Goal: Information Seeking & Learning: Learn about a topic

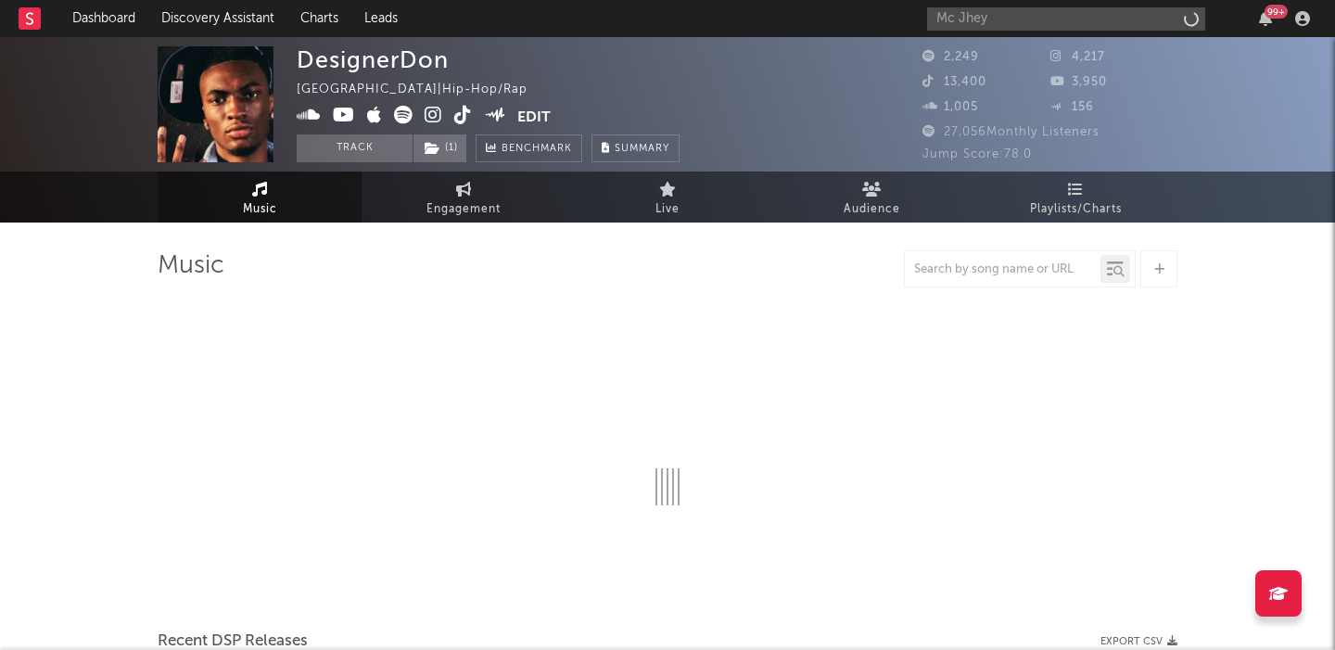
type input "Mc Jhey"
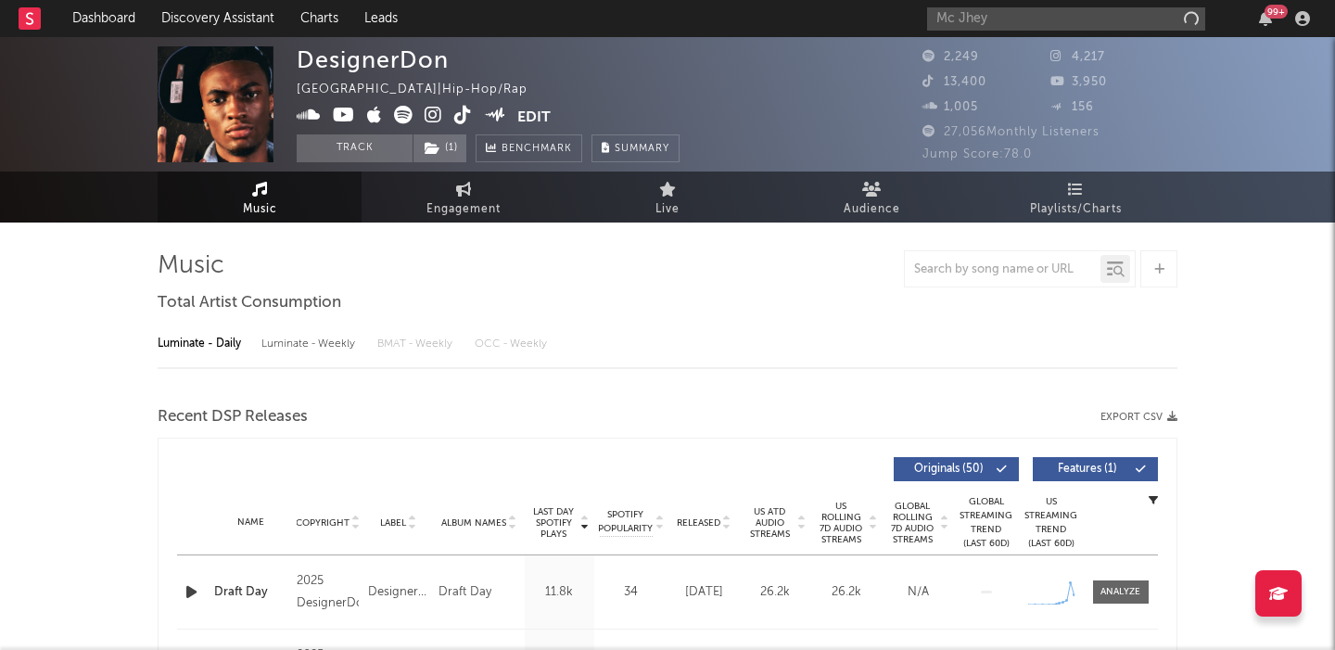
select select "6m"
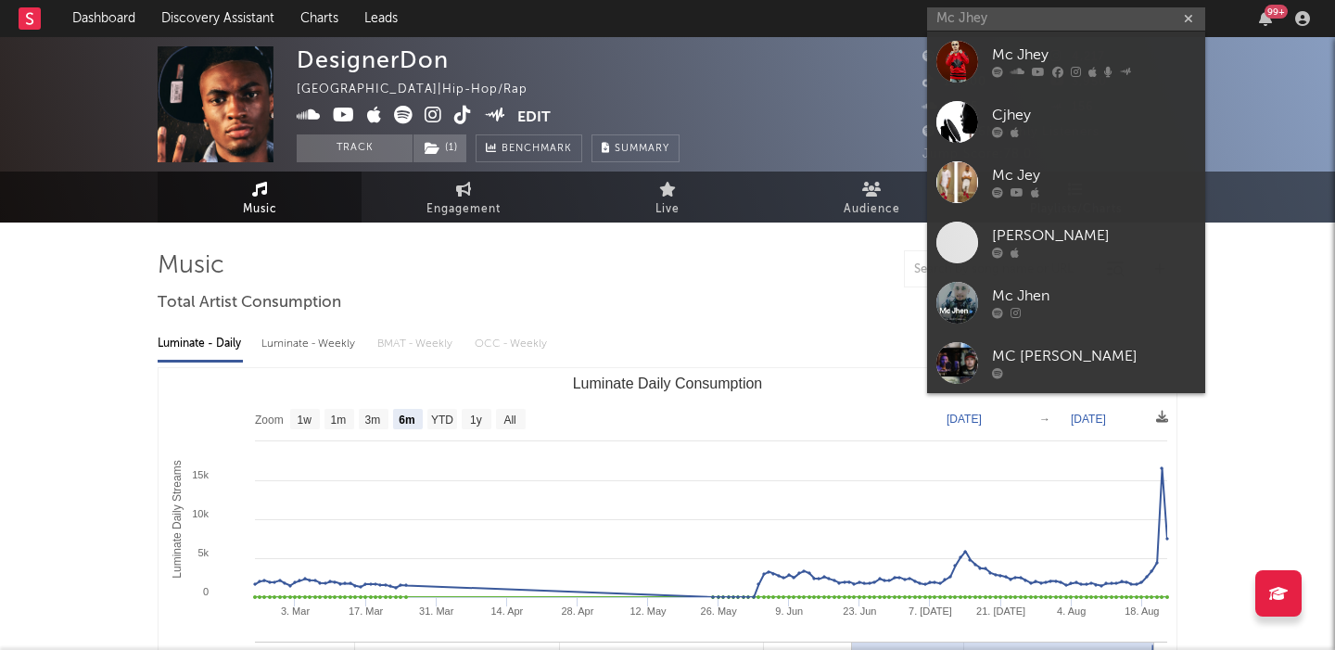
type input "Mc Jhey"
click at [1040, 57] on div "Mc Jhey" at bounding box center [1094, 56] width 204 height 22
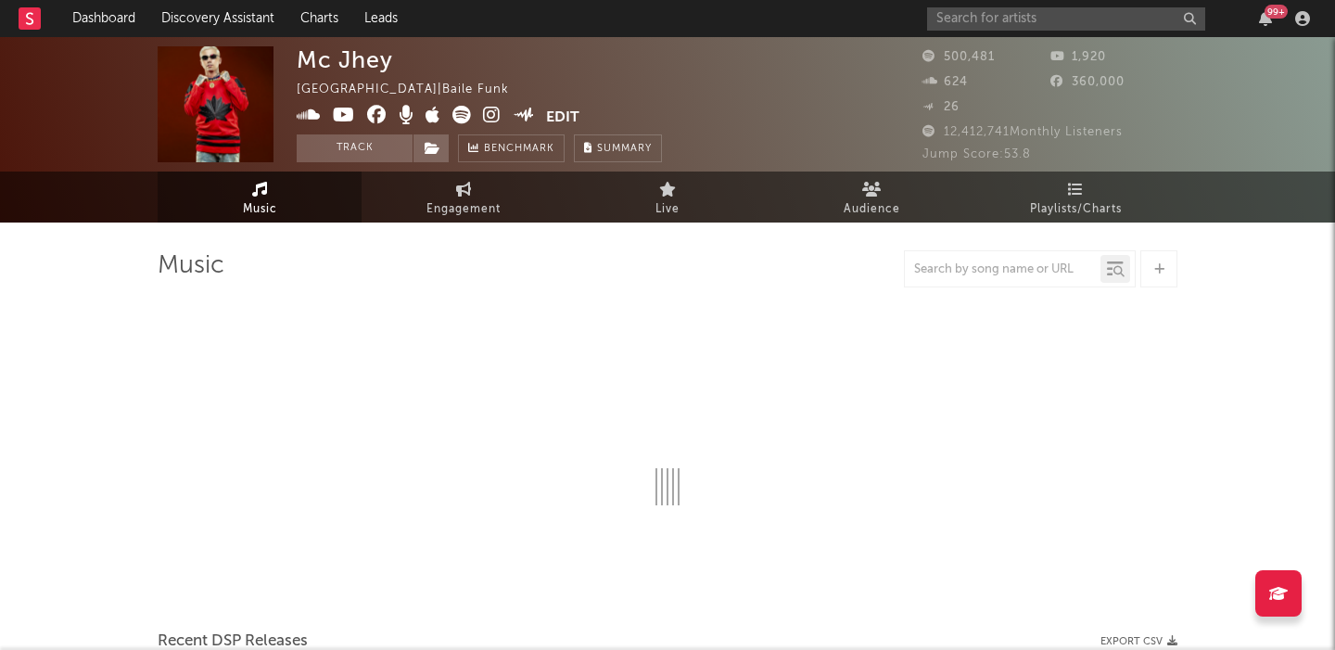
select select "6m"
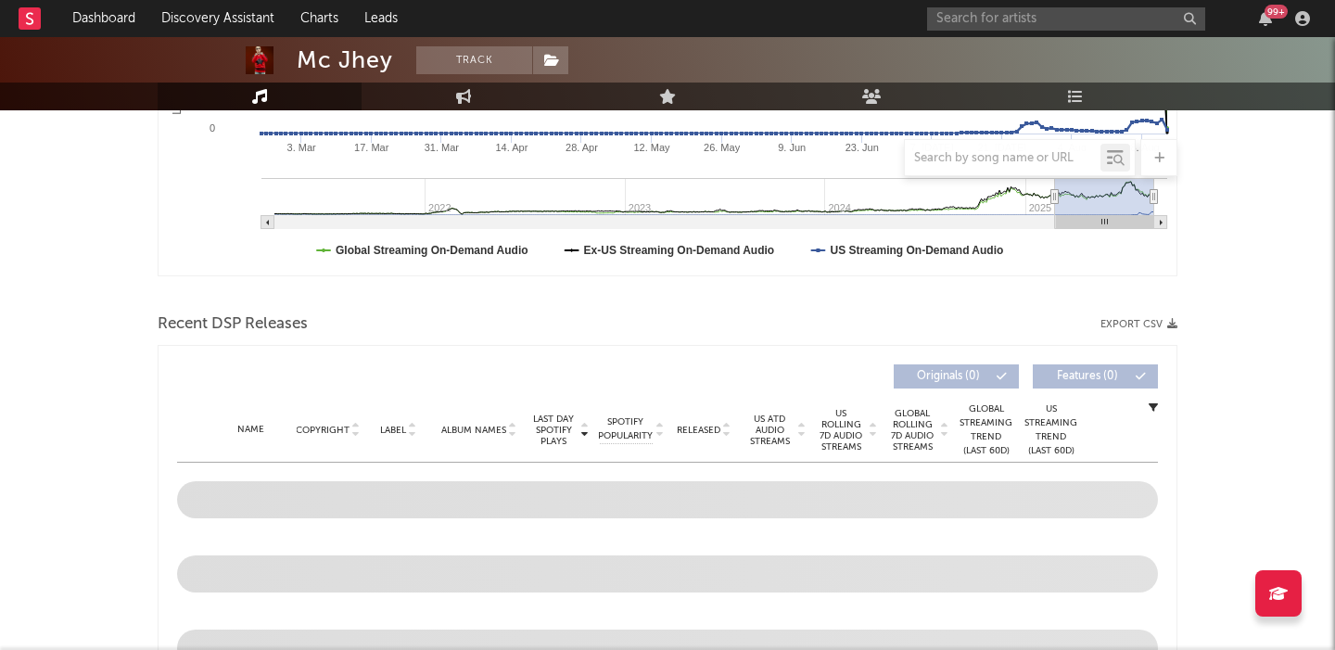
scroll to position [532, 0]
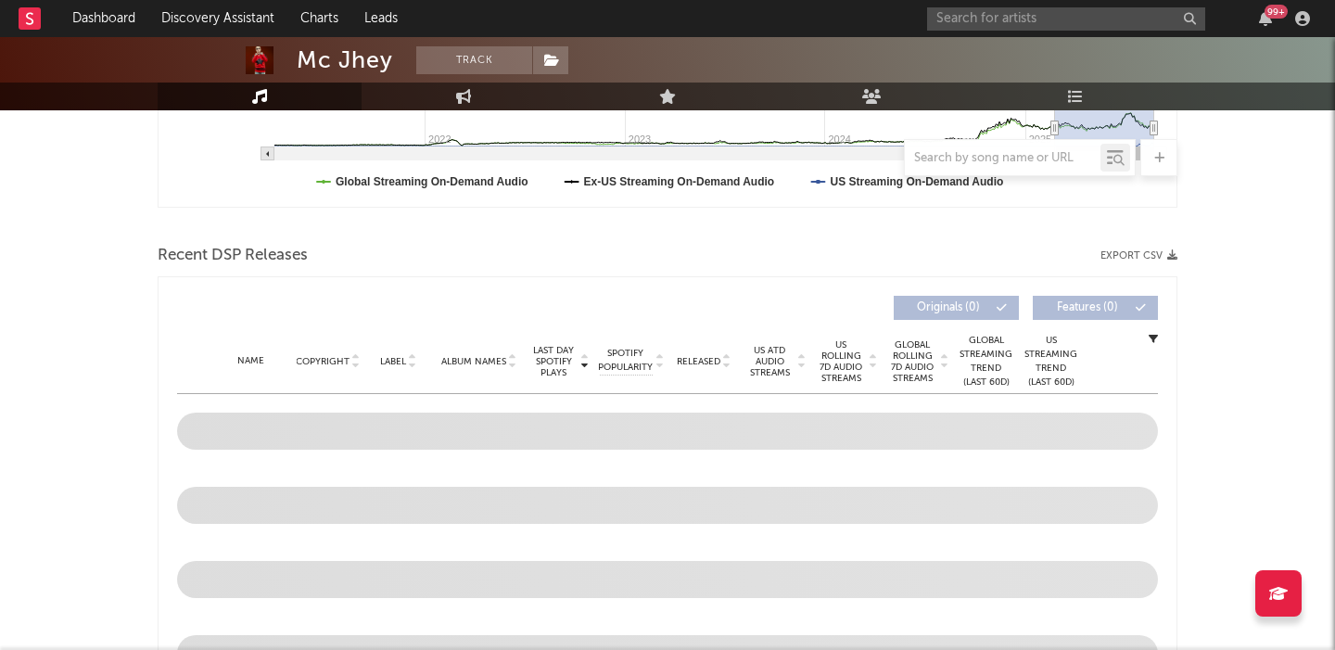
click at [708, 358] on span "Released" at bounding box center [699, 361] width 44 height 11
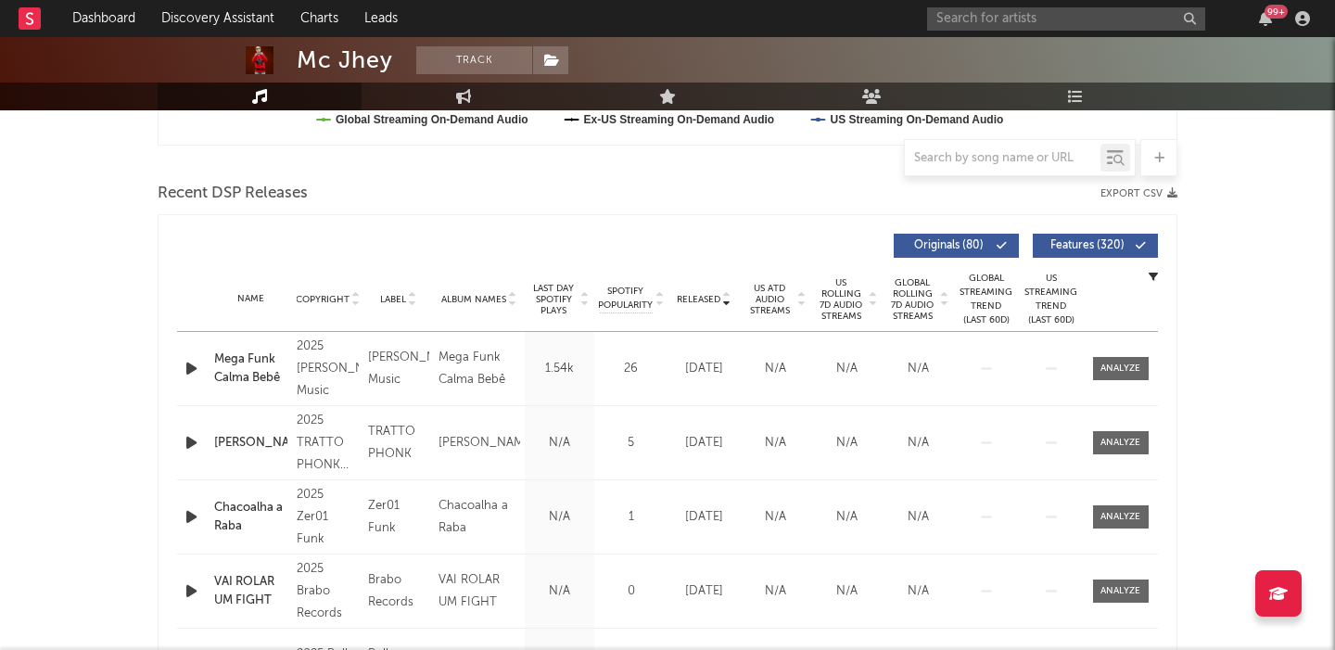
scroll to position [662, 0]
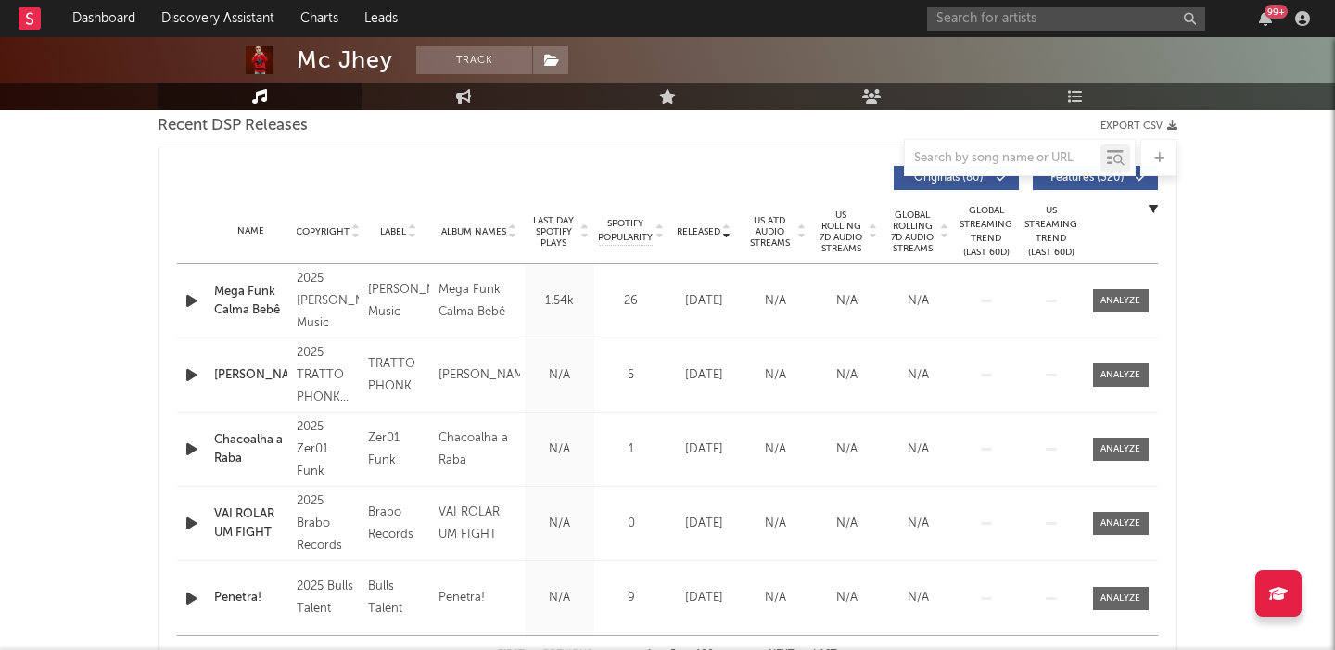
click at [845, 234] on span "US Rolling 7D Audio Streams" at bounding box center [841, 232] width 51 height 45
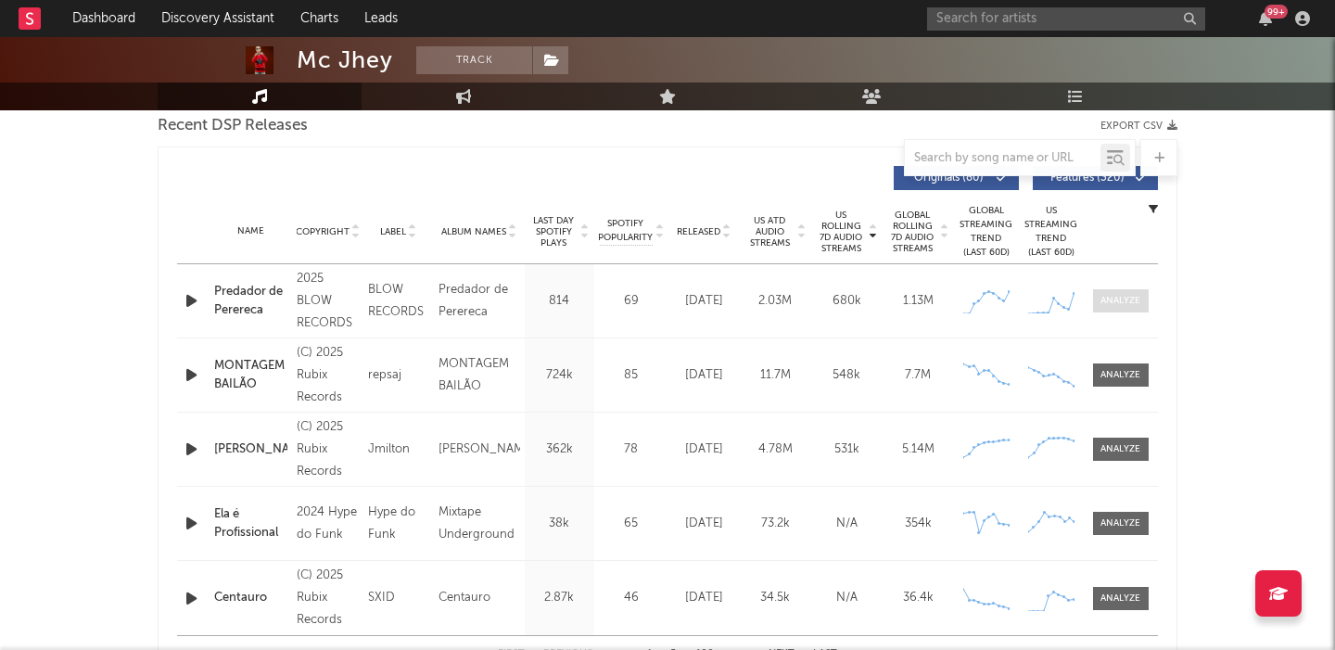
click at [1123, 301] on div at bounding box center [1121, 301] width 40 height 14
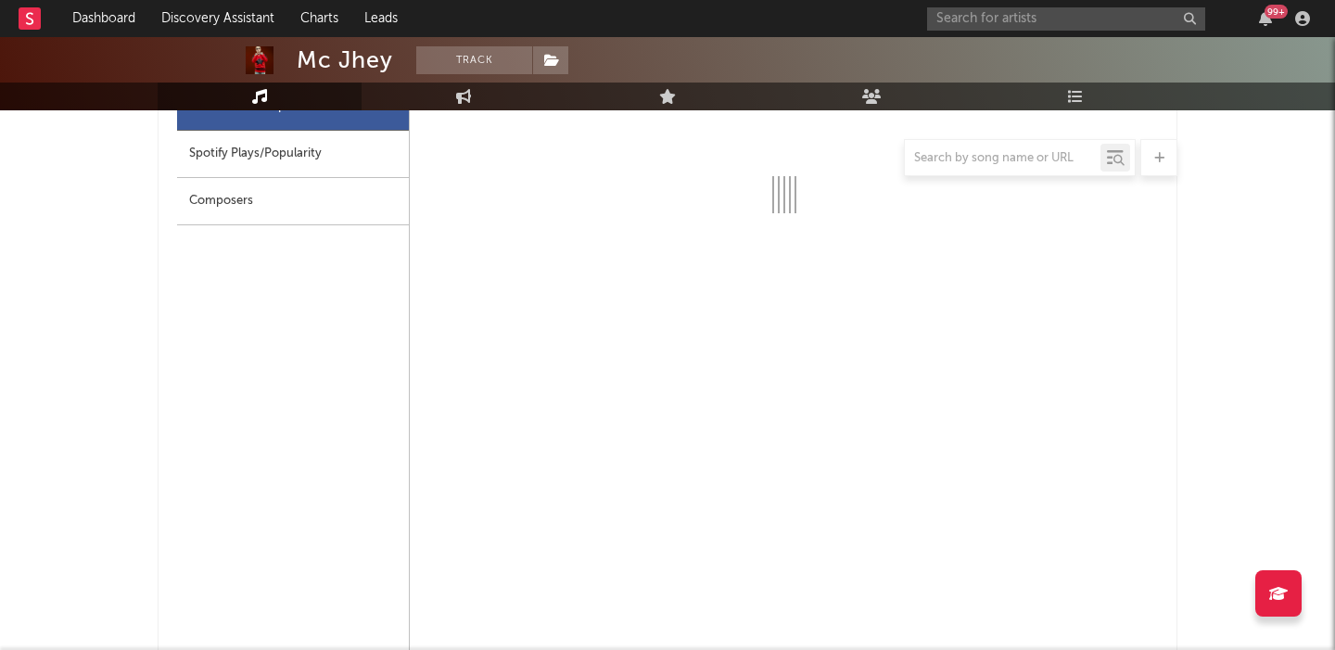
select select "1w"
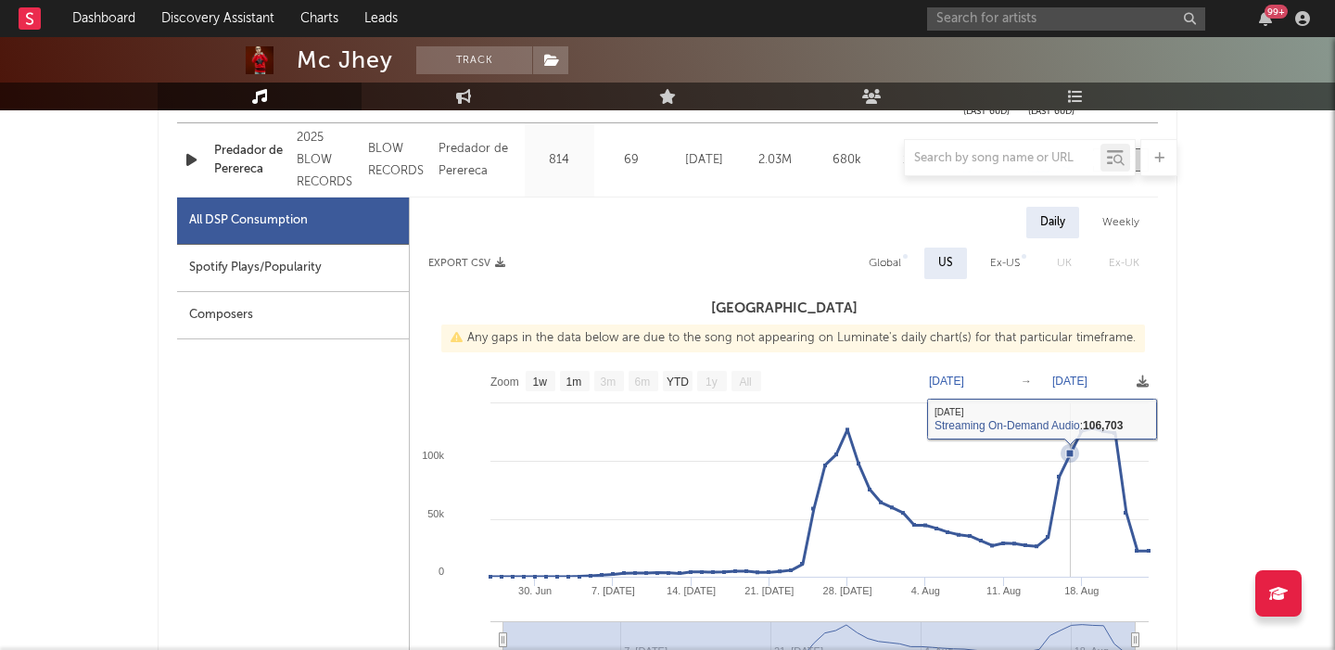
scroll to position [743, 0]
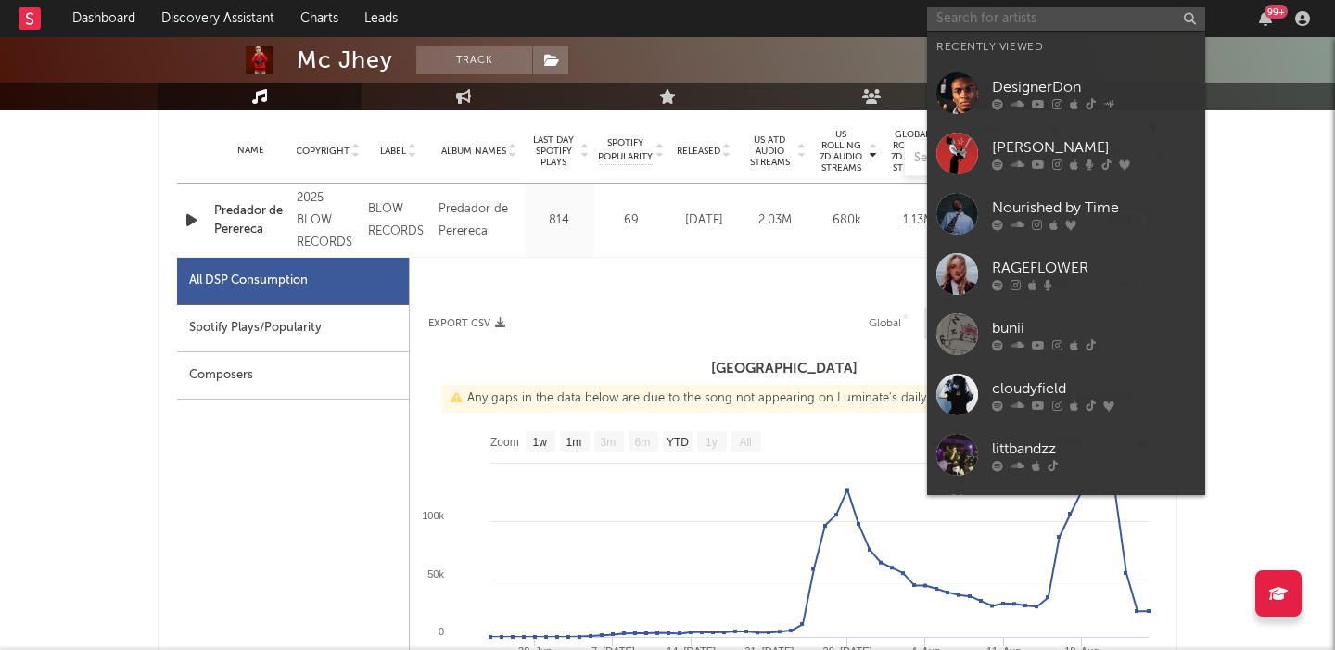
click at [1064, 13] on input "text" at bounding box center [1066, 18] width 278 height 23
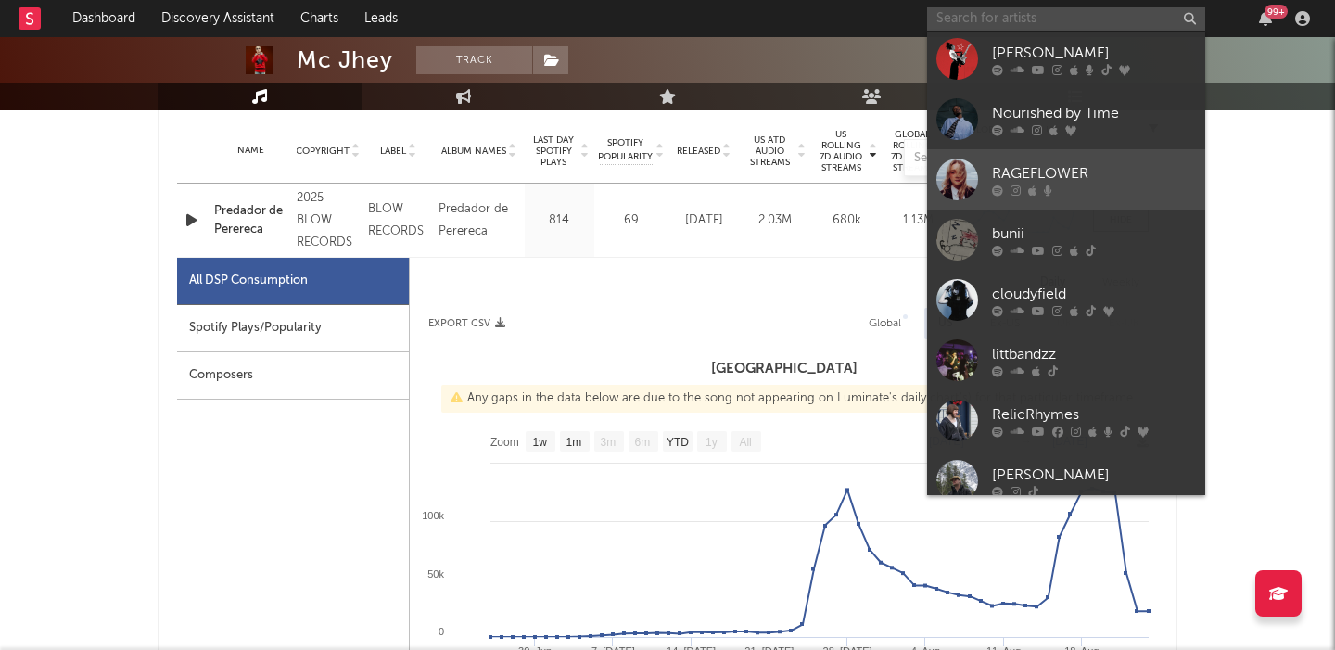
scroll to position [95, 0]
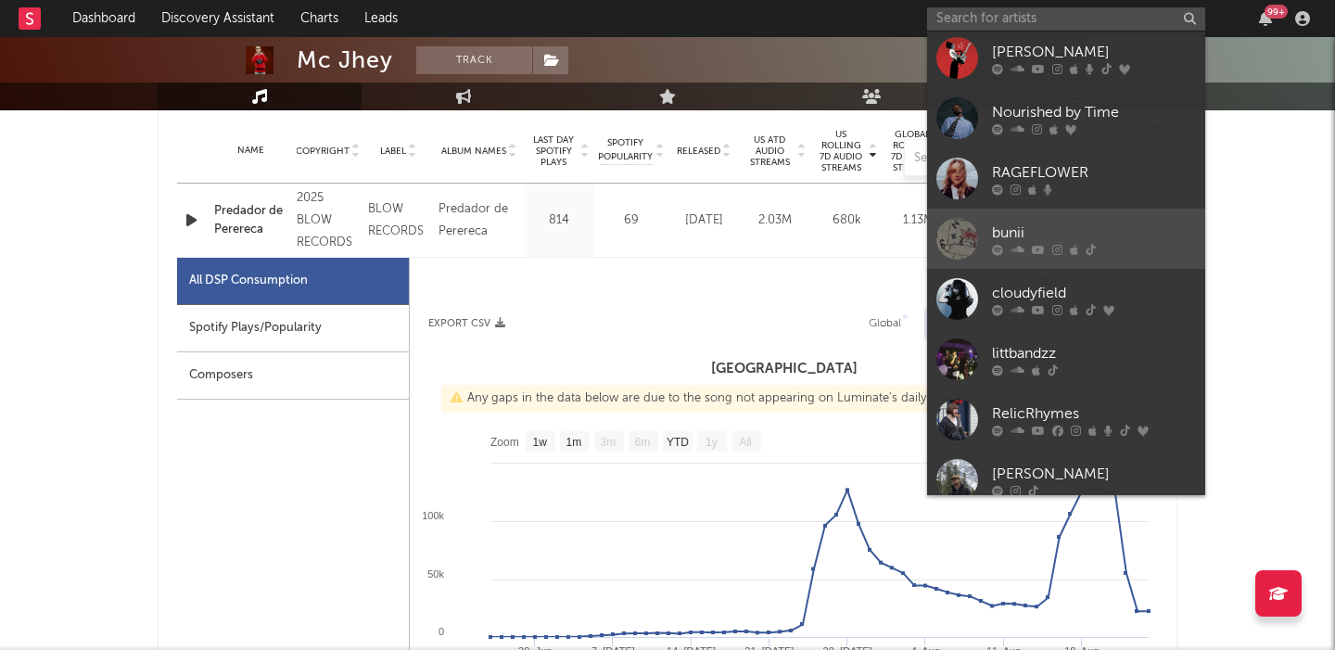
click at [1097, 240] on div "bunii" at bounding box center [1094, 233] width 204 height 22
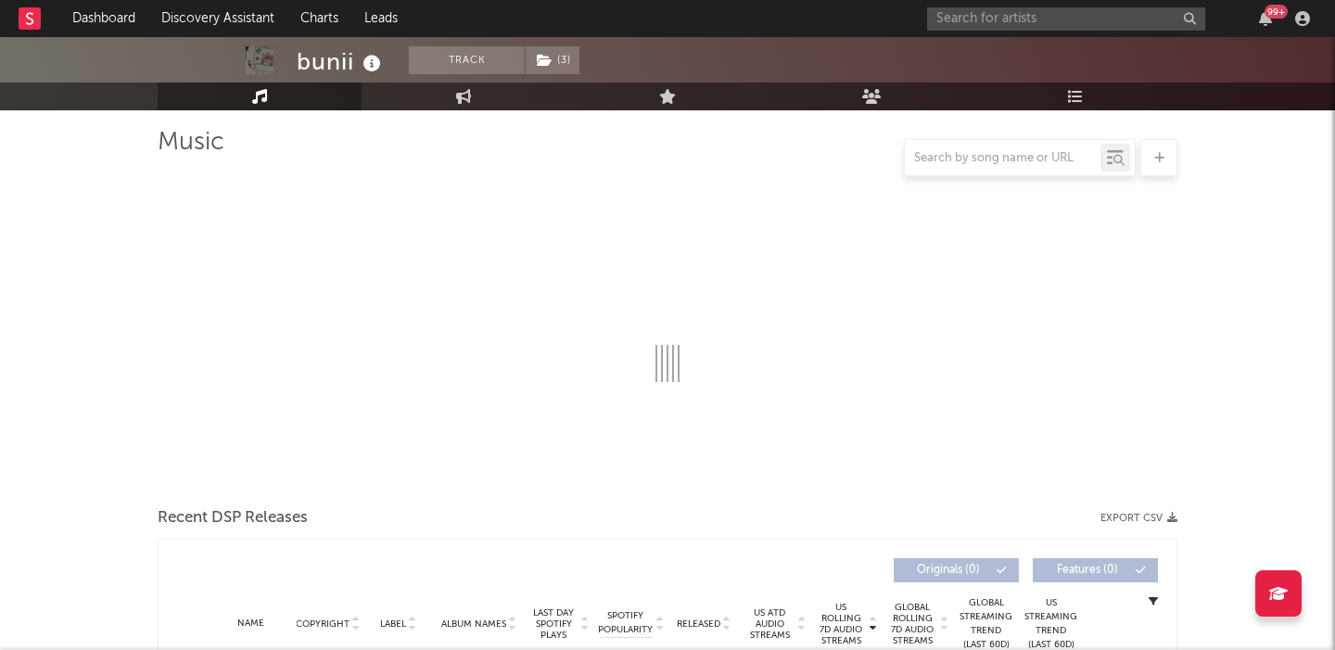
scroll to position [148, 0]
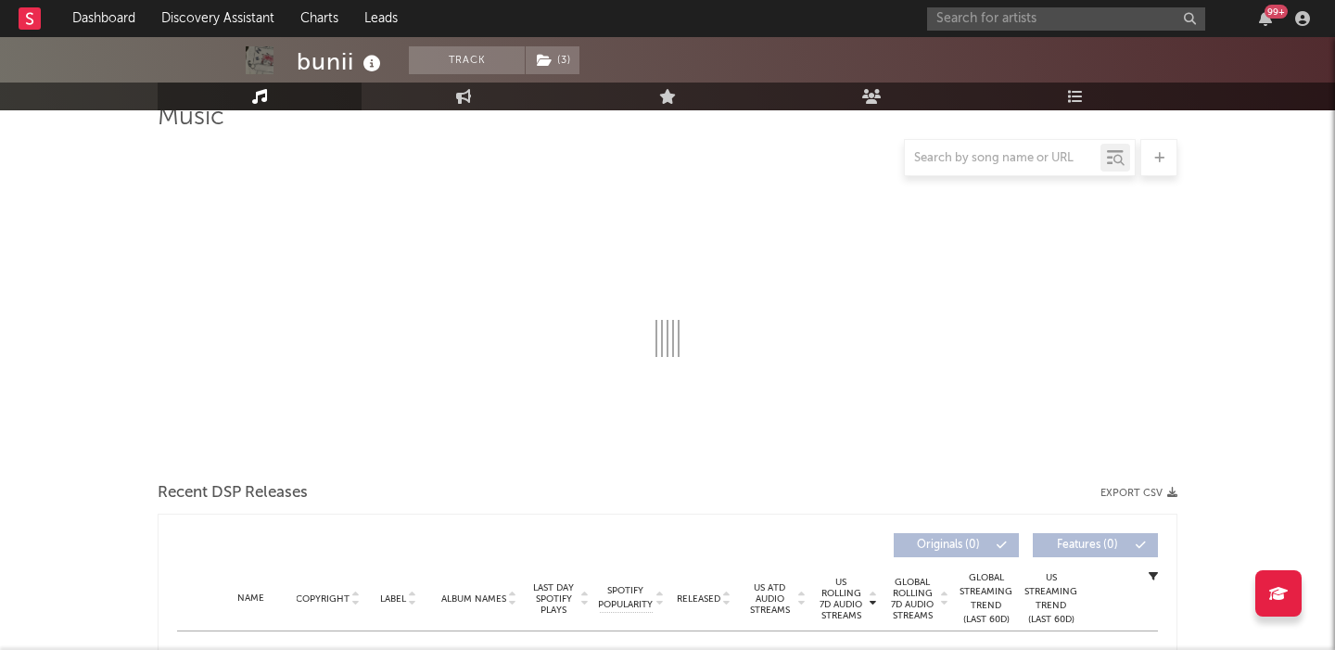
select select "6m"
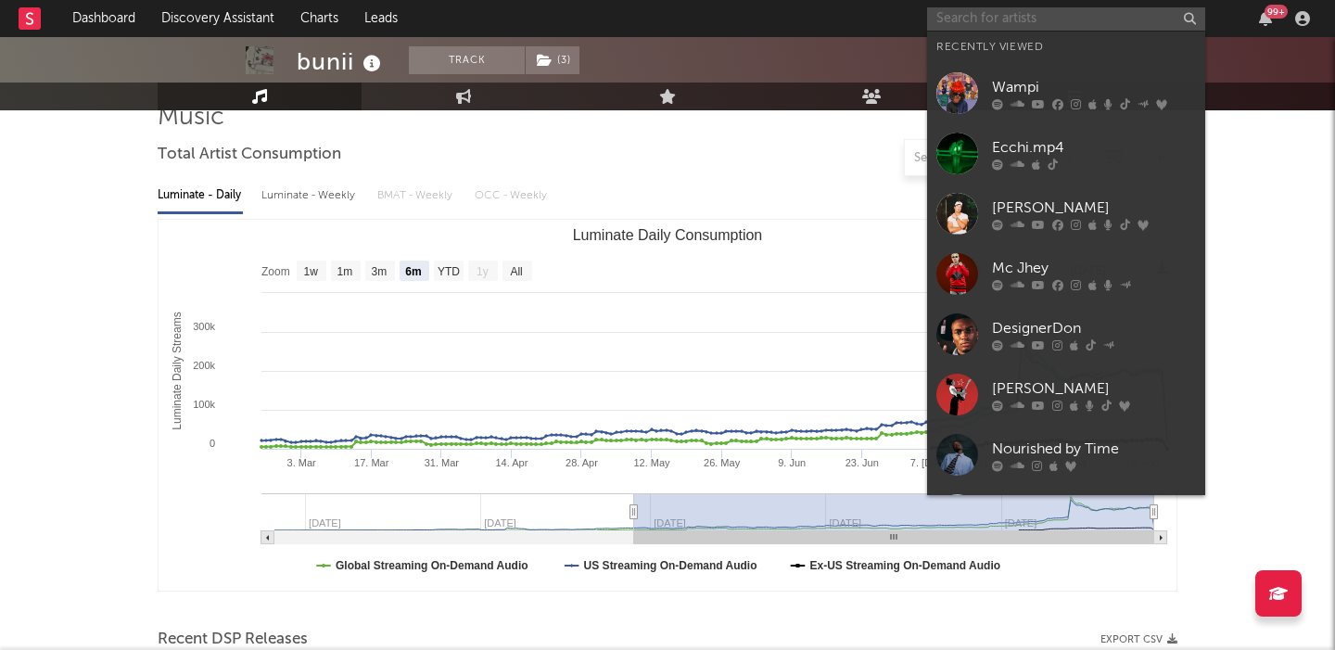
click at [983, 20] on input "text" at bounding box center [1066, 18] width 278 height 23
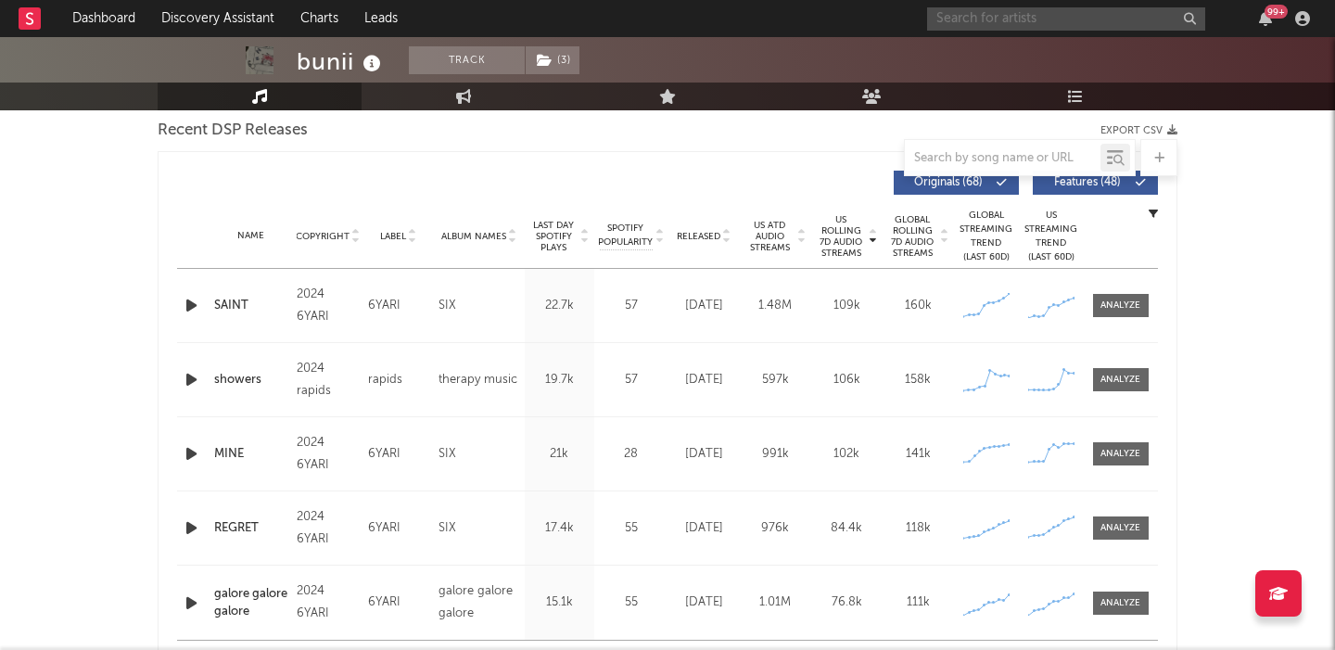
scroll to position [680, 0]
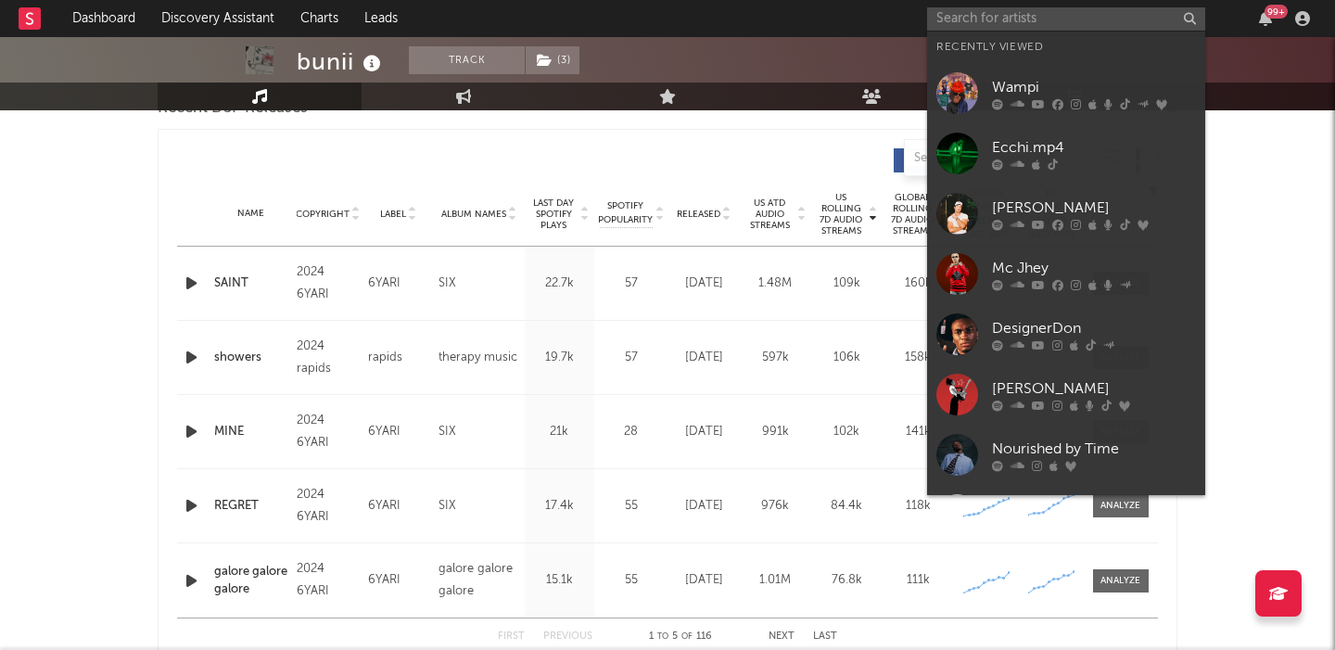
click at [544, 139] on div at bounding box center [668, 157] width 1020 height 37
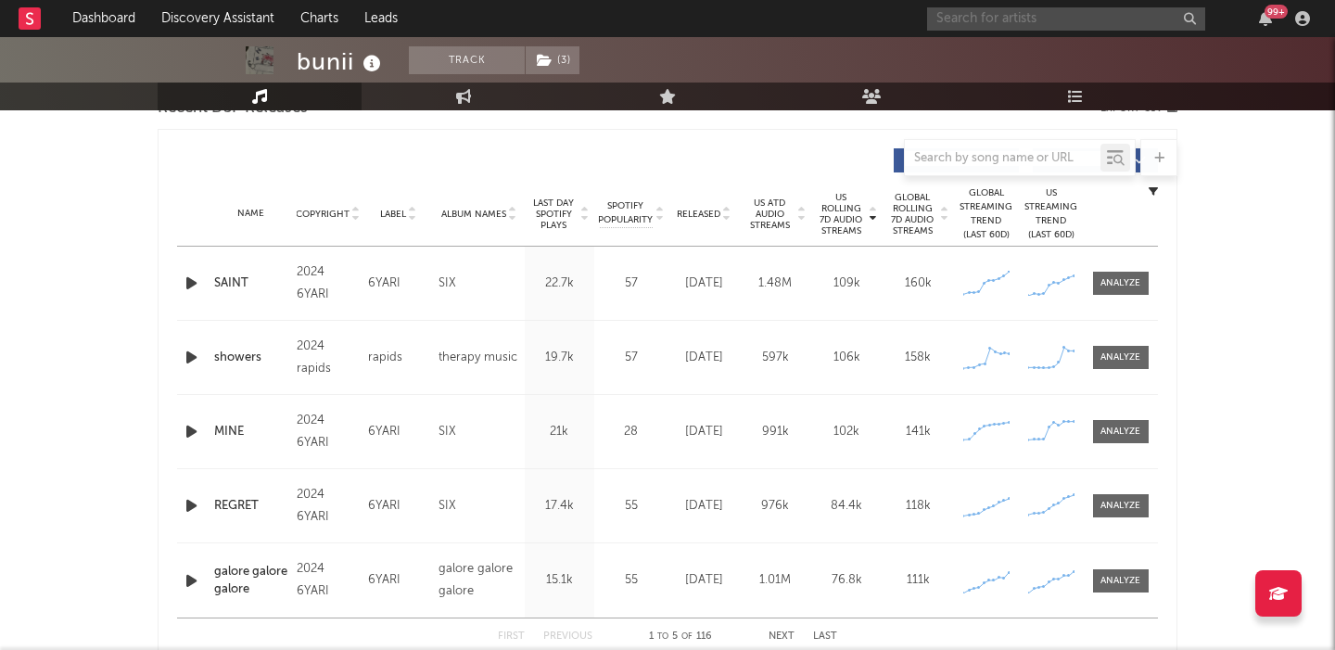
click at [991, 13] on input "text" at bounding box center [1066, 18] width 278 height 23
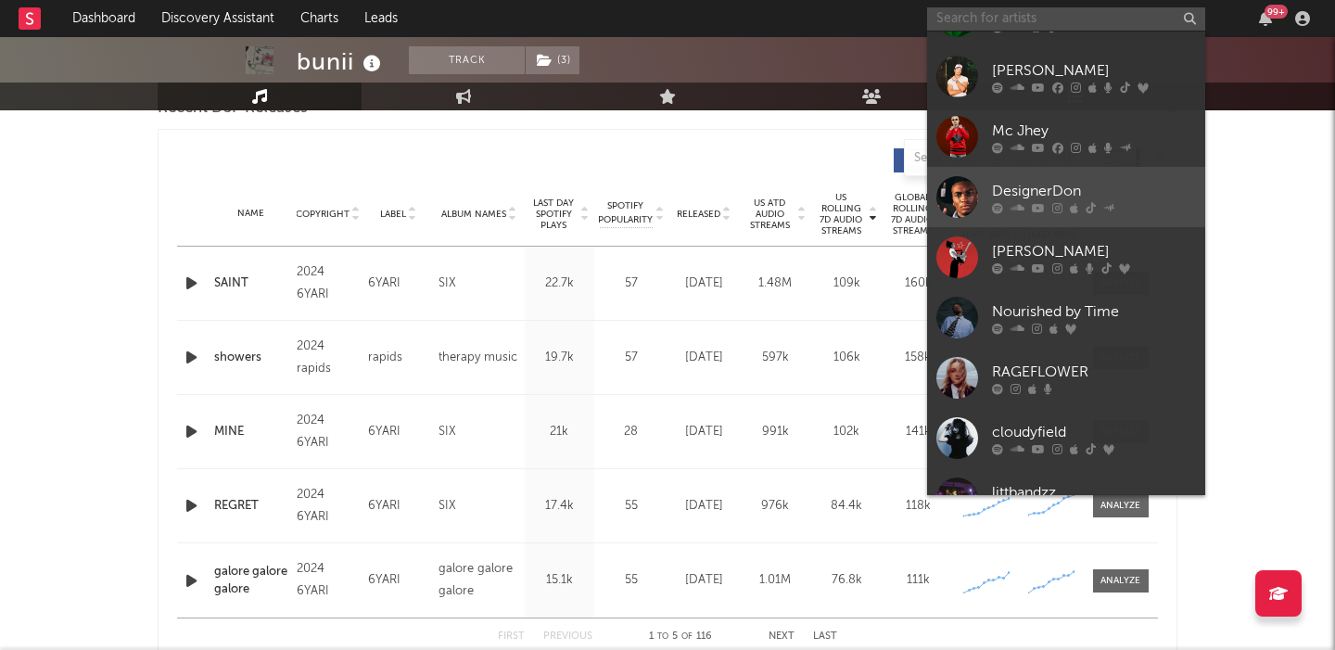
scroll to position [171, 0]
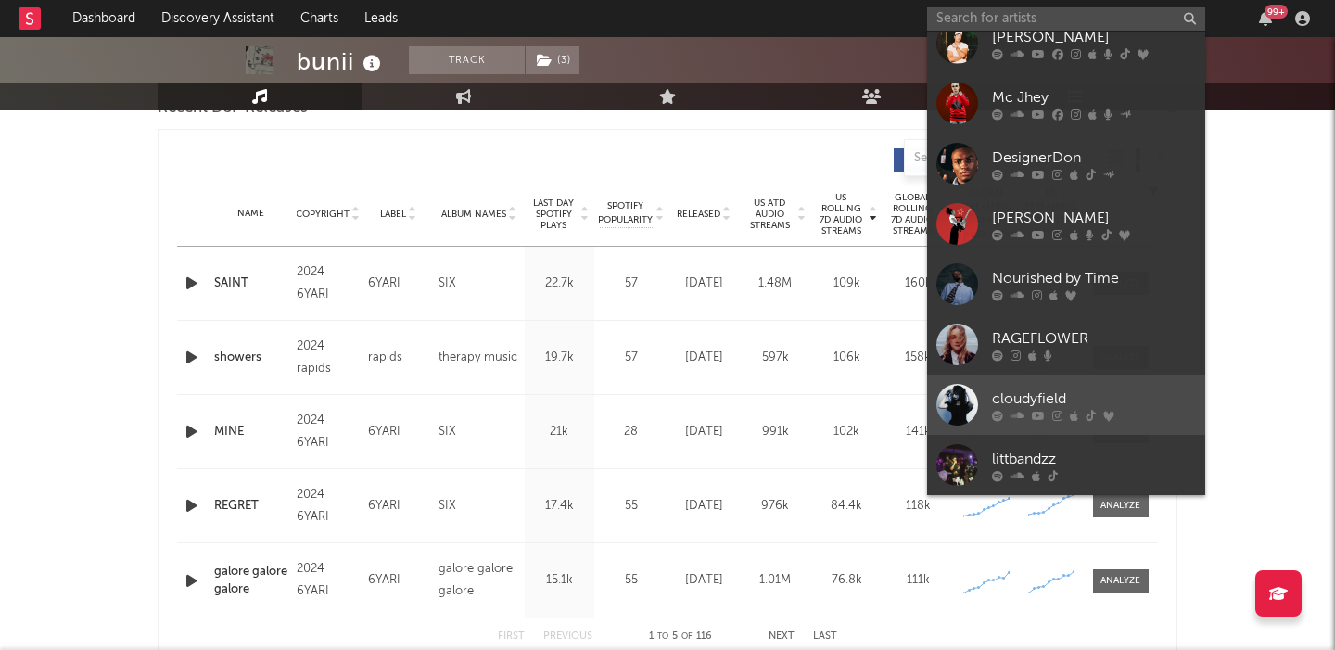
click at [1084, 401] on div "cloudyfield" at bounding box center [1094, 399] width 204 height 22
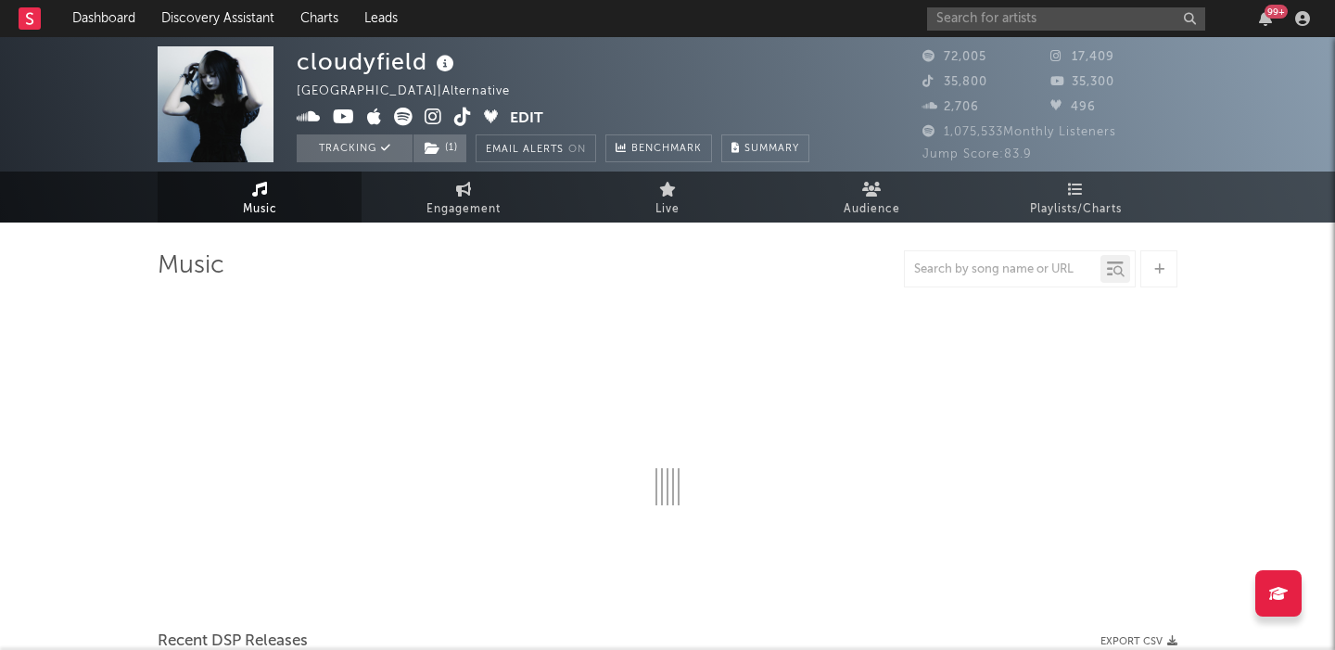
select select "6m"
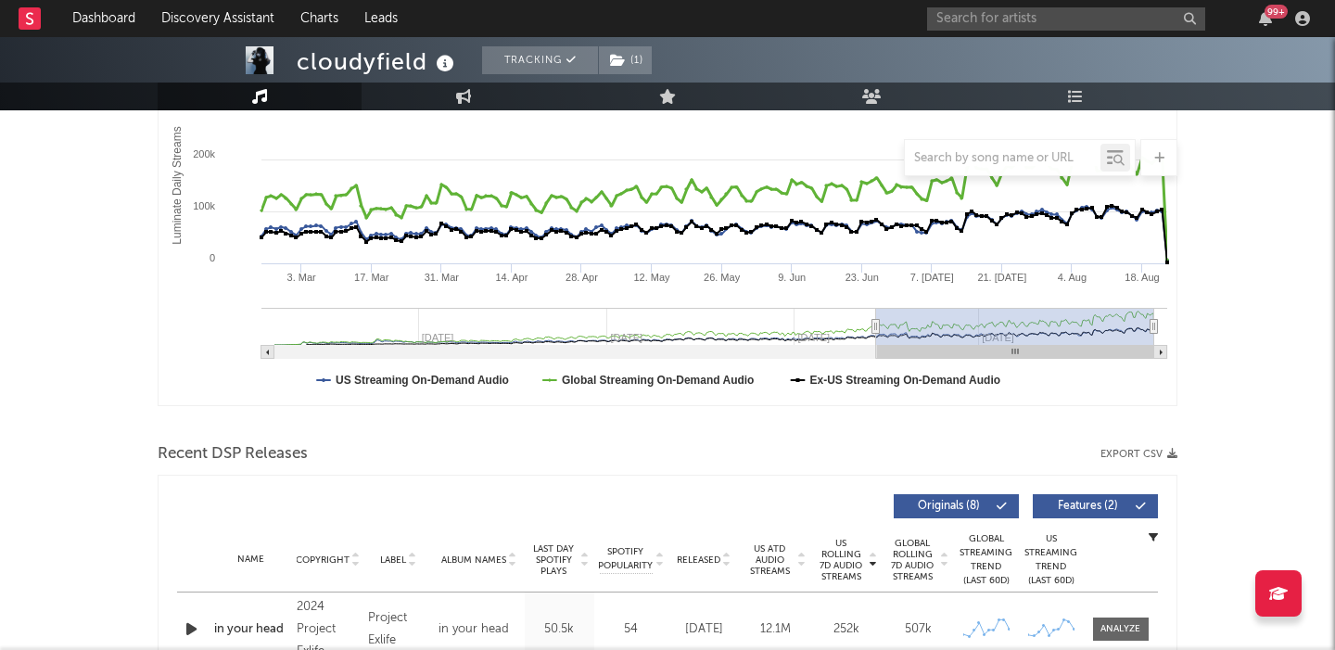
scroll to position [400, 0]
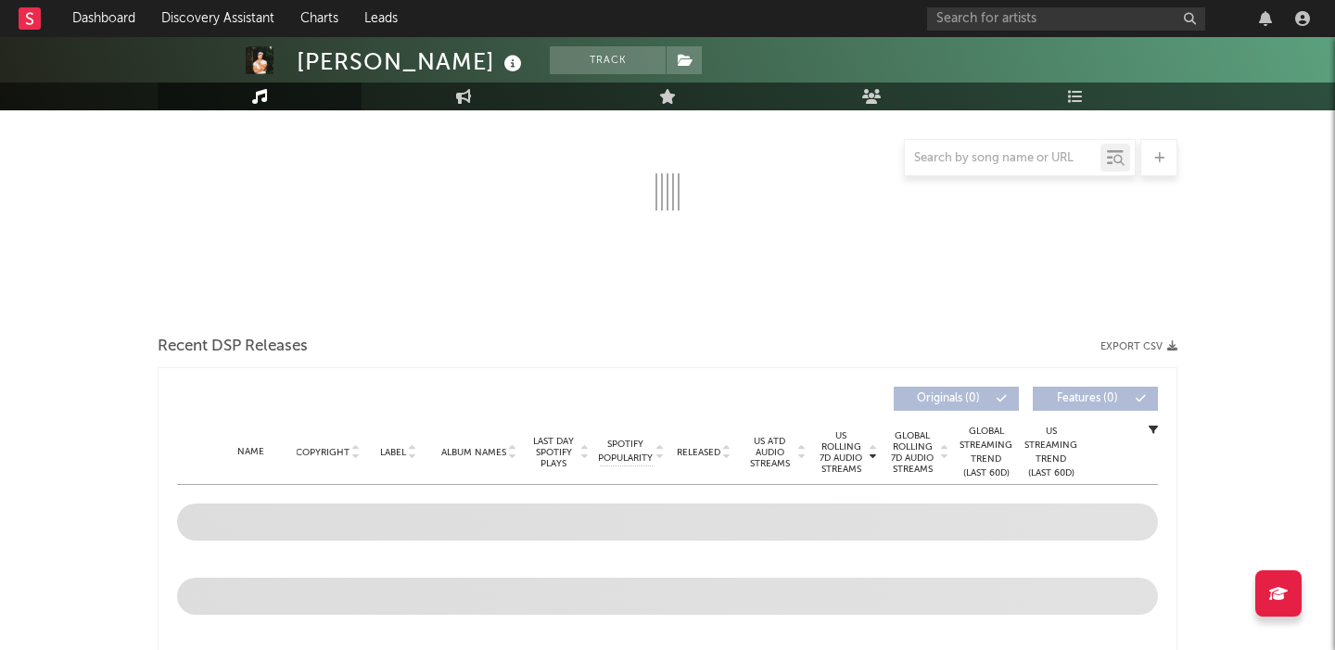
select select "6m"
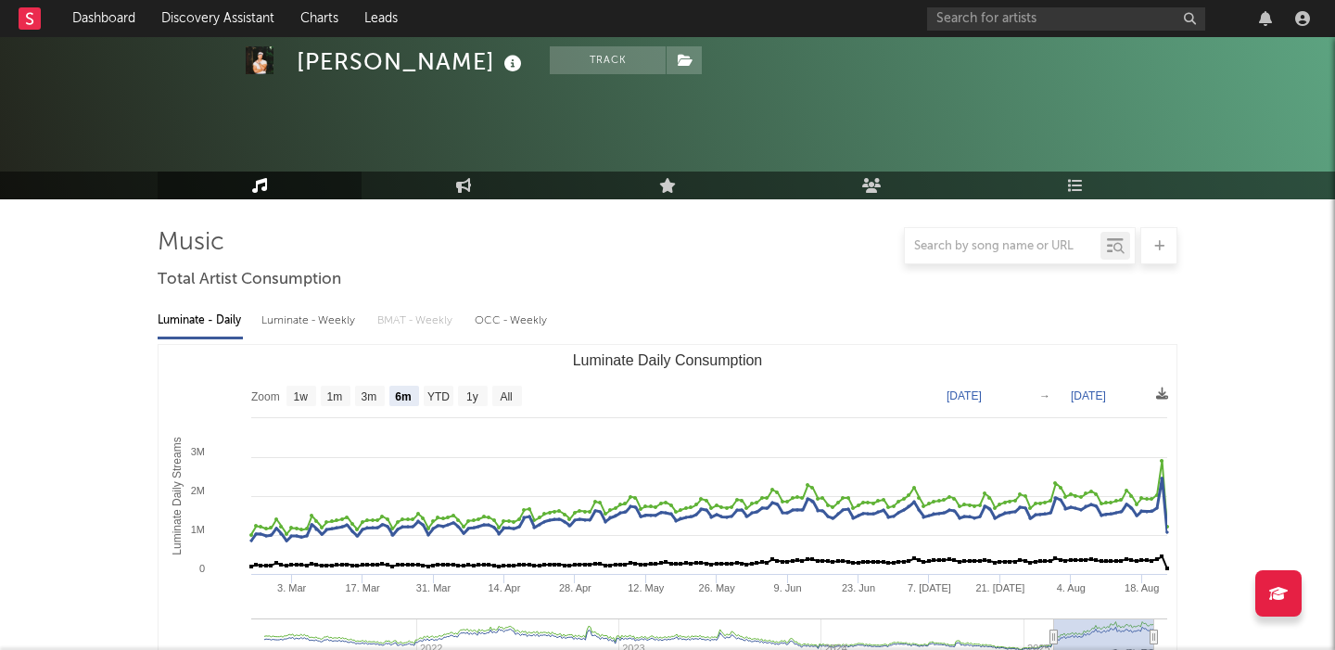
scroll to position [642, 0]
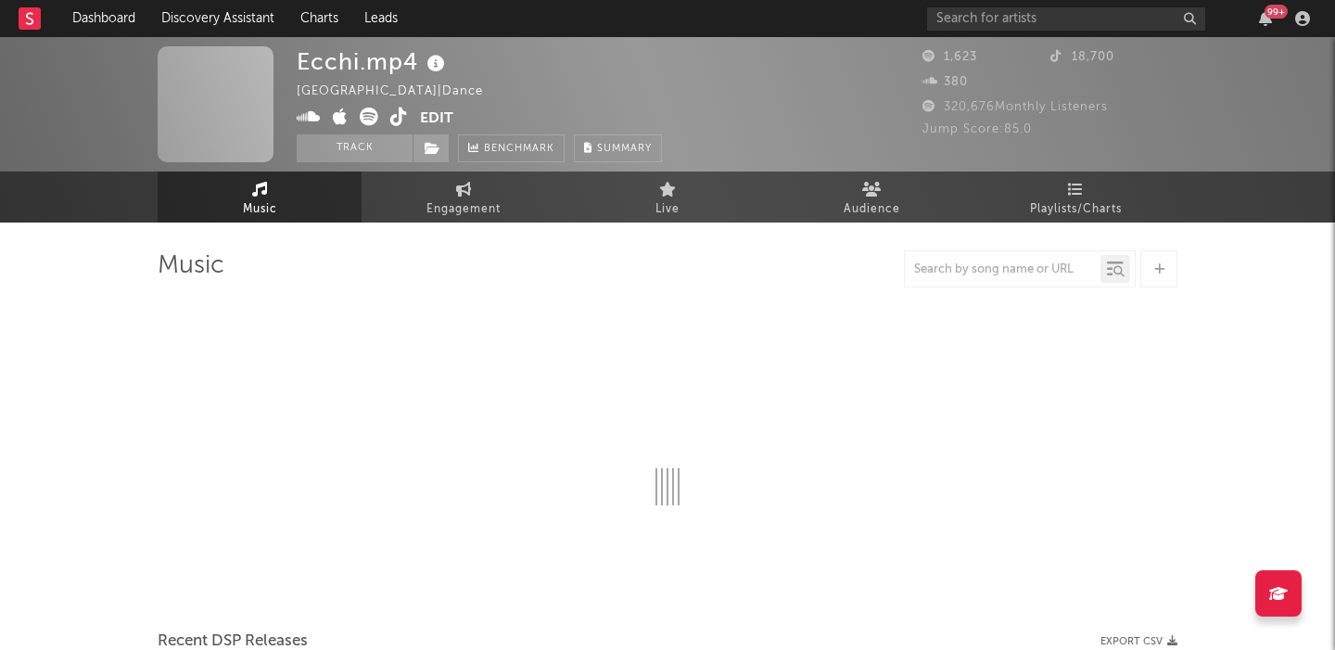
select select "1w"
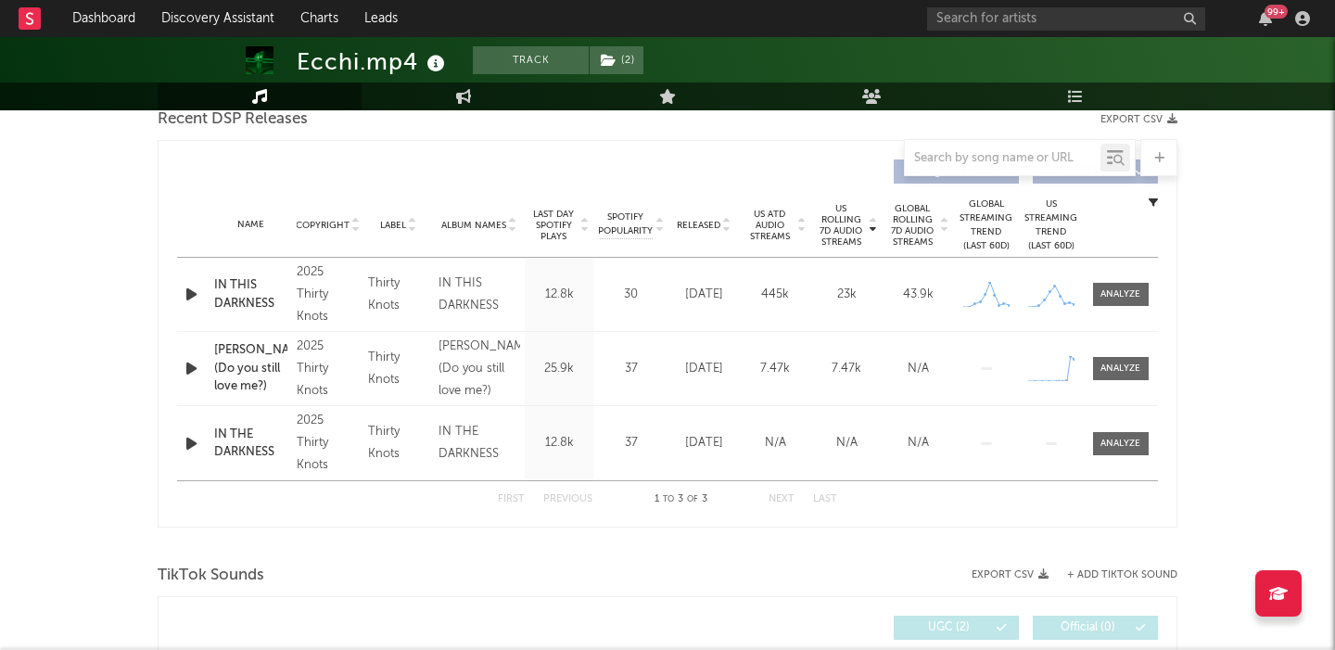
scroll to position [681, 0]
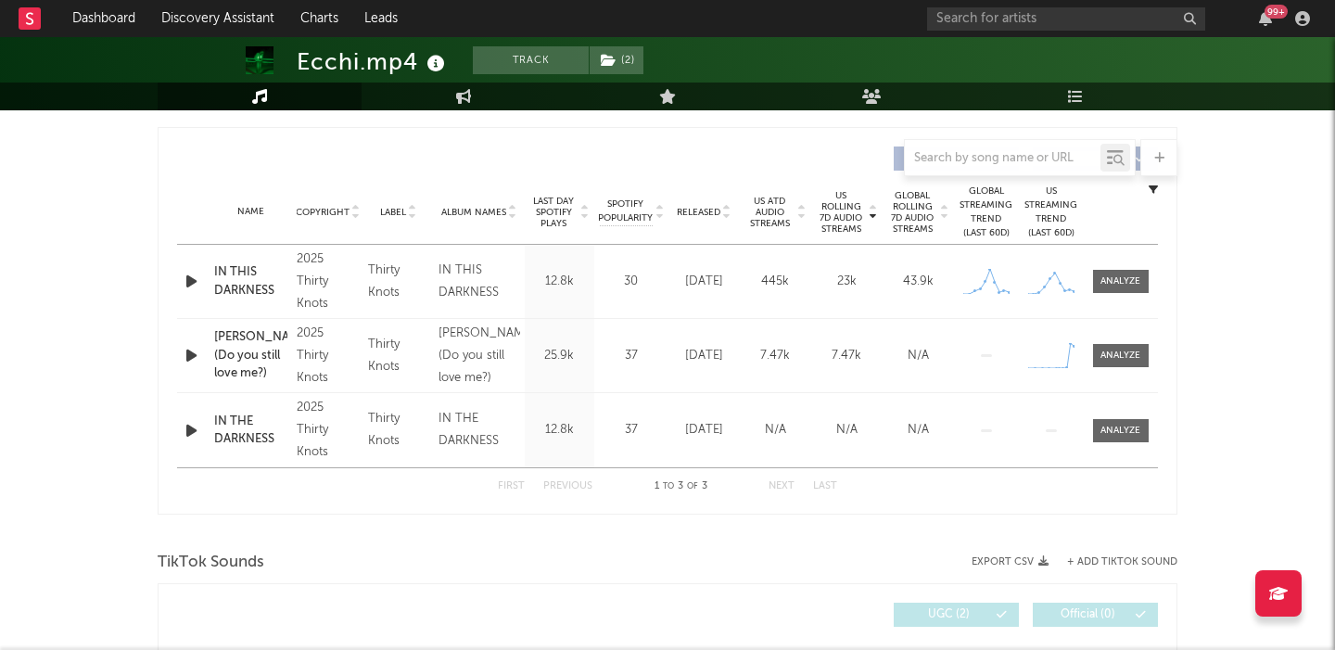
click at [196, 354] on icon "button" at bounding box center [191, 355] width 19 height 23
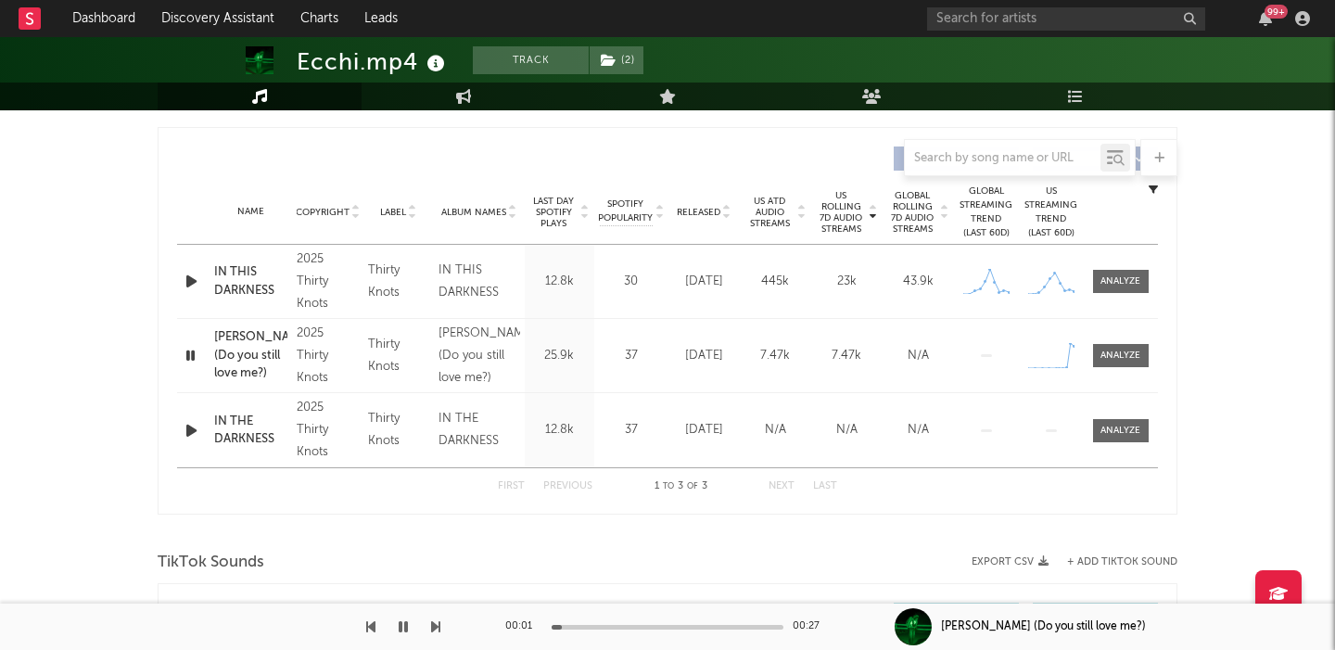
click at [1122, 342] on div "Name Jamie (Do you still love me?) Copyright 2025 Thirty Knots Label Thirty Kno…" at bounding box center [667, 355] width 981 height 73
click at [1124, 357] on div at bounding box center [1121, 356] width 40 height 14
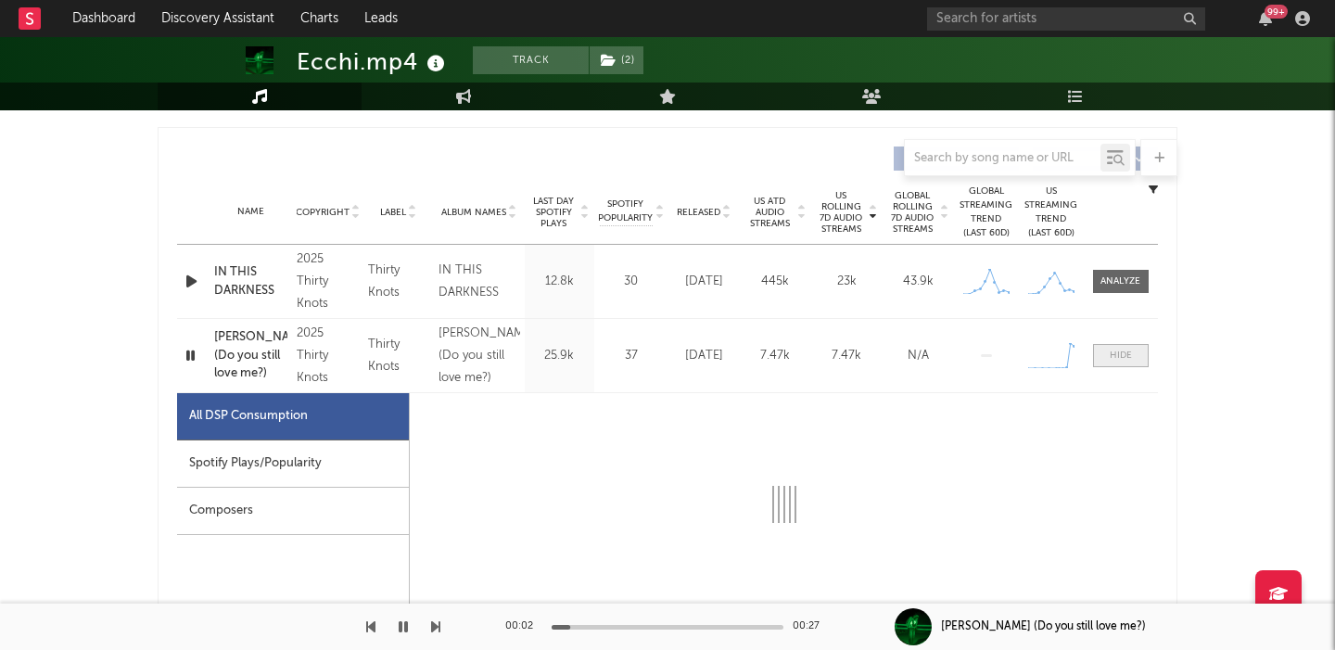
select select "1w"
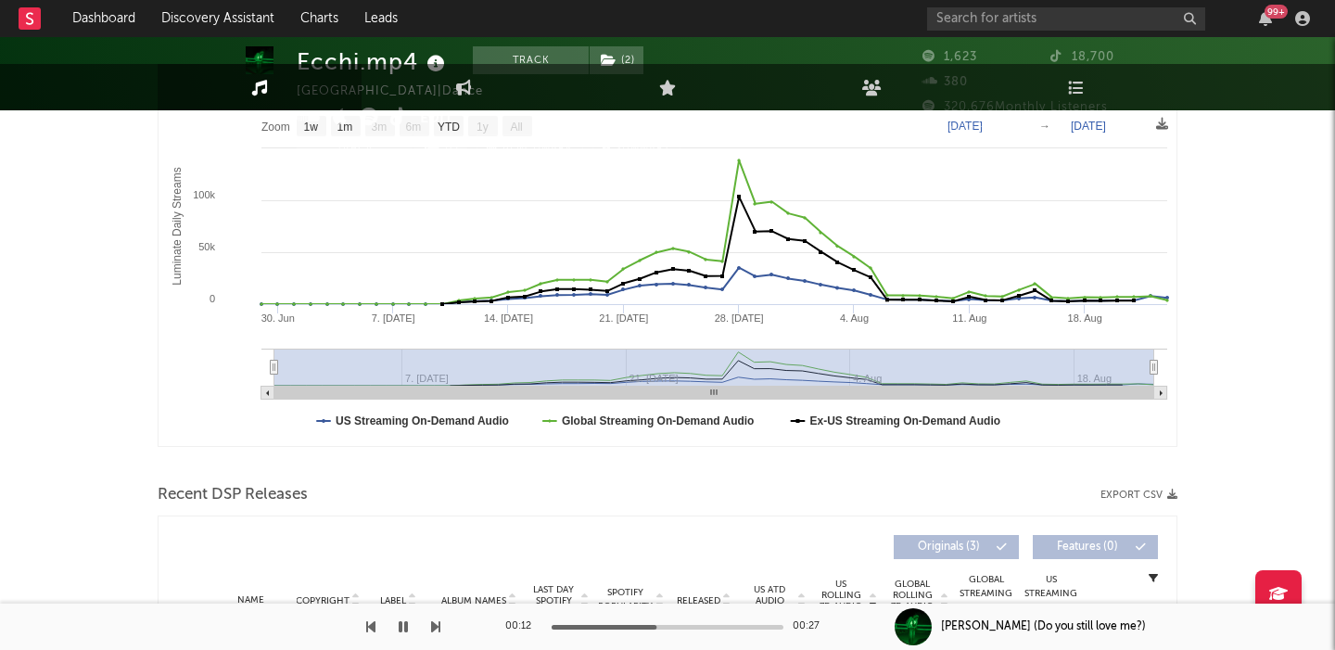
scroll to position [0, 0]
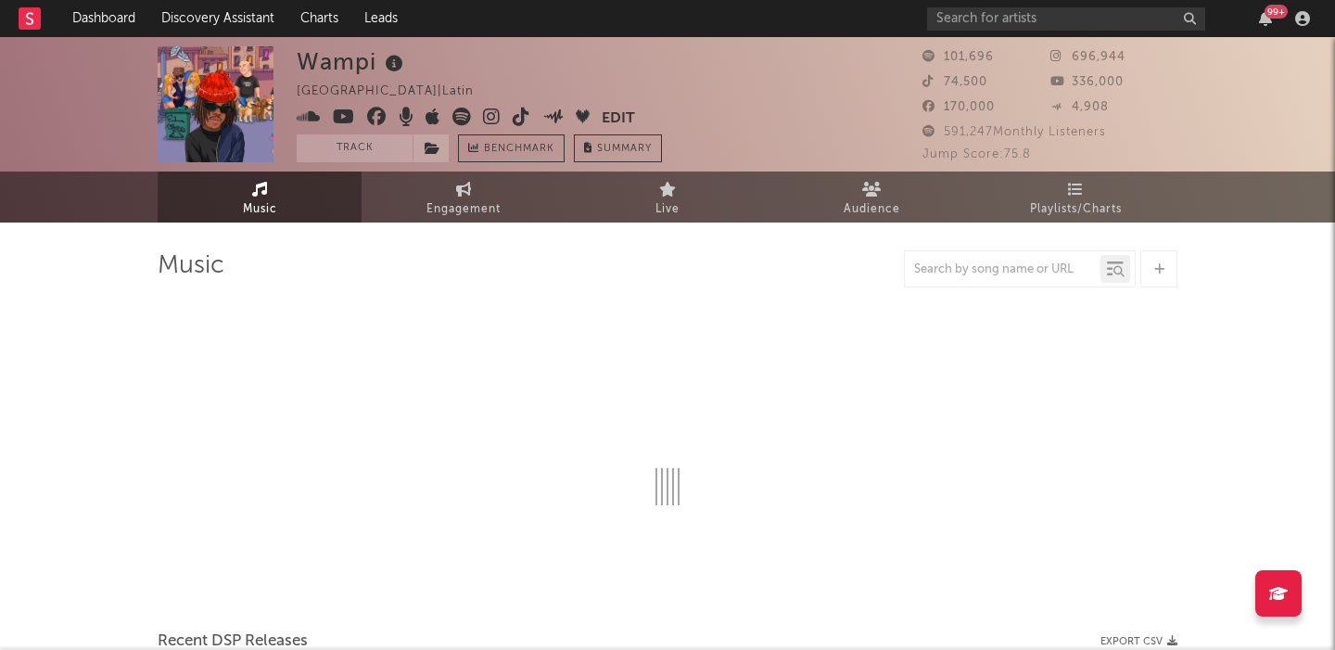
select select "6m"
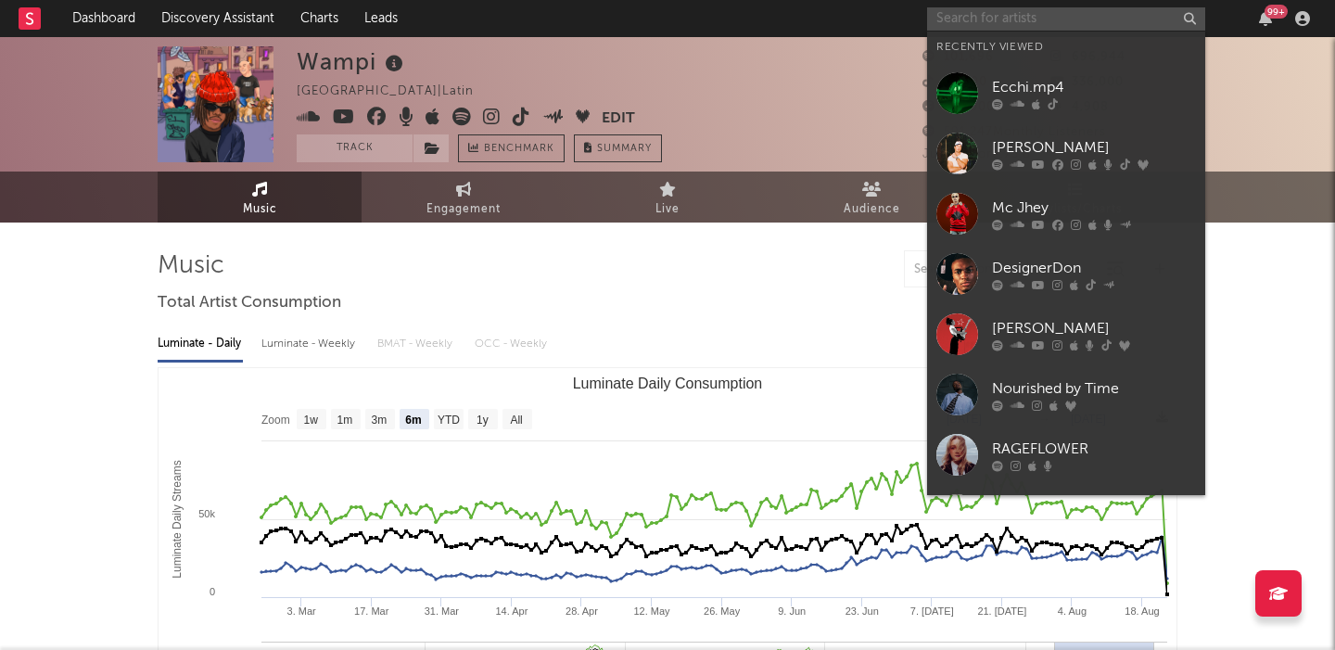
click at [992, 15] on input "text" at bounding box center [1066, 18] width 278 height 23
paste input "BOVSKI"
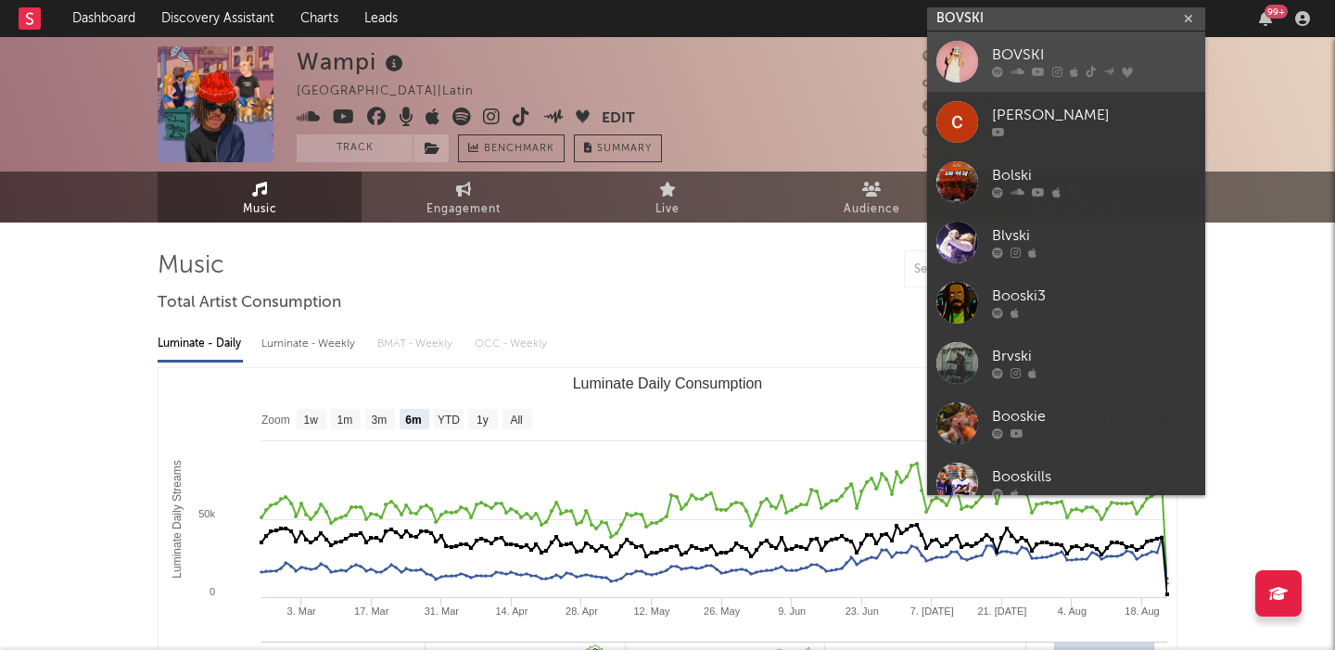
type input "BOVSKI"
click at [1015, 55] on div "BOVSKI" at bounding box center [1094, 56] width 204 height 22
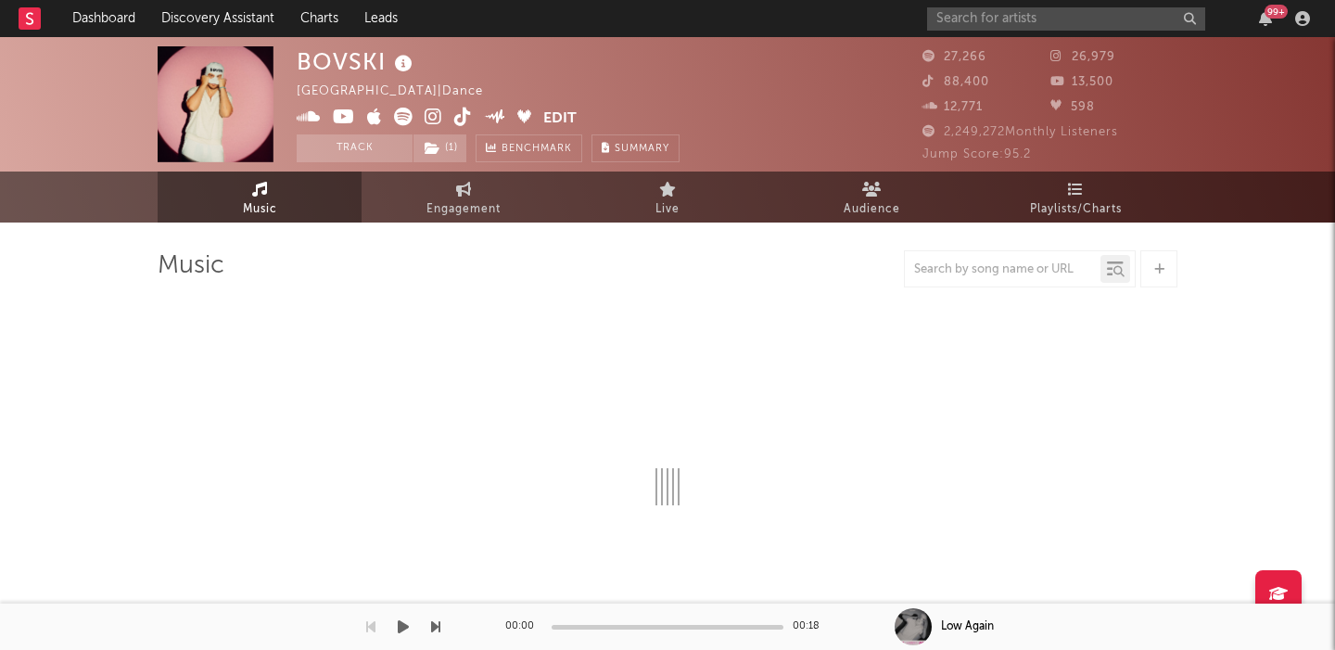
select select "6m"
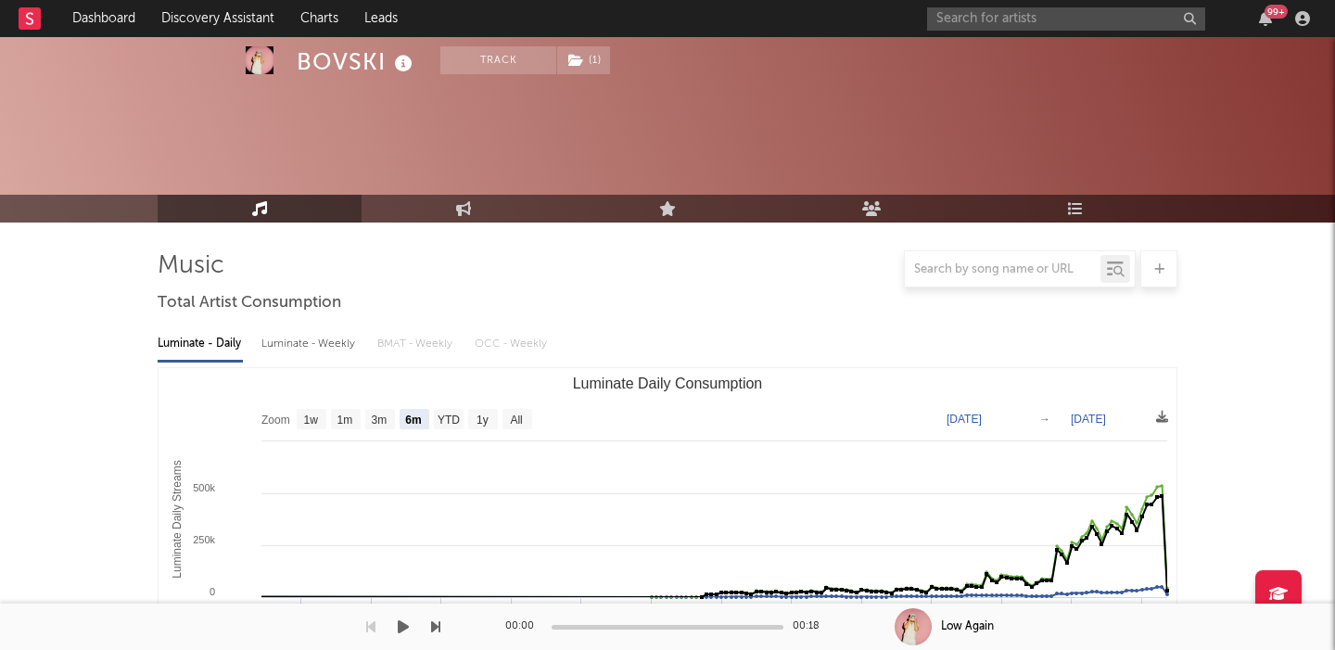
scroll to position [688, 0]
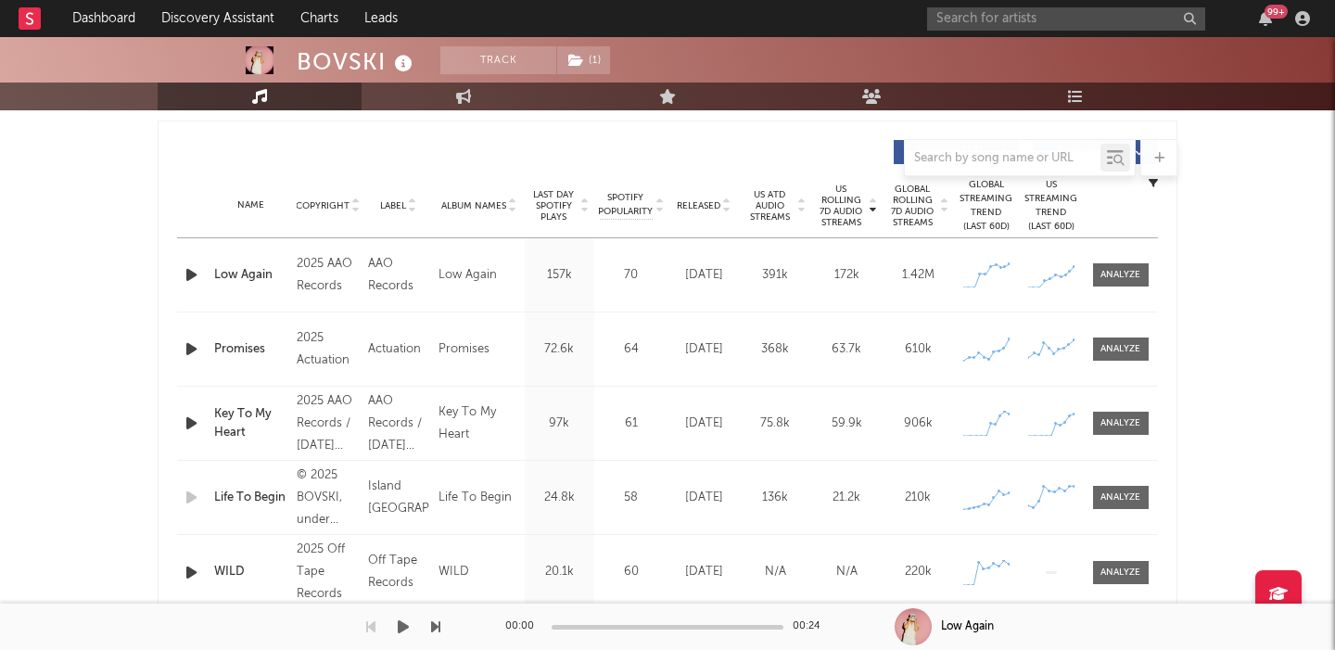
click at [192, 277] on icon "button" at bounding box center [191, 274] width 19 height 23
click at [1117, 276] on div at bounding box center [1121, 275] width 40 height 14
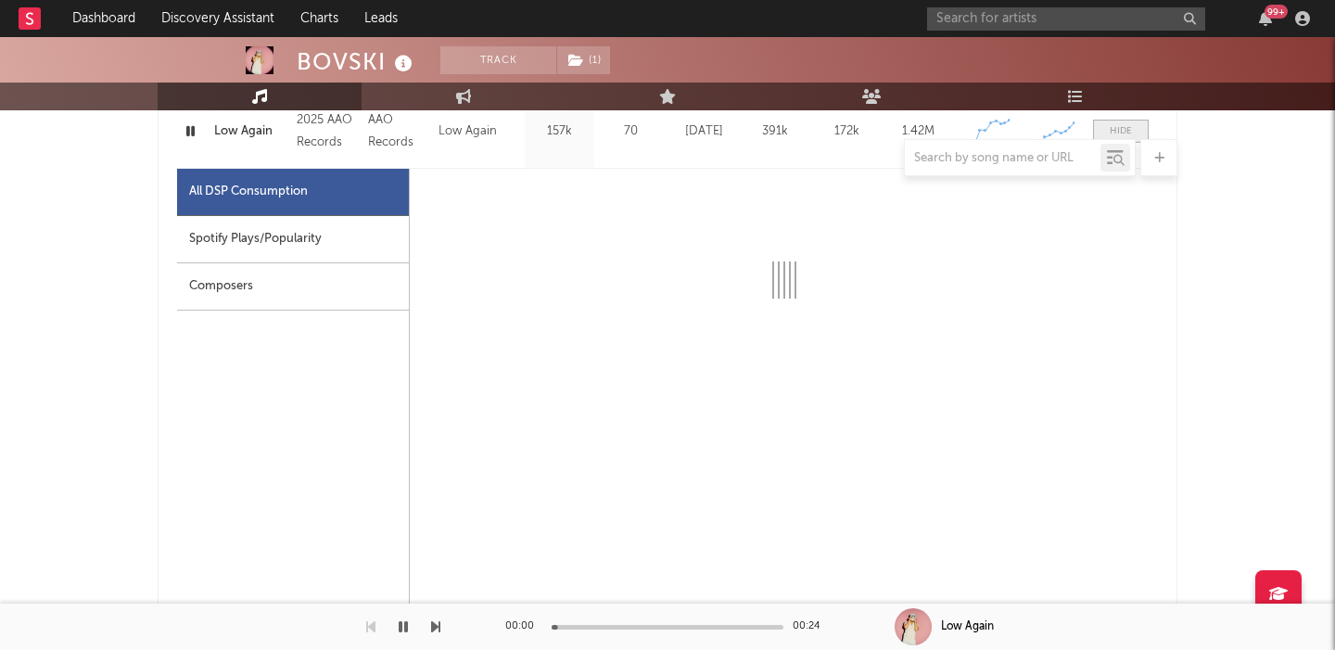
select select "1w"
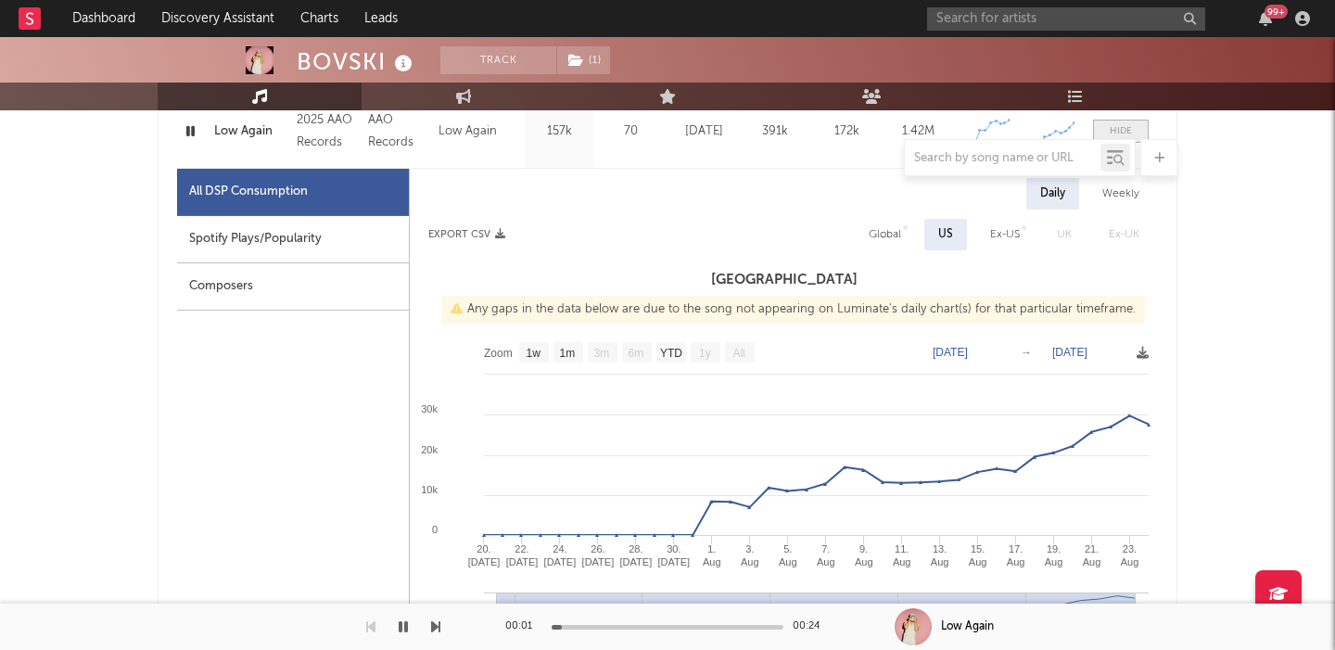
scroll to position [870, 0]
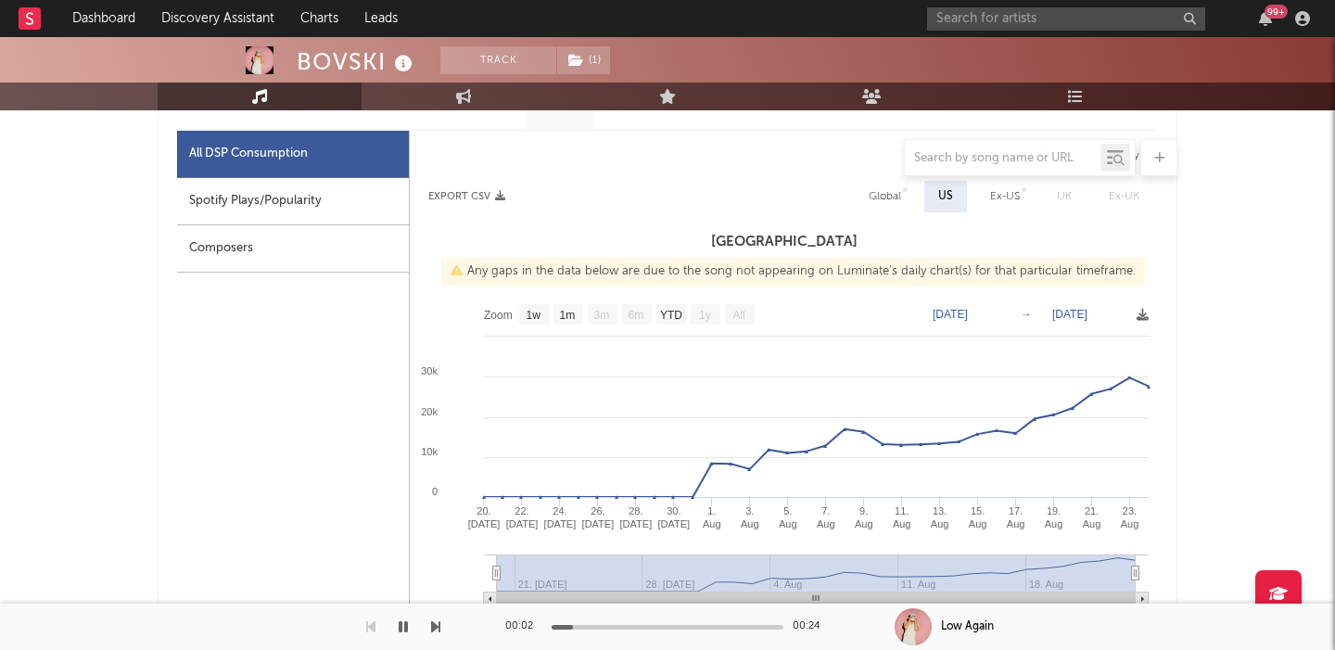
click at [886, 203] on div "Global" at bounding box center [885, 196] width 32 height 22
select select "1w"
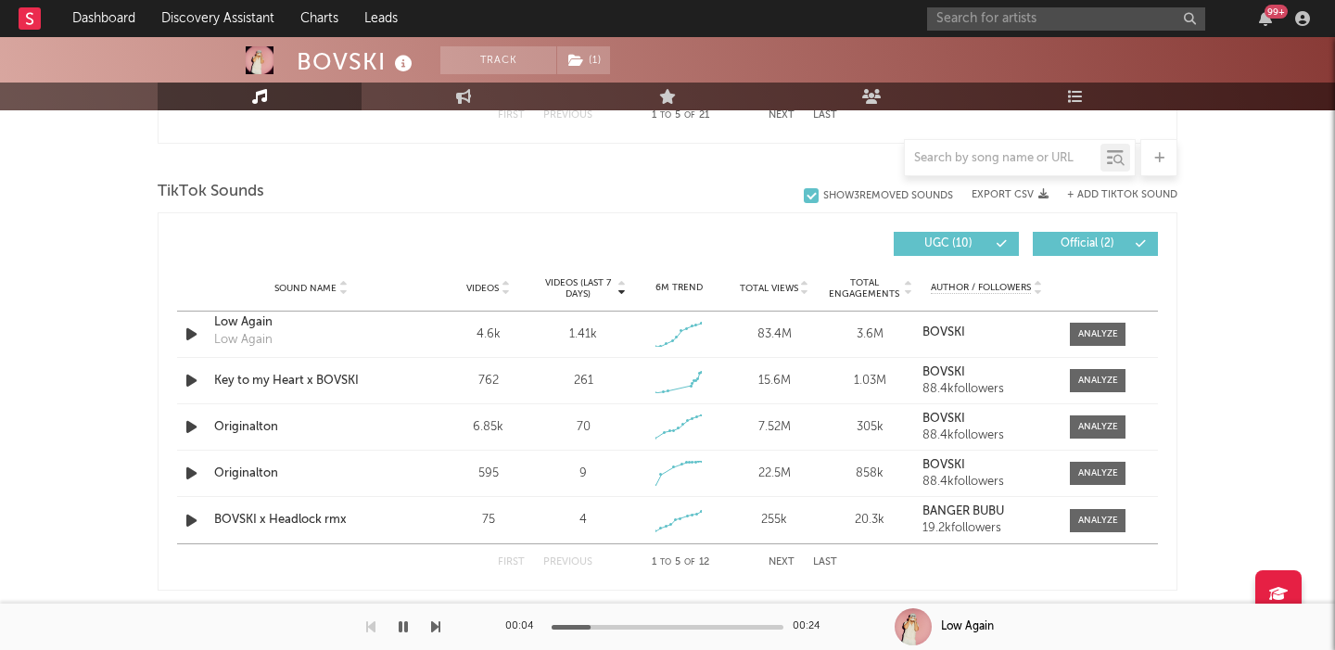
scroll to position [2081, 0]
click at [1084, 341] on div at bounding box center [1098, 335] width 40 height 14
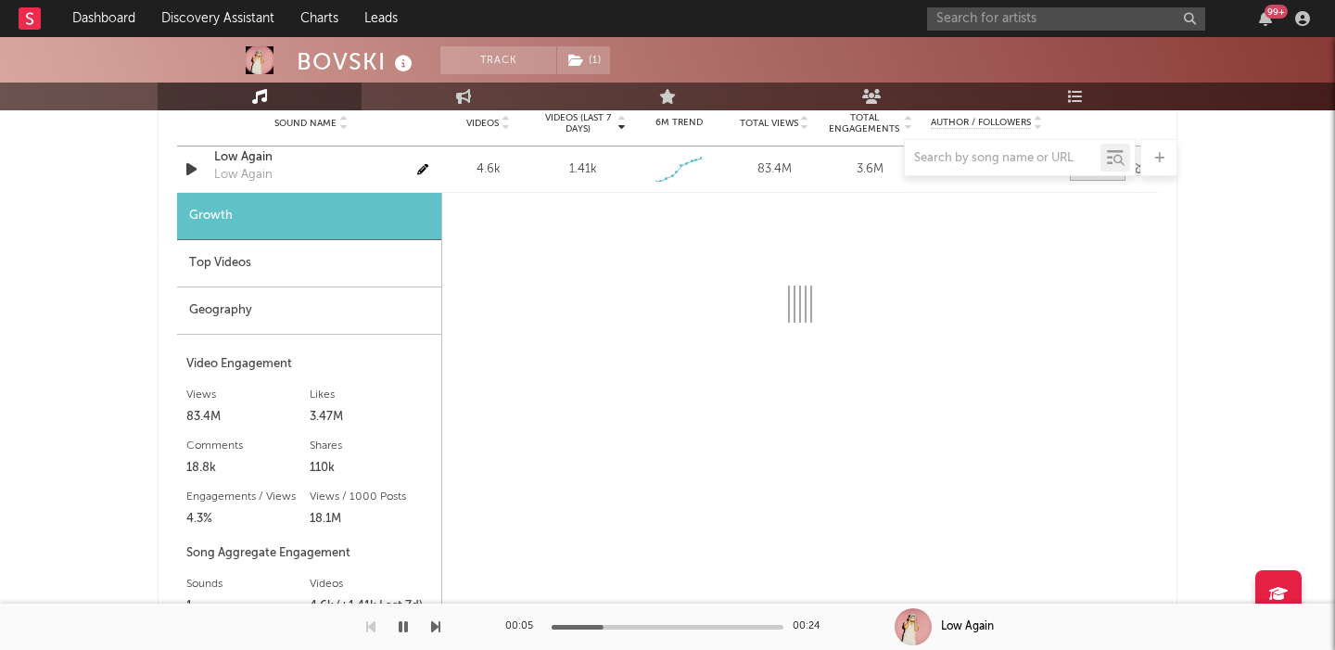
scroll to position [2309, 0]
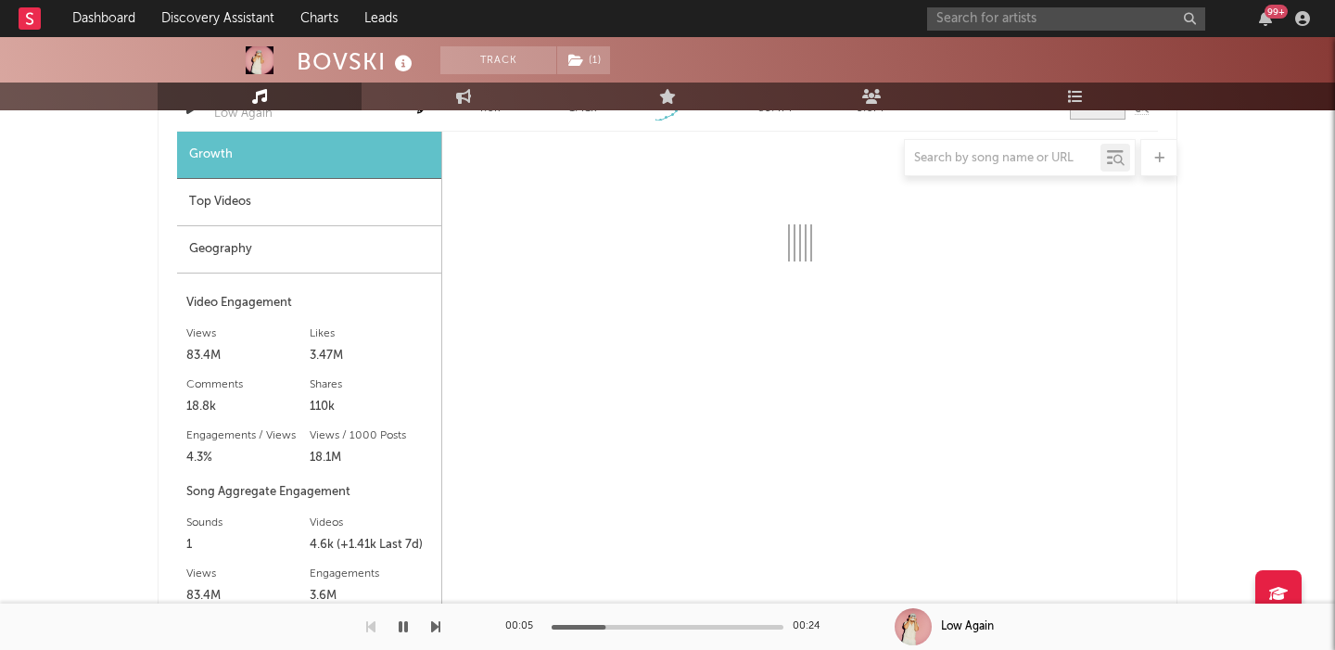
select select "1w"
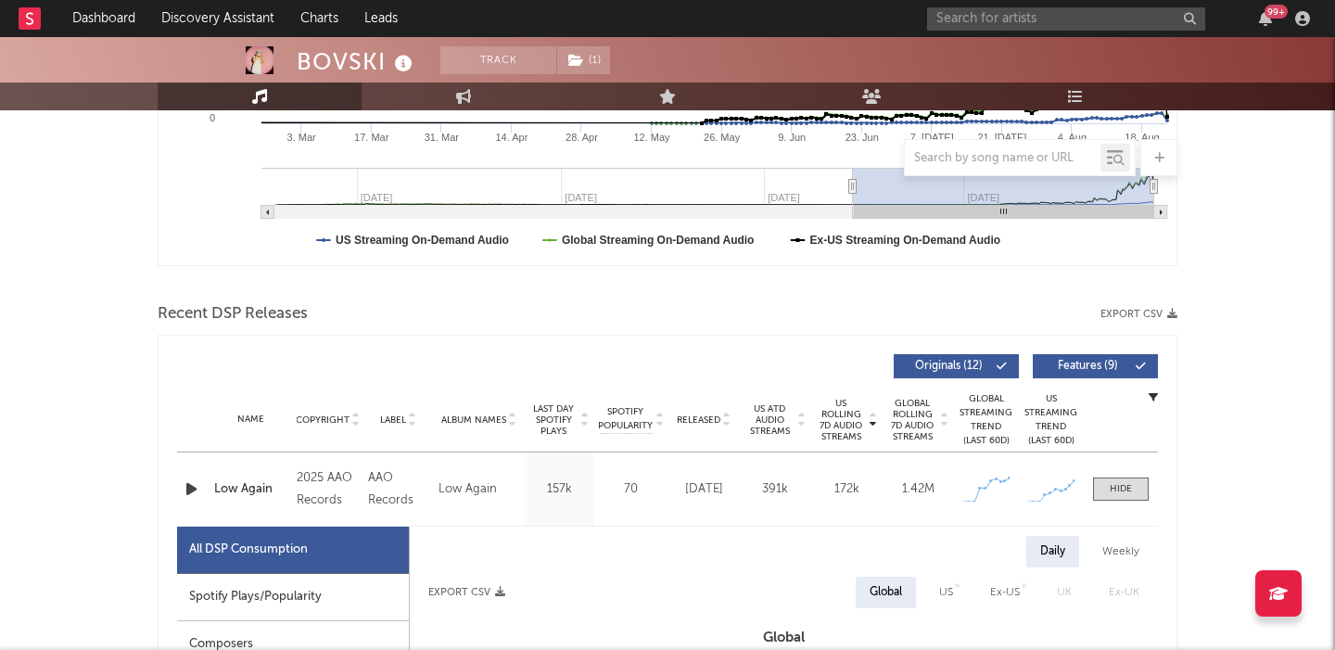
scroll to position [636, 0]
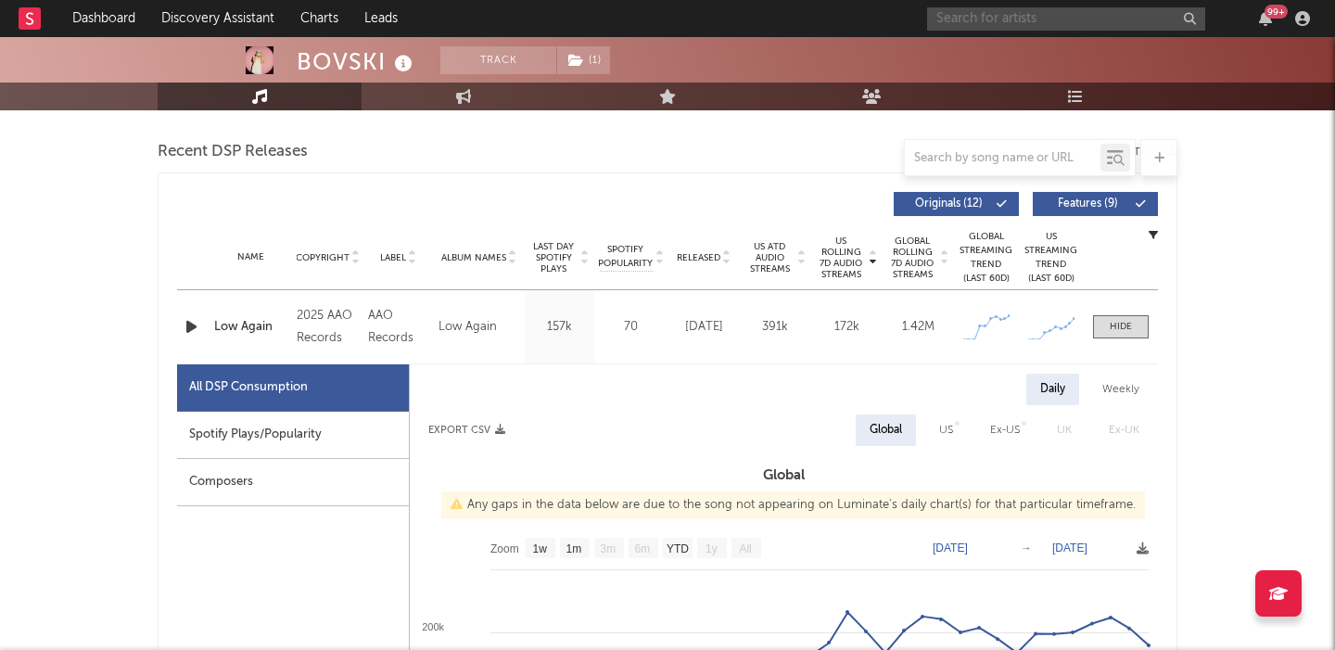
click at [983, 10] on input "text" at bounding box center [1066, 18] width 278 height 23
paste input "Foxy Shazam"
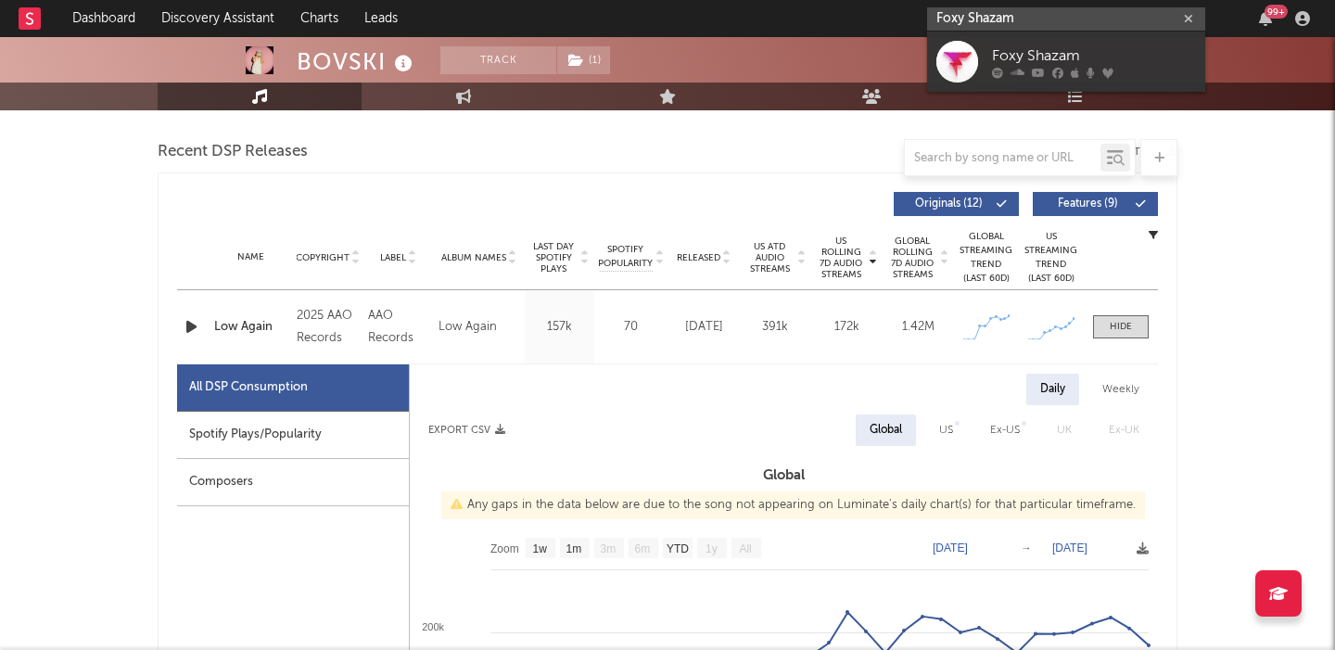
type input "Foxy Shazam"
click at [1030, 58] on div "Foxy Shazam" at bounding box center [1094, 56] width 204 height 22
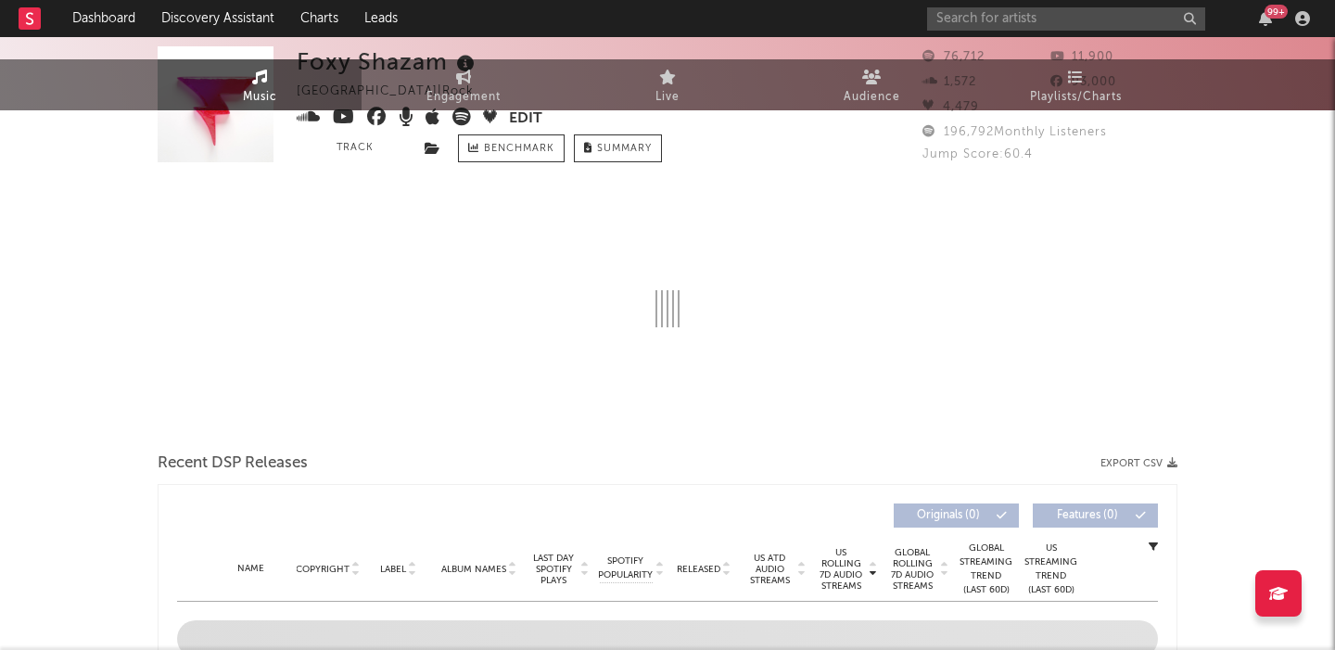
select select "6m"
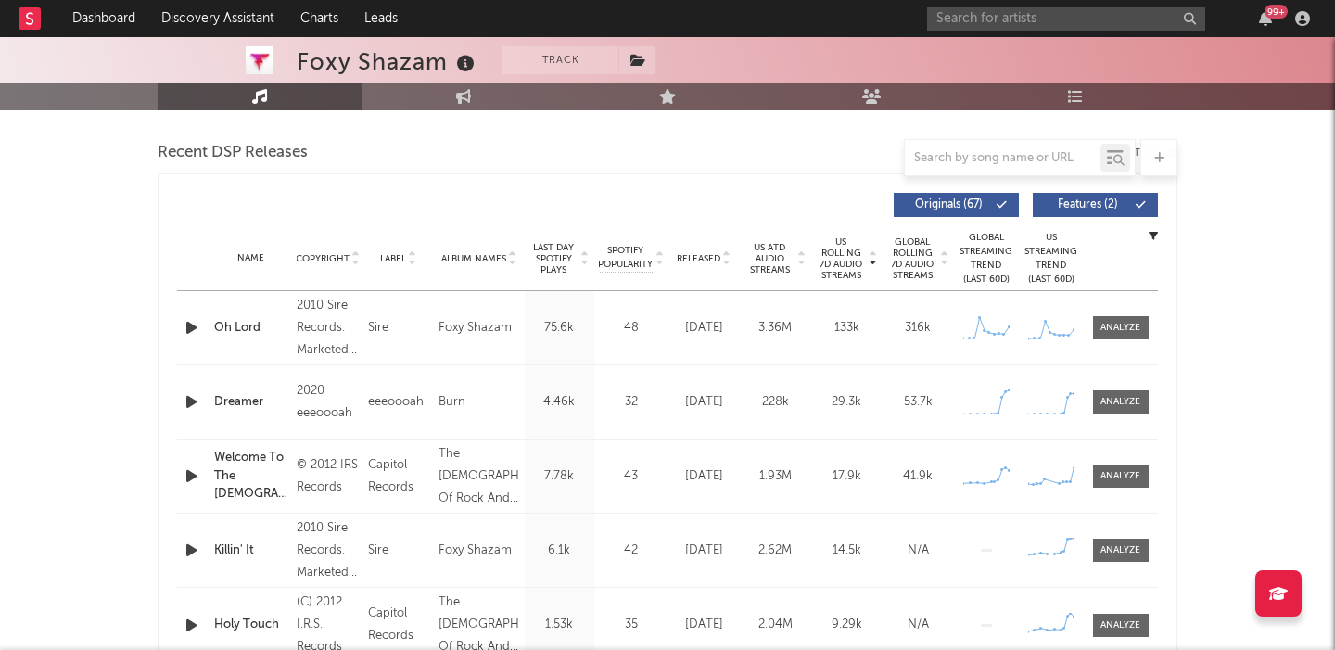
scroll to position [634, 0]
click at [703, 261] on span "Released" at bounding box center [699, 259] width 44 height 11
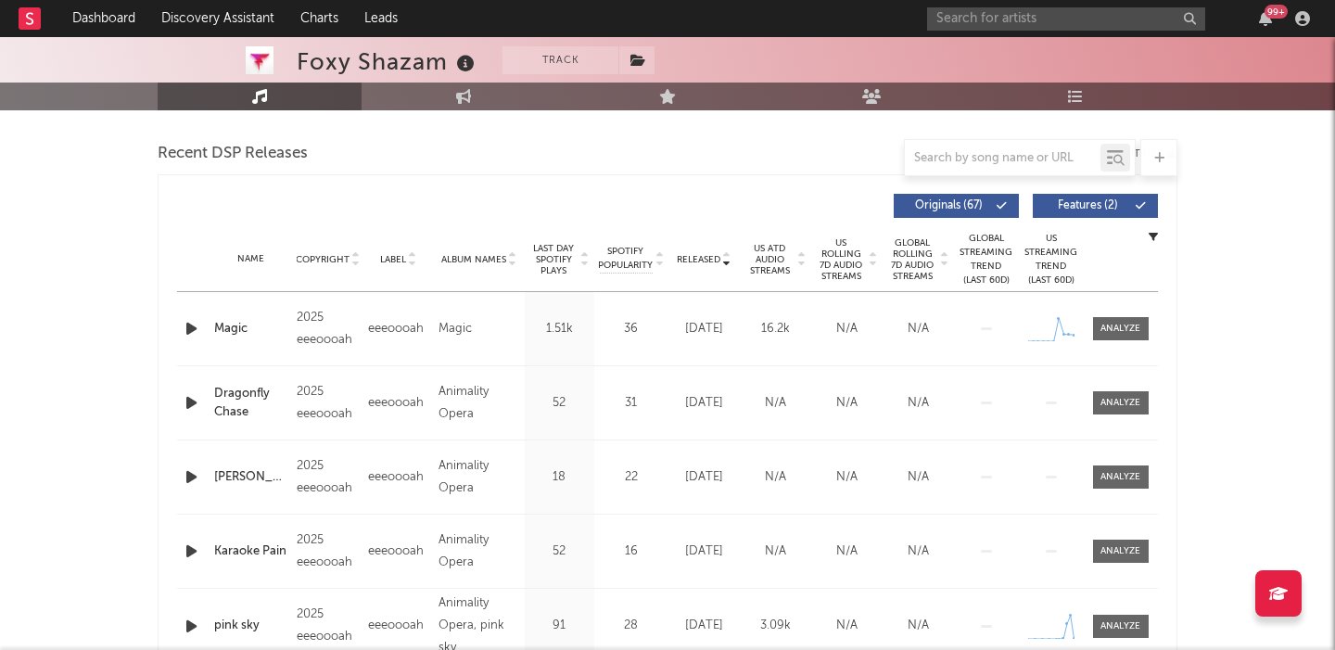
click at [1062, 207] on span "Features ( 2 )" at bounding box center [1087, 205] width 85 height 11
click at [844, 252] on span "US Rolling 7D Audio Streams" at bounding box center [841, 259] width 51 height 45
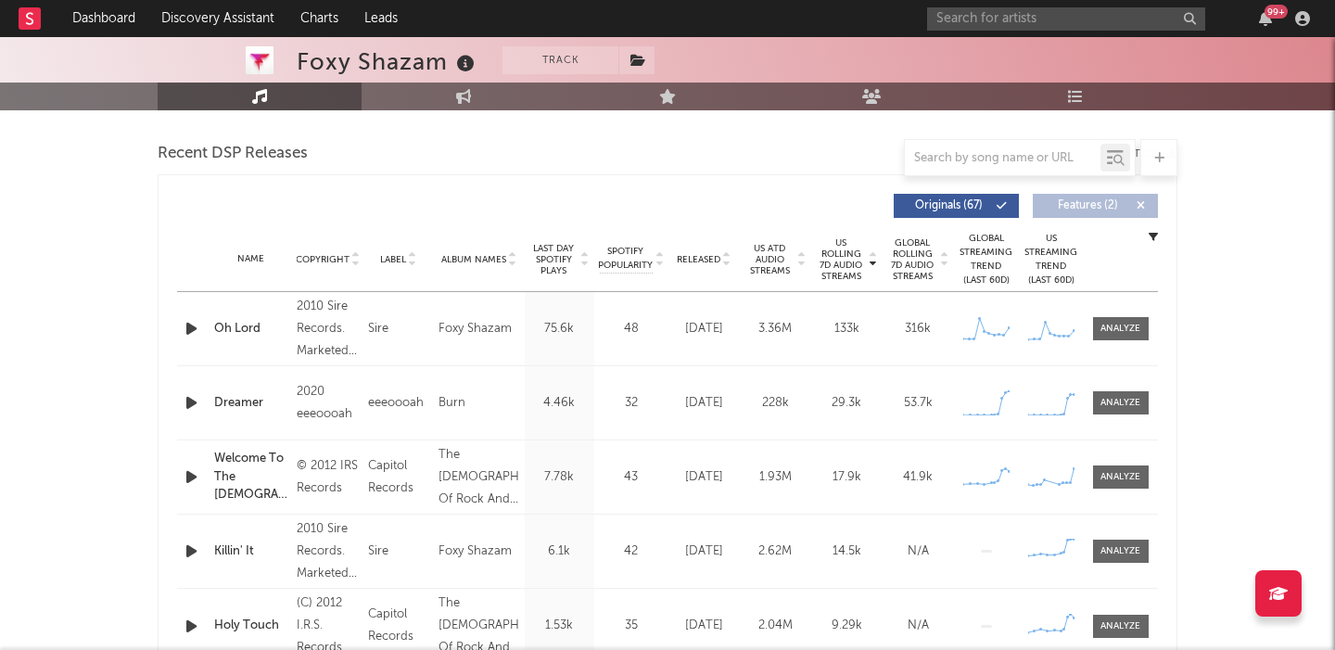
click at [191, 402] on icon "button" at bounding box center [191, 402] width 19 height 23
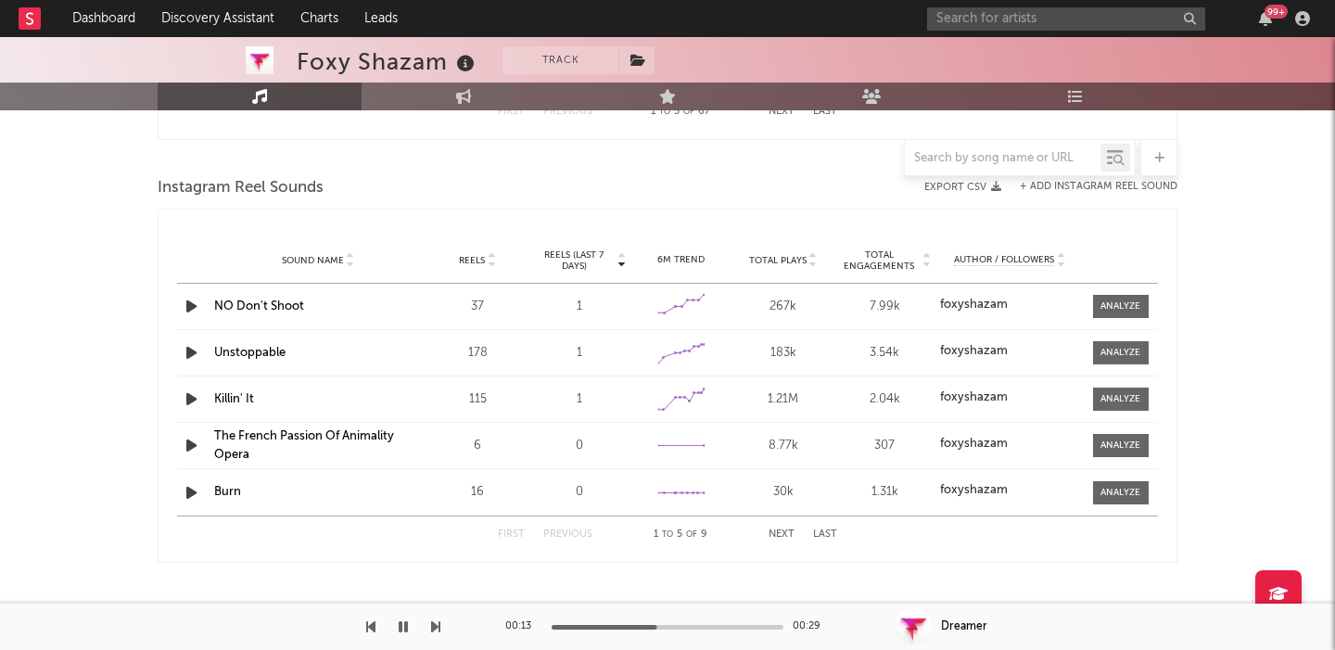
scroll to position [1051, 0]
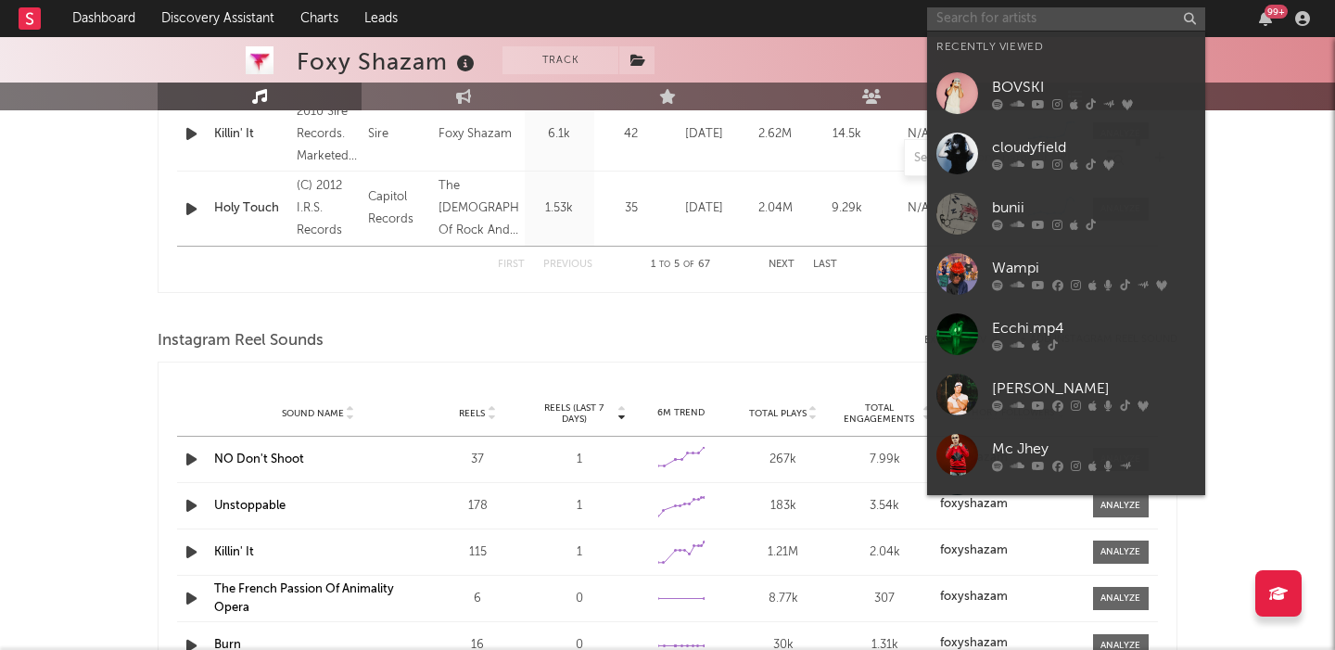
click at [1047, 28] on input "text" at bounding box center [1066, 18] width 278 height 23
paste input "Brent Cobb"
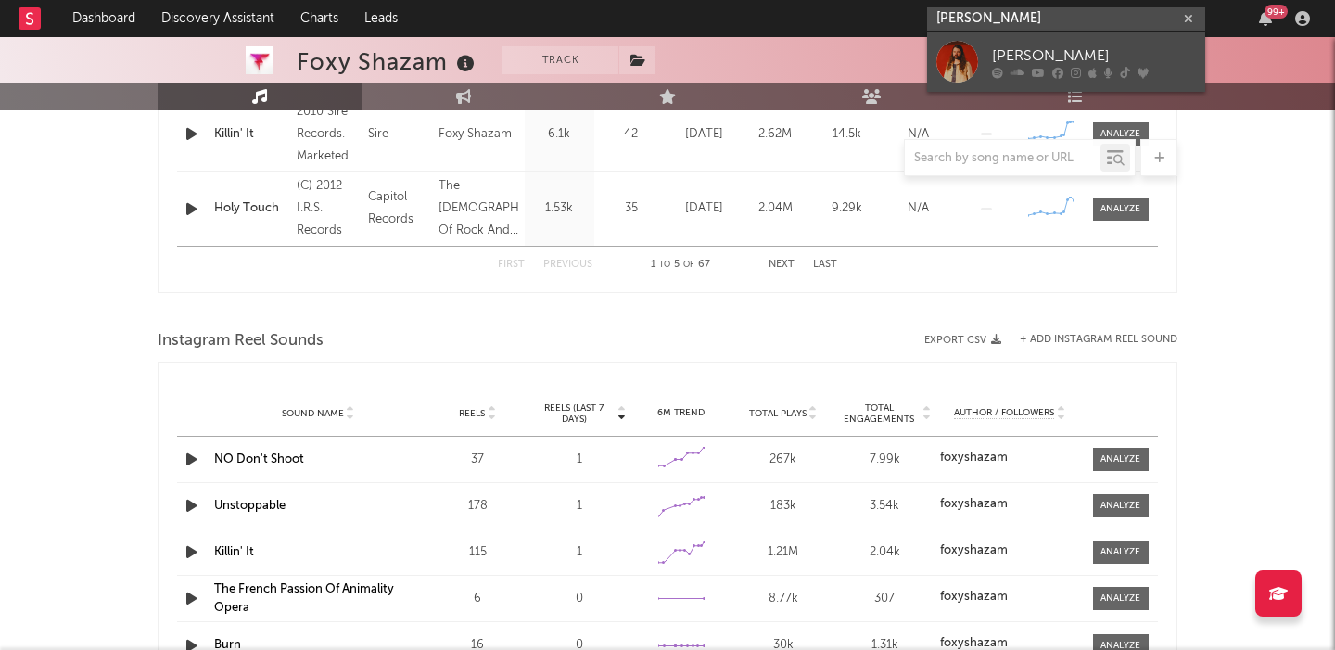
type input "Brent Cobb"
click at [1053, 45] on div "Brent Cobb" at bounding box center [1094, 56] width 204 height 22
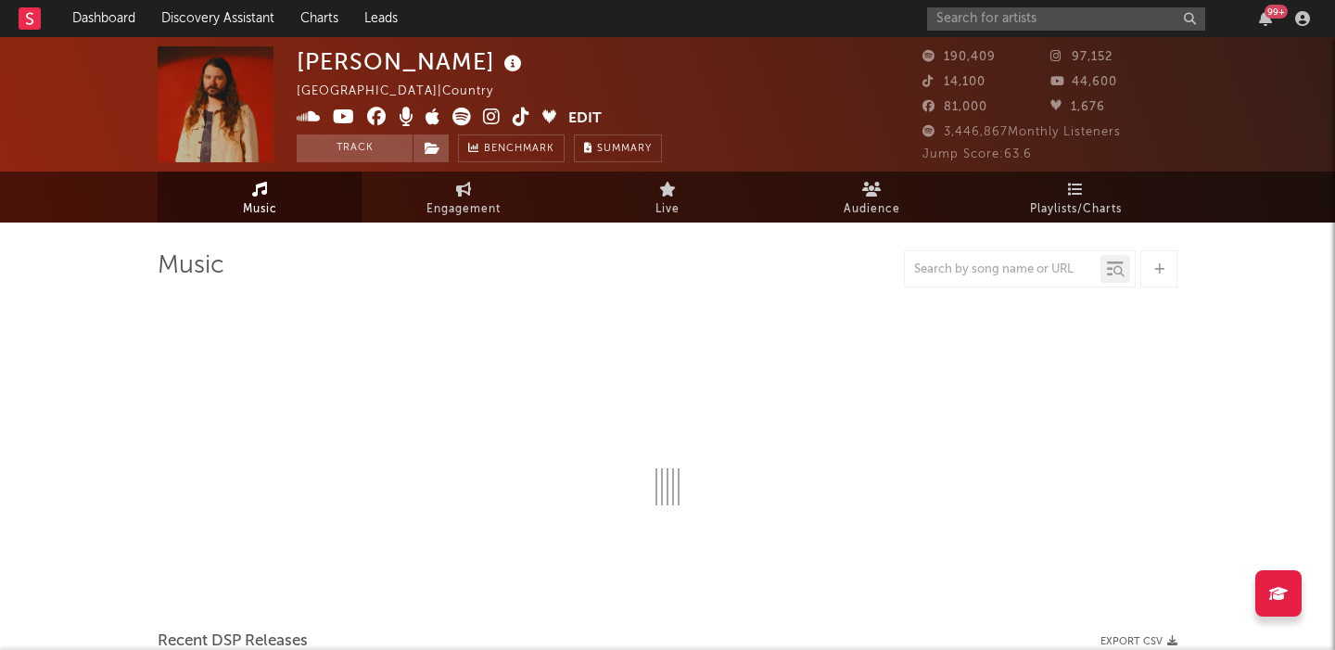
select select "6m"
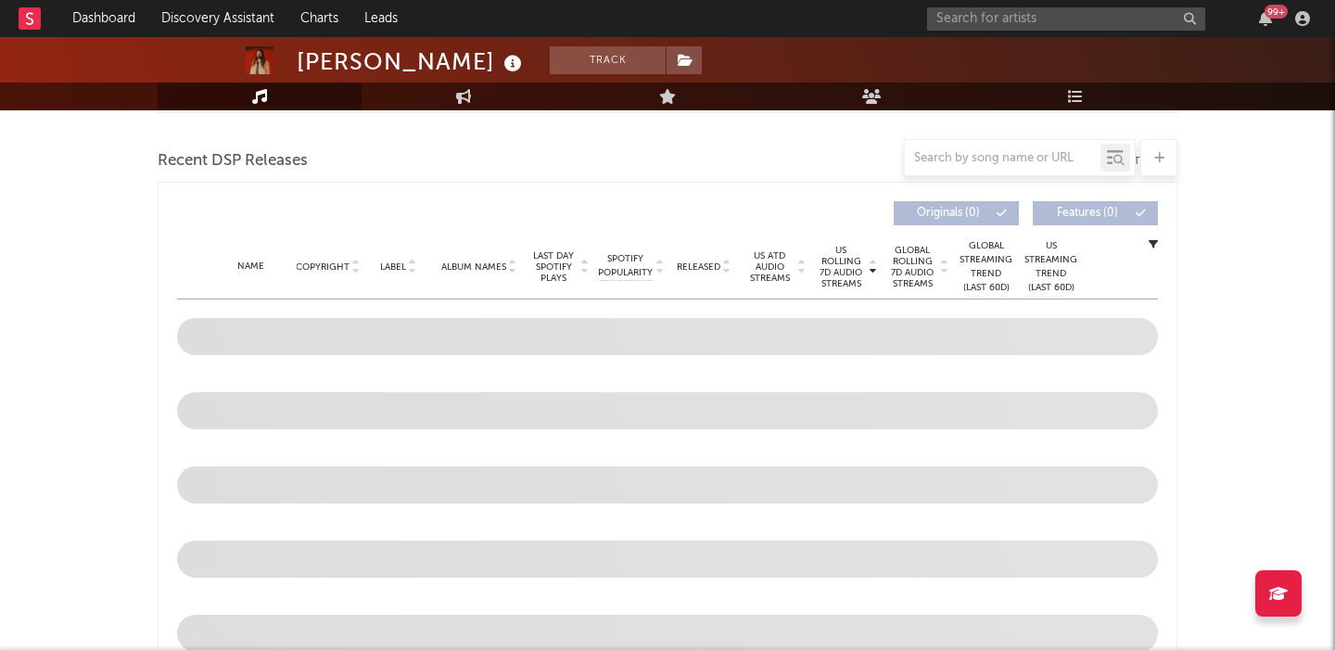
scroll to position [647, 0]
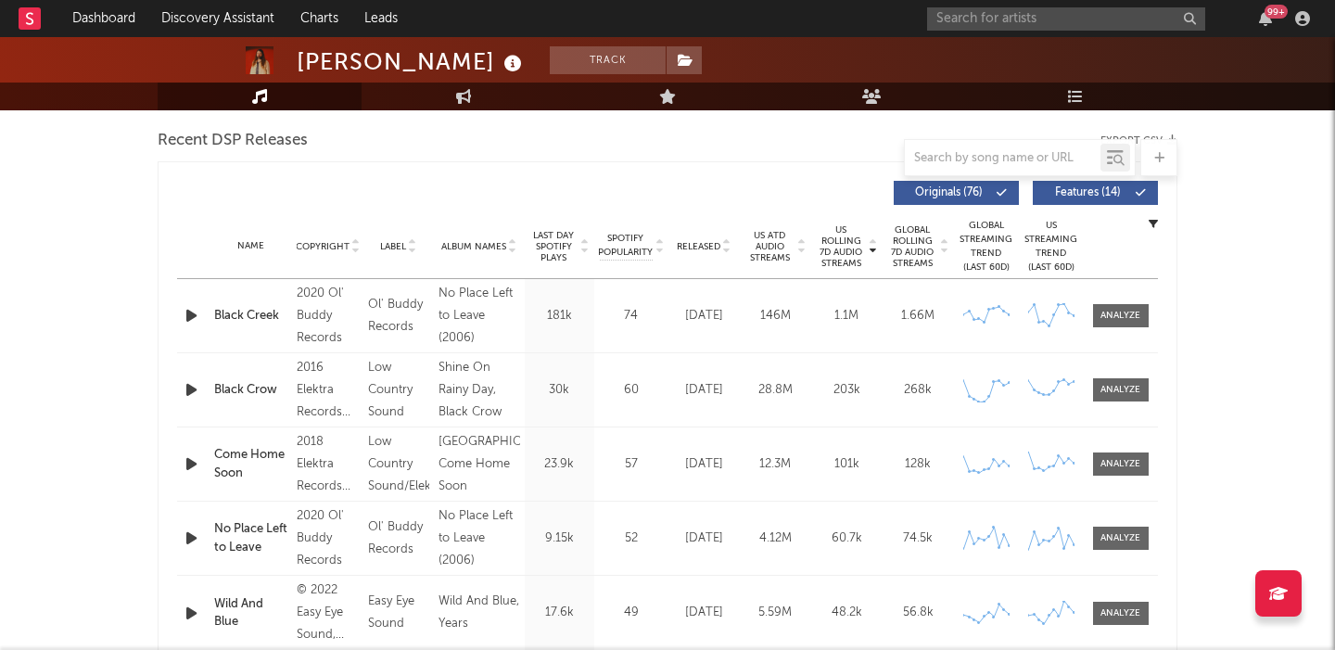
click at [1091, 189] on span "Features ( 14 )" at bounding box center [1087, 192] width 85 height 11
click at [1126, 316] on div at bounding box center [1121, 316] width 40 height 14
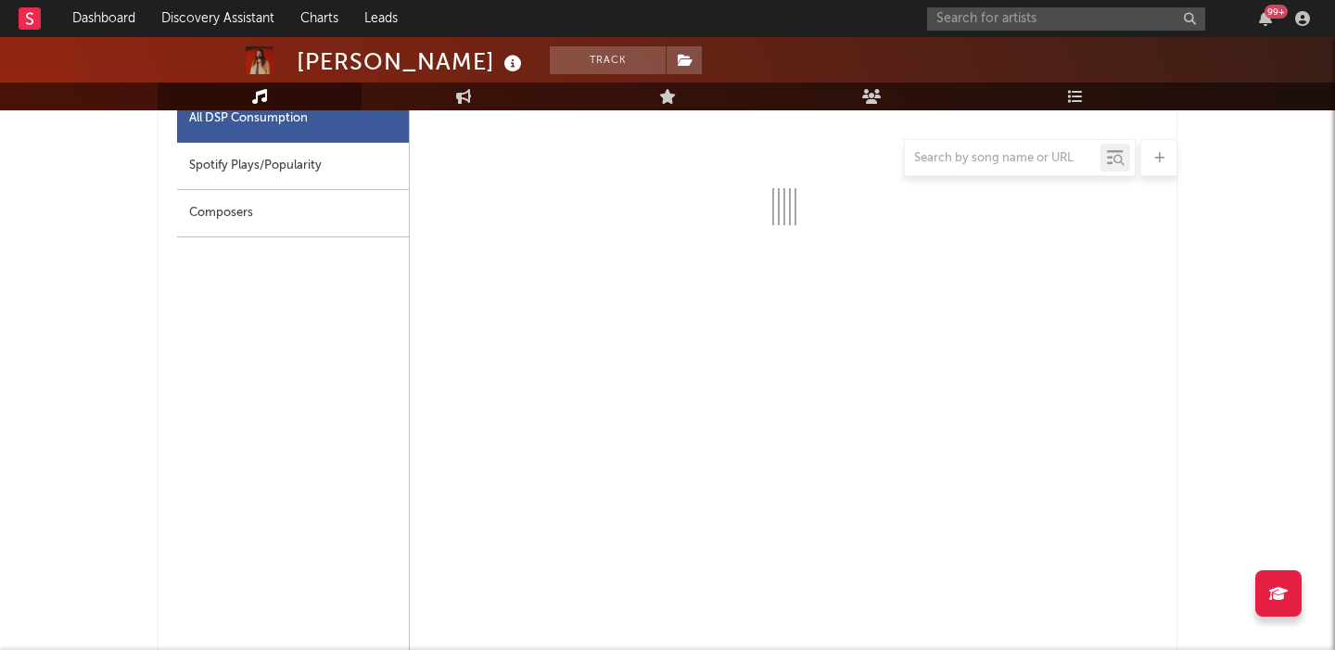
scroll to position [884, 0]
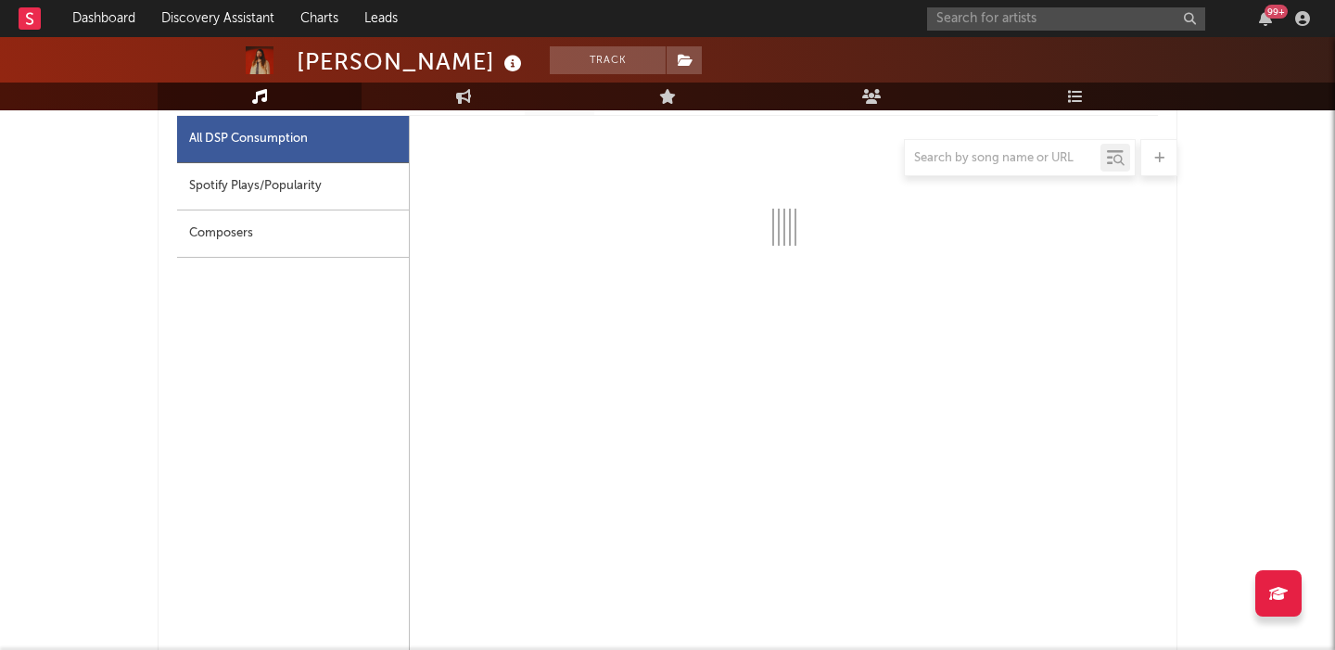
select select "6m"
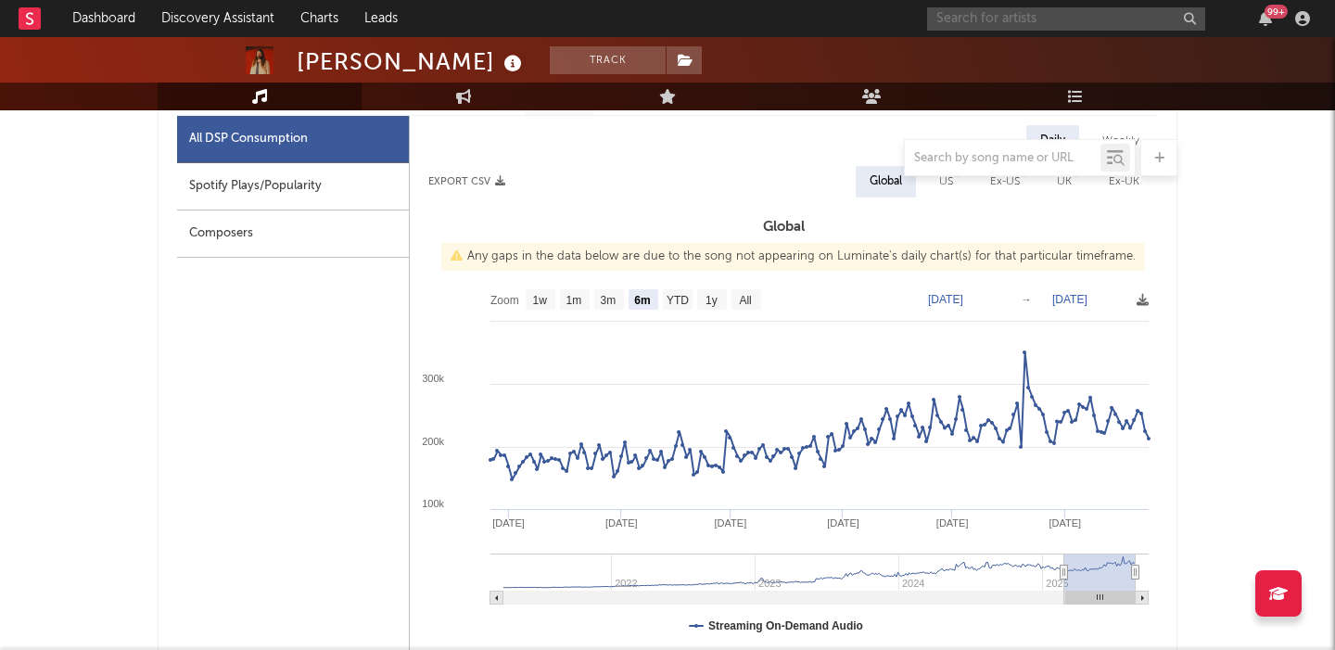
click at [1036, 19] on input "text" at bounding box center [1066, 18] width 278 height 23
paste input "[PERSON_NAME]"
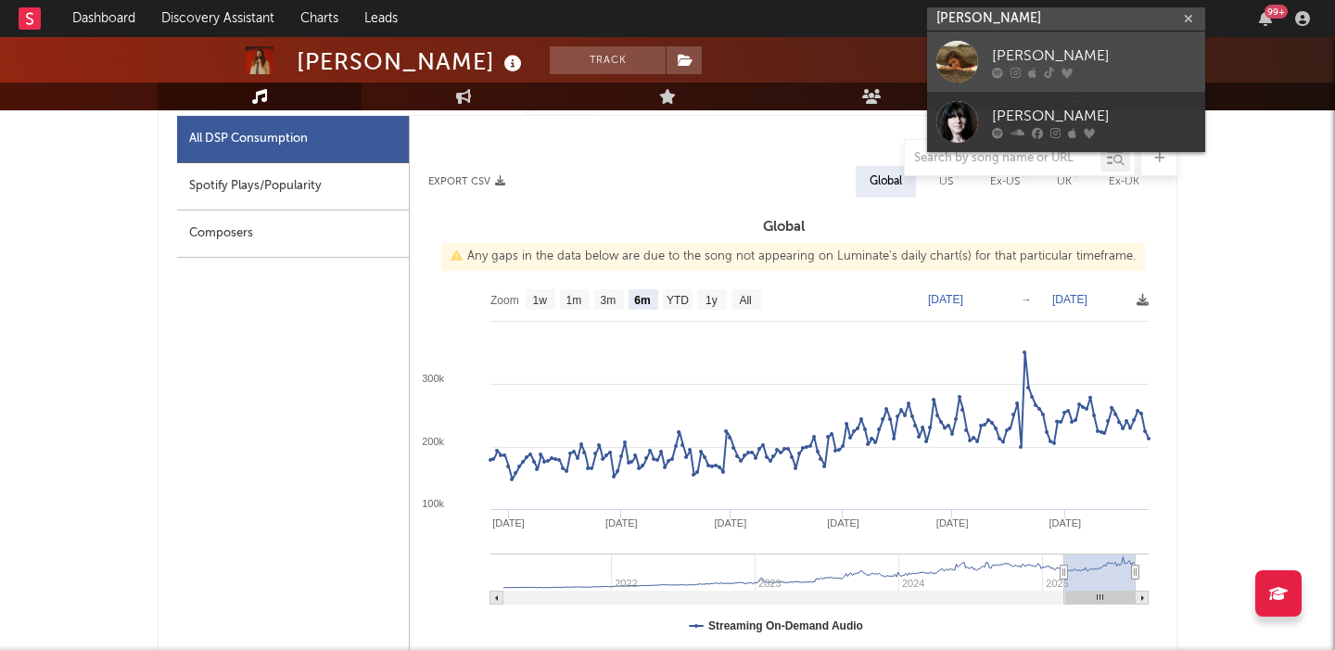
type input "[PERSON_NAME]"
click at [1069, 42] on link "[PERSON_NAME]" at bounding box center [1066, 62] width 278 height 60
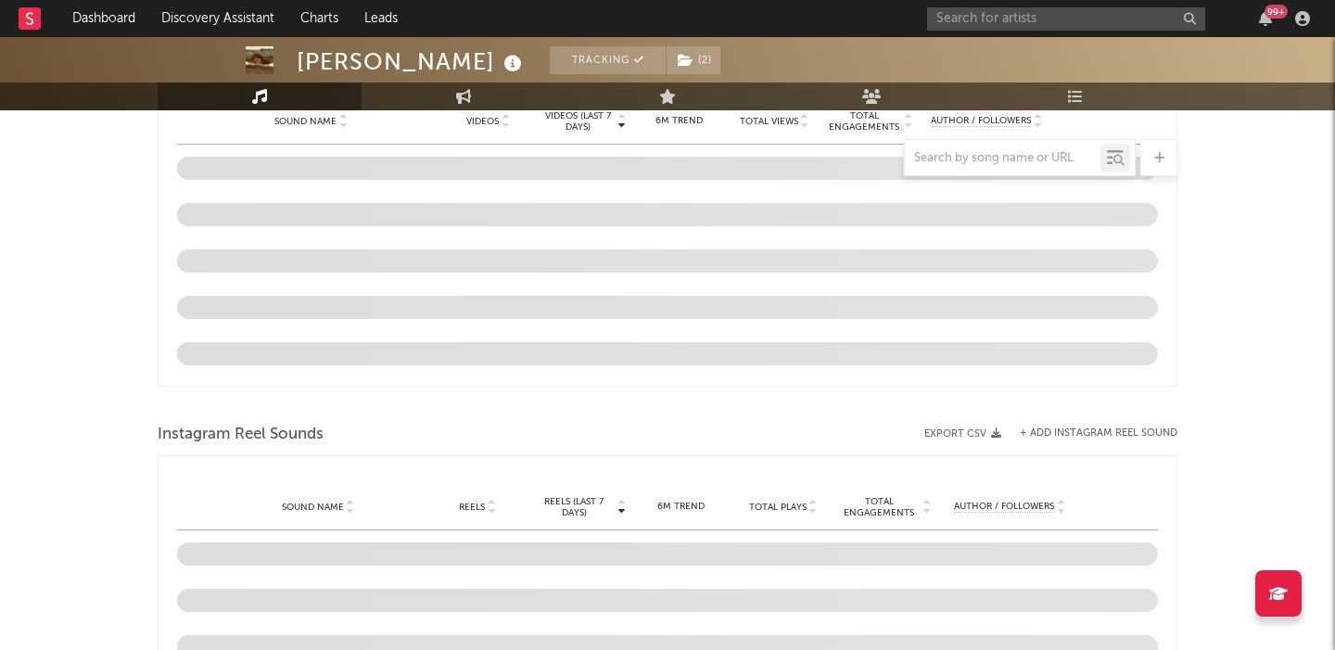
scroll to position [1394, 0]
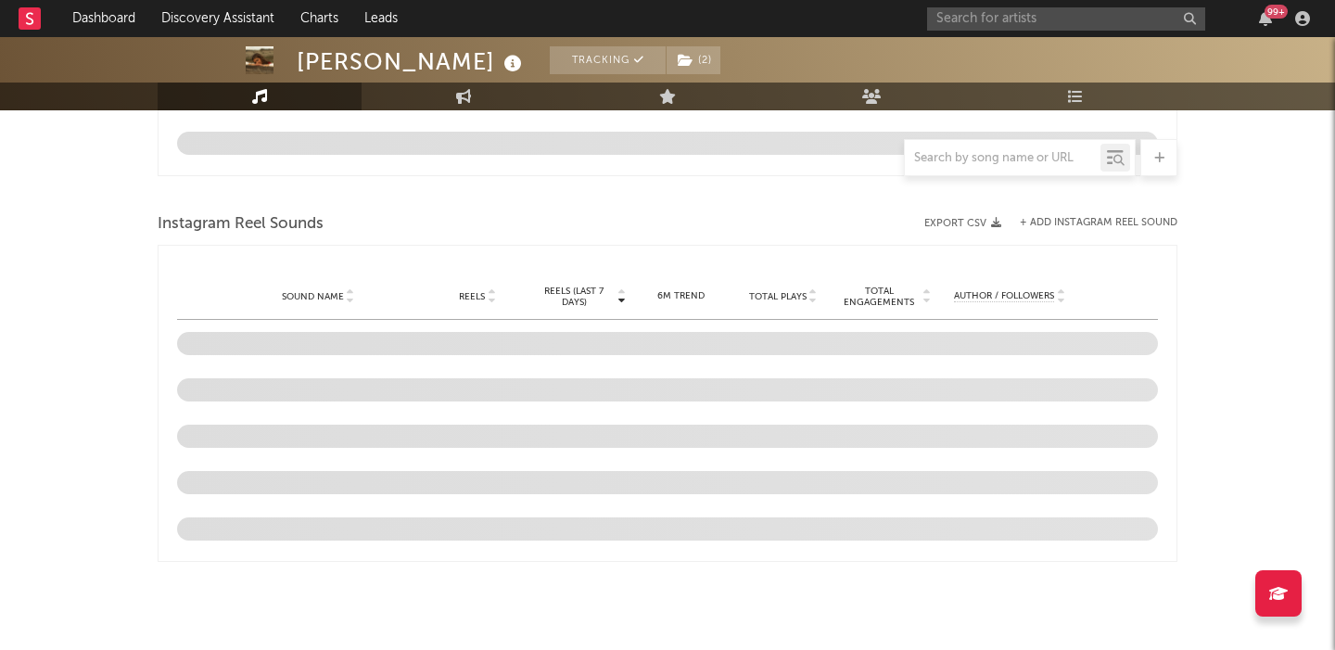
select select "6m"
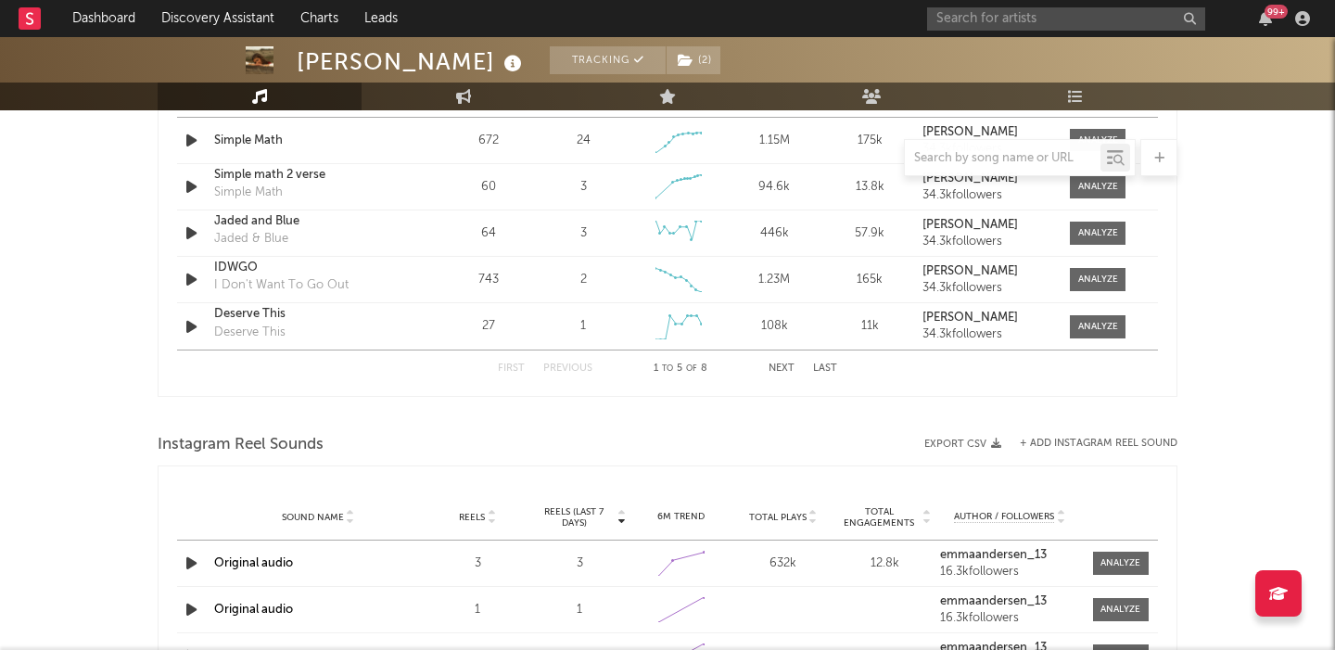
scroll to position [1187, 0]
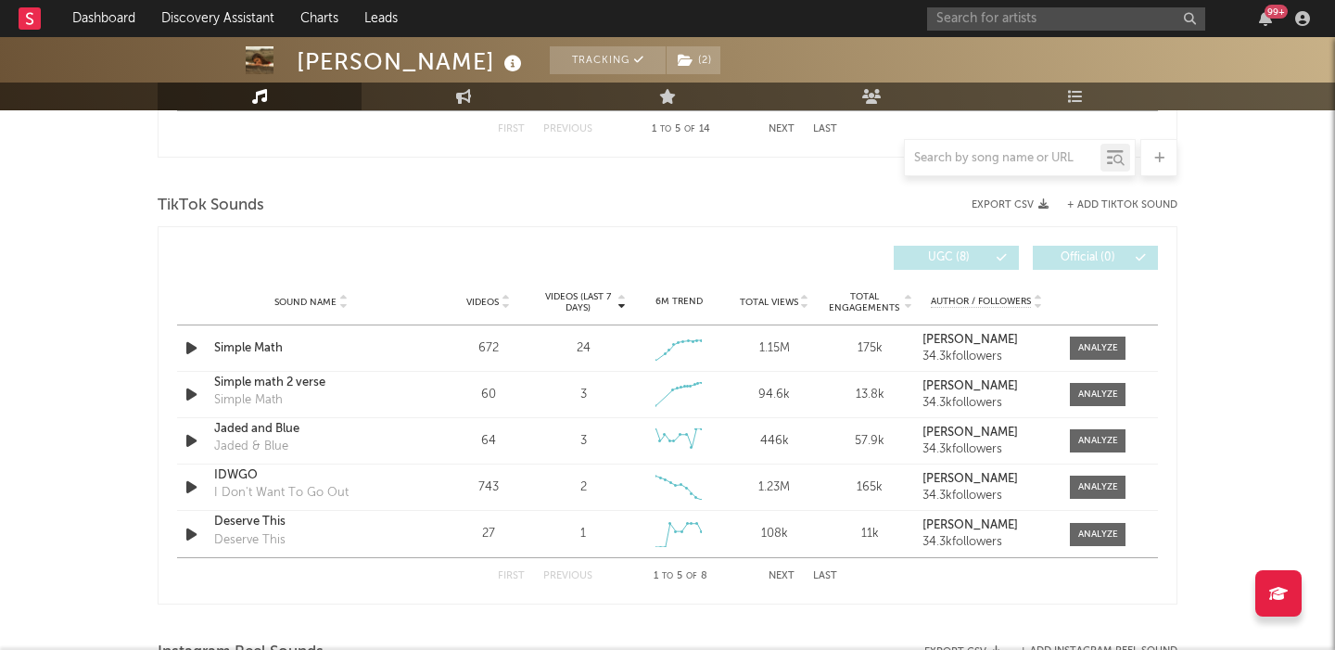
click at [507, 293] on div "Sound Name Videos Videos (last 7 days) Weekly Growth % 6M Trend Total Views Tot…" at bounding box center [667, 302] width 981 height 46
click at [495, 297] on span "Videos" at bounding box center [482, 302] width 32 height 11
click at [229, 350] on div "FTSG" at bounding box center [311, 348] width 194 height 19
click at [1083, 353] on div at bounding box center [1098, 348] width 40 height 14
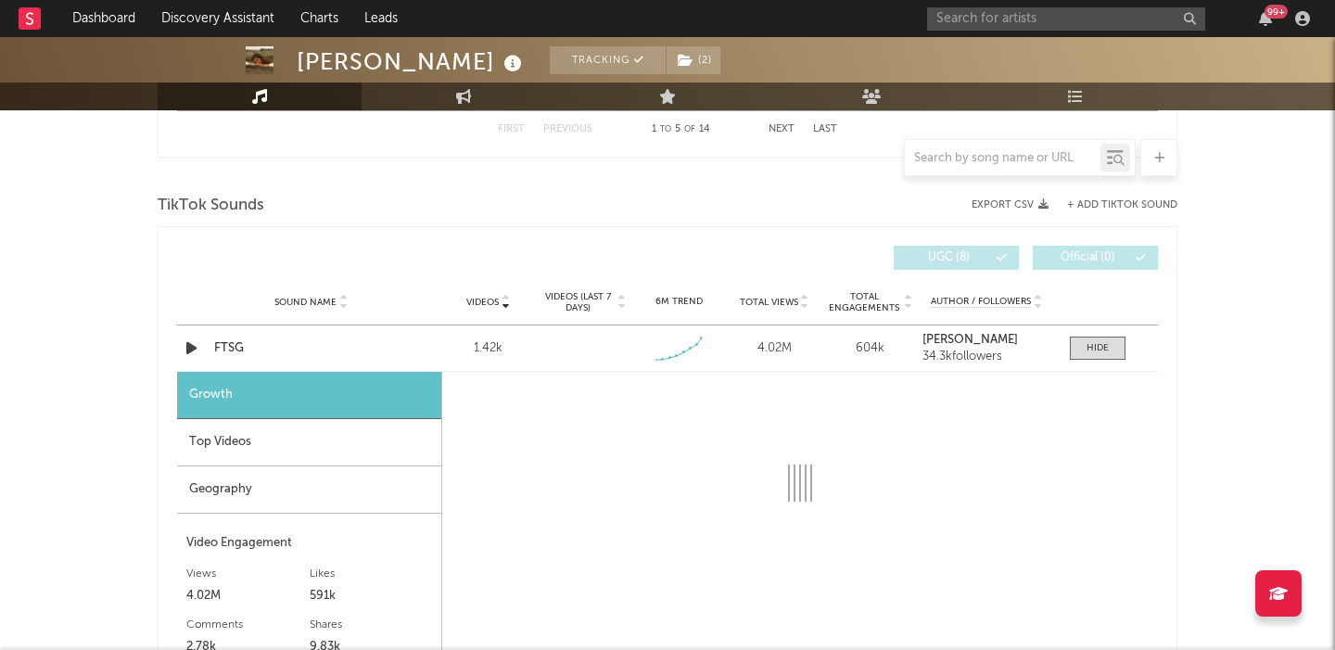
select select "1w"
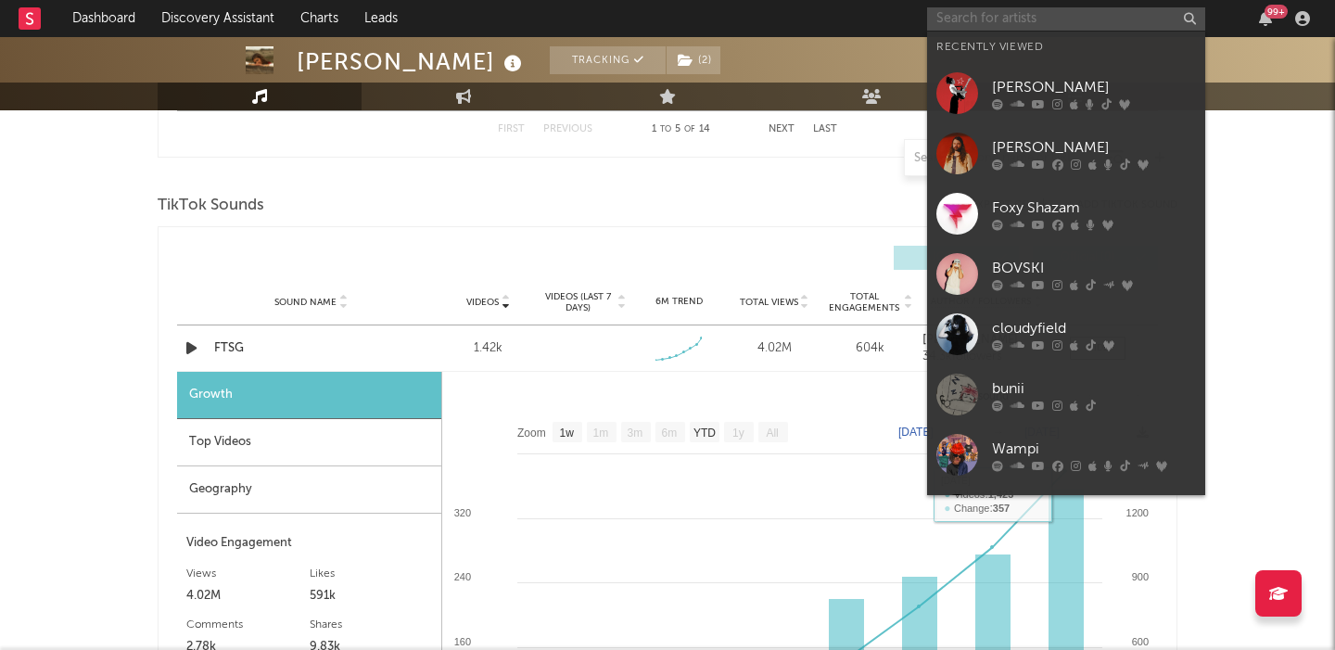
click at [998, 10] on input "text" at bounding box center [1066, 18] width 278 height 23
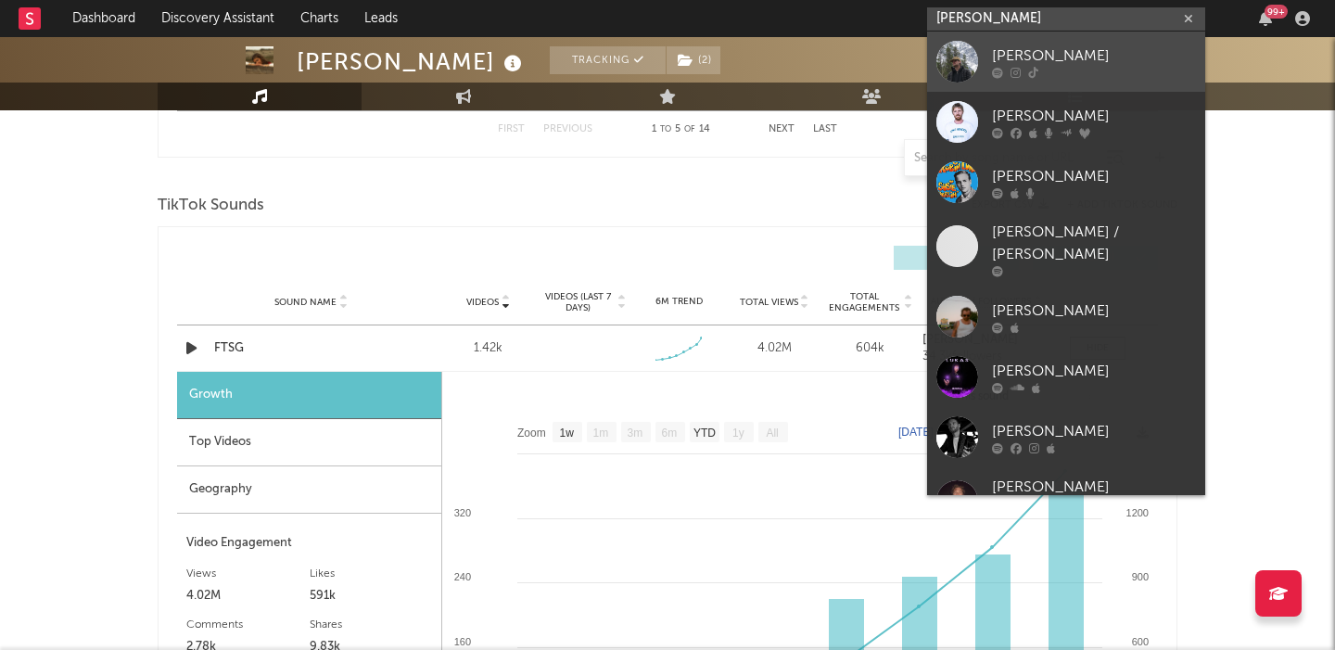
type input "luke rob"
click at [1066, 49] on div "Luke Rob" at bounding box center [1094, 56] width 204 height 22
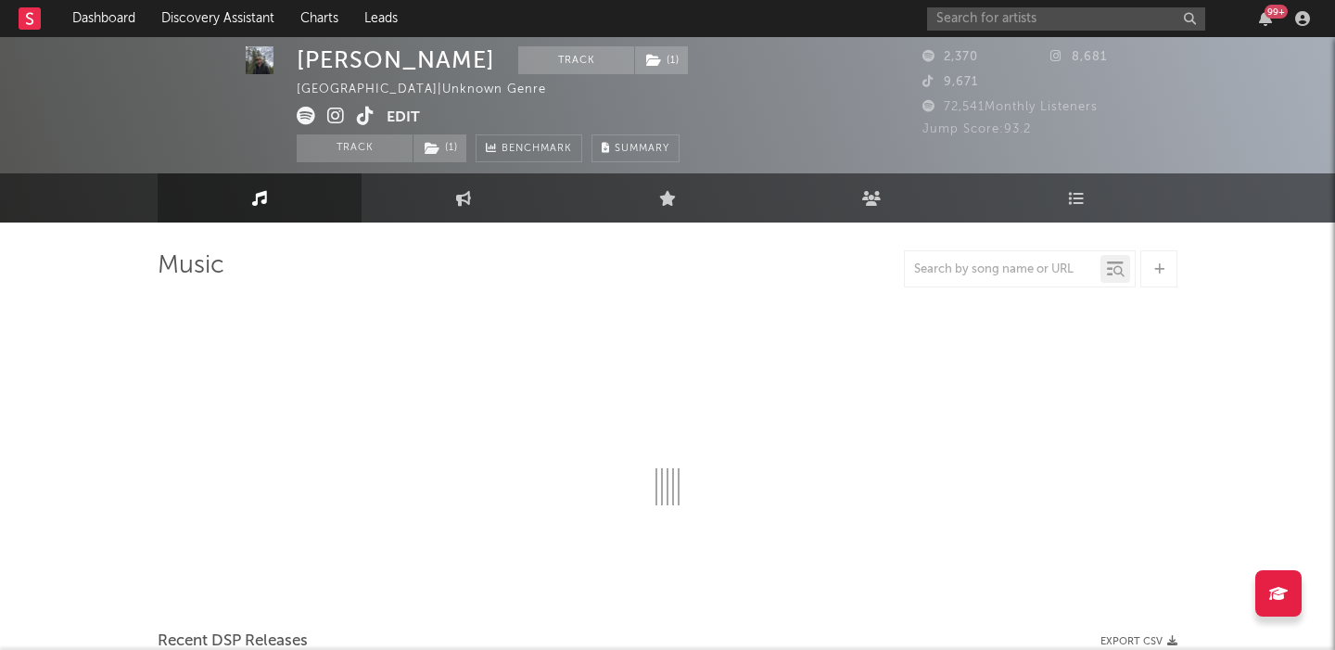
select select "6m"
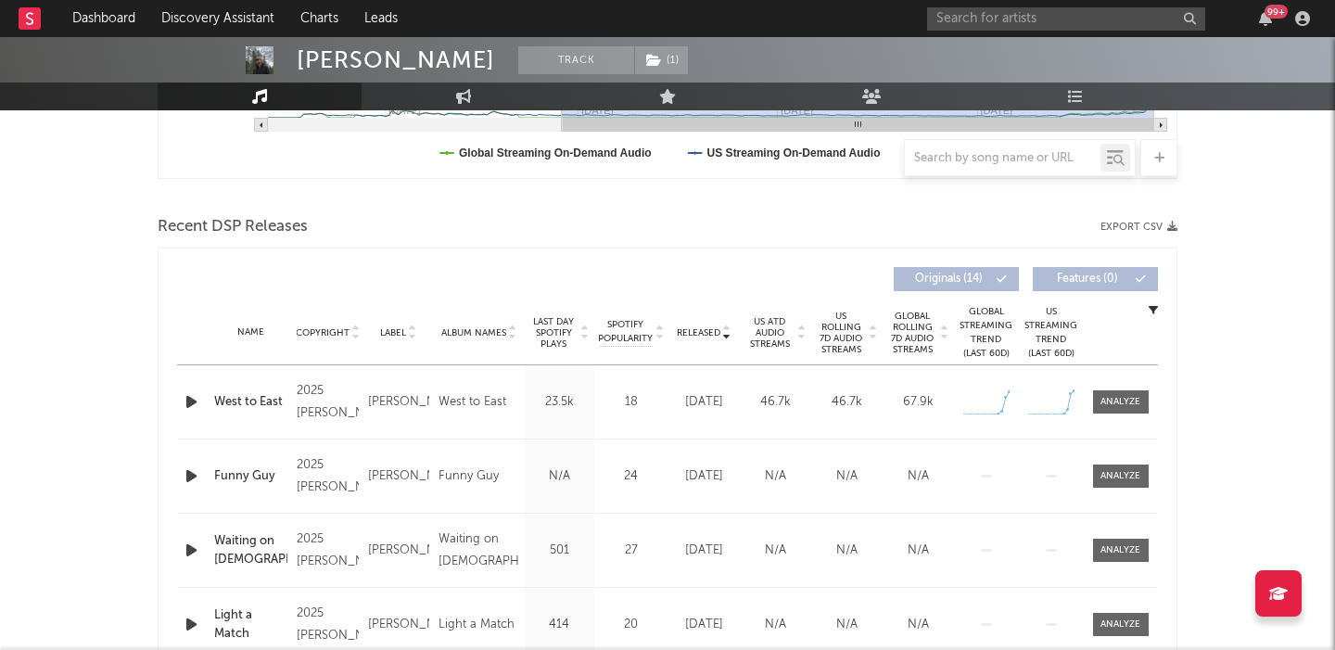
scroll to position [684, 0]
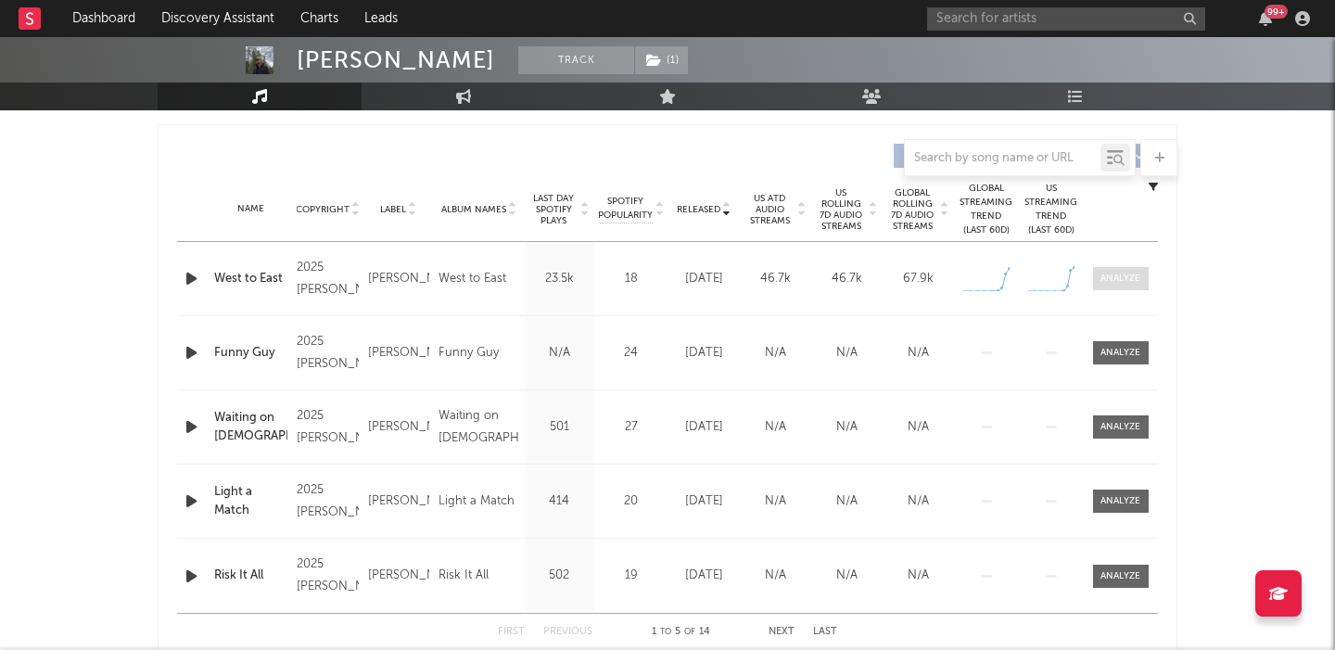
click at [1126, 274] on div at bounding box center [1121, 279] width 40 height 14
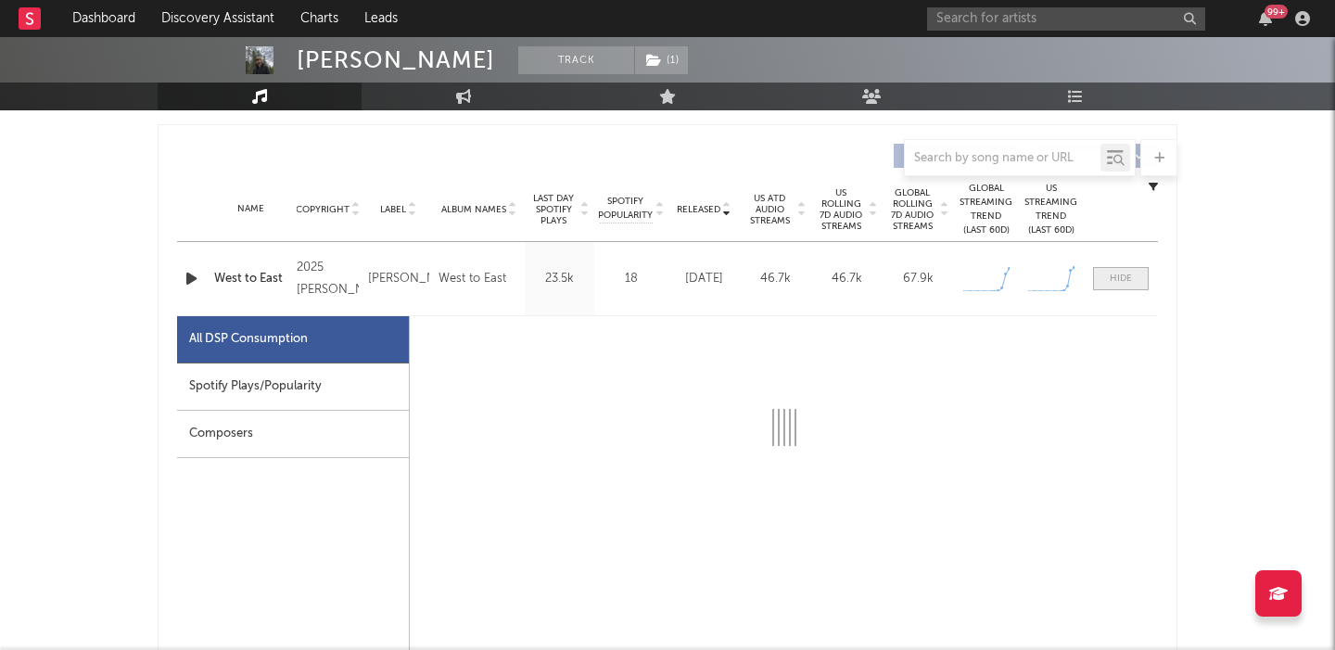
scroll to position [799, 0]
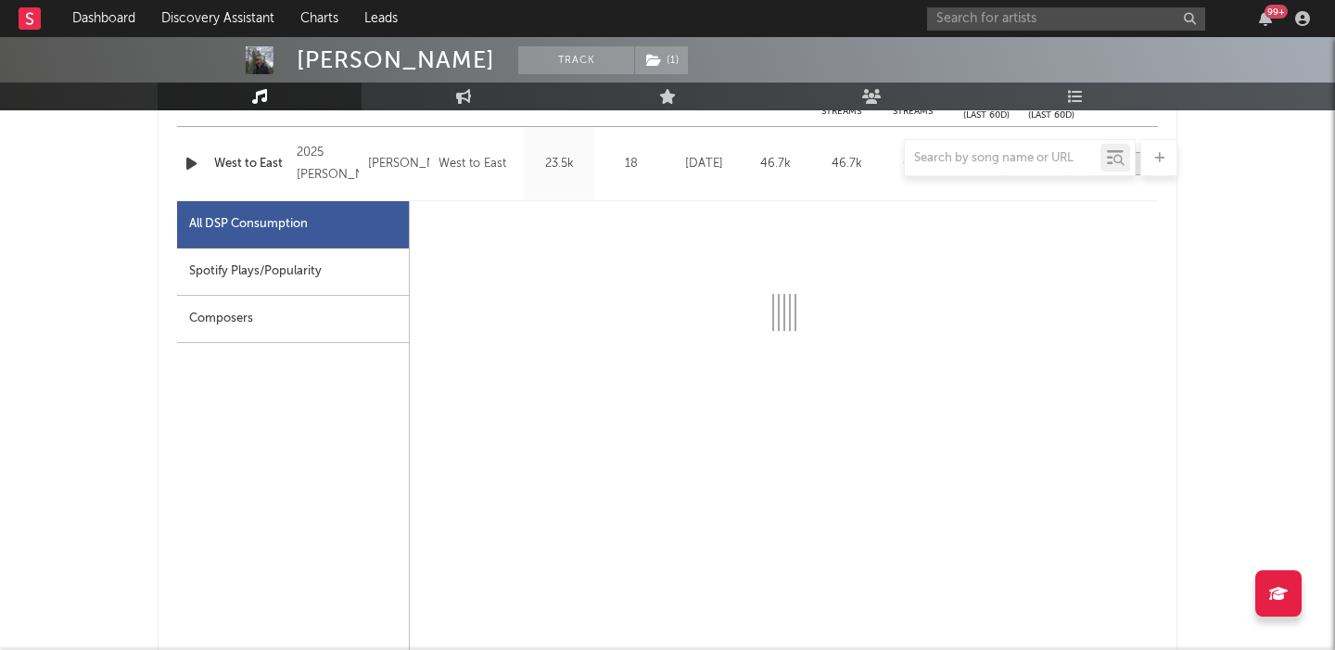
select select "1w"
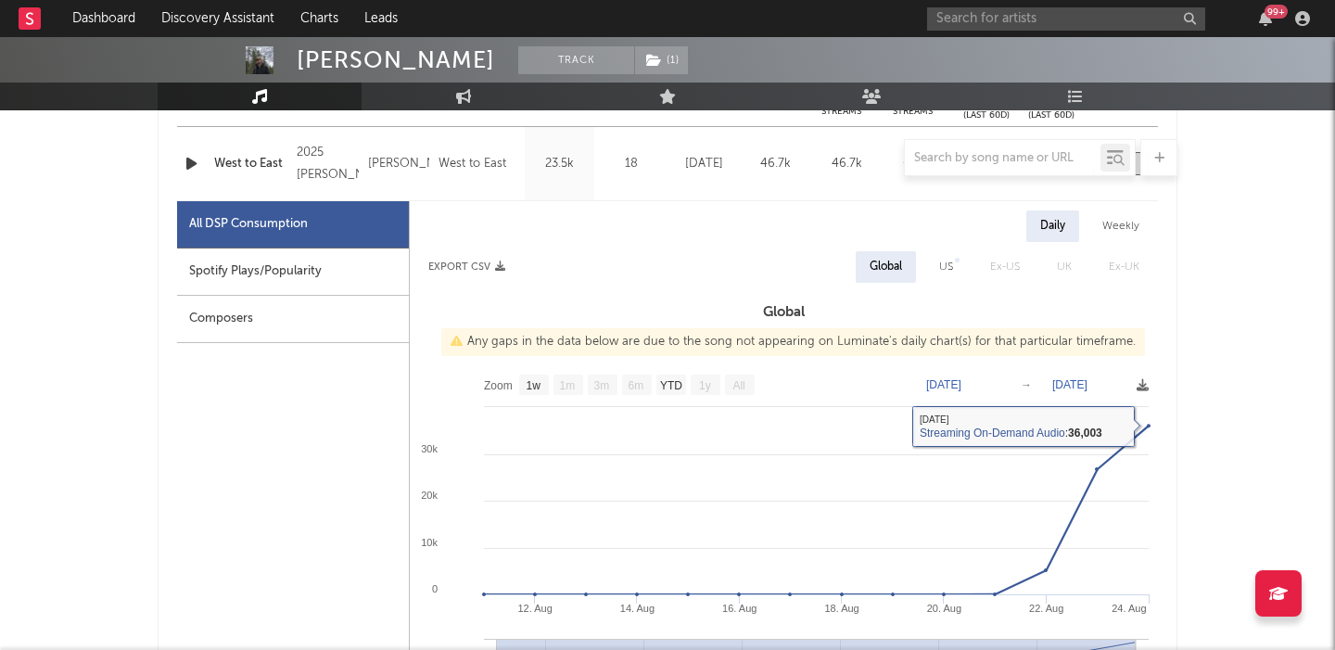
click at [944, 260] on div "US" at bounding box center [946, 267] width 14 height 22
select select "1w"
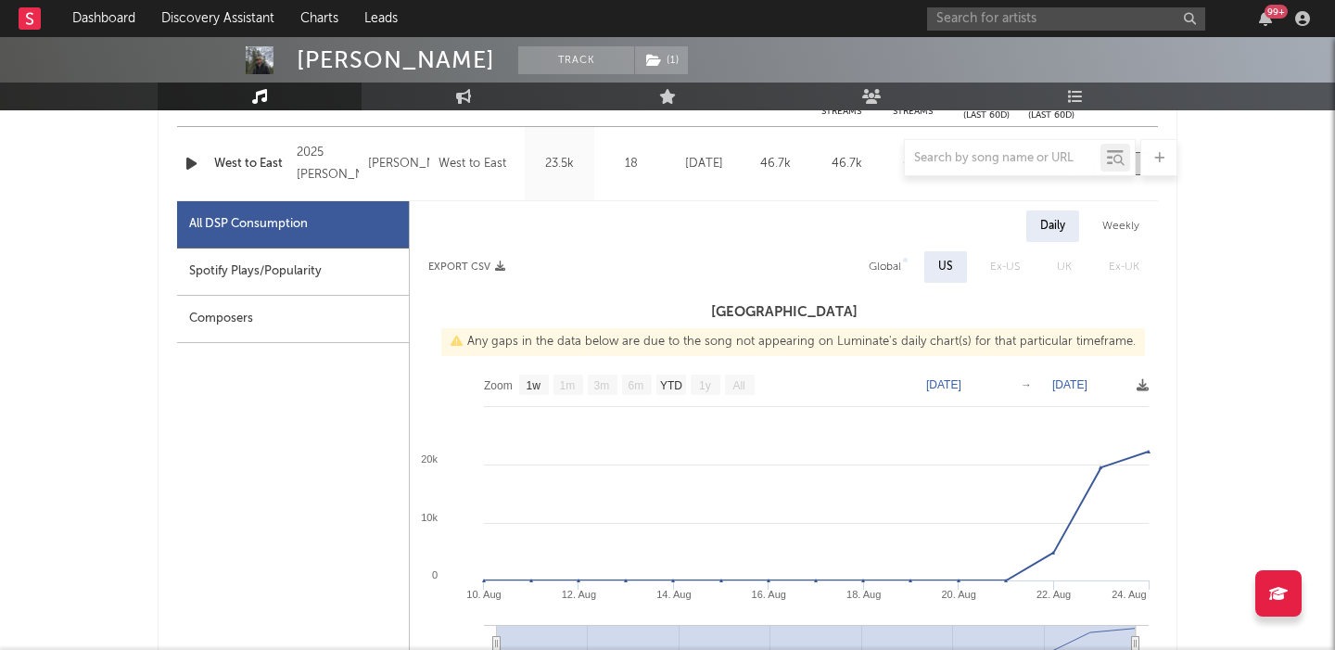
click at [348, 276] on div "Spotify Plays/Popularity" at bounding box center [293, 271] width 232 height 47
select select "1w"
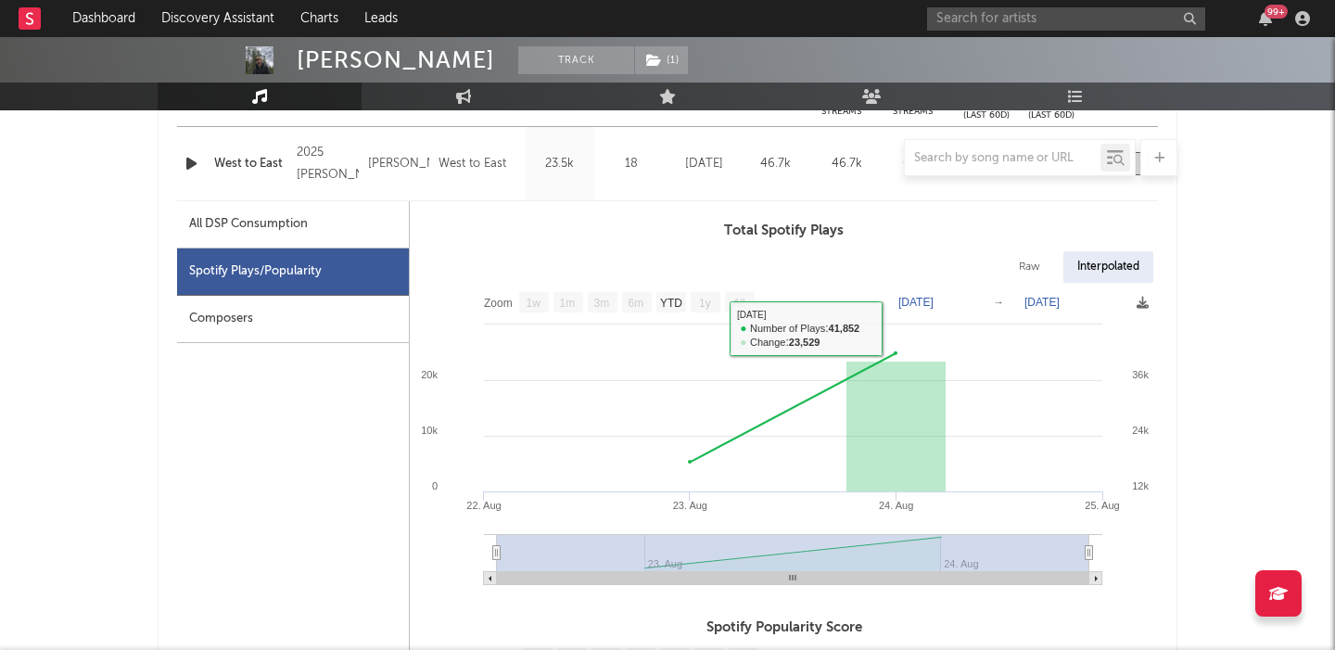
click at [1025, 266] on div "Raw" at bounding box center [1029, 267] width 49 height 32
select select "1w"
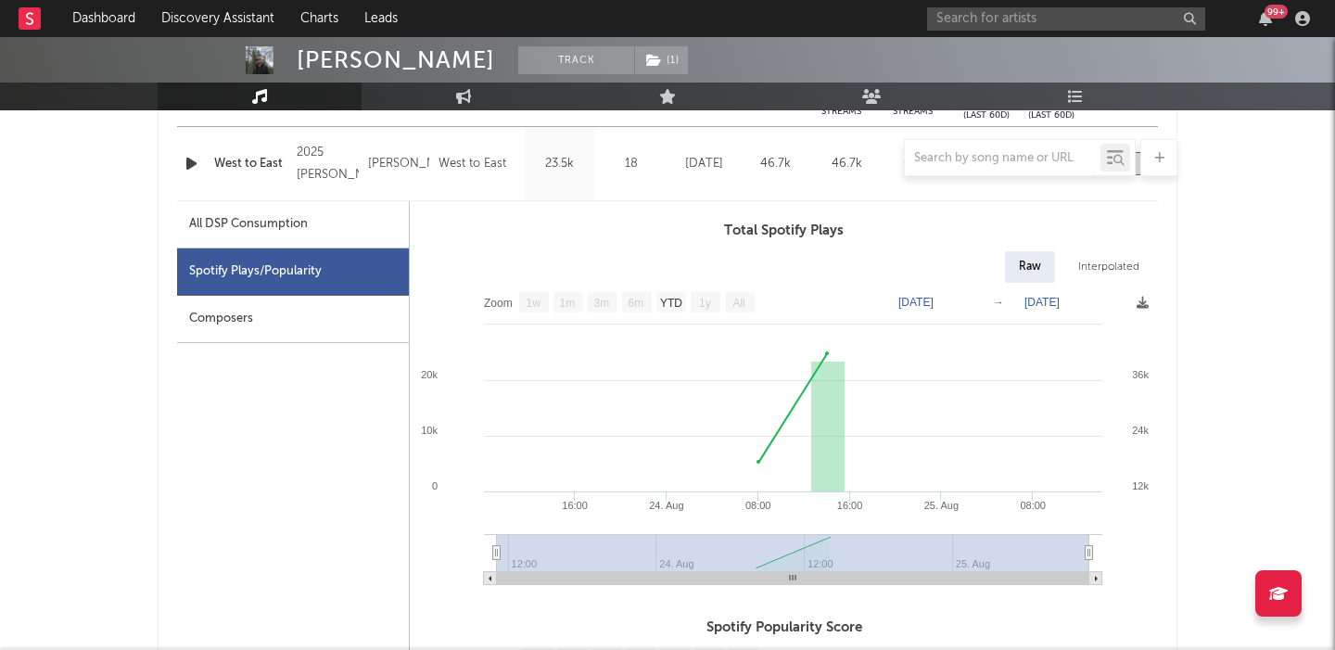
scroll to position [0, 0]
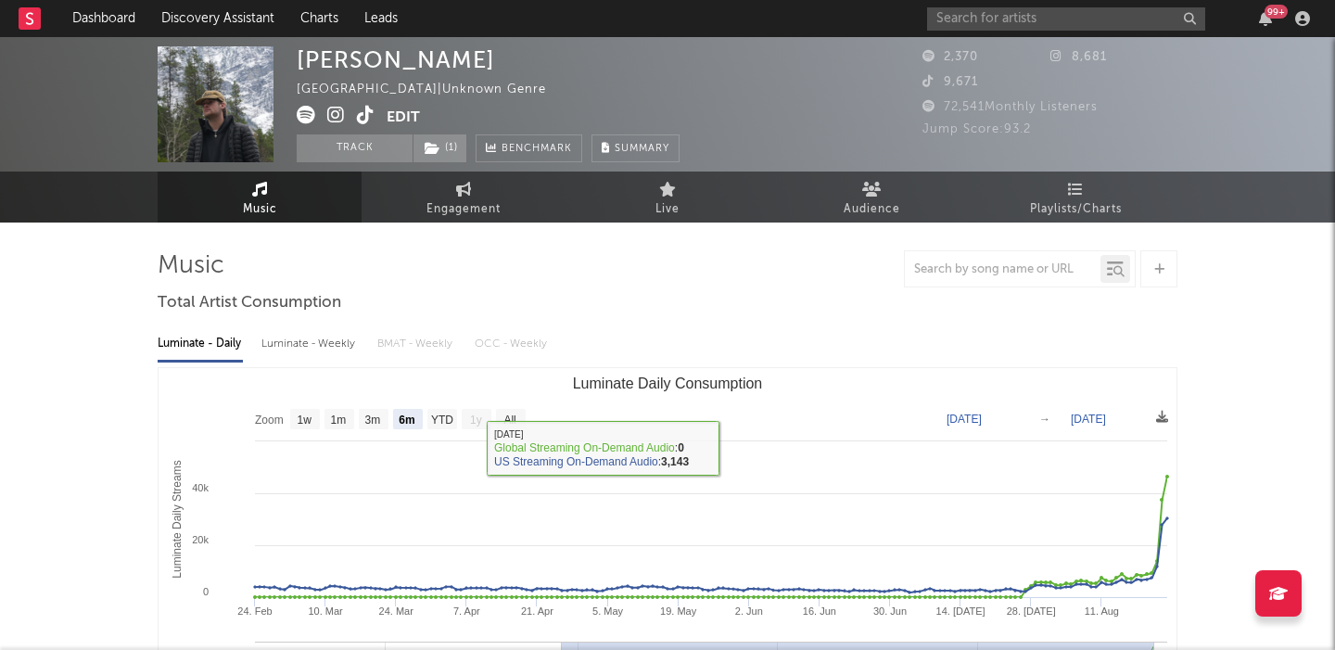
click at [303, 342] on div "Luminate - Weekly" at bounding box center [309, 344] width 97 height 32
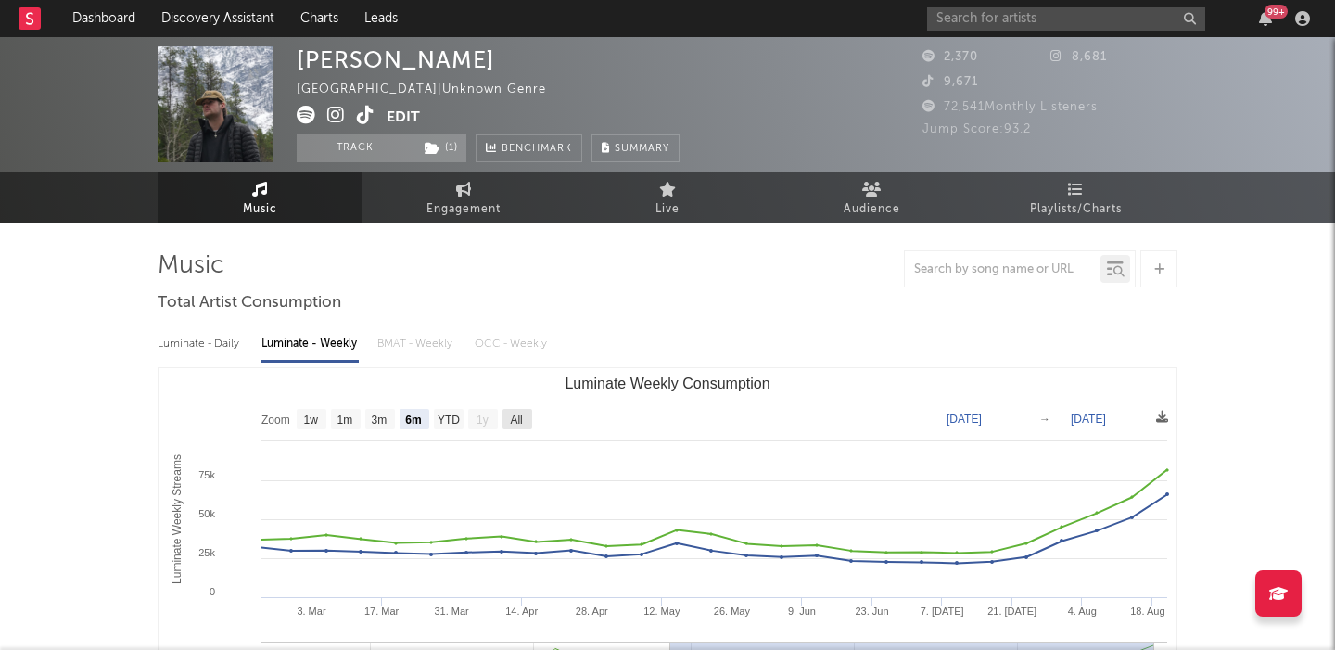
click at [512, 416] on text "All" at bounding box center [516, 420] width 12 height 13
select select "All"
type input "2024-09-26"
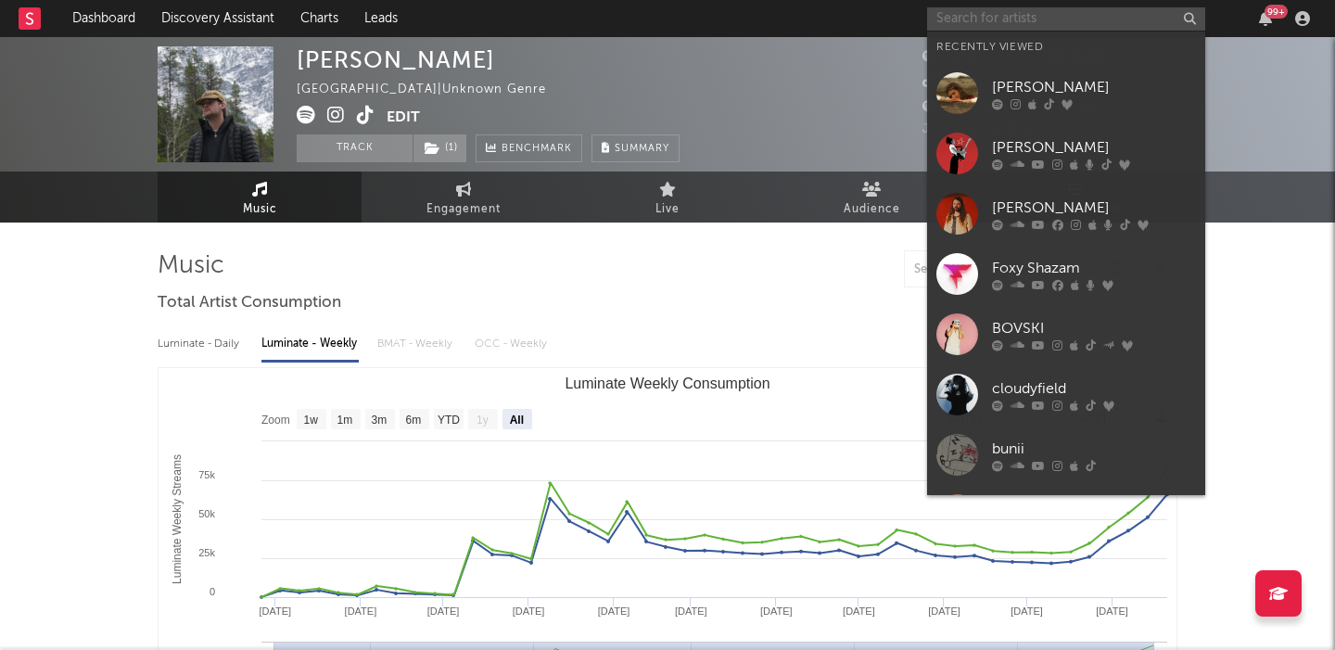
click at [990, 19] on input "text" at bounding box center [1066, 18] width 278 height 23
paste input "WizTheMC"
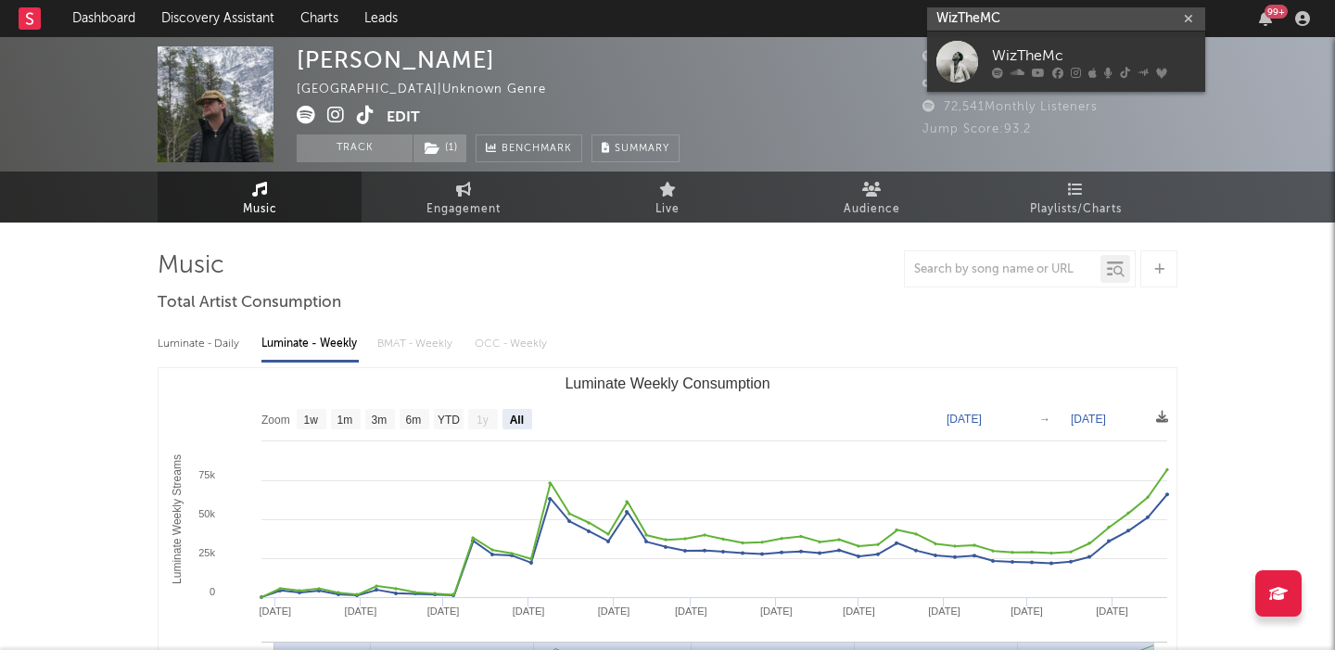
type input "WizTheMC"
click at [1092, 57] on div "WizTheMc" at bounding box center [1094, 56] width 204 height 22
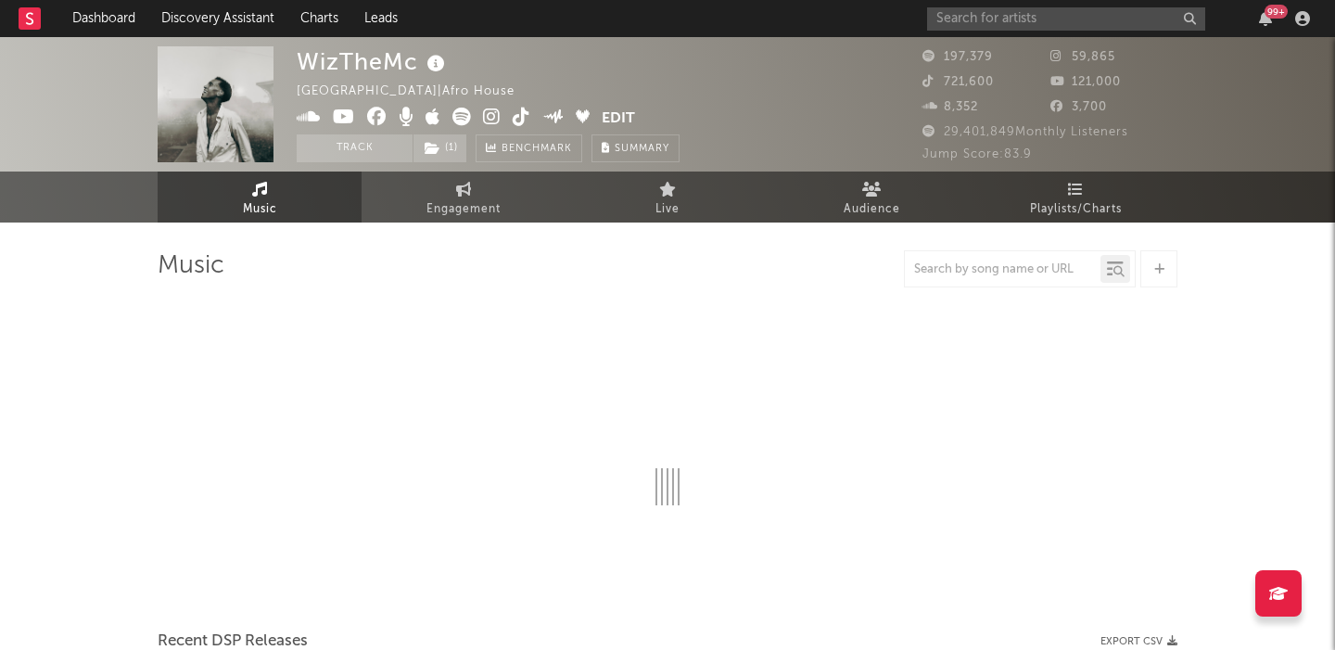
select select "6m"
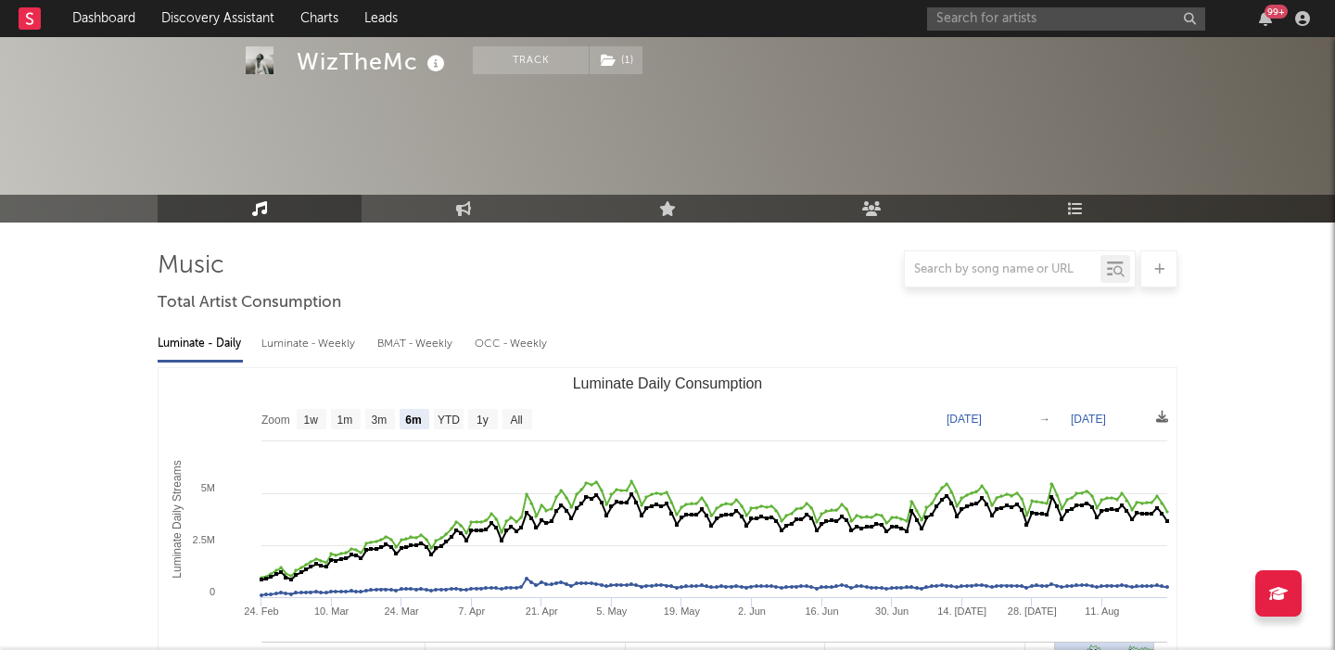
scroll to position [655, 0]
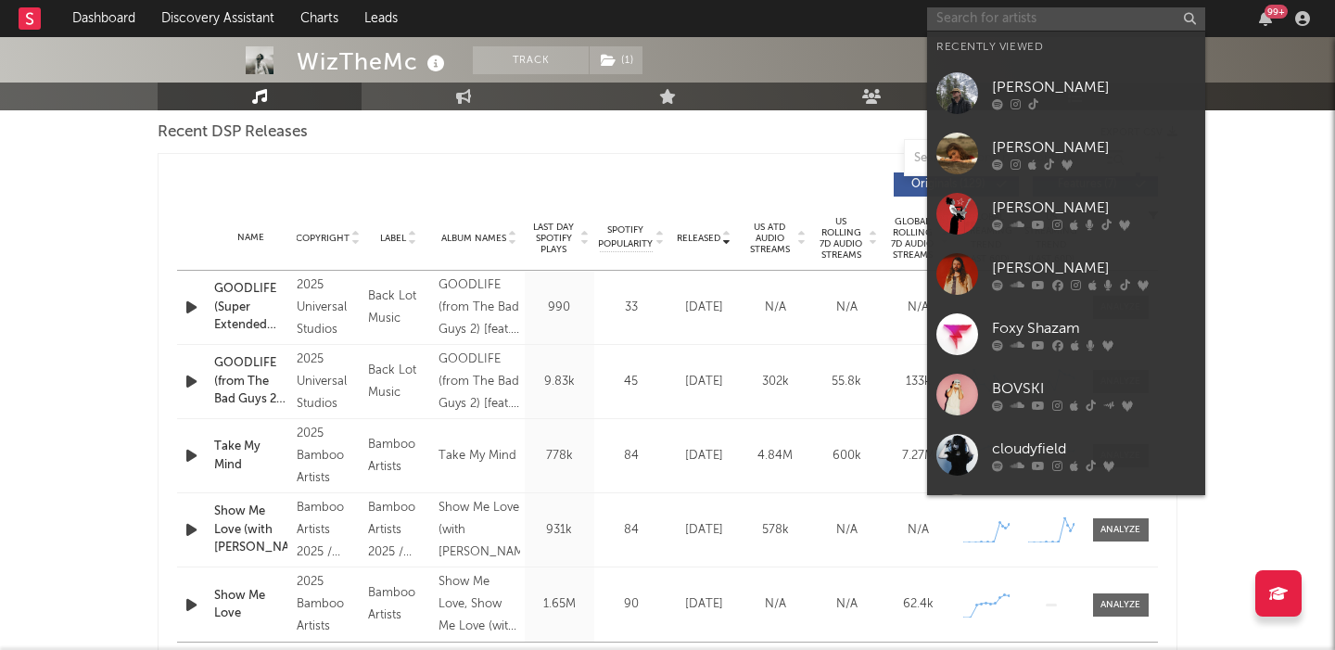
click at [1072, 27] on input "text" at bounding box center [1066, 18] width 278 height 23
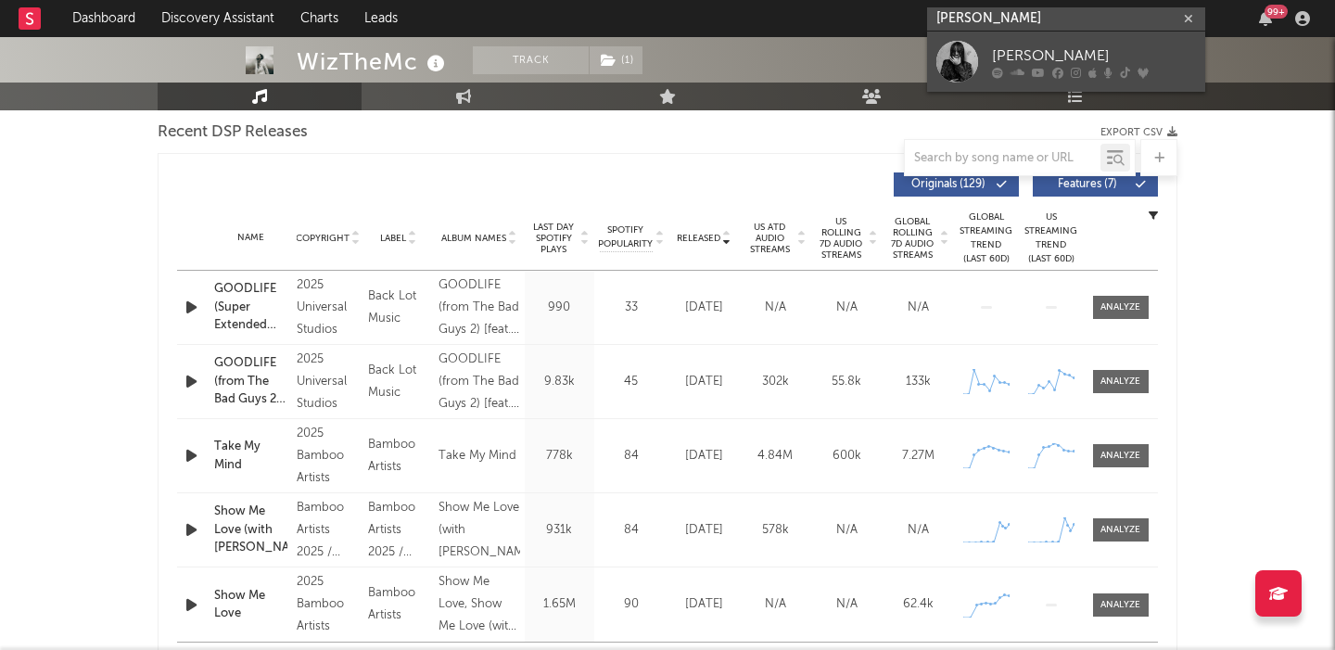
type input "sofia isella"
click at [1093, 52] on div "SOFIA ISELLA" at bounding box center [1094, 56] width 204 height 22
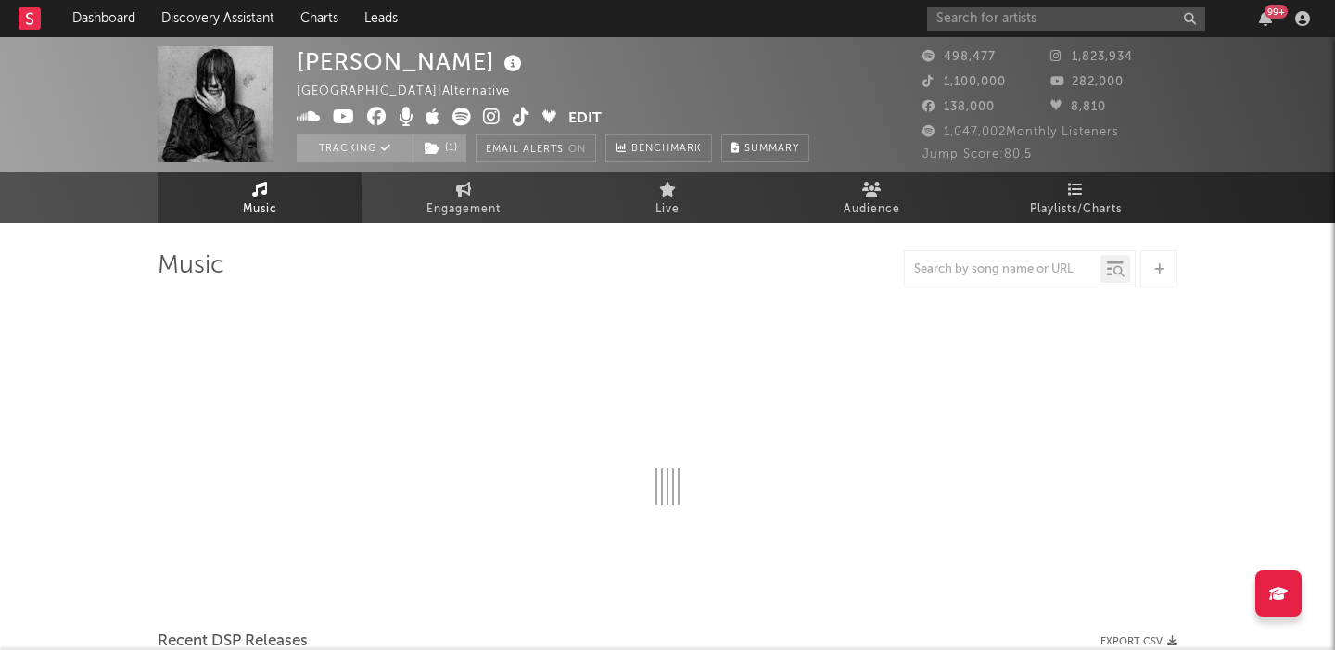
select select "6m"
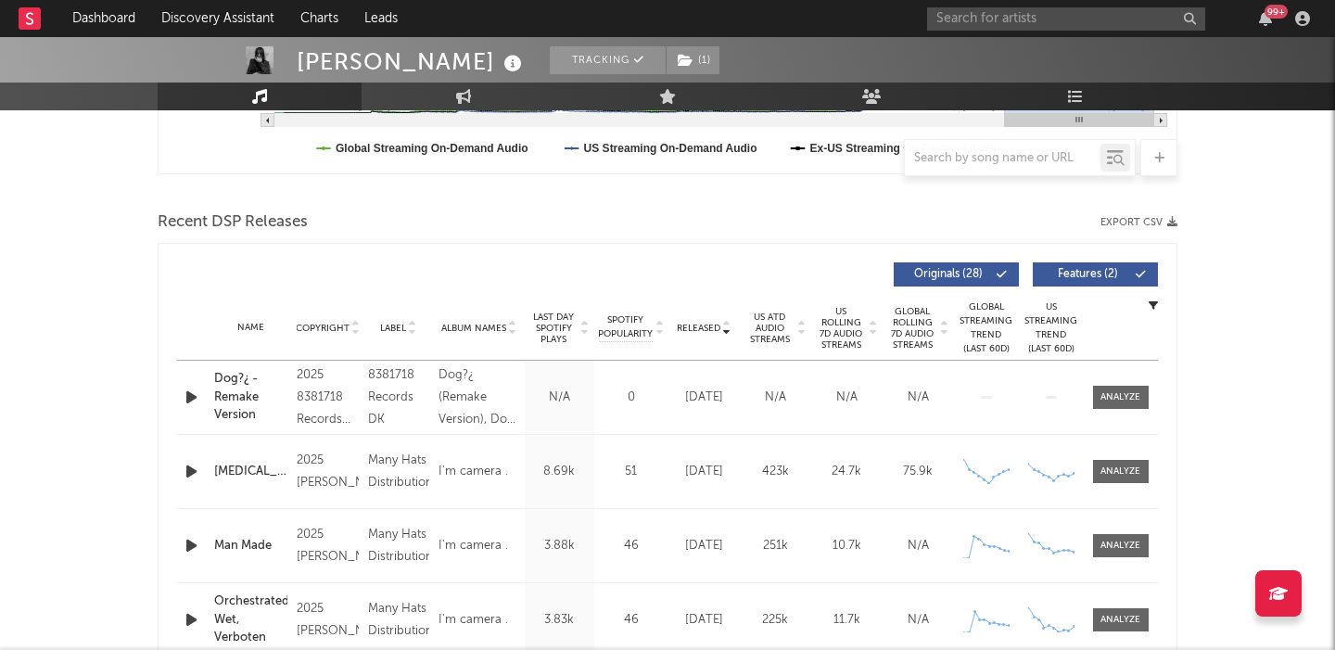
scroll to position [569, 0]
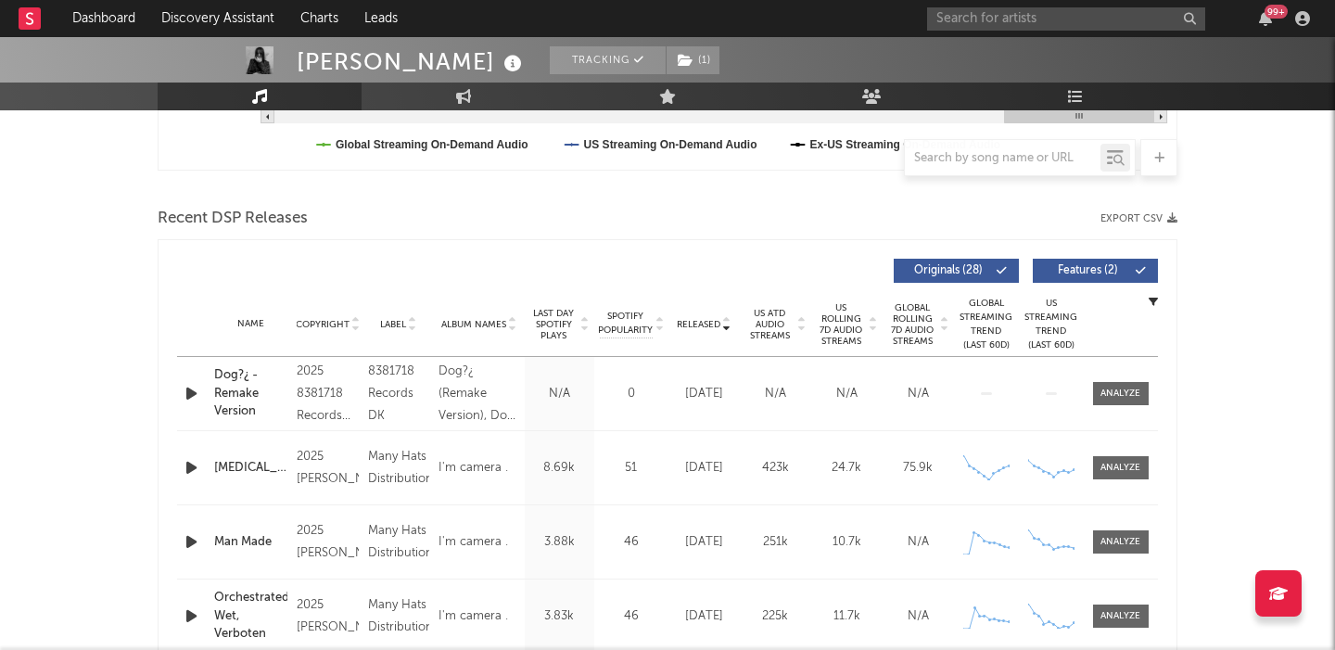
click at [1088, 272] on span "Features ( 2 )" at bounding box center [1087, 270] width 85 height 11
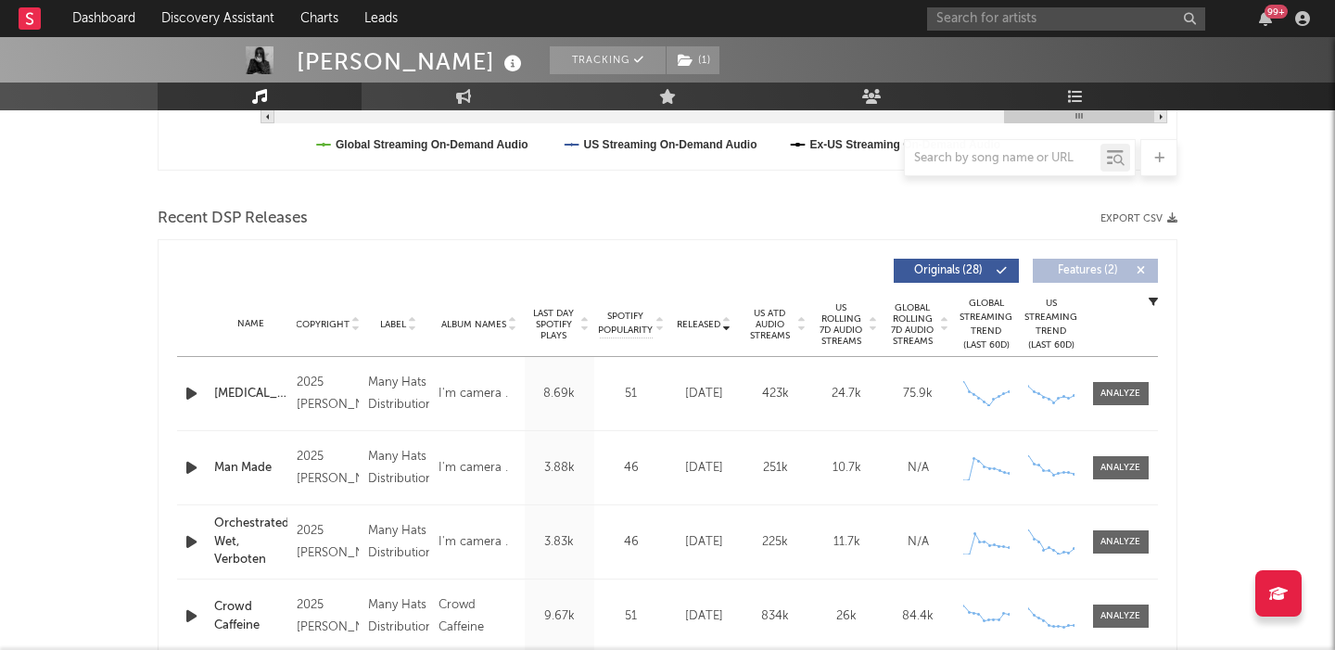
click at [817, 331] on span "US Rolling 7D Audio Streams" at bounding box center [841, 324] width 51 height 45
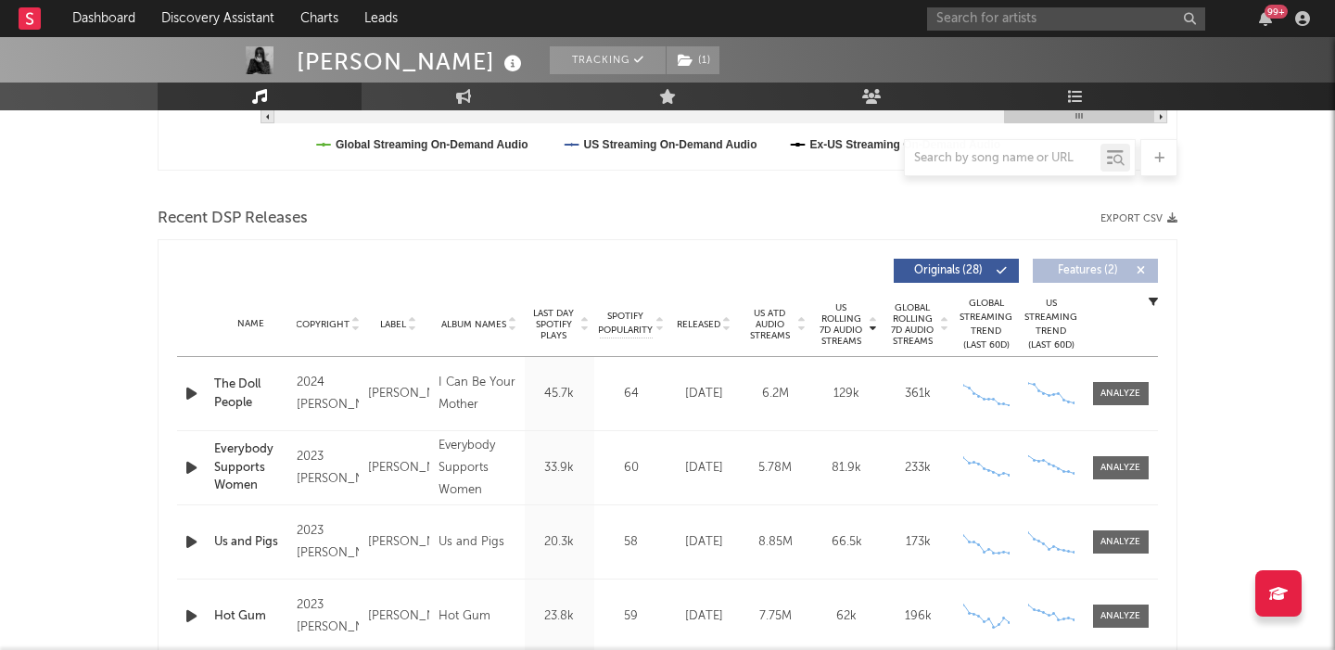
click at [1152, 397] on div at bounding box center [1121, 393] width 74 height 23
click at [1119, 391] on div at bounding box center [1121, 394] width 40 height 14
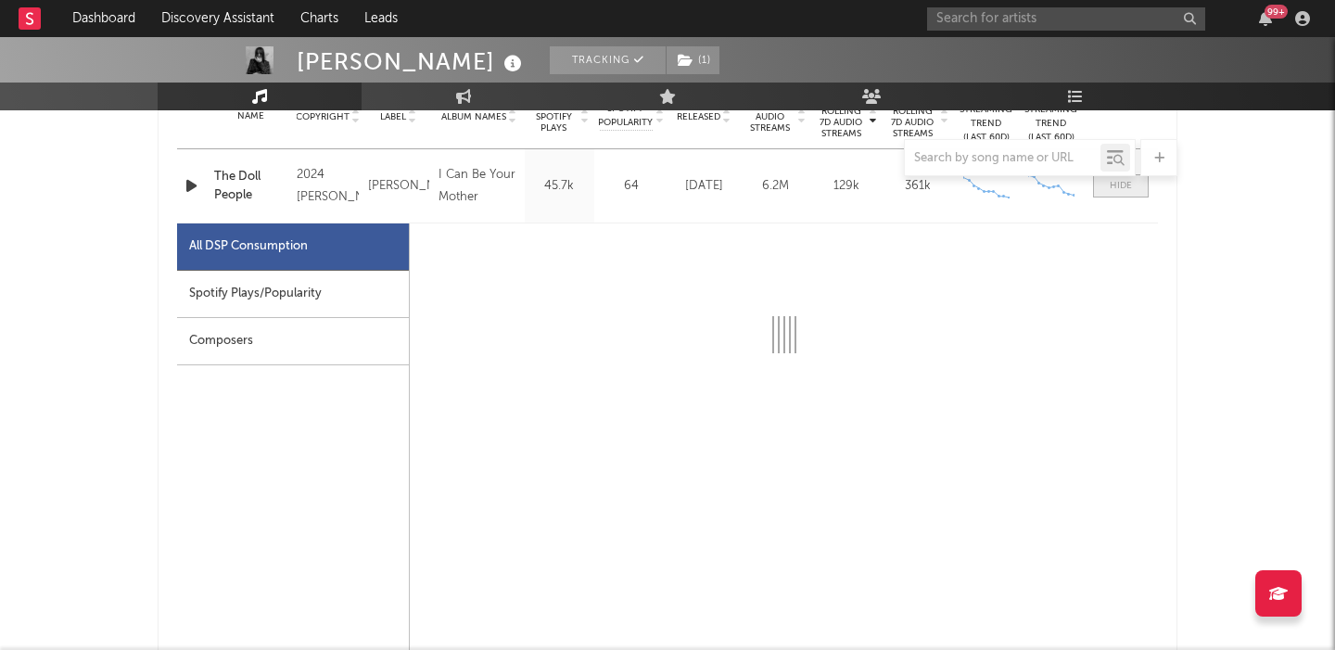
scroll to position [803, 0]
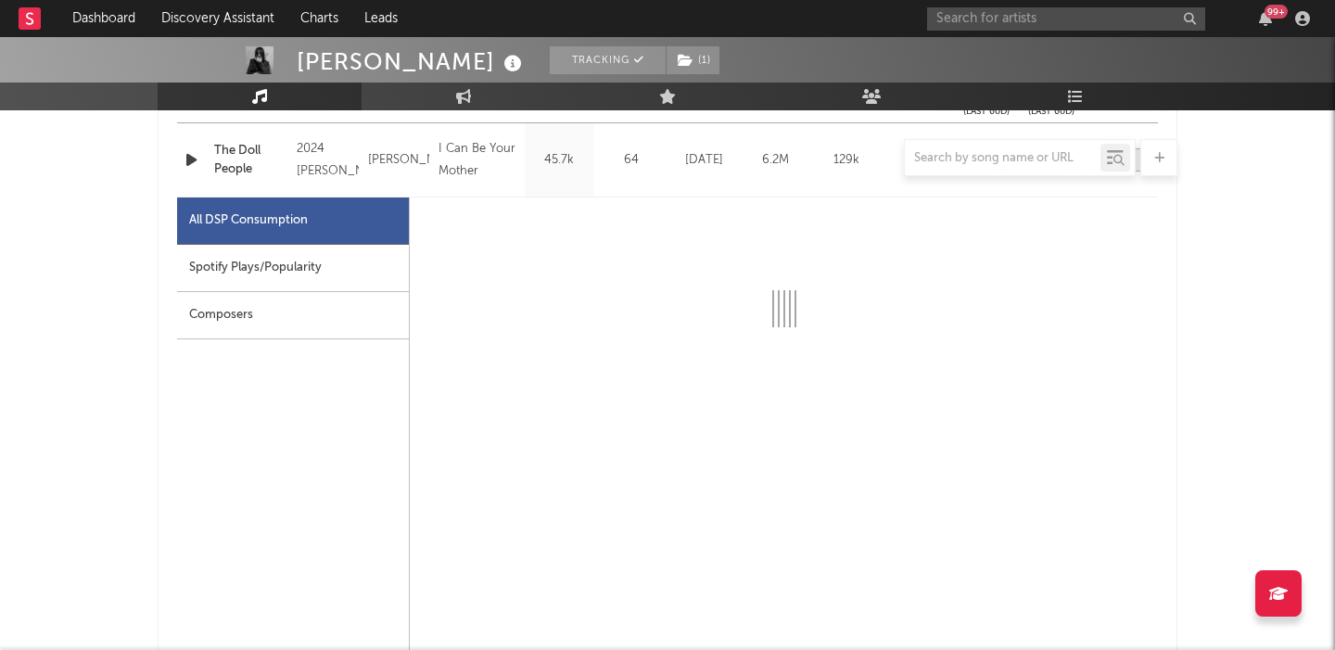
select select "6m"
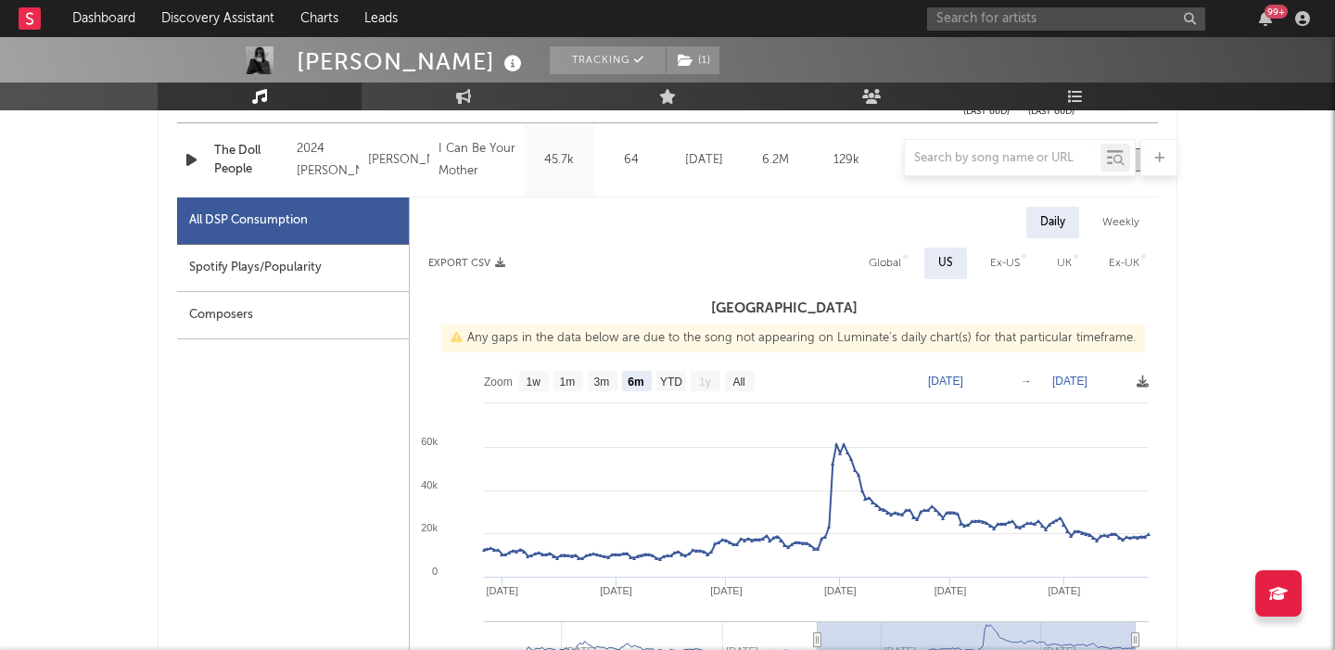
click at [338, 257] on div "Spotify Plays/Popularity" at bounding box center [293, 268] width 232 height 47
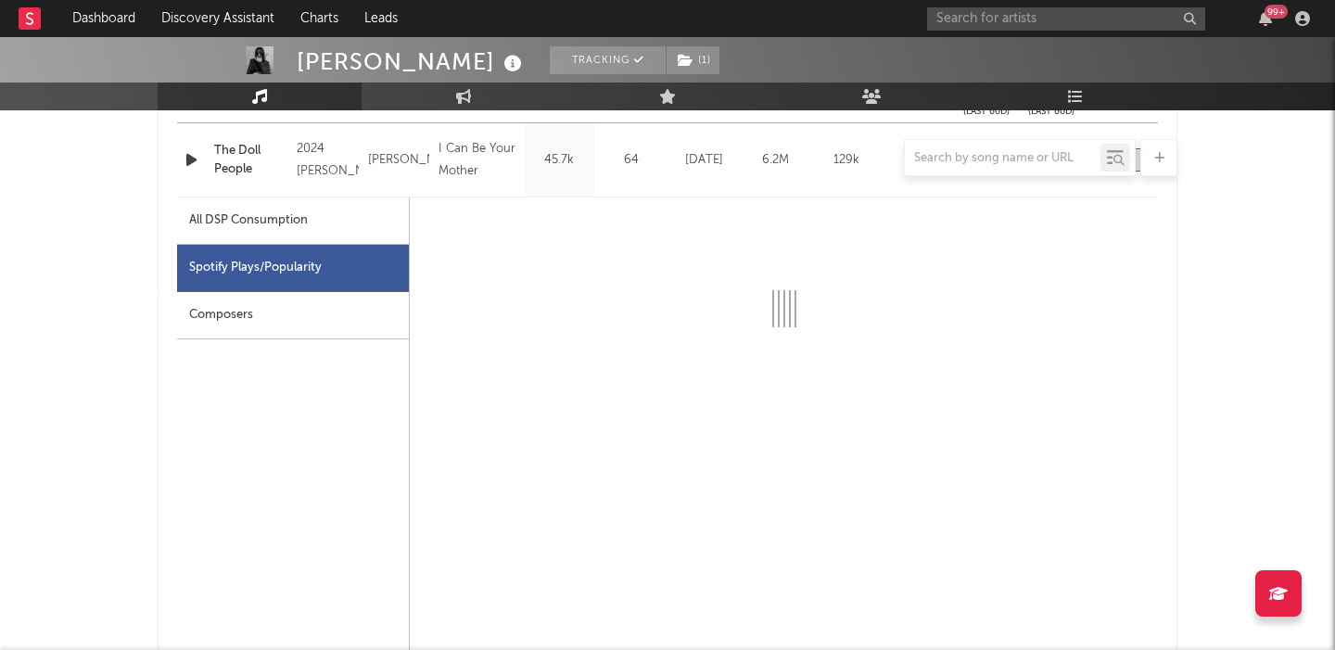
select select "6m"
select select "1w"
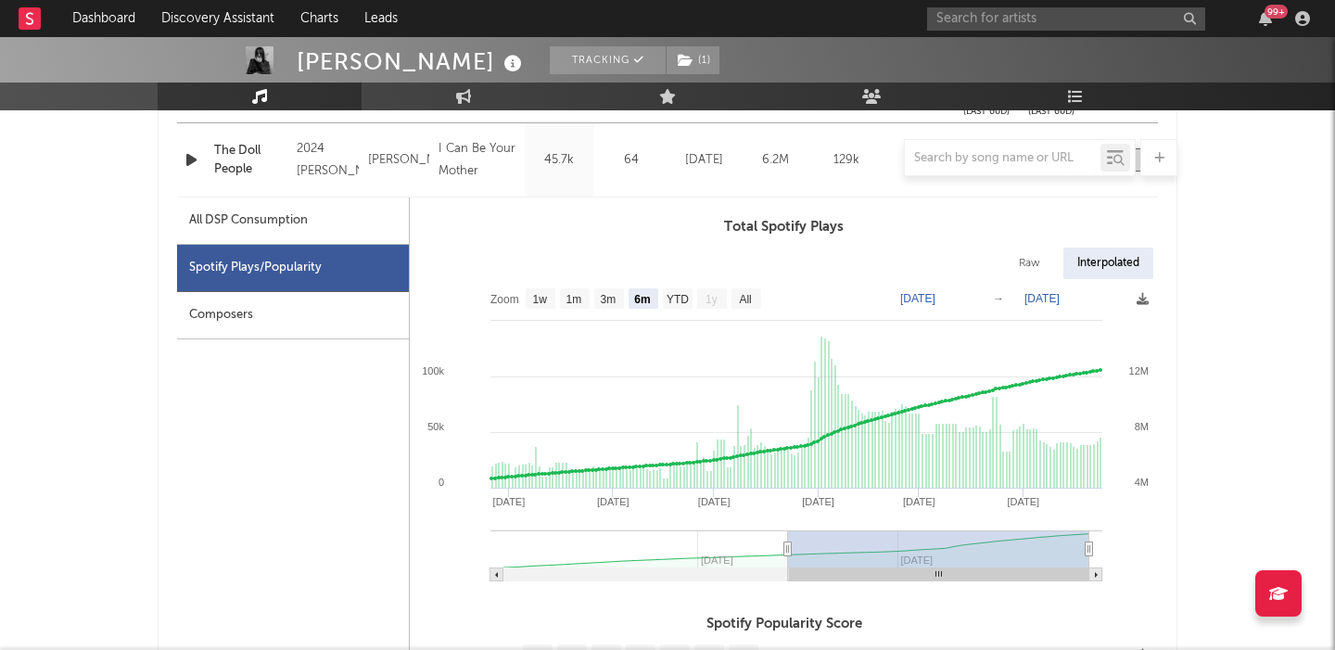
click at [1022, 265] on div "Raw" at bounding box center [1029, 264] width 49 height 32
select select "6m"
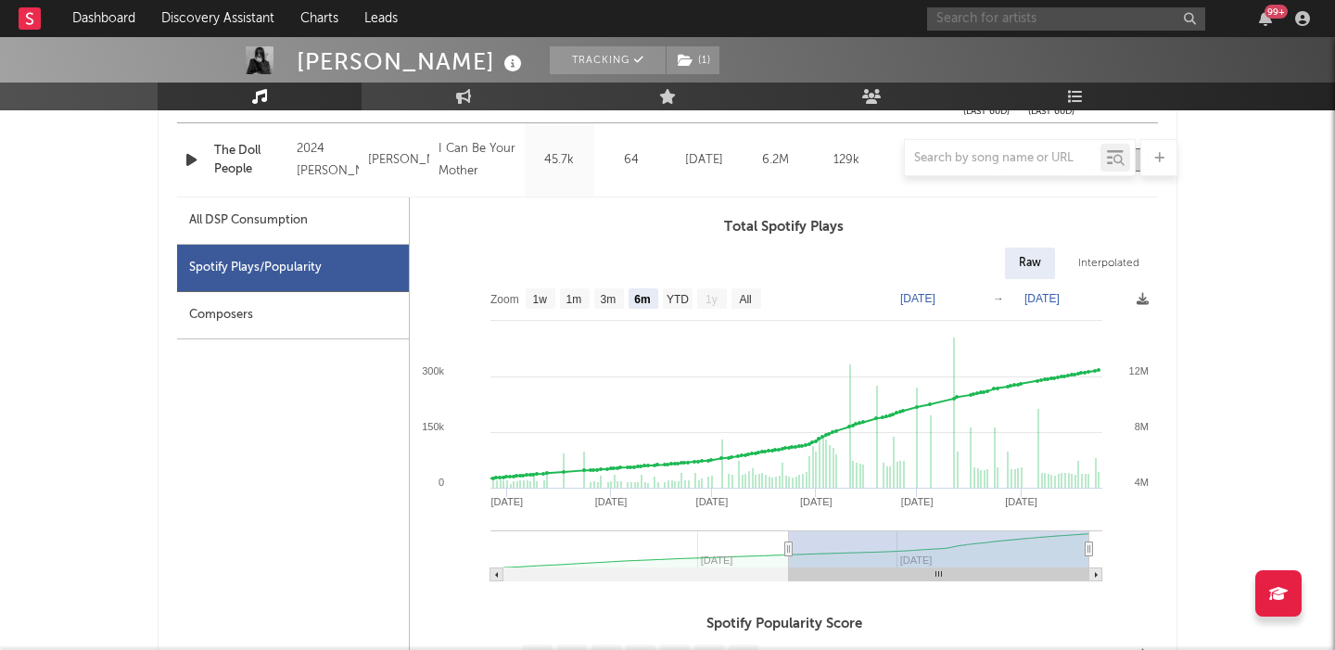
click at [982, 16] on input "text" at bounding box center [1066, 18] width 278 height 23
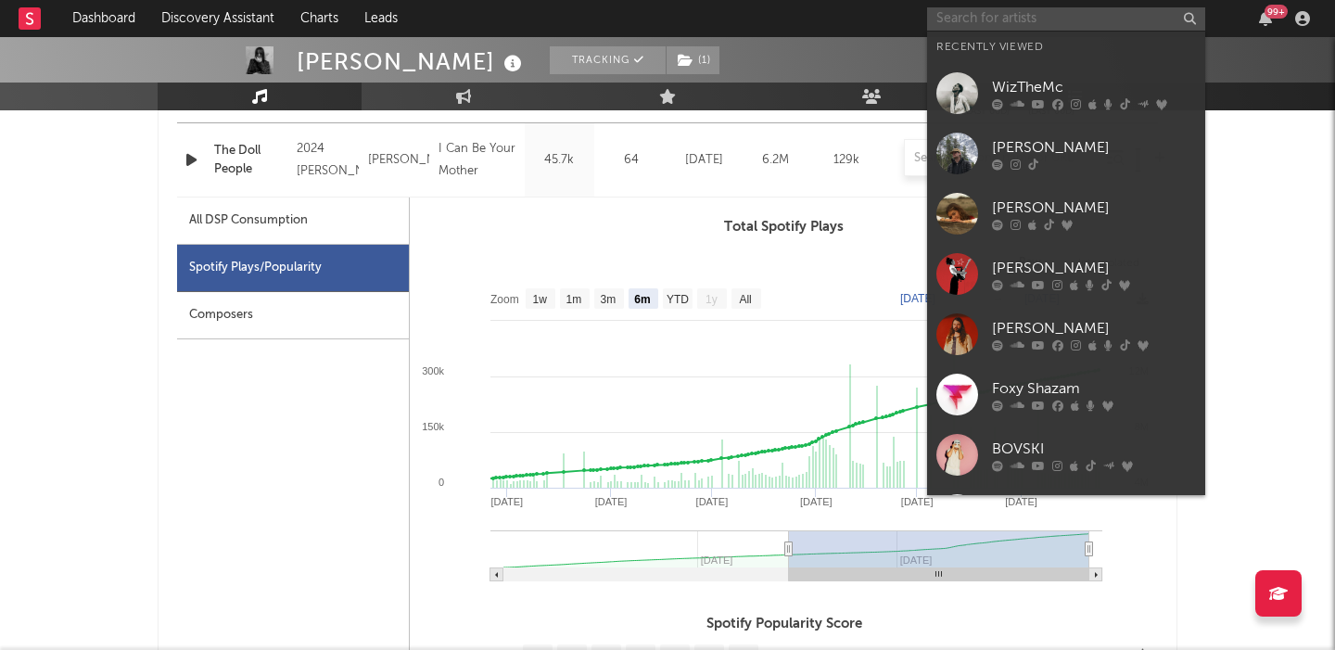
paste input "KiiiKiii"
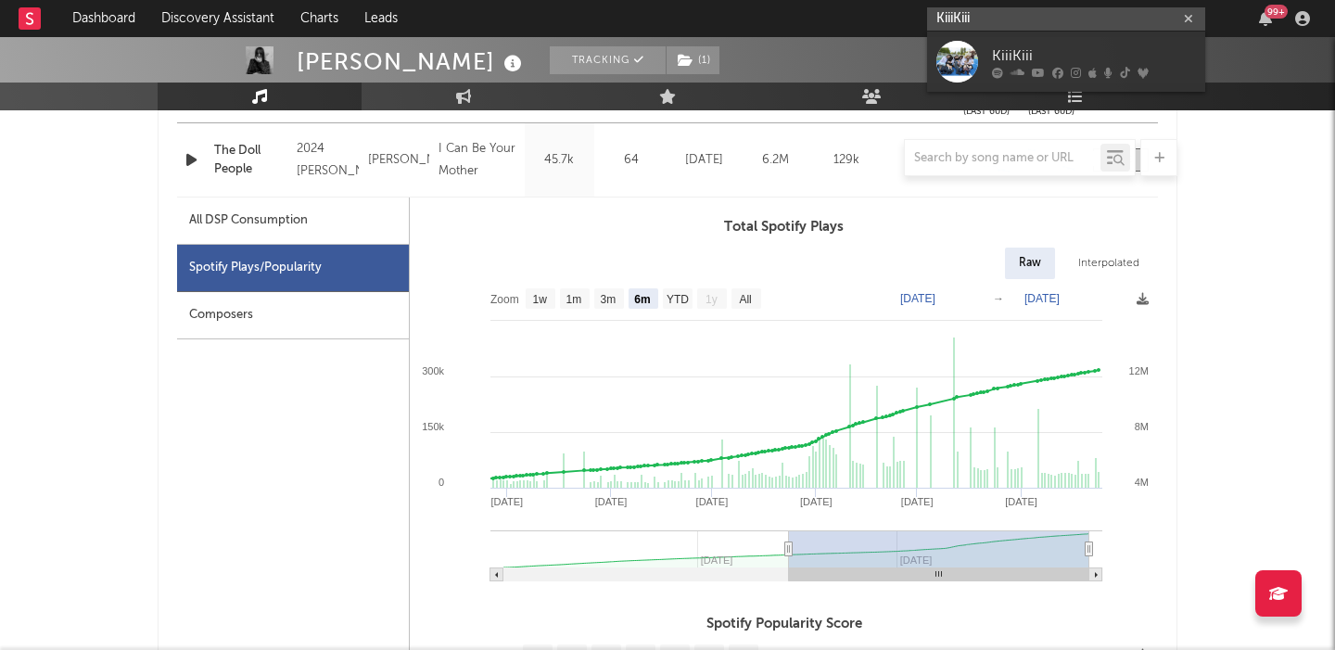
type input "KiiiKiii"
click at [1095, 44] on link "KiiiKiii" at bounding box center [1066, 62] width 278 height 60
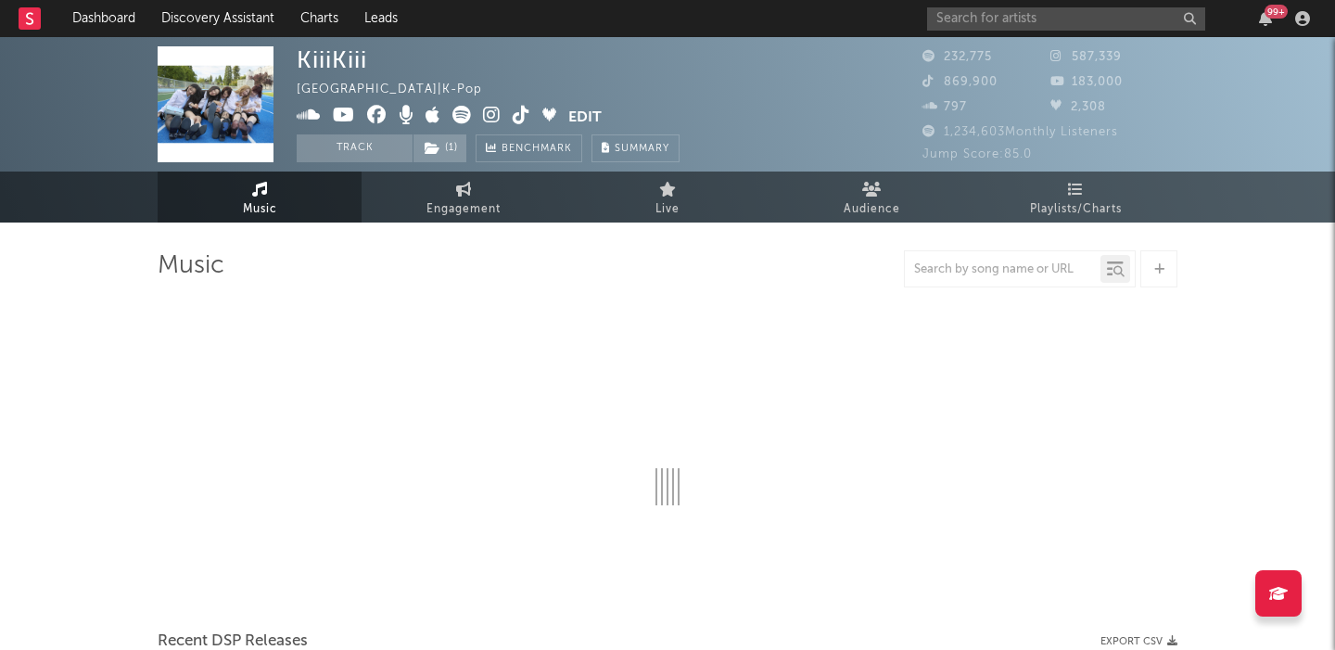
select select "6m"
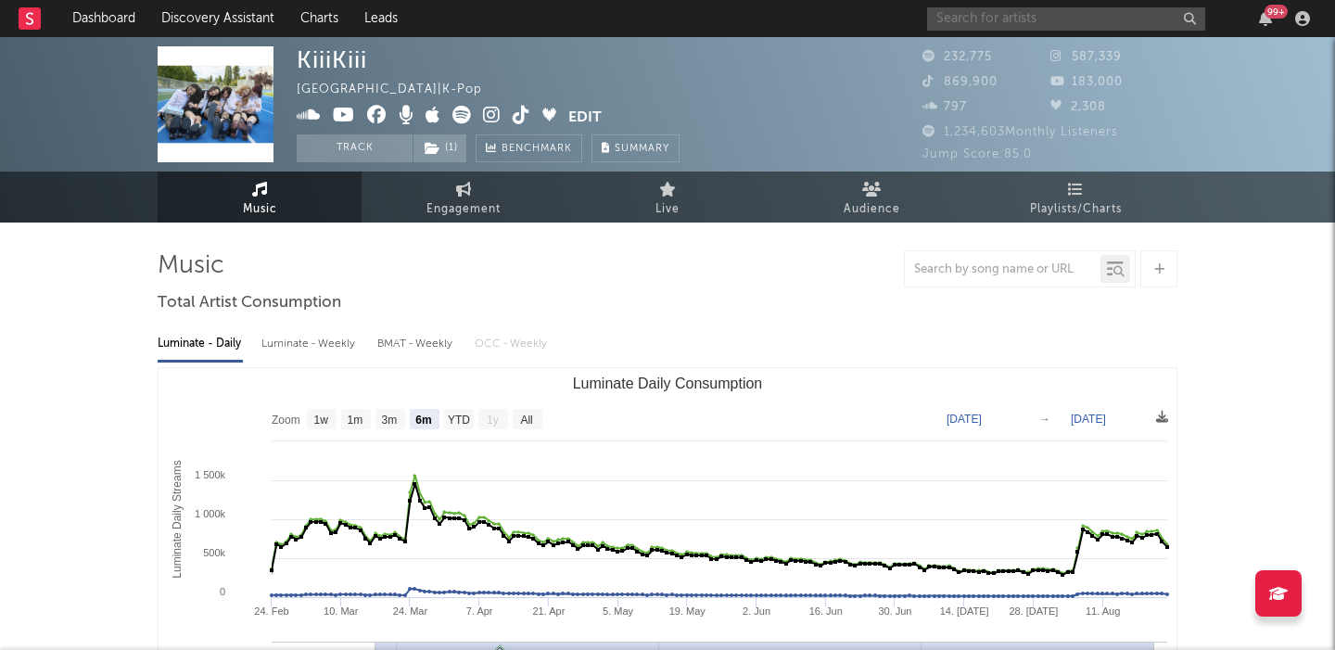
click at [985, 10] on input "text" at bounding box center [1066, 18] width 278 height 23
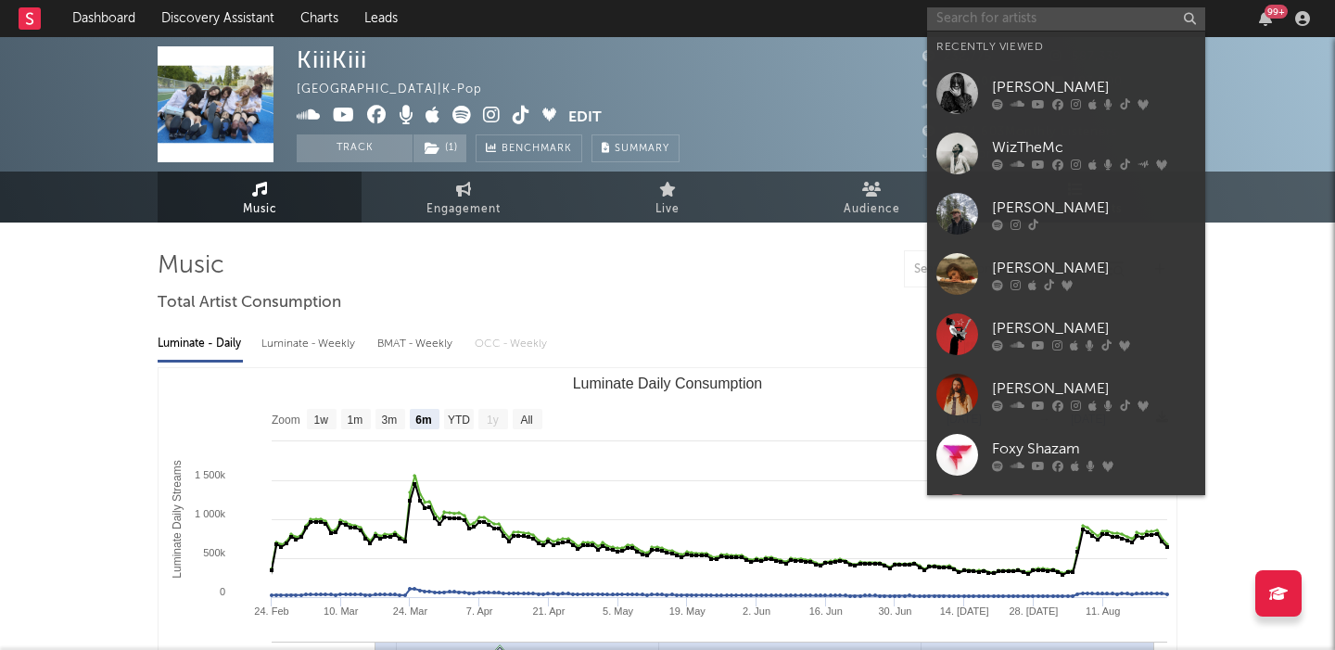
paste input "Her Words Kill"
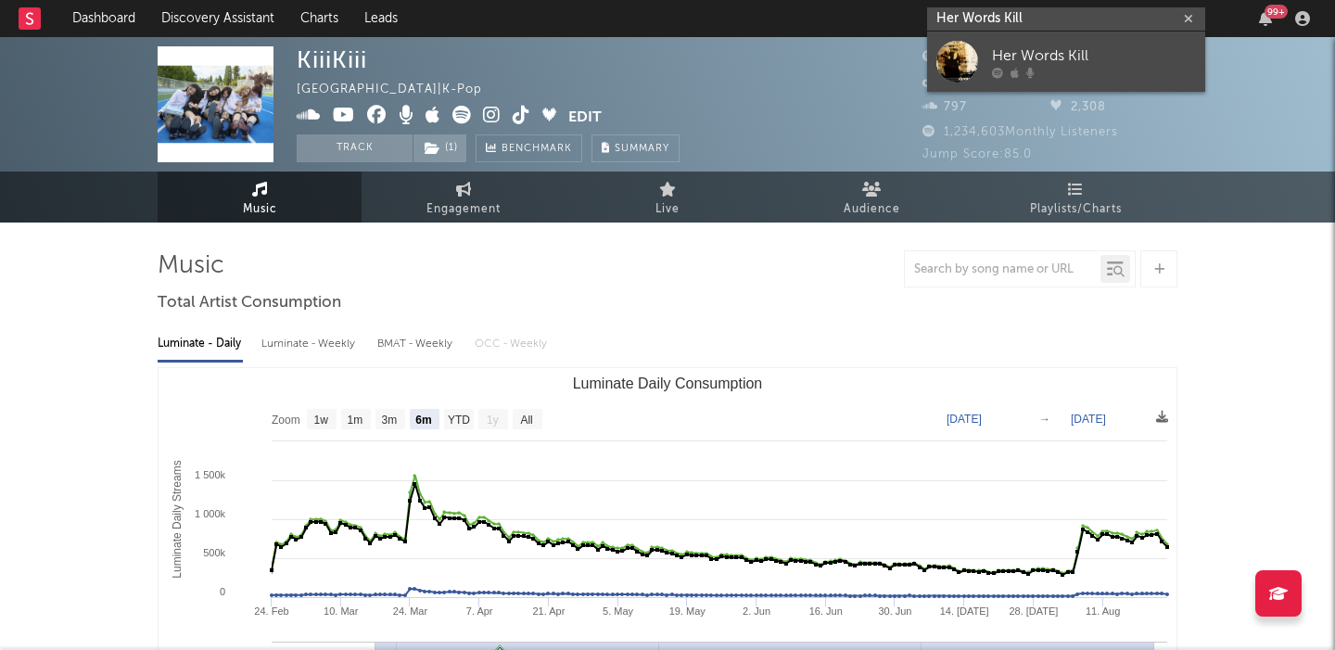
type input "Her Words Kill"
click at [1078, 62] on div "Her Words Kill" at bounding box center [1094, 56] width 204 height 22
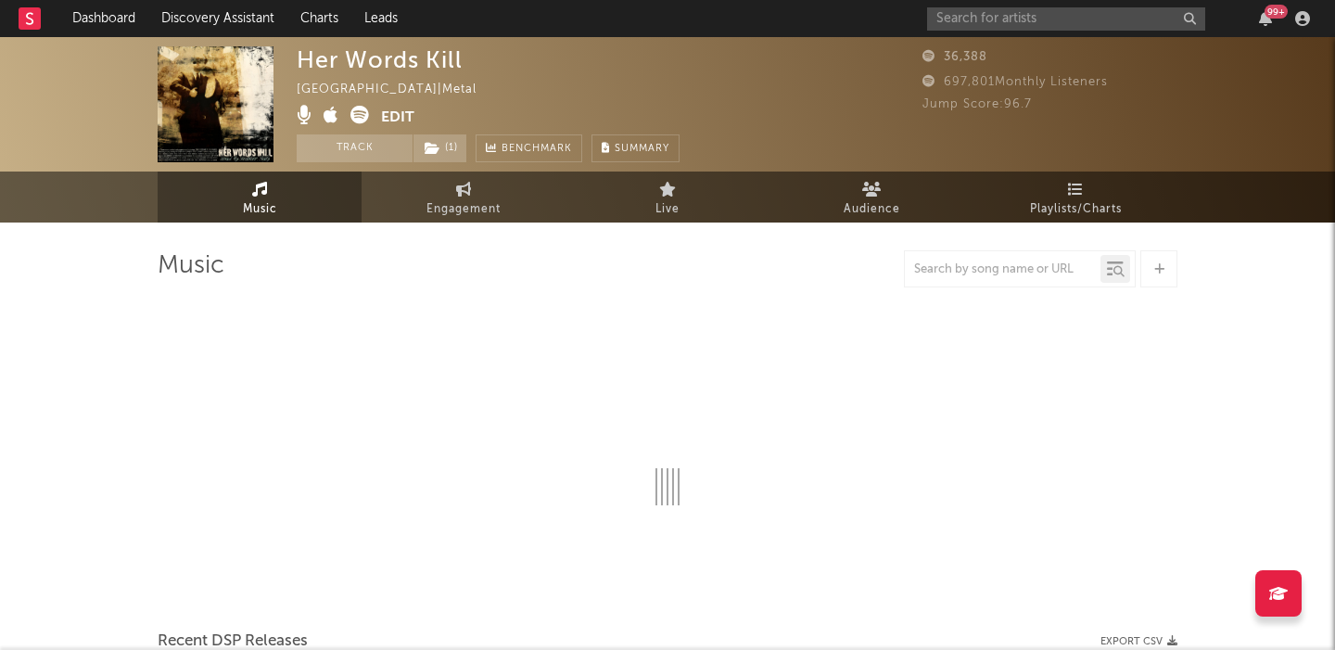
select select "1w"
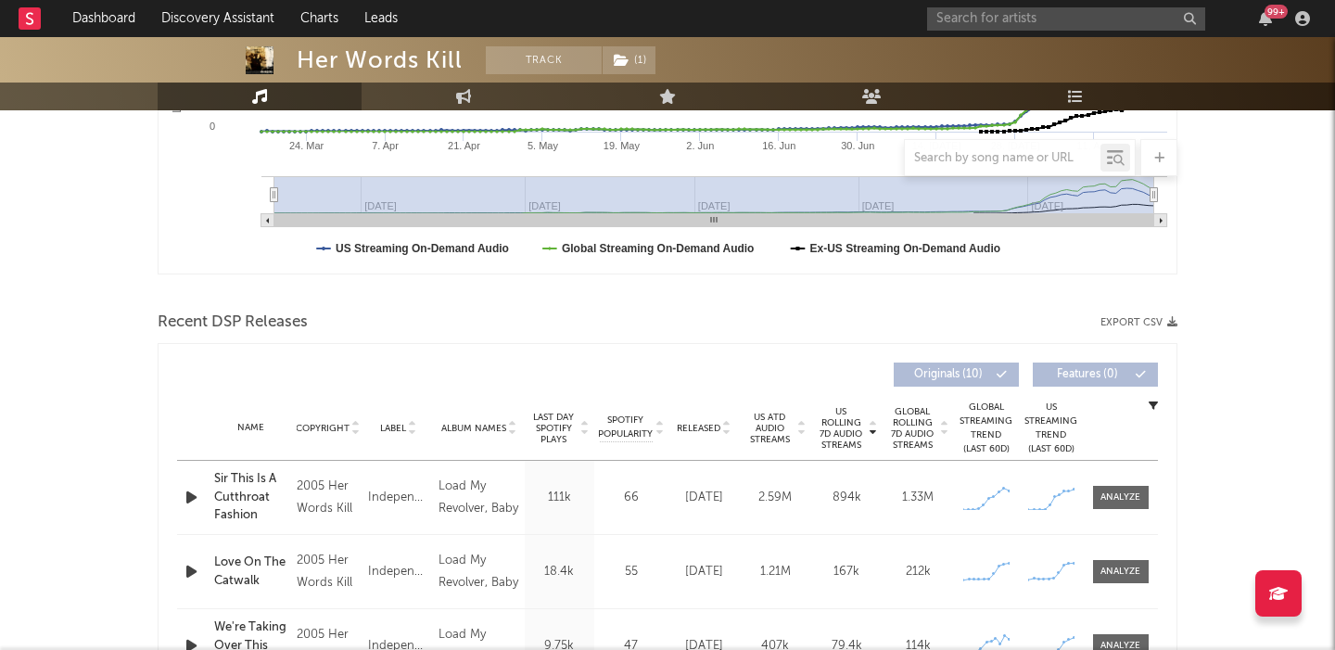
scroll to position [582, 0]
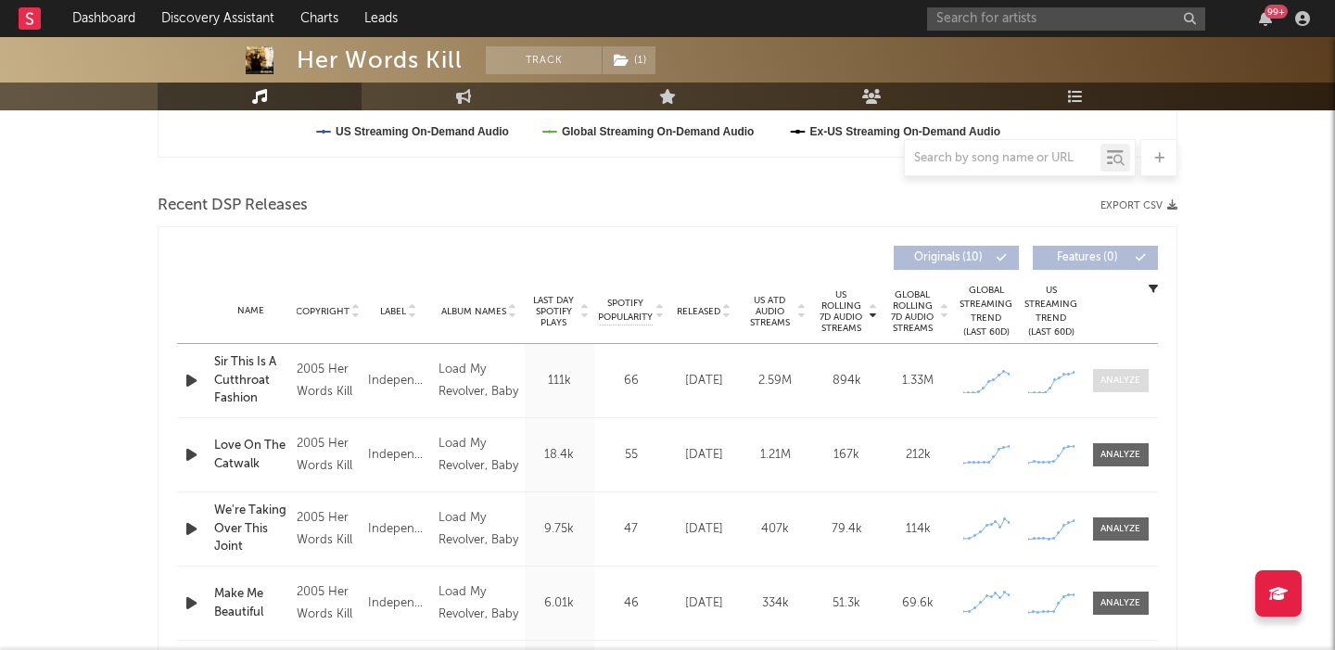
click at [1120, 377] on div at bounding box center [1121, 381] width 40 height 14
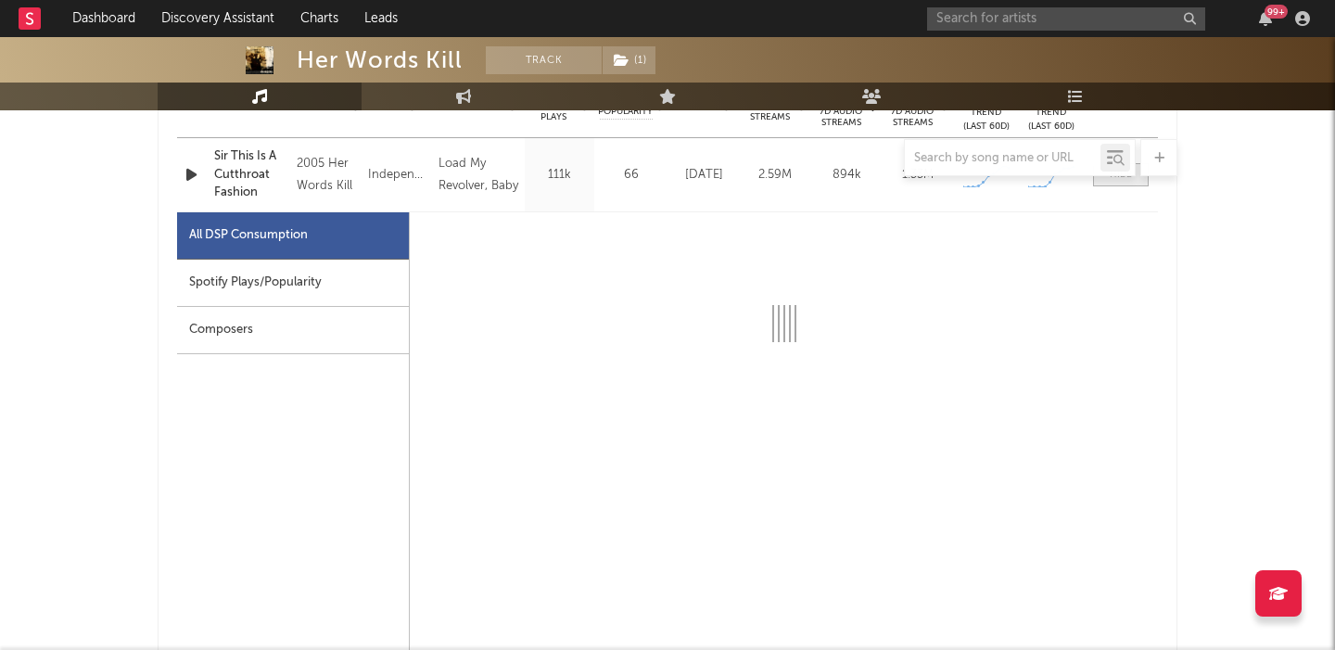
select select "1w"
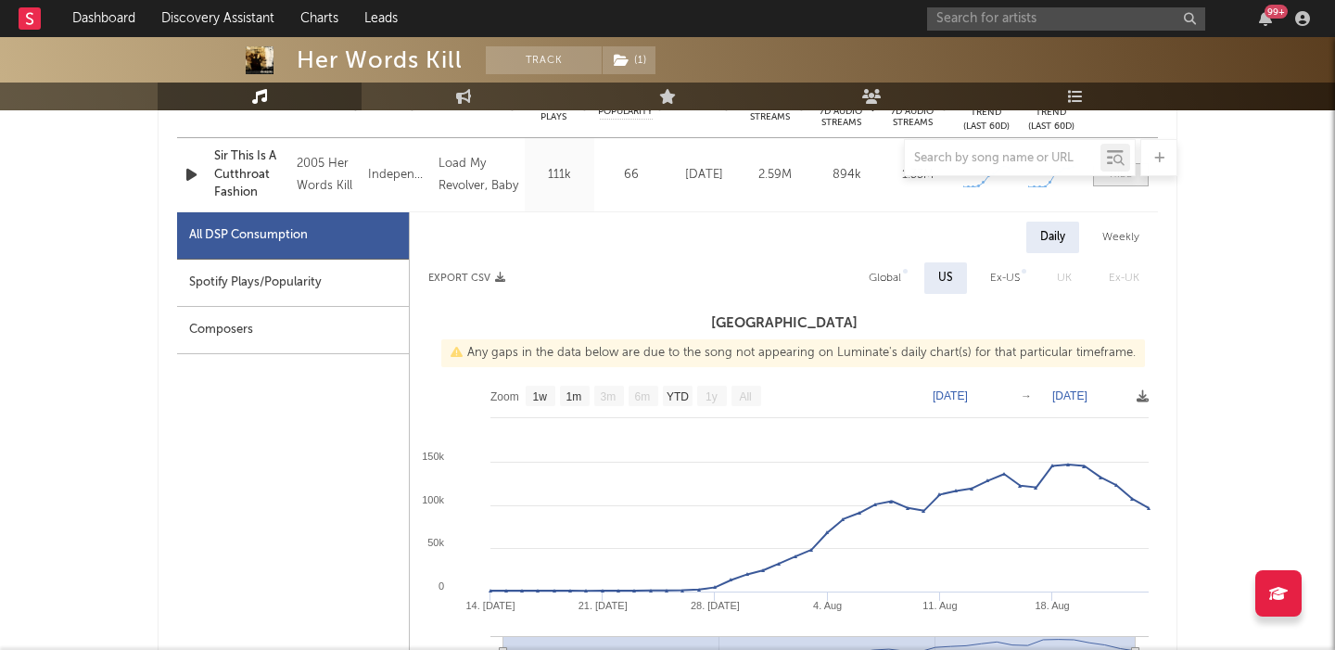
scroll to position [809, 0]
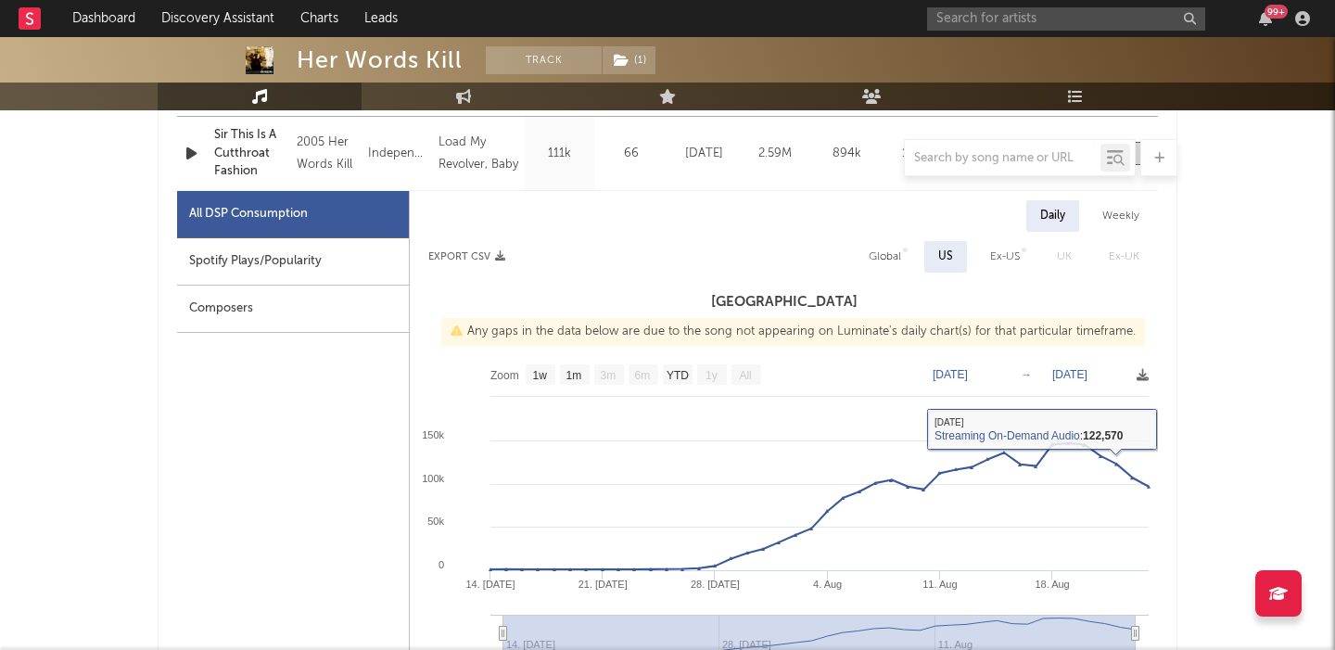
click at [888, 247] on div "Global" at bounding box center [885, 257] width 32 height 22
select select "1w"
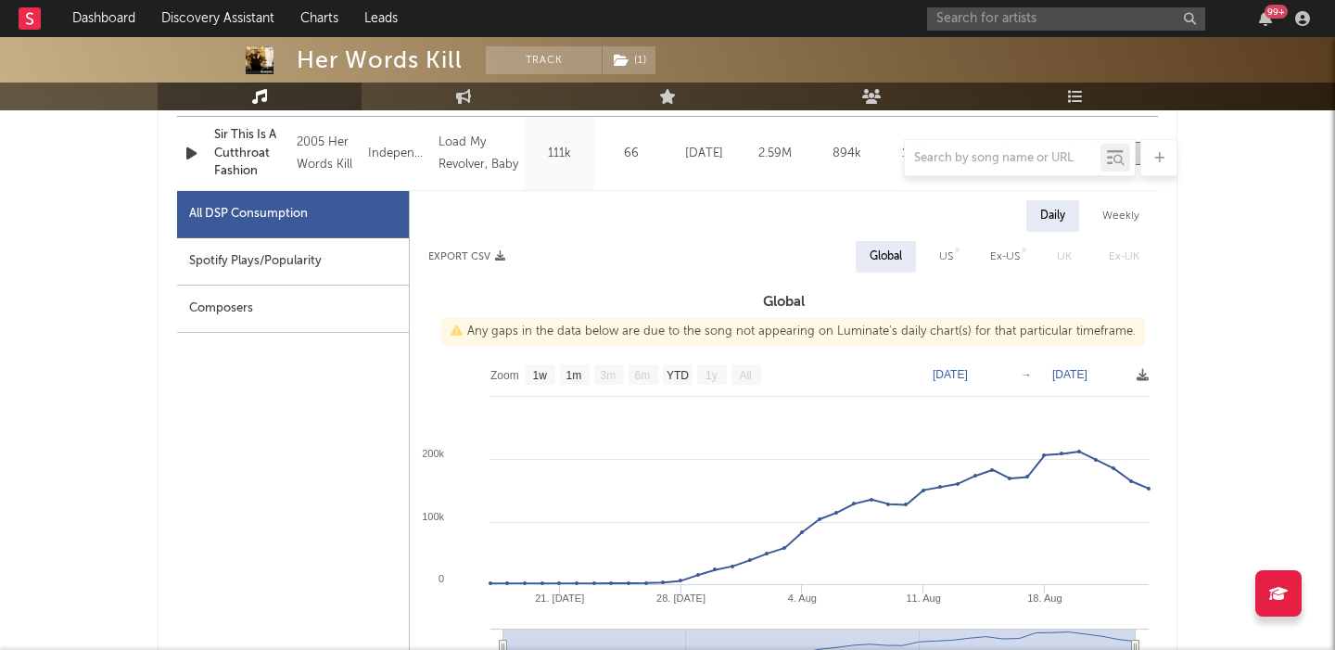
click at [371, 278] on div "Spotify Plays/Popularity" at bounding box center [293, 261] width 232 height 47
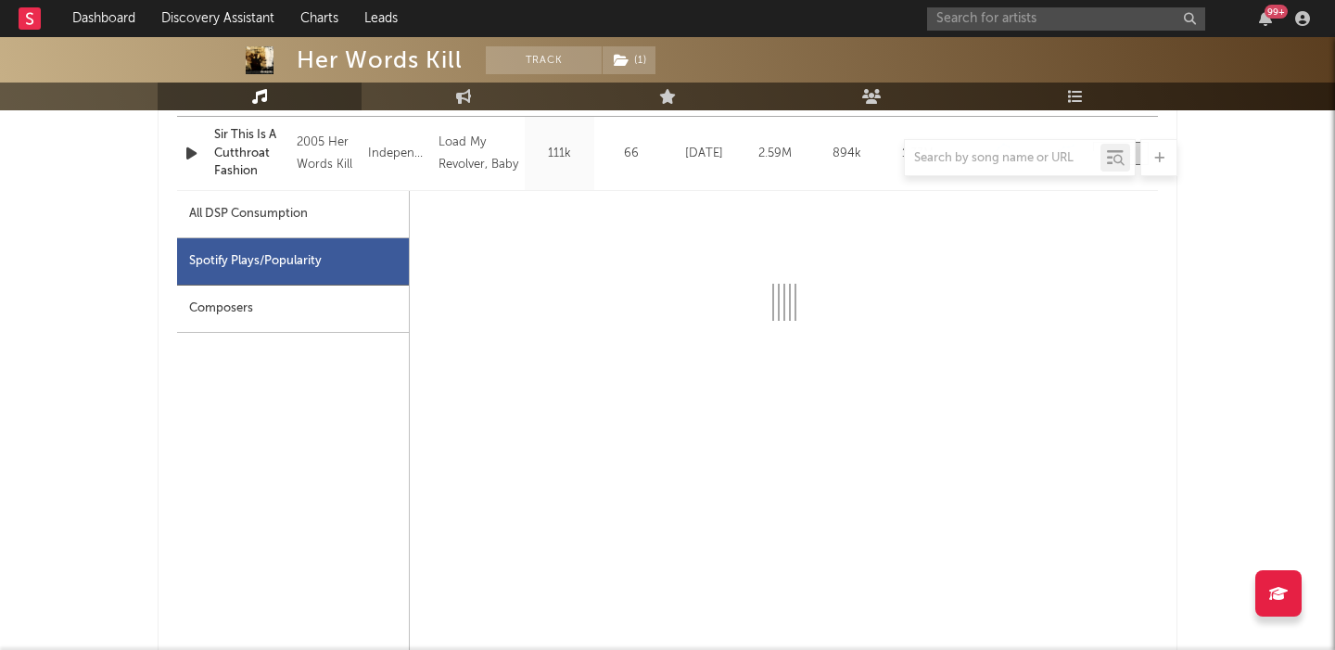
click at [335, 209] on div "All DSP Consumption" at bounding box center [293, 214] width 232 height 47
select select "1w"
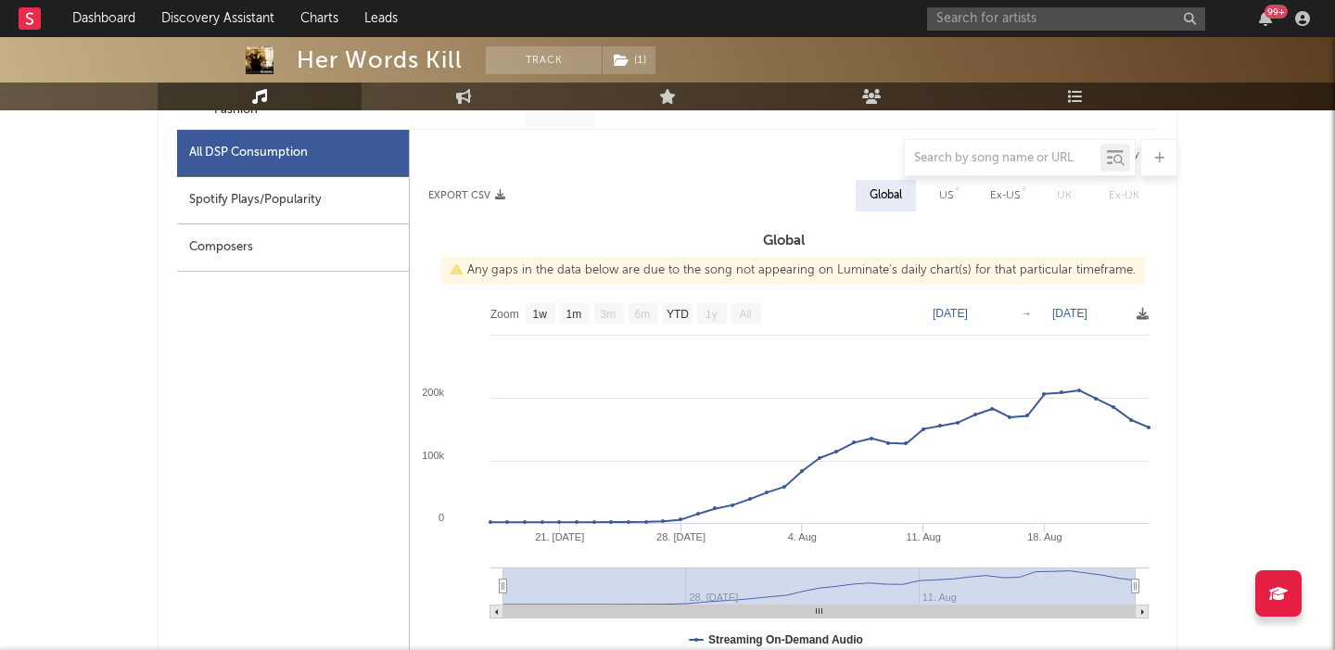
scroll to position [799, 0]
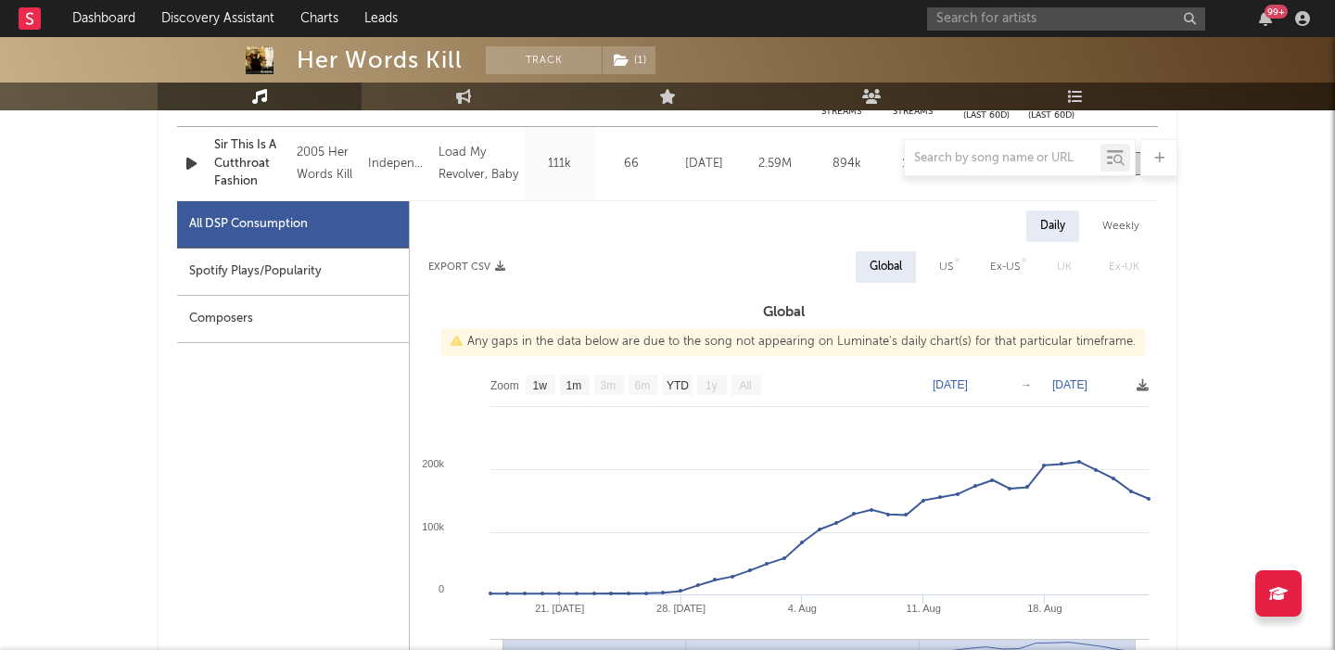
click at [954, 274] on div "US" at bounding box center [946, 267] width 42 height 32
select select "1w"
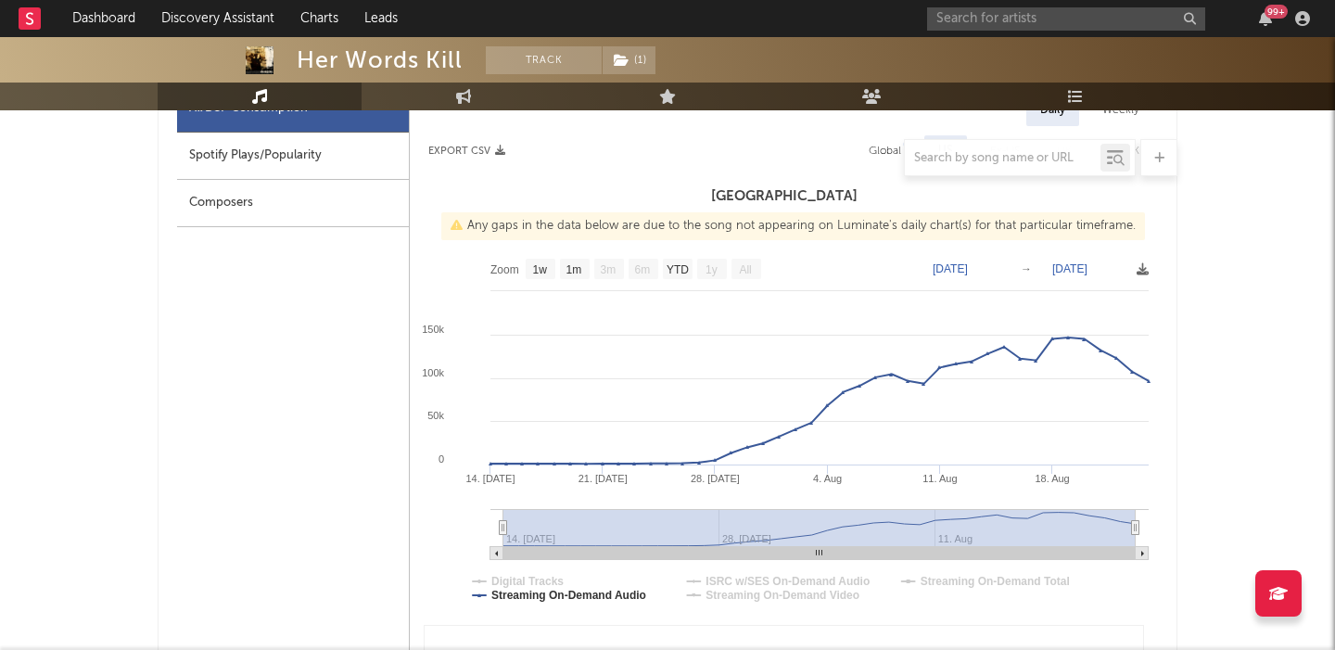
scroll to position [849, 0]
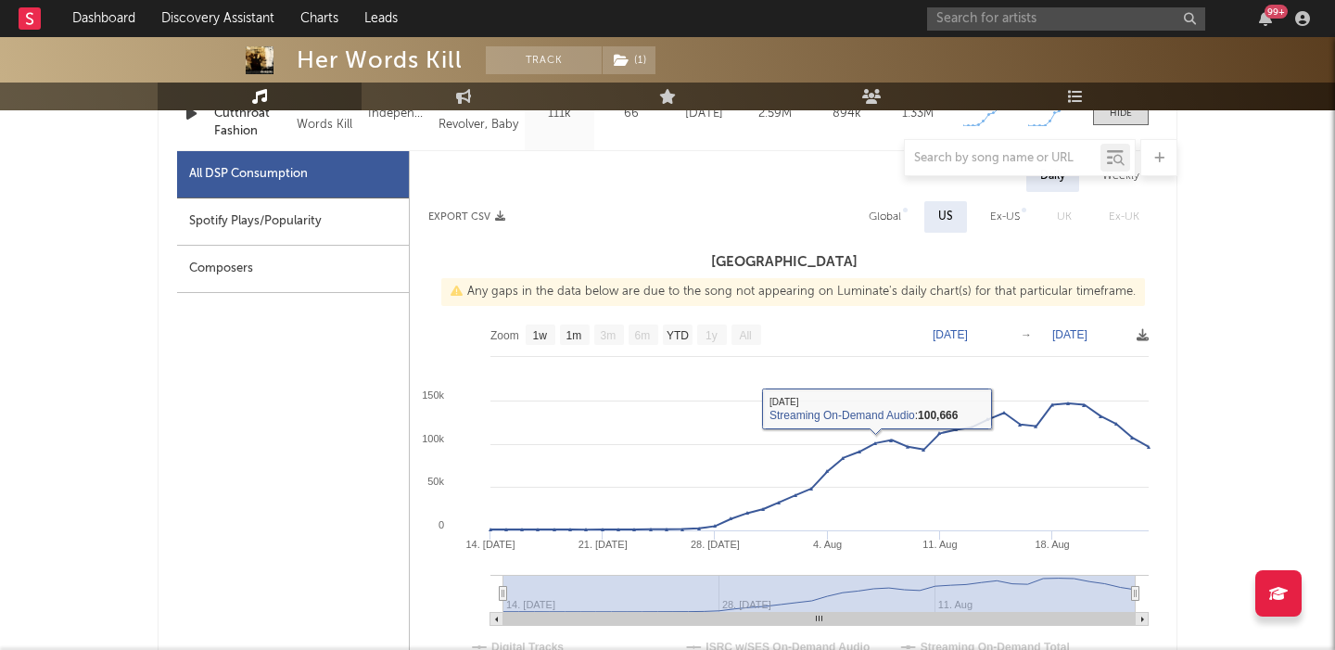
click at [325, 223] on div "Spotify Plays/Popularity" at bounding box center [293, 221] width 232 height 47
select select "6m"
select select "1w"
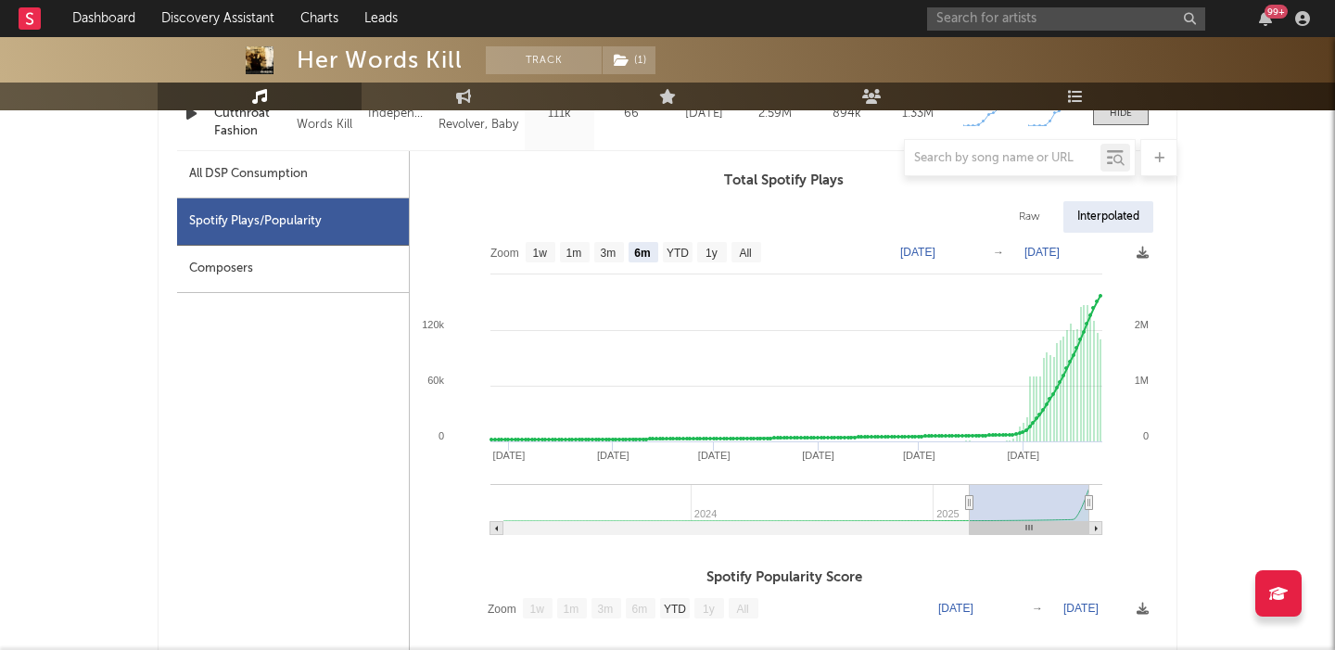
click at [315, 171] on div at bounding box center [668, 157] width 1020 height 37
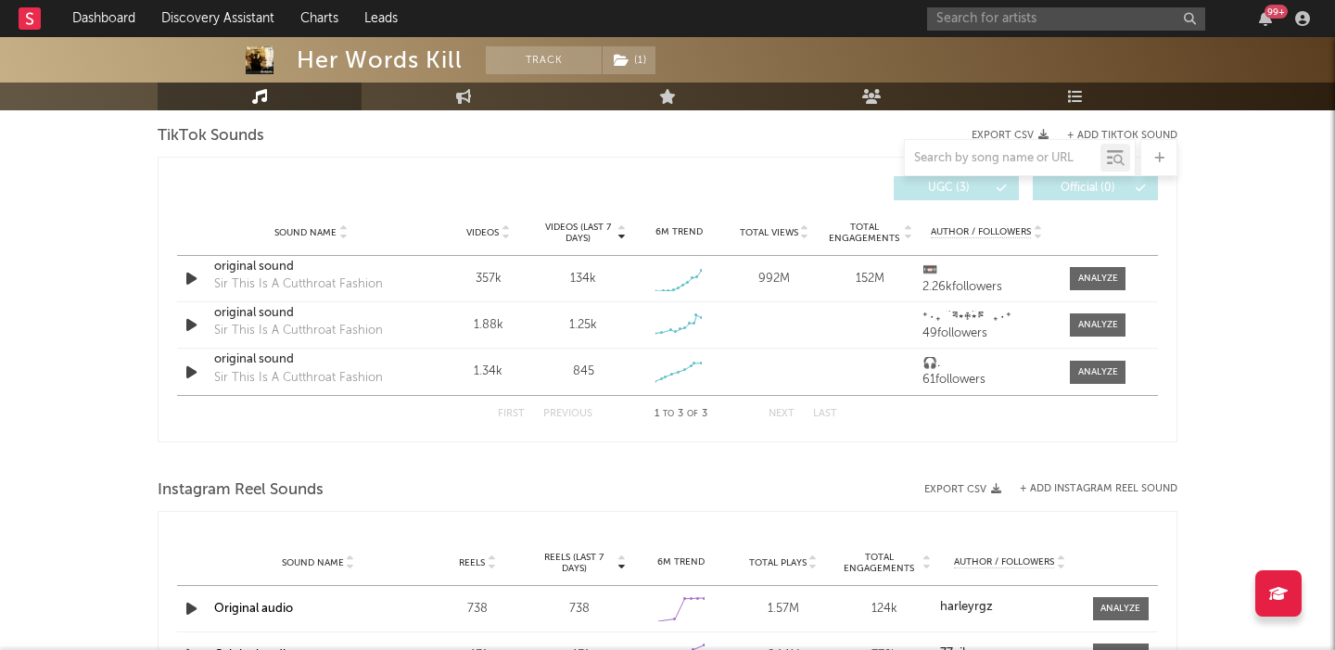
scroll to position [2152, 0]
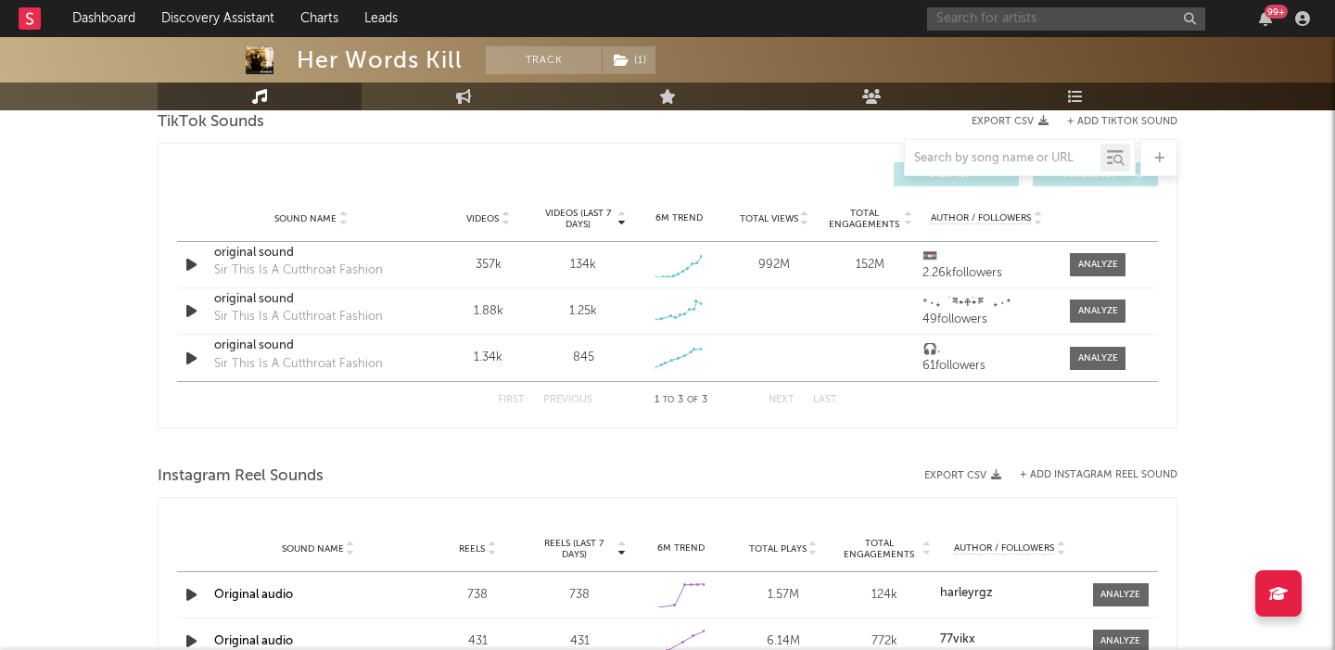
click at [1043, 14] on input "text" at bounding box center [1066, 18] width 278 height 23
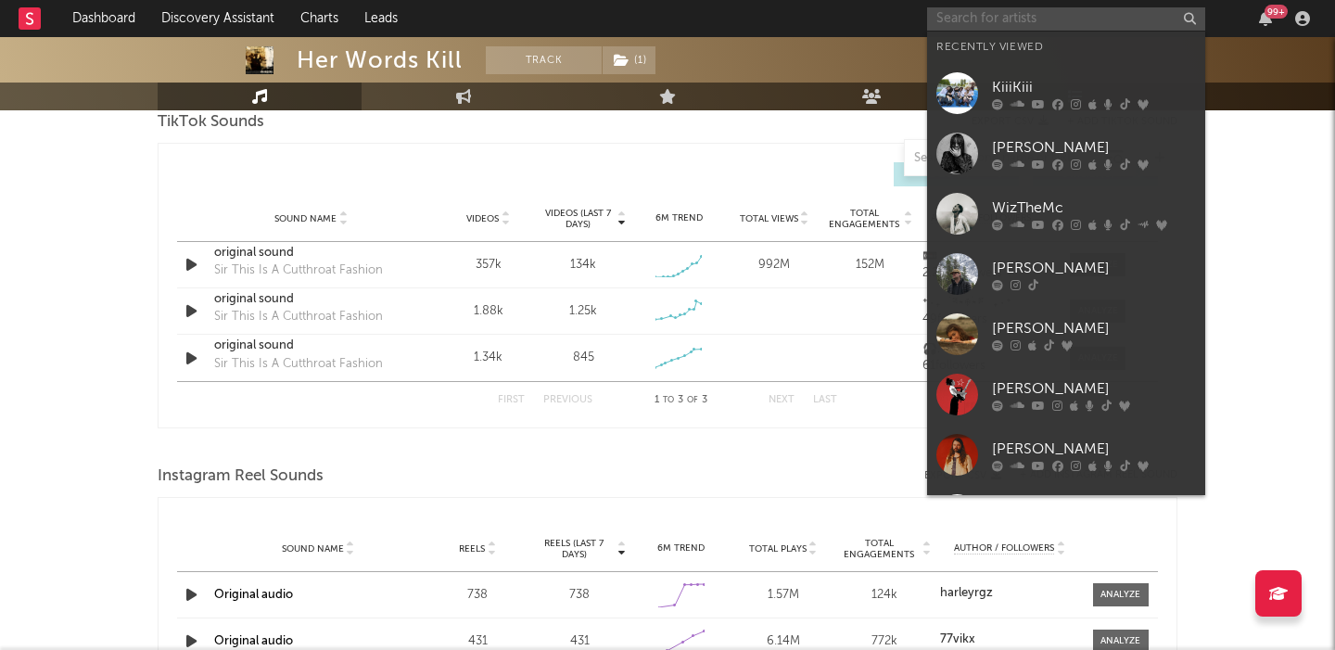
paste input "Miraidempa"
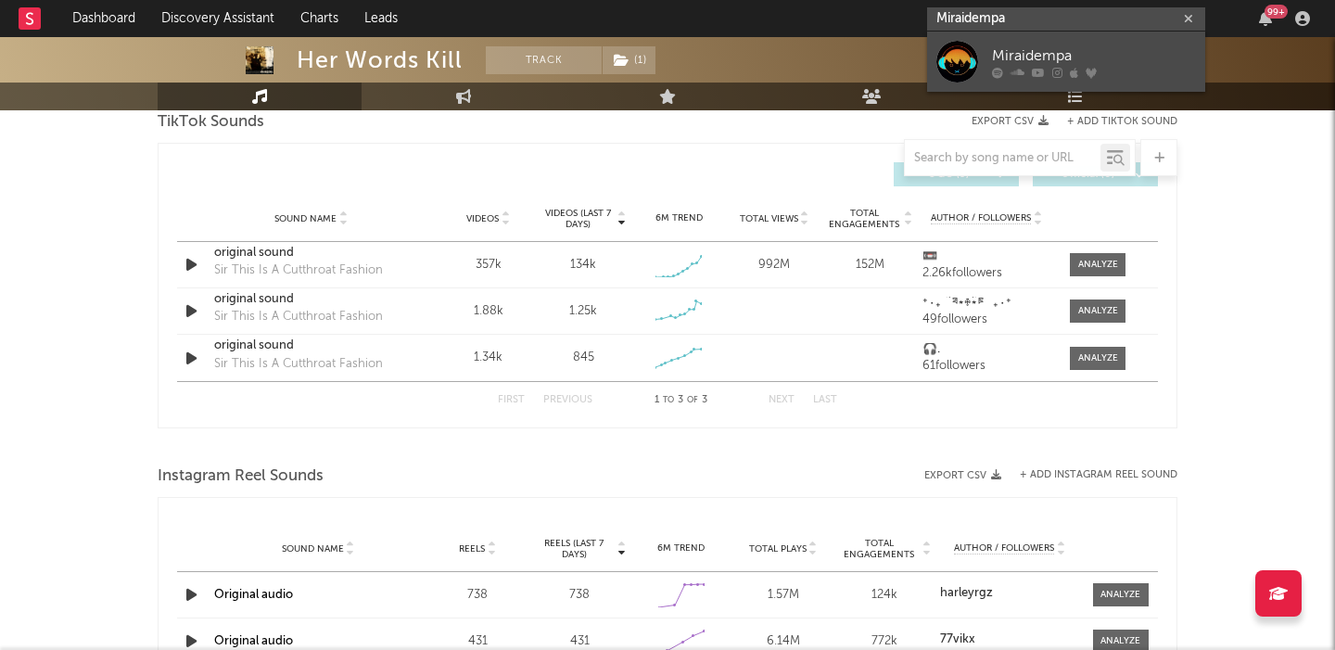
type input "Miraidempa"
click at [1059, 67] on icon at bounding box center [1057, 72] width 10 height 11
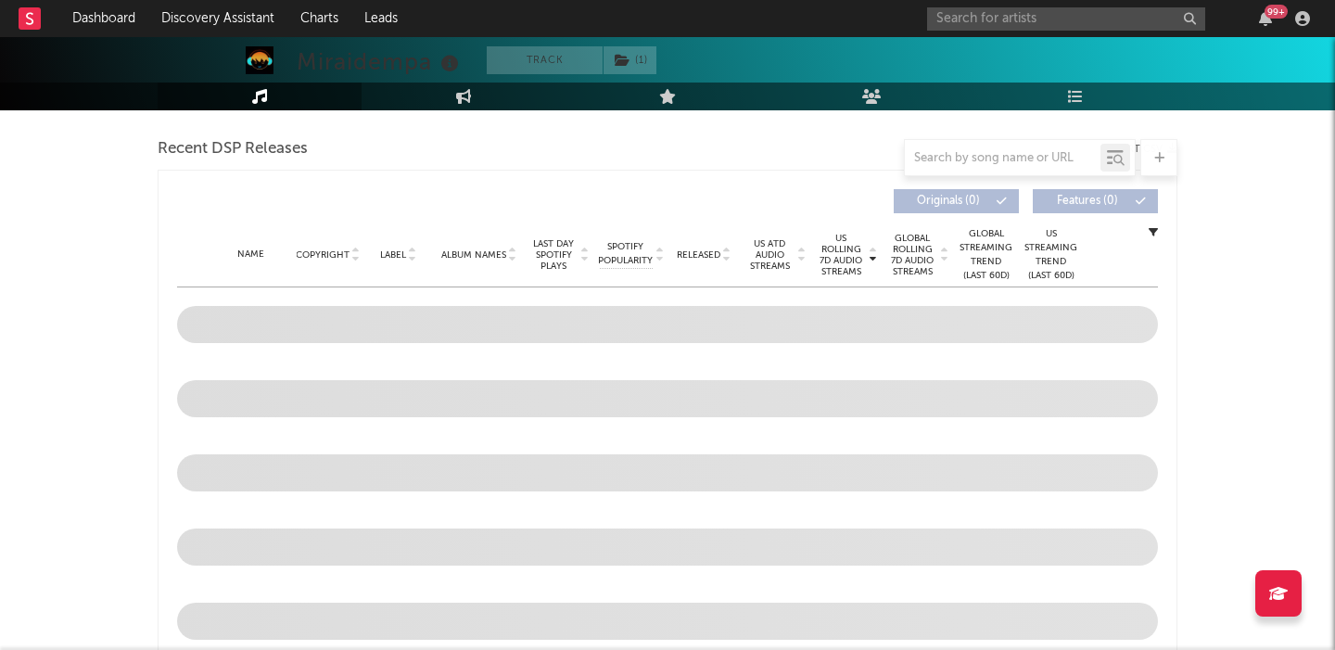
scroll to position [639, 0]
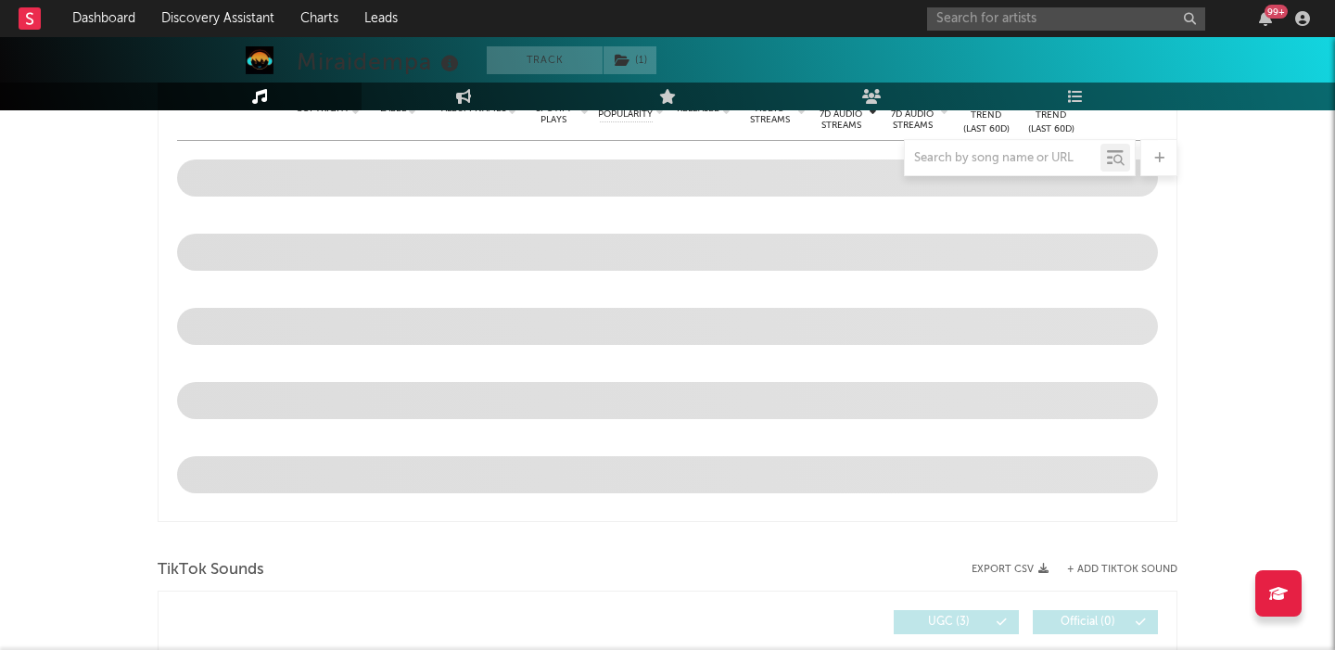
select select "6m"
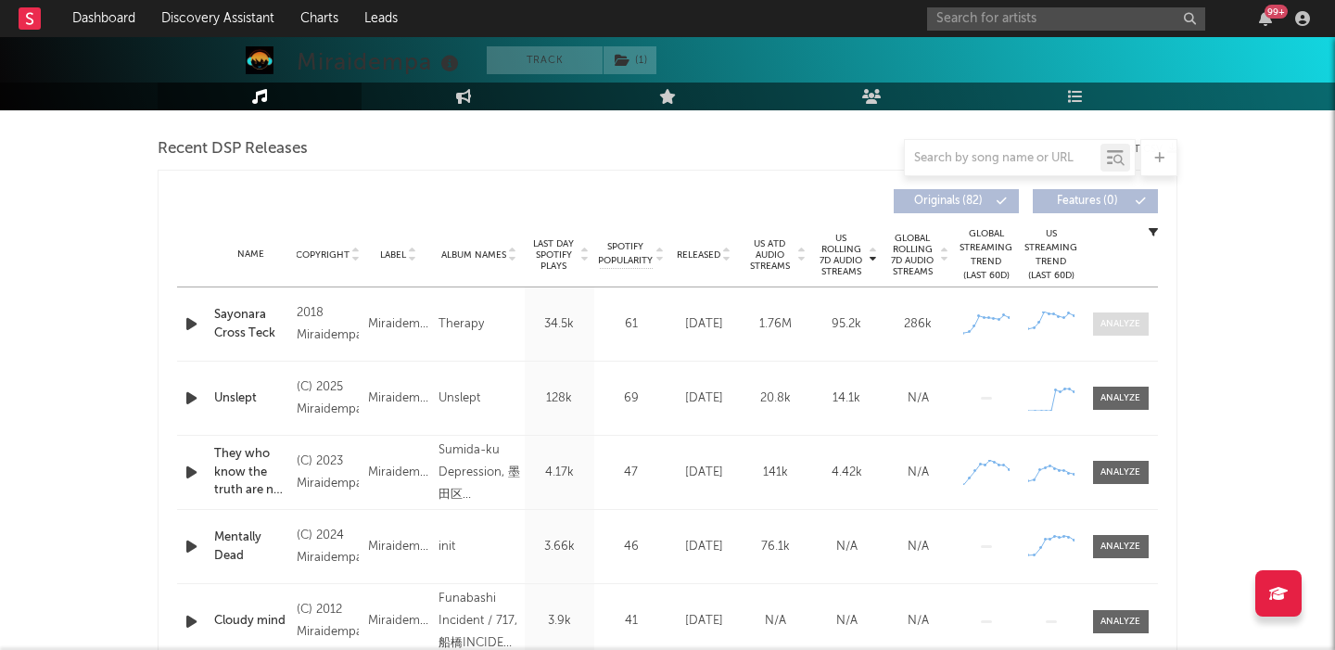
click at [1123, 324] on div at bounding box center [1121, 324] width 40 height 14
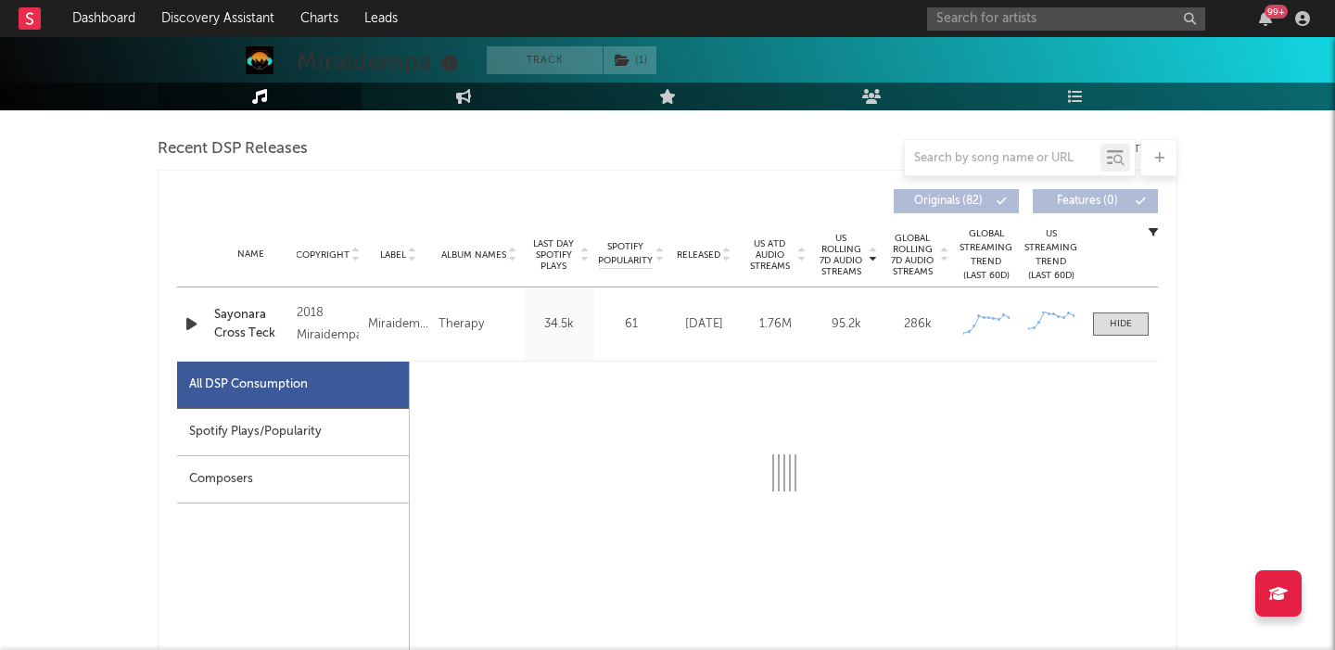
select select "6m"
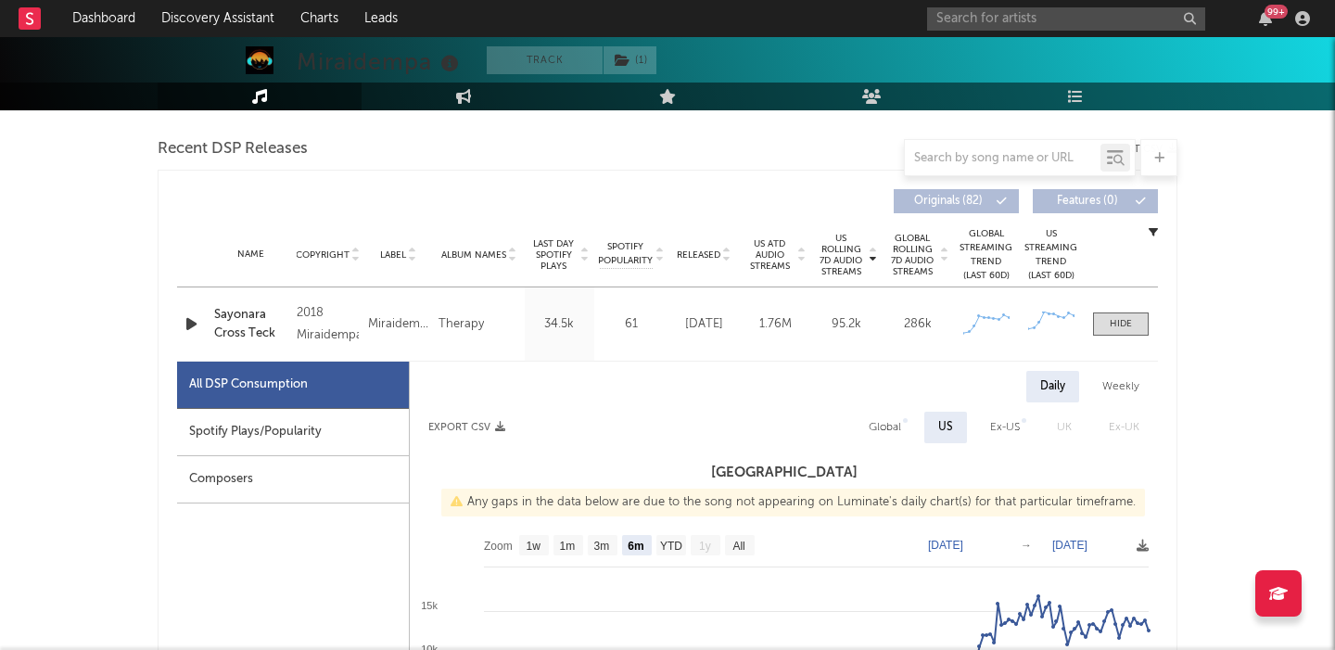
click at [839, 265] on span "US Rolling 7D Audio Streams" at bounding box center [841, 255] width 51 height 45
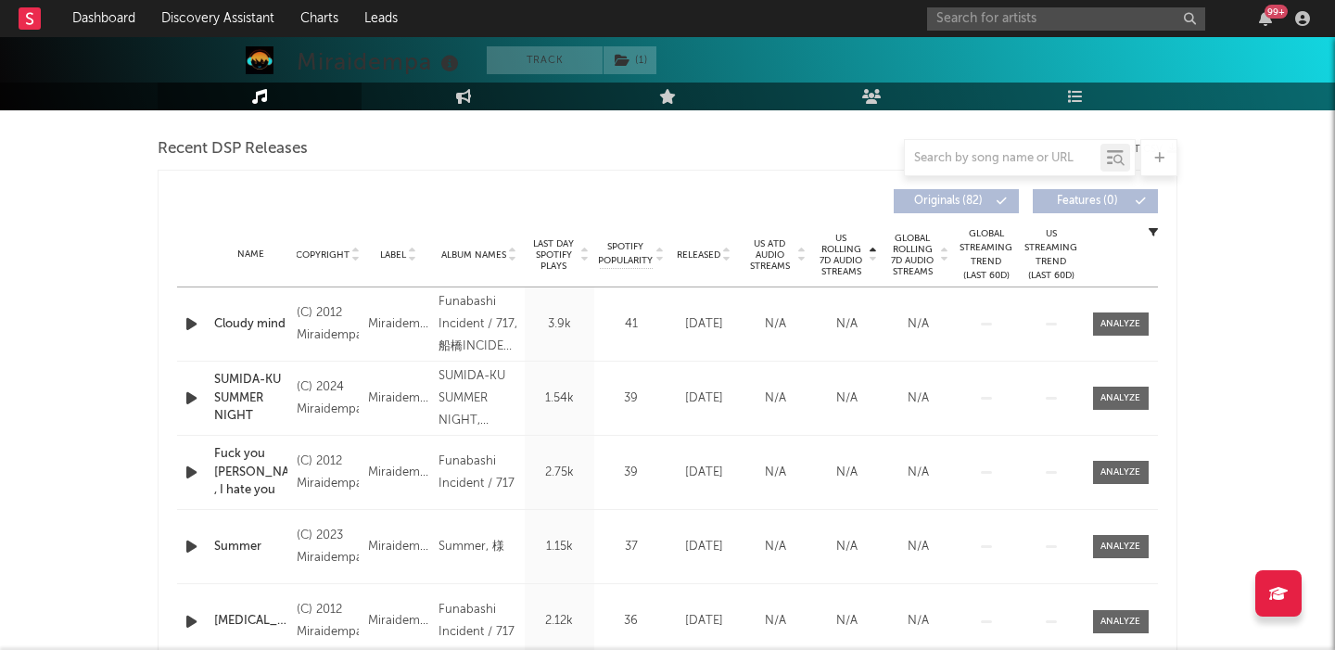
click at [556, 249] on span "Last Day Spotify Plays" at bounding box center [553, 254] width 49 height 33
select select "6m"
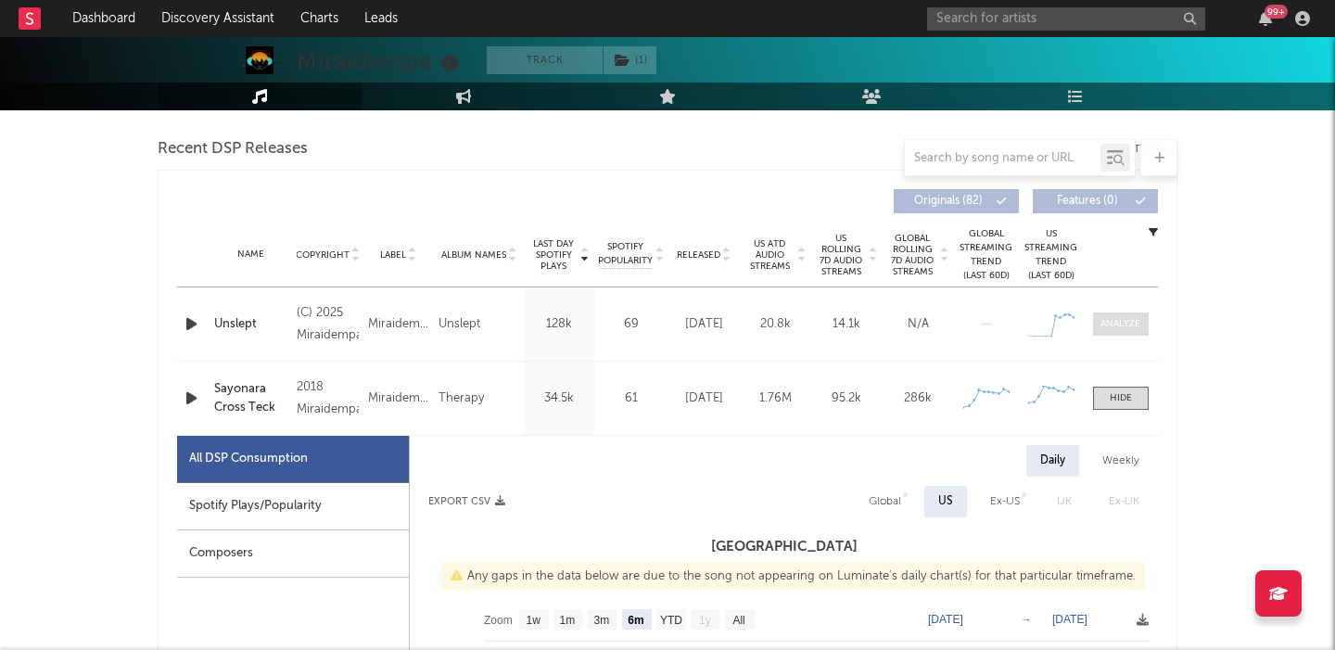
click at [1129, 322] on div at bounding box center [1121, 324] width 40 height 14
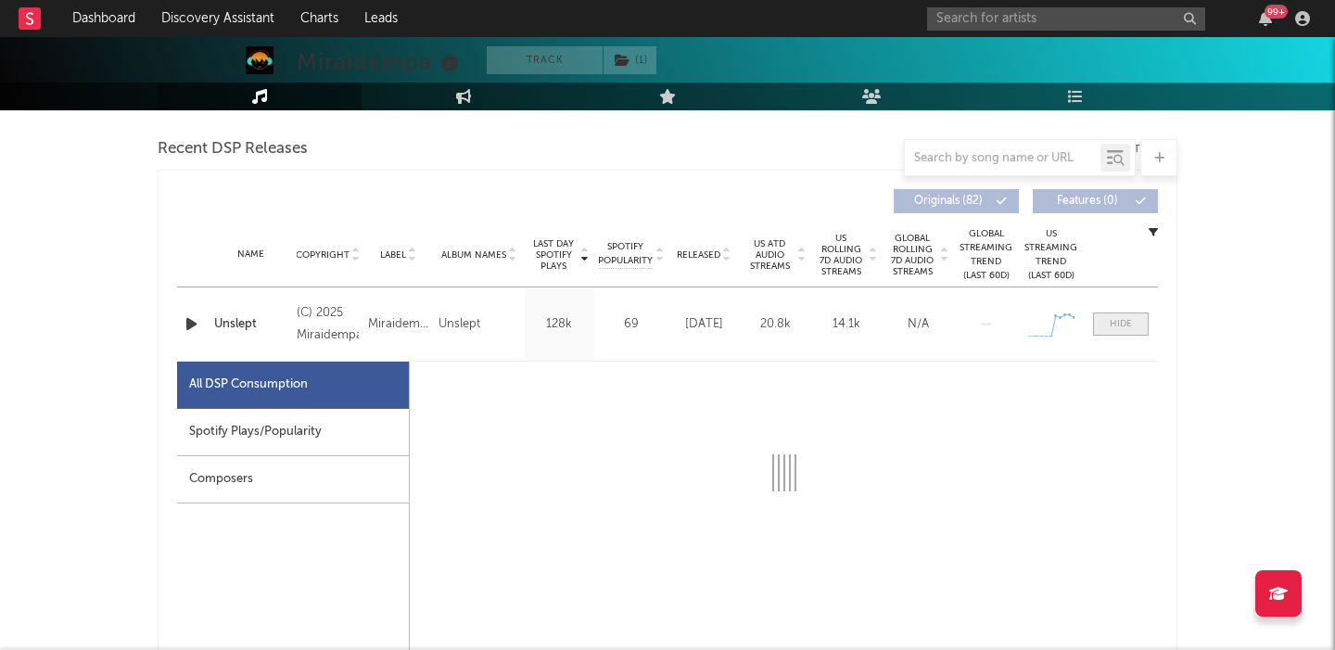
select select "1w"
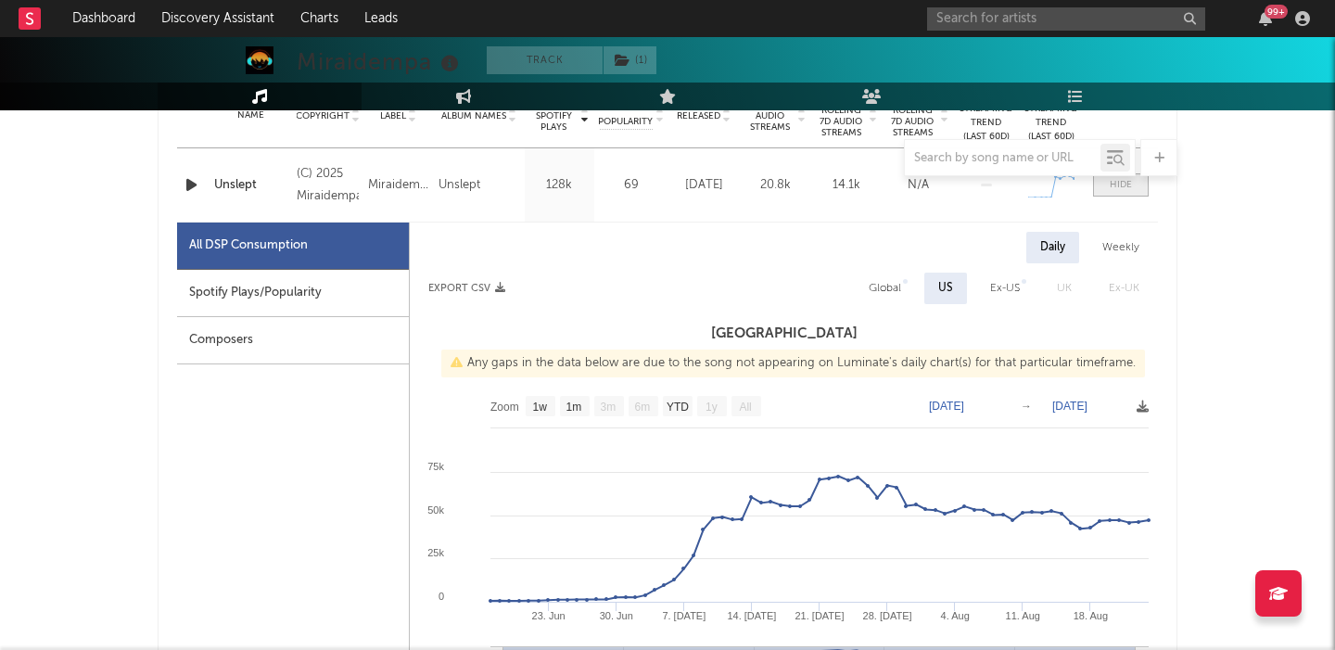
scroll to position [780, 0]
click at [892, 279] on div "Global" at bounding box center [885, 286] width 32 height 22
select select "1w"
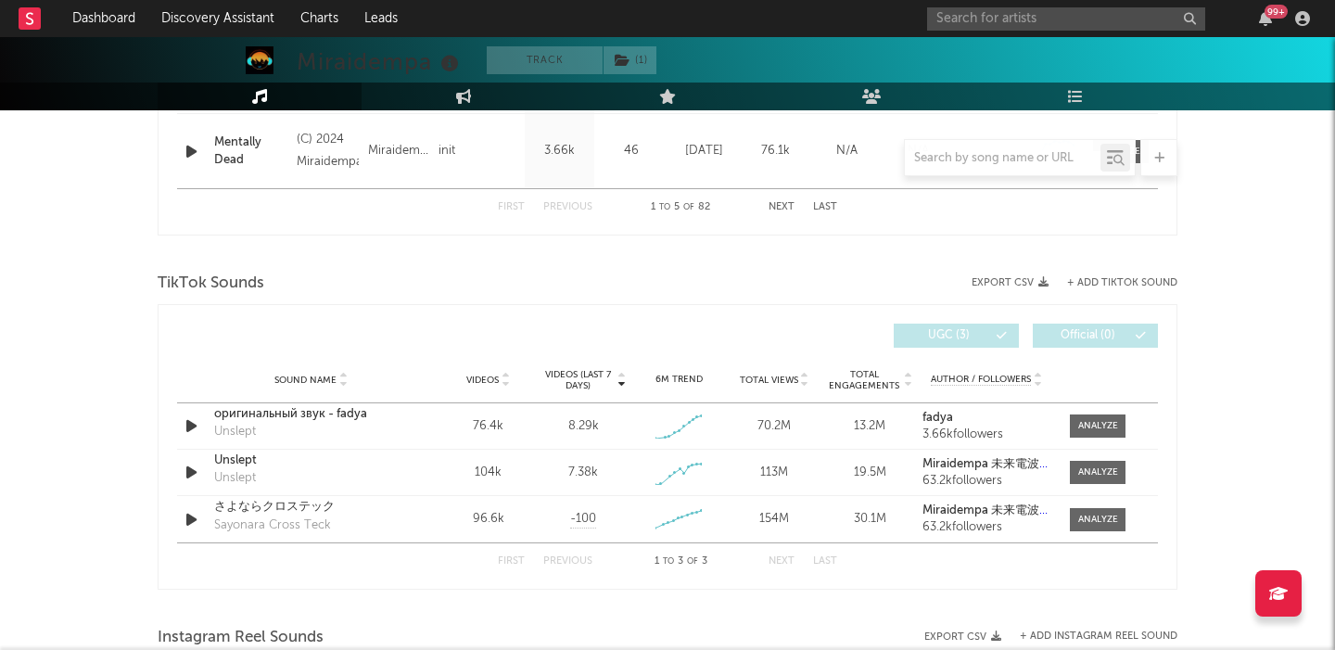
scroll to position [3009, 0]
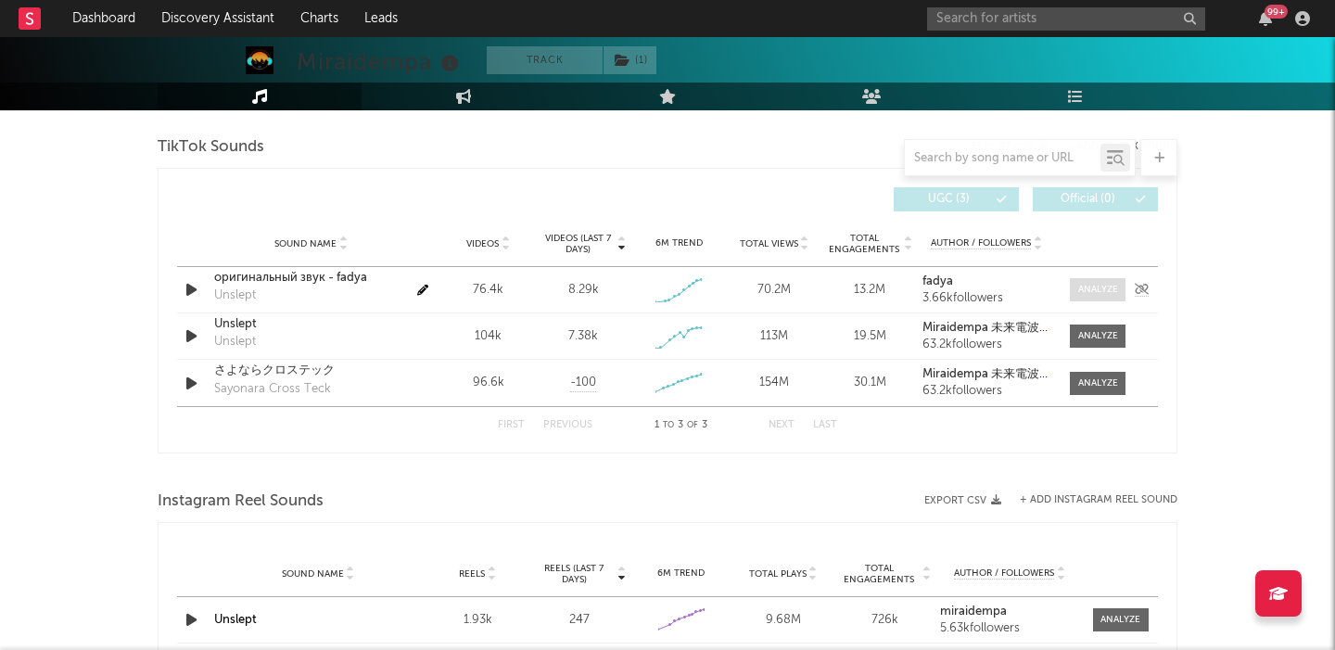
click at [1101, 289] on div at bounding box center [1098, 290] width 40 height 14
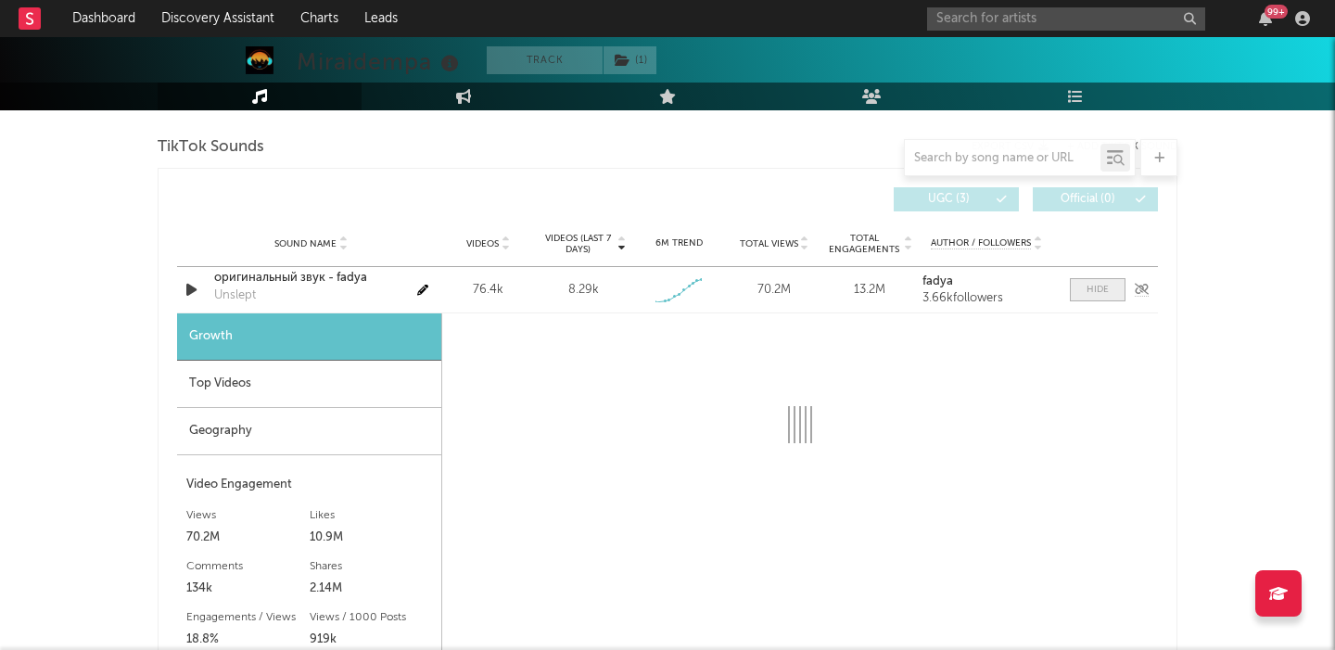
select select "1w"
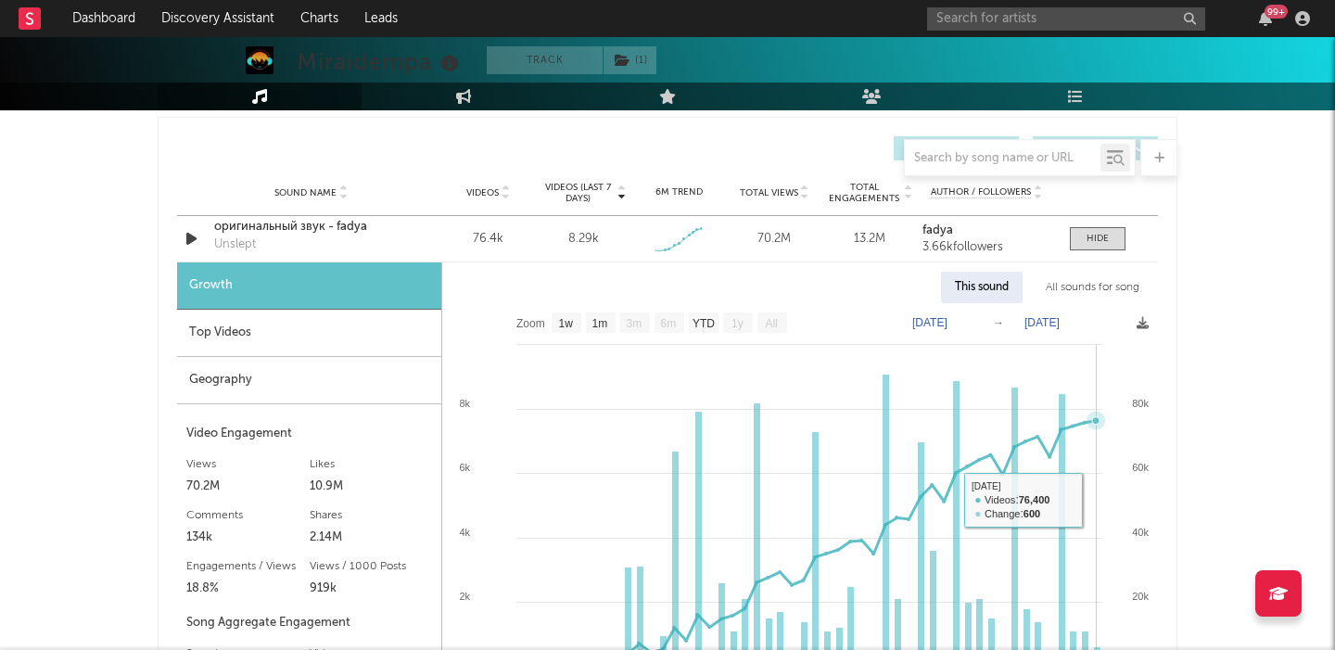
scroll to position [3034, 0]
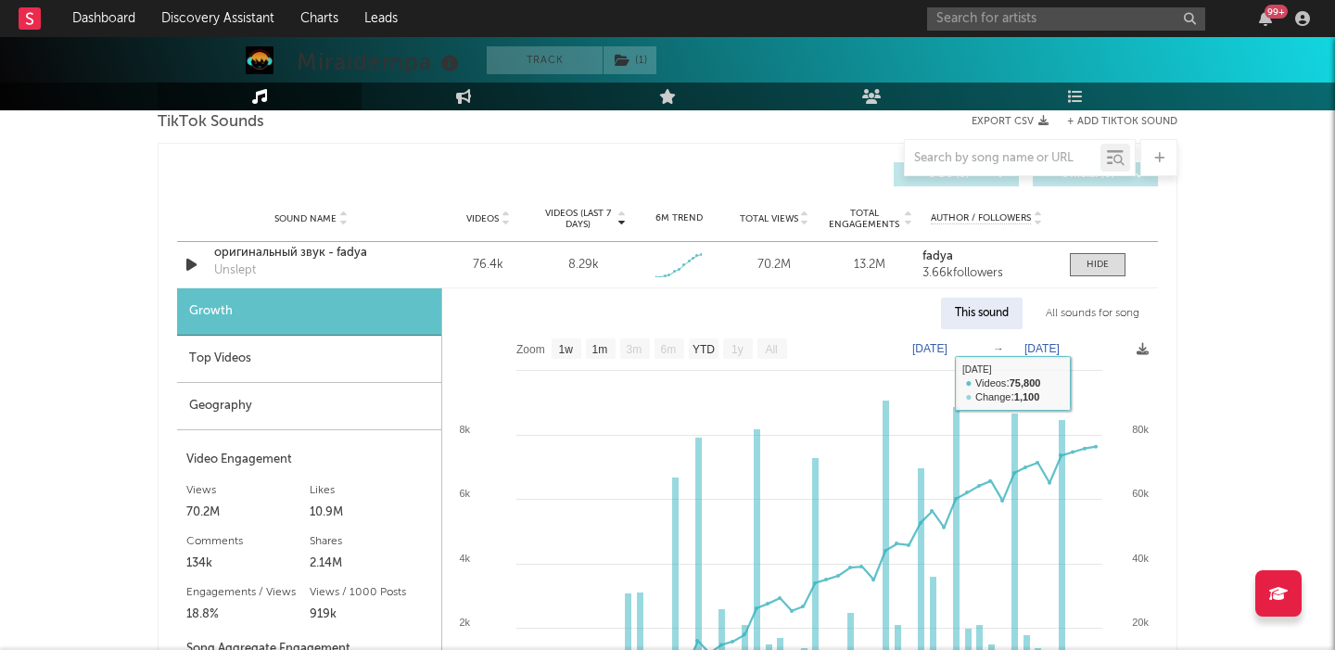
click at [1081, 320] on div "All sounds for song" at bounding box center [1092, 314] width 121 height 32
select select "1w"
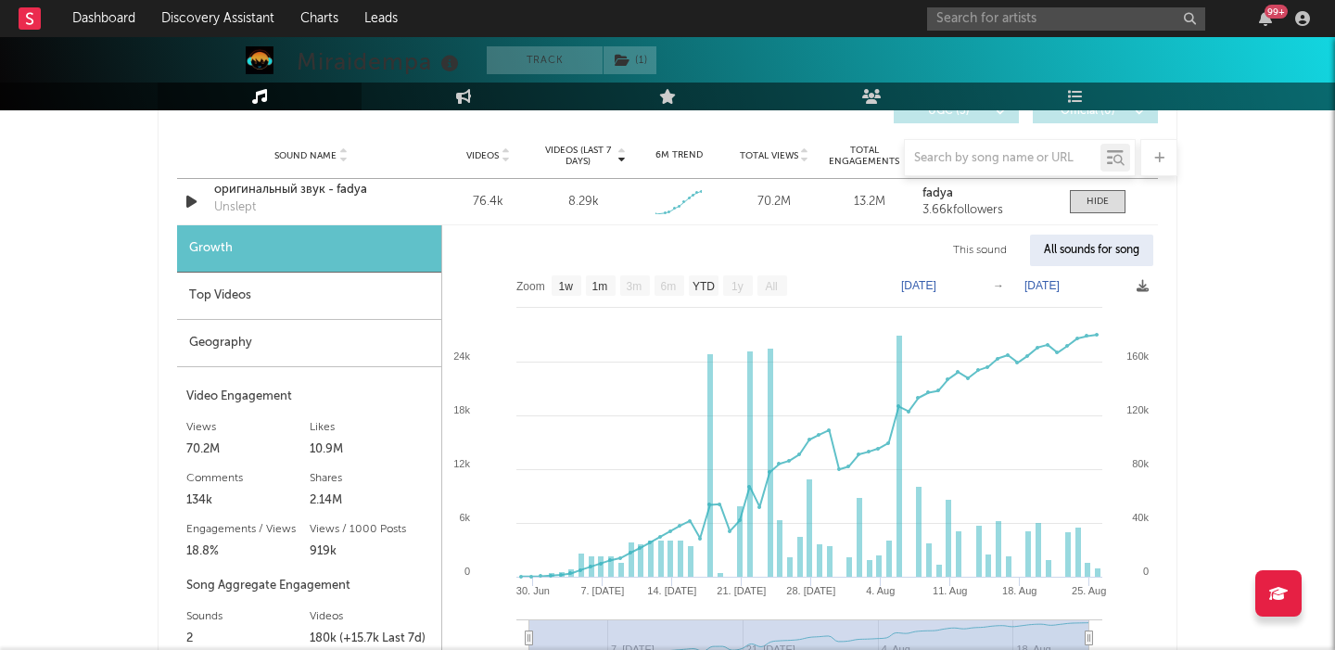
scroll to position [3096, 0]
click at [1013, 12] on input "text" at bounding box center [1066, 18] width 278 height 23
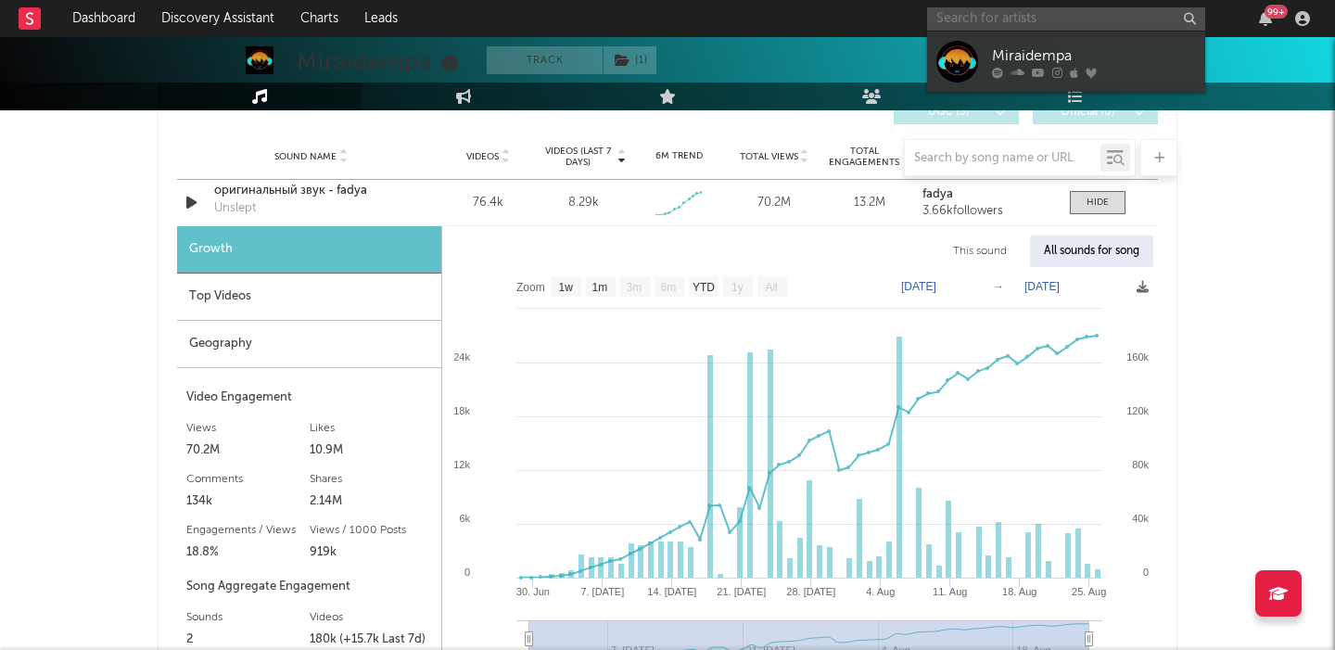
paste input "Nxdia"
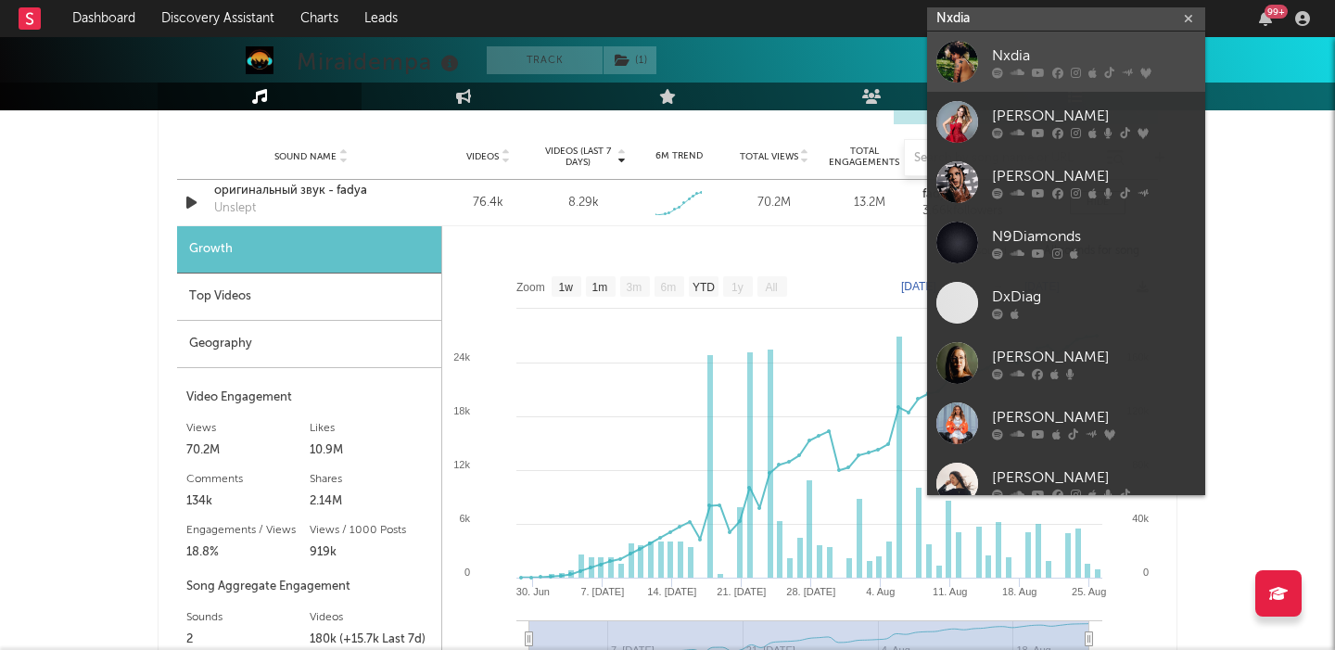
type input "Nxdia"
click at [1124, 57] on div "Nxdia" at bounding box center [1094, 56] width 204 height 22
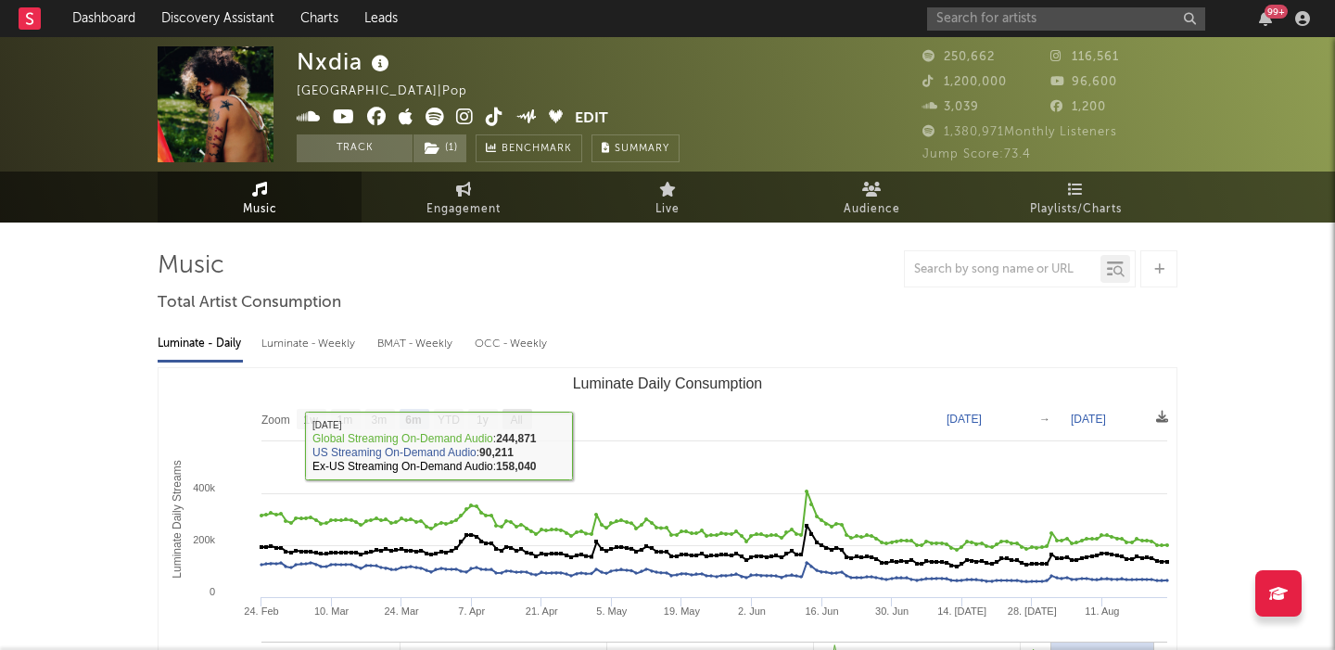
click at [515, 421] on text "All" at bounding box center [516, 420] width 12 height 13
select select "All"
type input "2021-05-23"
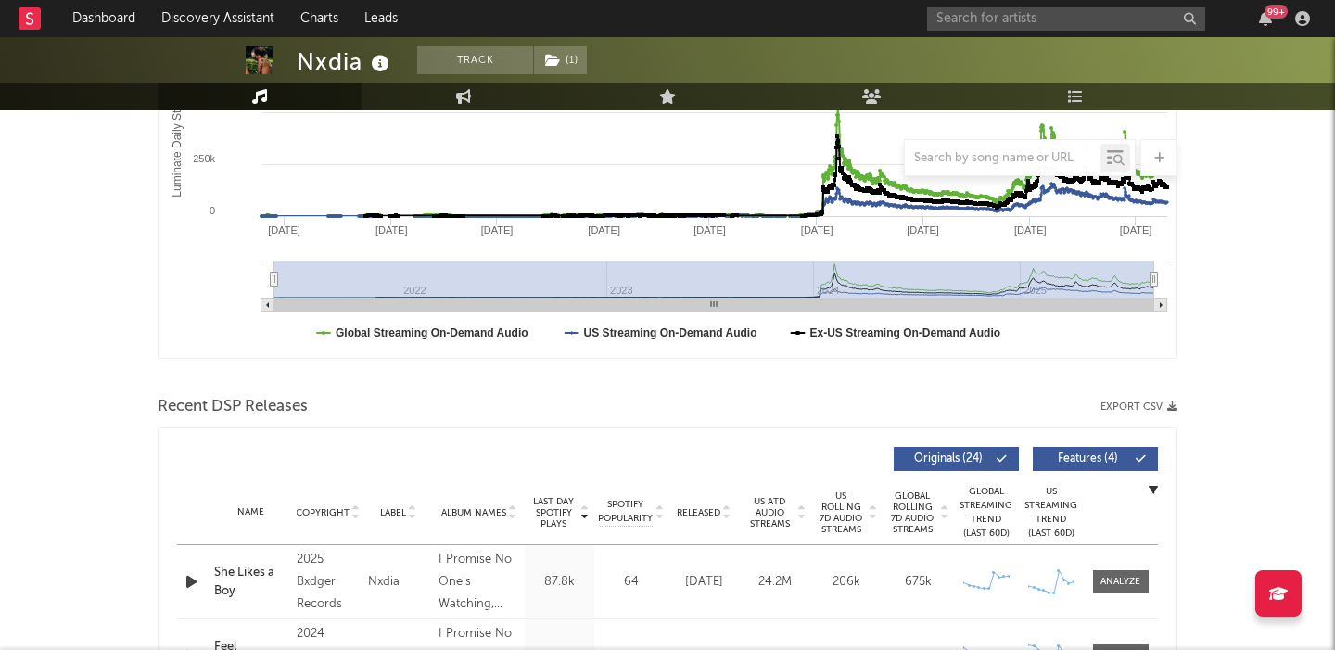
scroll to position [508, 0]
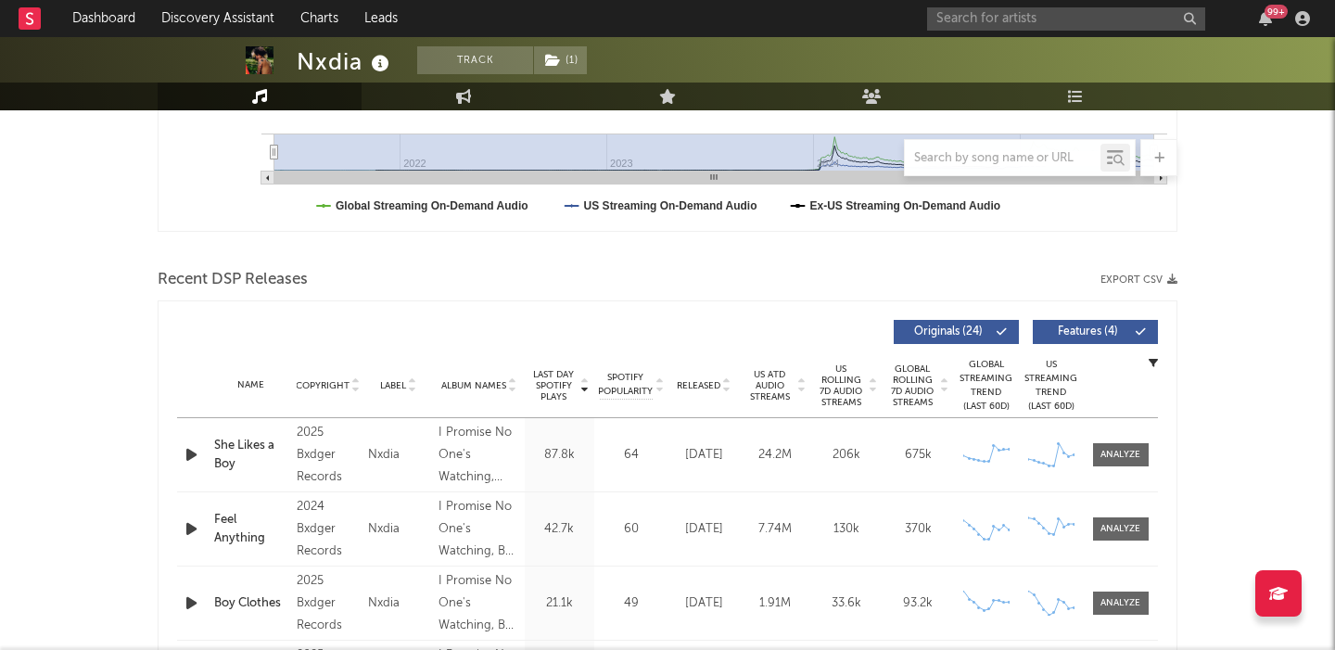
click at [700, 384] on span "Released" at bounding box center [699, 385] width 44 height 11
click at [1076, 325] on button "Features ( 4 )" at bounding box center [1095, 332] width 125 height 24
click at [989, 8] on input "text" at bounding box center [1066, 18] width 278 height 23
paste input "Yves"
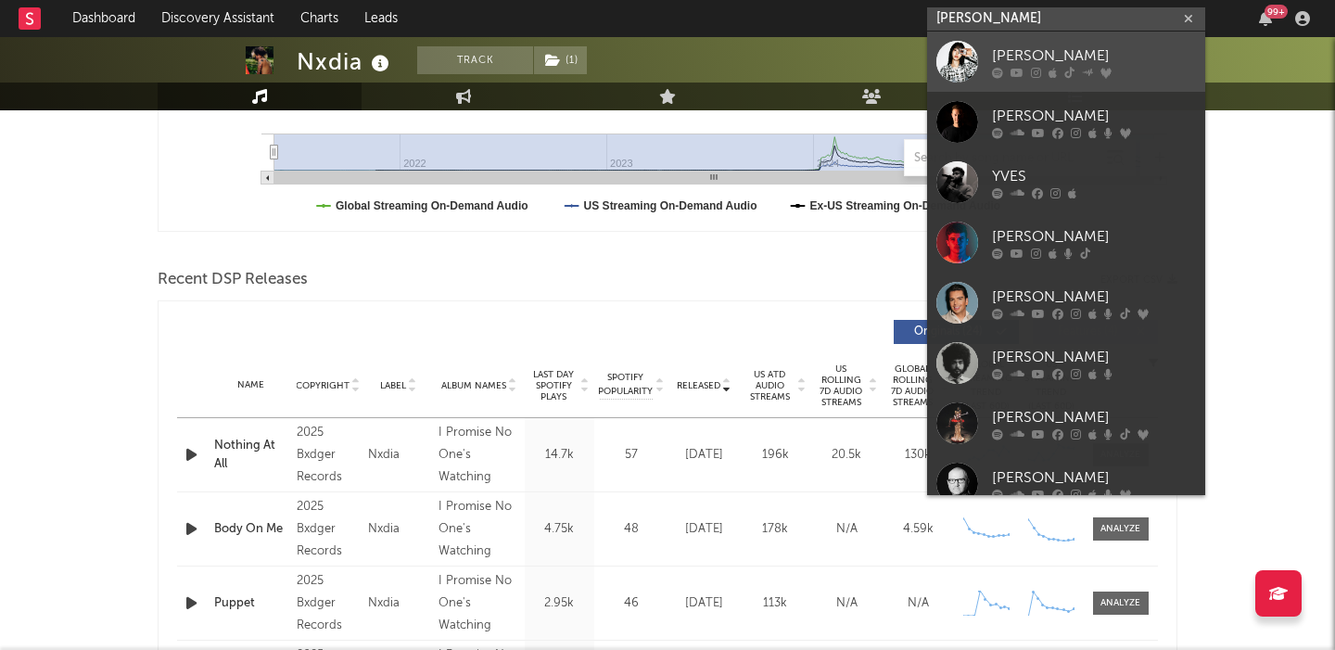
type input "Yves"
click at [1015, 48] on div "Yves" at bounding box center [1094, 56] width 204 height 22
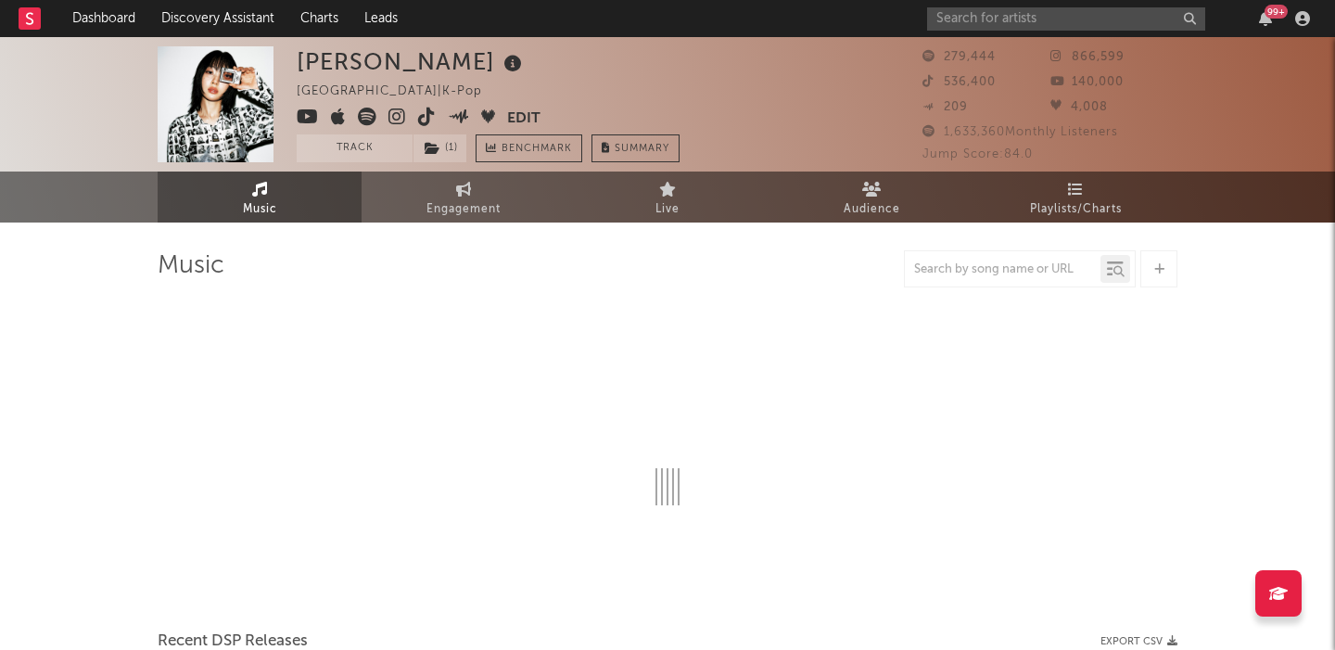
select select "6m"
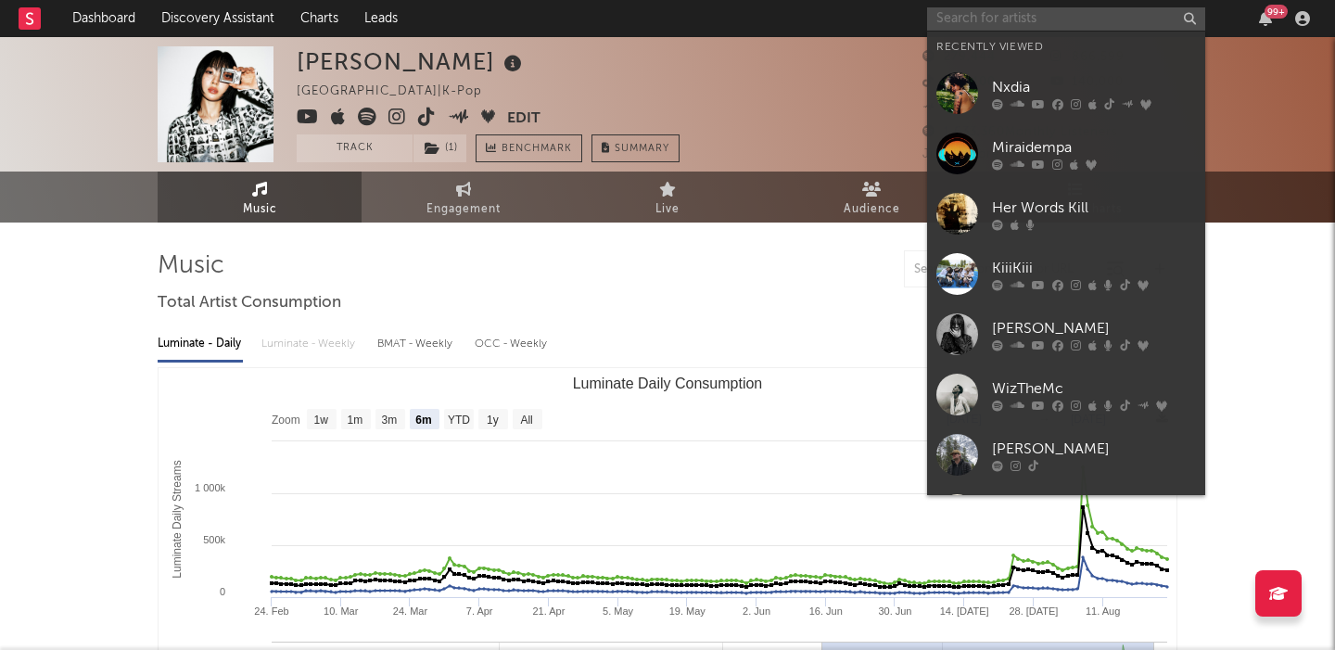
click at [1038, 22] on input "text" at bounding box center [1066, 18] width 278 height 23
paste input "Jeon Somi"
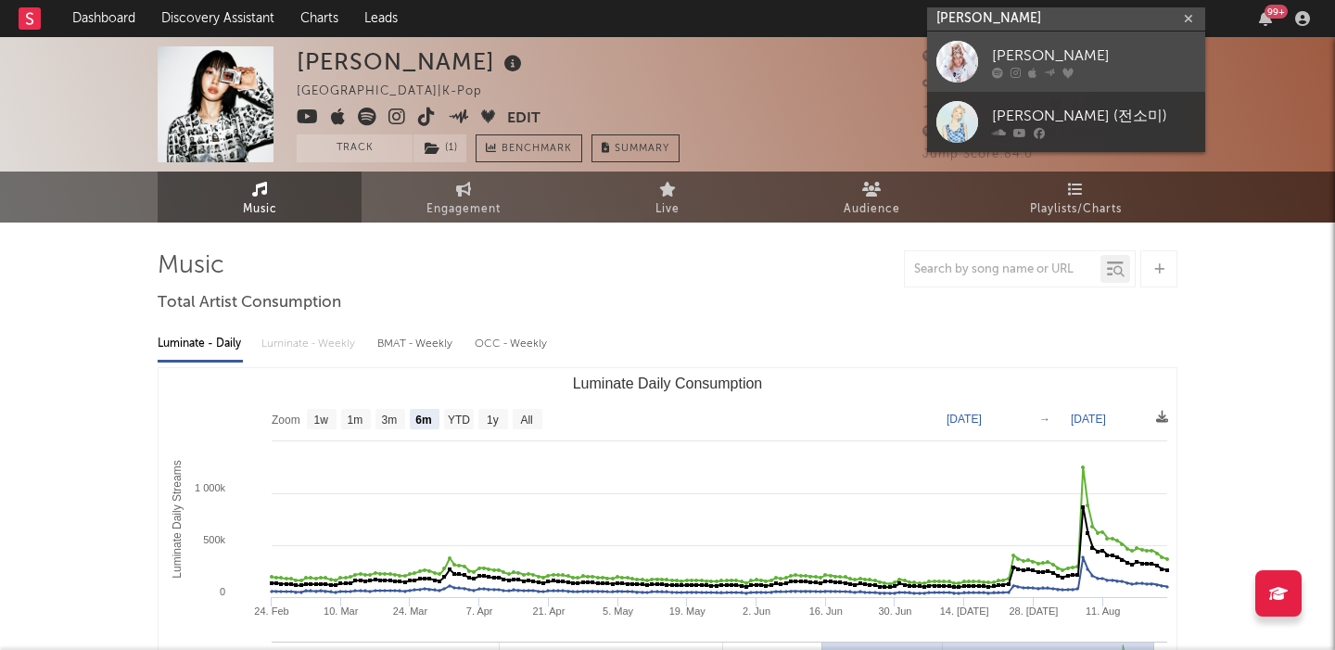
type input "Jeon Somi"
click at [1054, 61] on div "JEON SOMI" at bounding box center [1094, 56] width 204 height 22
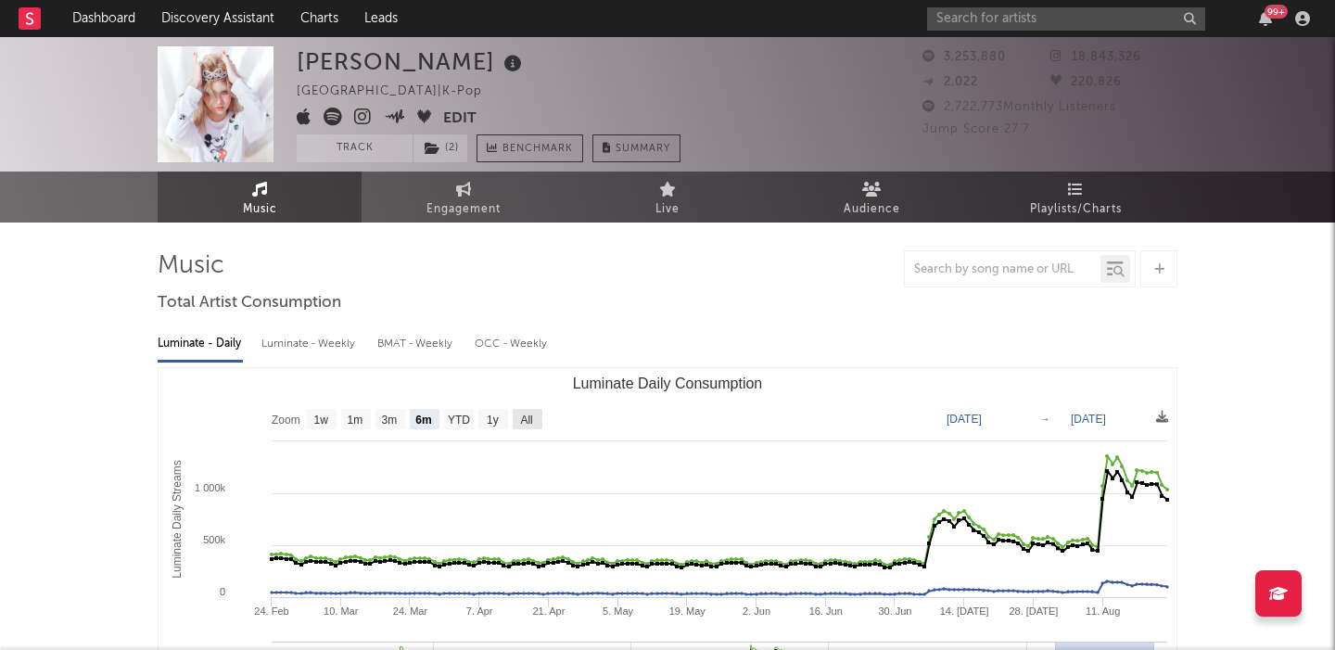
click at [530, 423] on text "All" at bounding box center [526, 420] width 12 height 13
select select "All"
type input "2021-03-31"
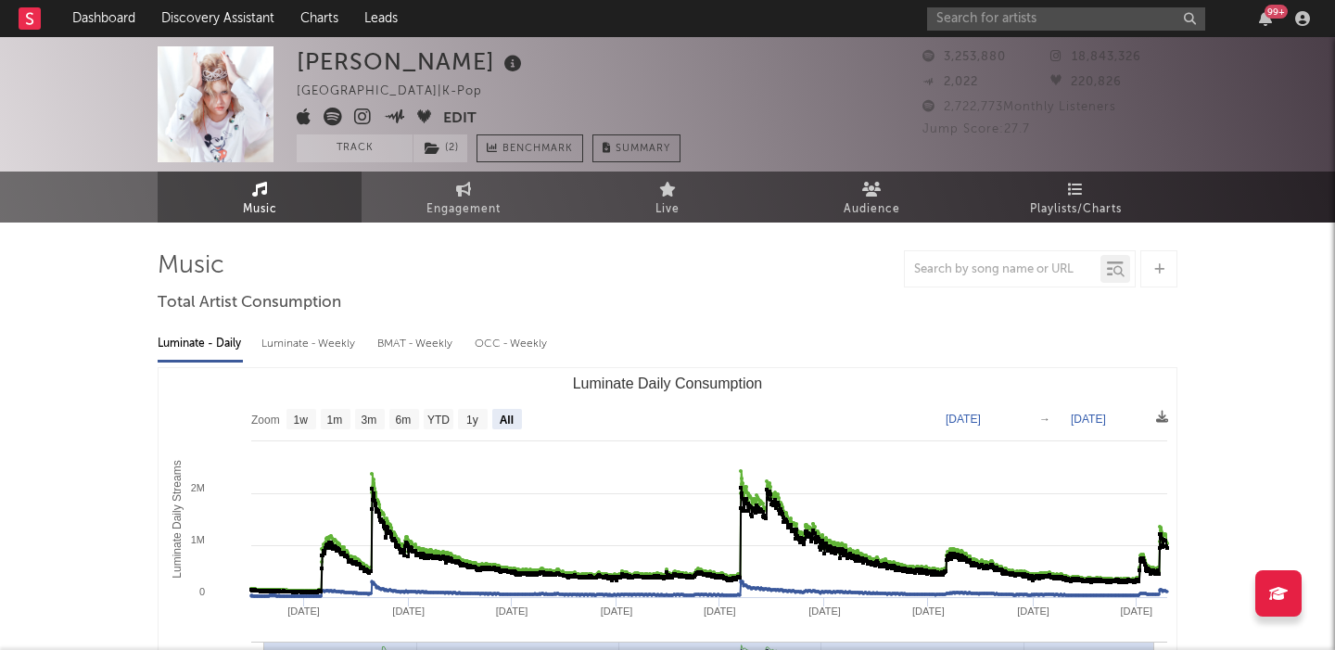
click at [286, 354] on div "Luminate - Weekly" at bounding box center [309, 344] width 97 height 32
select select "6m"
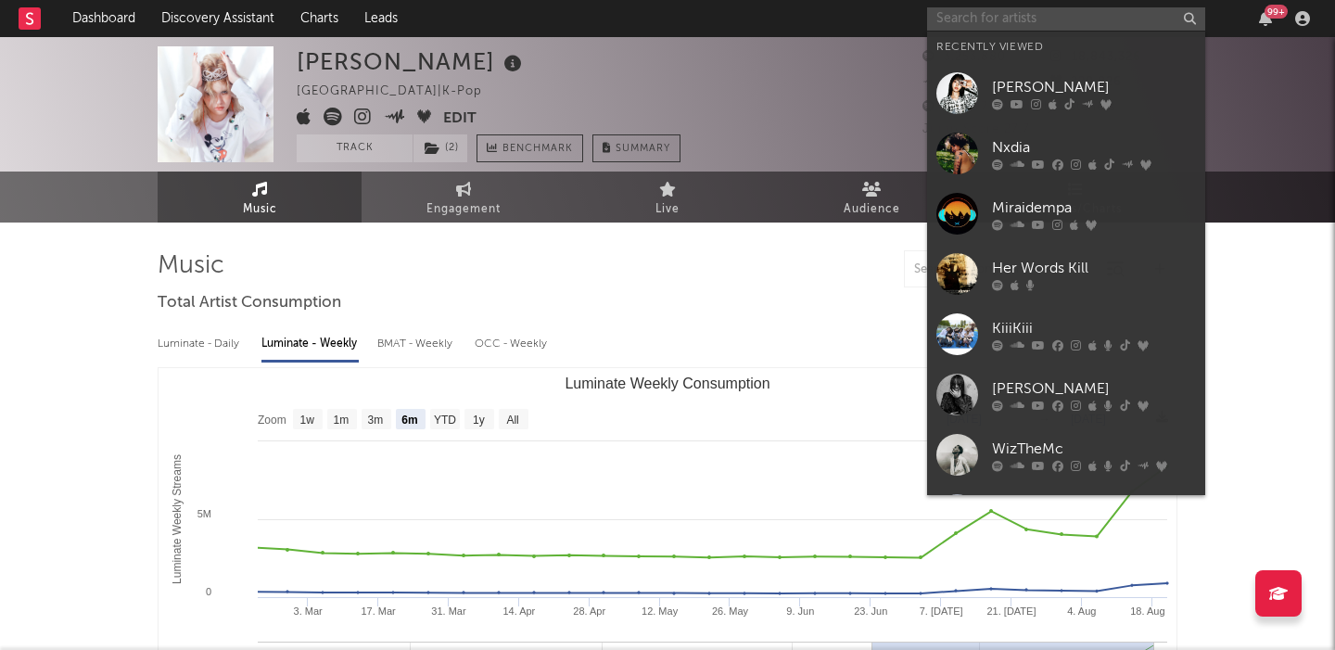
click at [1025, 14] on input "text" at bounding box center [1066, 18] width 278 height 23
paste input "Midnight ‘Til Morning"
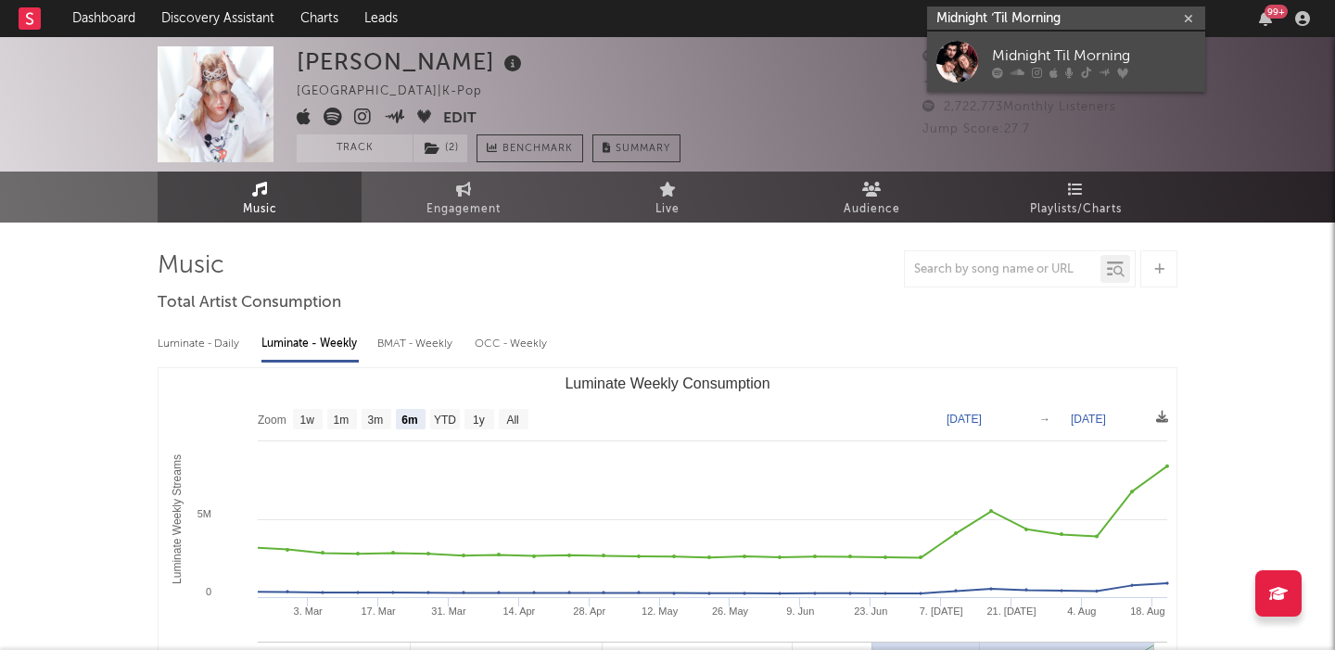
type input "Midnight ‘Til Morning"
click at [1118, 47] on div "Midnight Til Morning" at bounding box center [1094, 56] width 204 height 22
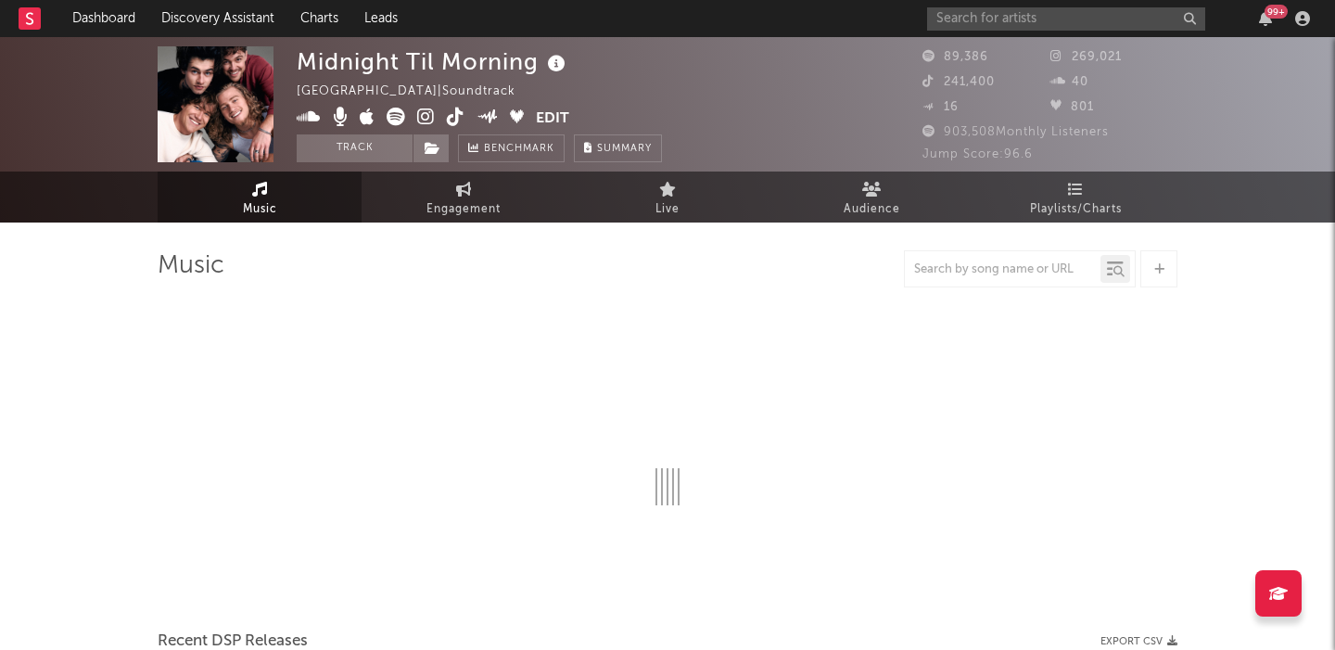
select select "1w"
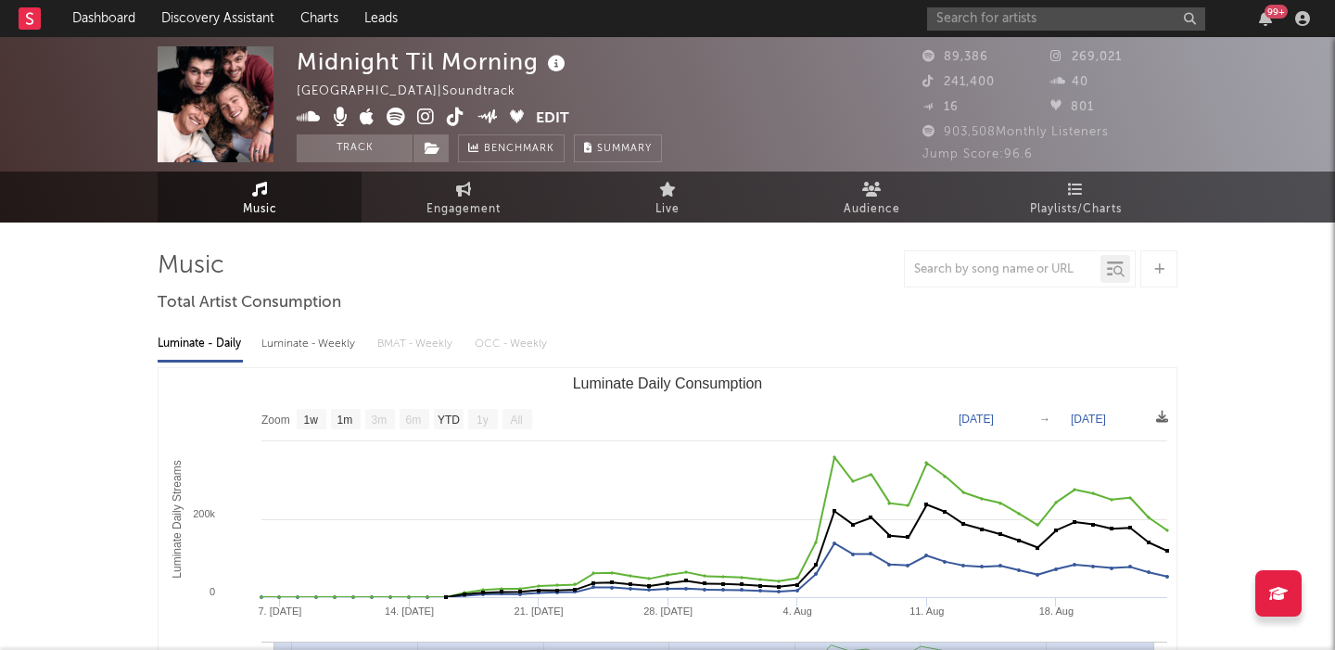
scroll to position [31, 0]
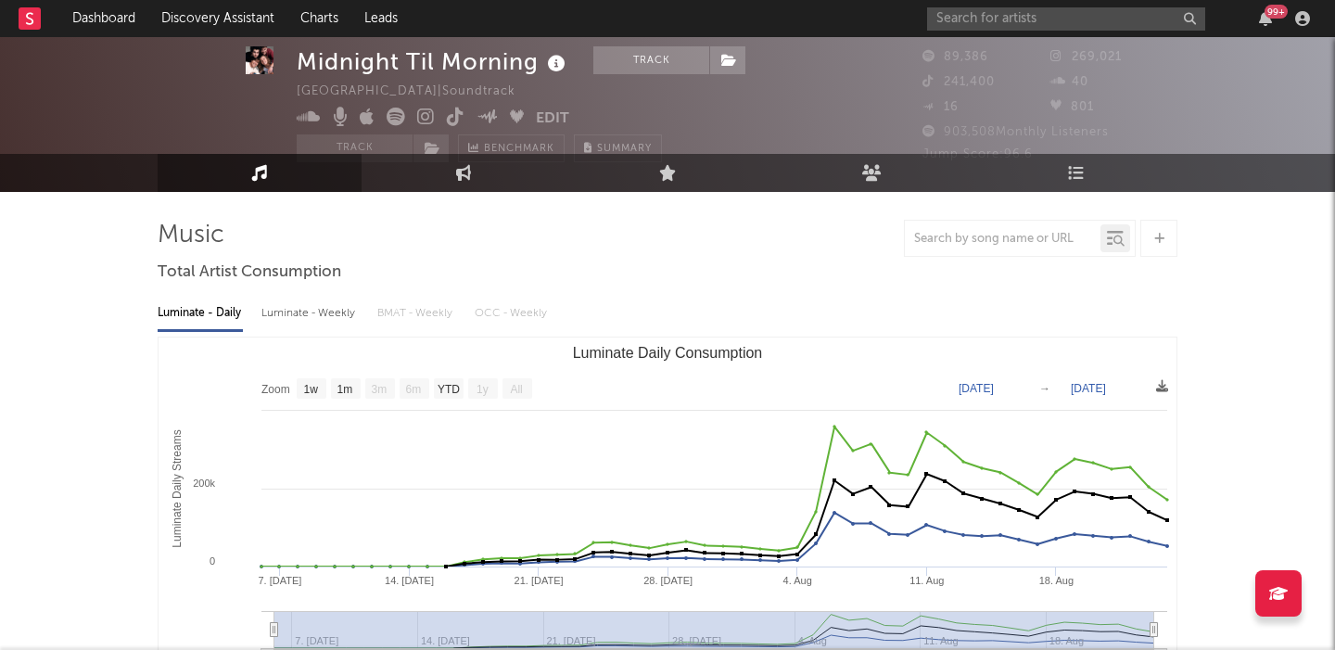
click at [335, 312] on div "Luminate - Weekly" at bounding box center [309, 314] width 97 height 32
select select "1w"
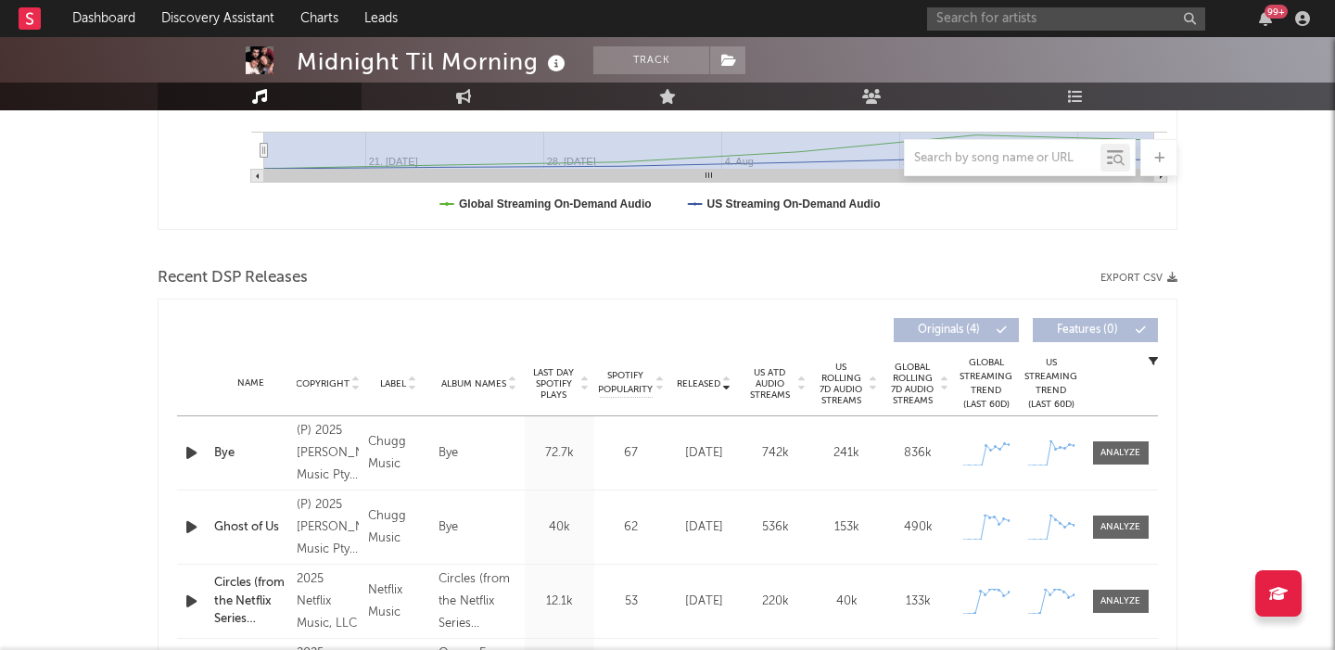
scroll to position [566, 0]
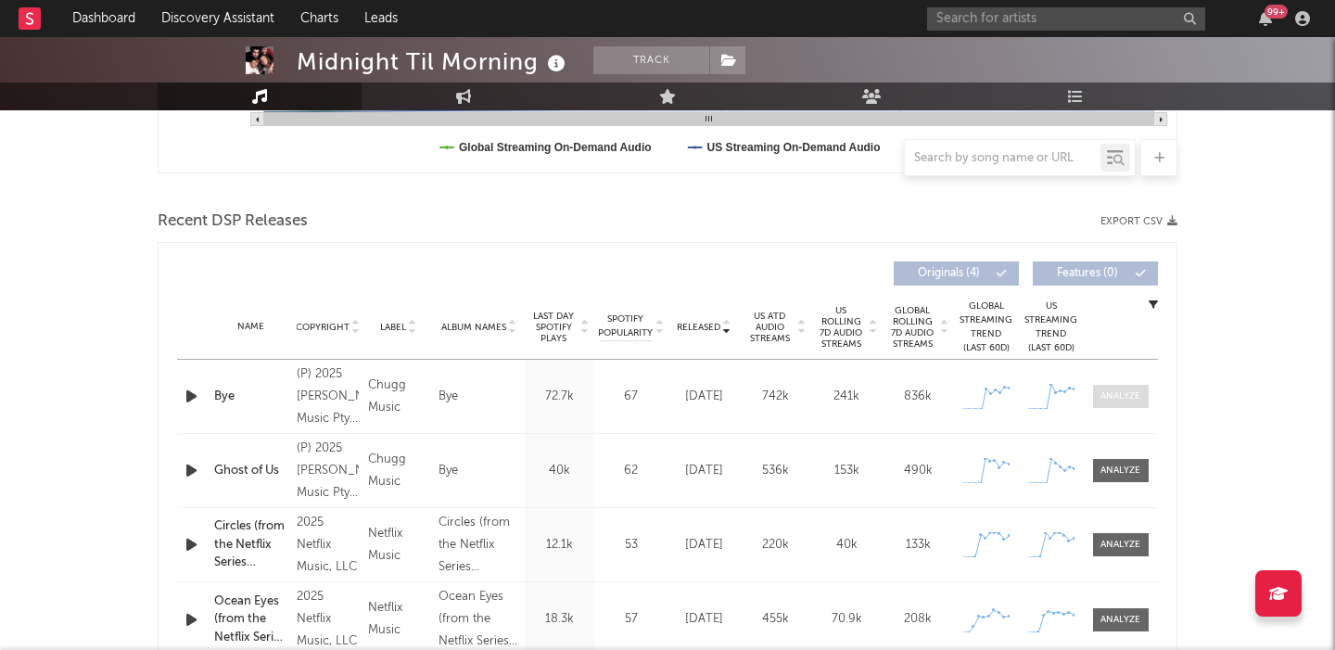
click at [1118, 399] on div at bounding box center [1121, 396] width 40 height 14
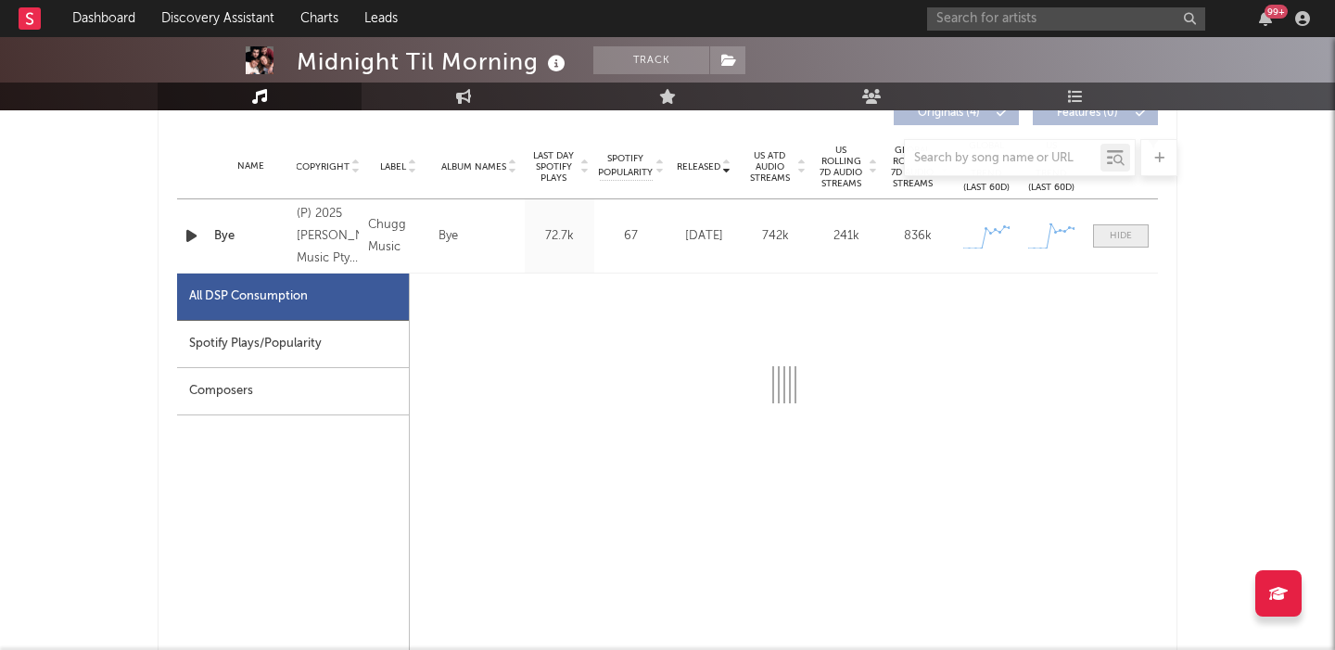
scroll to position [776, 0]
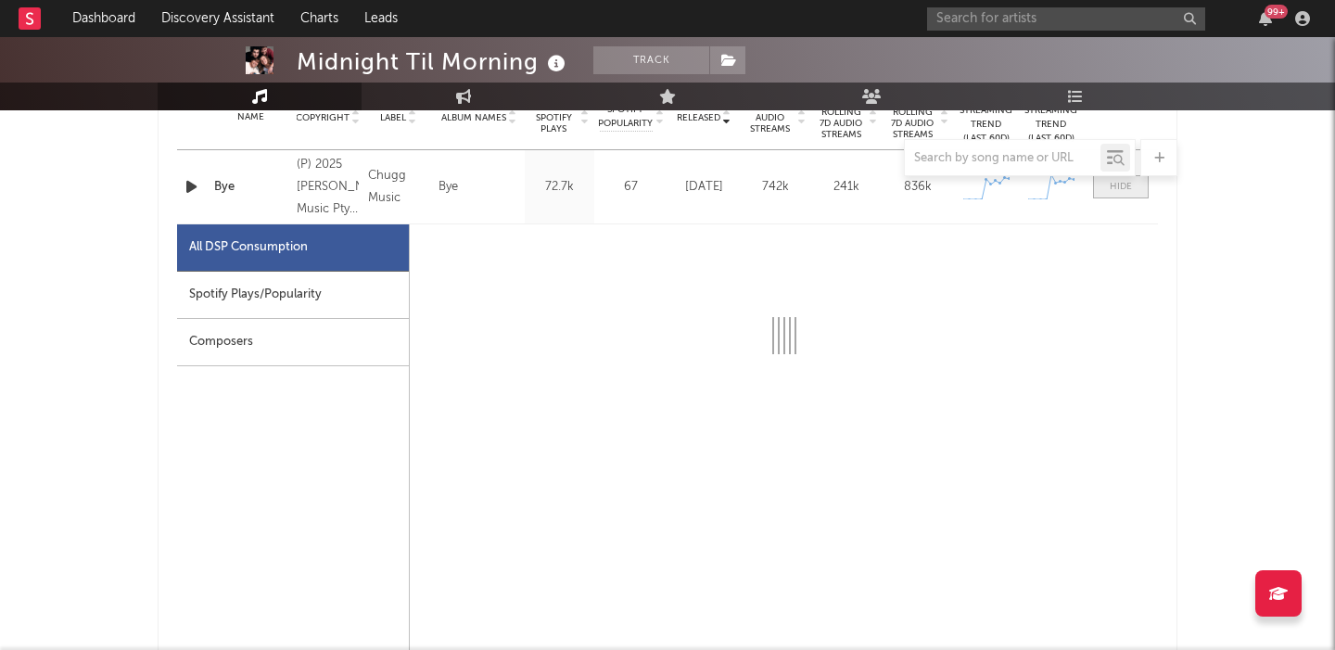
select select "1w"
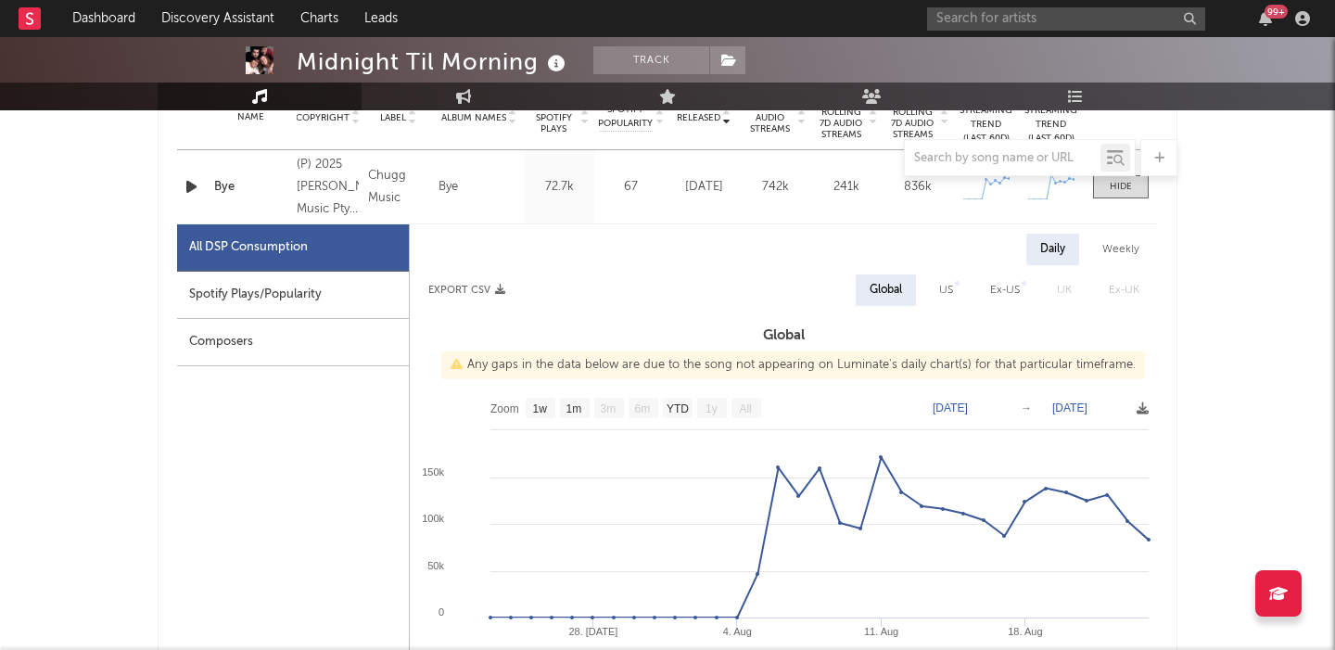
click at [940, 286] on div "US" at bounding box center [946, 290] width 42 height 32
select select "1w"
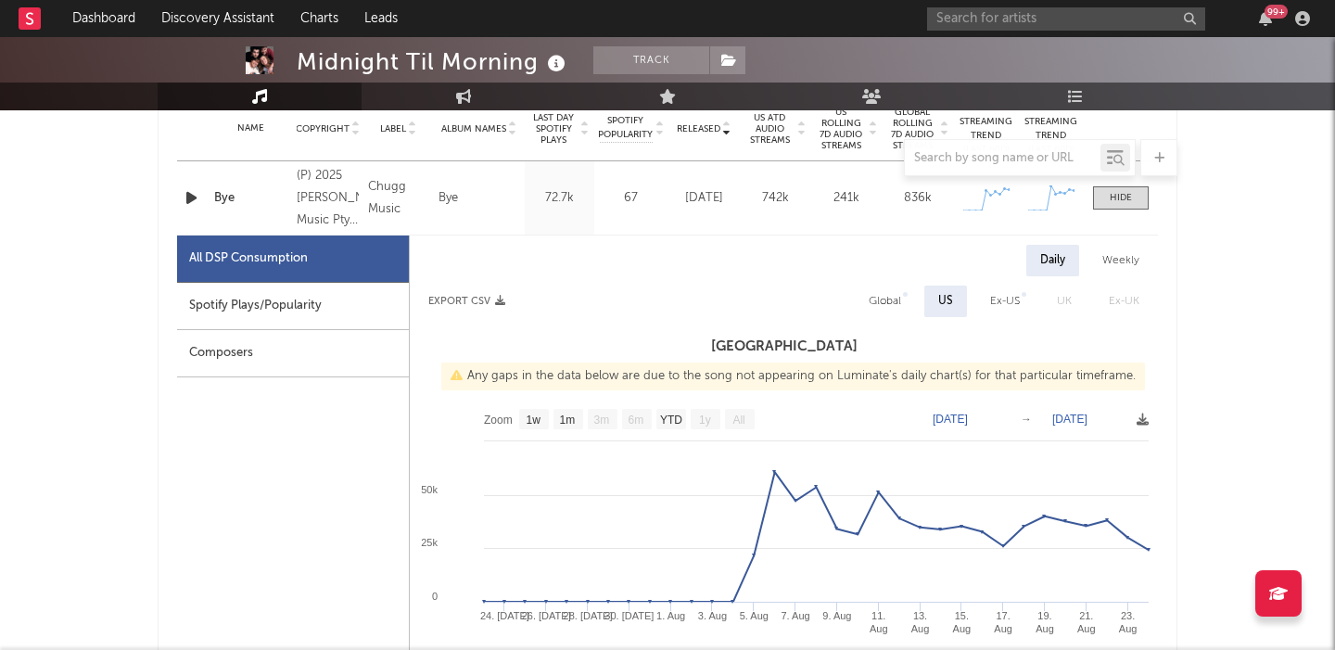
scroll to position [763, 0]
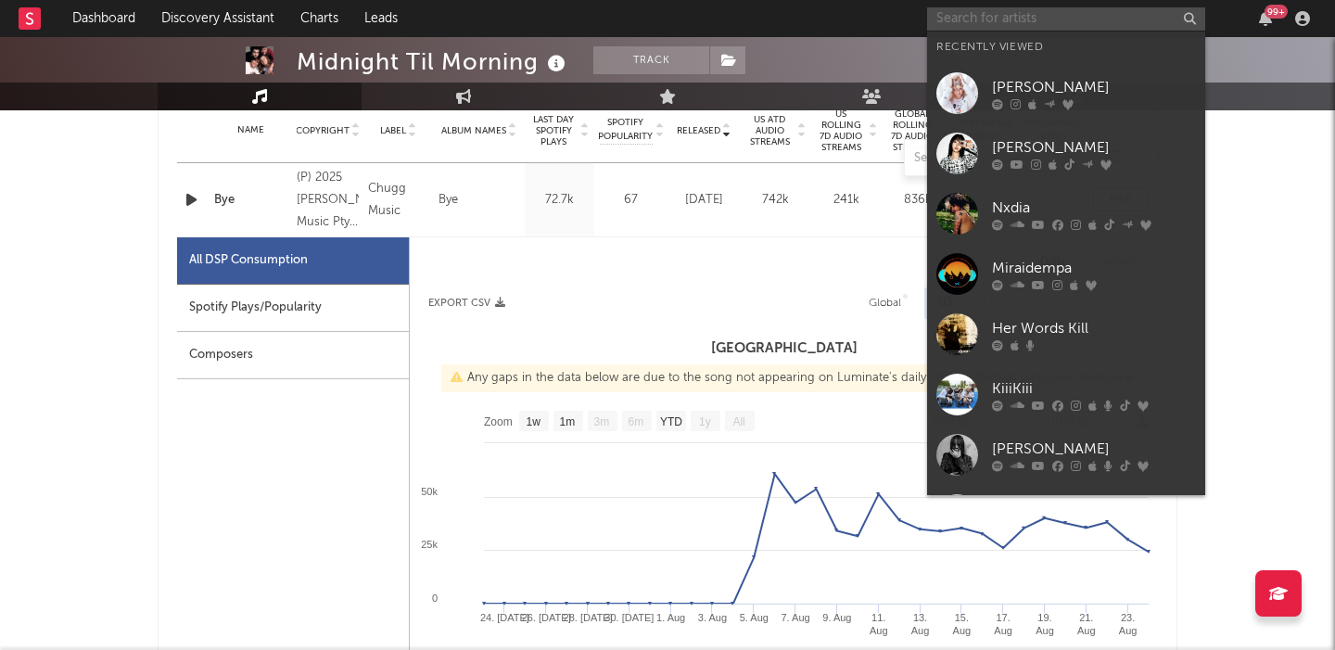
click at [1013, 19] on input "text" at bounding box center [1066, 18] width 278 height 23
paste input "Fleeland"
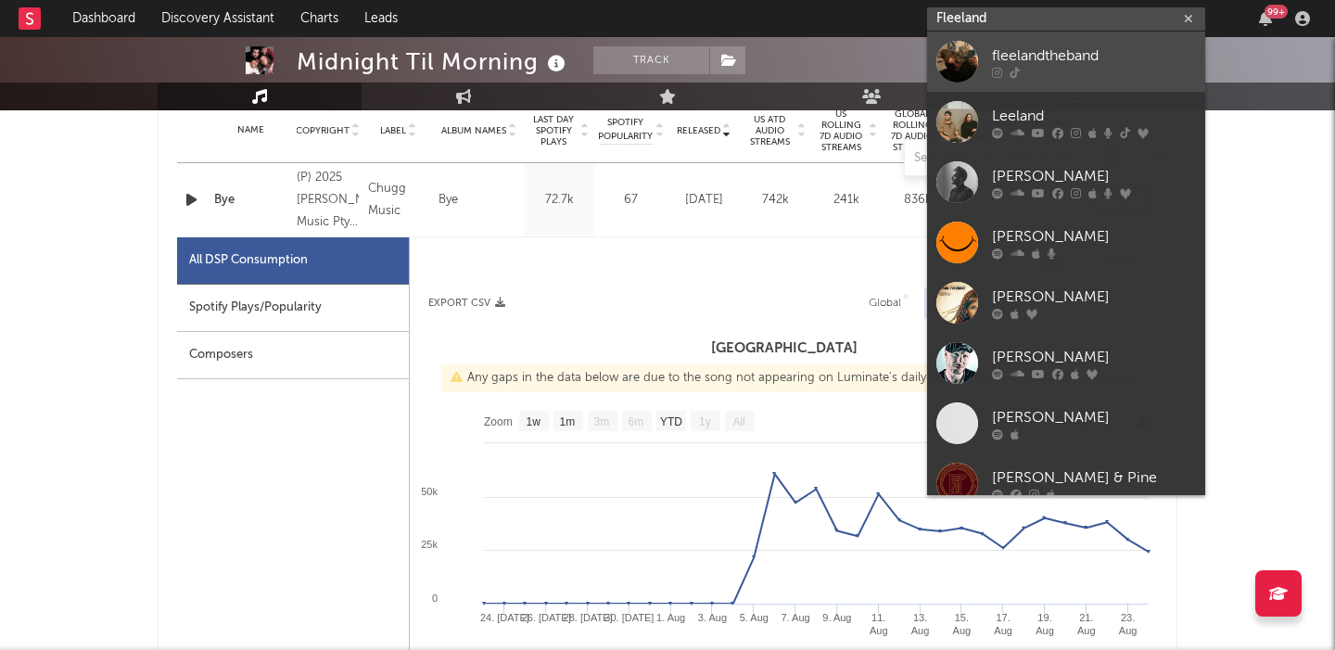
type input "Fleeland"
click at [1050, 45] on div "fleelandtheband" at bounding box center [1094, 56] width 204 height 22
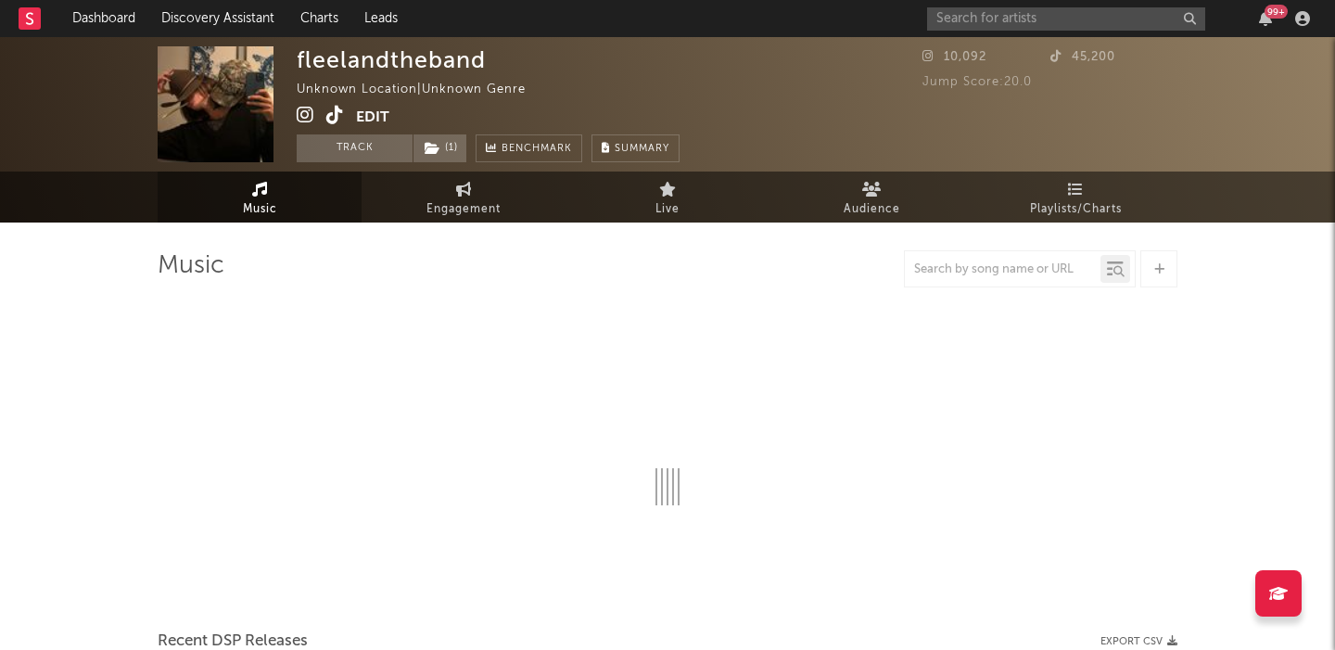
select select "1w"
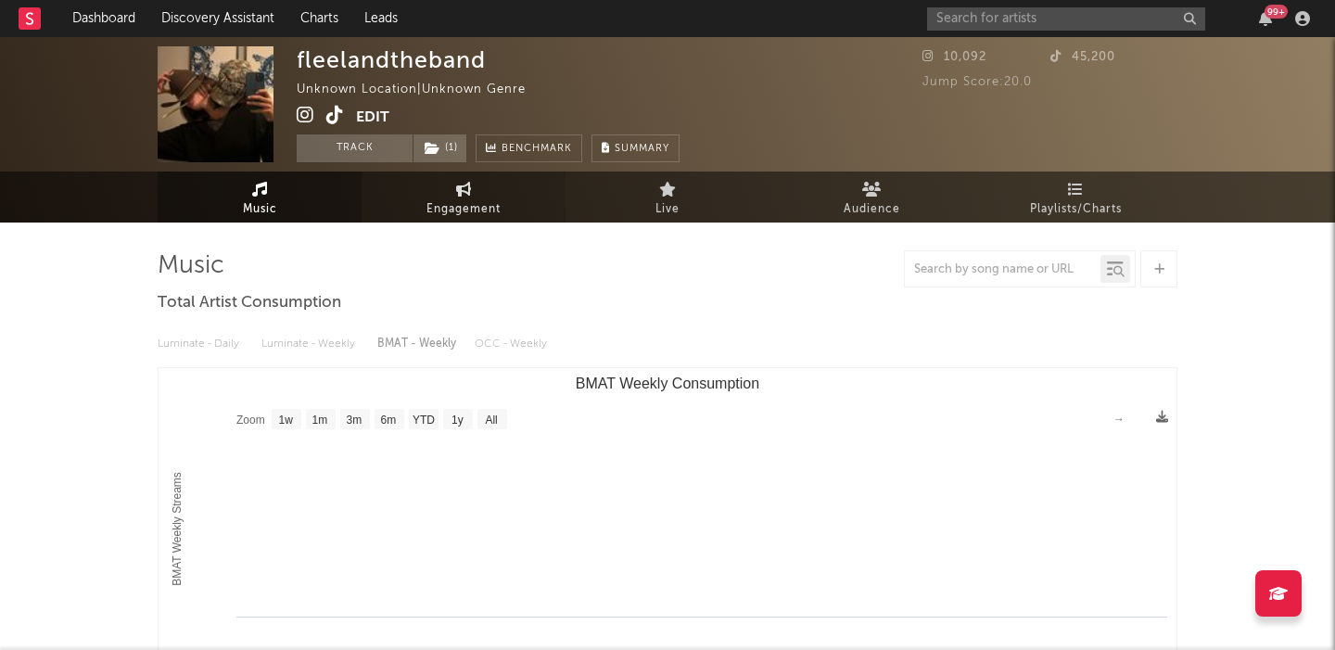
click at [457, 190] on icon at bounding box center [464, 189] width 16 height 15
select select "1w"
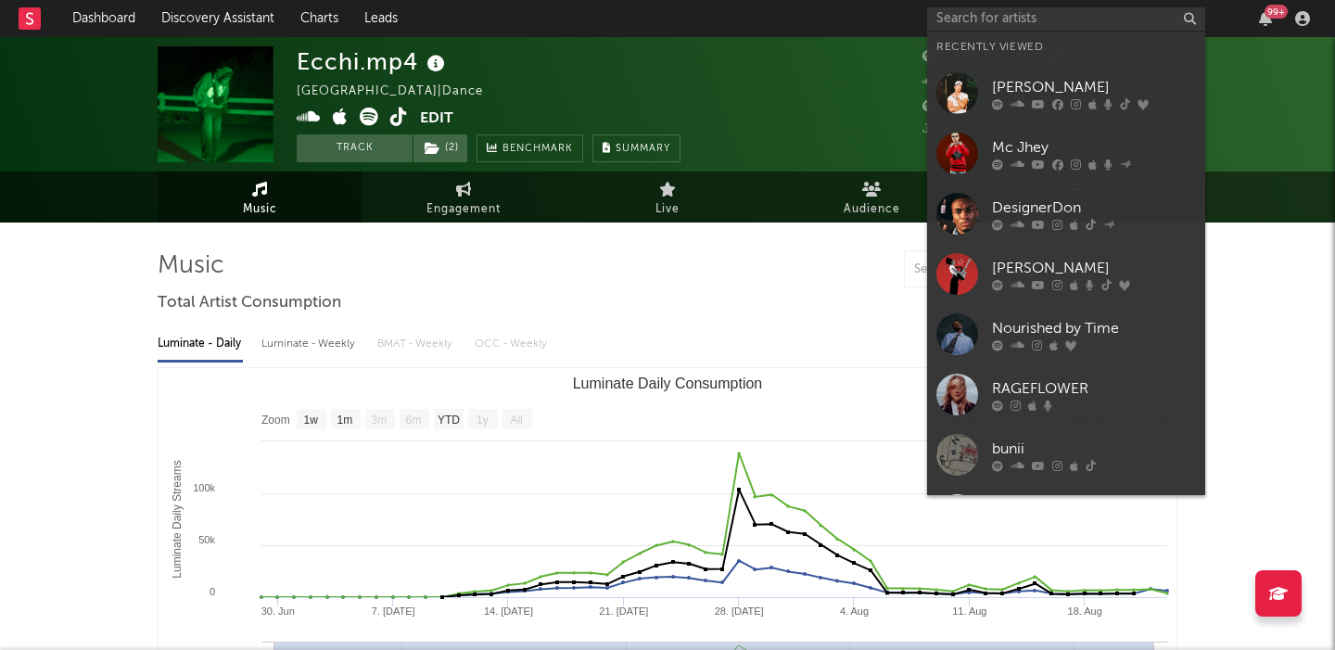
select select "1w"
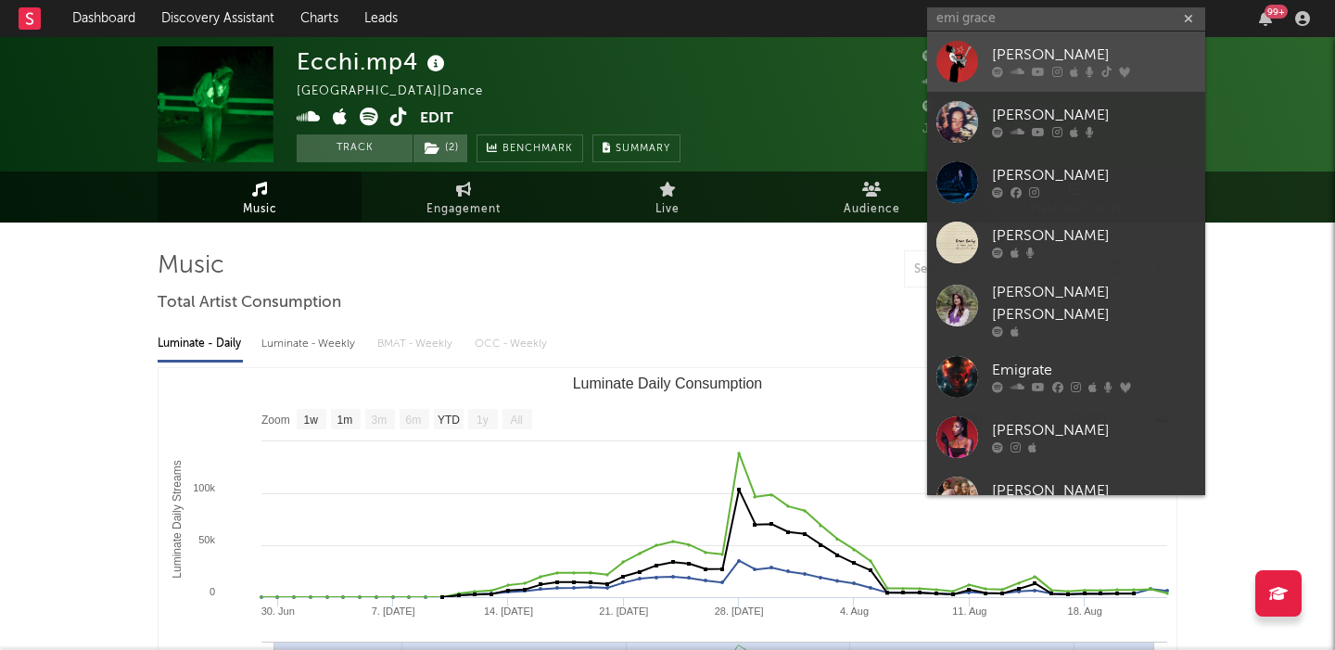
type input "emi grace"
click at [1070, 63] on div "[PERSON_NAME]" at bounding box center [1094, 56] width 204 height 22
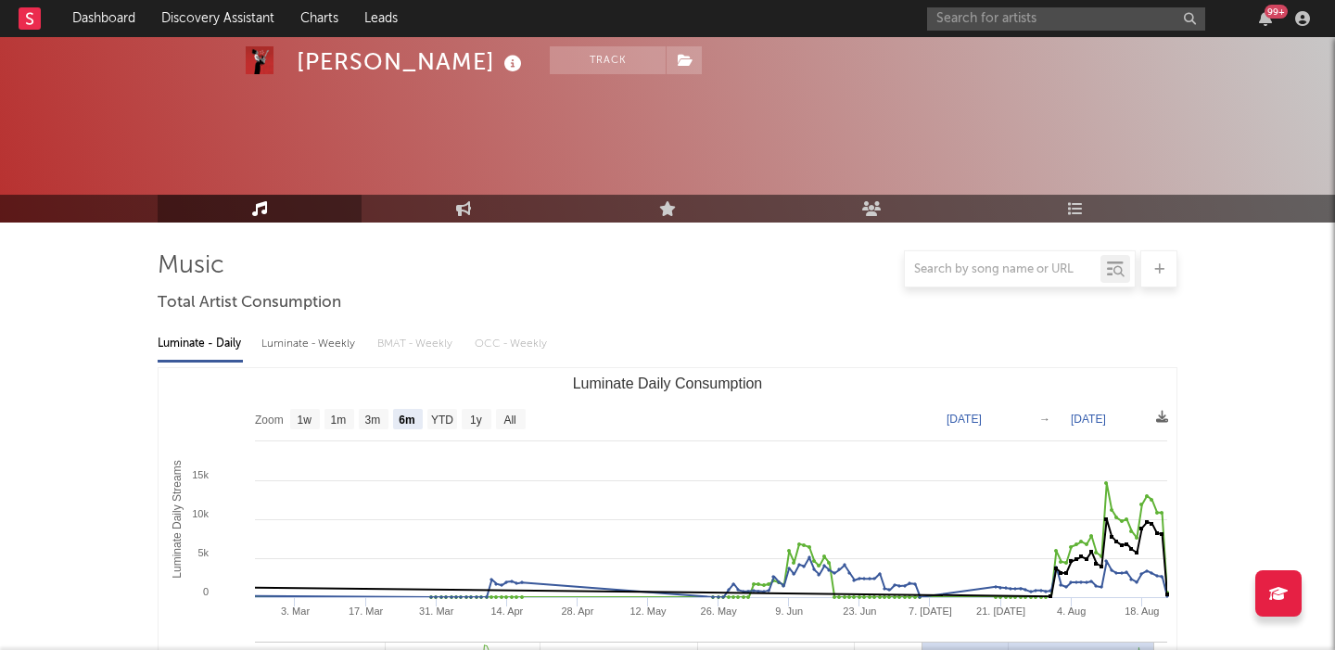
scroll to position [161, 0]
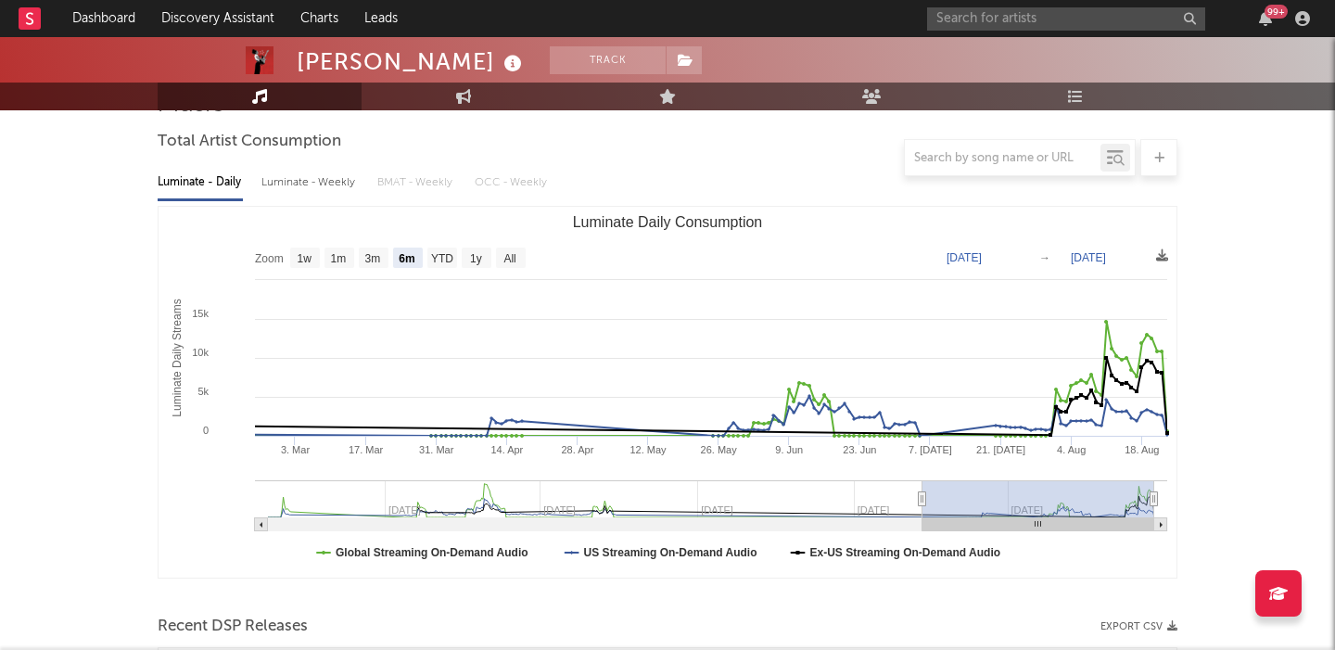
click at [519, 261] on rect "Luminate Daily Consumption" at bounding box center [511, 258] width 30 height 20
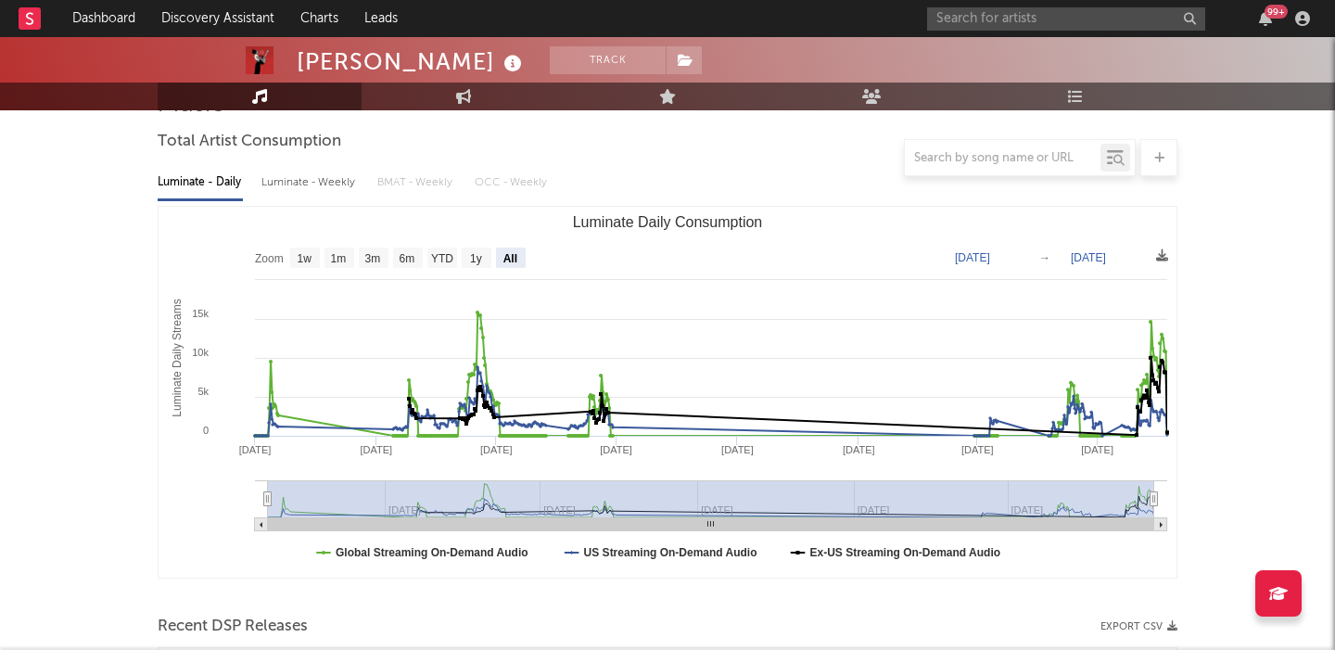
select select "All"
type input "2023-10-01"
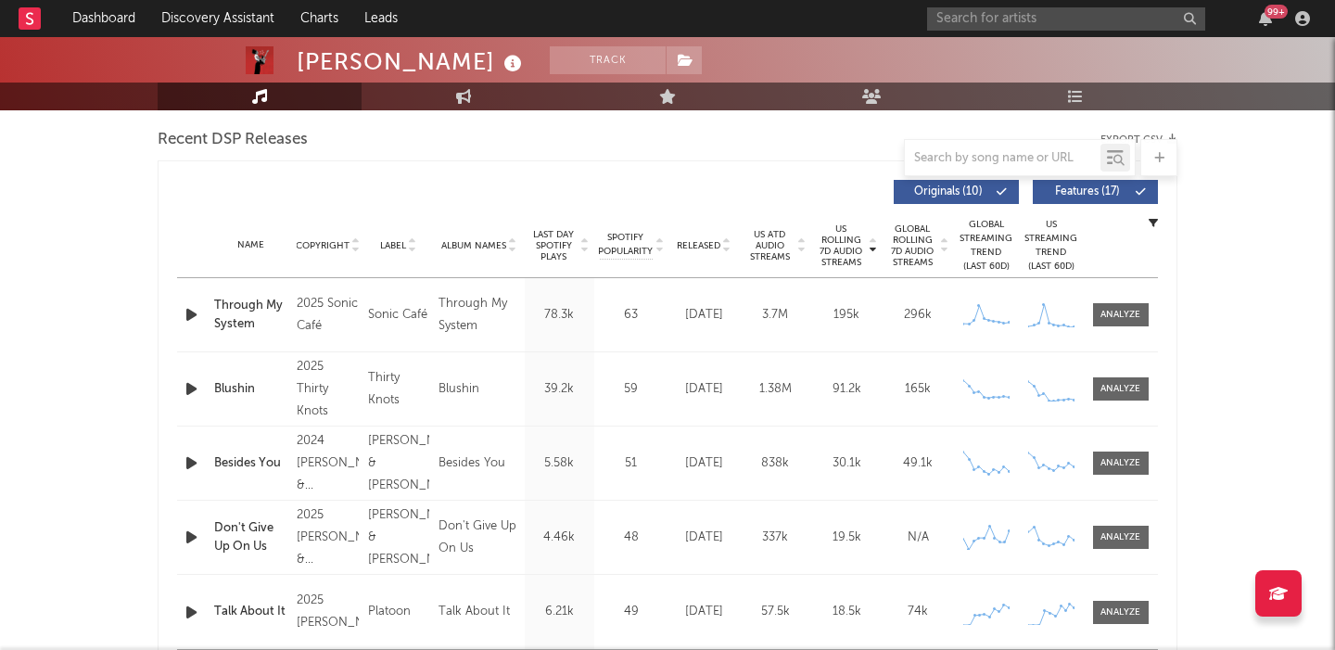
scroll to position [637, 0]
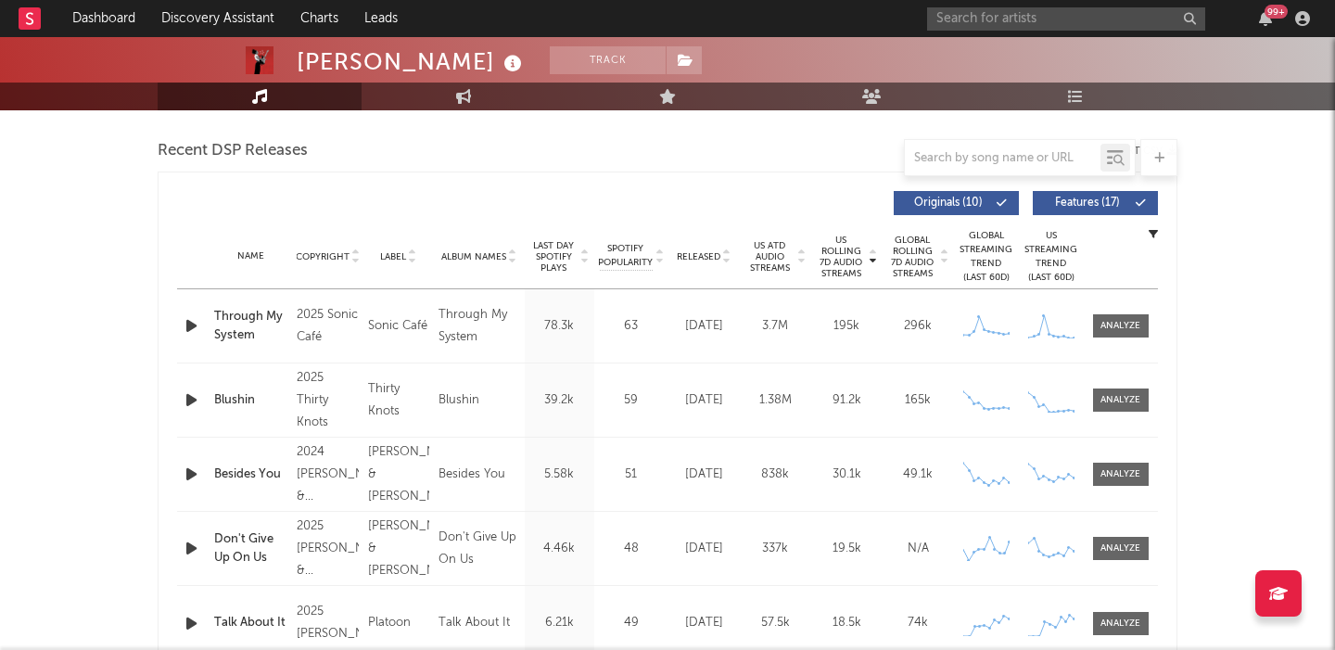
click at [1068, 194] on button "Features ( 17 )" at bounding box center [1095, 203] width 125 height 24
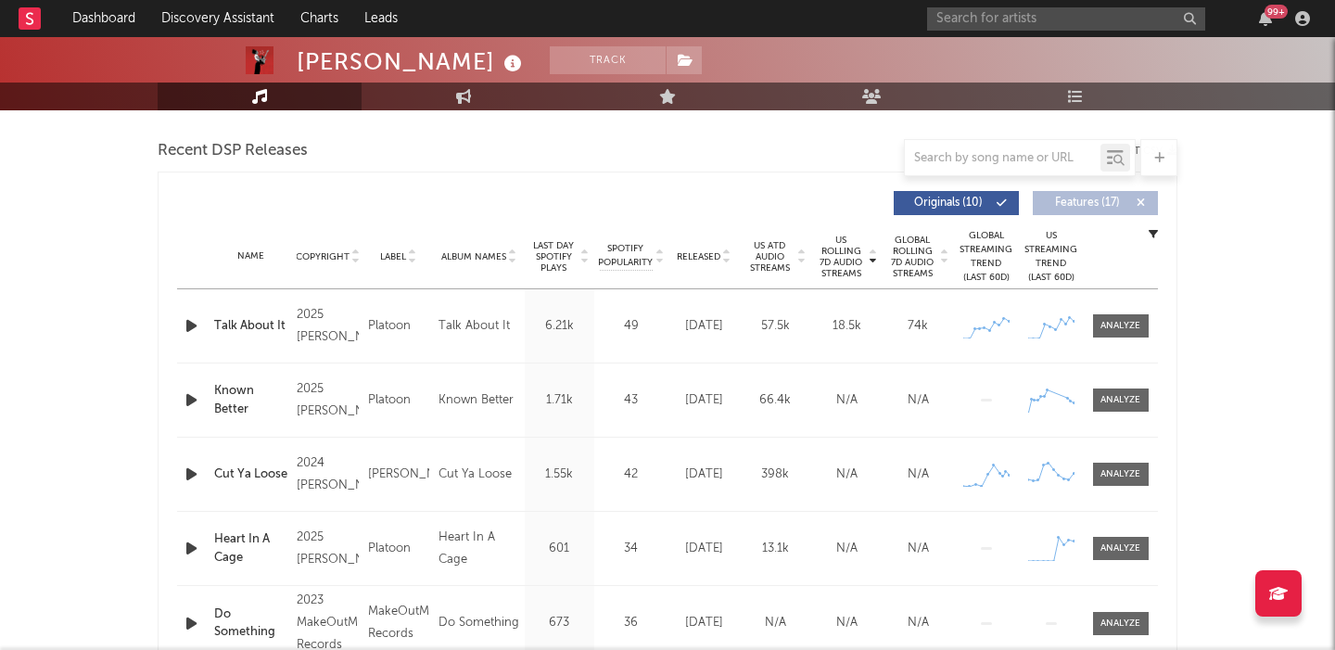
click at [711, 261] on span "Released" at bounding box center [699, 256] width 44 height 11
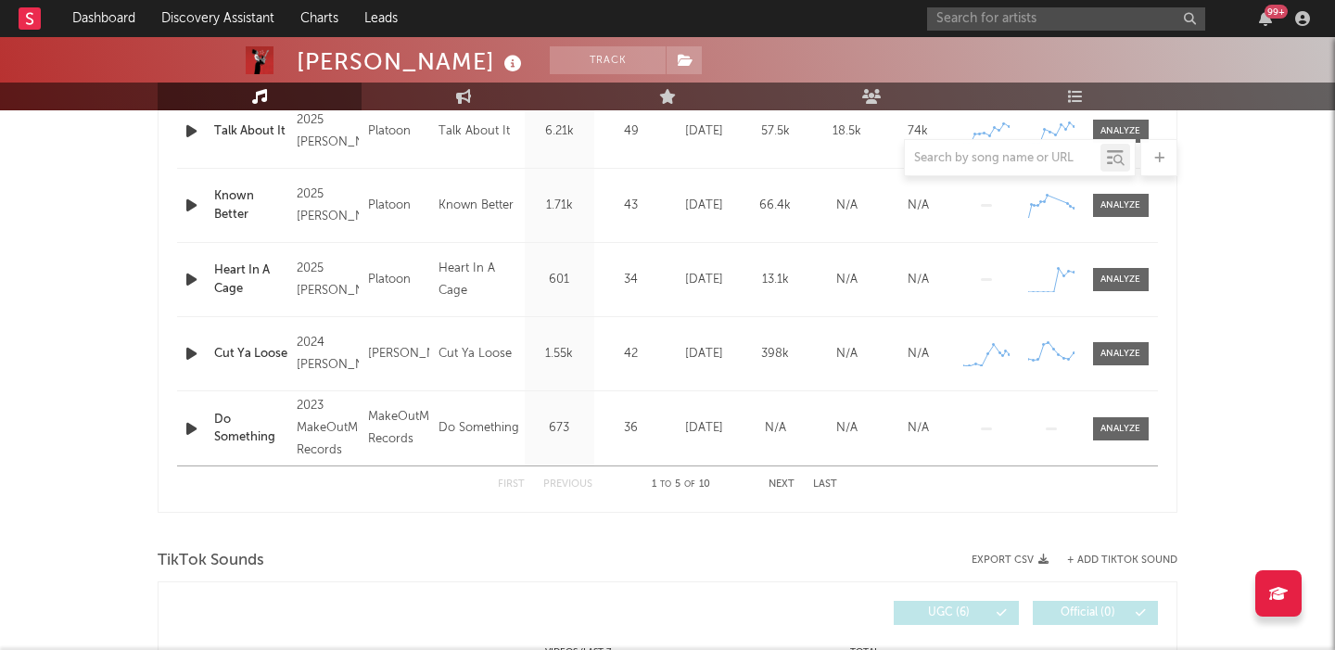
scroll to position [849, 0]
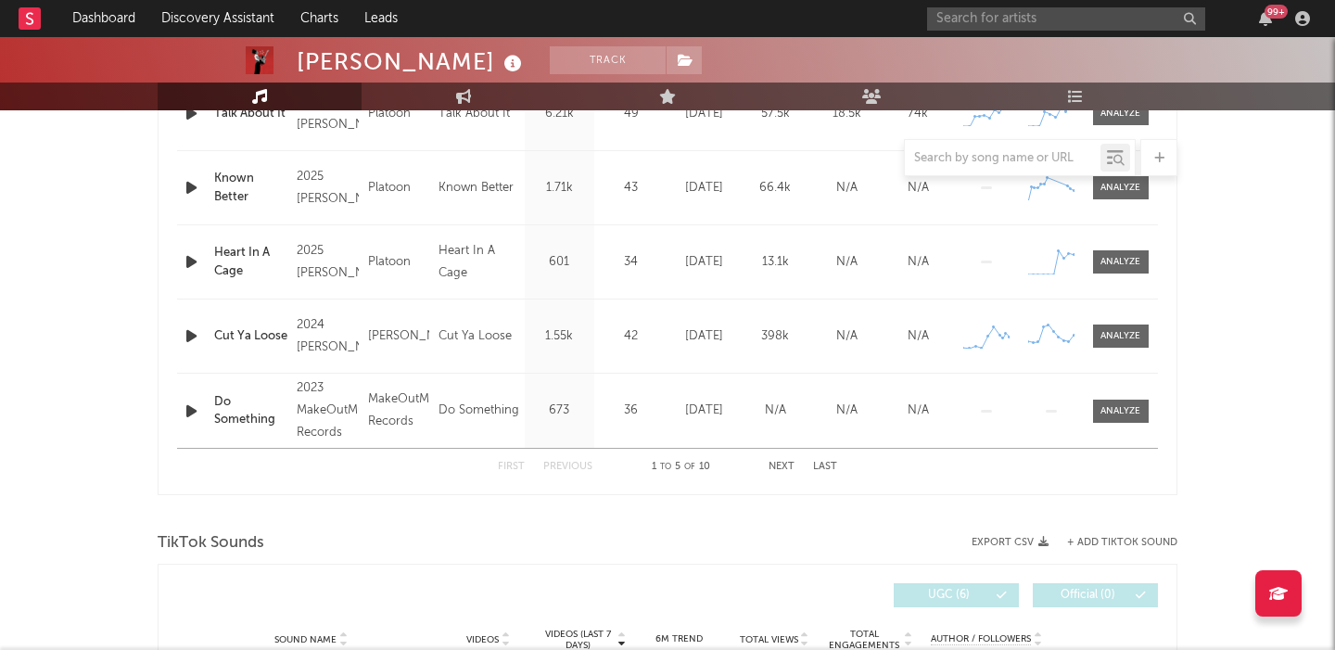
click at [773, 470] on button "Next" at bounding box center [782, 467] width 26 height 10
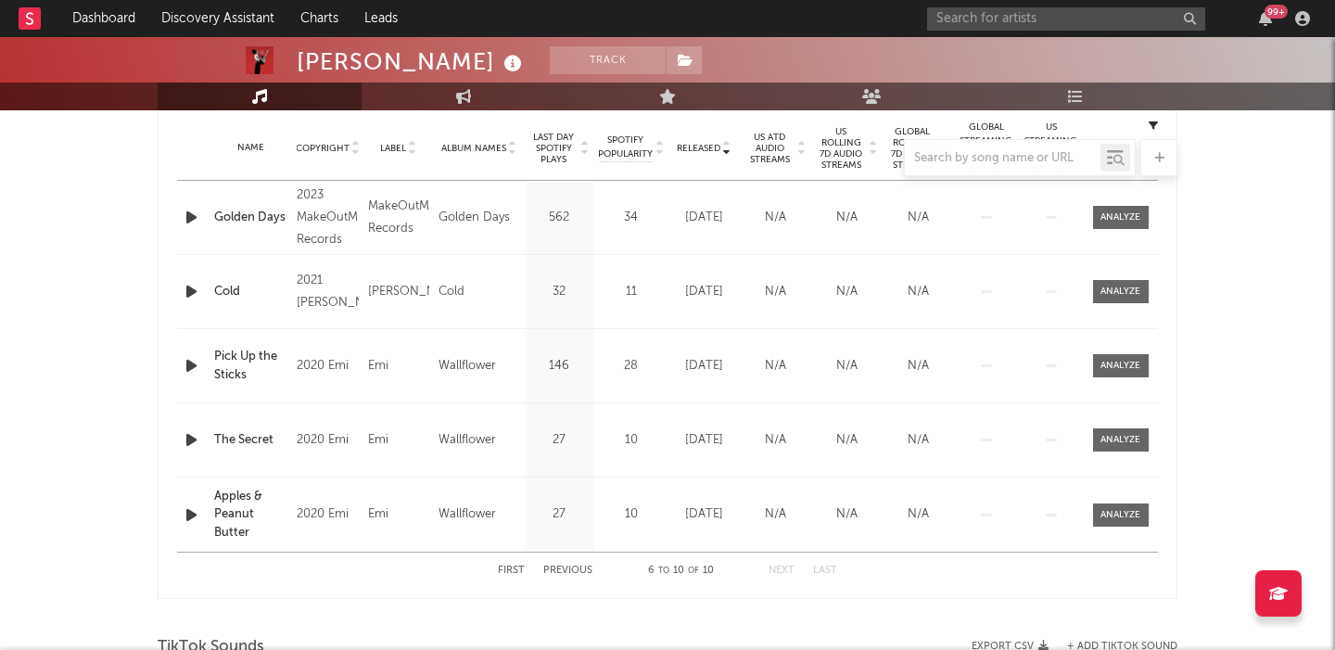
scroll to position [754, 0]
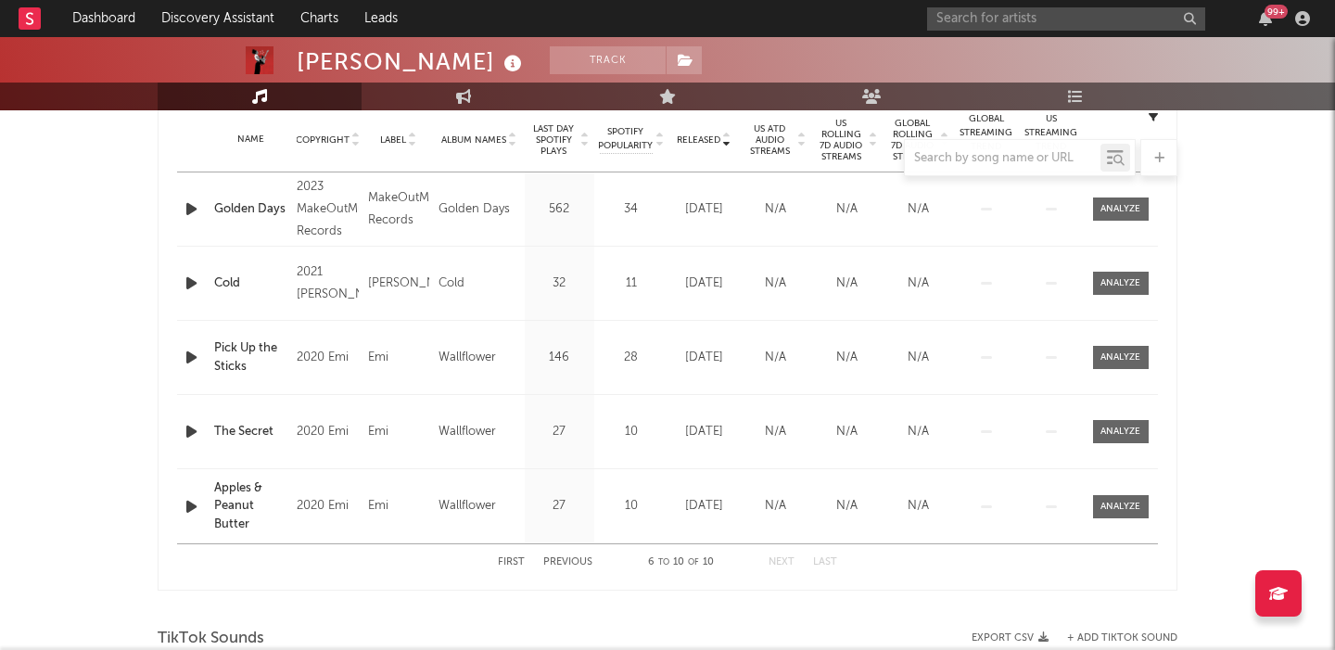
click at [554, 560] on button "Previous" at bounding box center [567, 562] width 49 height 10
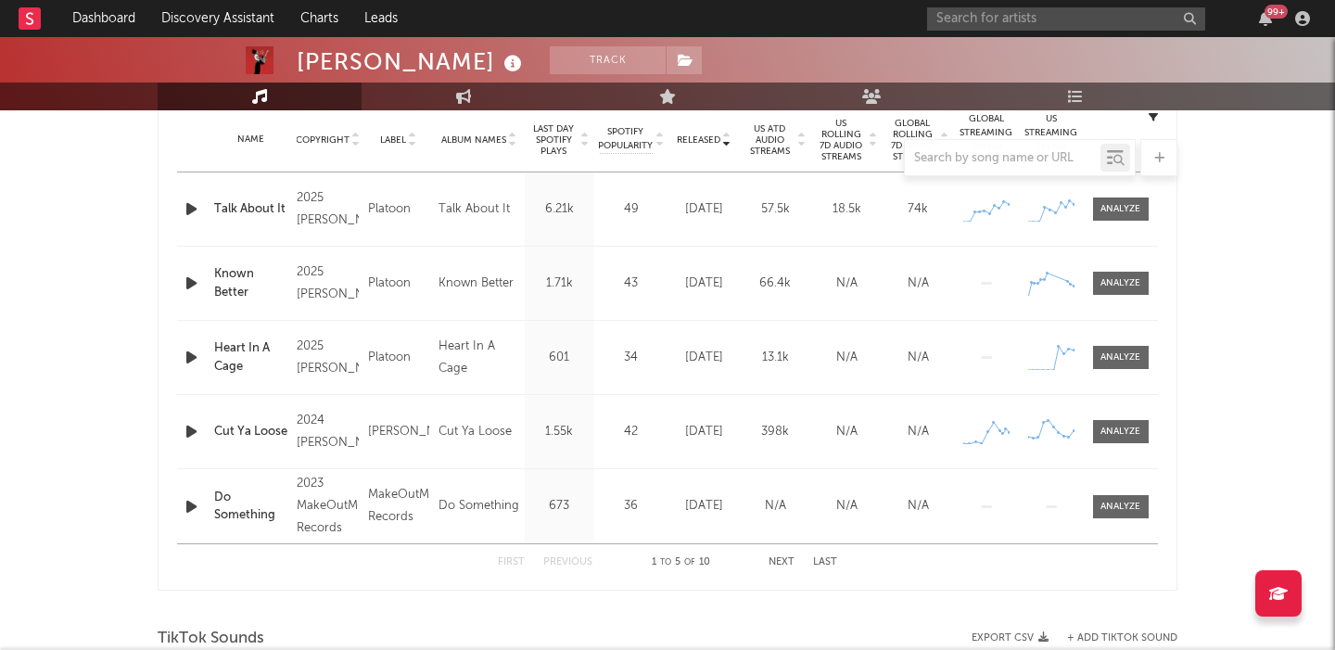
click at [554, 560] on button "Previous" at bounding box center [567, 562] width 49 height 10
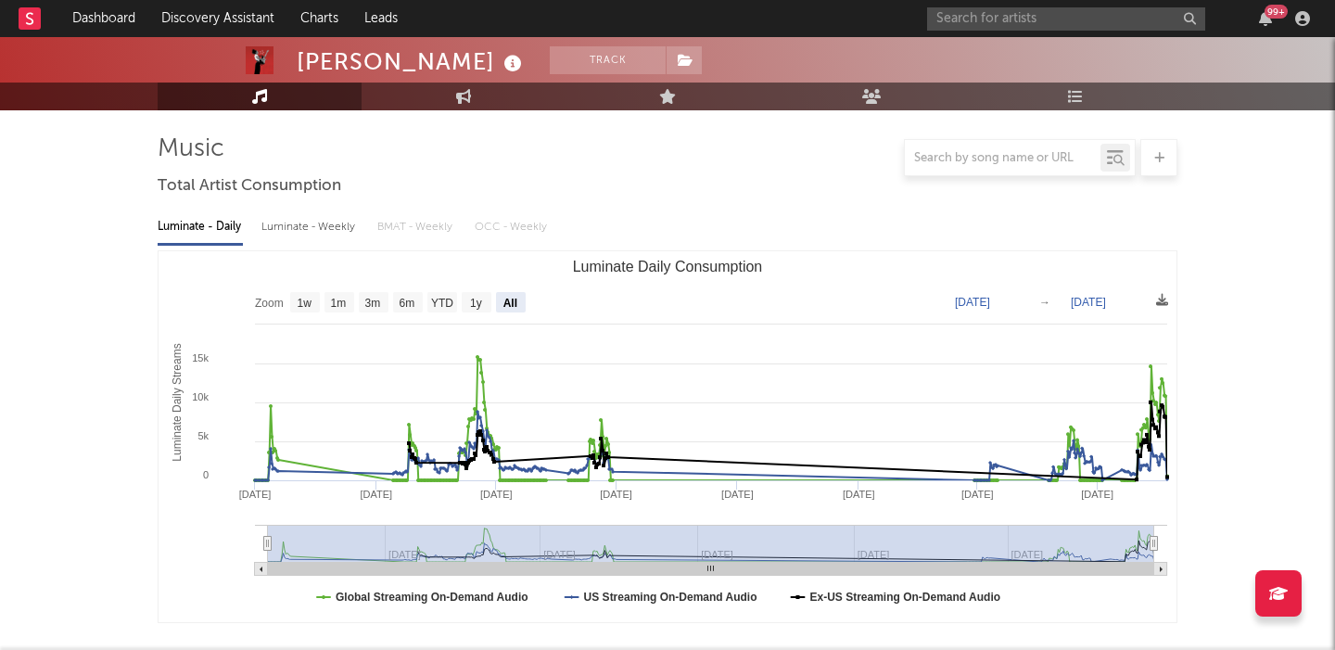
scroll to position [0, 0]
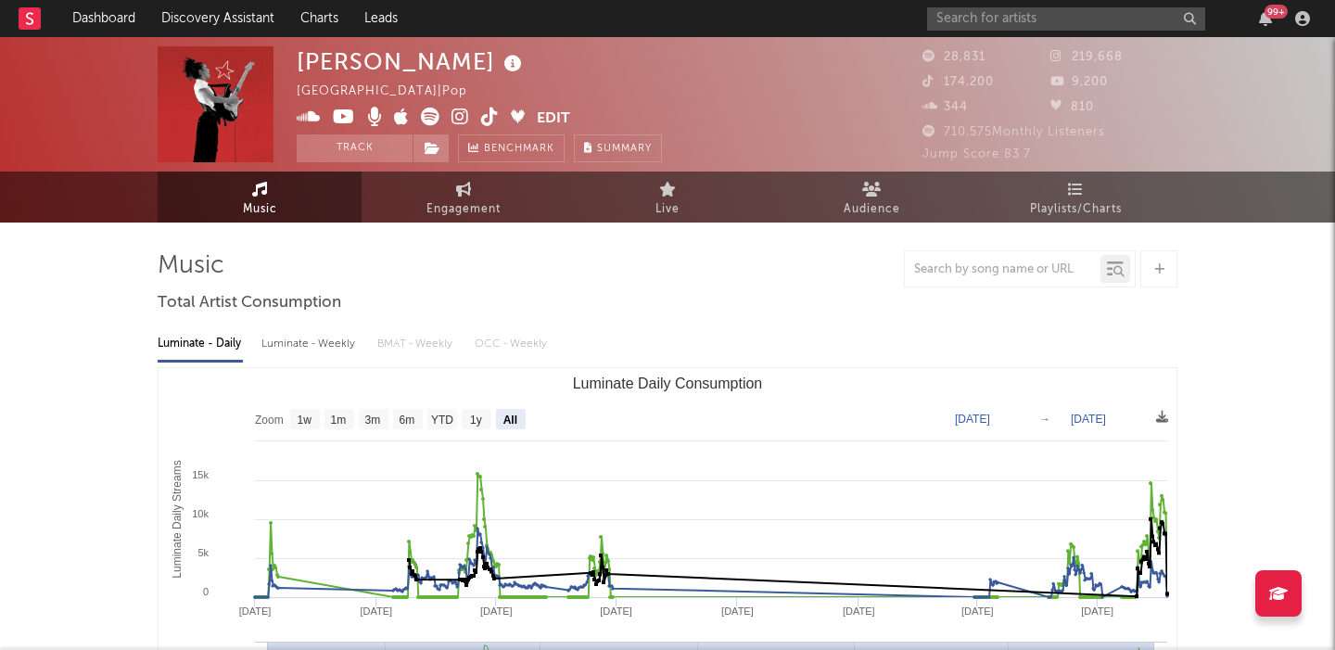
click at [464, 116] on icon at bounding box center [461, 117] width 18 height 19
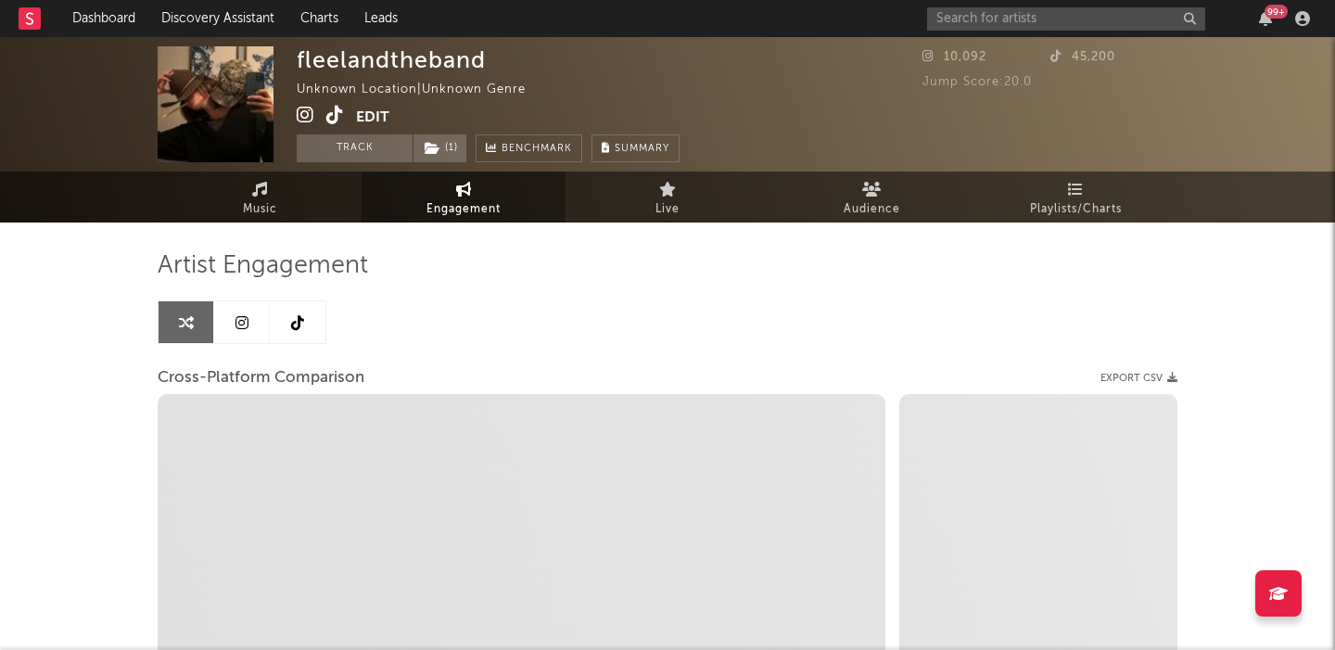
select select "1w"
select select "1m"
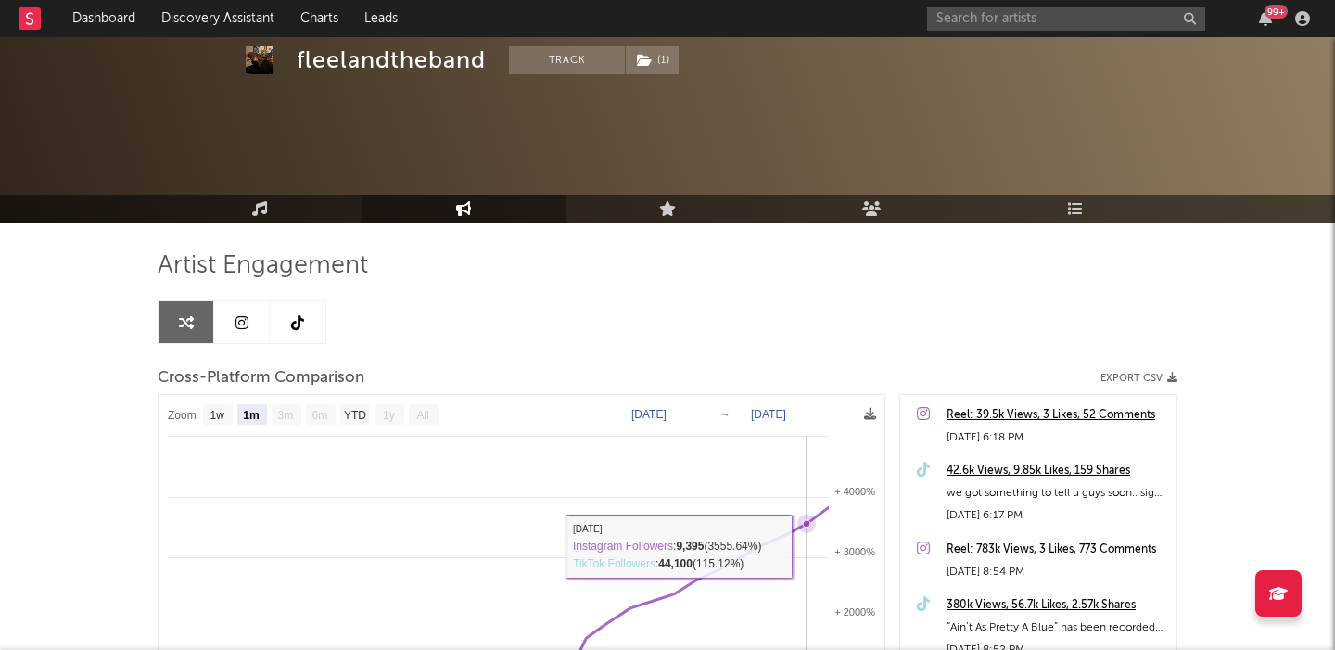
scroll to position [185, 0]
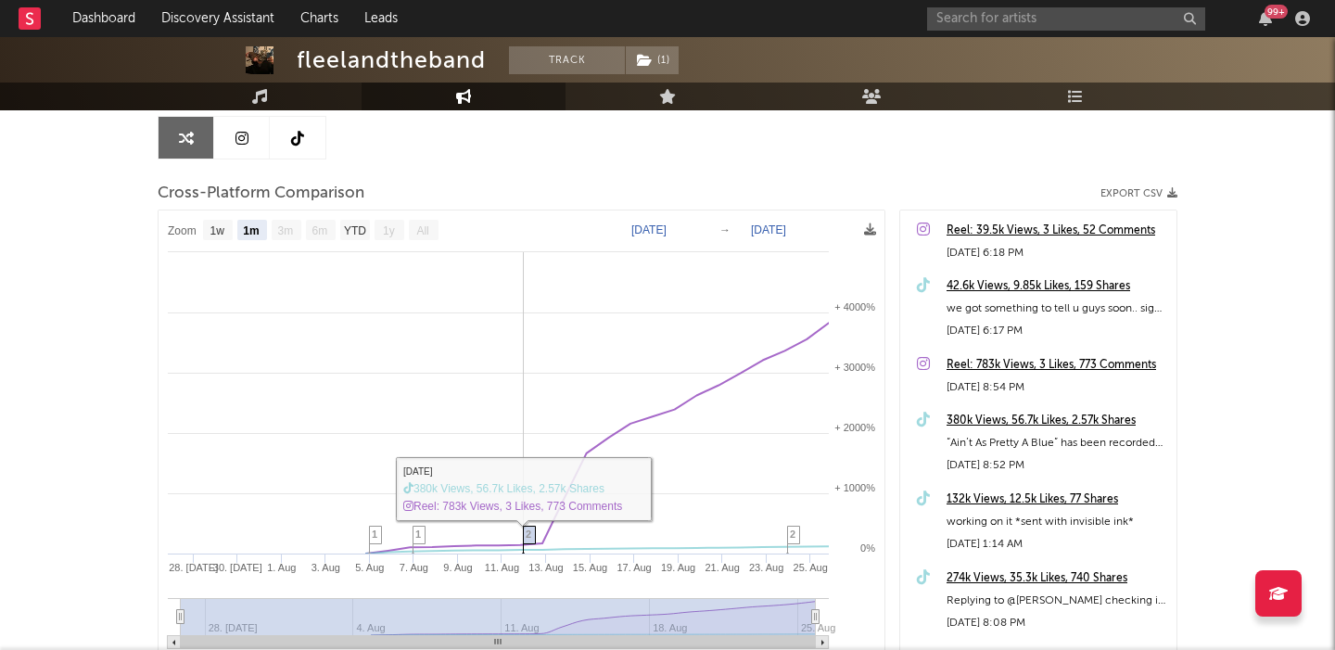
click at [528, 534] on span "2" at bounding box center [529, 533] width 6 height 11
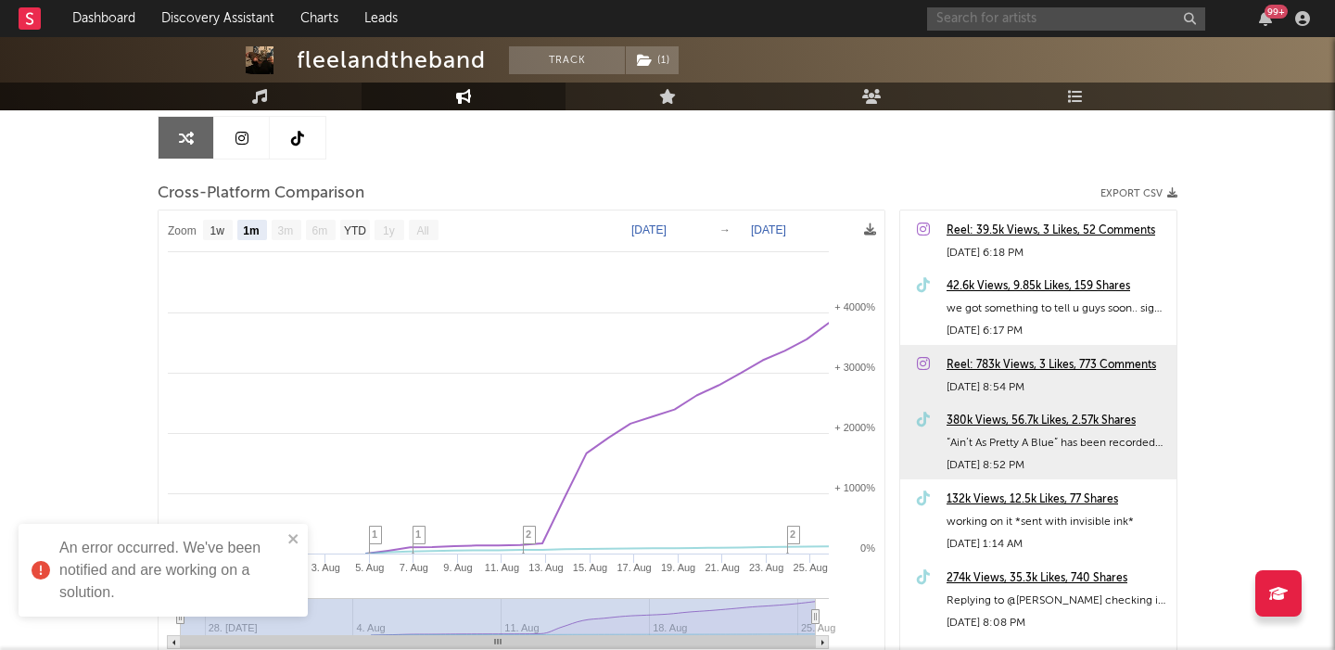
paste input "[PERSON_NAME]"
click at [977, 21] on input "text" at bounding box center [1066, 18] width 278 height 23
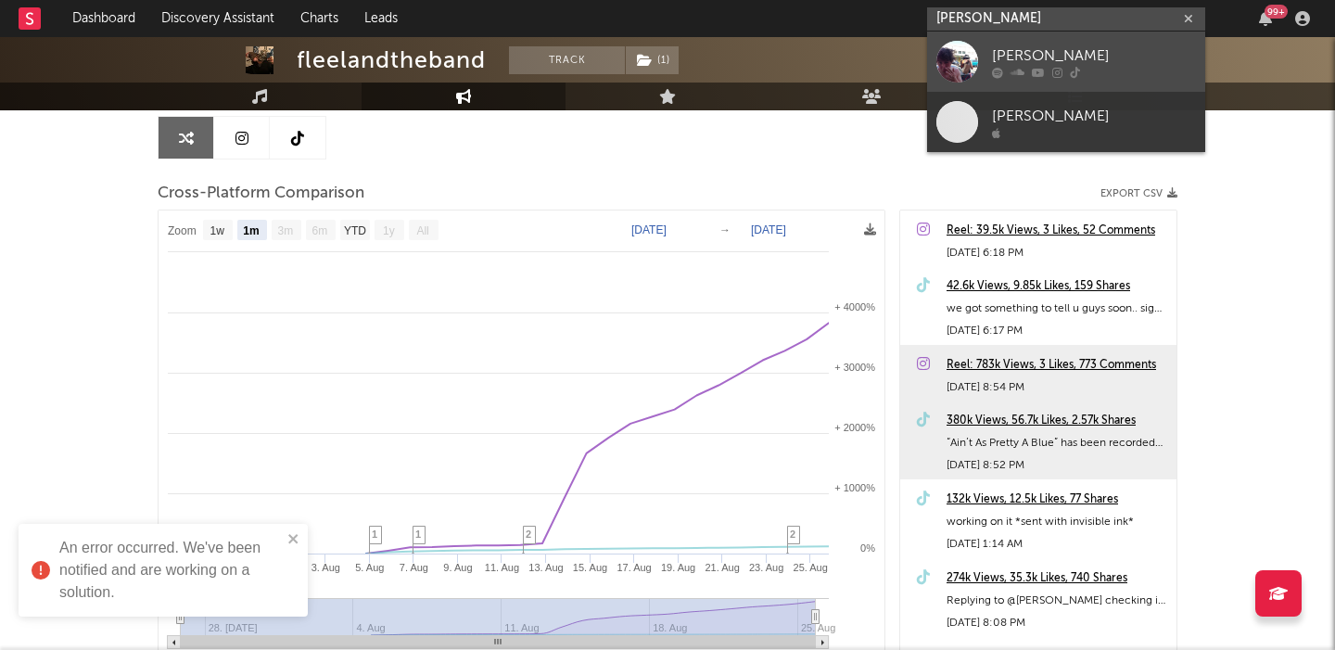
type input "[PERSON_NAME]"
click at [1093, 65] on div "[PERSON_NAME]" at bounding box center [1094, 56] width 204 height 22
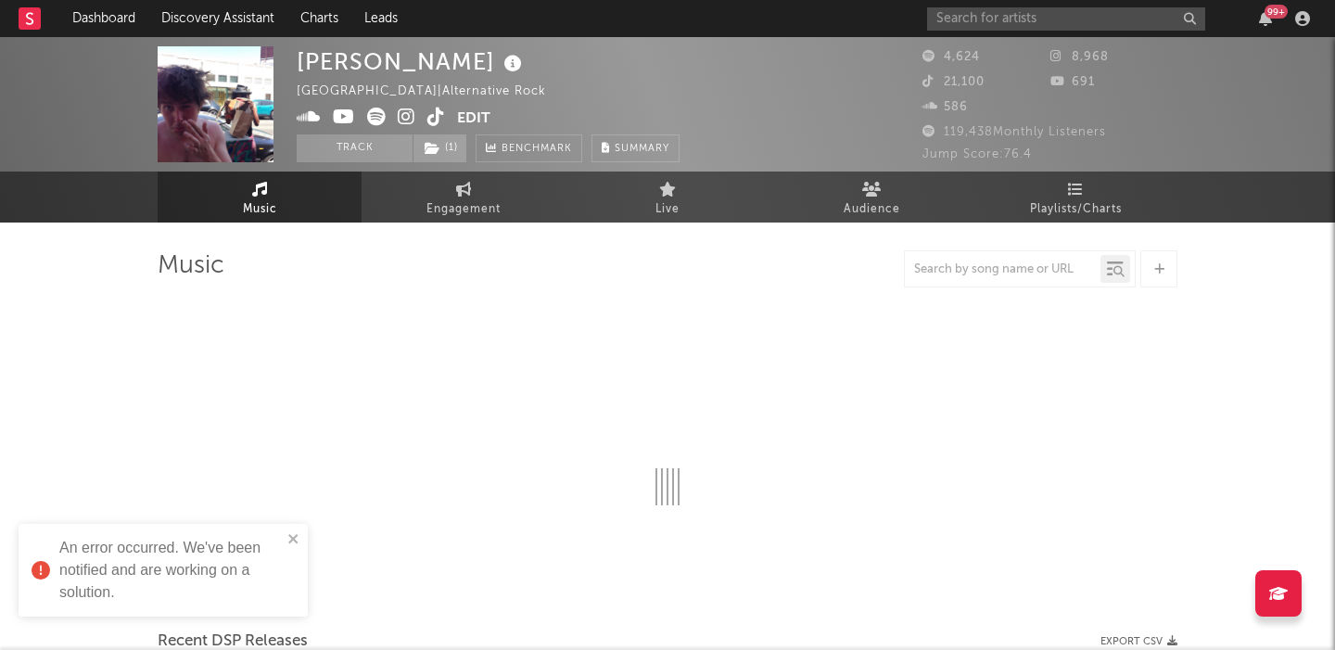
select select "6m"
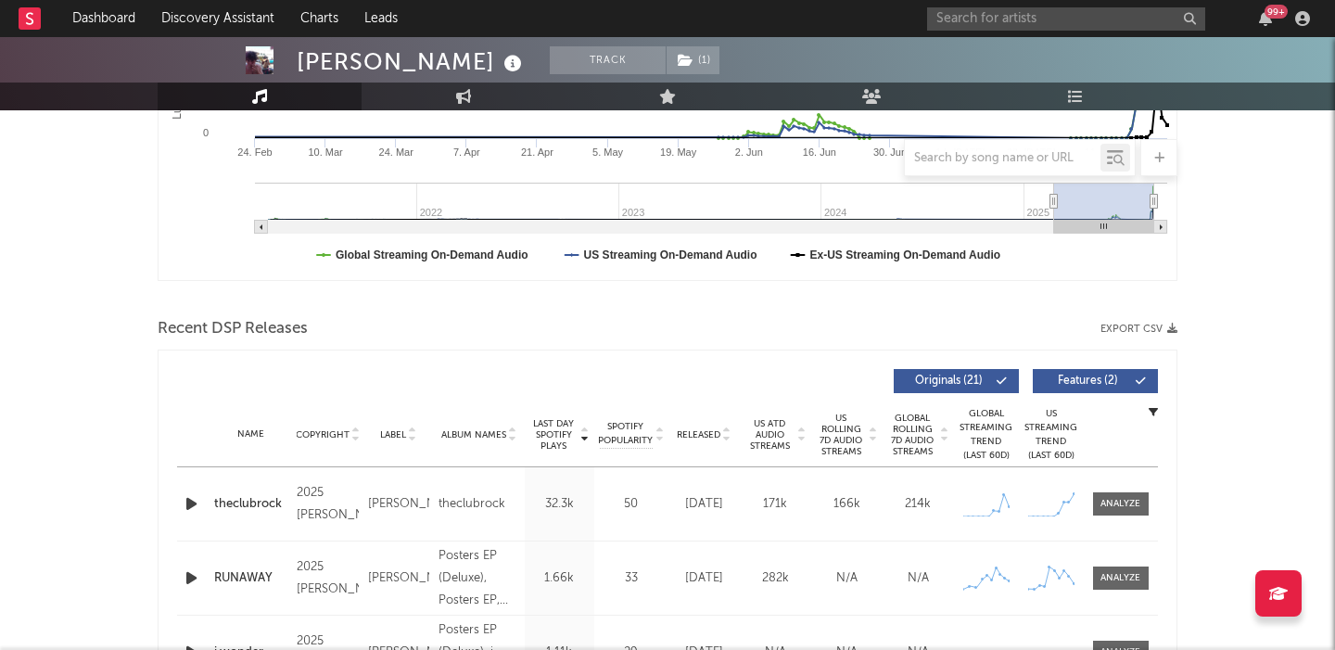
scroll to position [606, 0]
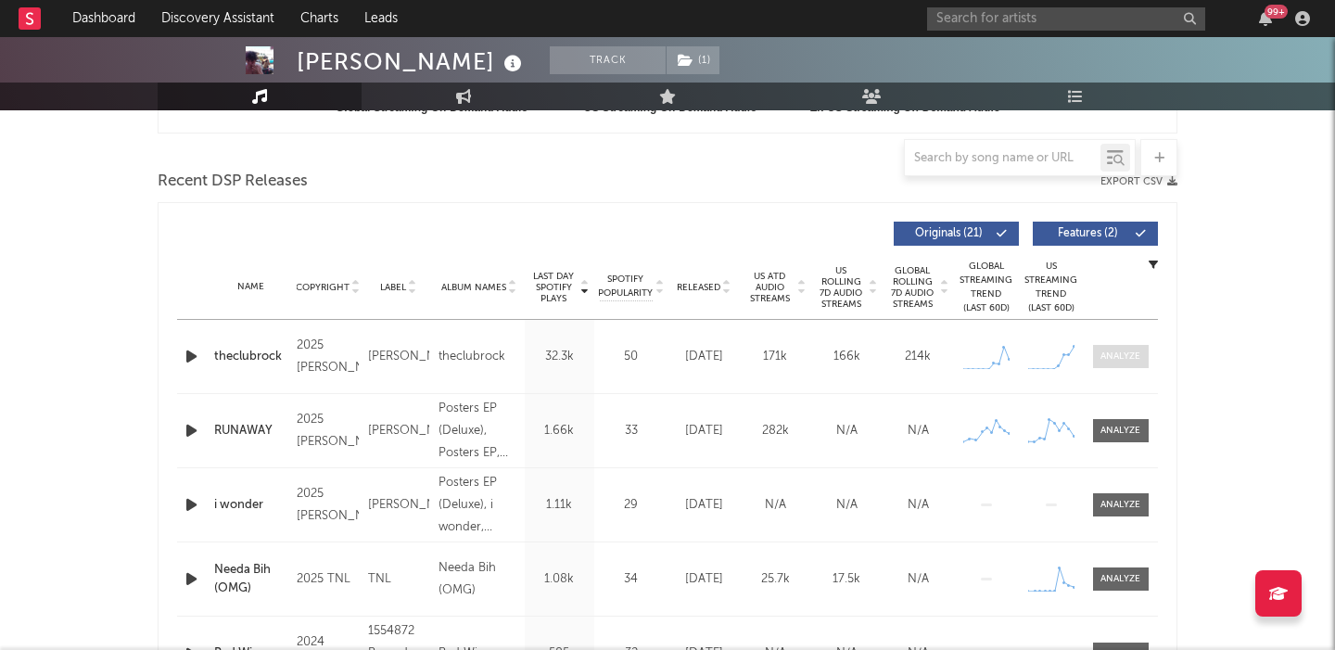
click at [1107, 357] on div at bounding box center [1121, 357] width 40 height 14
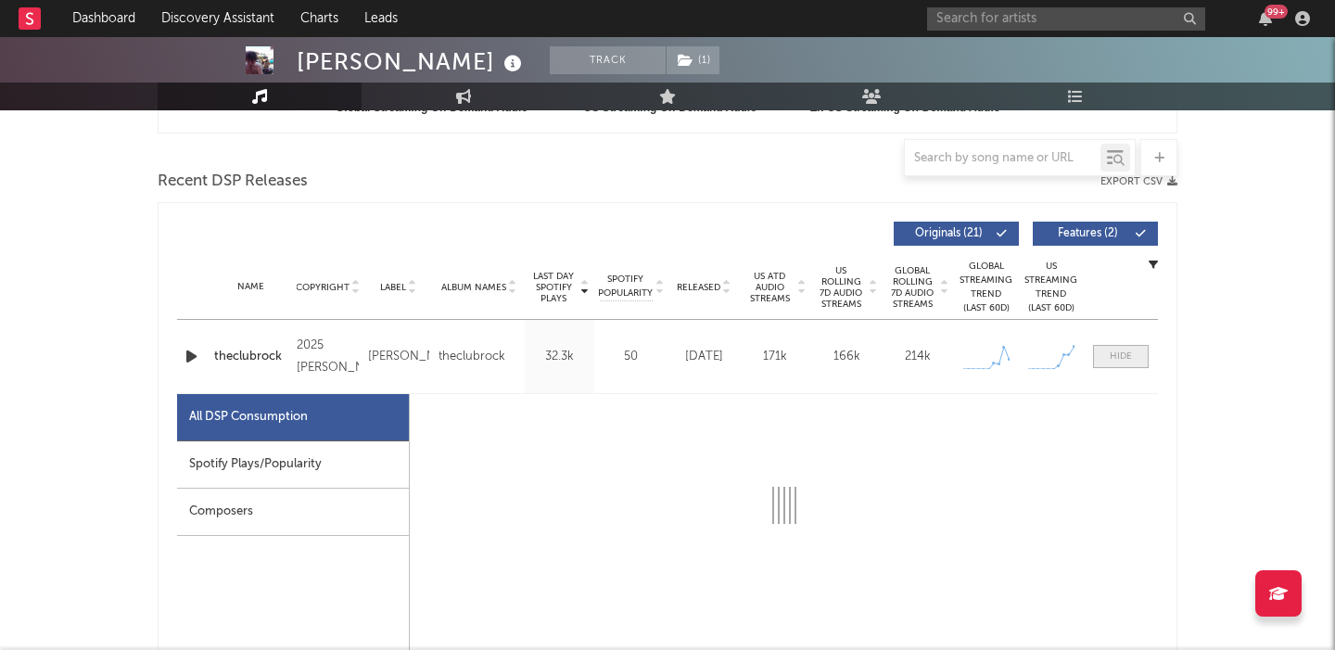
select select "1w"
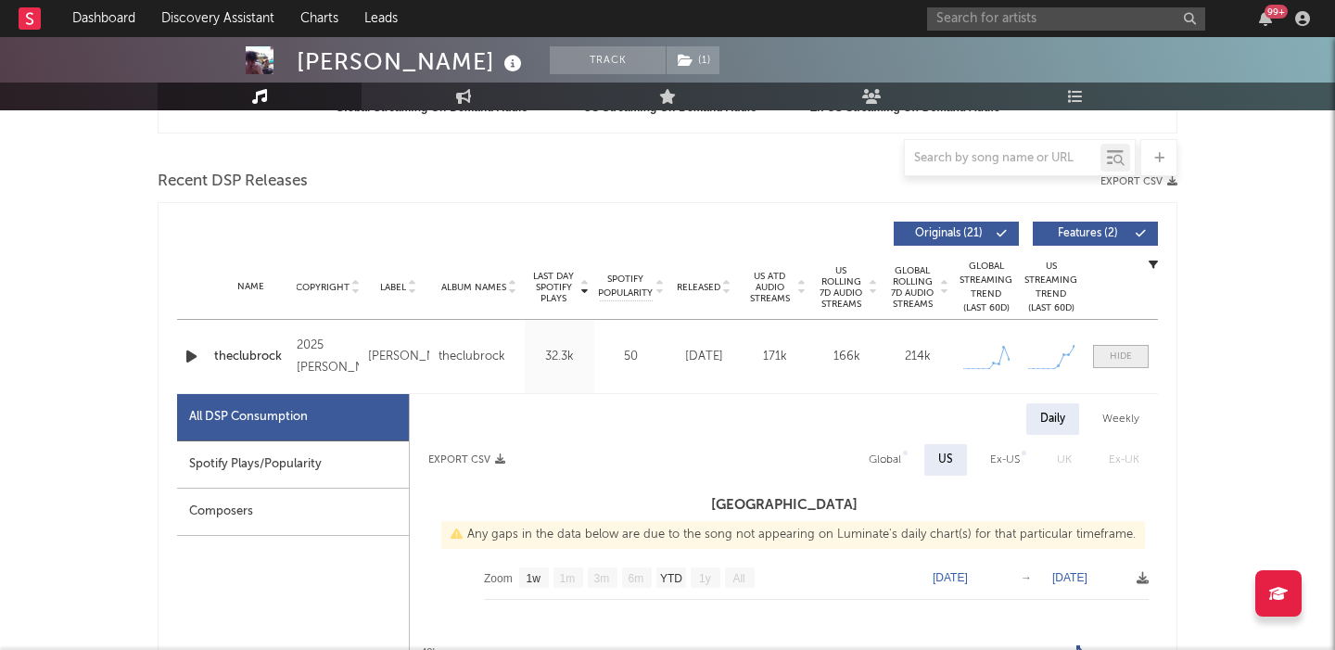
scroll to position [811, 0]
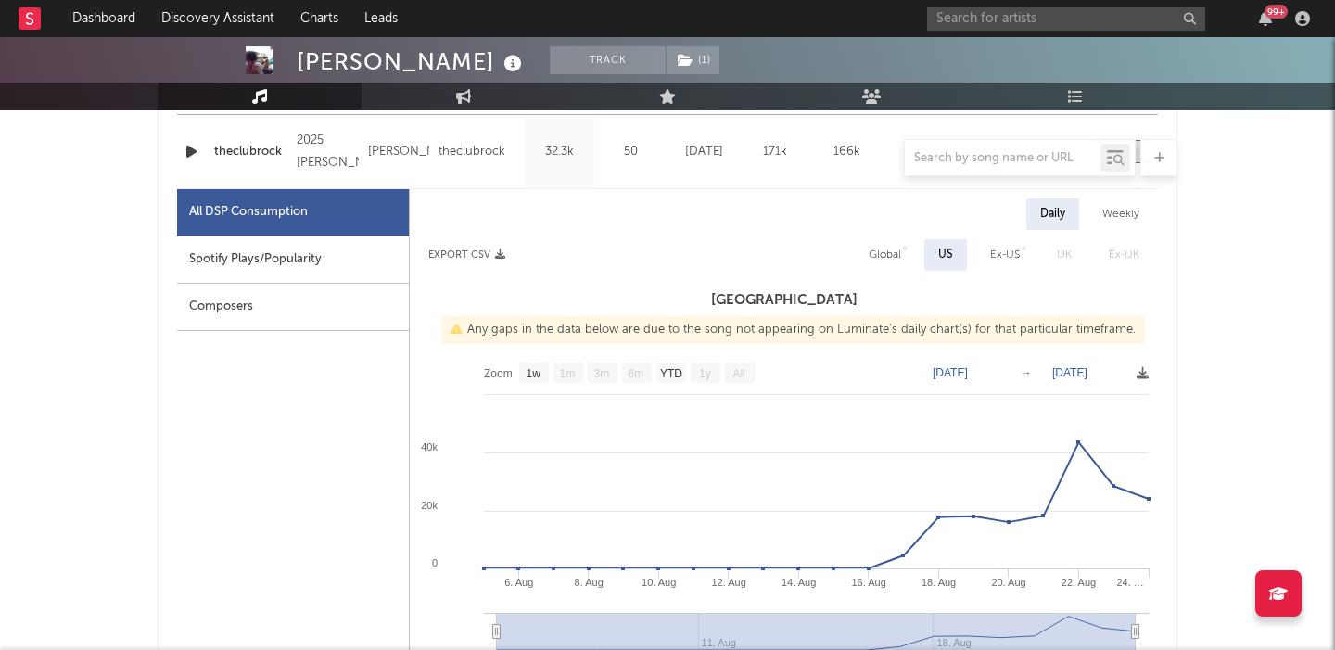
click at [865, 244] on div "Global" at bounding box center [885, 255] width 60 height 32
select select "1w"
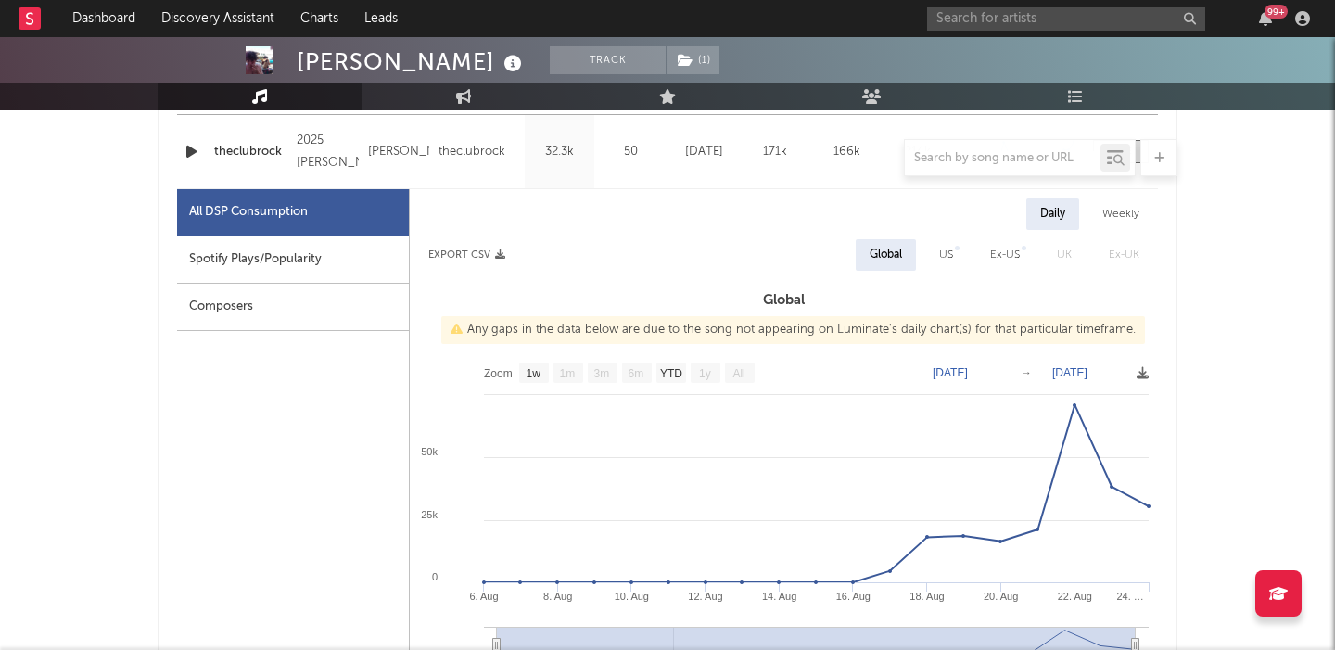
click at [965, 269] on div "US" at bounding box center [946, 255] width 42 height 32
select select "1w"
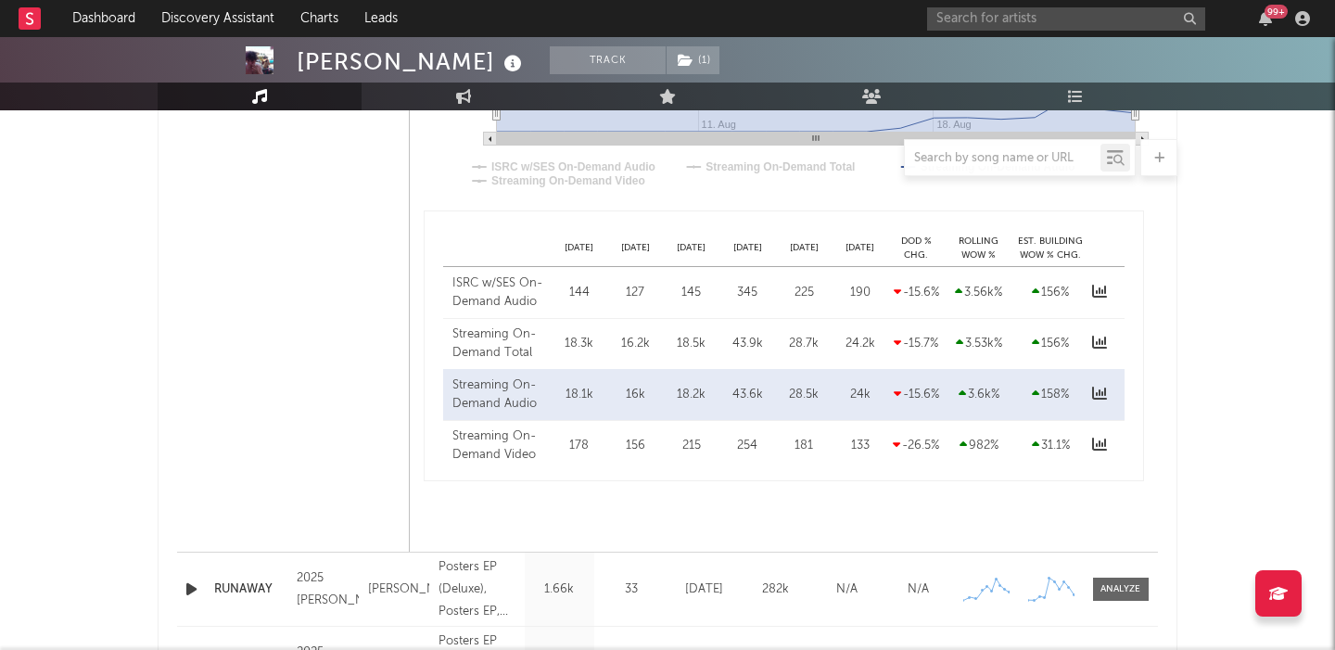
scroll to position [1392, 0]
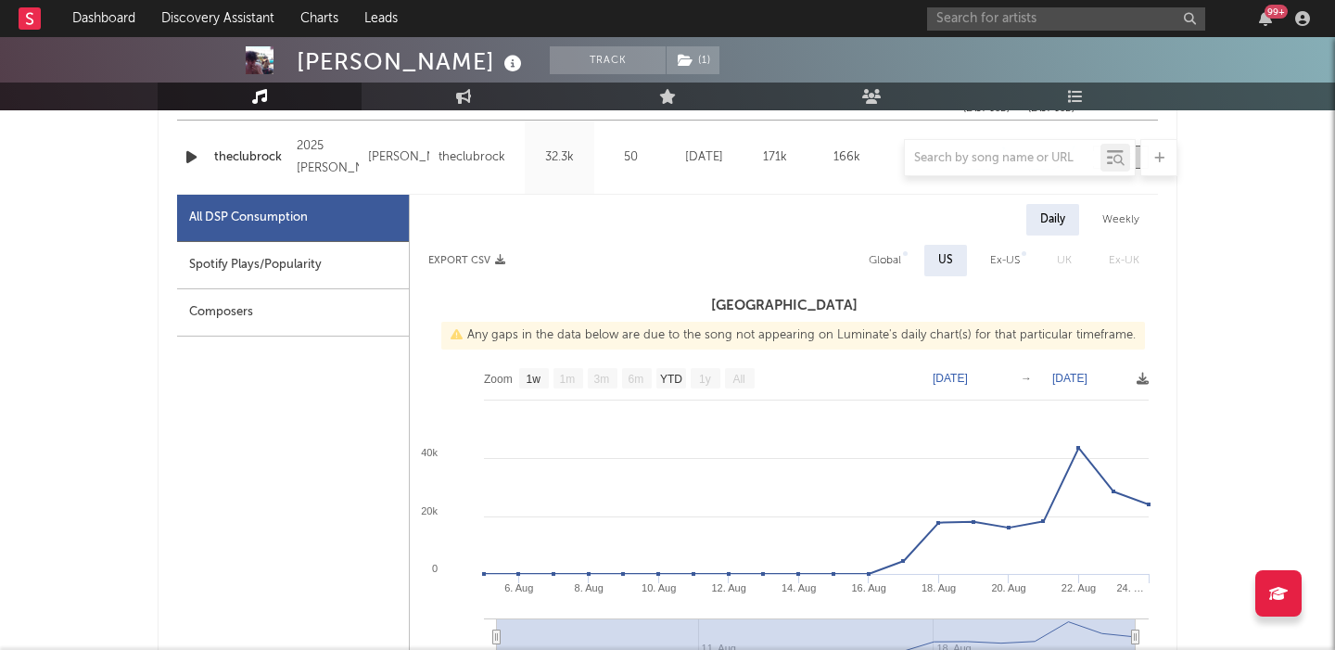
click at [885, 264] on div "Global" at bounding box center [885, 260] width 32 height 22
select select "1w"
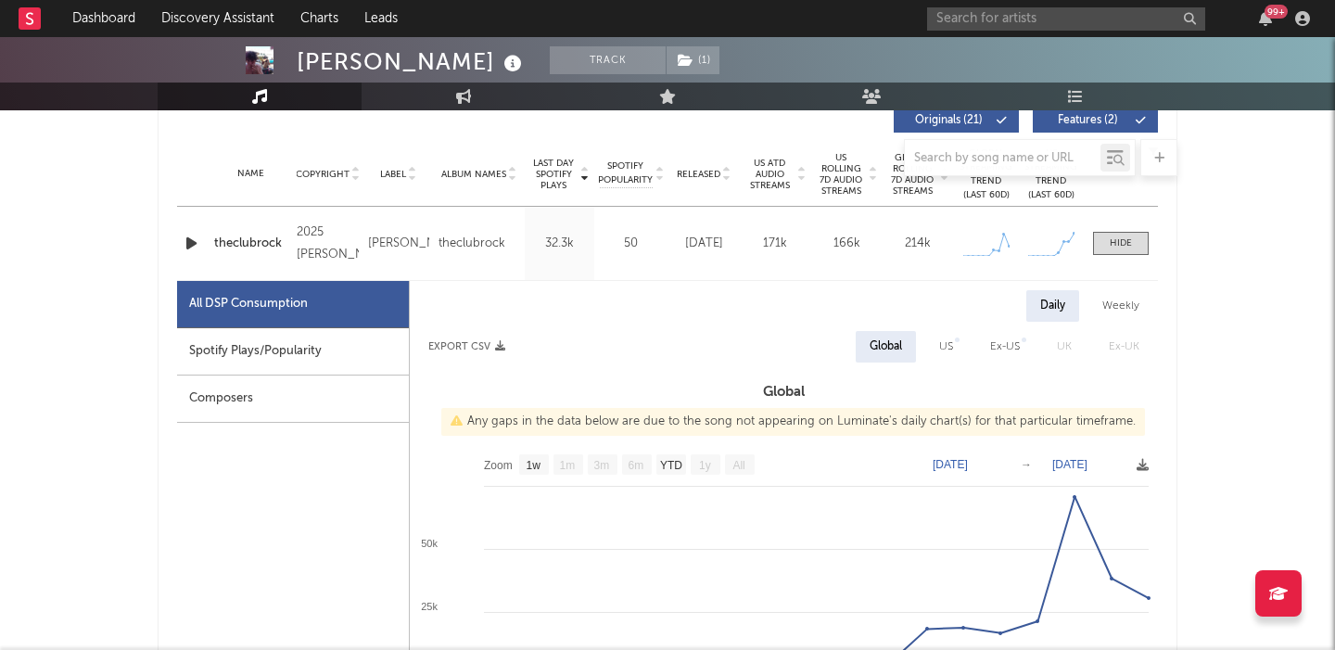
scroll to position [642, 0]
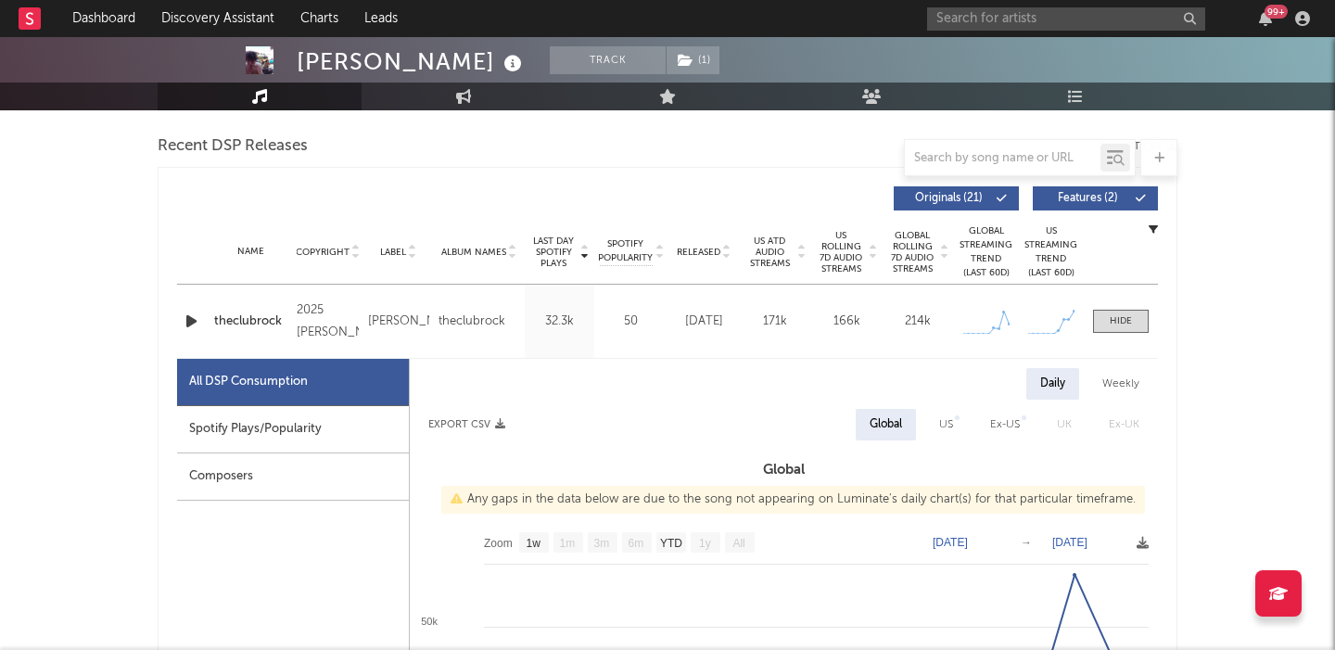
click at [190, 319] on icon "button" at bounding box center [191, 321] width 19 height 23
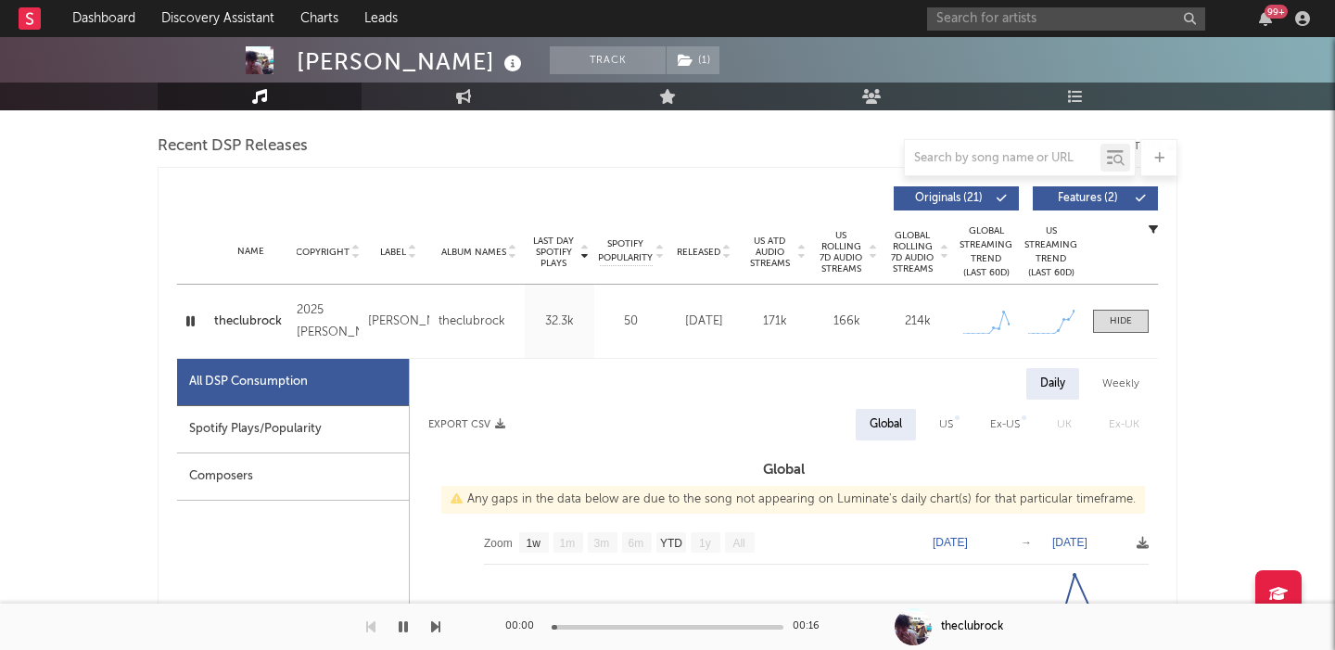
click at [835, 248] on span "US Rolling 7D Audio Streams" at bounding box center [841, 252] width 51 height 45
click at [1116, 324] on div at bounding box center [1121, 321] width 22 height 14
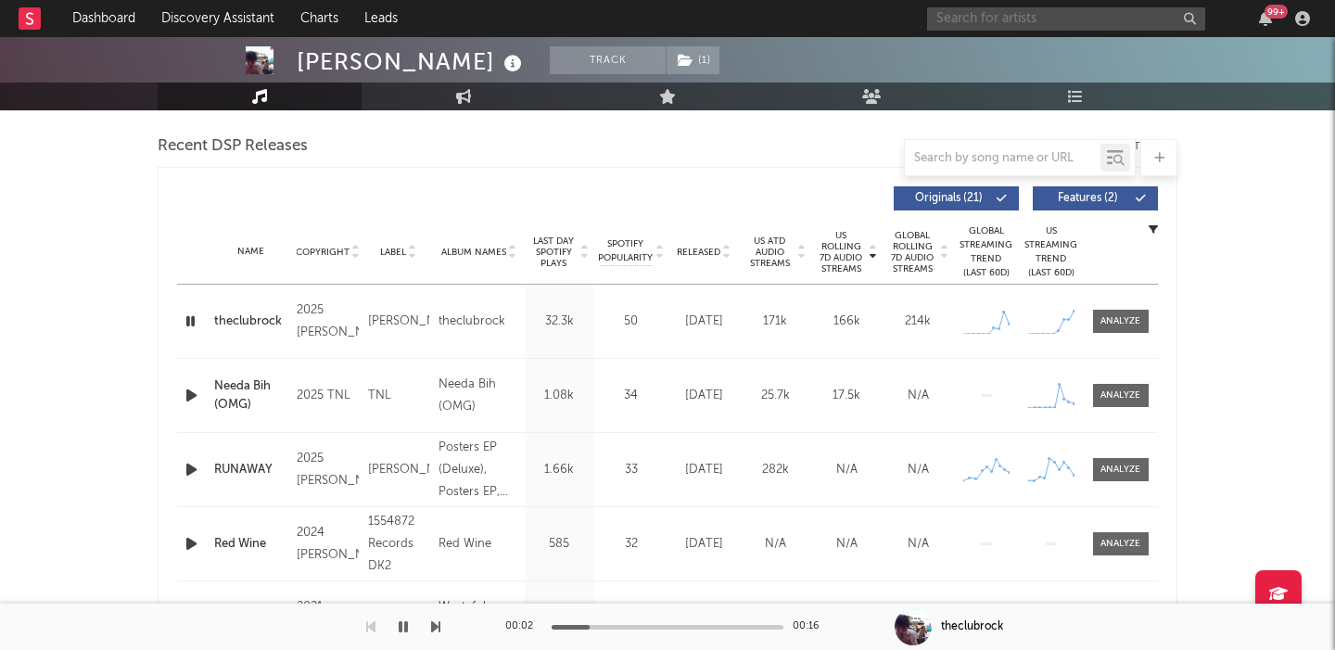
click at [982, 18] on input "text" at bounding box center [1066, 18] width 278 height 23
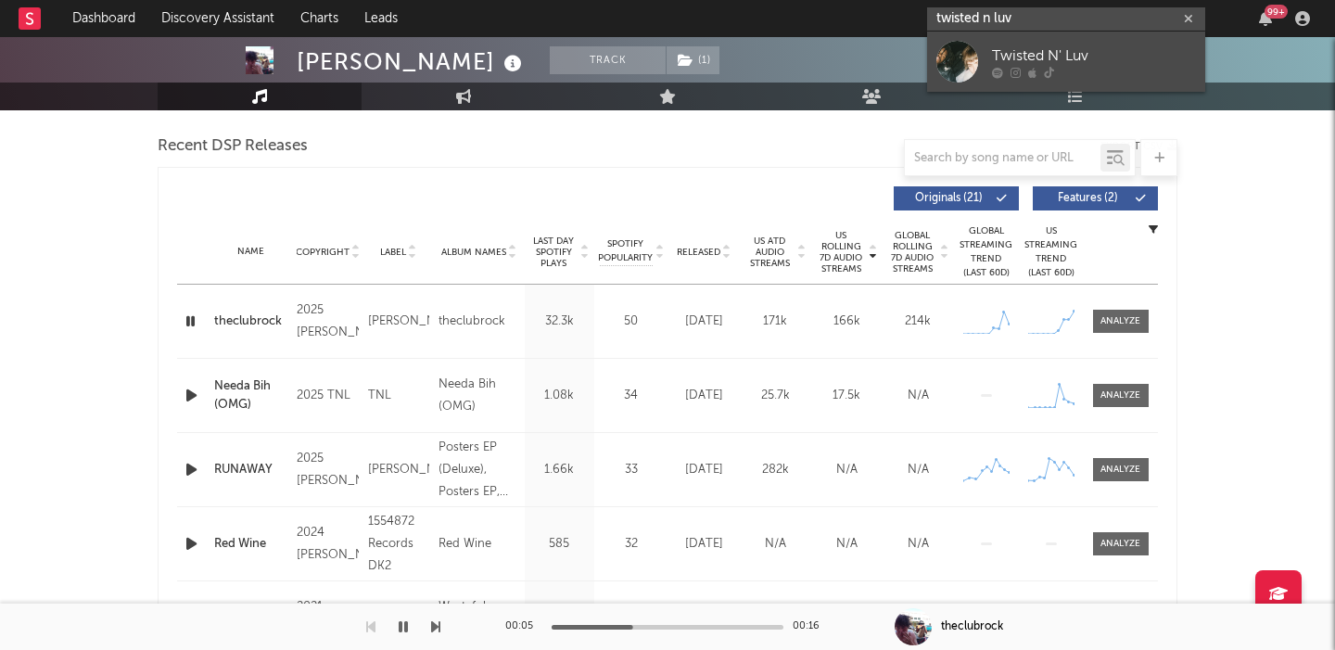
type input "twisted n luv"
click at [1066, 37] on link "Twisted N' Luv" at bounding box center [1066, 62] width 278 height 60
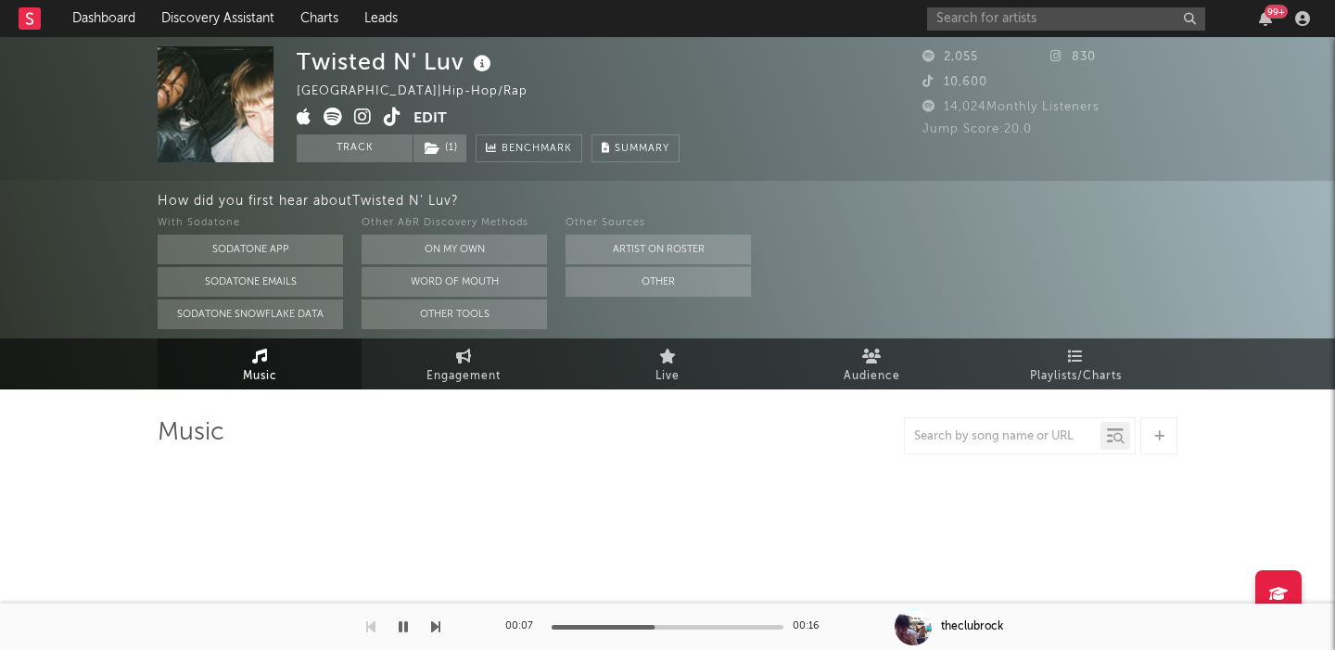
select select "1w"
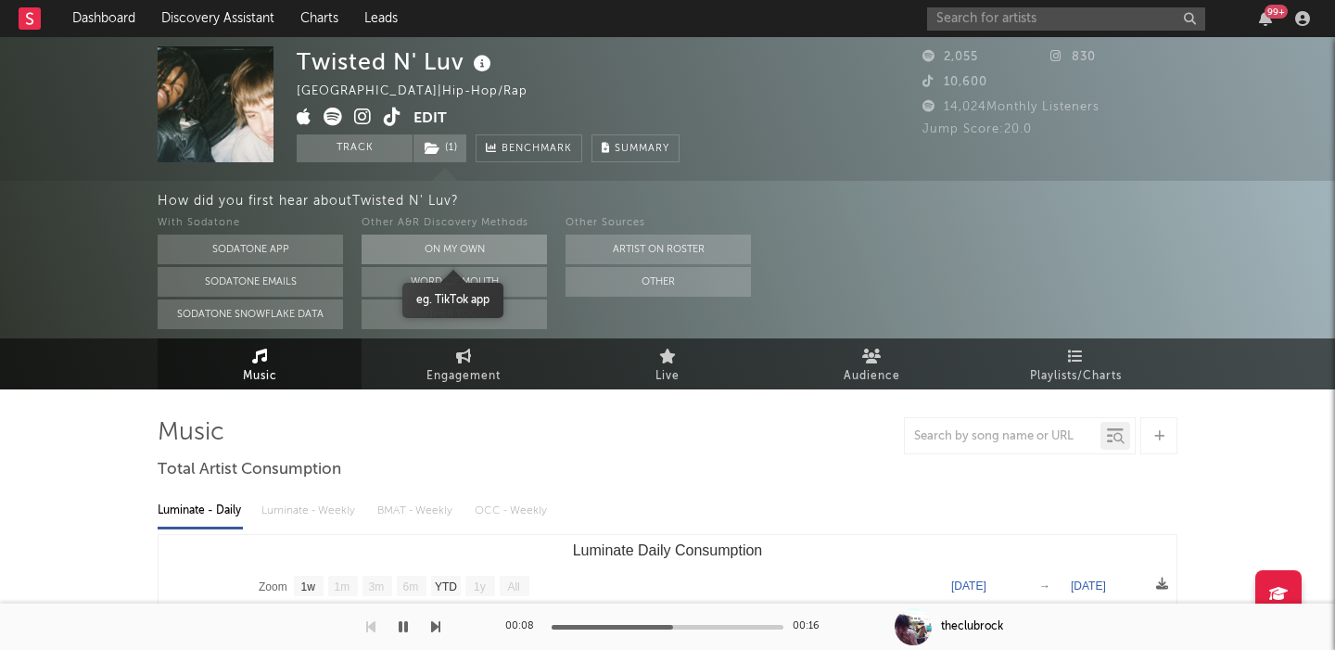
click at [489, 242] on button "On My Own" at bounding box center [454, 250] width 185 height 30
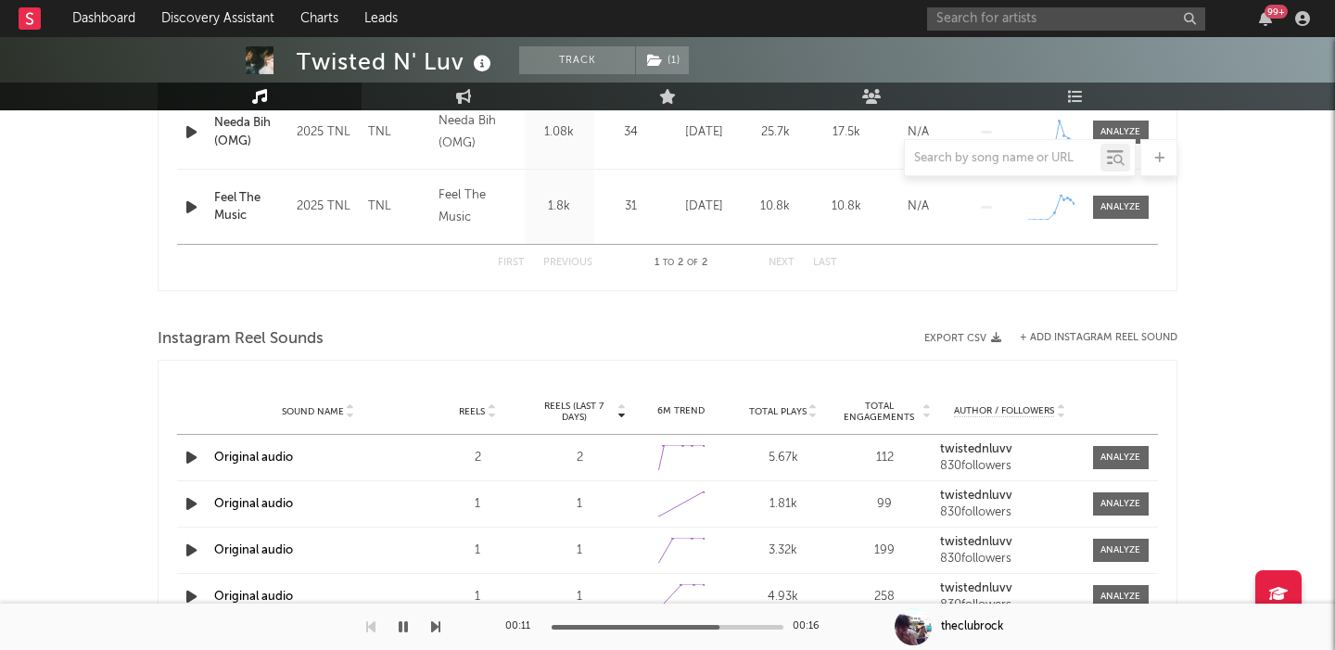
scroll to position [925, 0]
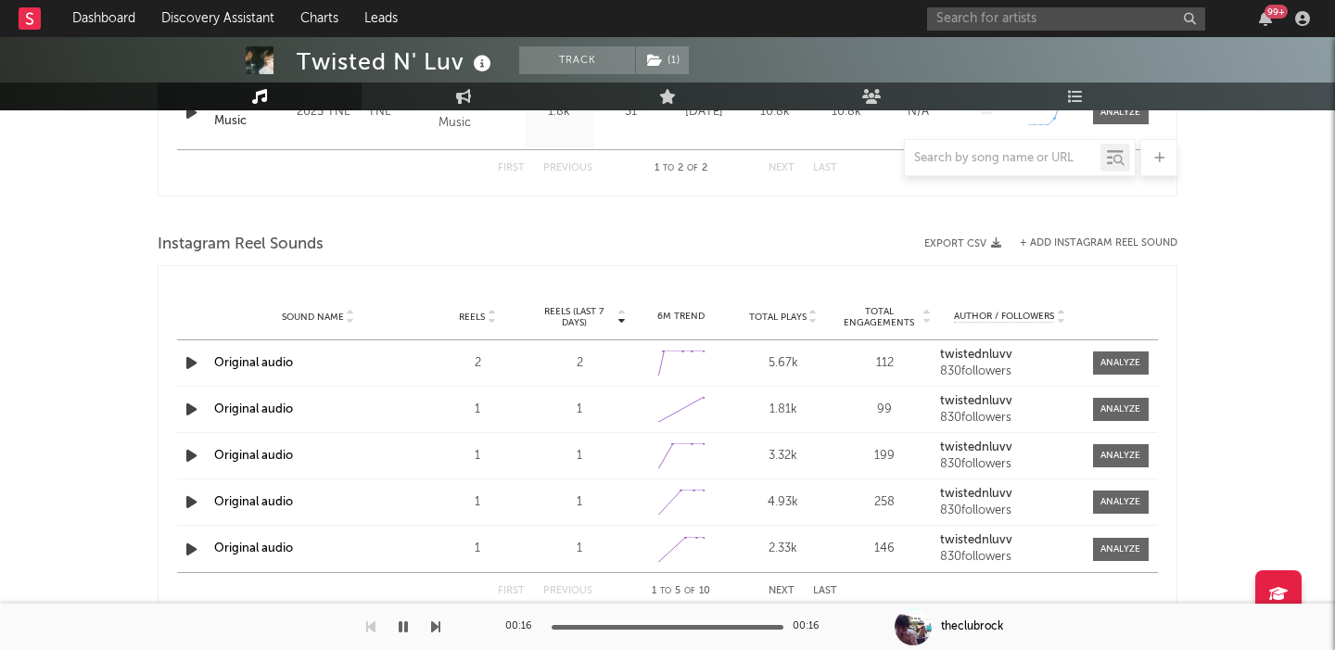
click at [985, 32] on div "99 +" at bounding box center [1121, 18] width 389 height 37
click at [985, 19] on input "text" at bounding box center [1066, 18] width 278 height 23
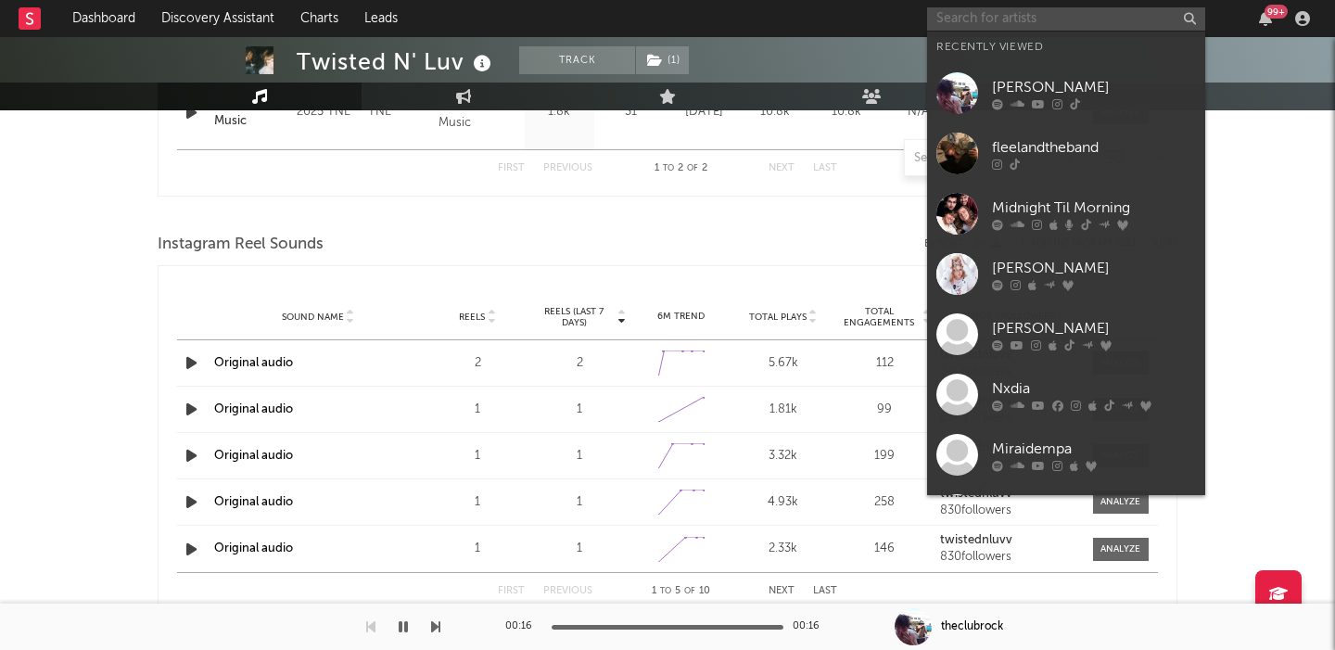
paste input "Cailin Russo"
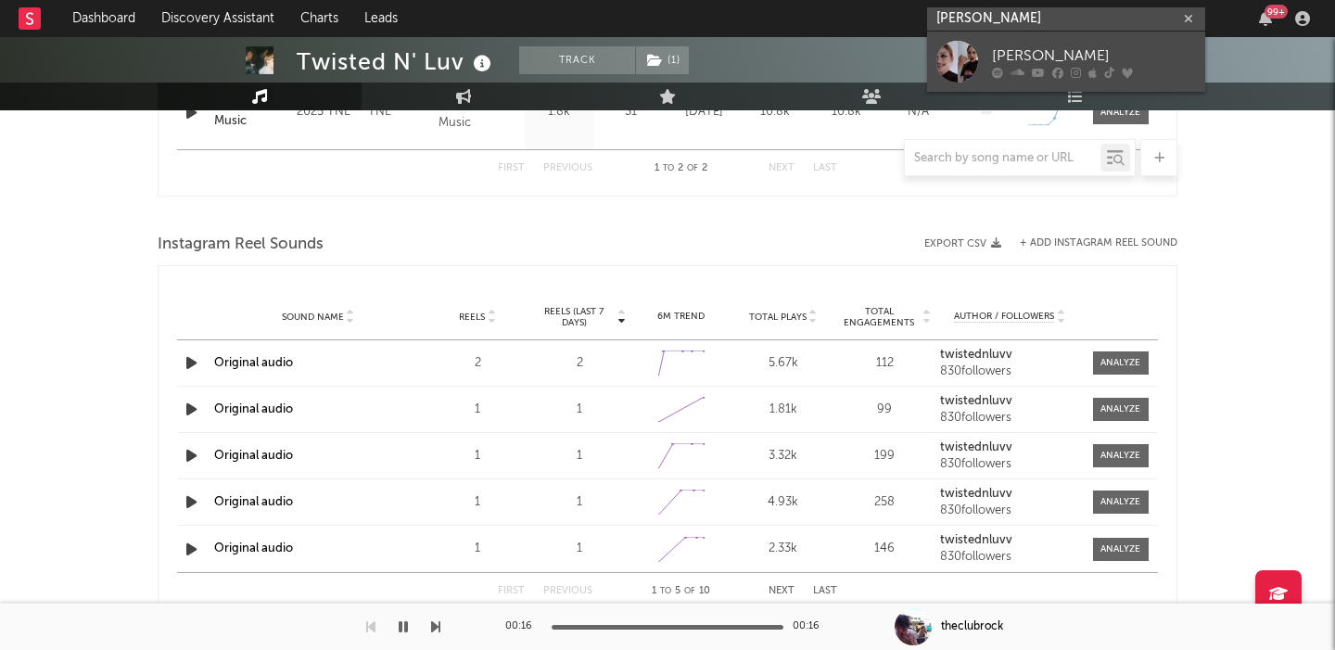
type input "Cailin Russo"
click at [1024, 63] on div "Cailin Russo" at bounding box center [1094, 56] width 204 height 22
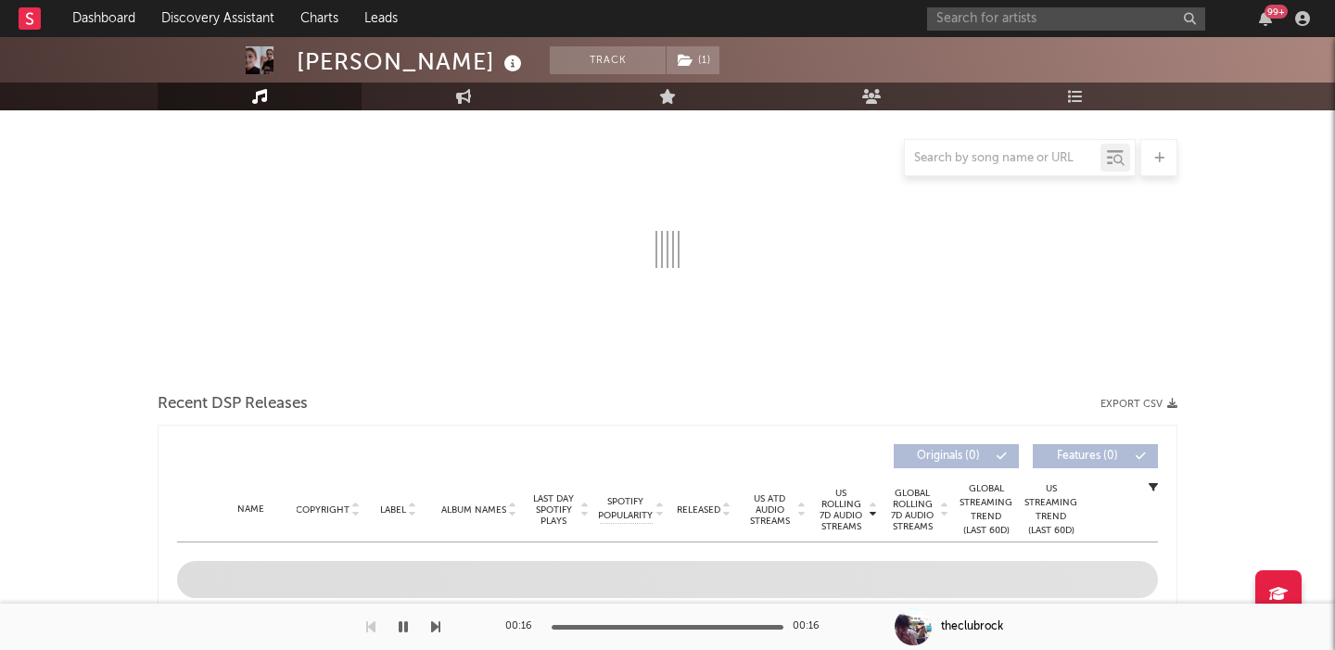
select select "6m"
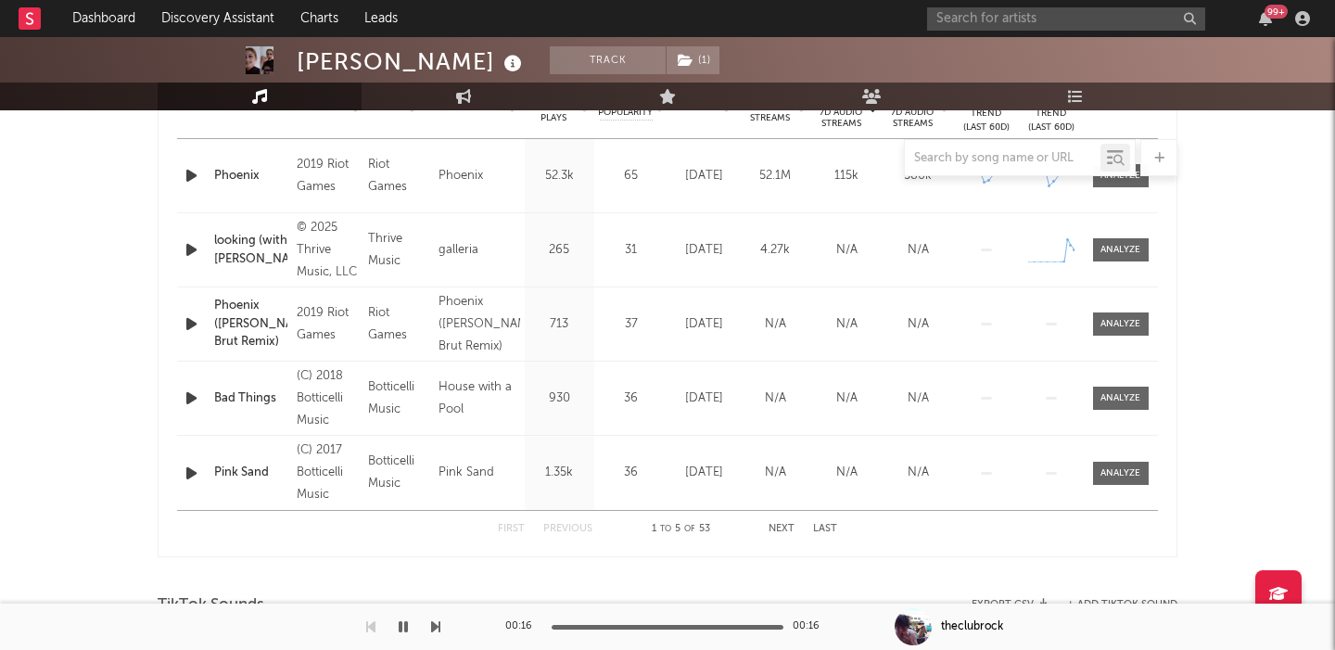
scroll to position [595, 0]
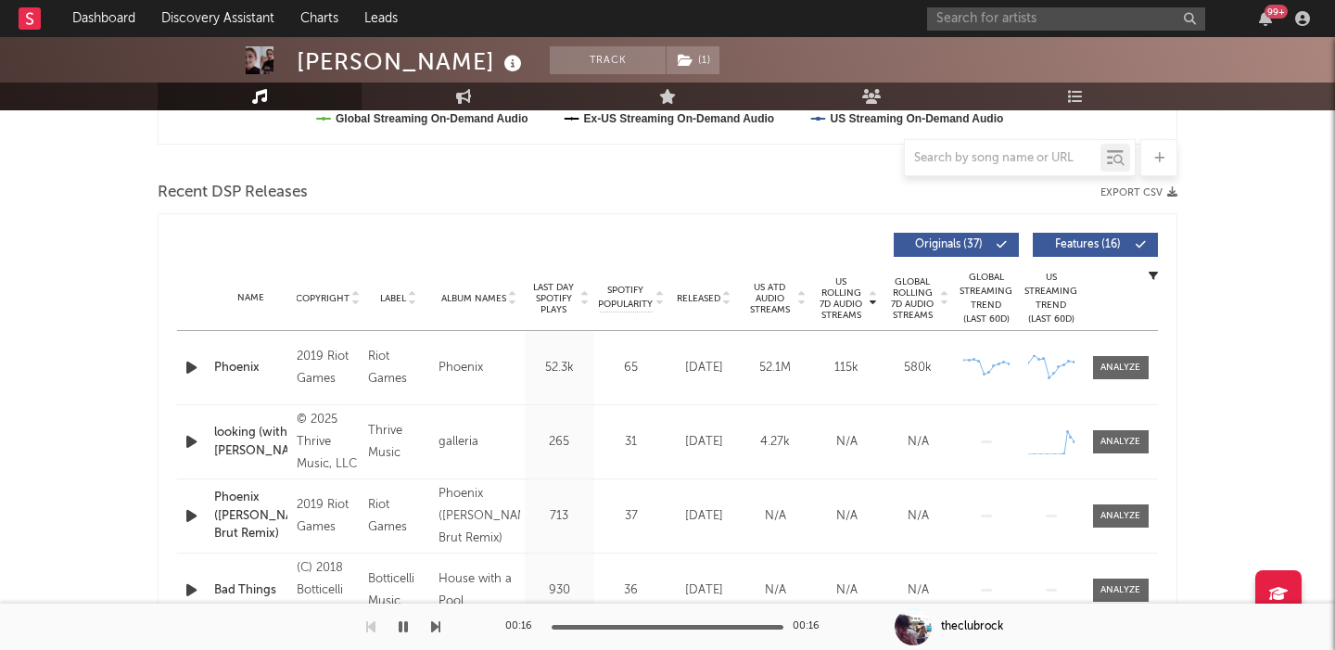
click at [702, 291] on div "Released" at bounding box center [704, 298] width 62 height 14
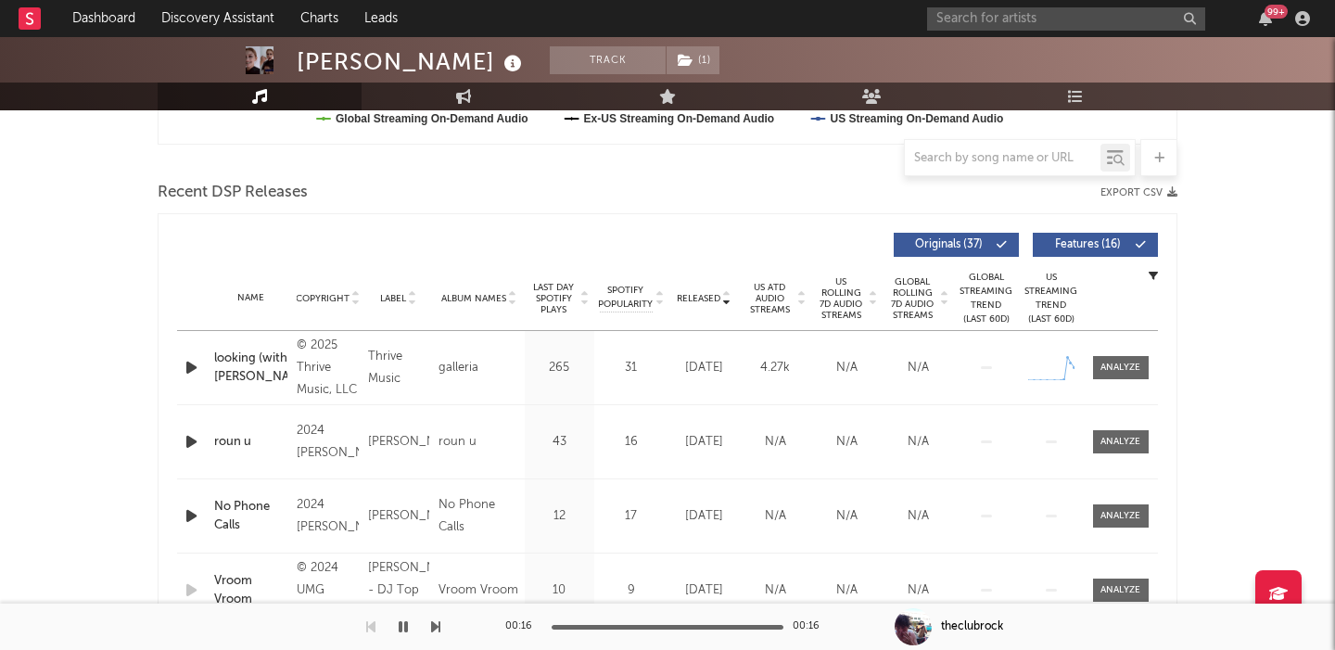
click at [1107, 243] on span "Features ( 16 )" at bounding box center [1087, 244] width 85 height 11
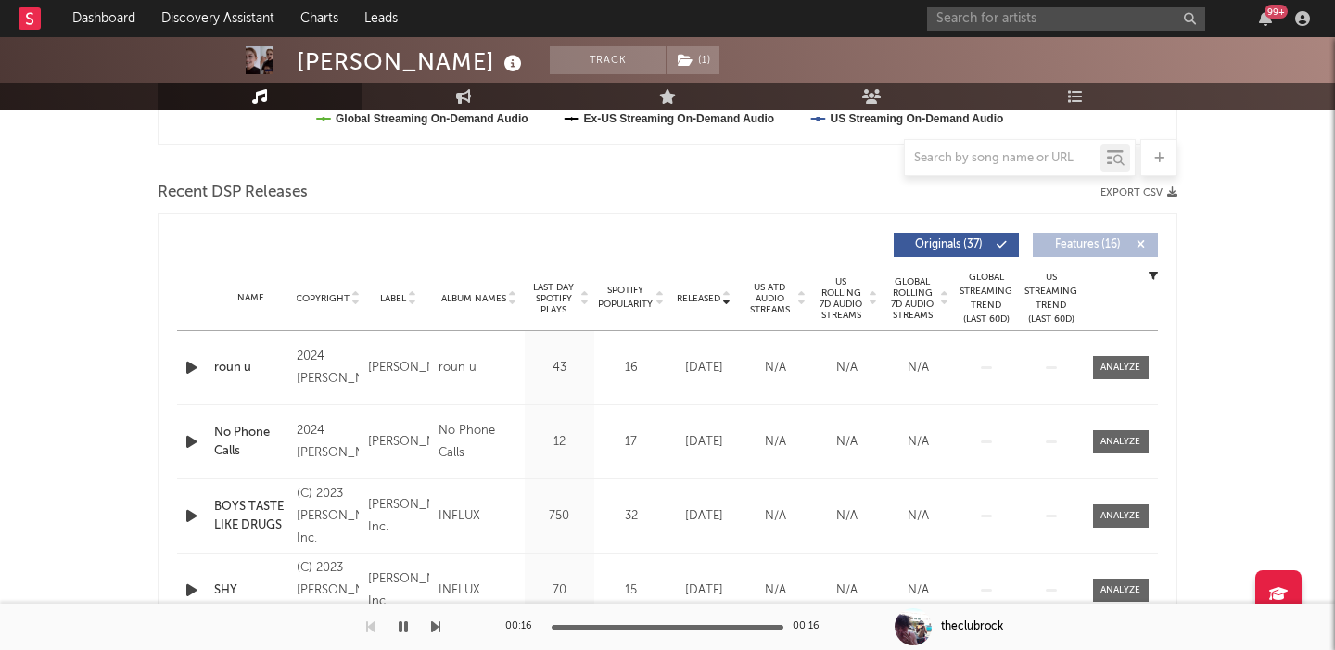
click at [850, 311] on span "US Rolling 7D Audio Streams" at bounding box center [841, 298] width 51 height 45
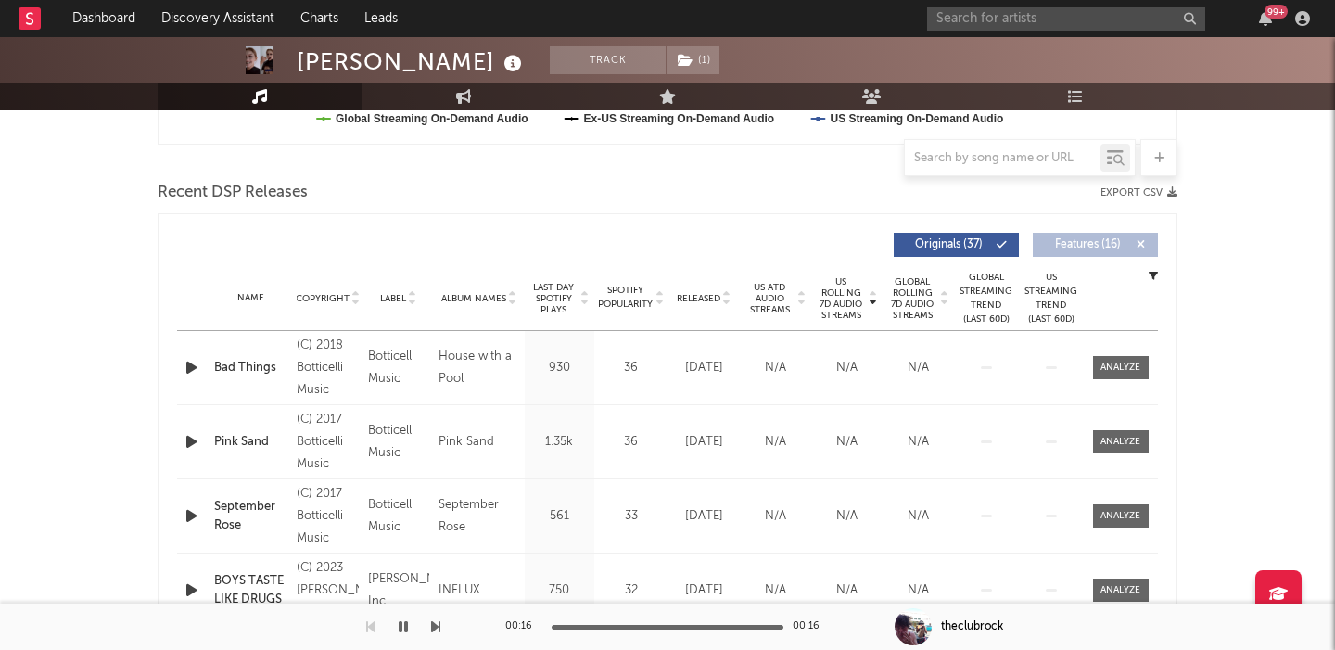
click at [727, 299] on icon at bounding box center [726, 302] width 9 height 7
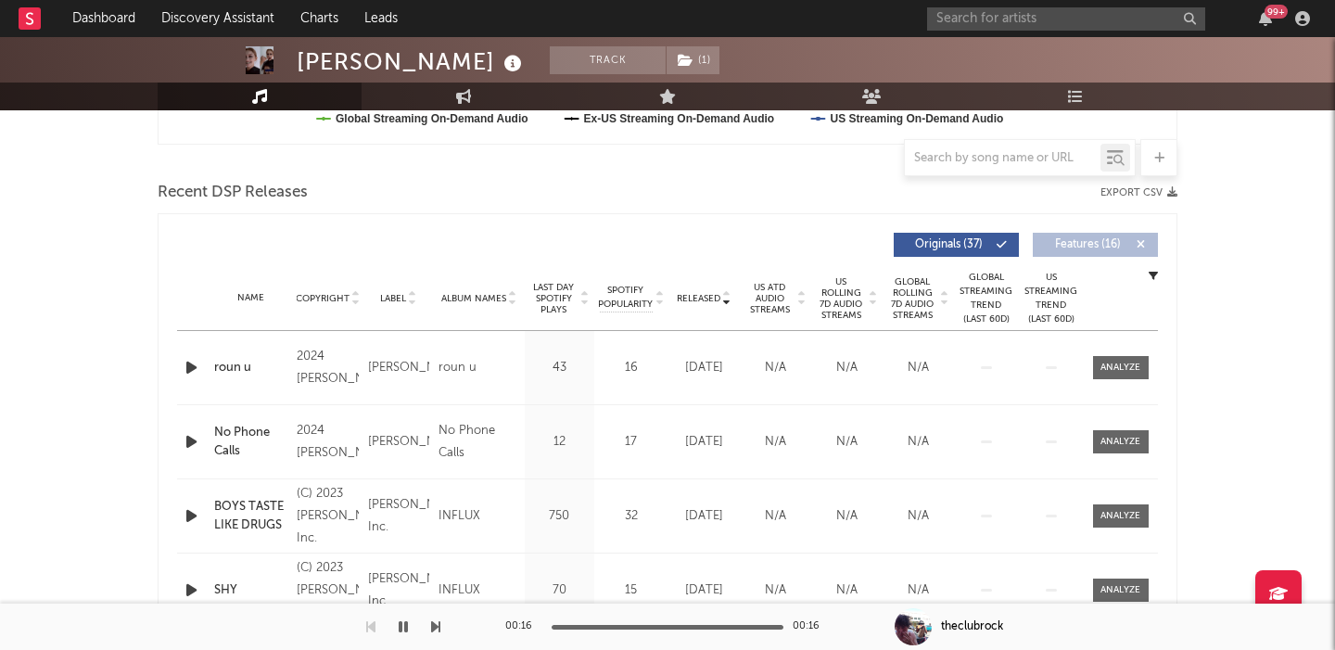
click at [830, 313] on span "US Rolling 7D Audio Streams" at bounding box center [841, 298] width 51 height 45
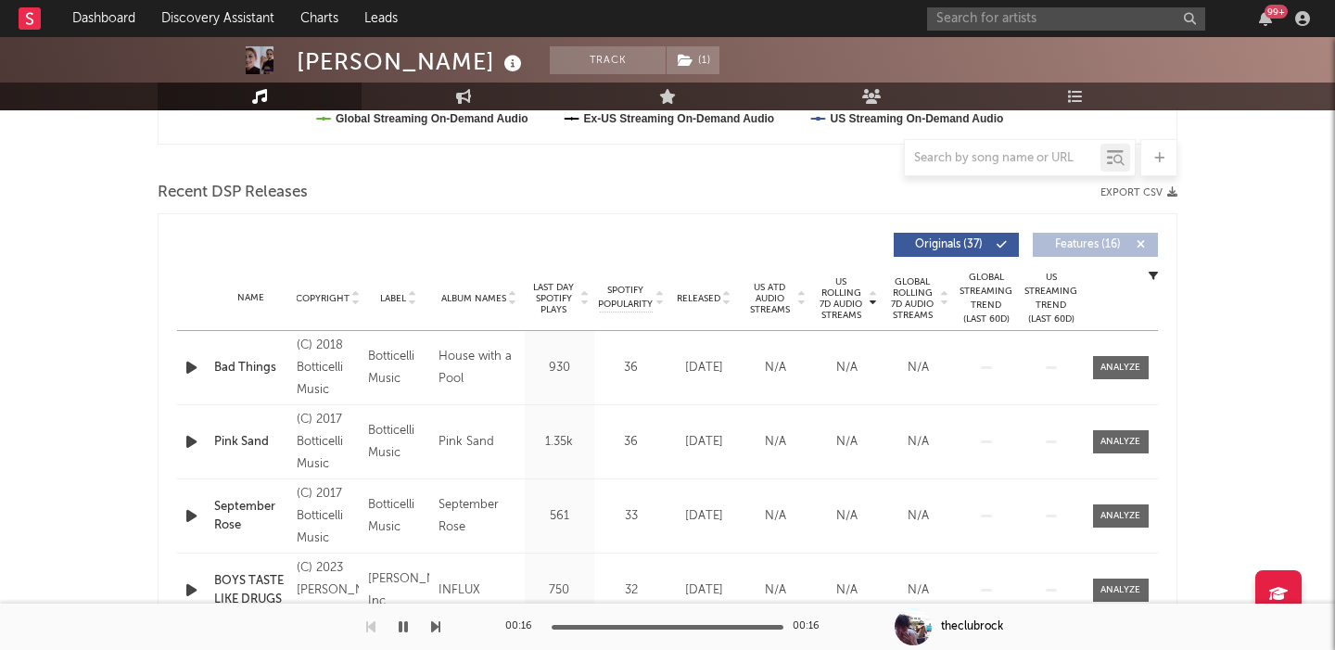
click at [727, 301] on icon at bounding box center [726, 302] width 9 height 7
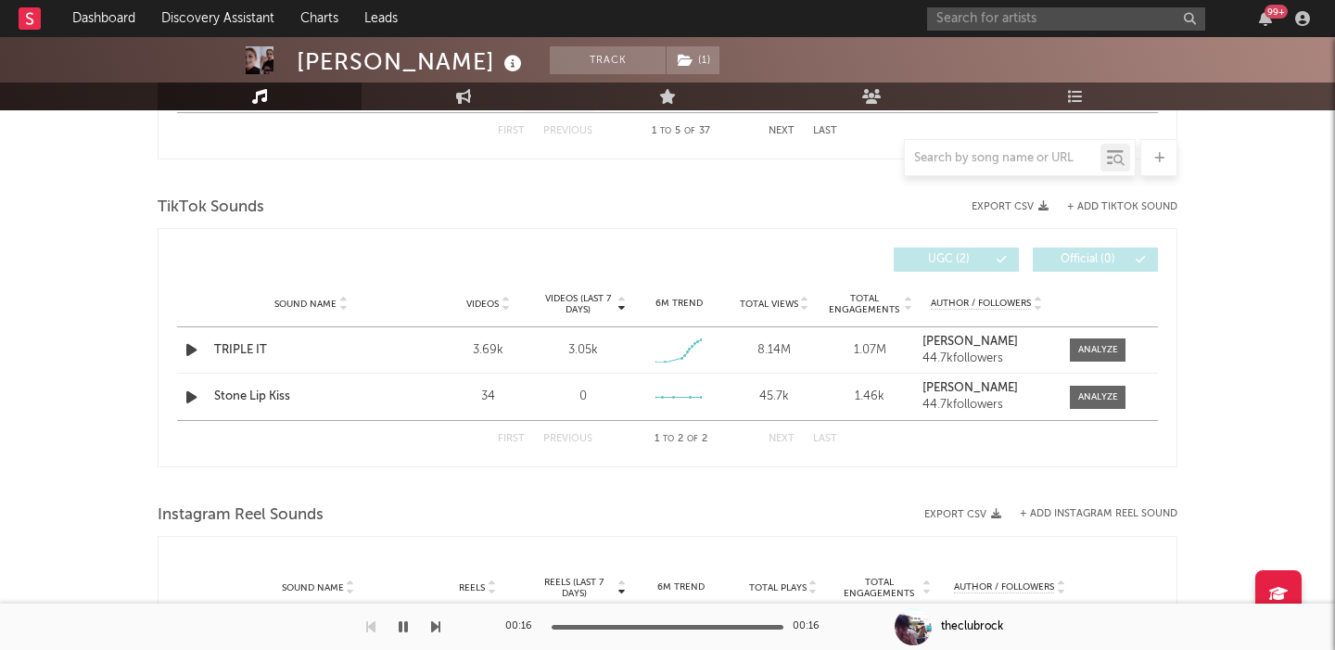
scroll to position [1241, 0]
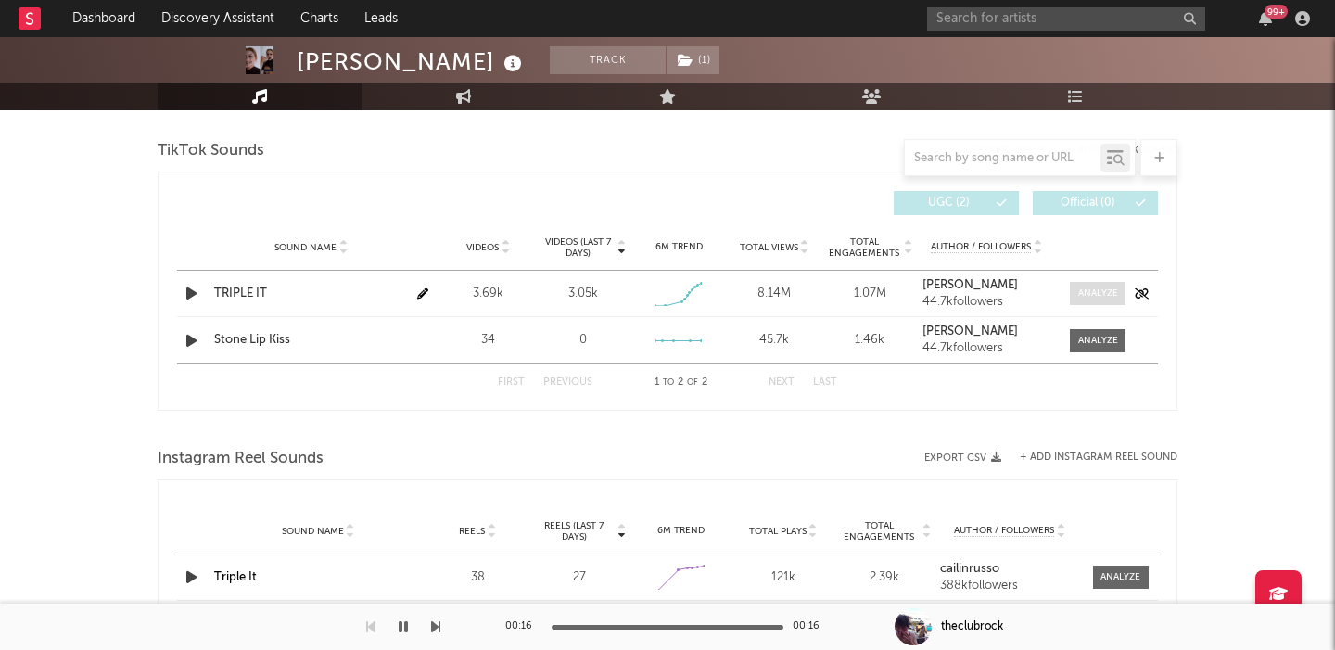
click at [1101, 302] on span at bounding box center [1098, 293] width 56 height 23
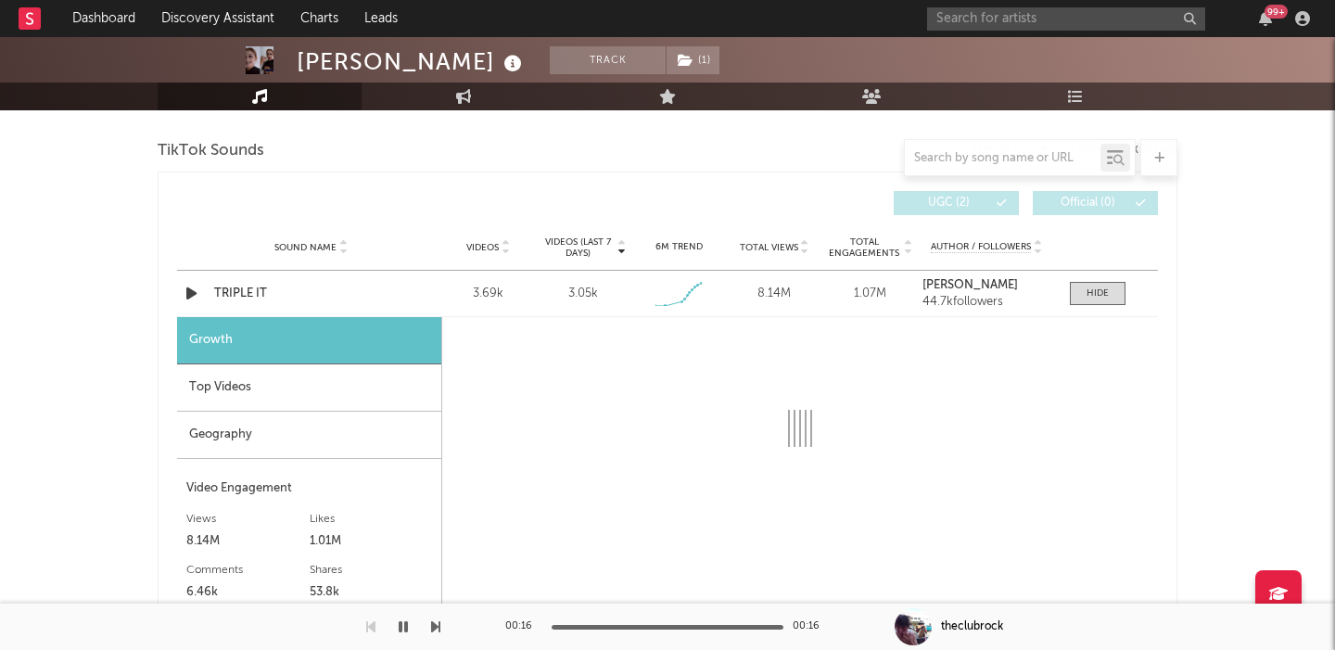
select select "1w"
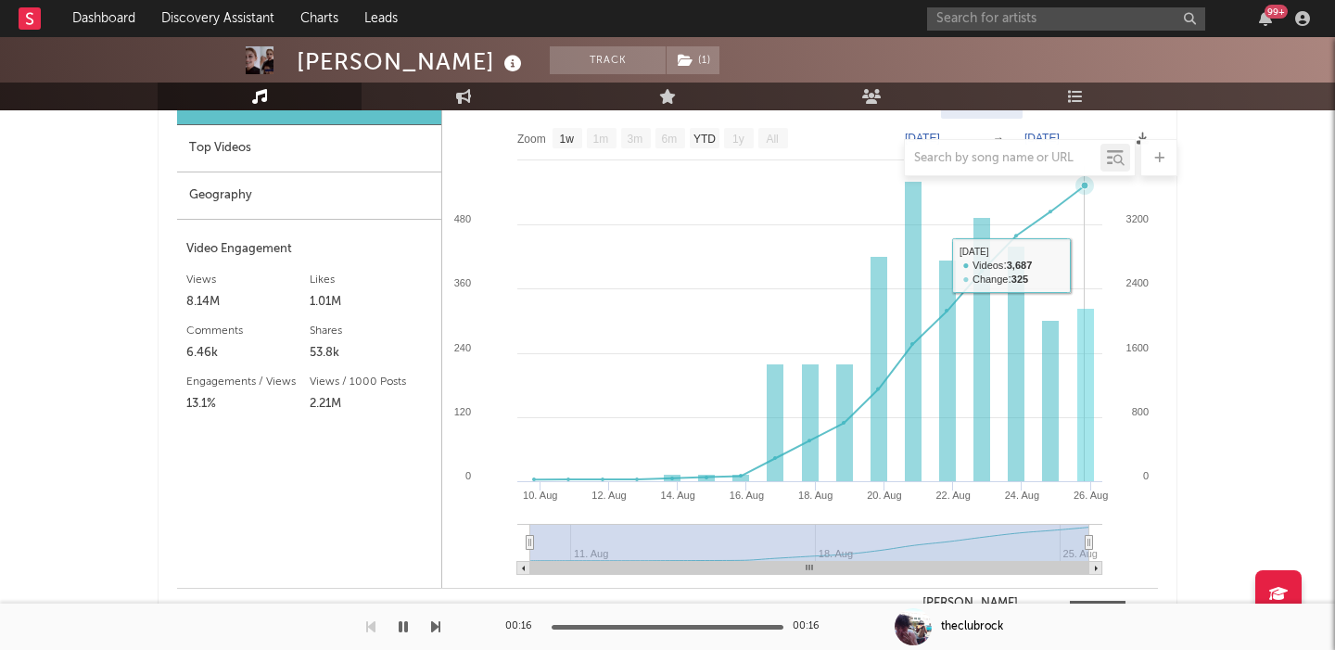
scroll to position [1363, 0]
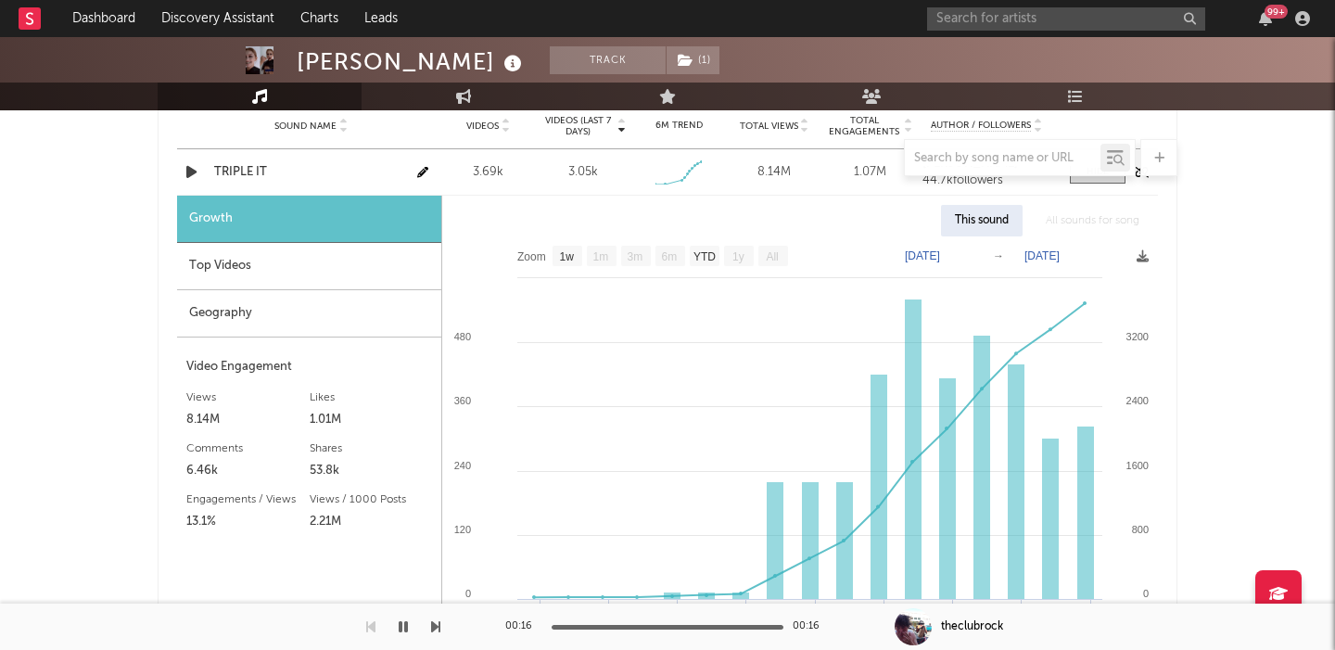
click at [188, 176] on icon "button" at bounding box center [191, 171] width 19 height 23
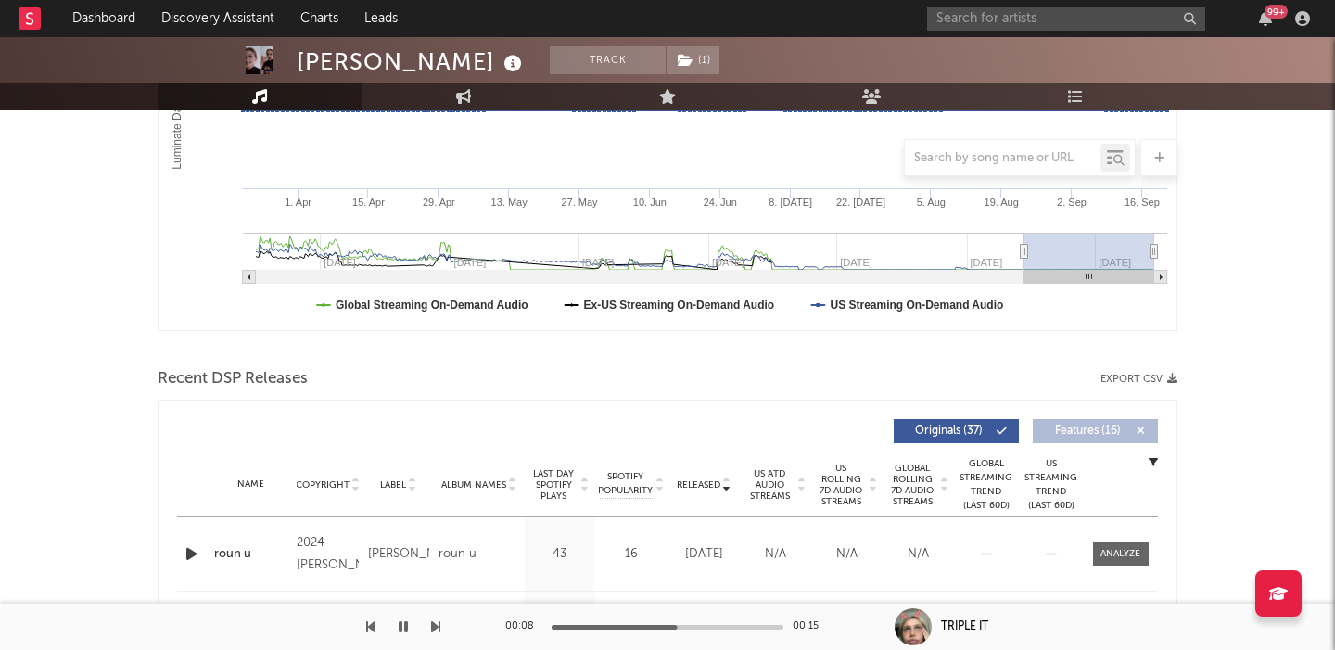
scroll to position [289, 0]
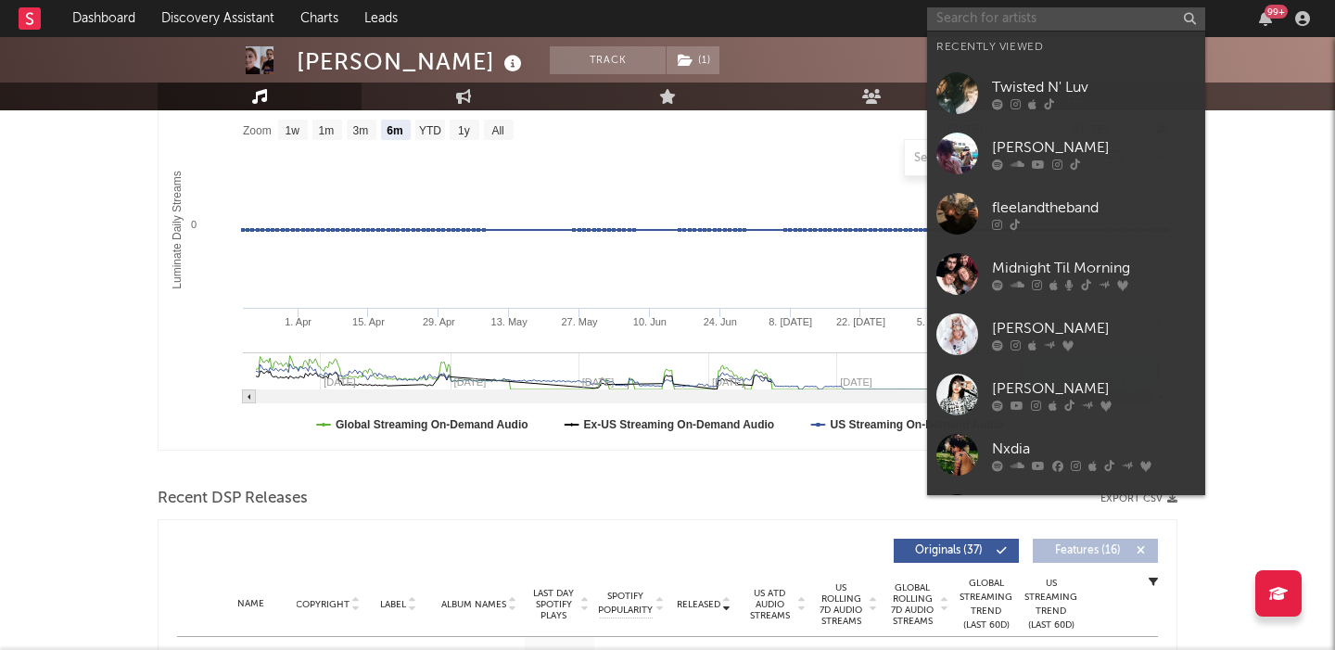
click at [1024, 15] on input "text" at bounding box center [1066, 18] width 278 height 23
paste input "The Broken Fox"
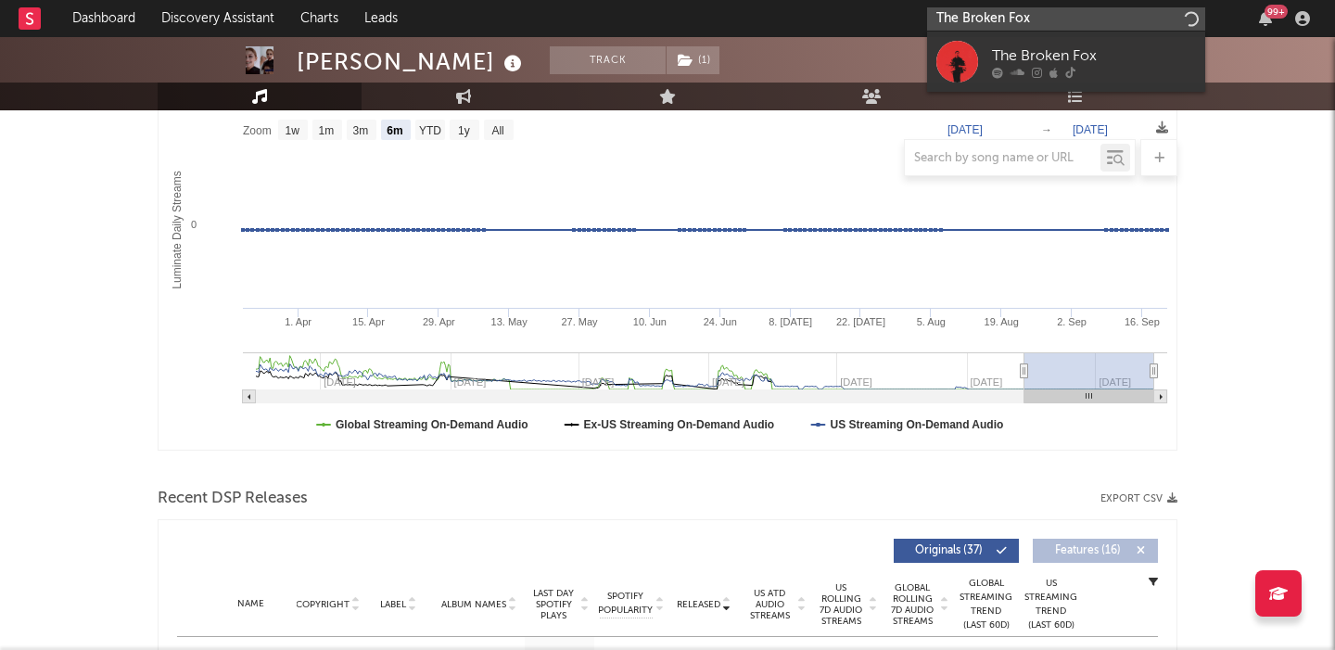
type input "The Broken Fox"
click at [1075, 45] on div "The Broken Fox" at bounding box center [1094, 56] width 204 height 22
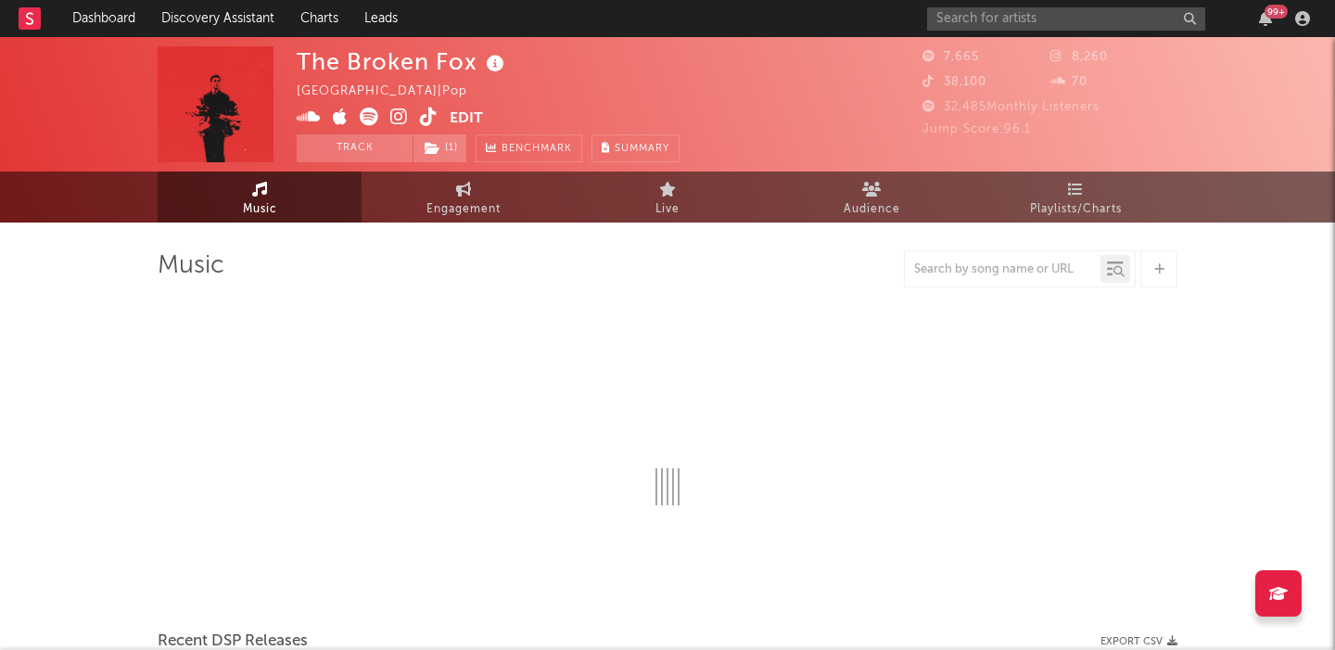
select select "1w"
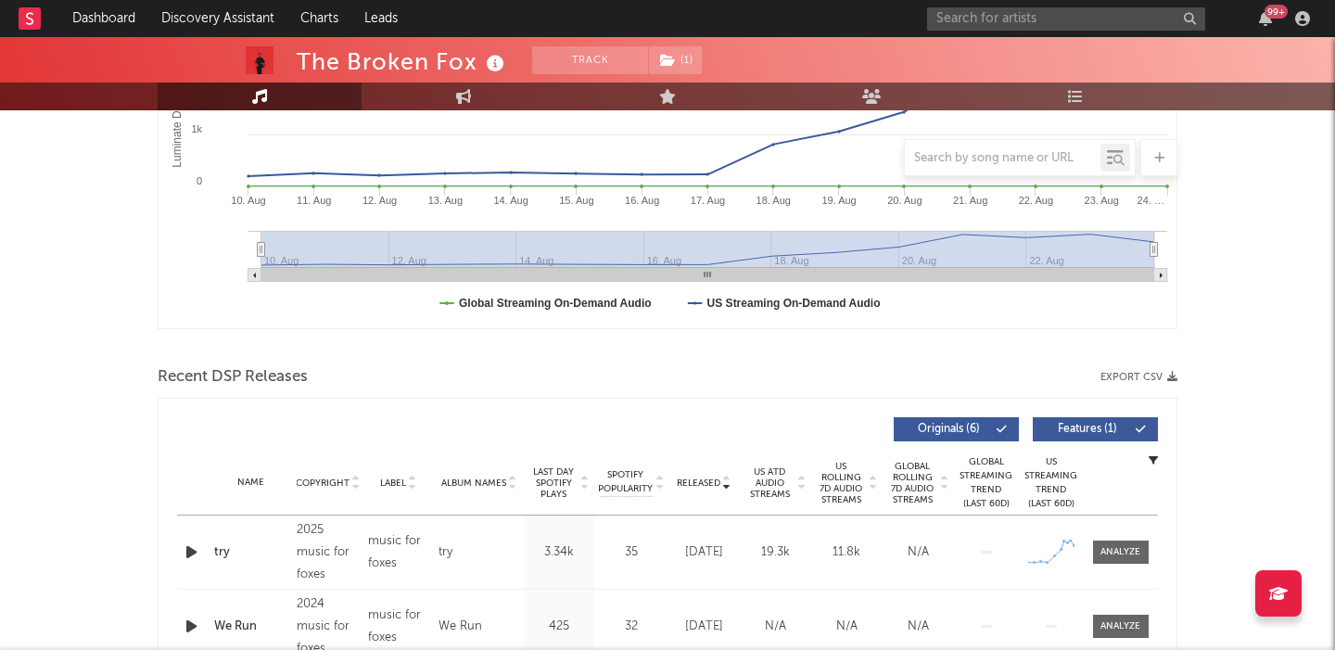
scroll to position [461, 0]
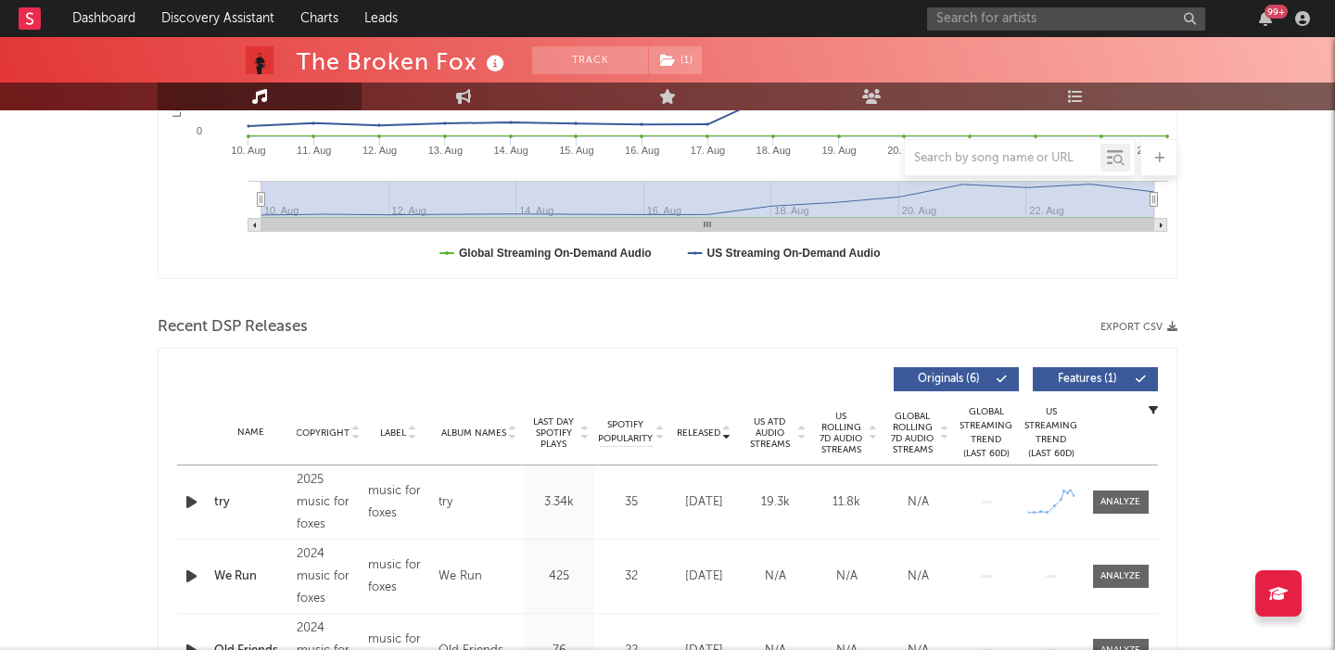
click at [187, 503] on icon "button" at bounding box center [191, 501] width 19 height 23
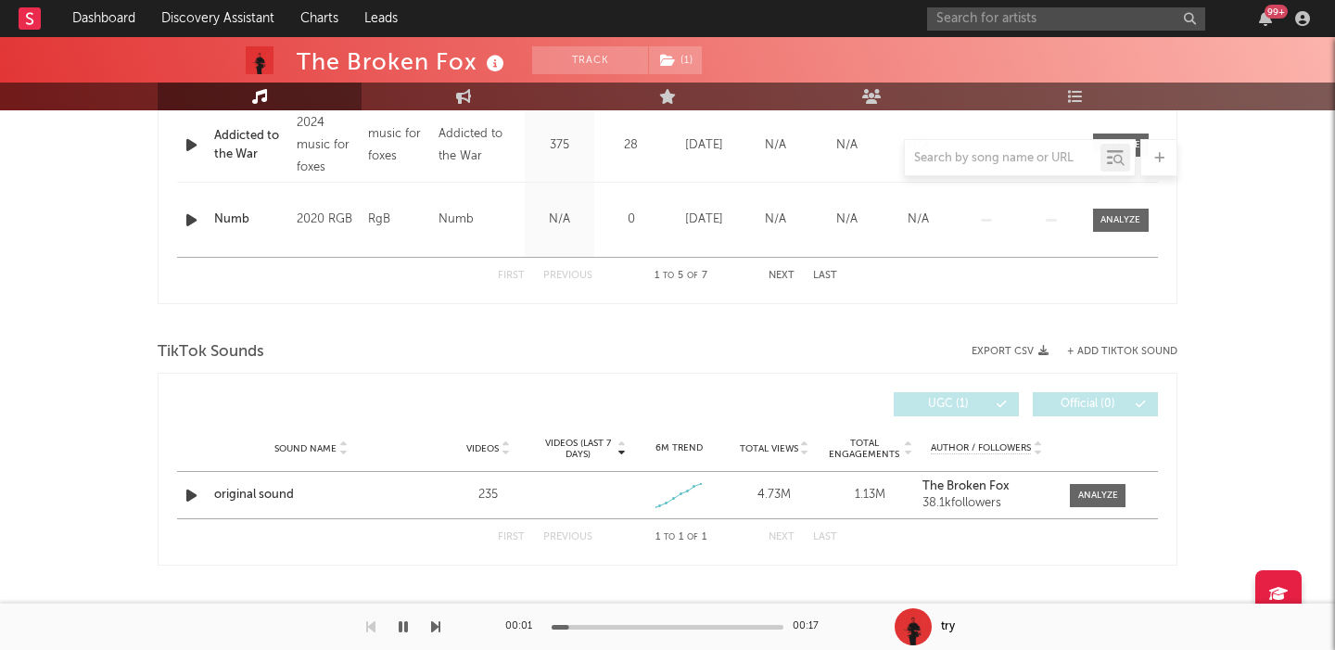
scroll to position [1050, 0]
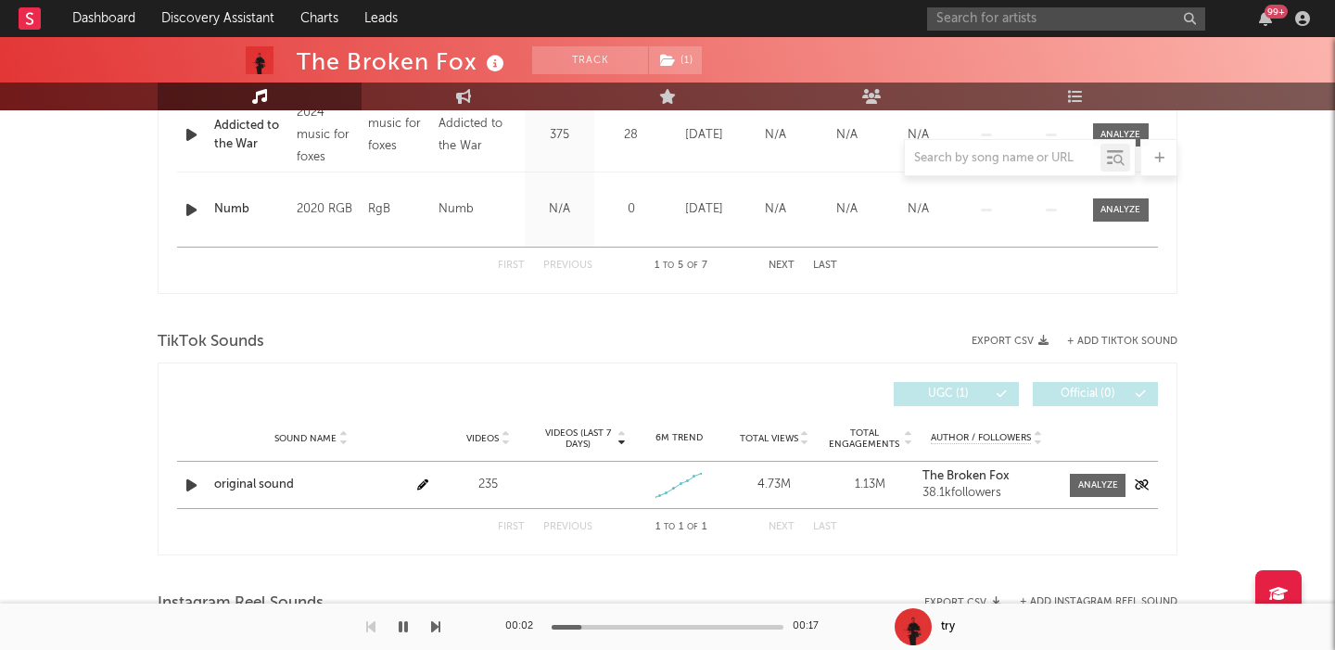
click at [192, 485] on icon "button" at bounding box center [191, 485] width 19 height 23
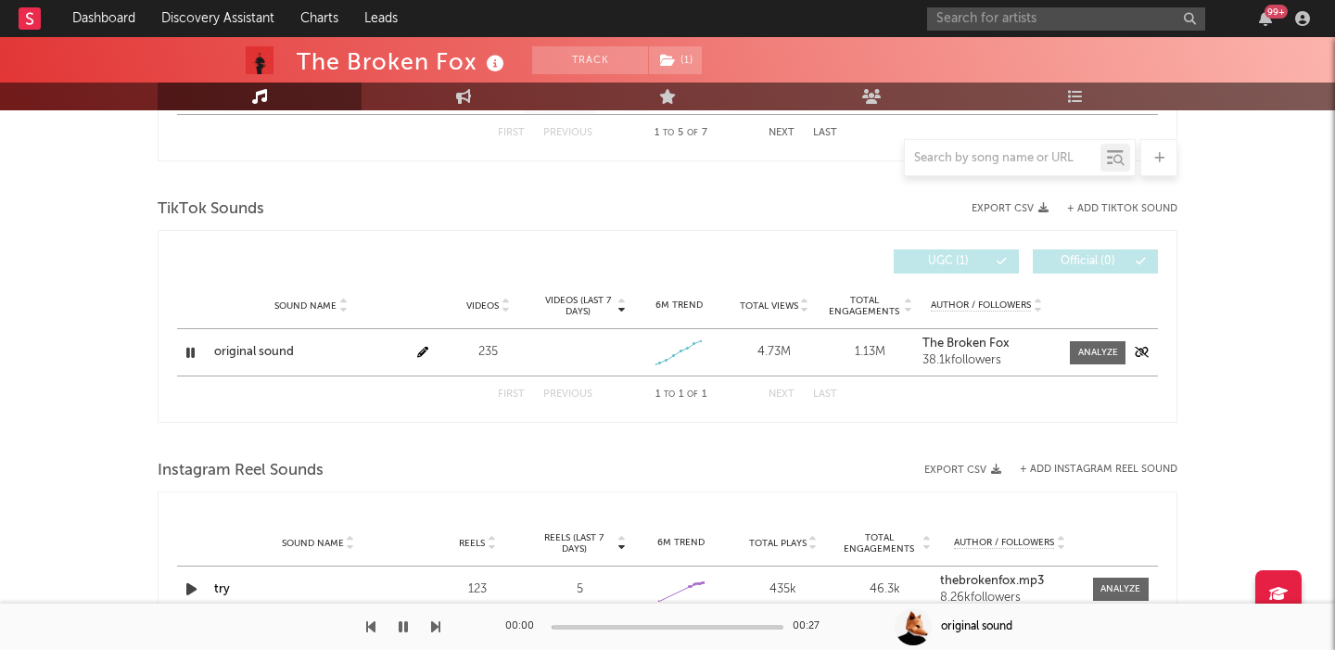
scroll to position [1202, 0]
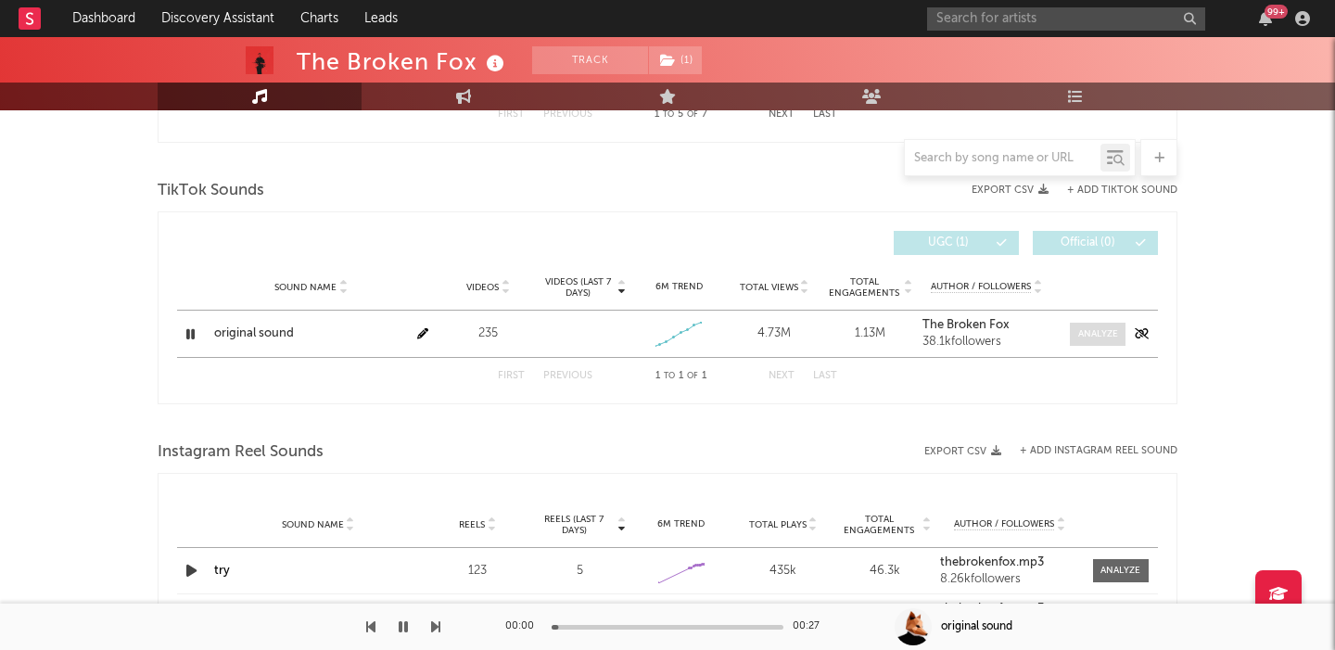
click at [1082, 333] on div at bounding box center [1098, 334] width 40 height 14
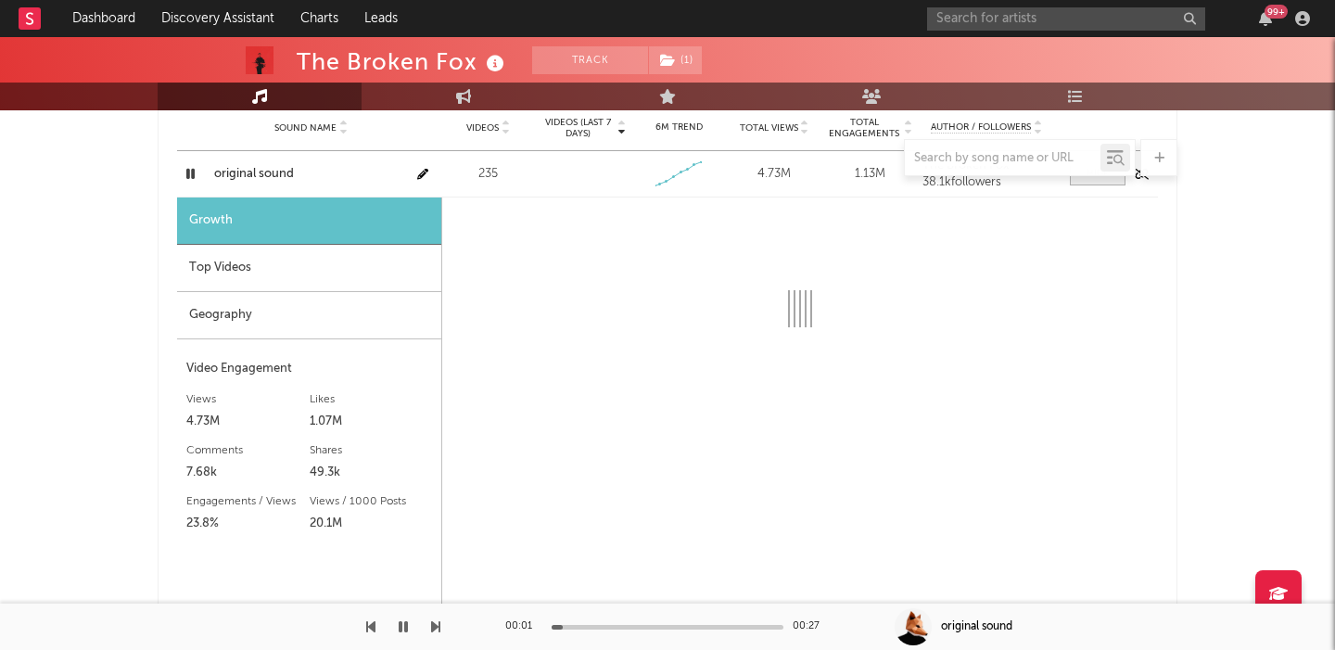
scroll to position [1389, 0]
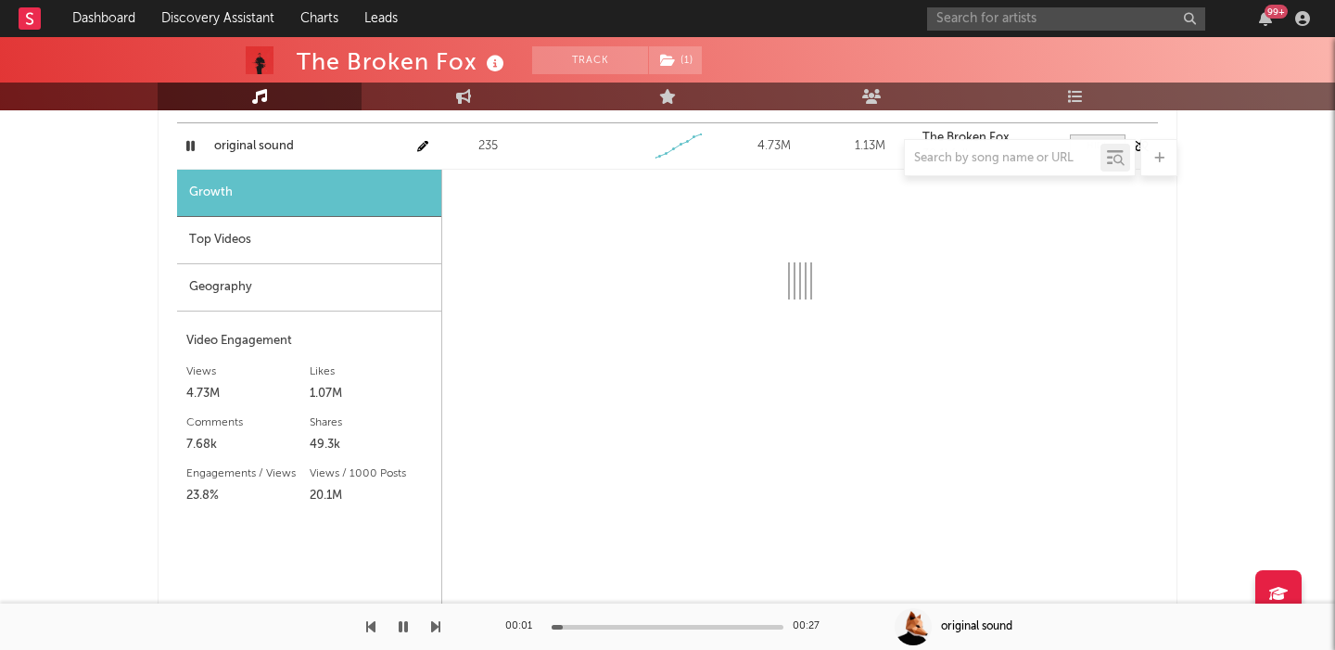
select select "1w"
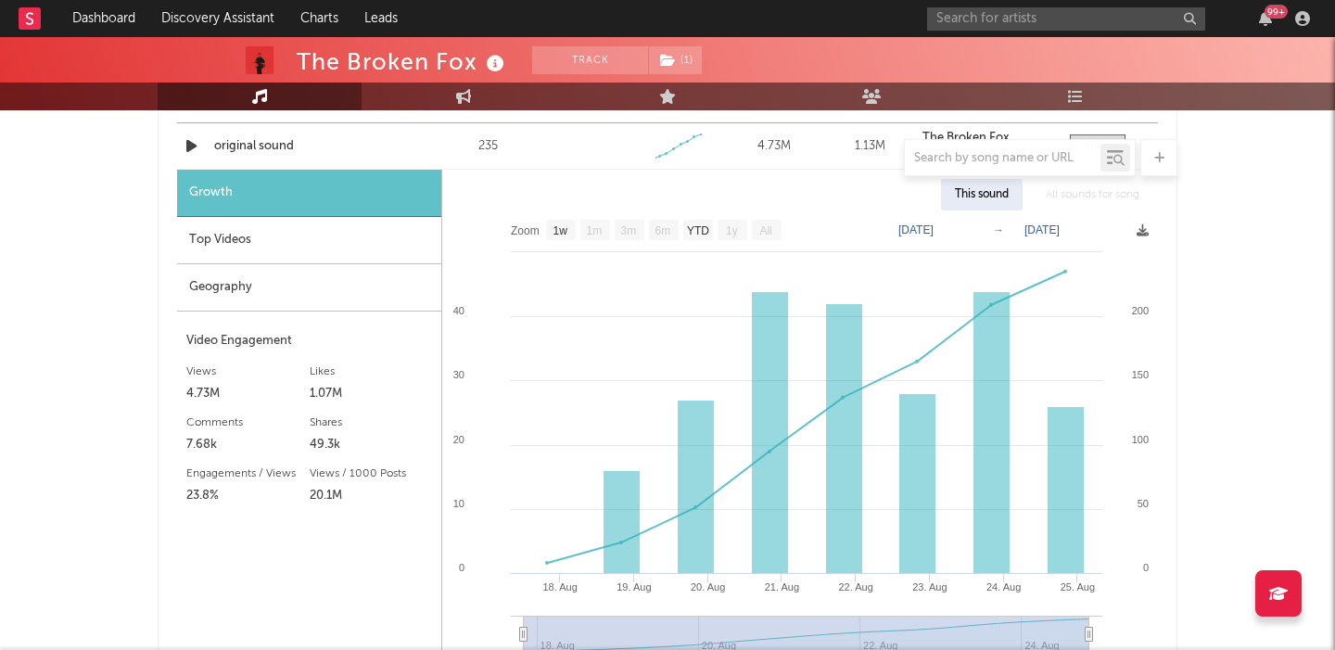
click at [1013, 2] on div "99 +" at bounding box center [1121, 18] width 389 height 37
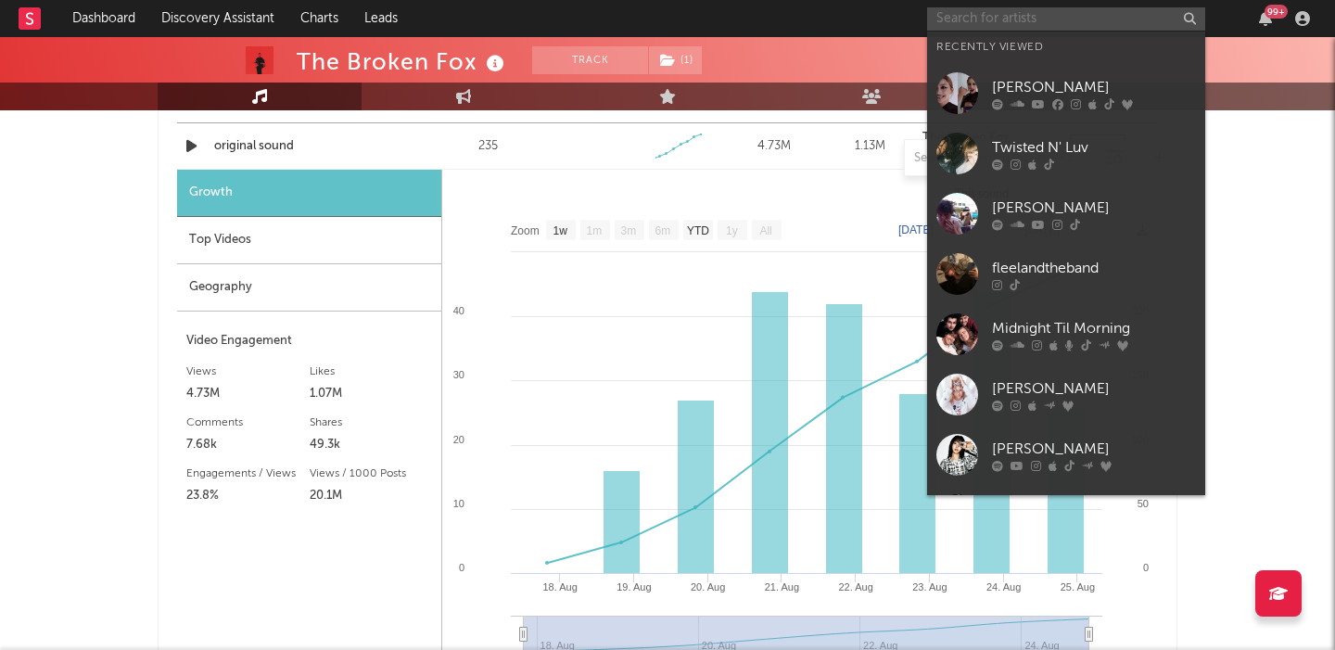
paste input "The Band Jaren"
click at [1014, 18] on input "The Band Jaren" at bounding box center [1066, 18] width 278 height 23
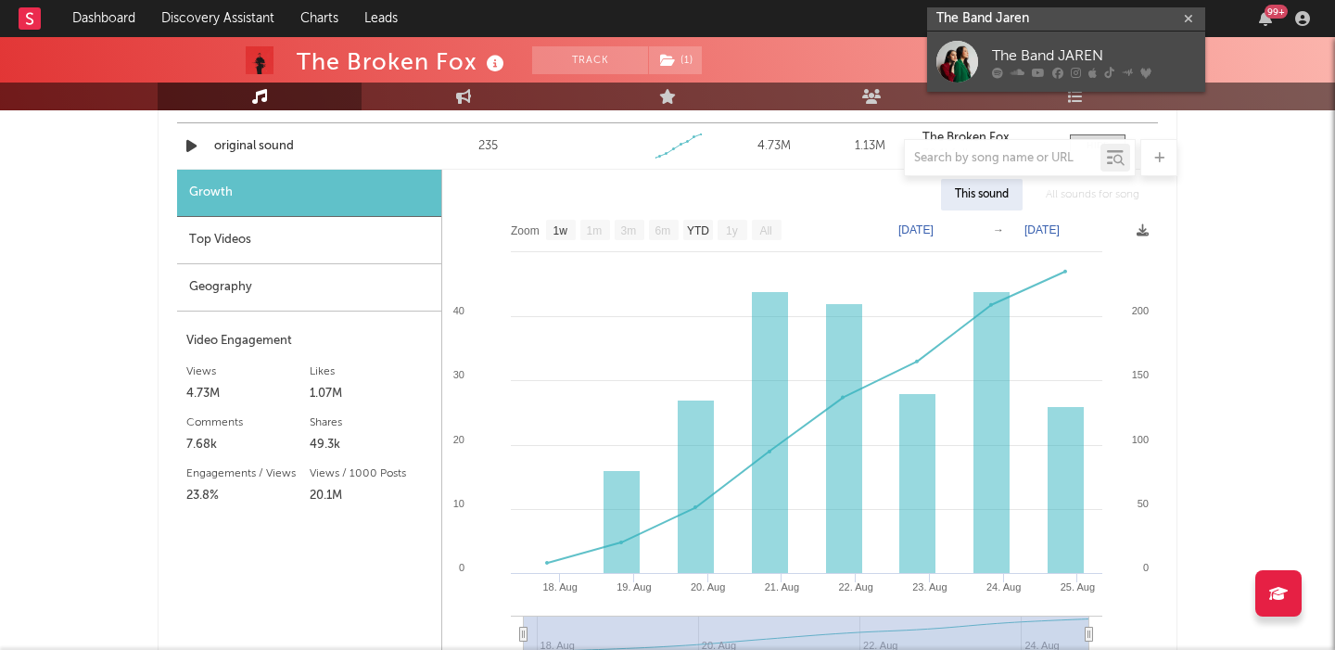
type input "The Band Jaren"
click at [1103, 51] on div "The Band JAREN" at bounding box center [1094, 56] width 204 height 22
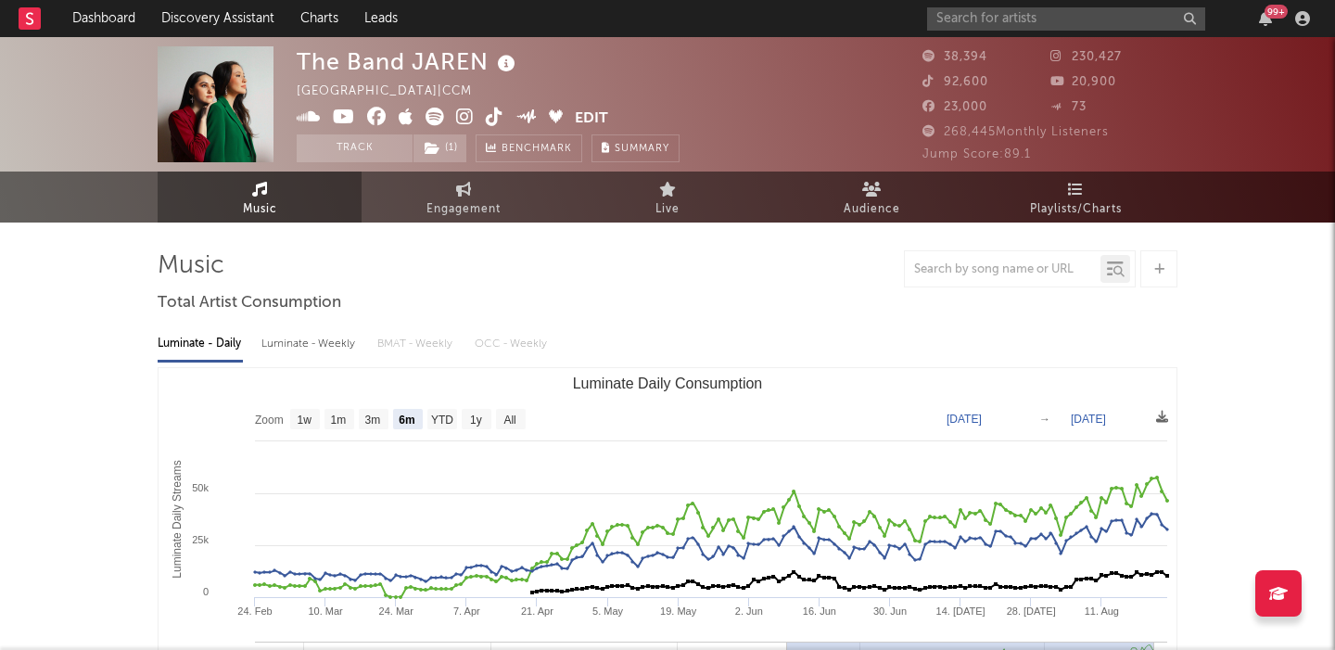
click at [330, 348] on div "Luminate - Weekly" at bounding box center [309, 344] width 97 height 32
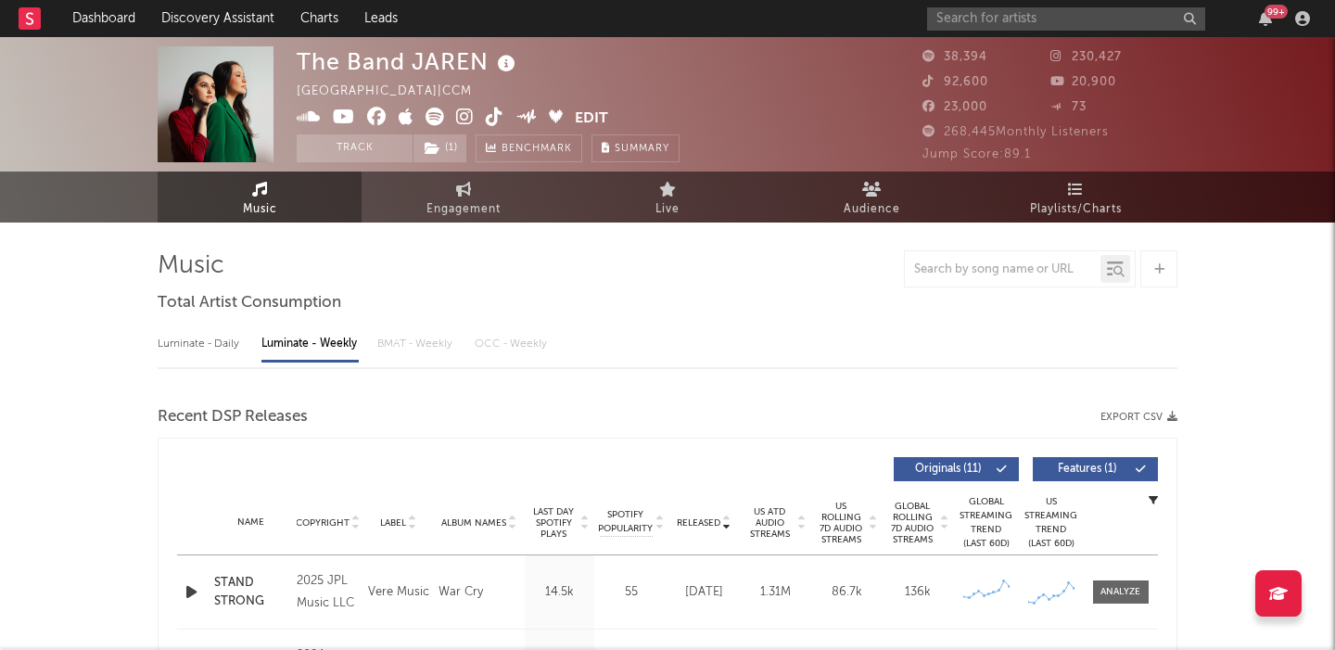
select select "6m"
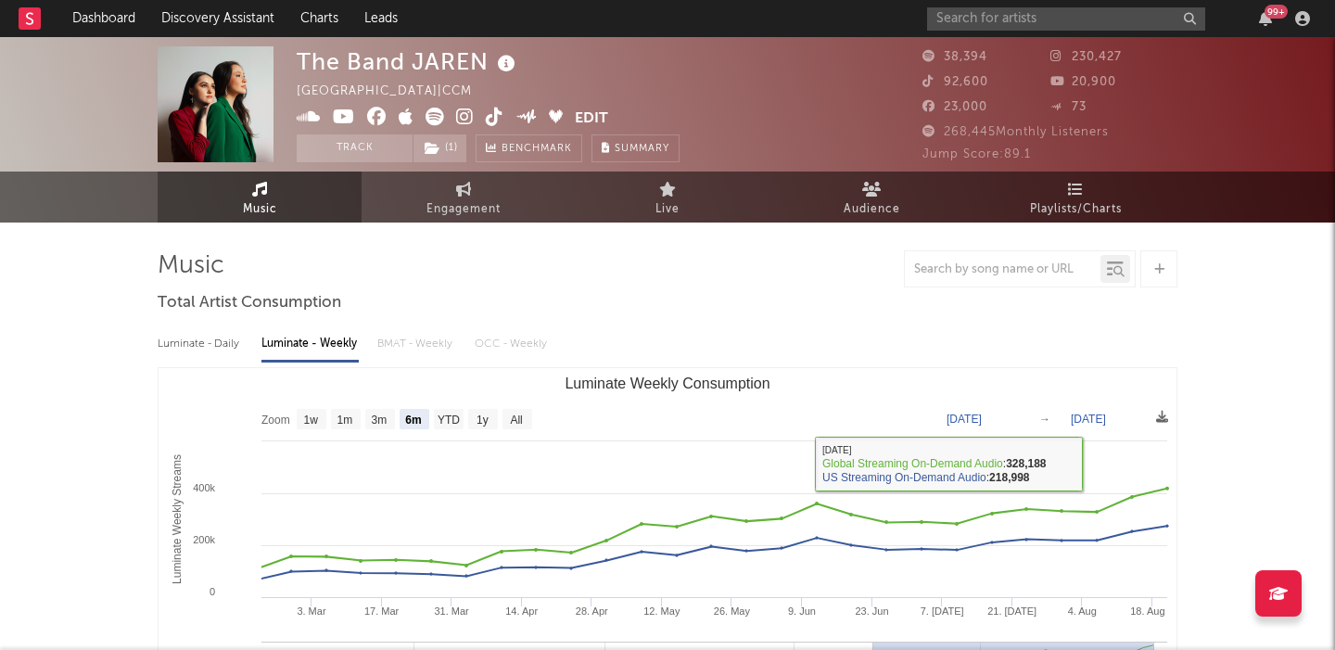
click at [206, 341] on div "Luminate - Daily" at bounding box center [200, 344] width 85 height 32
select select "6m"
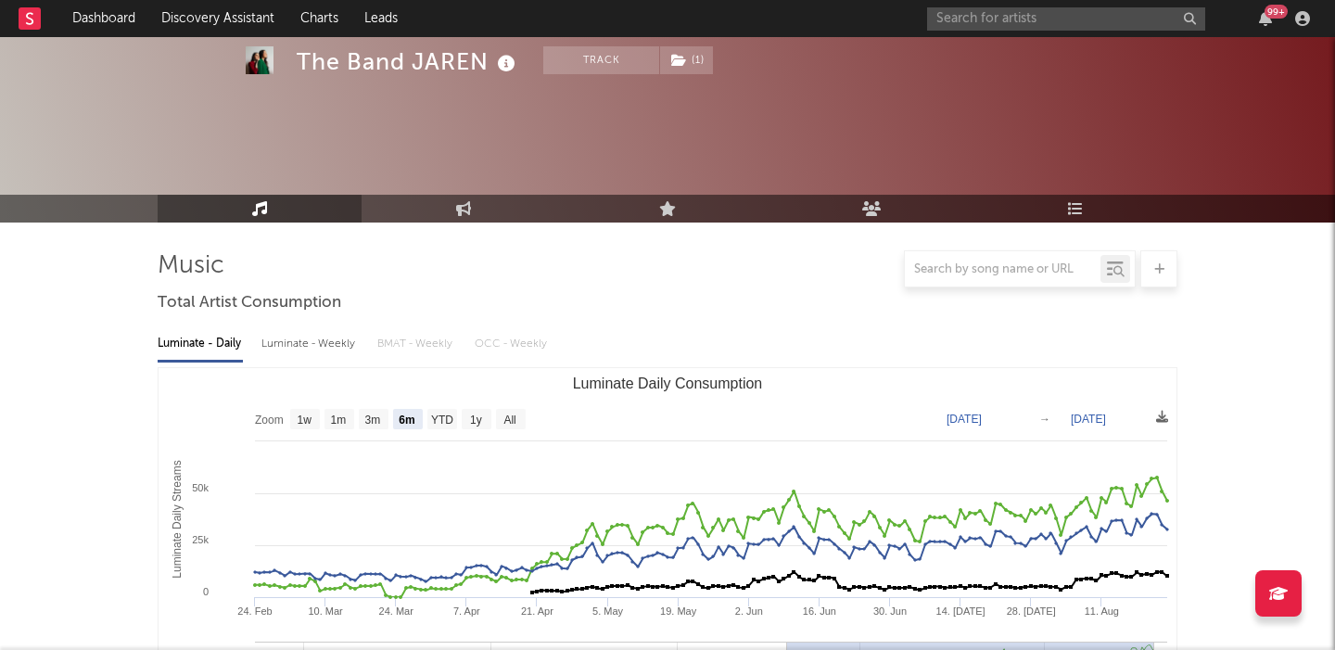
scroll to position [639, 0]
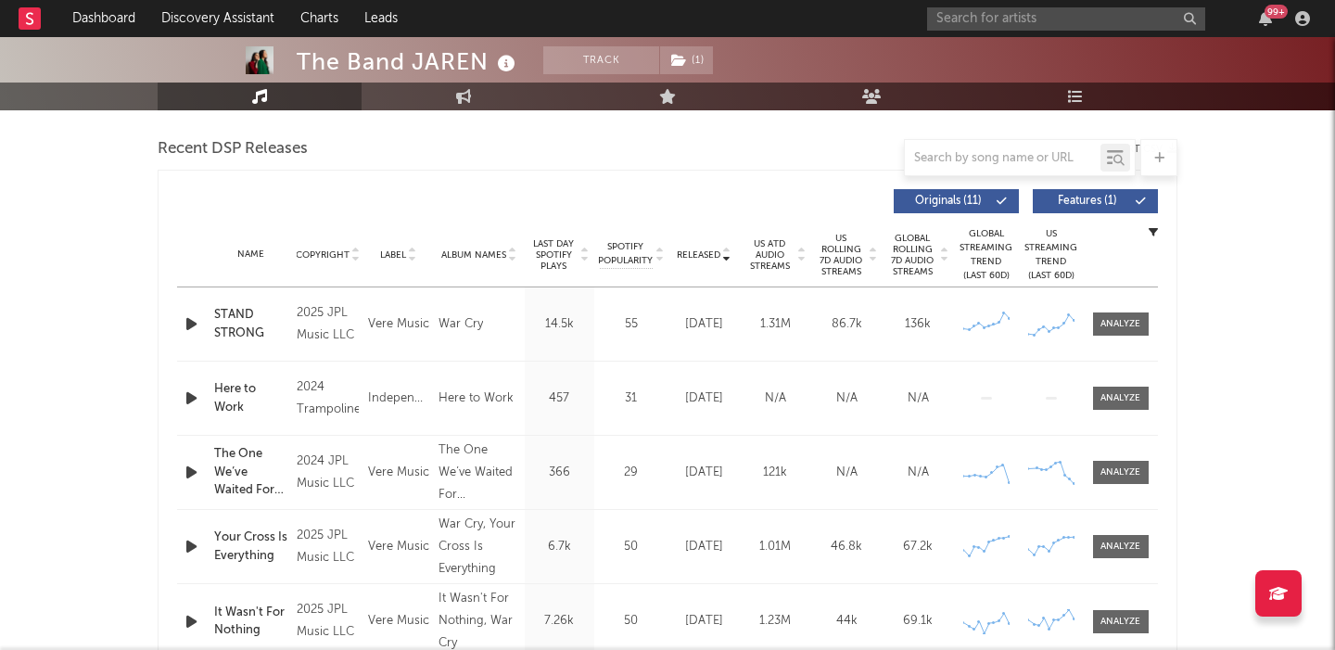
click at [195, 319] on icon "button" at bounding box center [191, 323] width 19 height 23
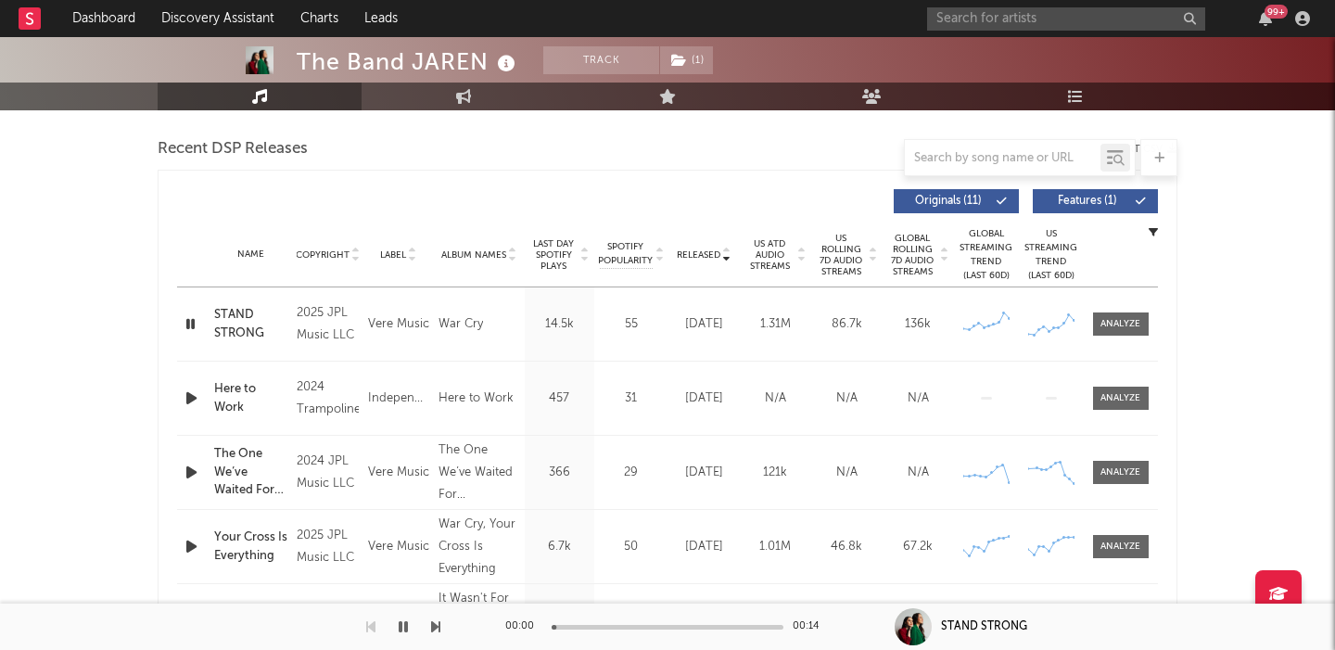
click at [1076, 201] on span "Features ( 1 )" at bounding box center [1087, 201] width 85 height 11
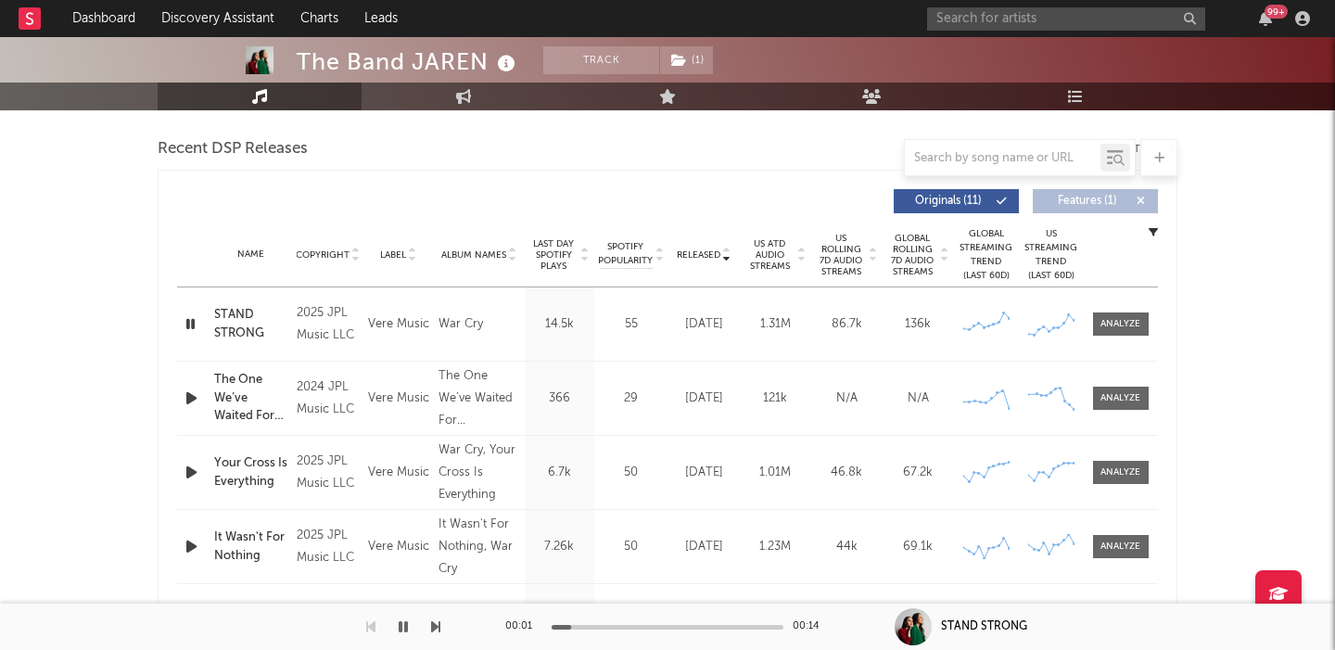
click at [823, 260] on span "US Rolling 7D Audio Streams" at bounding box center [841, 255] width 51 height 45
click at [187, 395] on icon "button" at bounding box center [191, 398] width 19 height 23
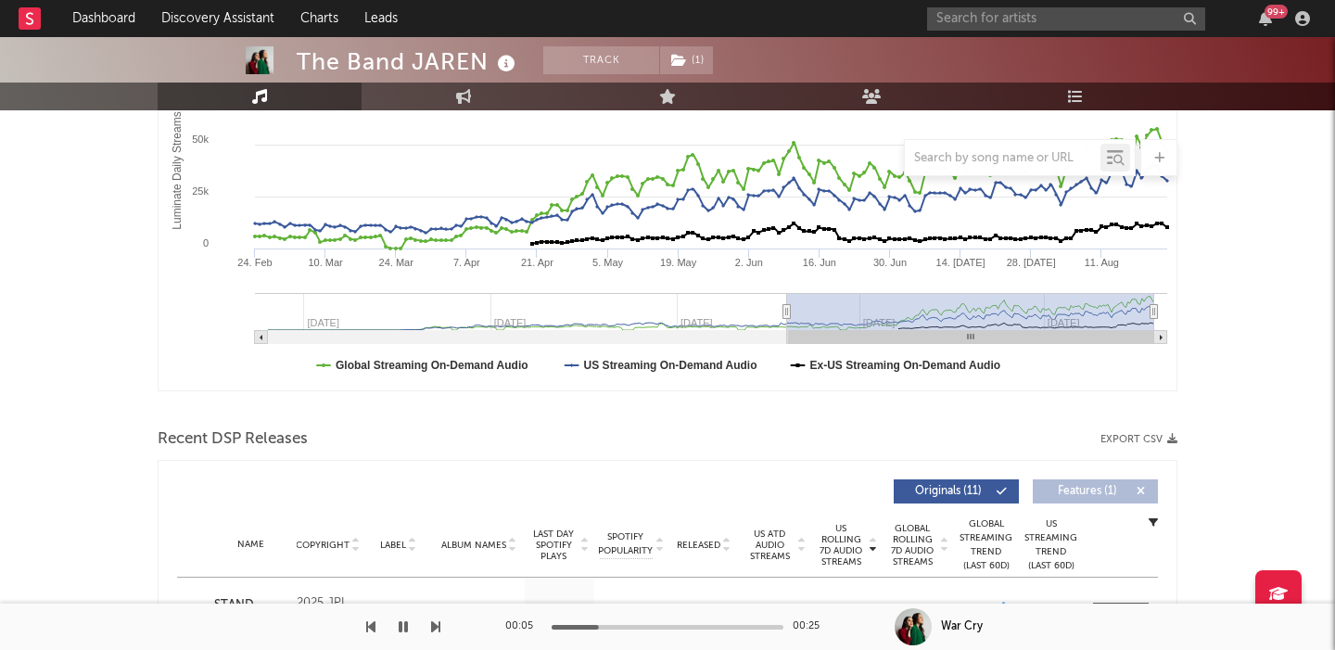
scroll to position [493, 0]
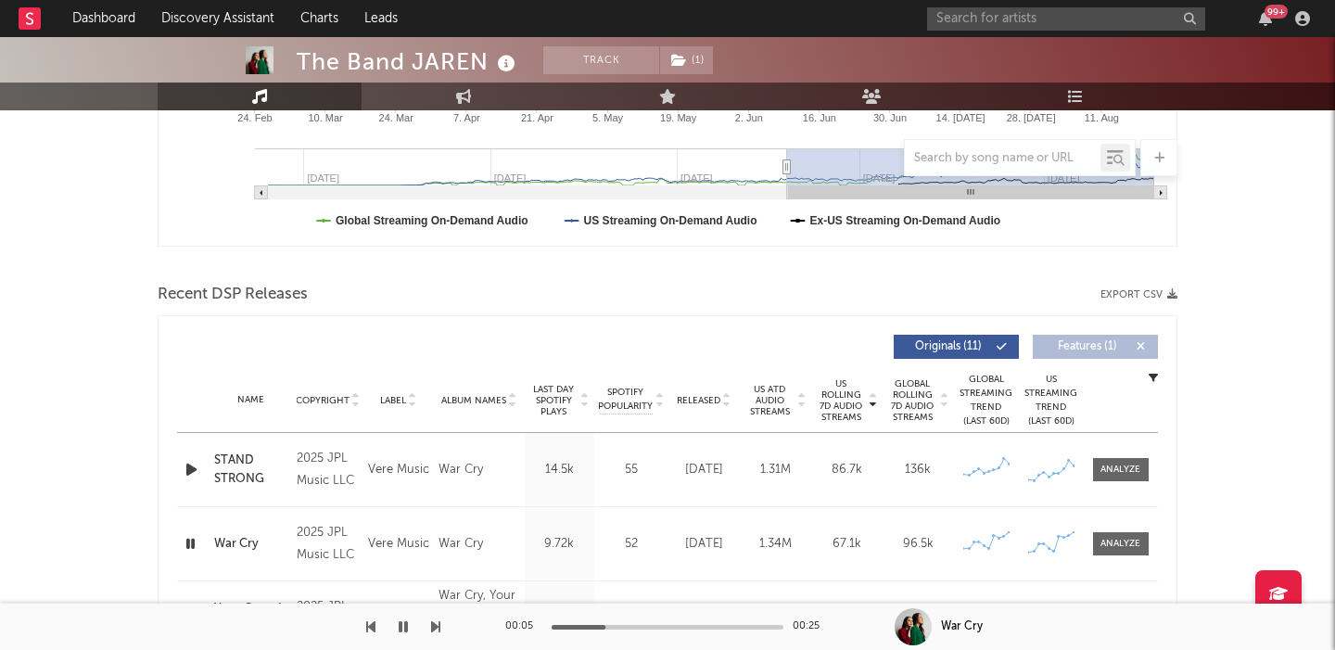
click at [678, 400] on span "Released" at bounding box center [699, 400] width 44 height 11
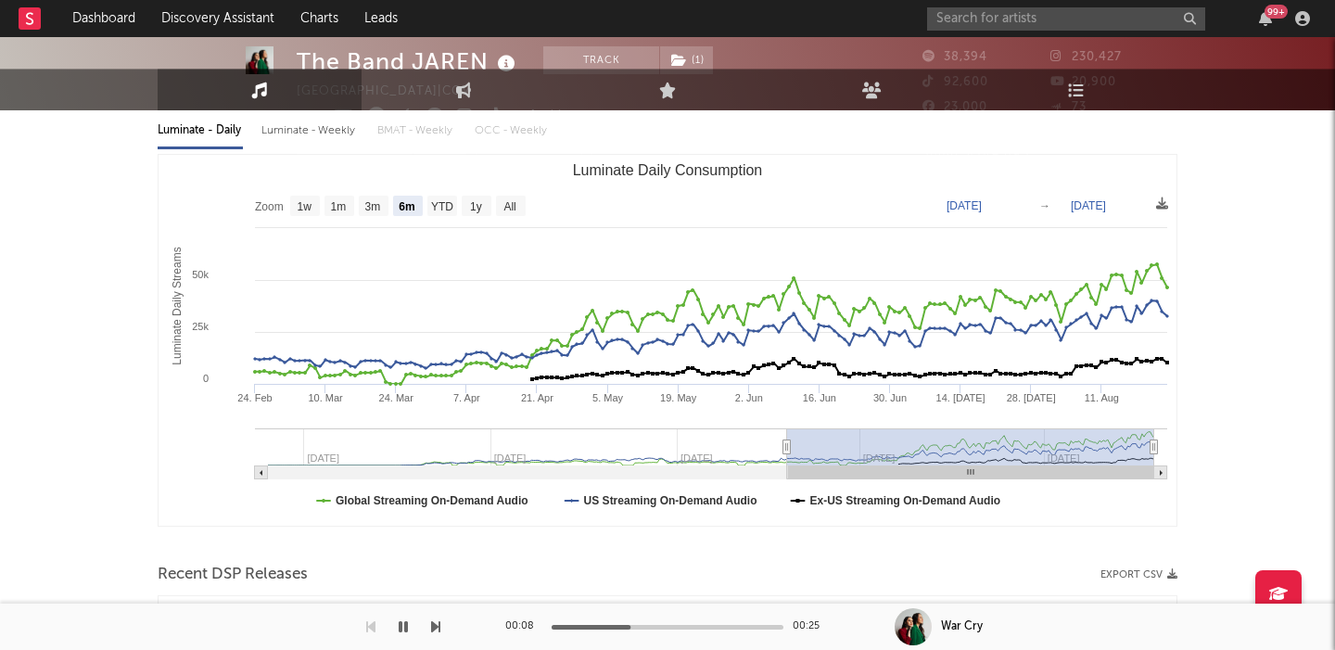
scroll to position [0, 0]
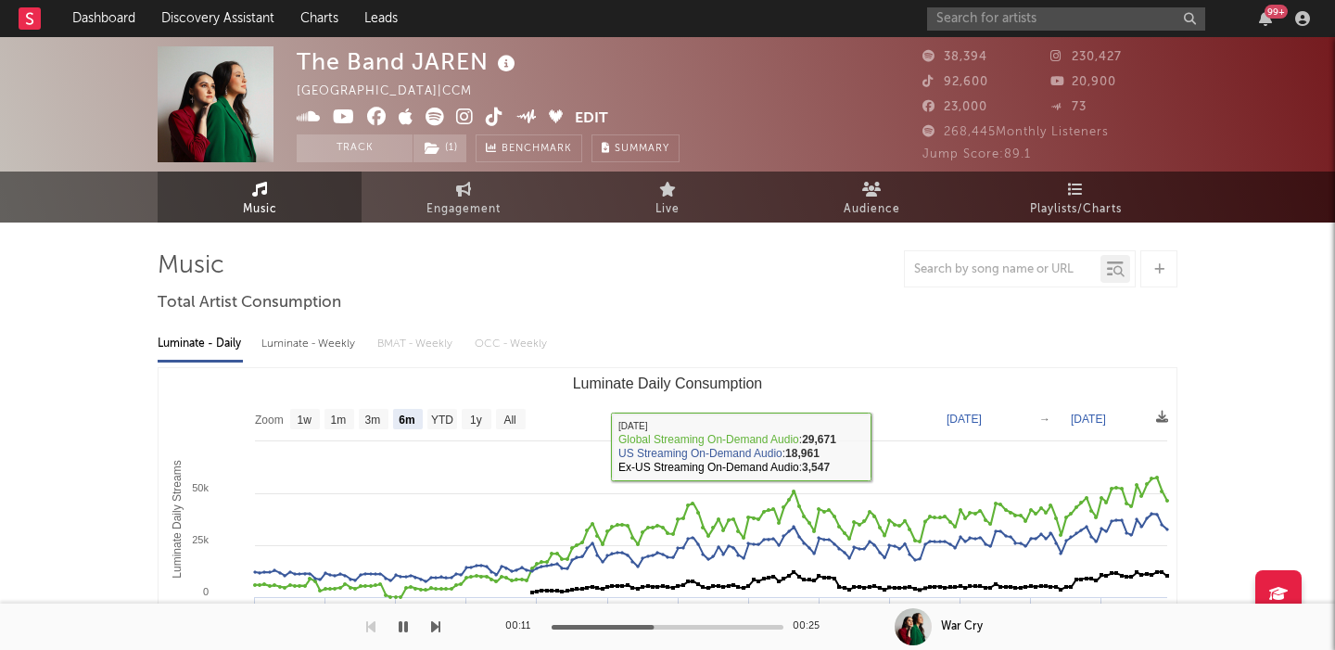
click at [316, 345] on div "Luminate - Weekly" at bounding box center [309, 344] width 97 height 32
select select "6m"
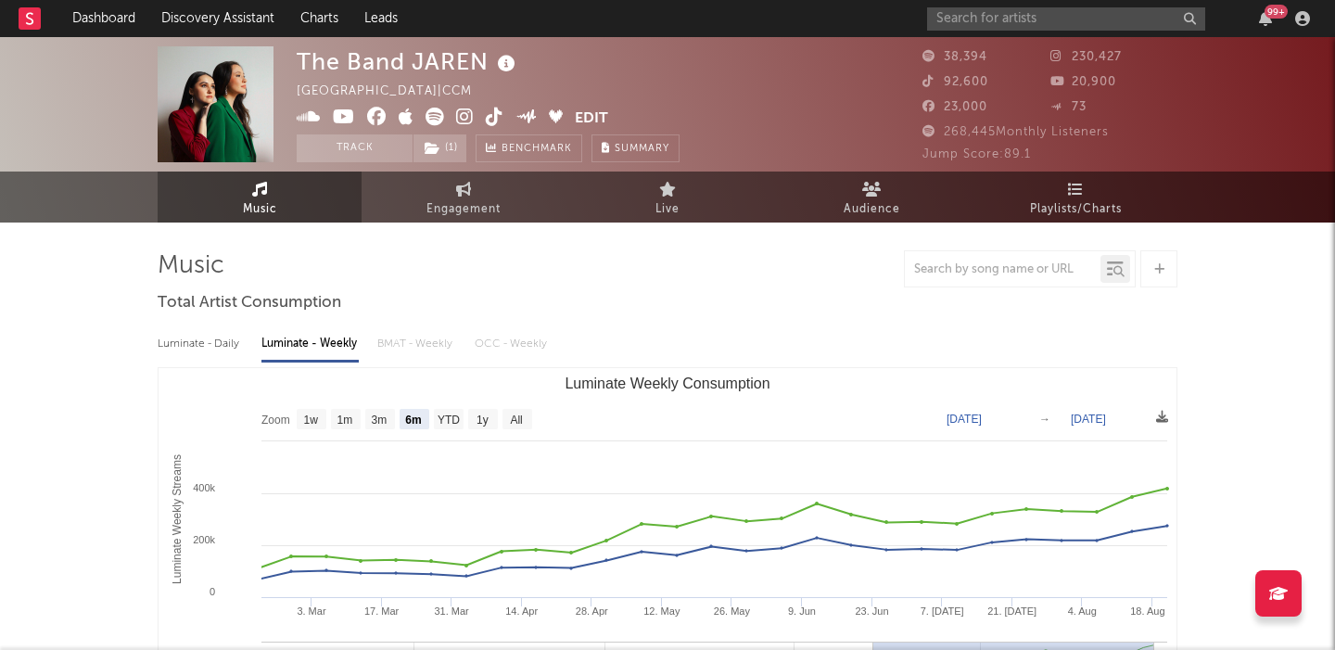
click at [369, 68] on div "The Band JAREN" at bounding box center [408, 61] width 223 height 31
copy div "The Band JAREN"
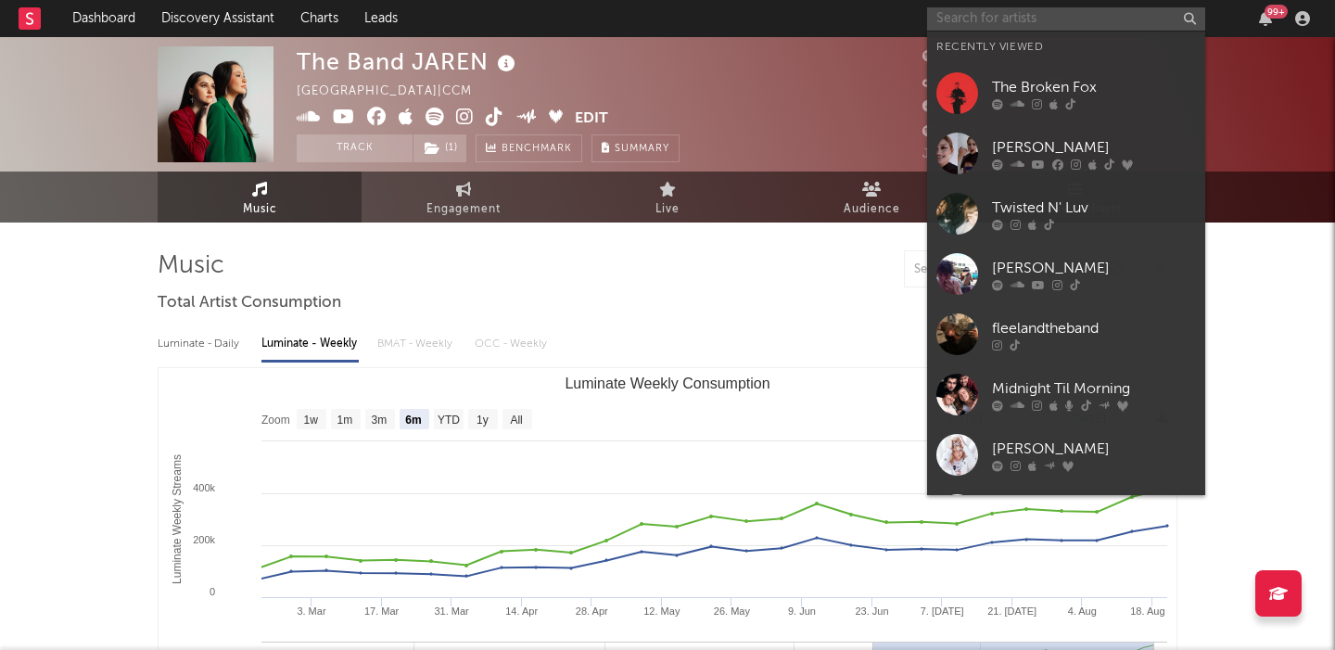
click at [1045, 14] on input "text" at bounding box center [1066, 18] width 278 height 23
paste input "[PERSON_NAME]"
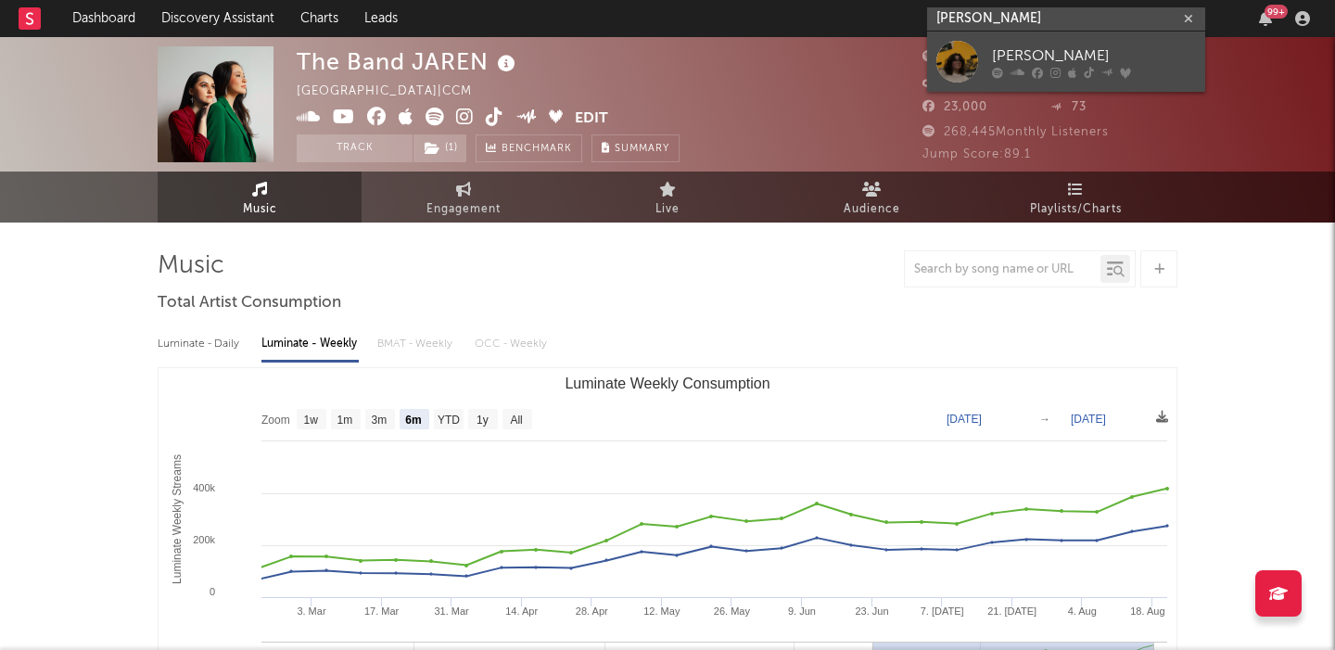
type input "[PERSON_NAME]"
click at [1090, 49] on div "[PERSON_NAME]" at bounding box center [1094, 56] width 204 height 22
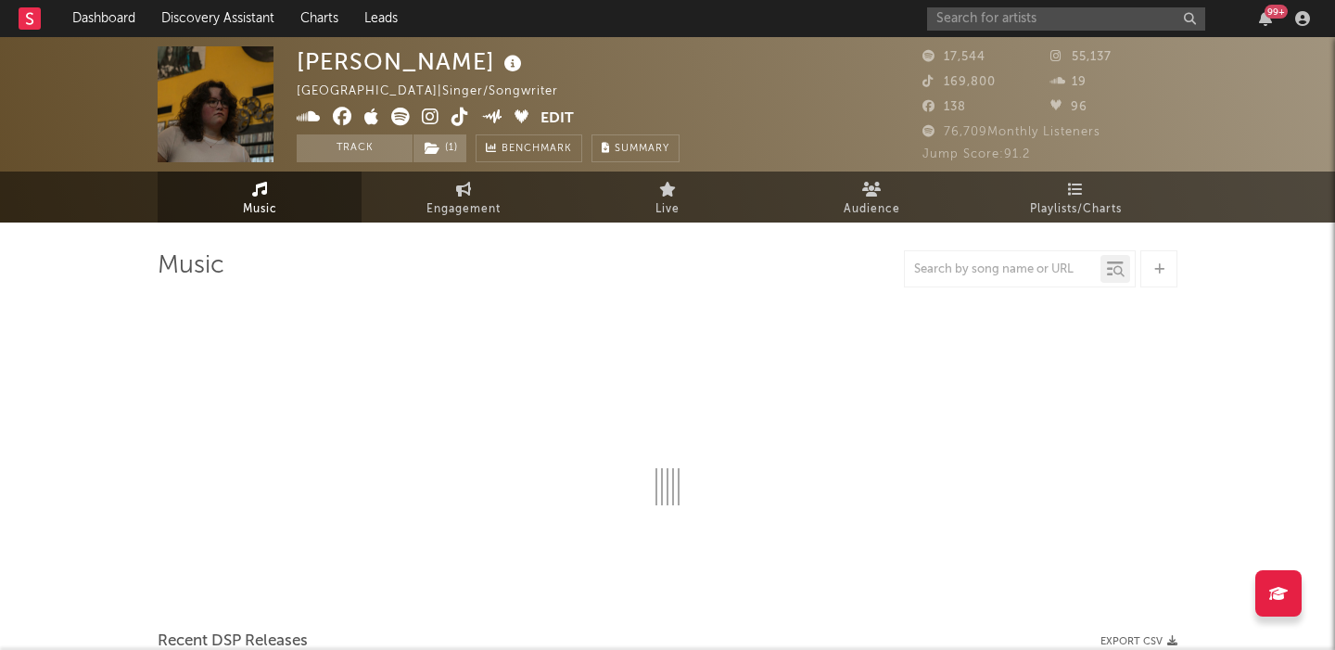
select select "6m"
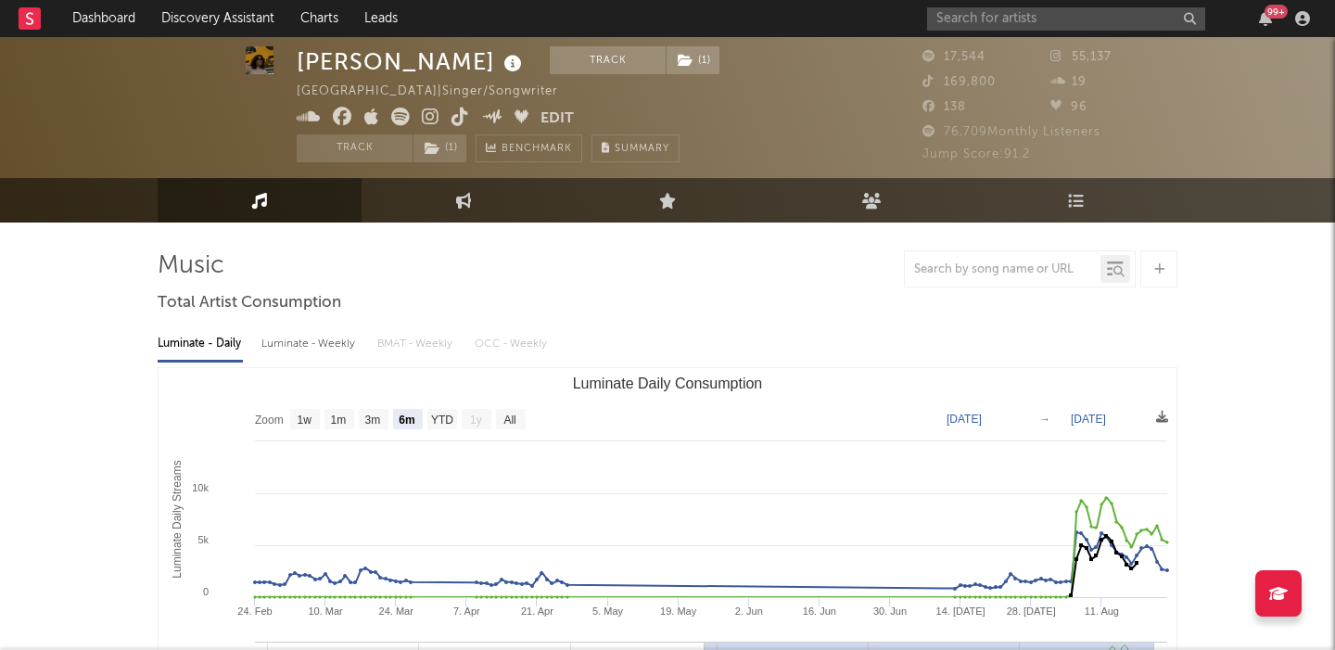
scroll to position [20, 0]
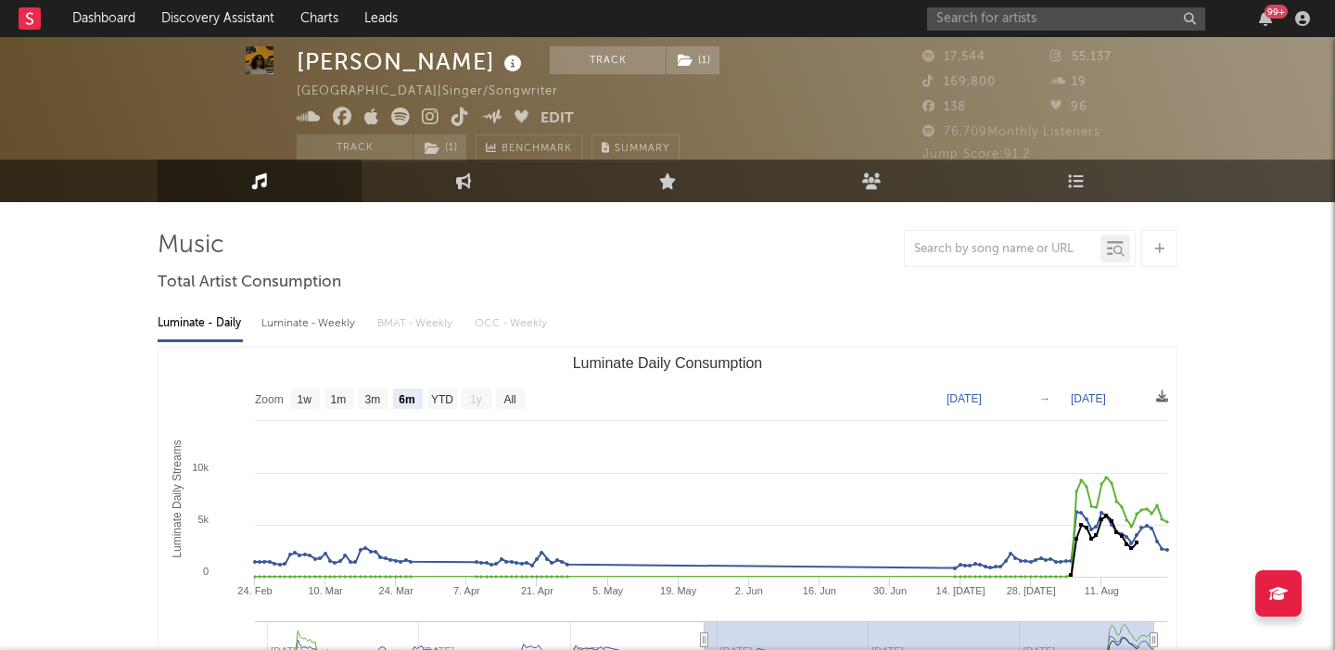
click at [304, 317] on div "Luminate - Weekly" at bounding box center [309, 324] width 97 height 32
select select "6m"
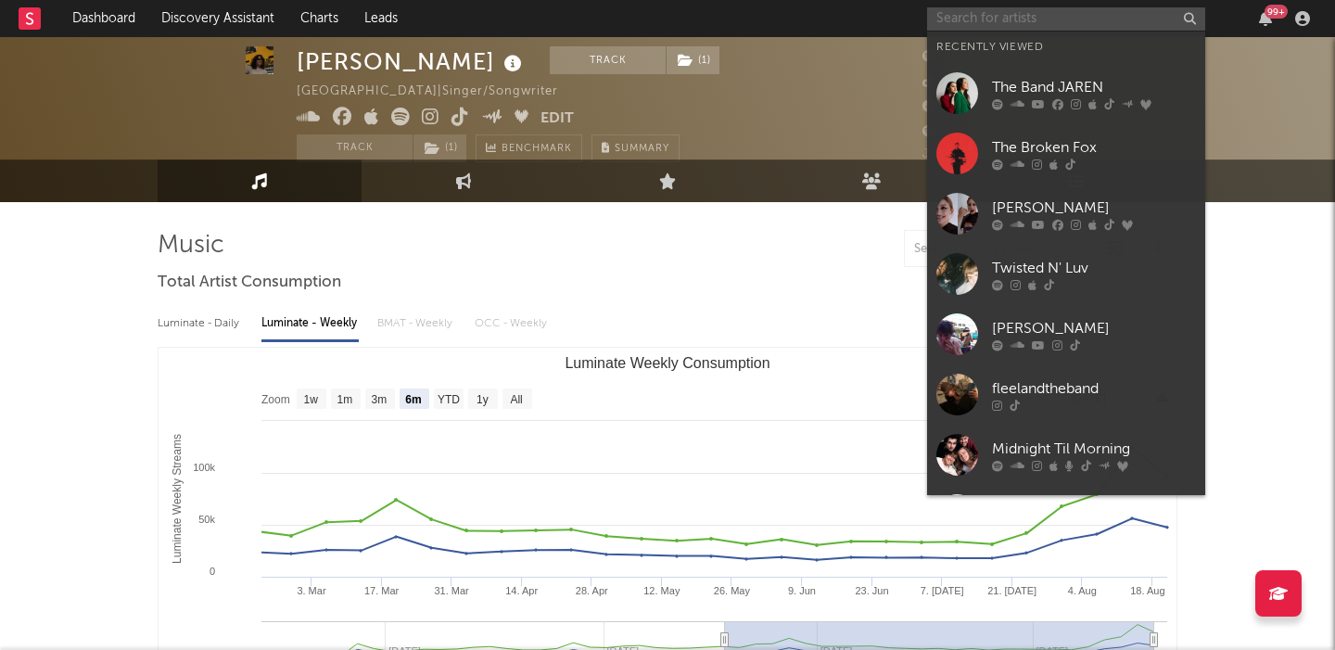
click at [974, 20] on input "text" at bounding box center [1066, 18] width 278 height 23
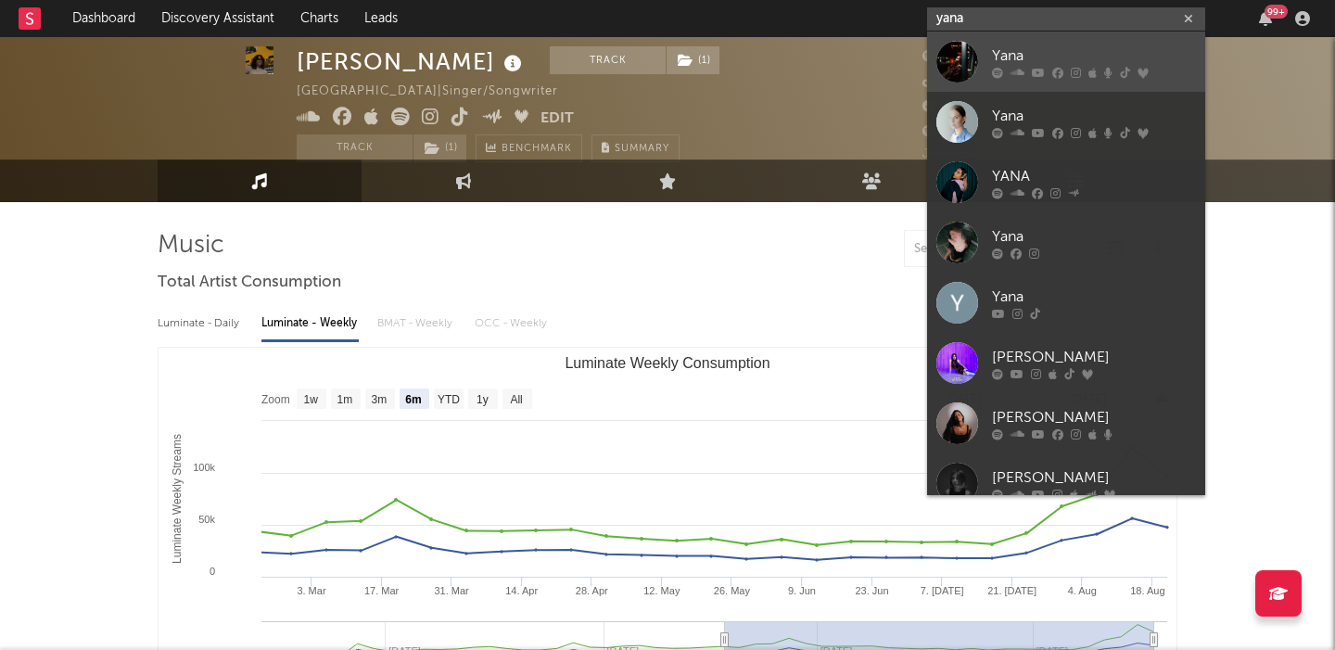
type input "yana"
click at [1061, 45] on div "Yana" at bounding box center [1094, 56] width 204 height 22
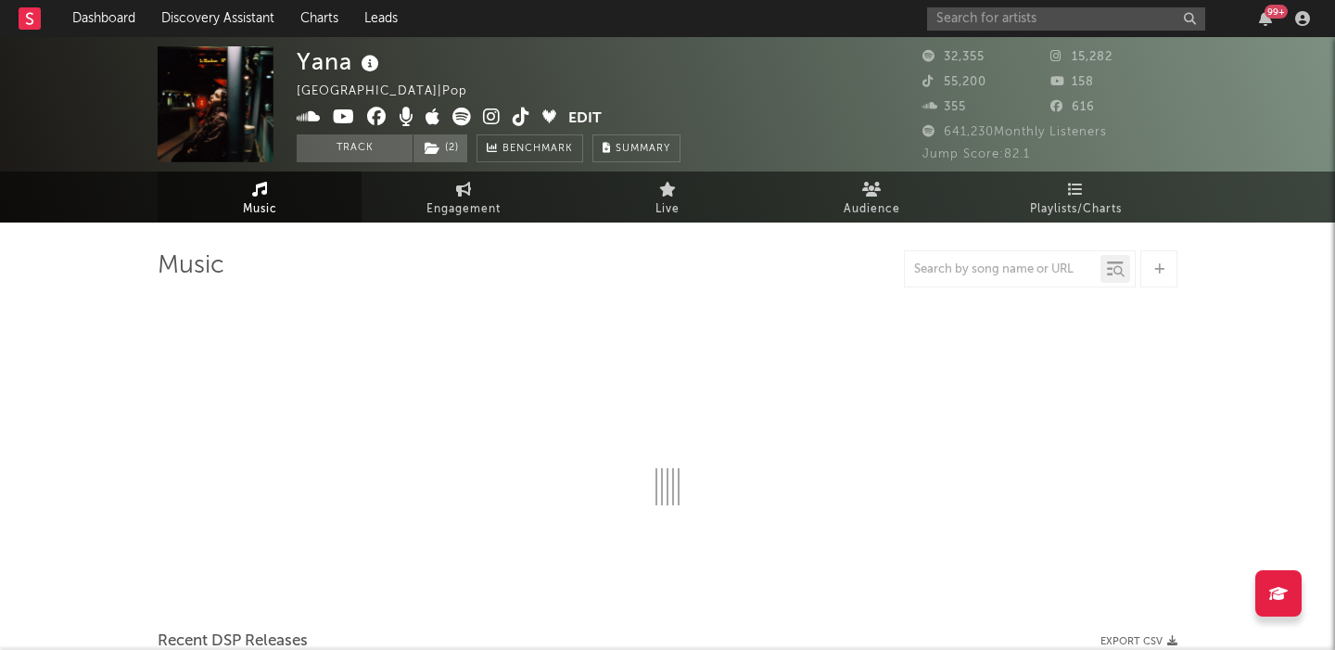
select select "6m"
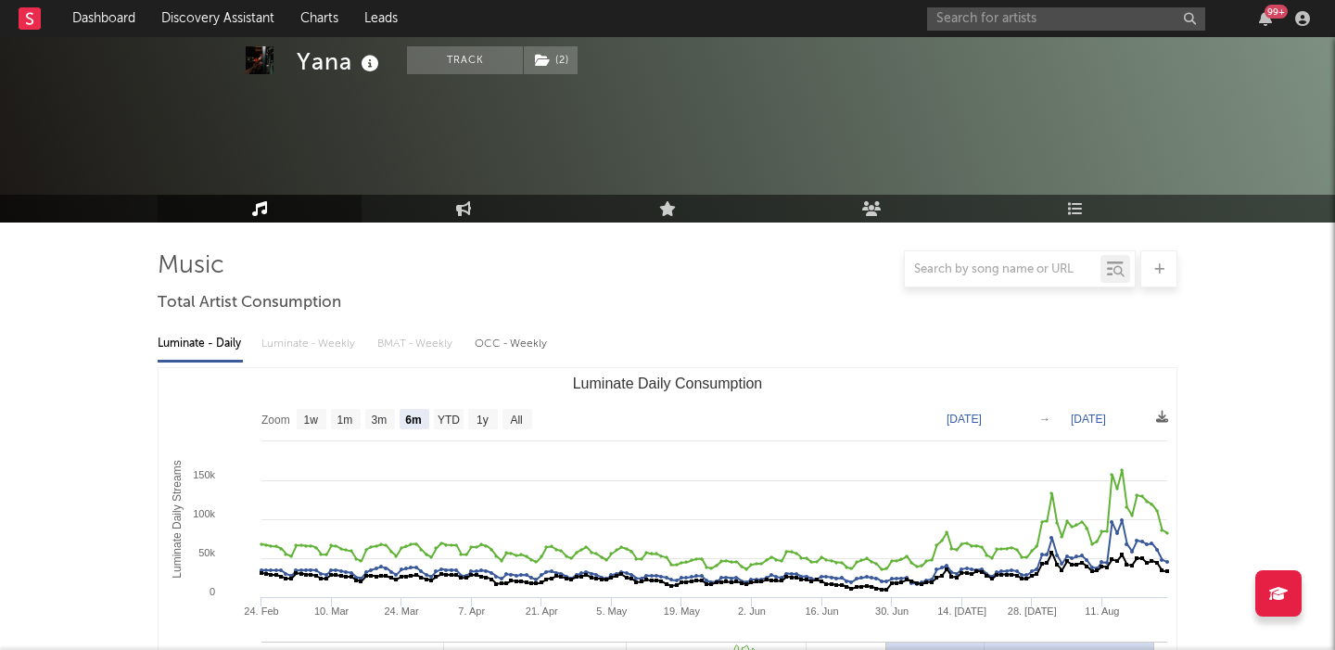
scroll to position [518, 0]
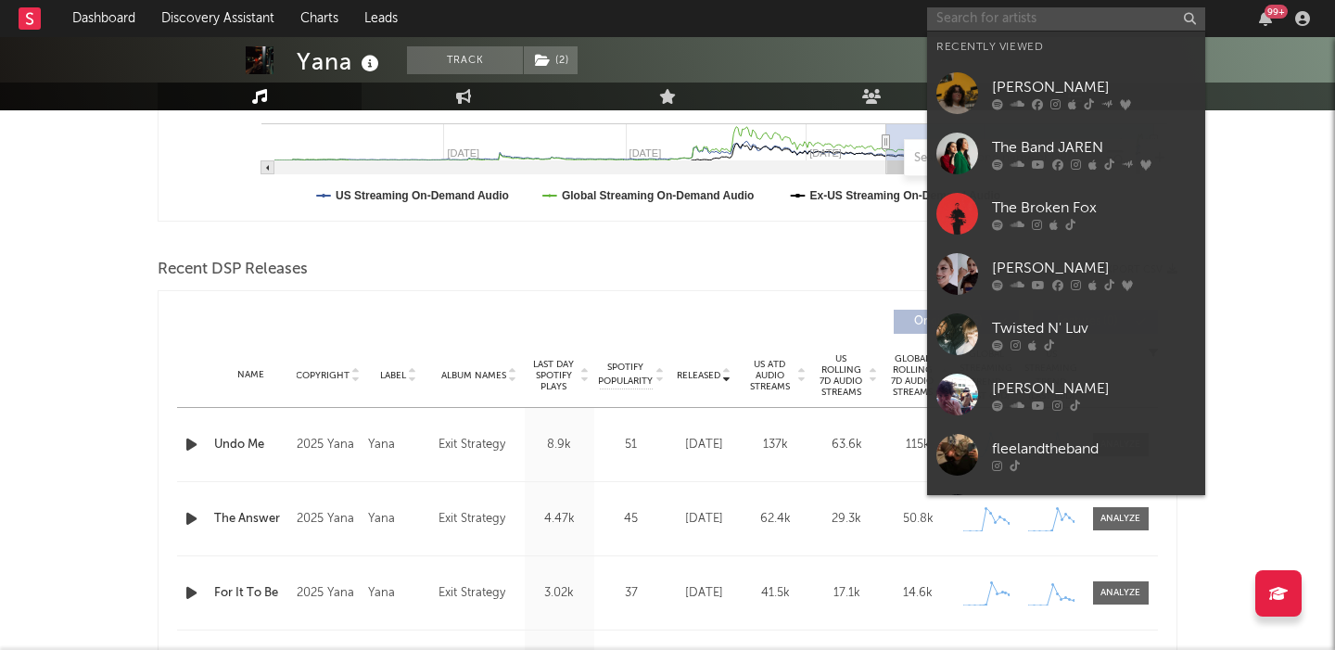
click at [990, 20] on input "text" at bounding box center [1066, 18] width 278 height 23
paste input "Allison Eide"
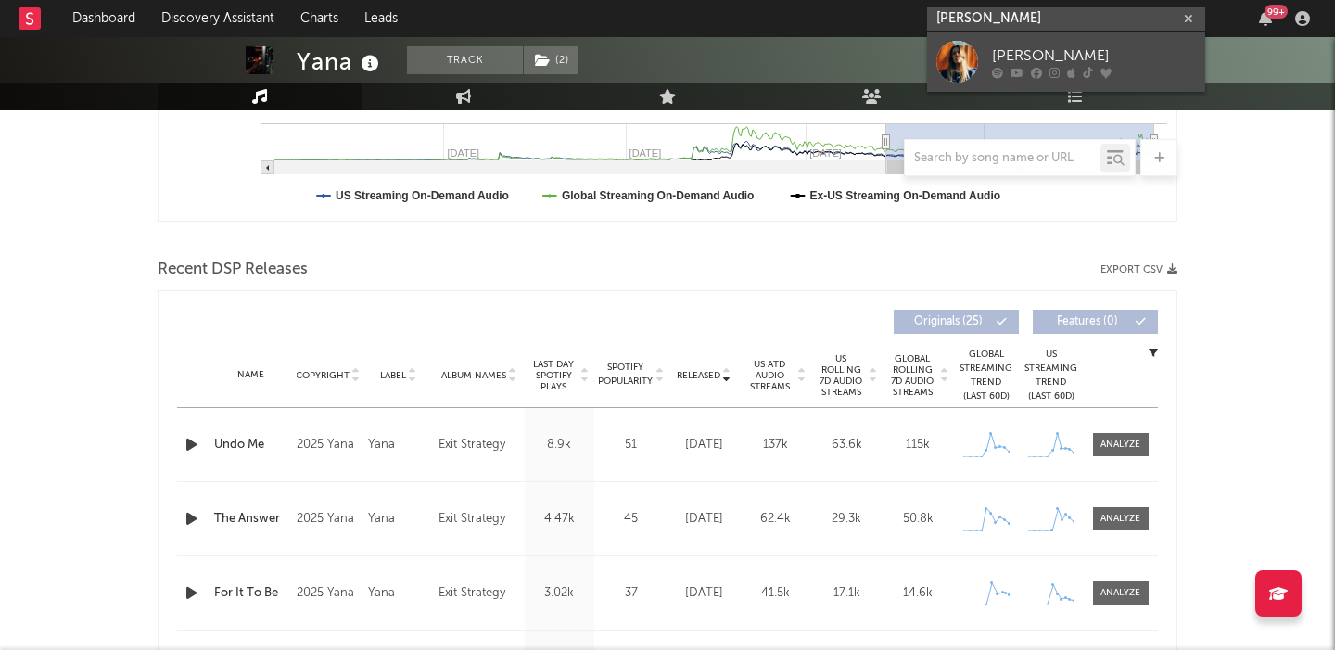
type input "Allison Eide"
click at [1069, 57] on div "Allison Eide" at bounding box center [1094, 56] width 204 height 22
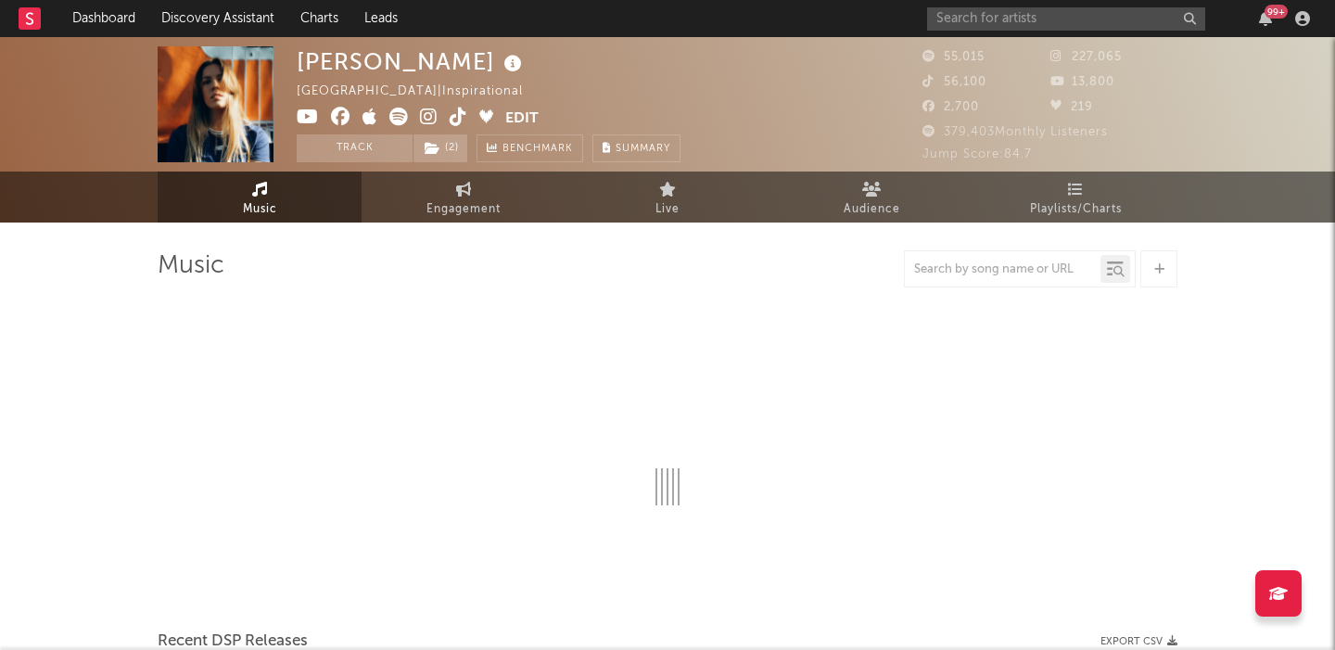
select select "6m"
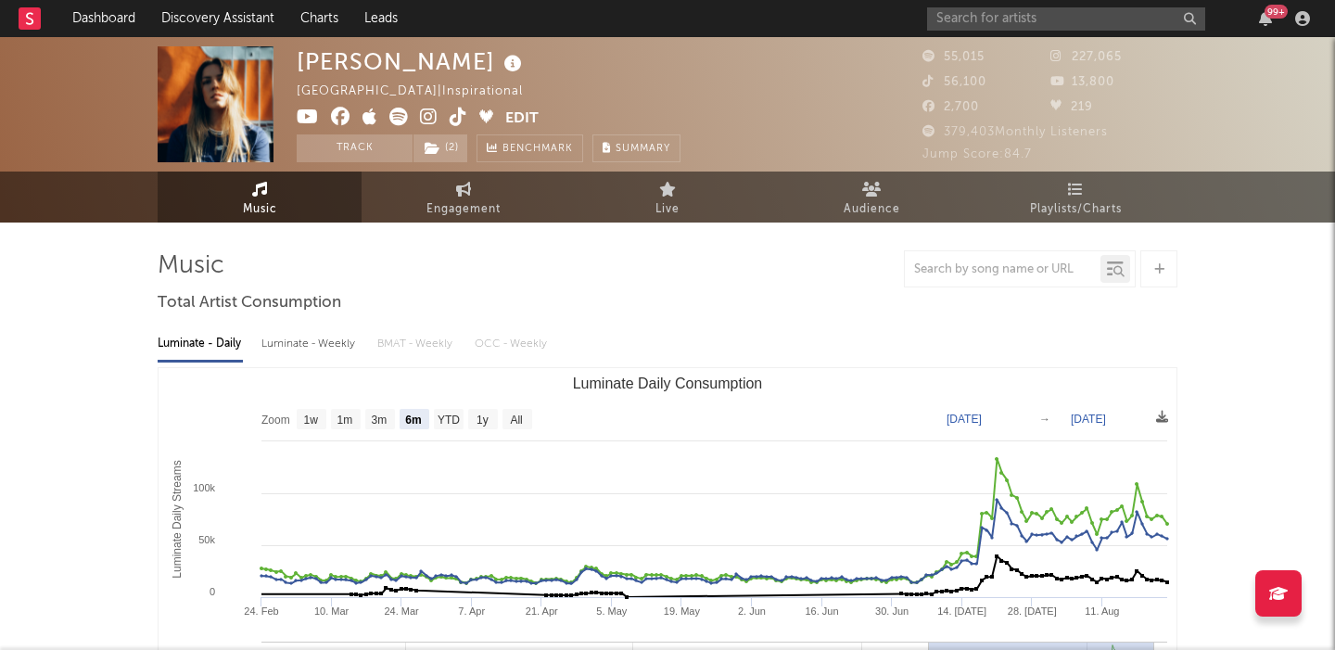
click at [310, 344] on div "Luminate - Weekly" at bounding box center [309, 344] width 97 height 32
select select "6m"
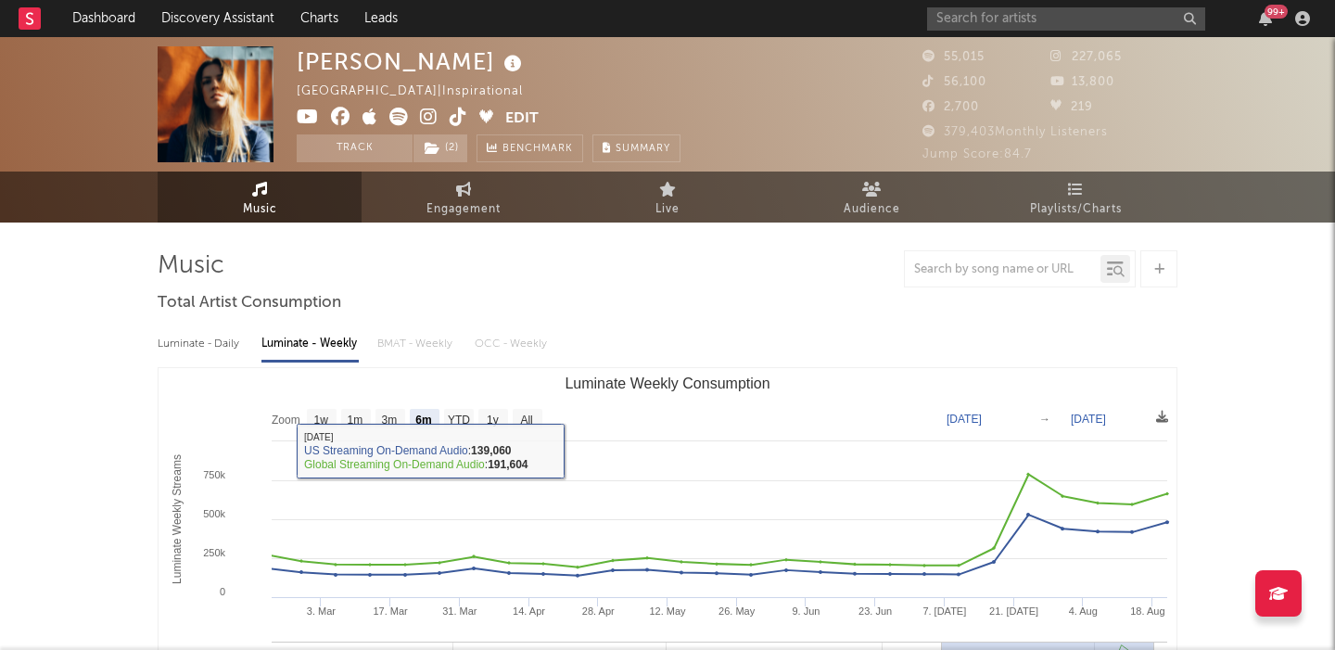
click at [233, 348] on div "Luminate - Daily" at bounding box center [200, 344] width 85 height 32
select select "6m"
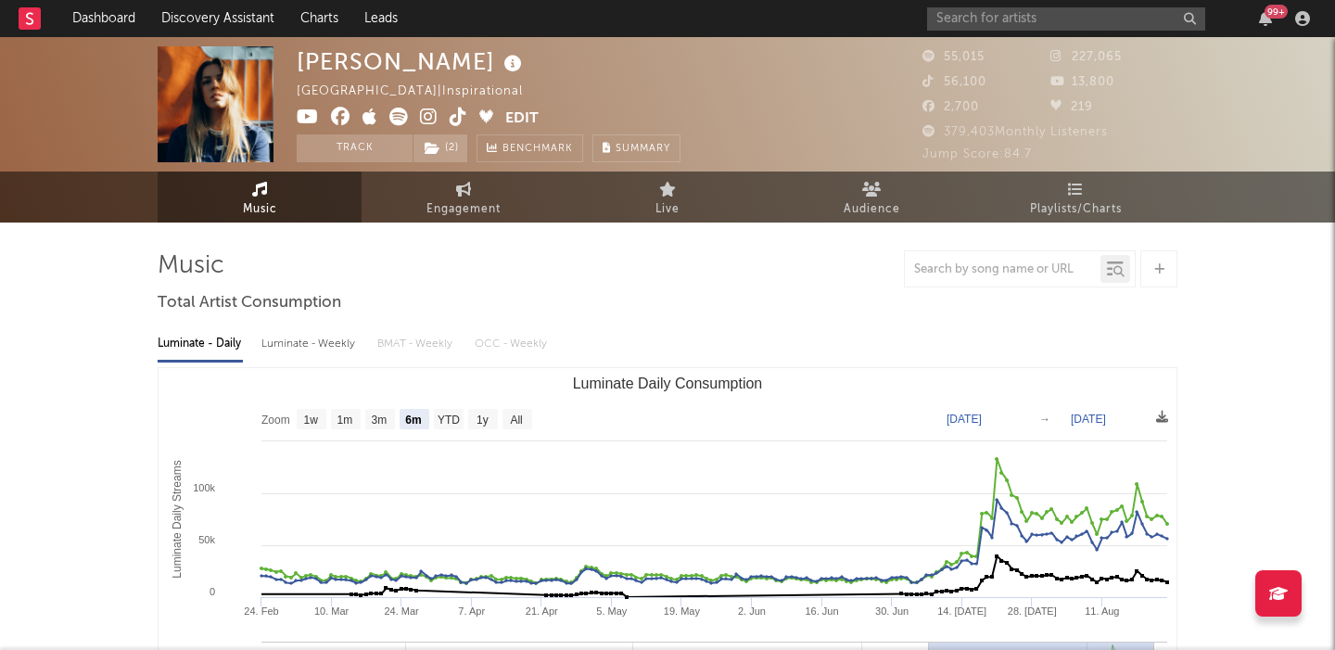
click at [426, 120] on icon at bounding box center [429, 117] width 18 height 19
click at [1024, 21] on input "text" at bounding box center [1066, 18] width 278 height 23
paste input "[PERSON_NAME]"
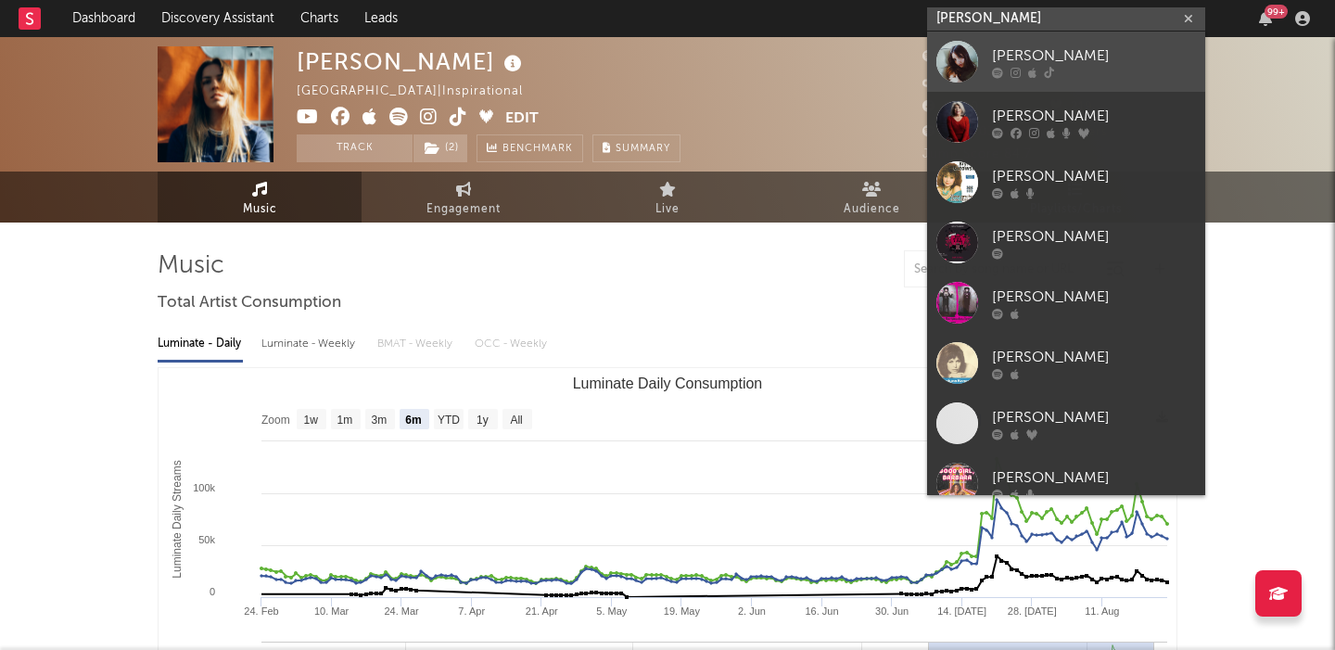
type input "[PERSON_NAME]"
click at [1058, 43] on link "[PERSON_NAME]" at bounding box center [1066, 62] width 278 height 60
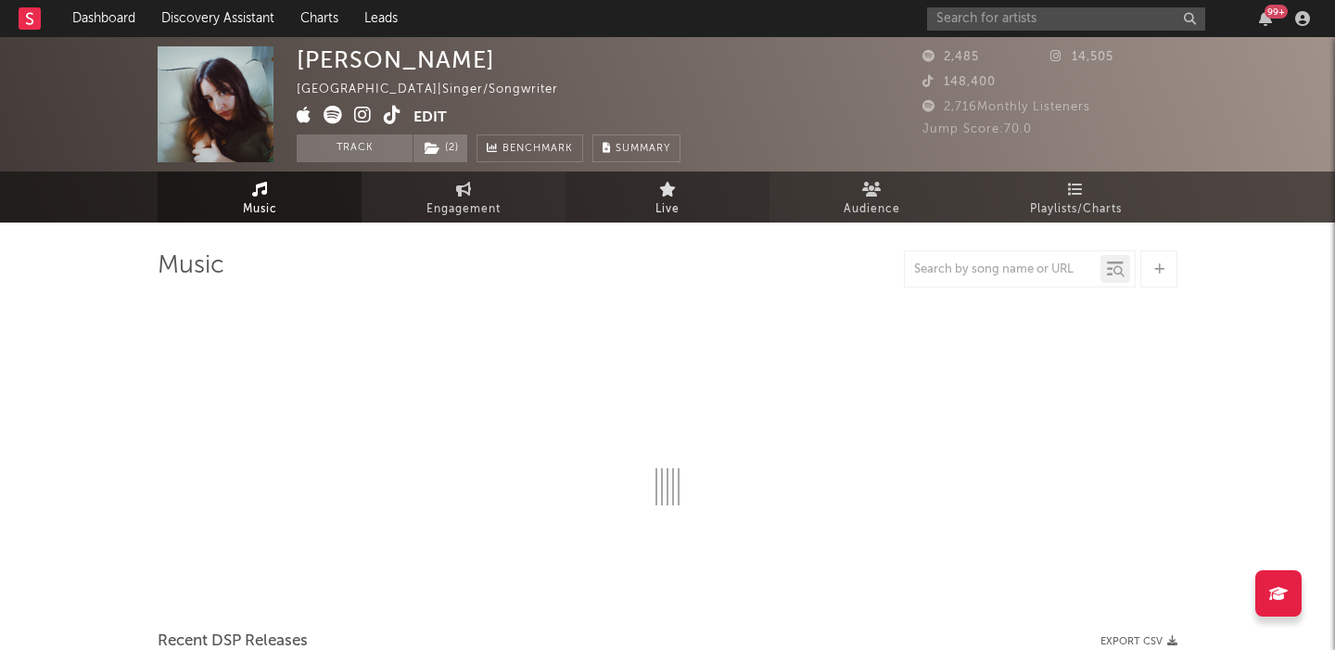
select select "1w"
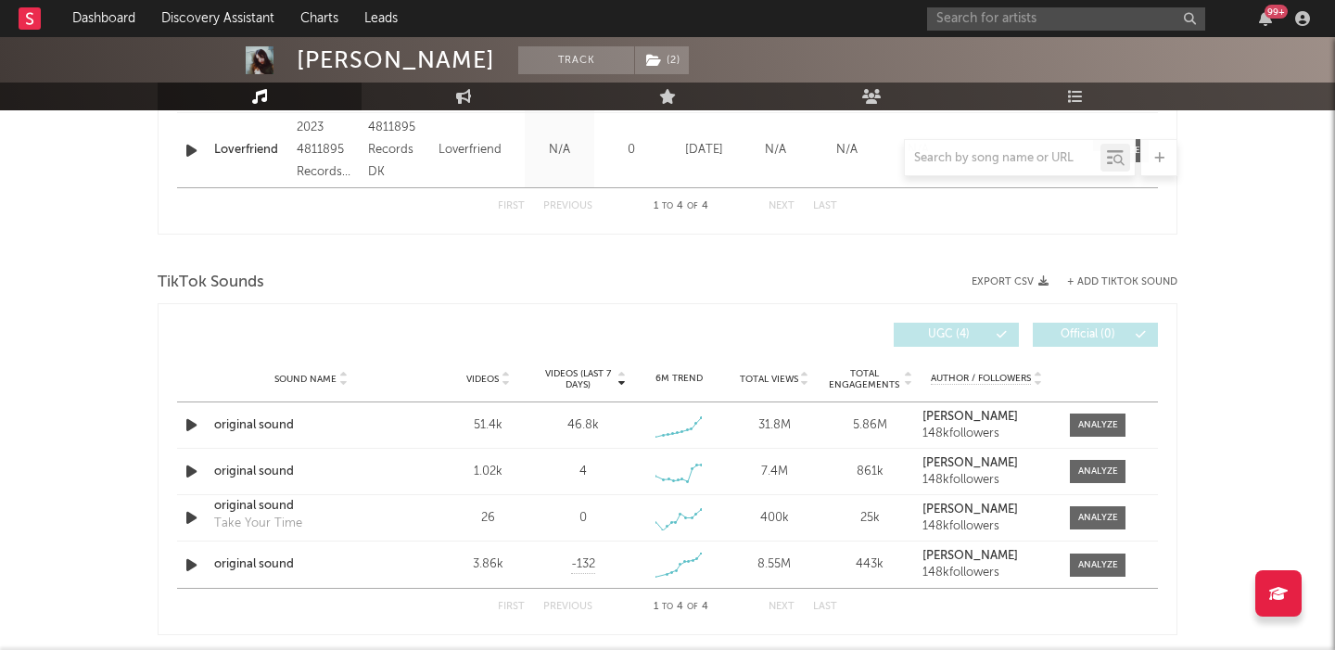
scroll to position [1054, 0]
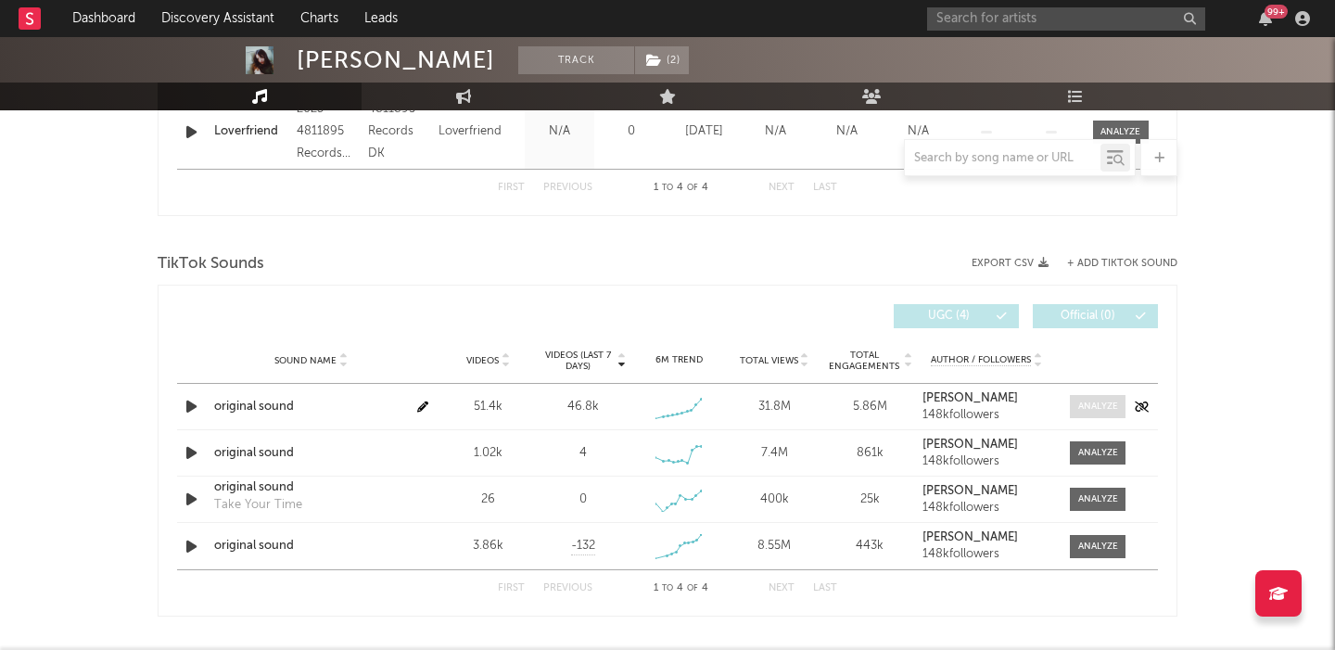
click at [1091, 414] on span at bounding box center [1098, 406] width 56 height 23
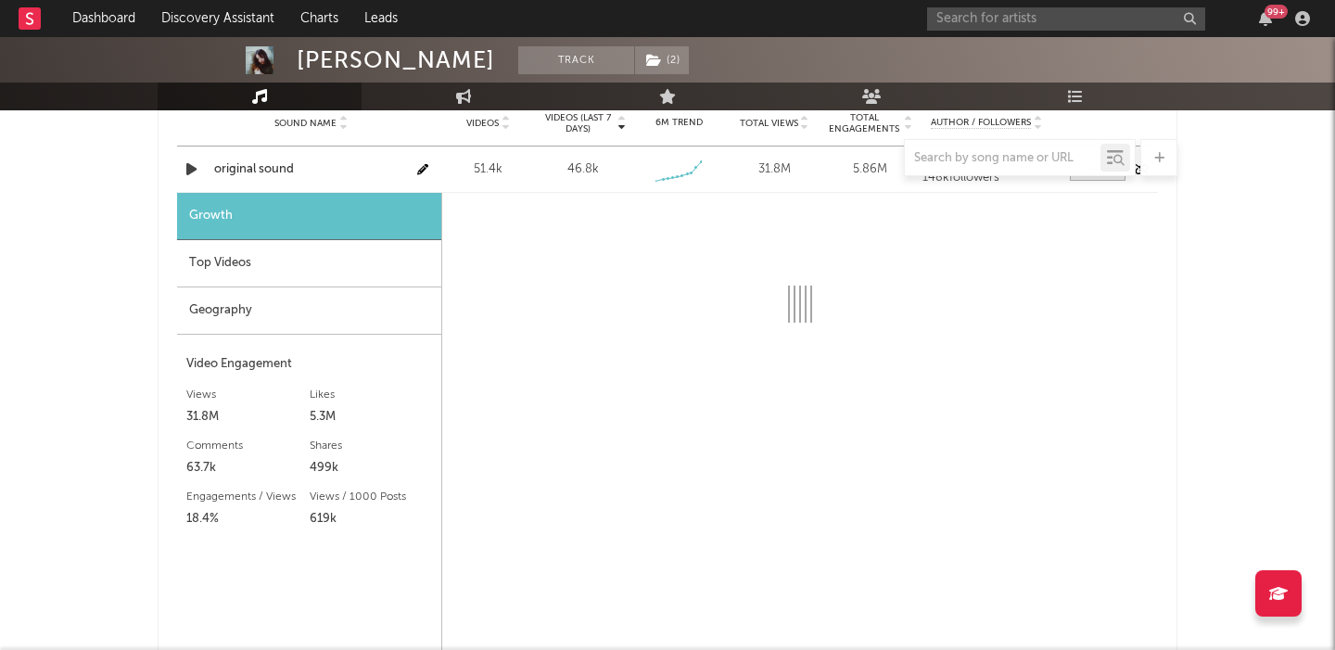
scroll to position [1304, 0]
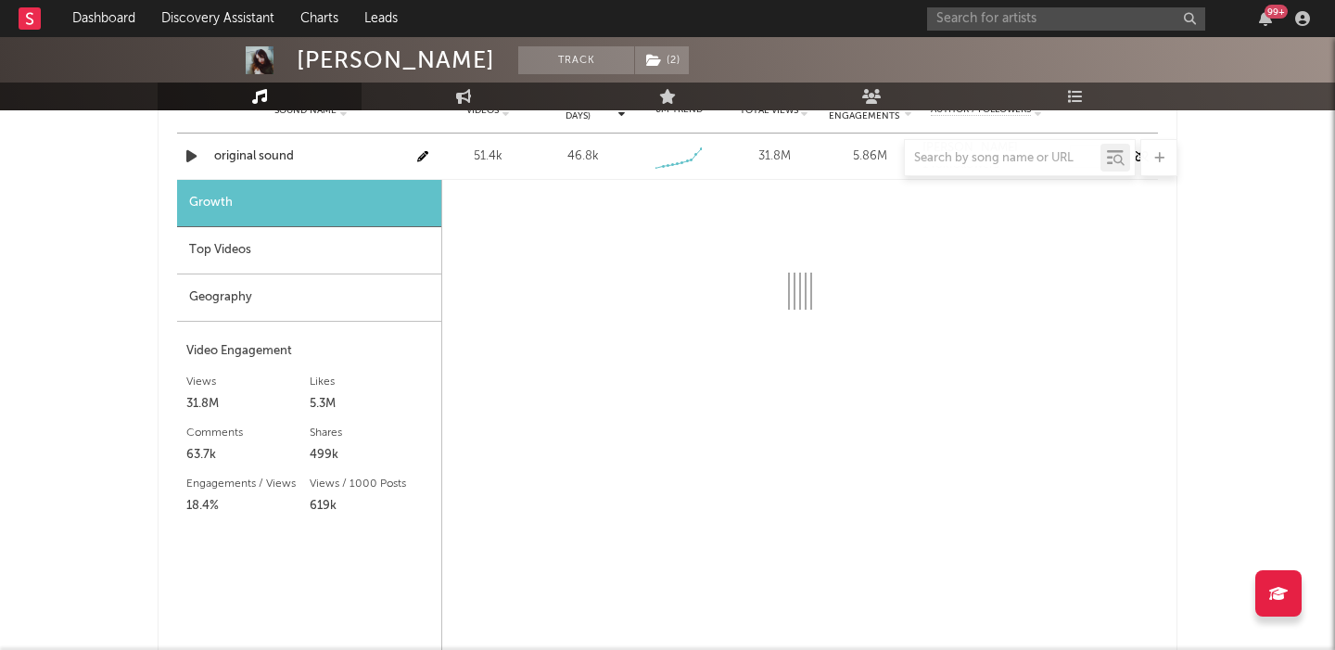
select select "6m"
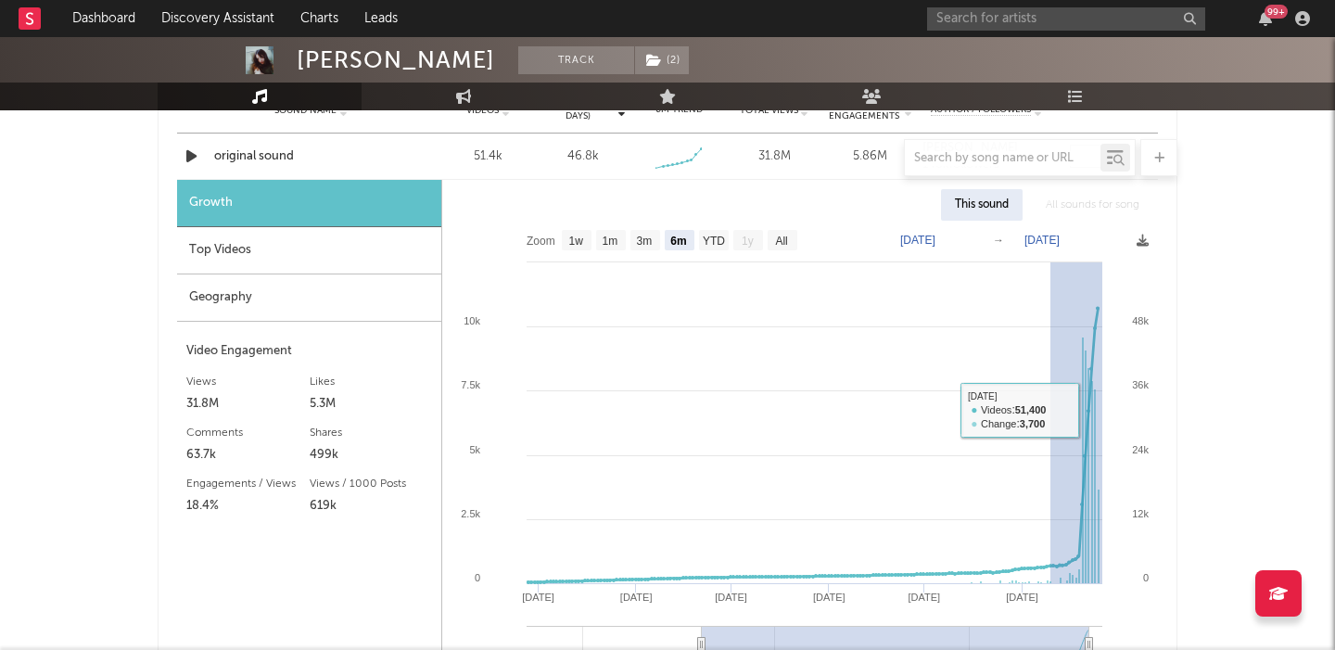
drag, startPoint x: 1050, startPoint y: 410, endPoint x: 1170, endPoint y: 409, distance: 119.6
click at [1170, 409] on div "Videos (last 7 days) Sound Name Videos Videos (last 7 days) Total Views Total E…" at bounding box center [668, 455] width 1020 height 843
type input "2025-08-09"
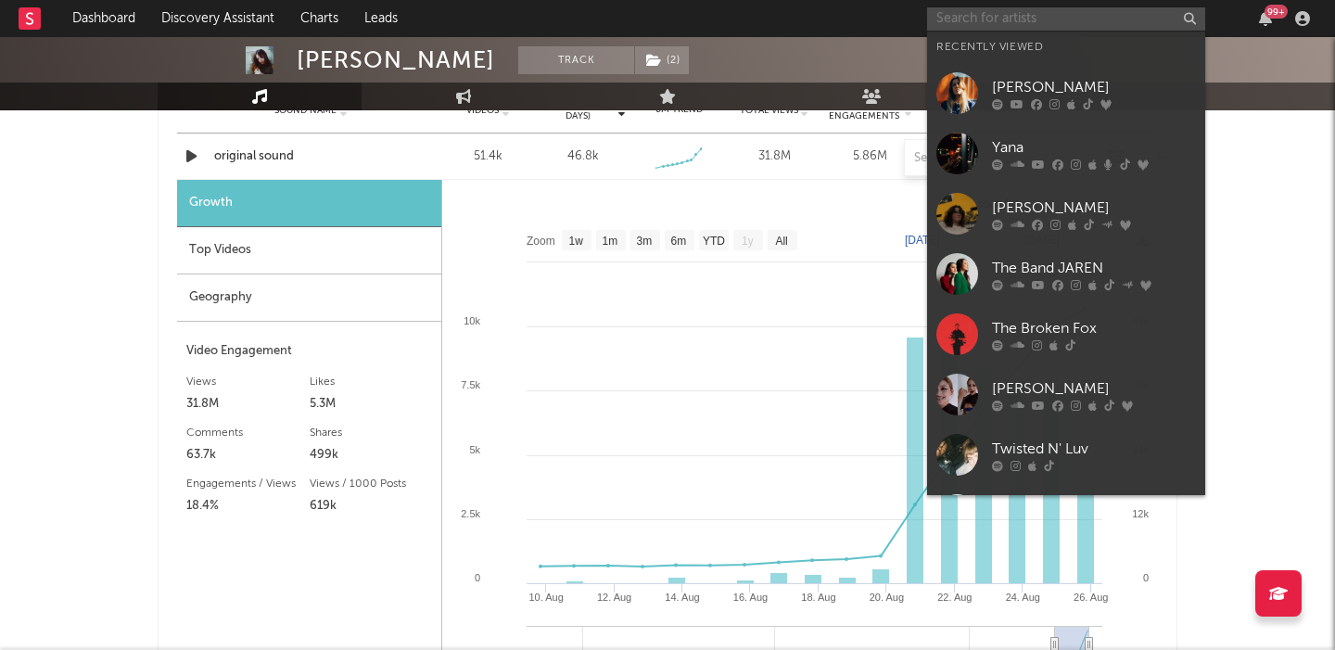
paste input "The Sways"
click at [1028, 20] on input "text" at bounding box center [1066, 18] width 278 height 23
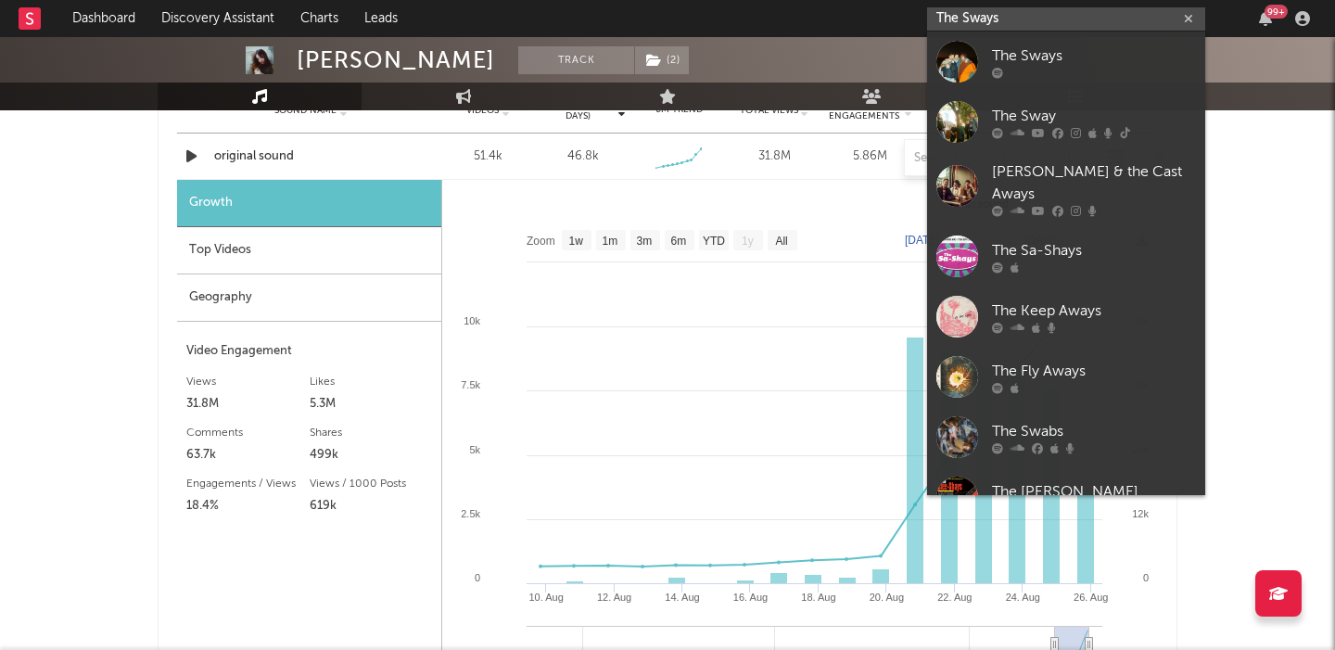
type input "The Sways"
click at [1058, 48] on div "The Sways" at bounding box center [1094, 56] width 204 height 22
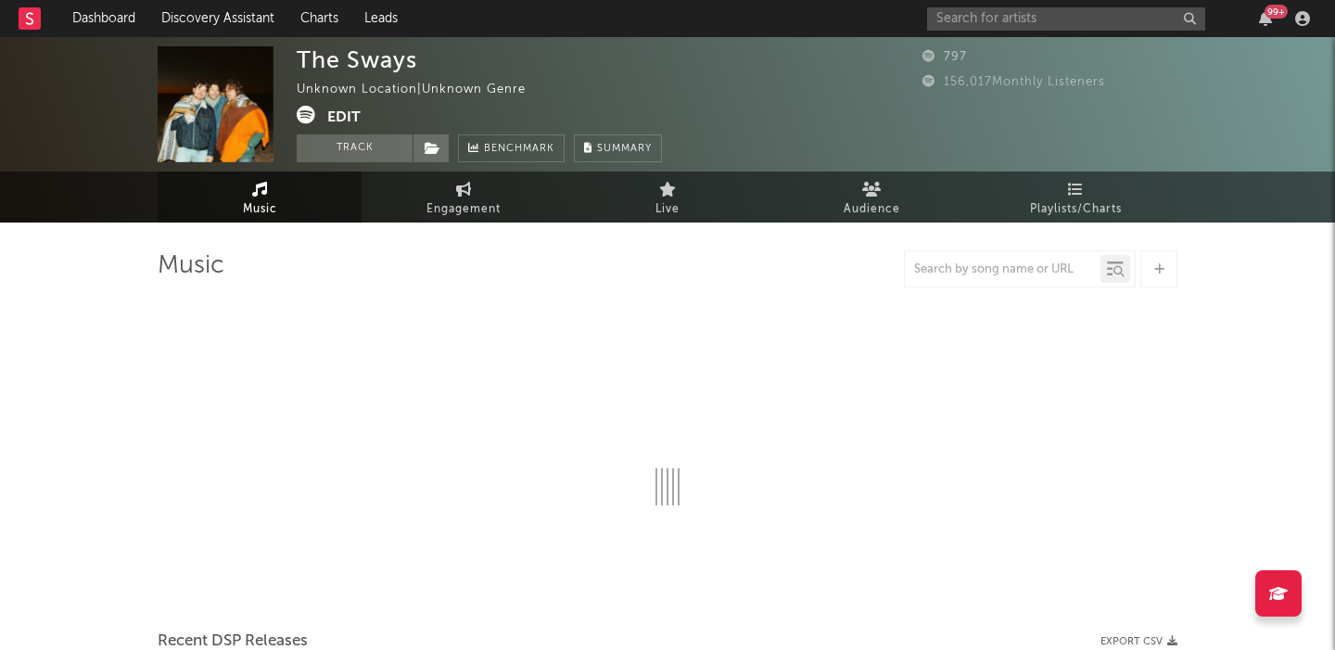
select select "1w"
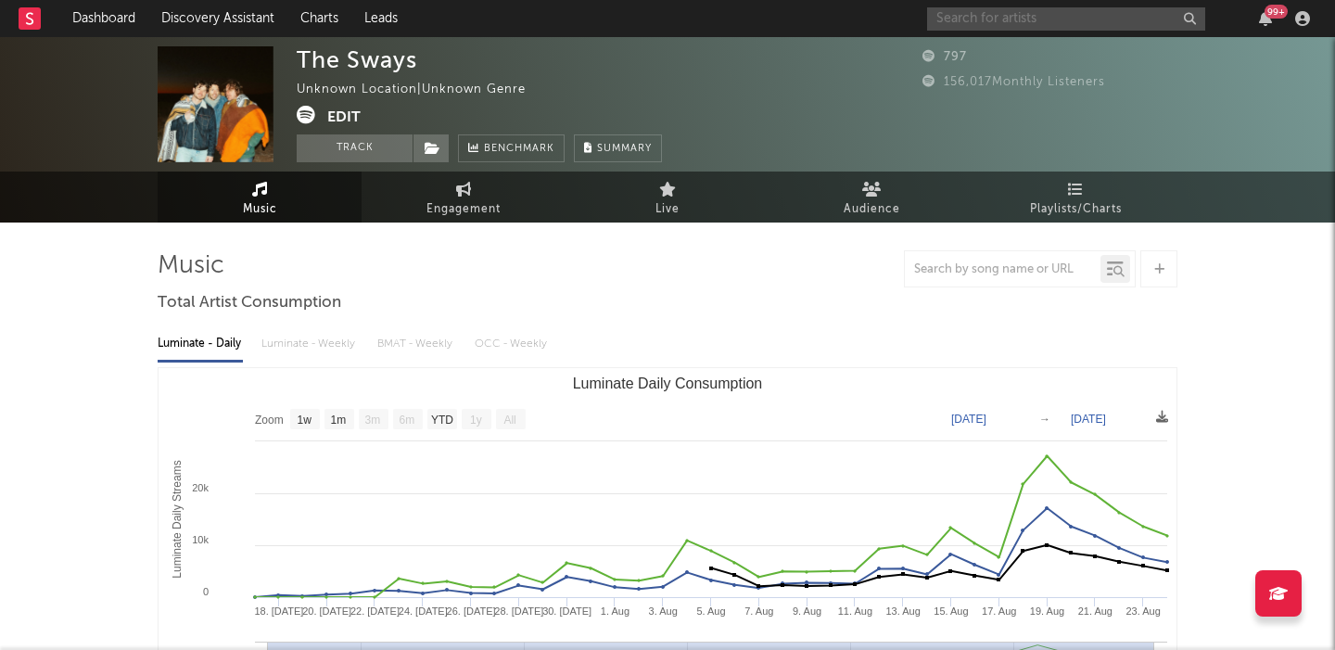
click at [1000, 9] on input "text" at bounding box center [1066, 18] width 278 height 23
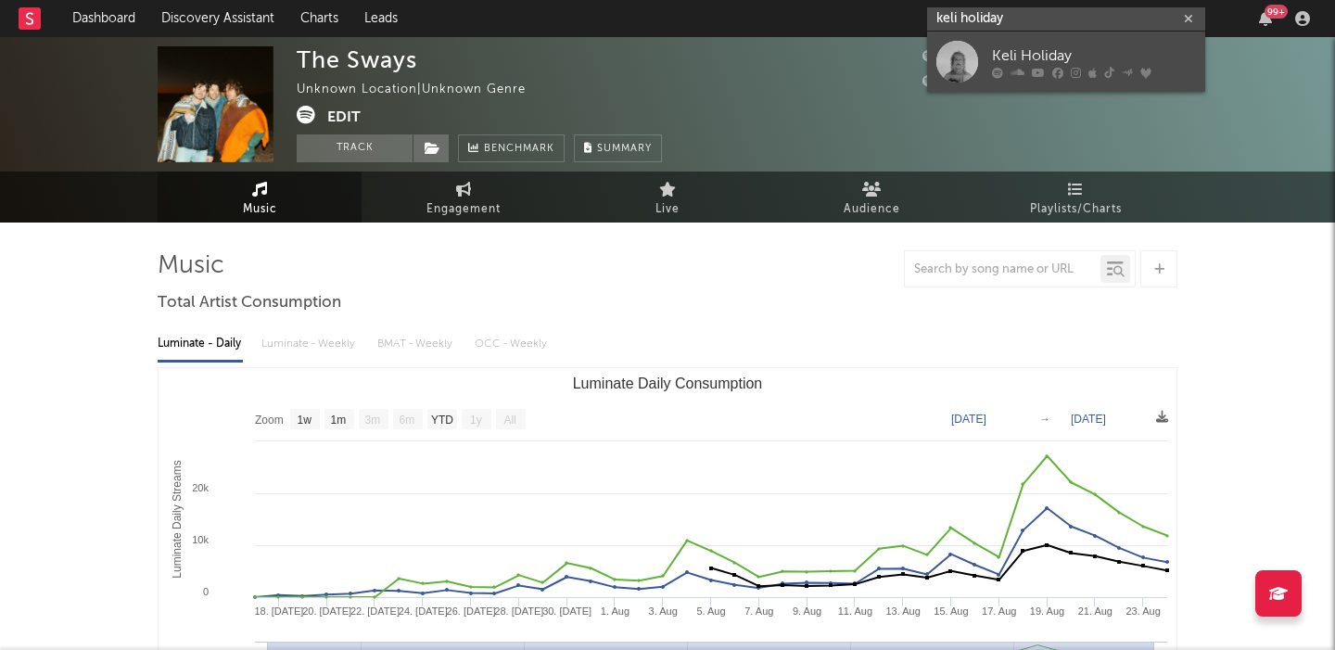
type input "keli holiday"
click at [1027, 34] on link "Keli Holiday" at bounding box center [1066, 62] width 278 height 60
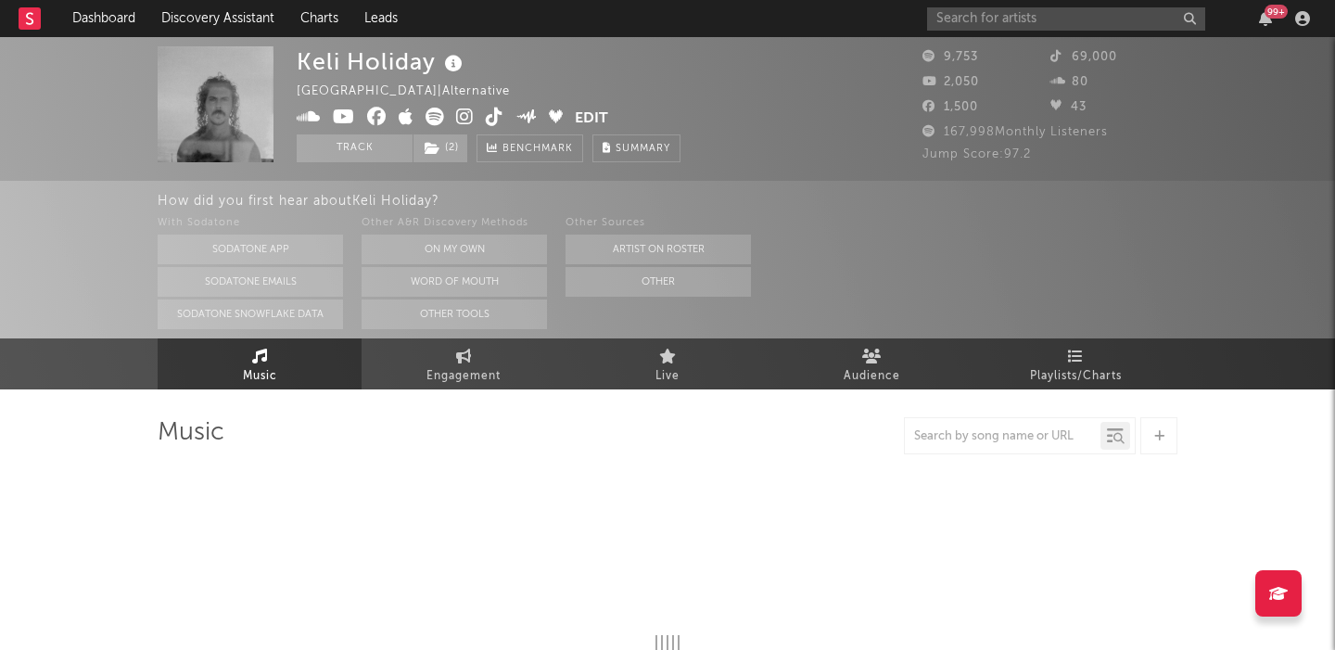
click at [517, 225] on div "Other A&R Discovery Methods" at bounding box center [454, 223] width 185 height 22
click at [517, 247] on button "On My Own" at bounding box center [454, 250] width 185 height 30
select select "6m"
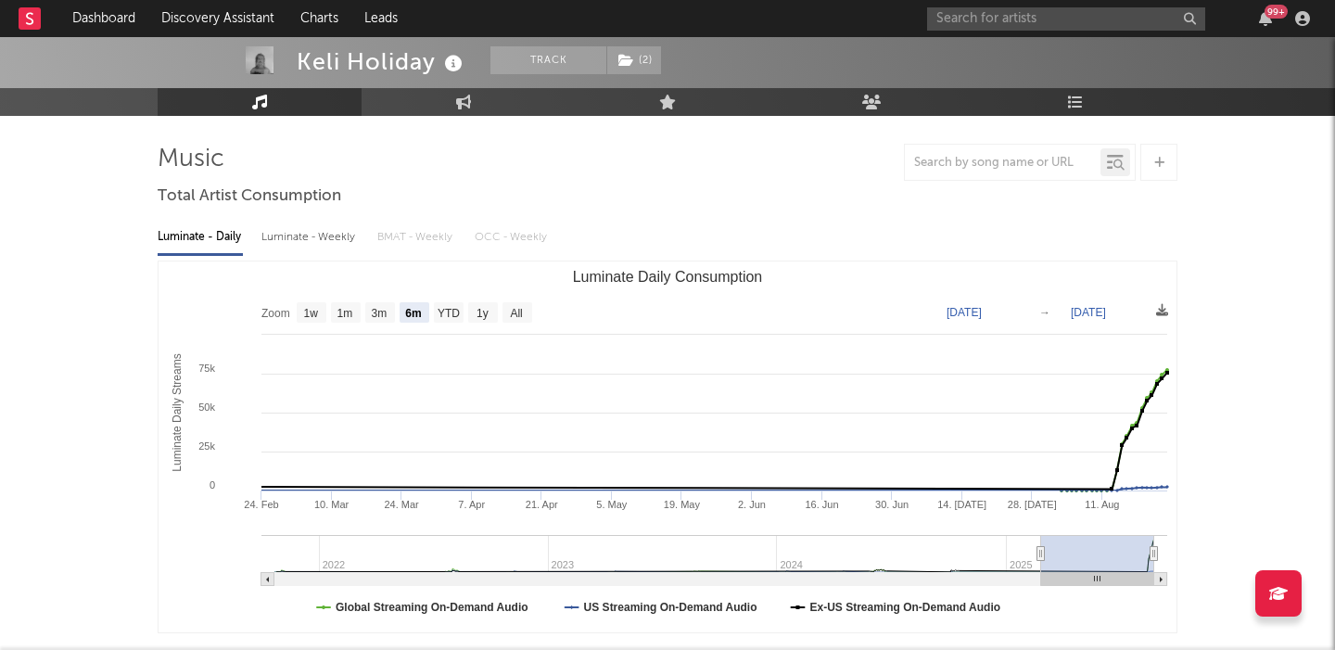
scroll to position [127, 0]
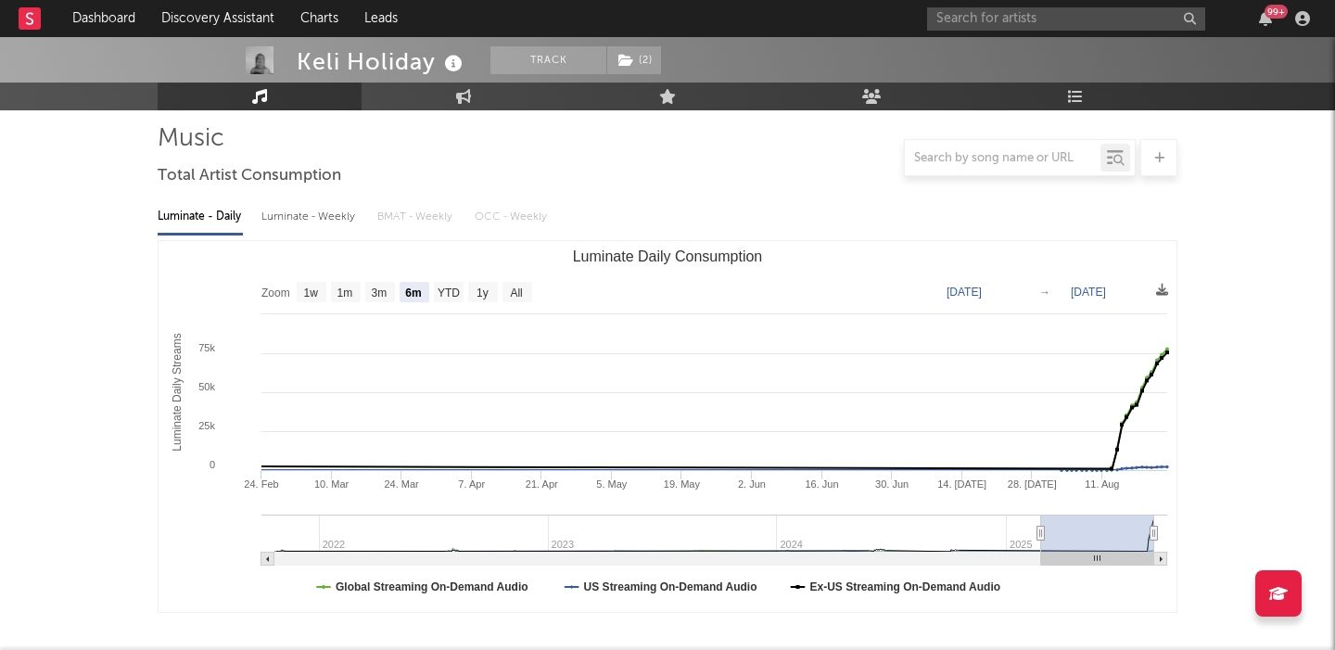
click at [983, 31] on div "99 +" at bounding box center [1121, 18] width 389 height 37
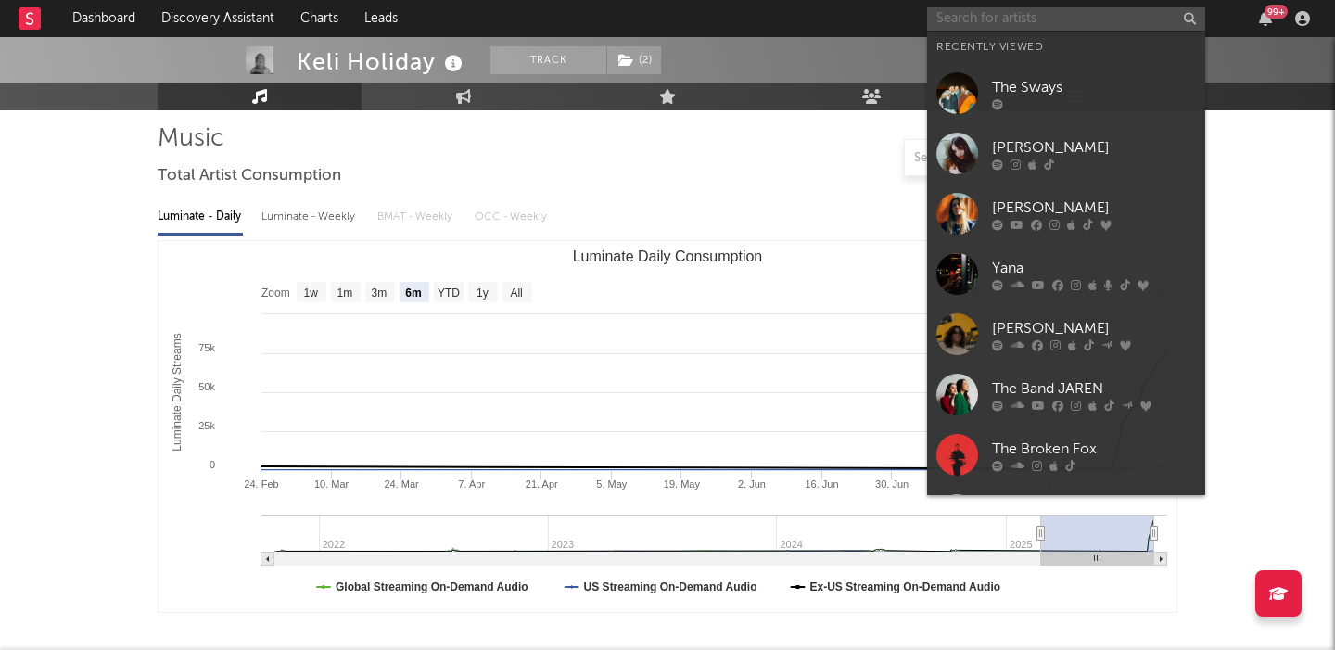
click at [991, 23] on input "text" at bounding box center [1066, 18] width 278 height 23
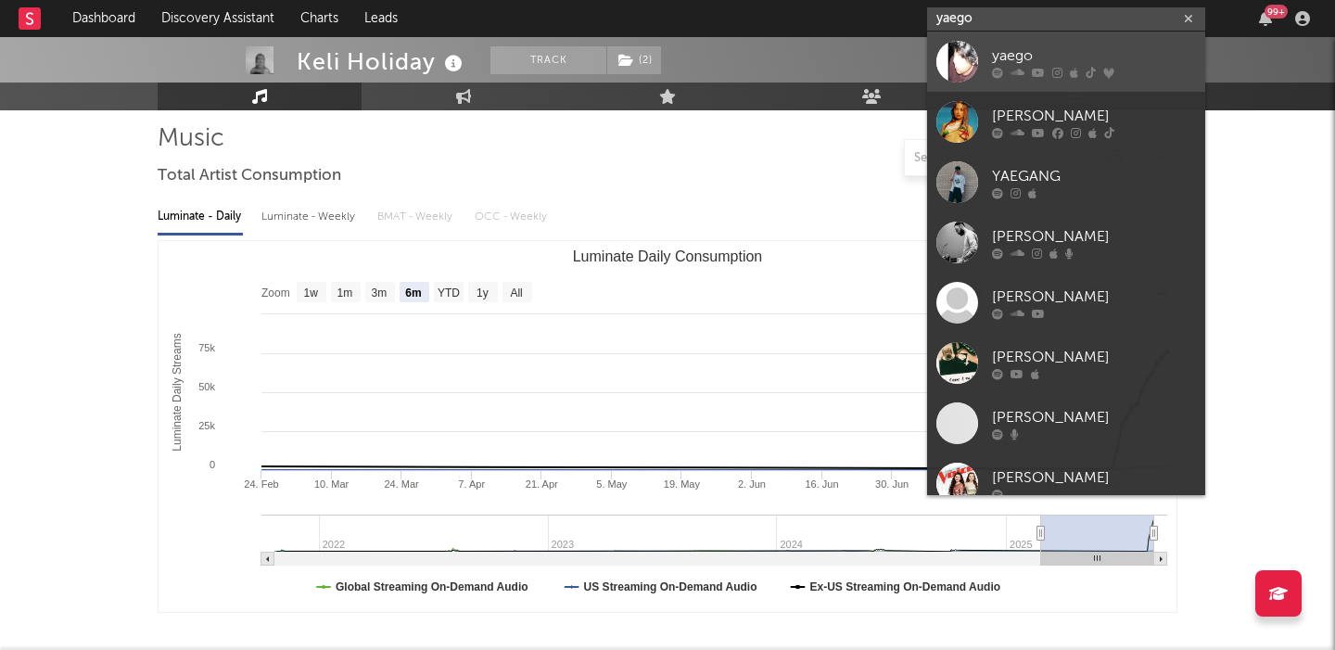
type input "yaego"
click at [1037, 40] on link "yaego" at bounding box center [1066, 62] width 278 height 60
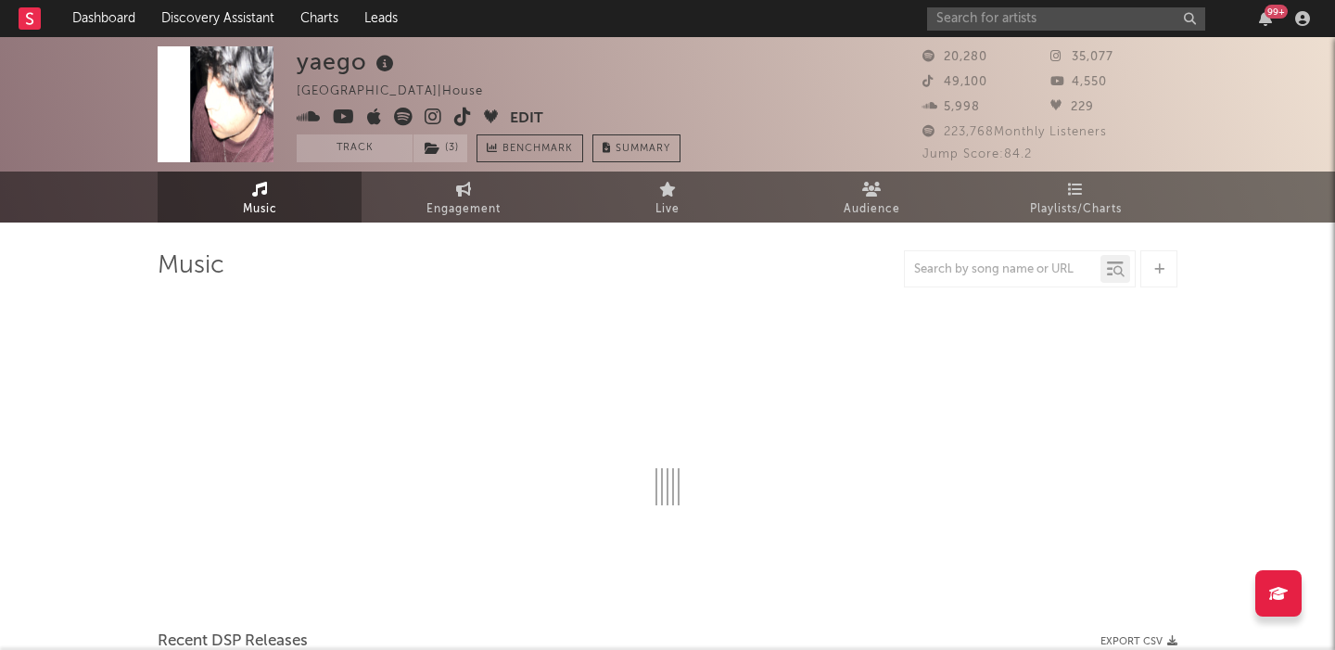
select select "6m"
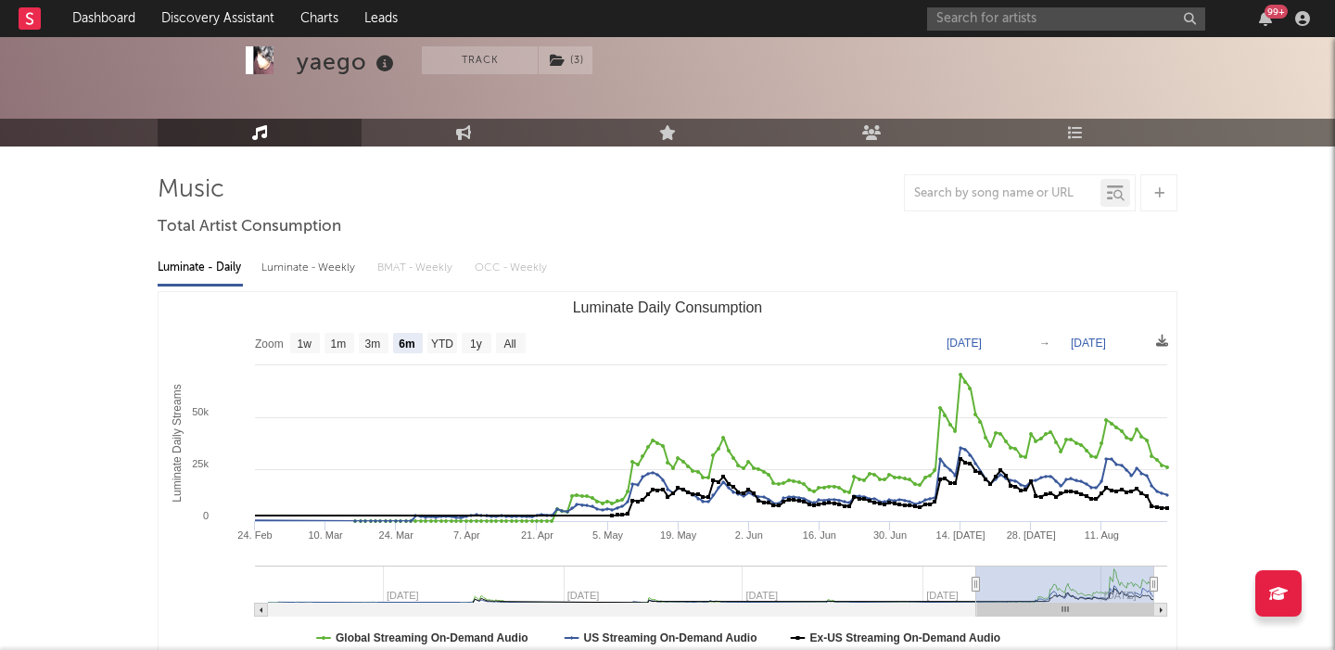
click at [325, 271] on div "Luminate - Weekly" at bounding box center [309, 268] width 97 height 32
select select "6m"
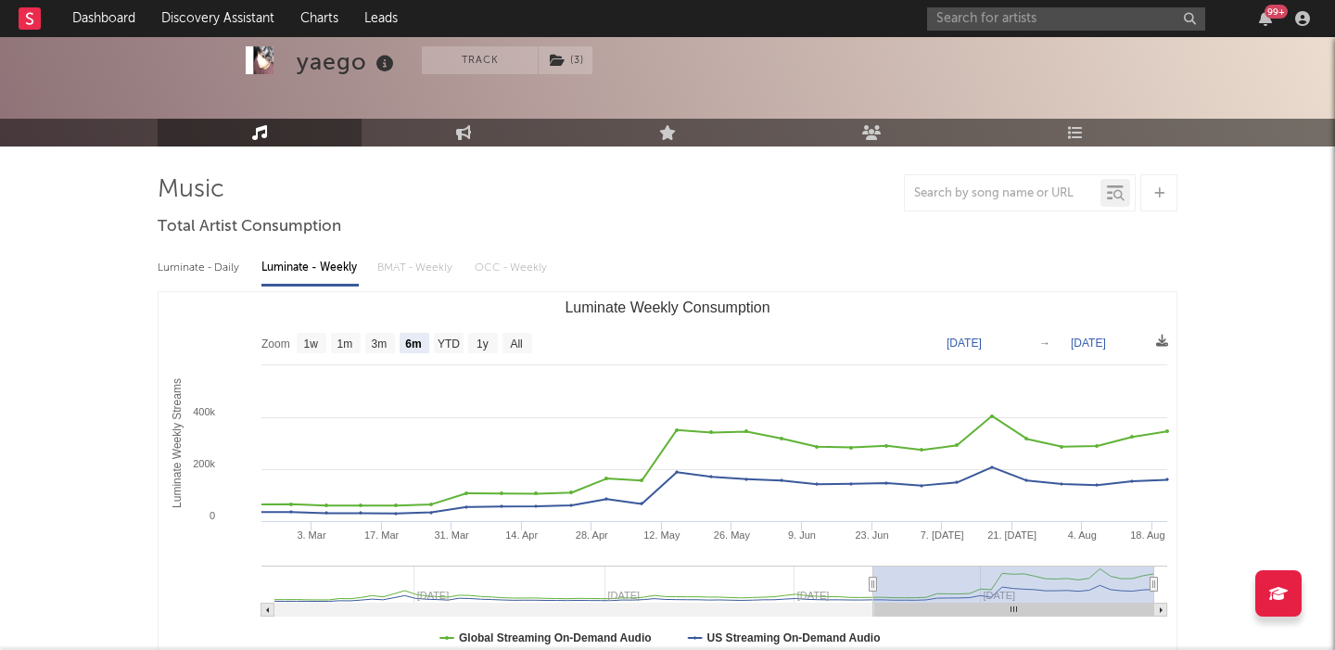
scroll to position [74, 0]
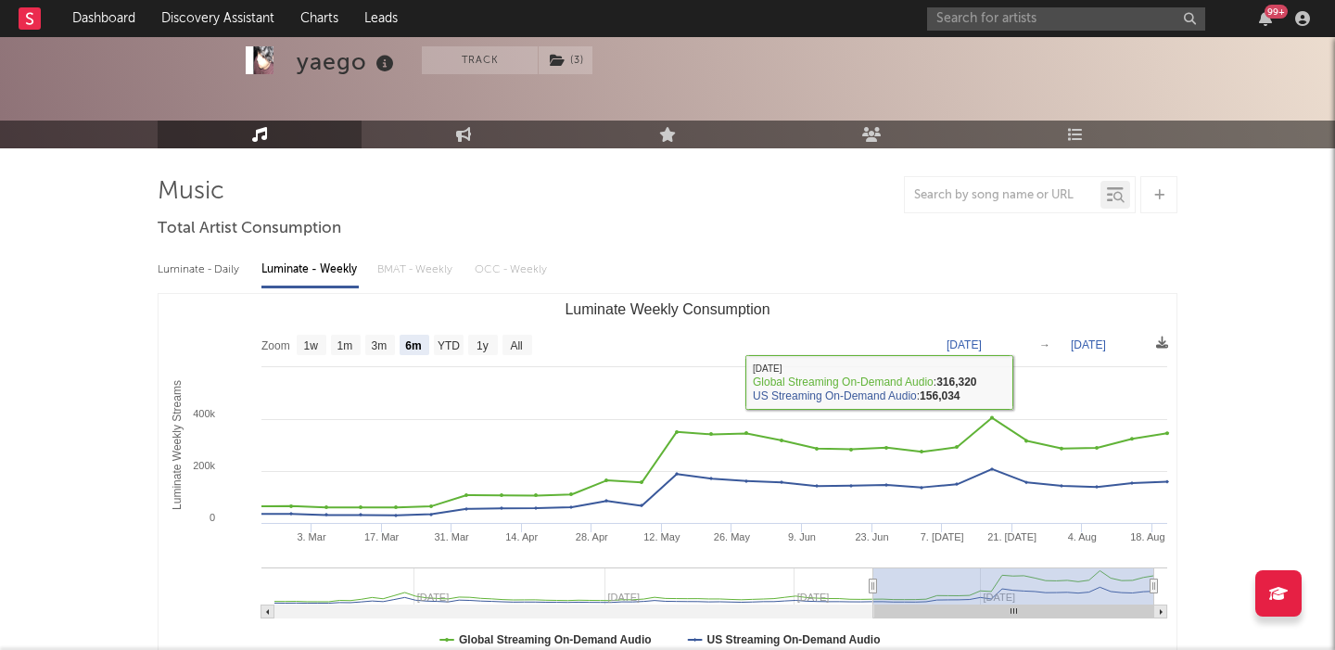
click at [212, 274] on div "Luminate - Daily" at bounding box center [200, 270] width 85 height 32
select select "6m"
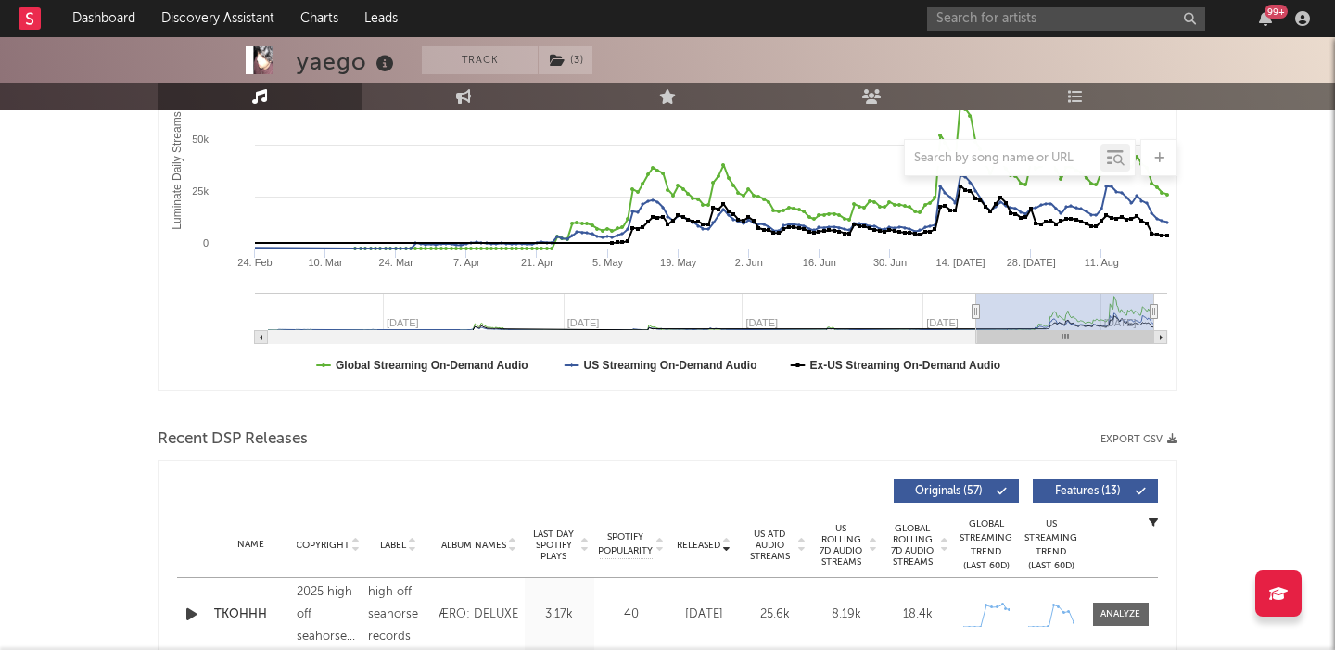
scroll to position [592, 0]
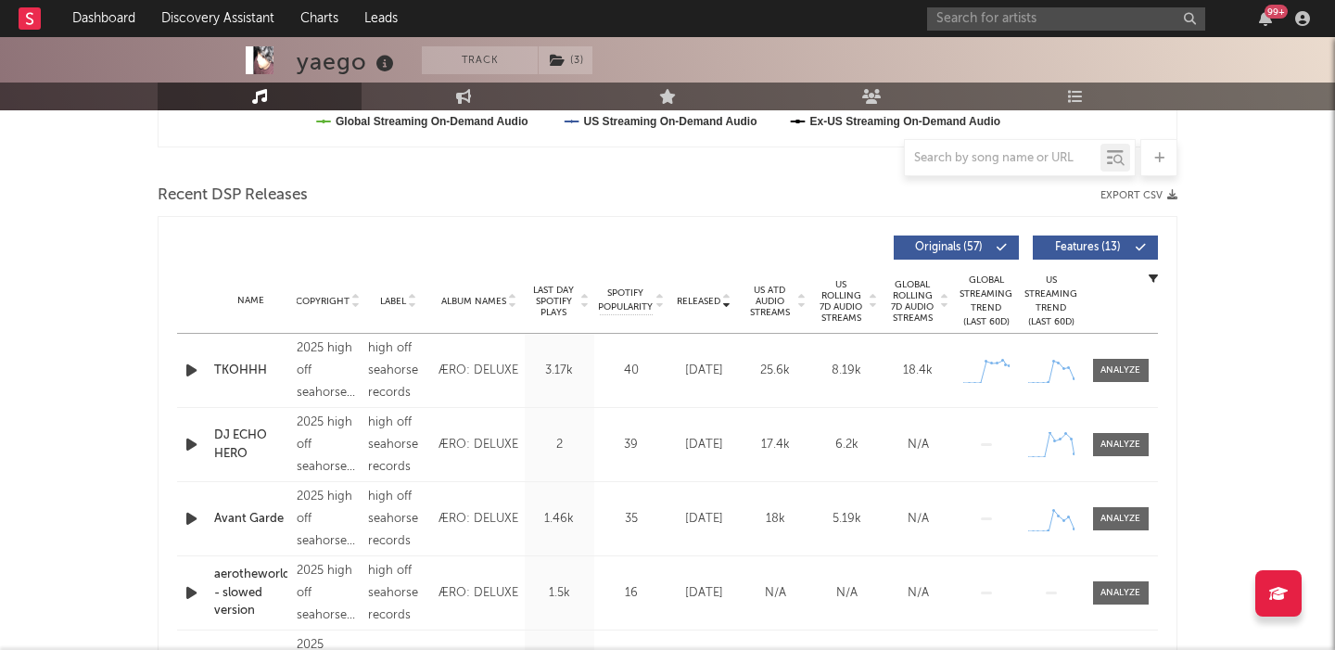
click at [841, 313] on span "US Rolling 7D Audio Streams" at bounding box center [841, 301] width 51 height 45
click at [1102, 251] on span "Features ( 13 )" at bounding box center [1087, 247] width 85 height 11
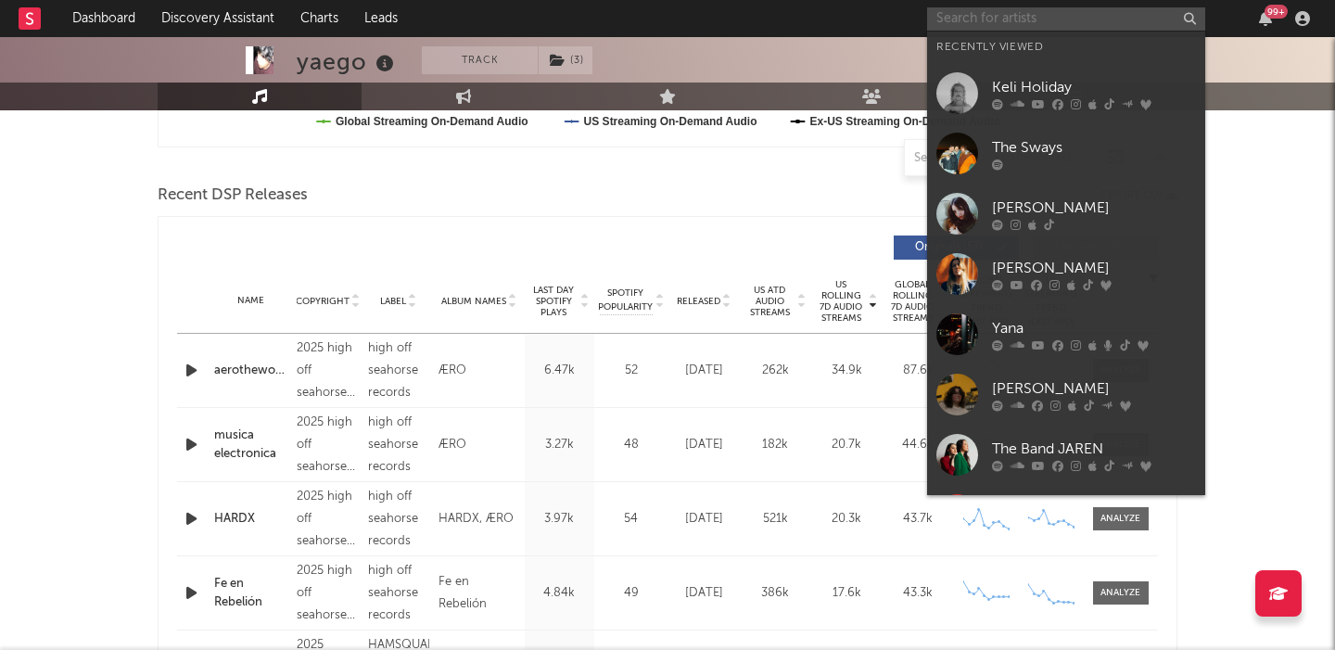
click at [986, 22] on input "text" at bounding box center [1066, 18] width 278 height 23
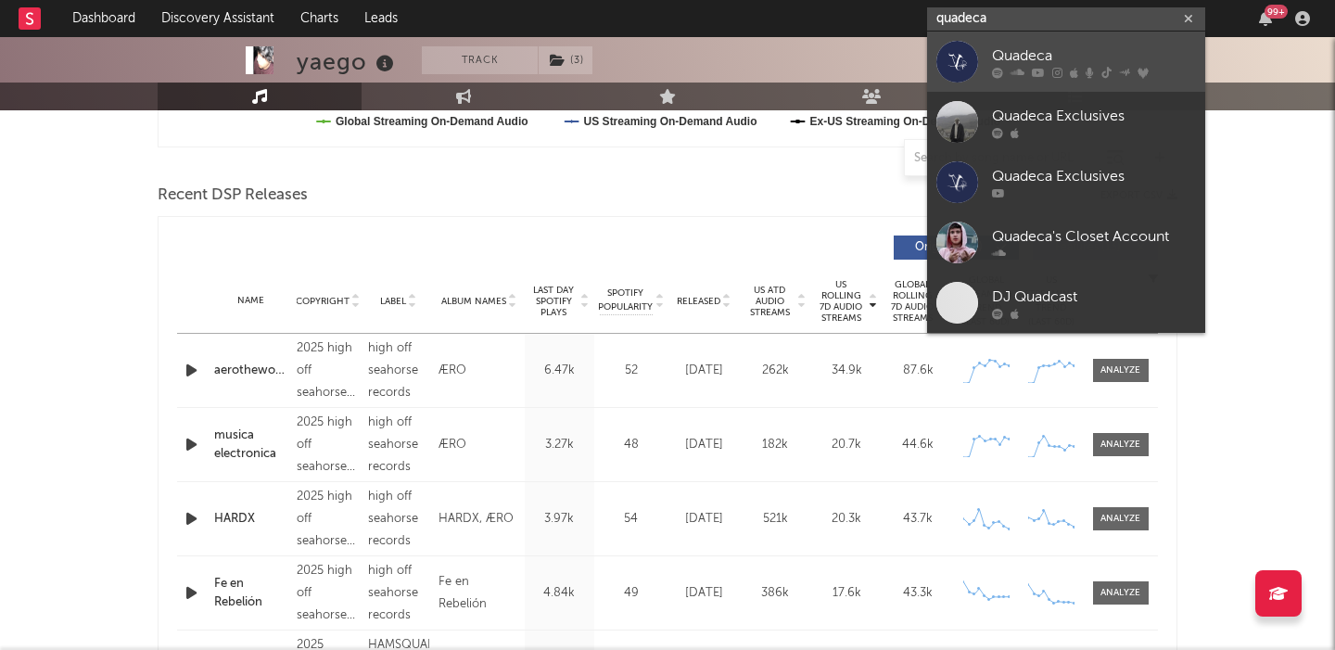
type input "quadeca"
click at [1011, 57] on div "Quadeca" at bounding box center [1094, 56] width 204 height 22
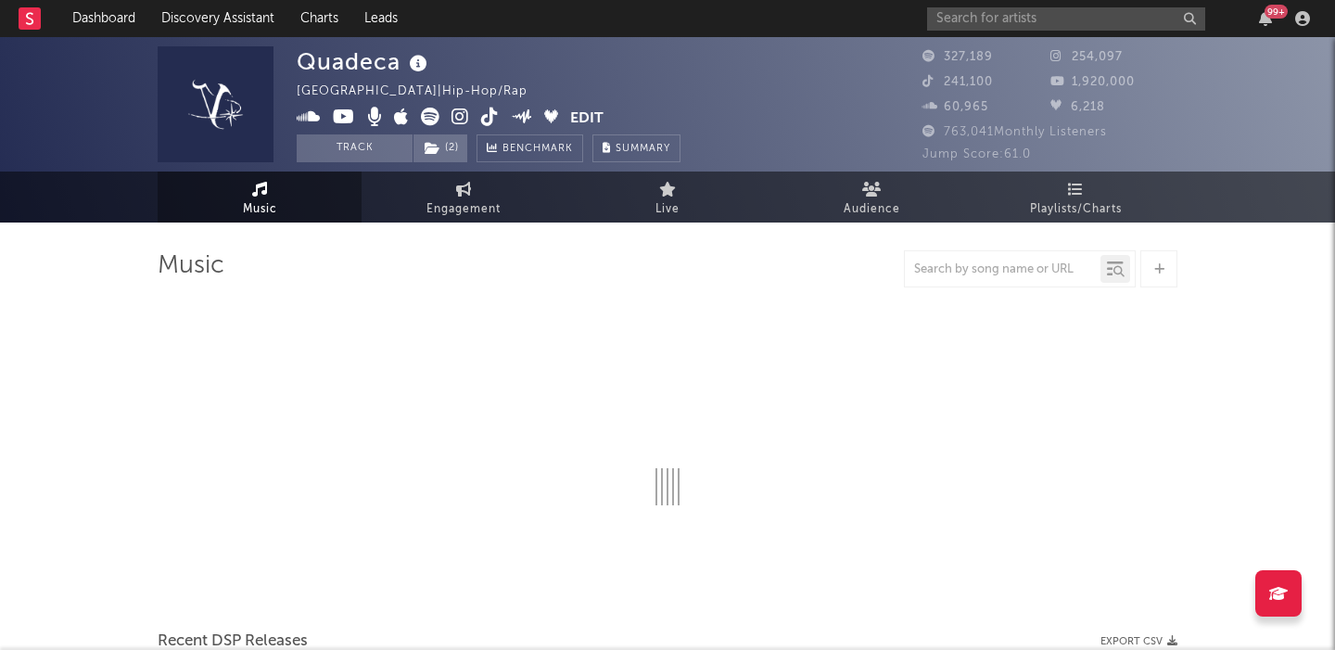
select select "6m"
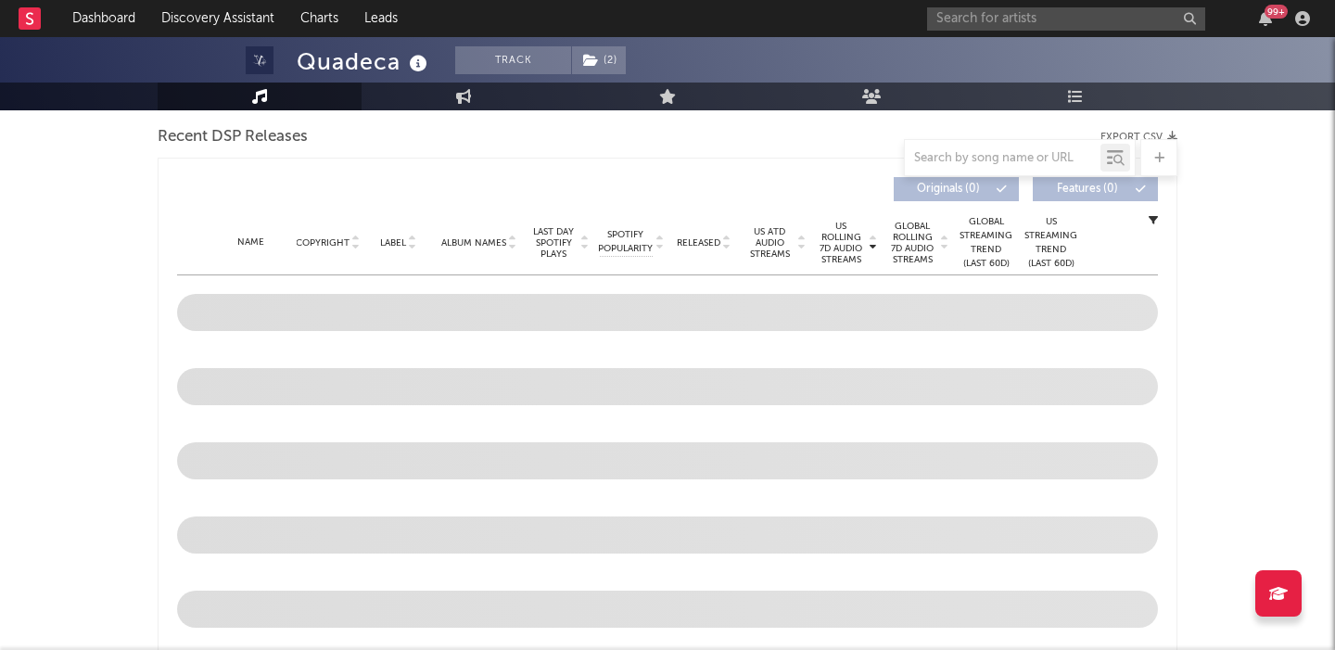
scroll to position [687, 0]
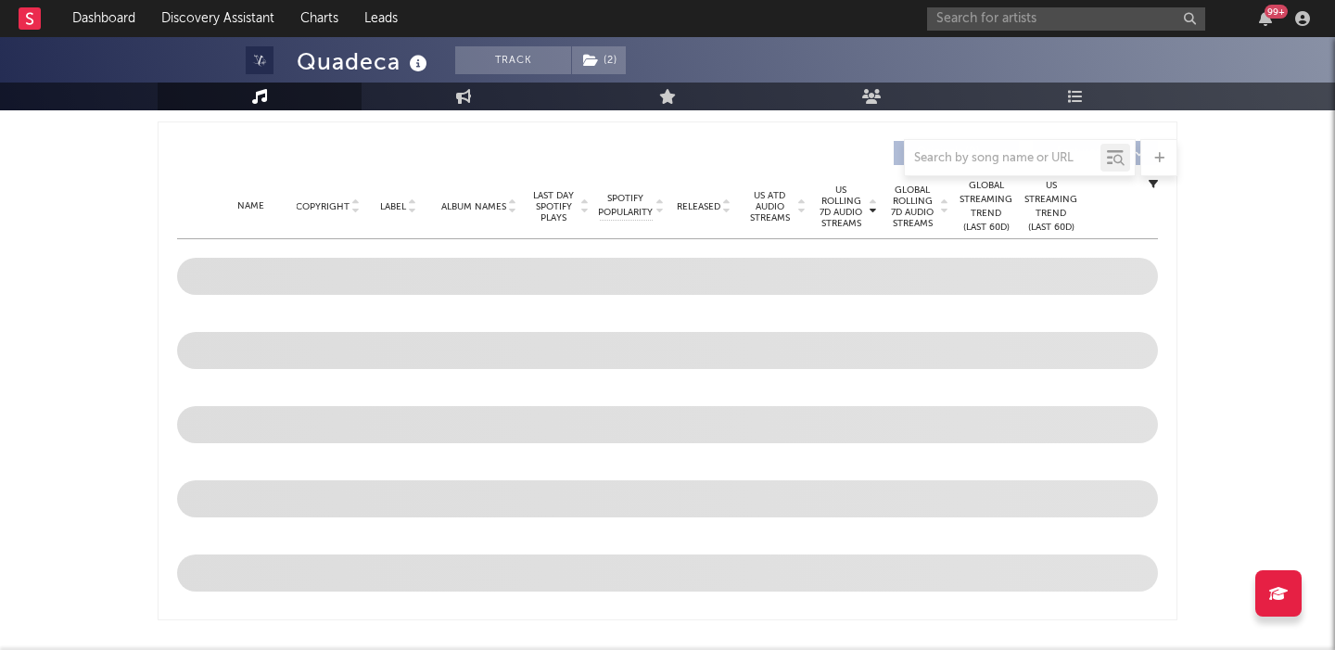
click at [707, 206] on span "Released" at bounding box center [699, 206] width 44 height 11
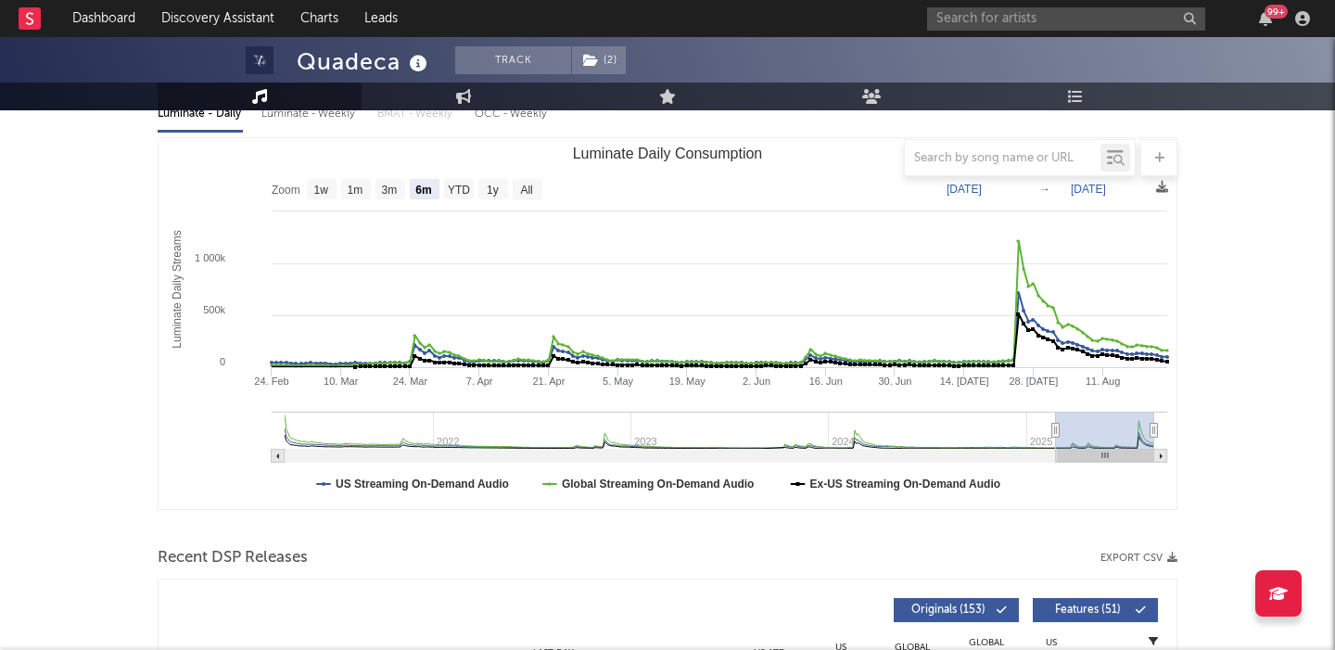
scroll to position [192, 0]
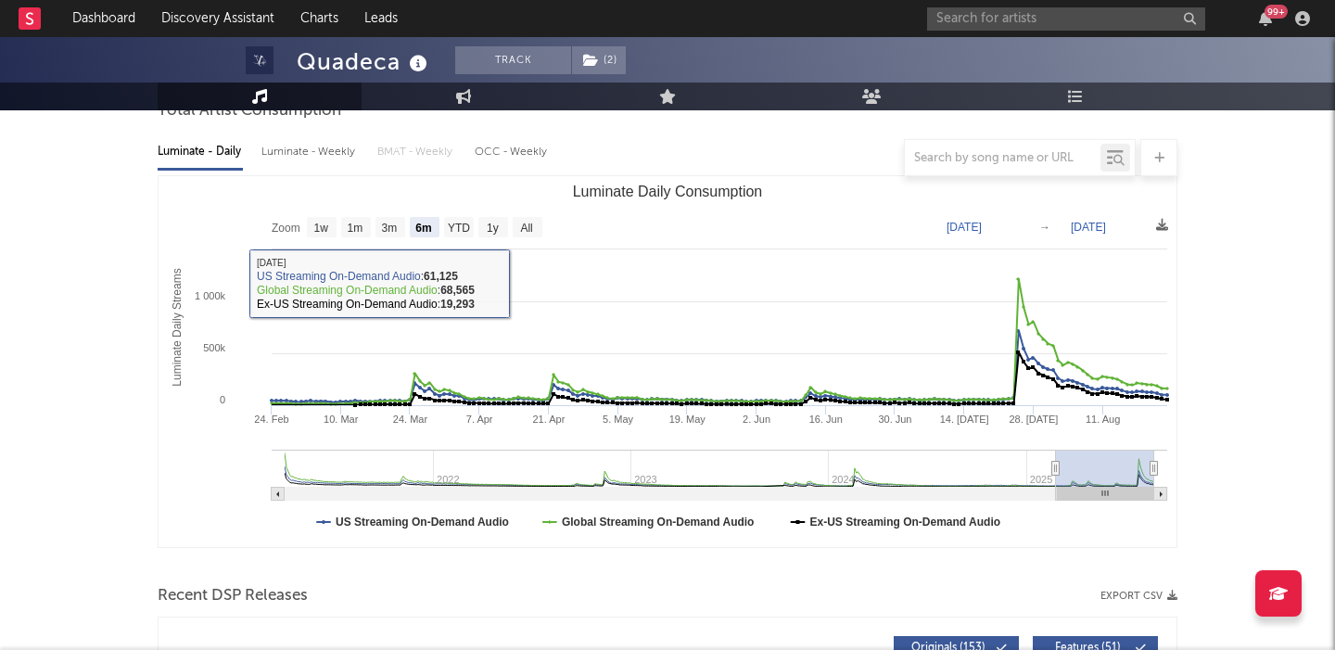
click at [308, 146] on div at bounding box center [668, 157] width 1020 height 37
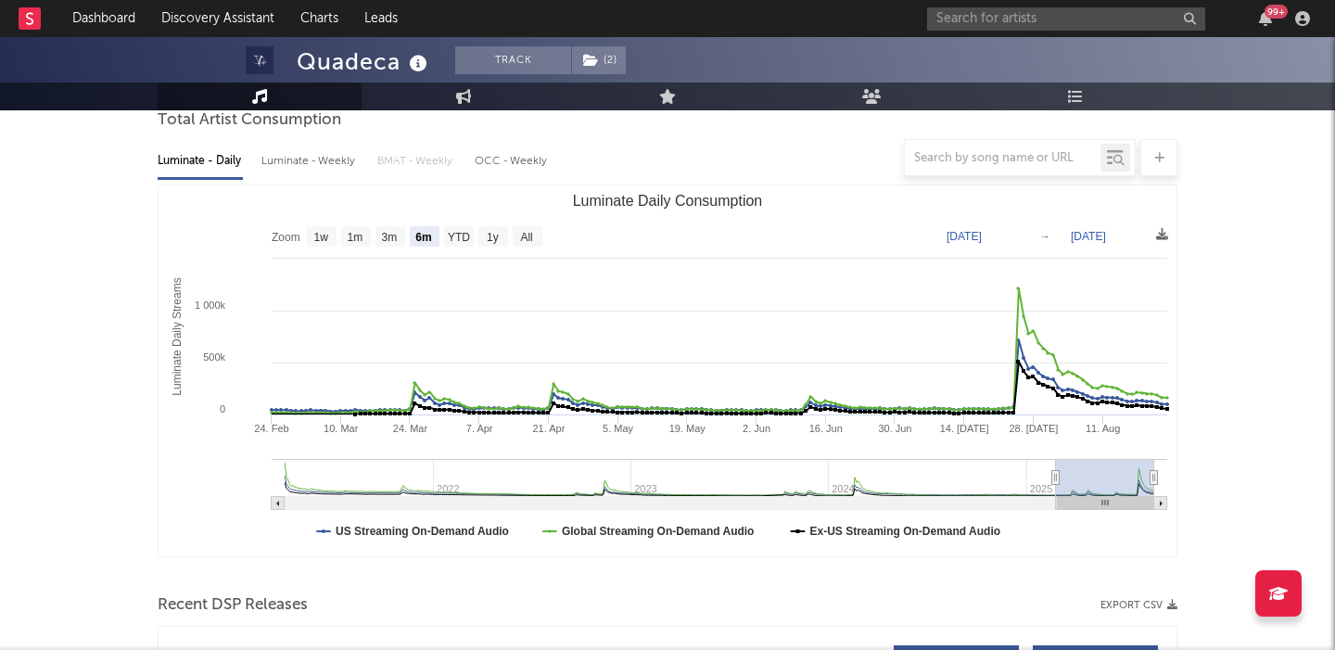
click at [320, 164] on div at bounding box center [668, 157] width 1020 height 37
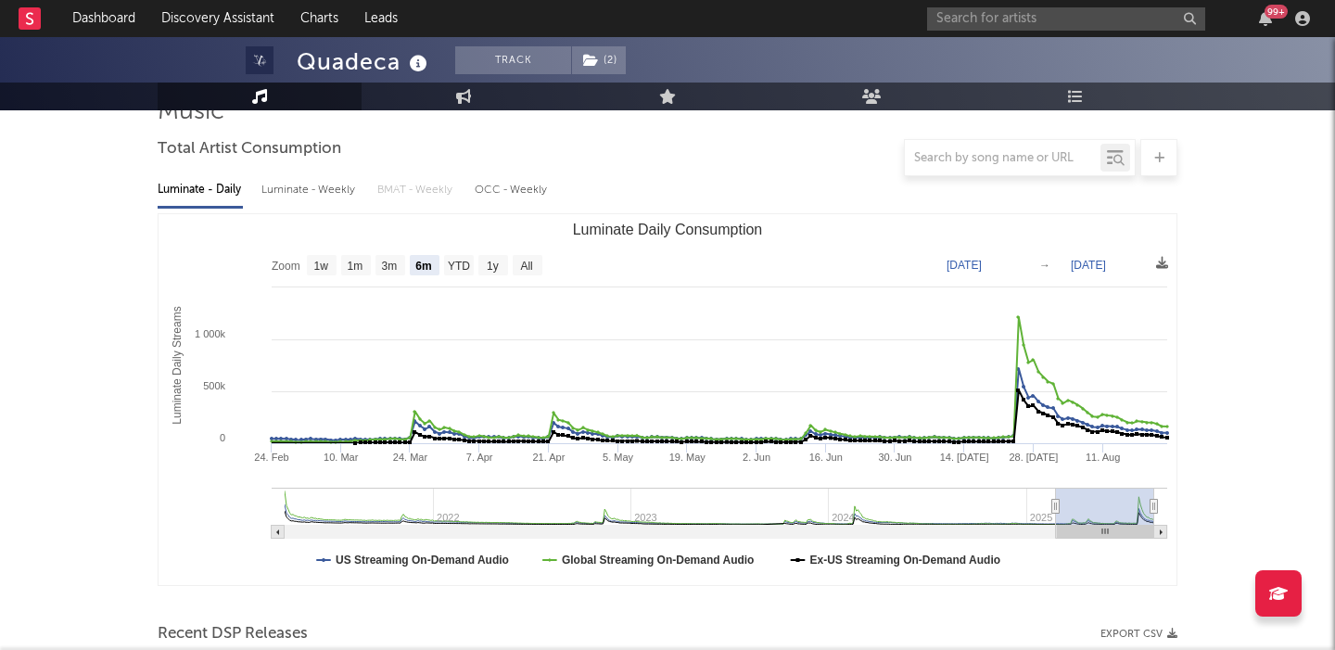
click at [325, 194] on div "Luminate - Weekly" at bounding box center [309, 190] width 97 height 32
select select "6m"
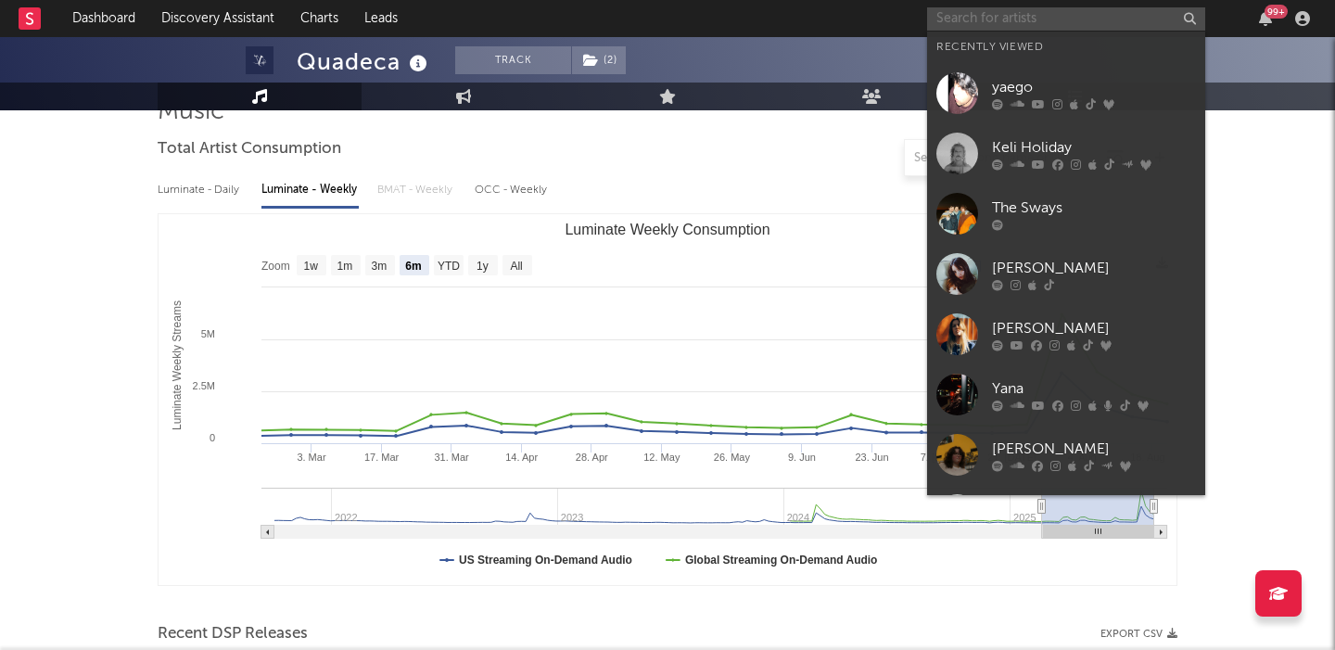
click at [1029, 10] on input "text" at bounding box center [1066, 18] width 278 height 23
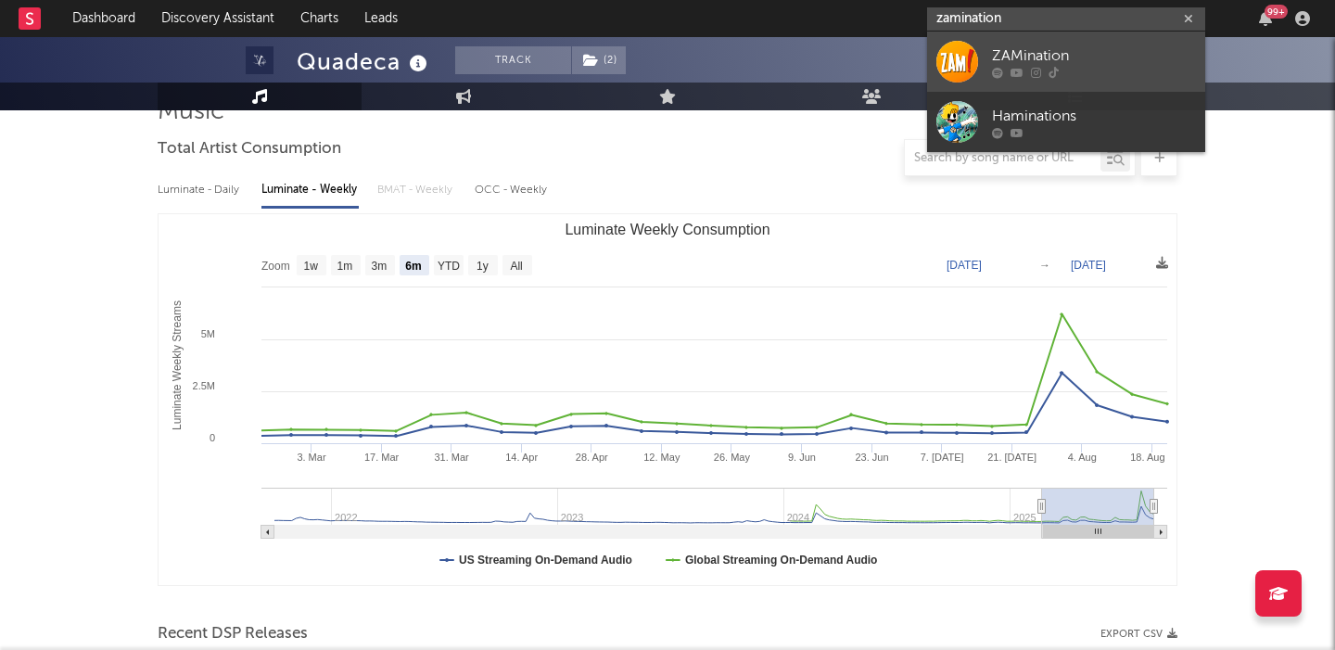
type input "zamination"
click at [1059, 45] on div "ZAMination" at bounding box center [1094, 56] width 204 height 22
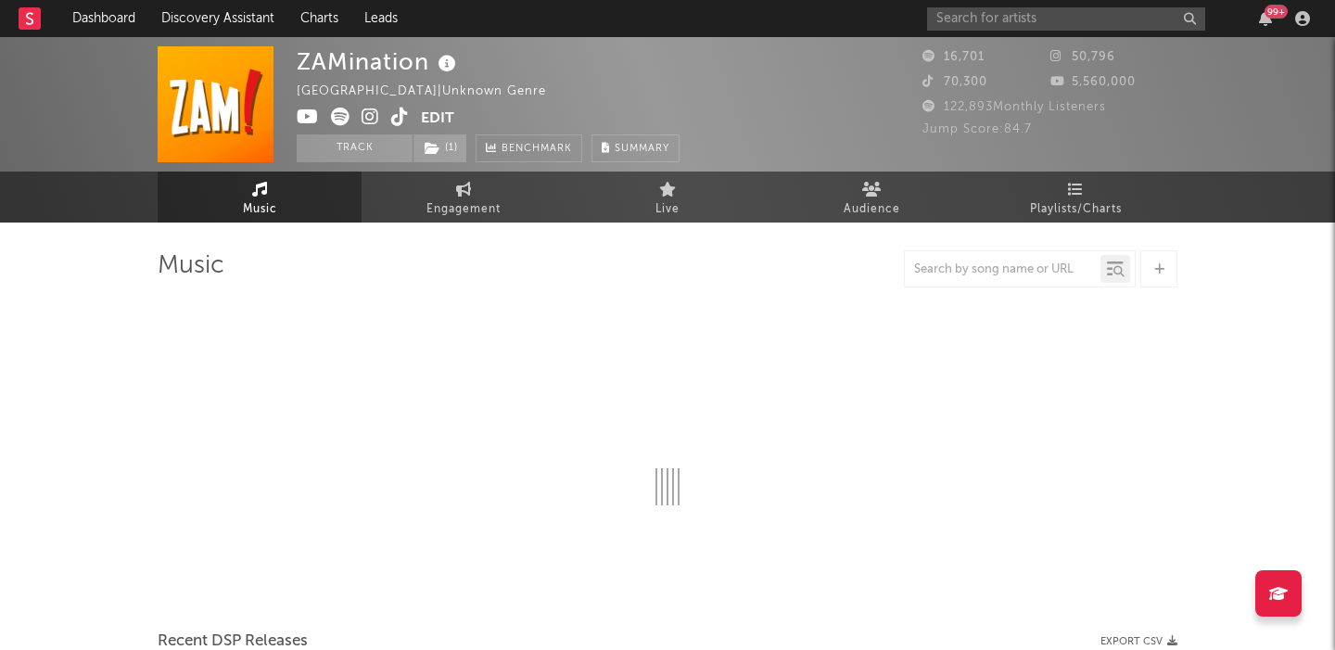
select select "6m"
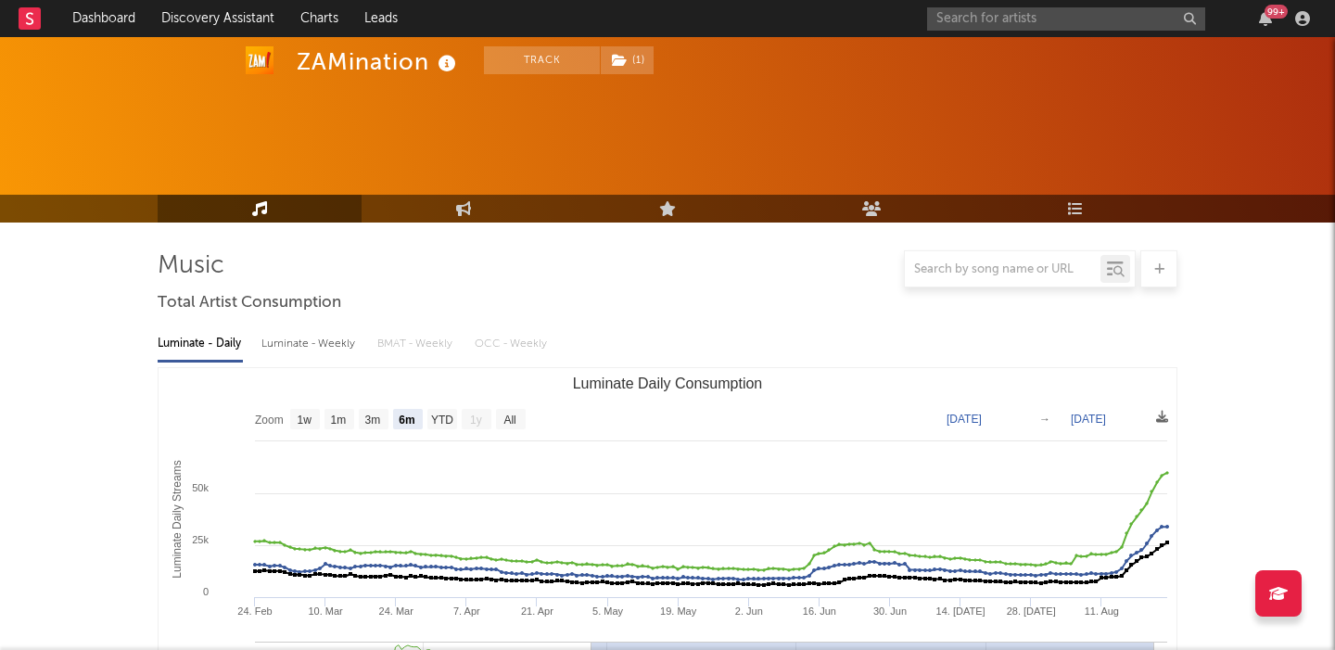
scroll to position [680, 0]
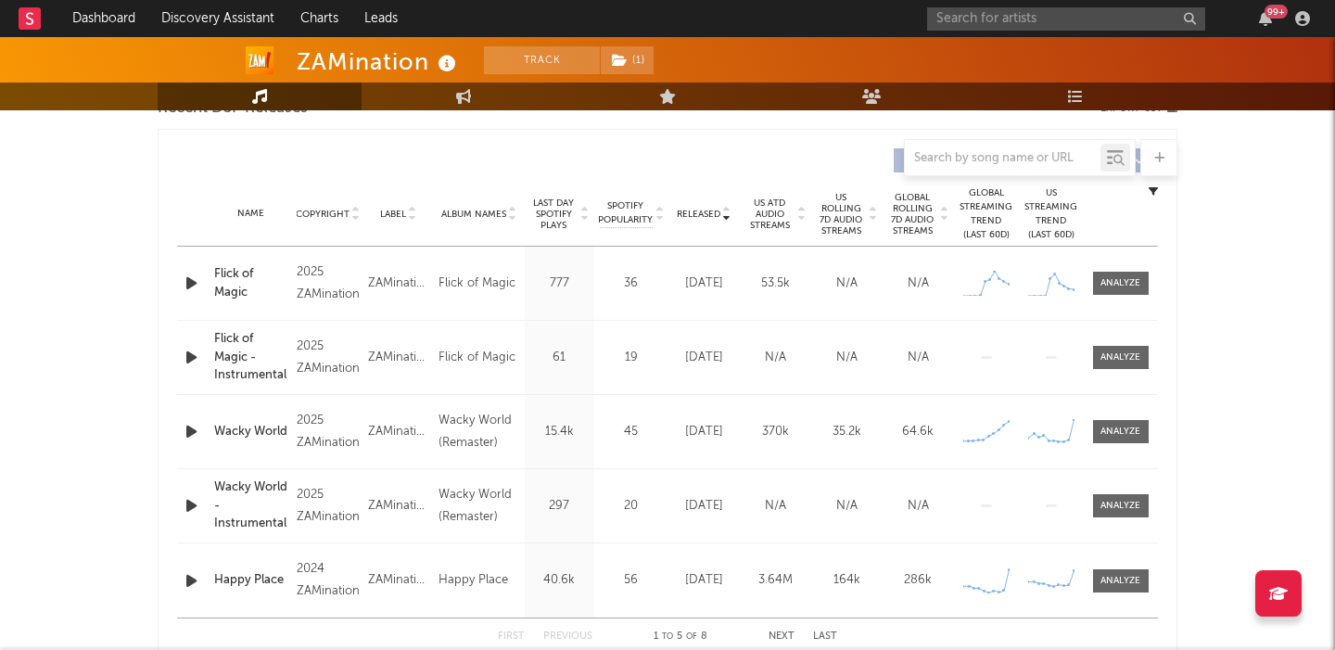
click at [871, 221] on icon at bounding box center [873, 217] width 9 height 7
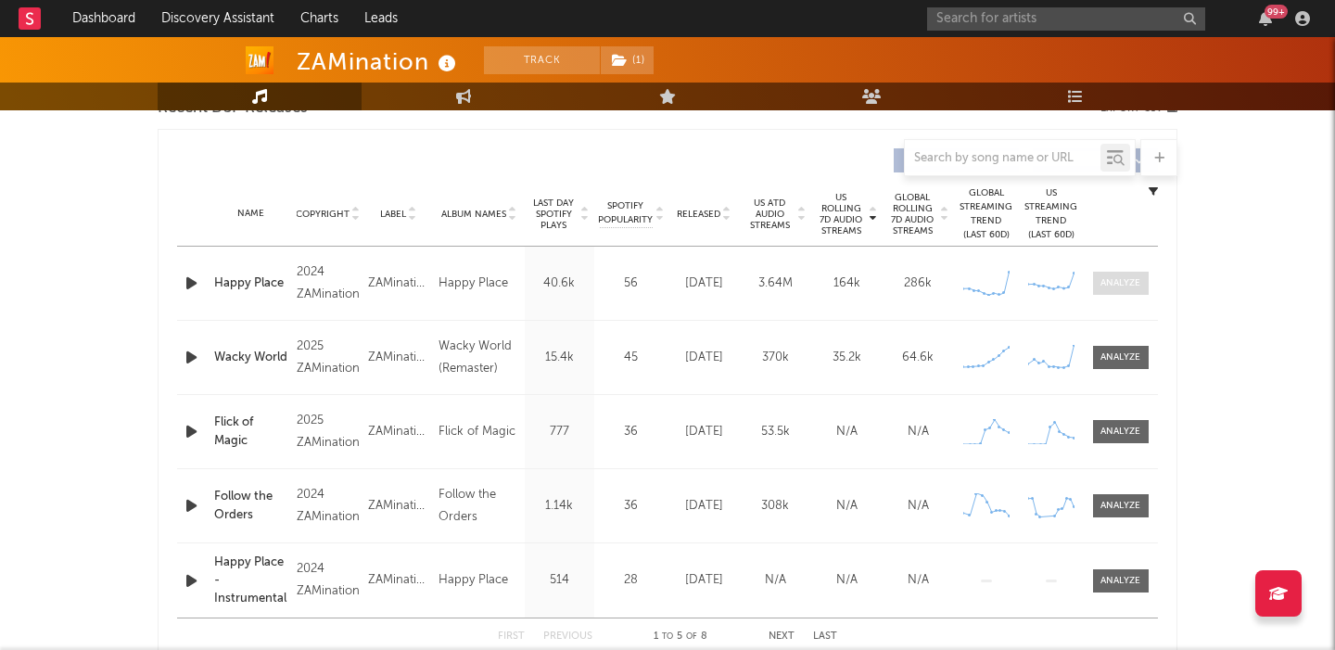
click at [1106, 281] on div at bounding box center [1121, 283] width 40 height 14
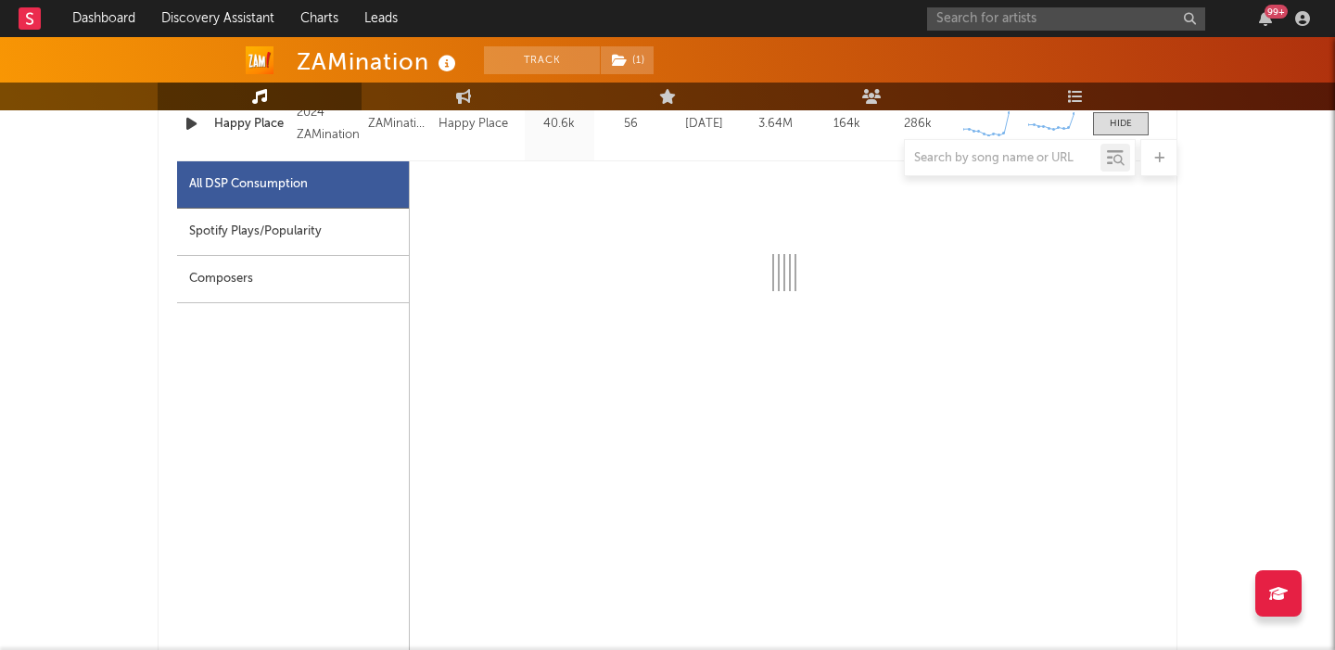
select select "6m"
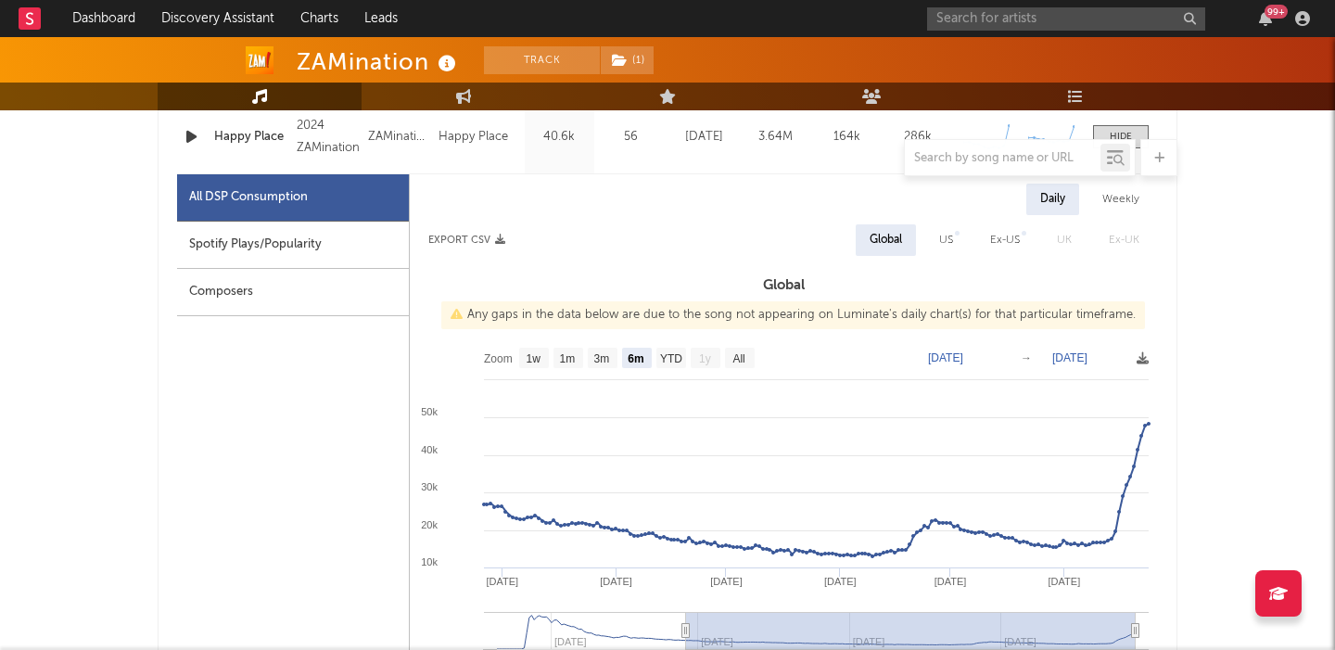
scroll to position [774, 0]
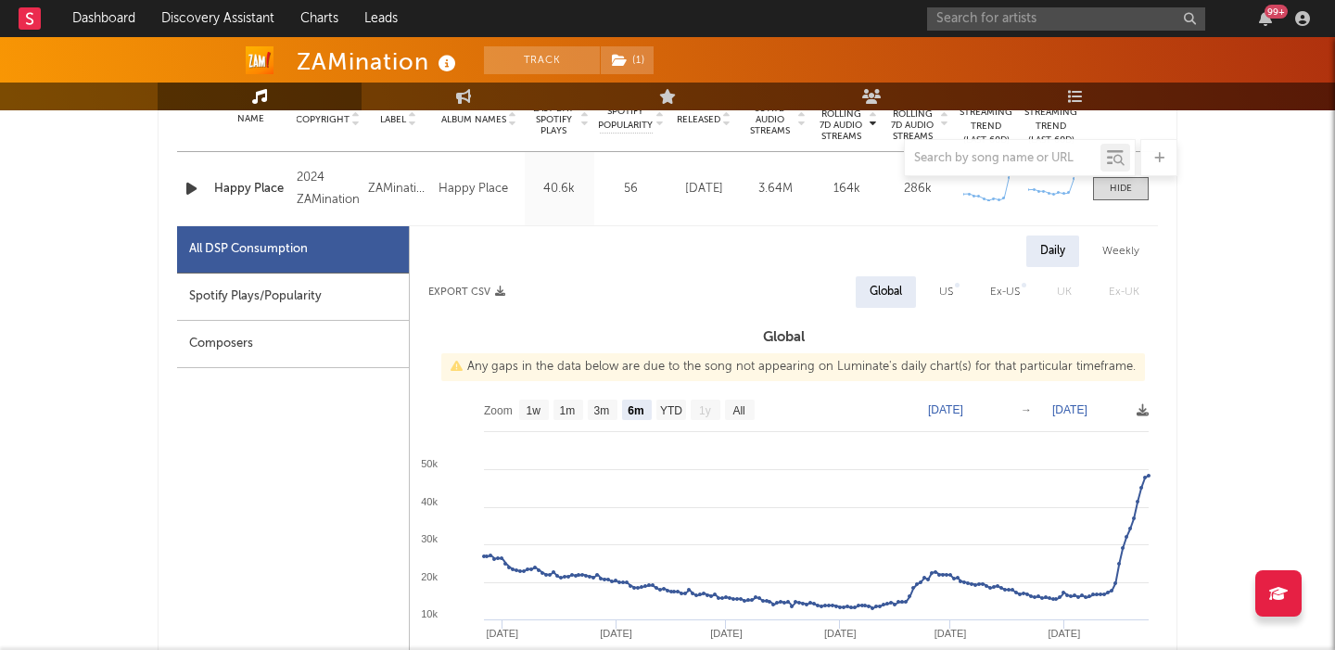
click at [928, 280] on div "US" at bounding box center [946, 292] width 42 height 32
select select "6m"
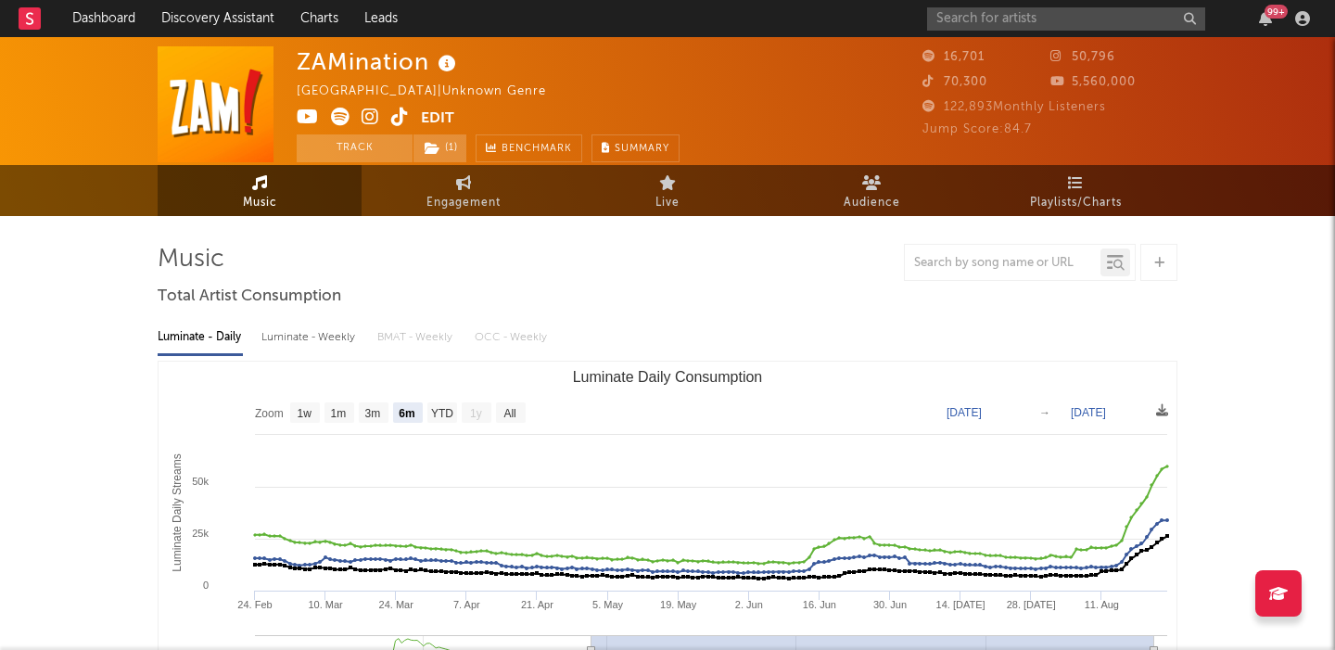
scroll to position [0, 0]
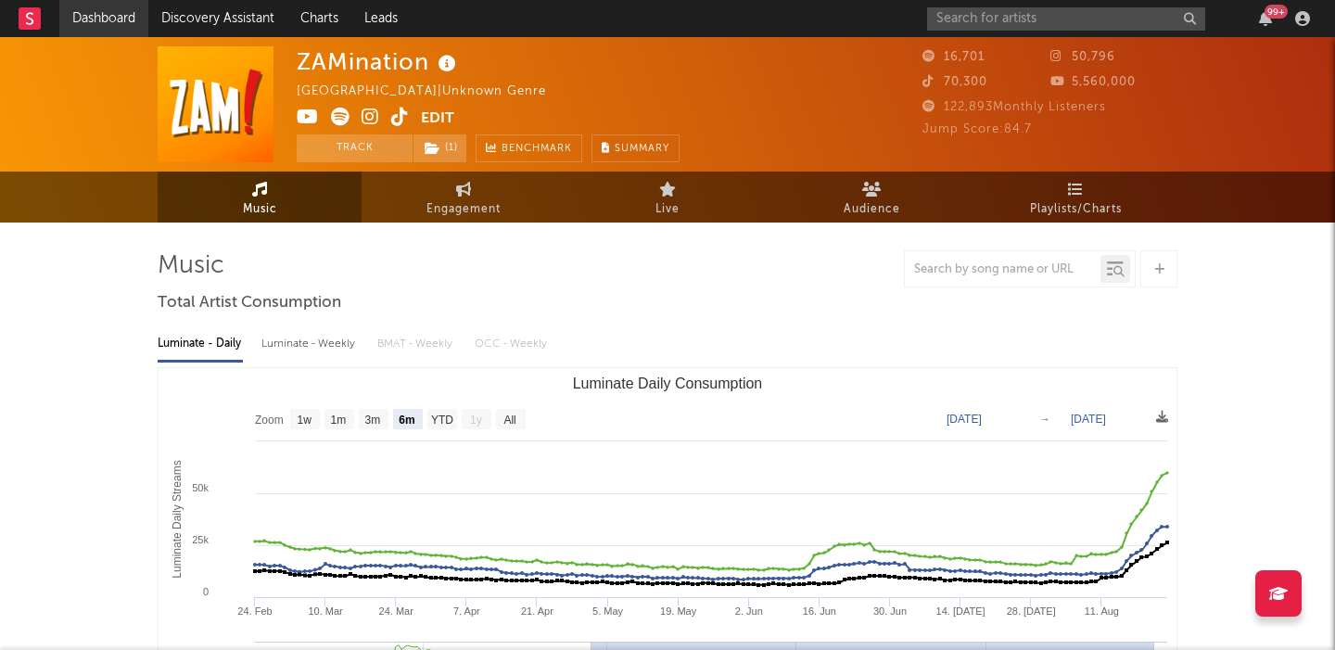
click at [117, 16] on link "Dashboard" at bounding box center [103, 18] width 89 height 37
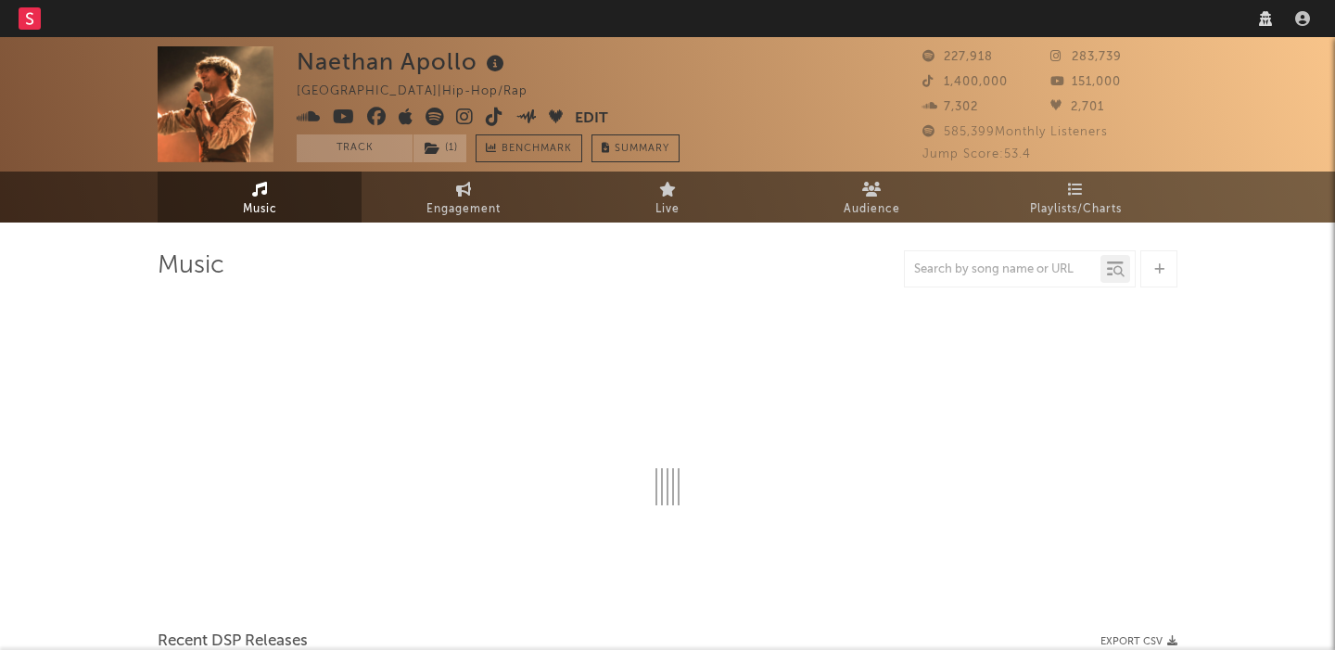
select select "6m"
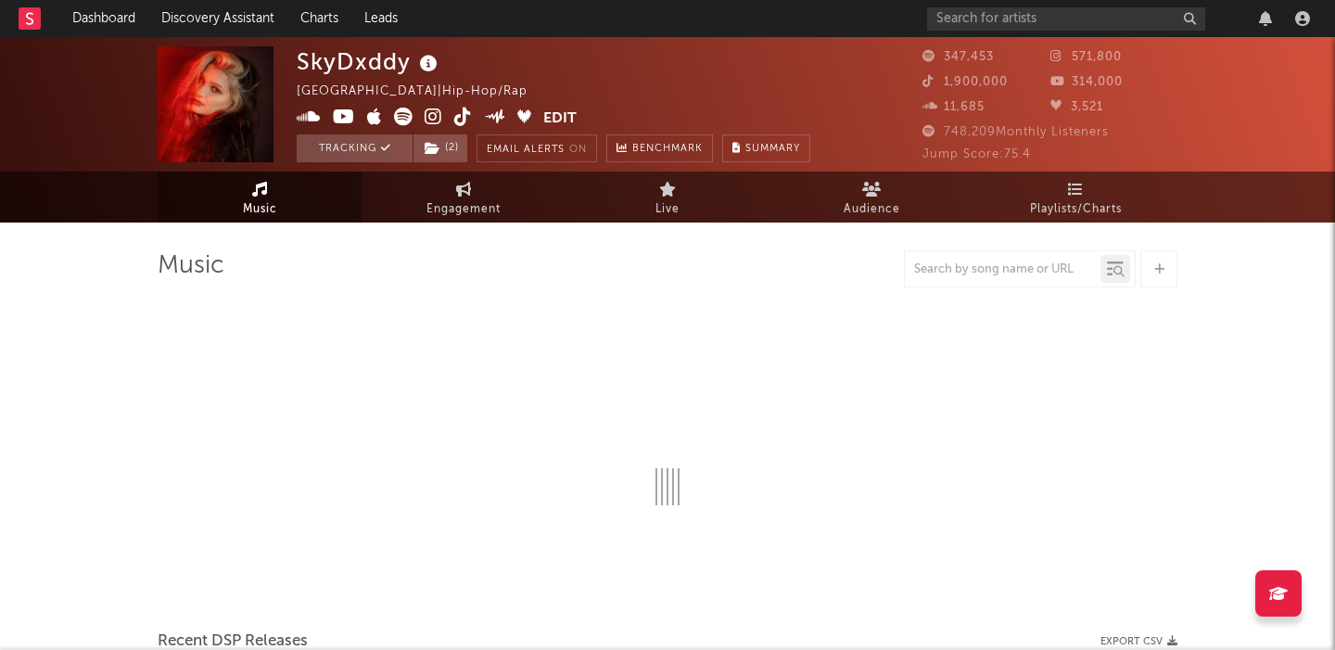
select select "6m"
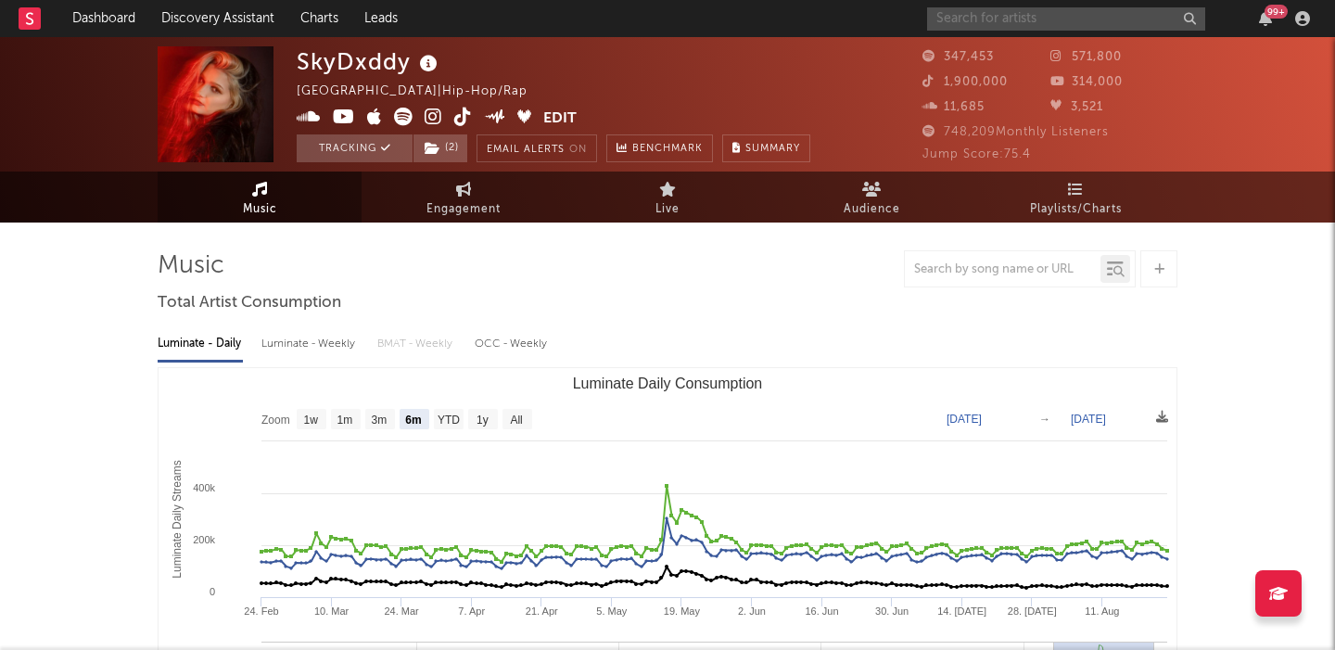
click at [1026, 18] on input "text" at bounding box center [1066, 18] width 278 height 23
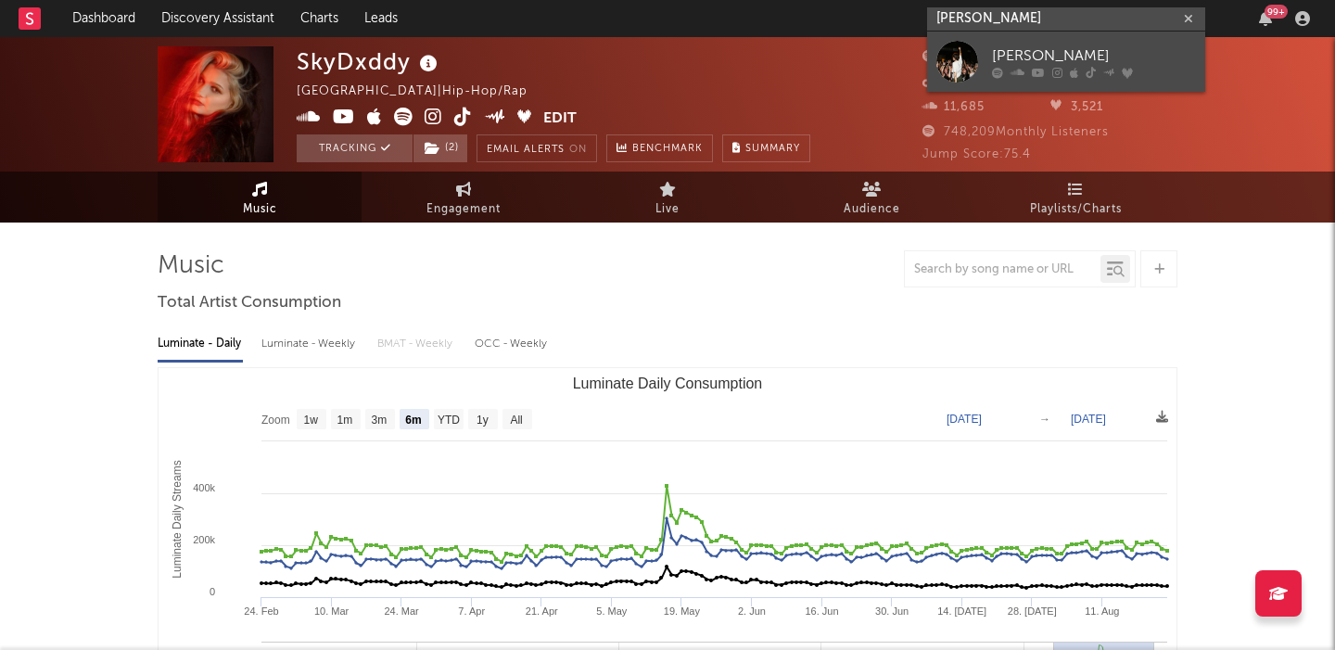
type input "[PERSON_NAME]"
click at [1079, 52] on div "[PERSON_NAME]" at bounding box center [1094, 56] width 204 height 22
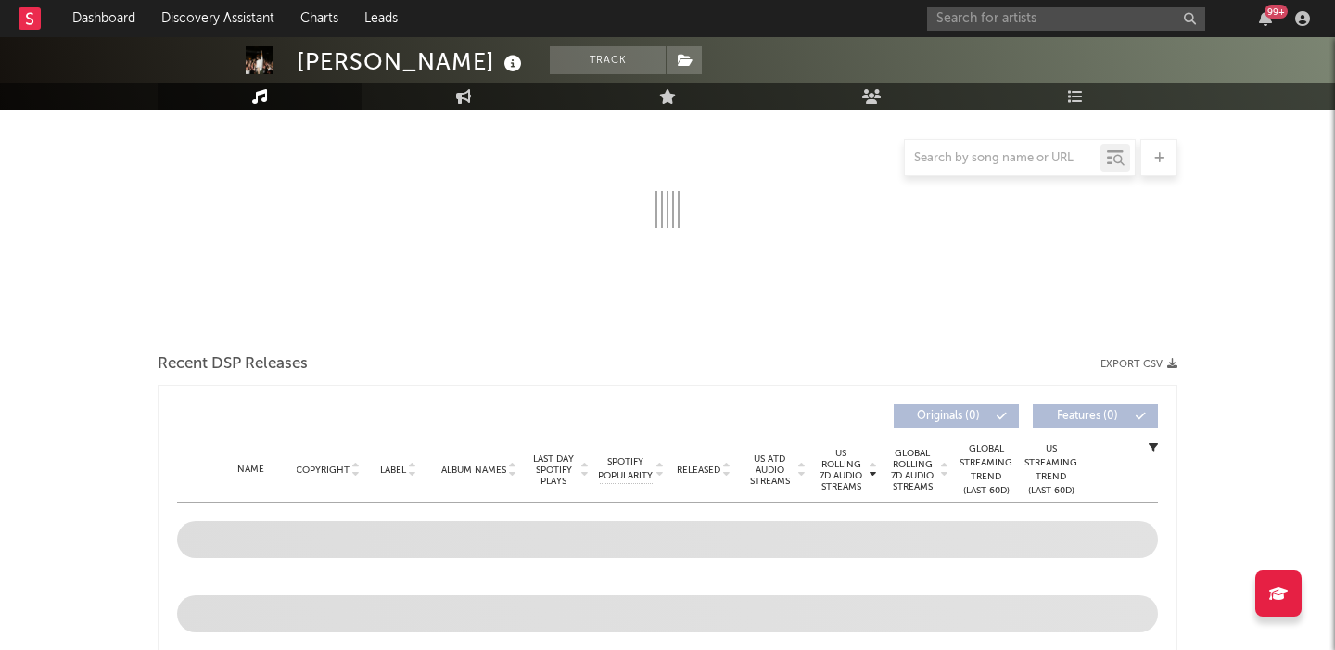
scroll to position [412, 0]
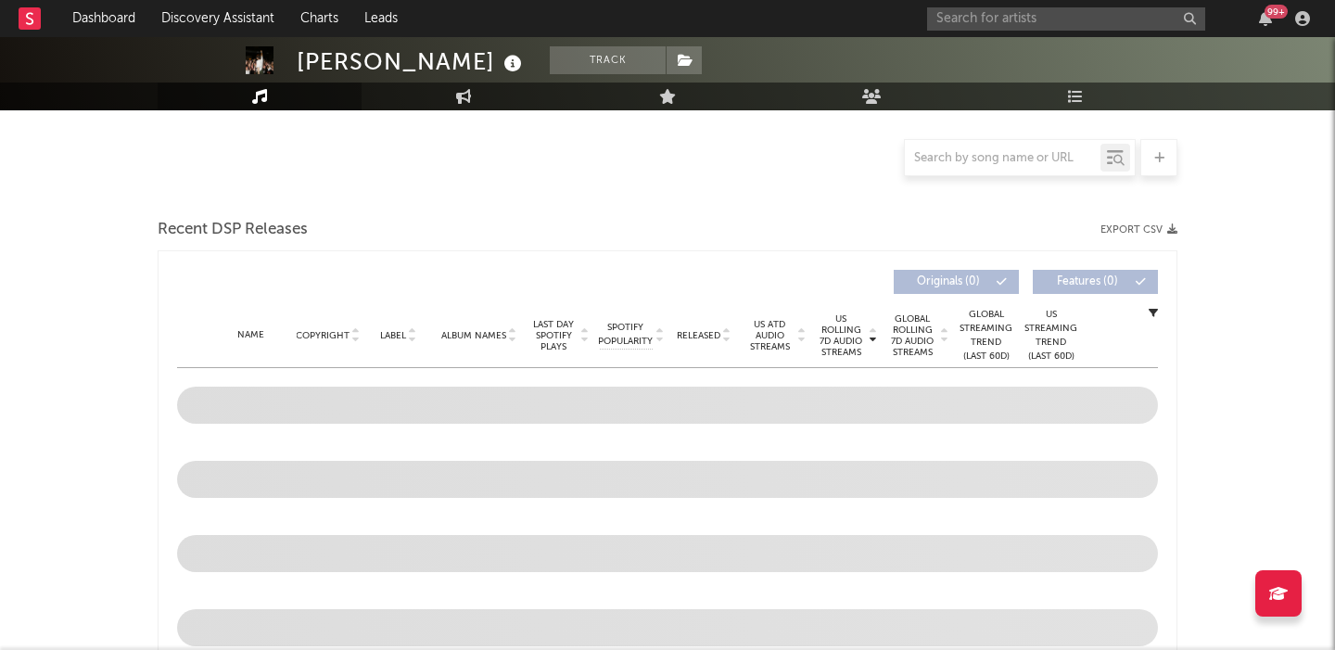
click at [701, 337] on span "Released" at bounding box center [699, 335] width 44 height 11
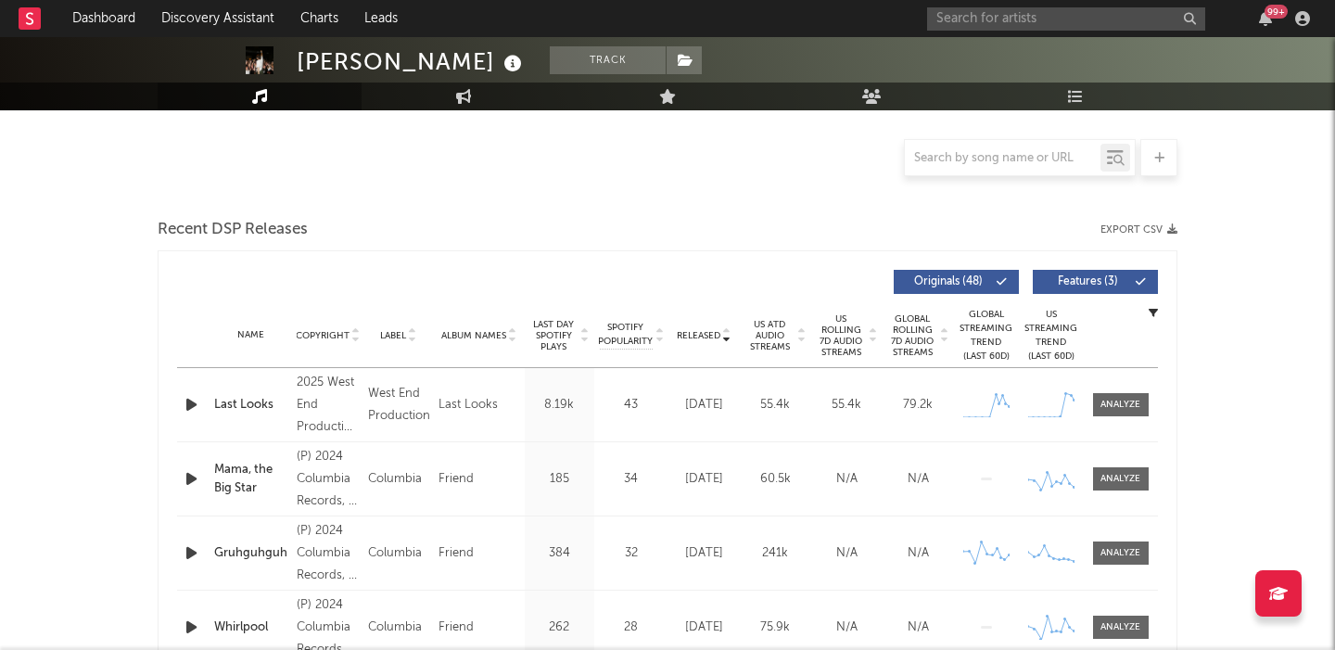
scroll to position [558, 0]
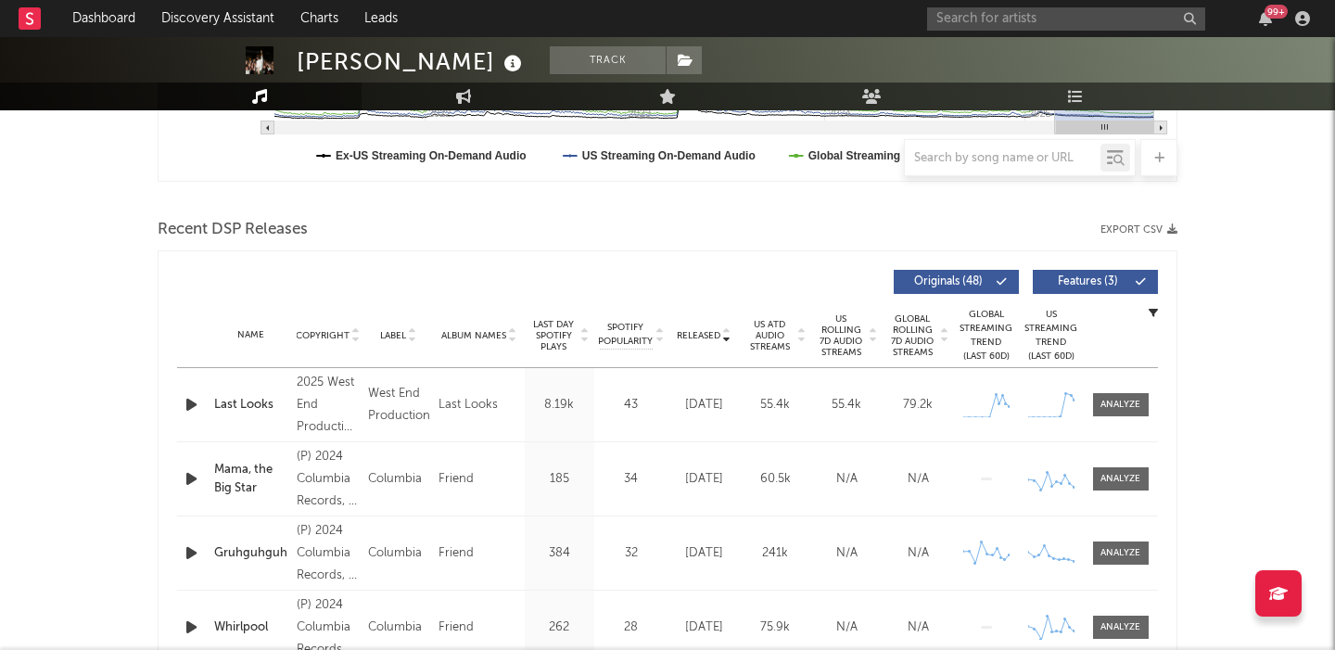
click at [1054, 285] on span "Features ( 3 )" at bounding box center [1087, 281] width 85 height 11
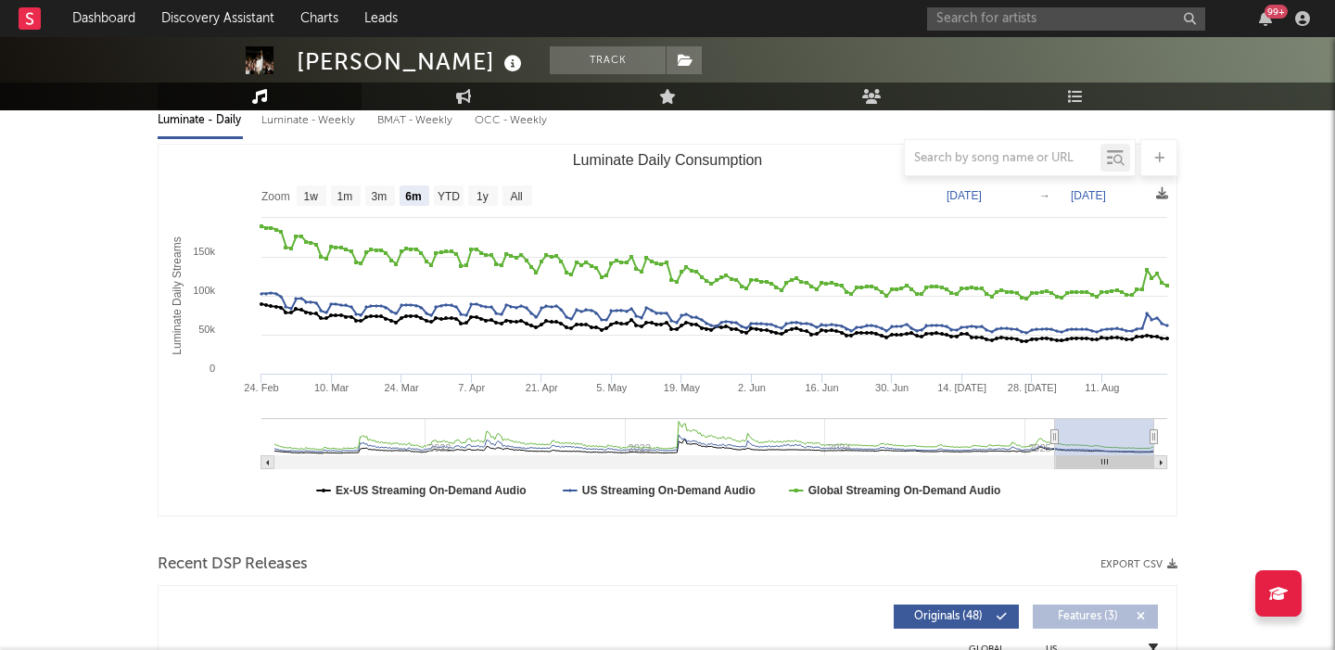
scroll to position [0, 0]
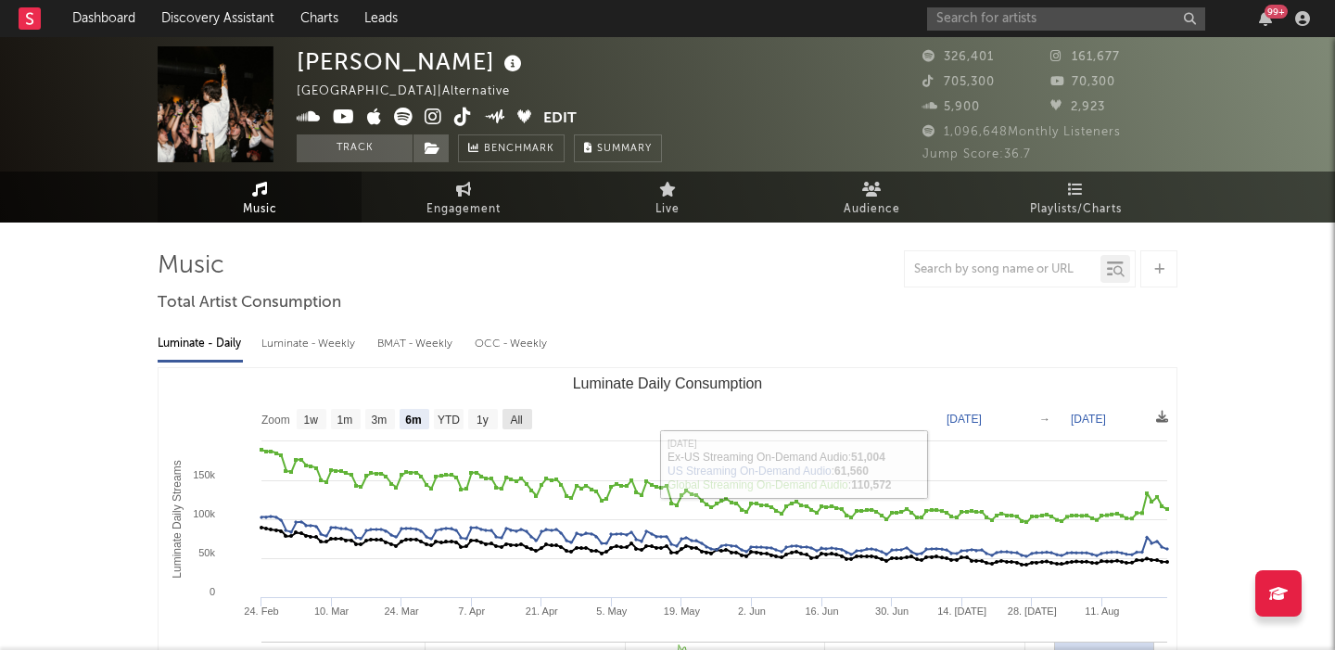
click at [515, 421] on text "All" at bounding box center [516, 420] width 12 height 13
select select "All"
type input "2021-03-31"
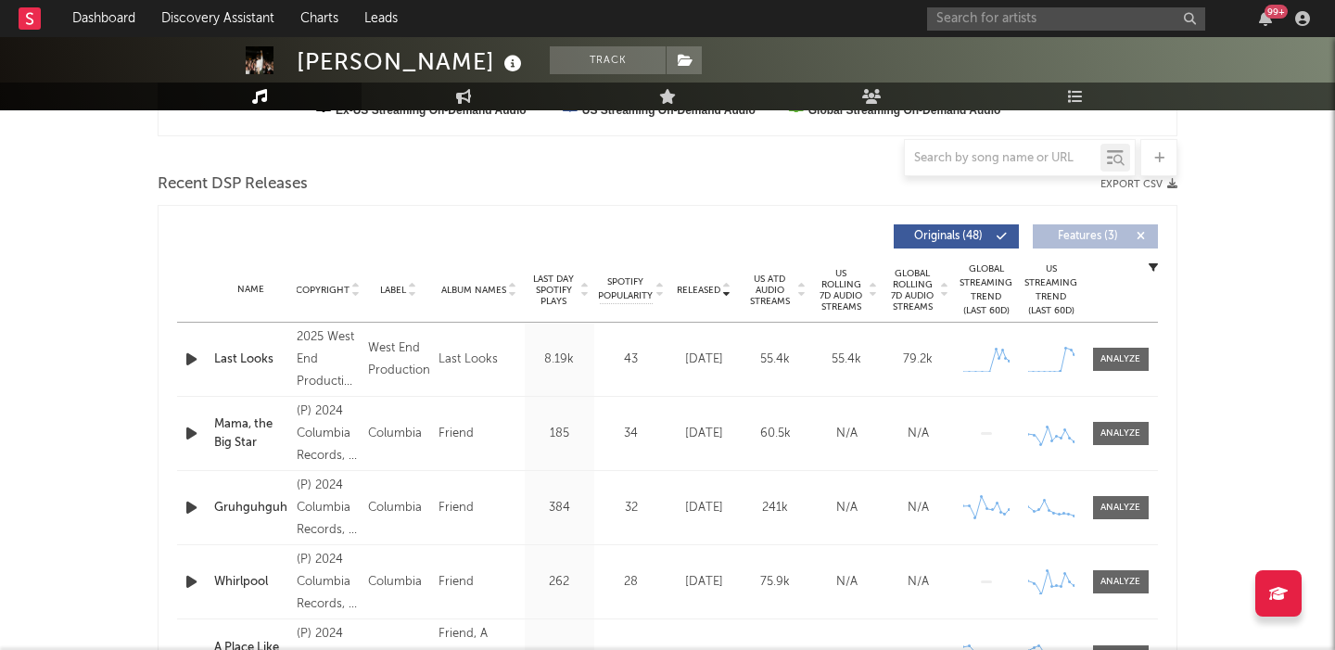
scroll to position [659, 0]
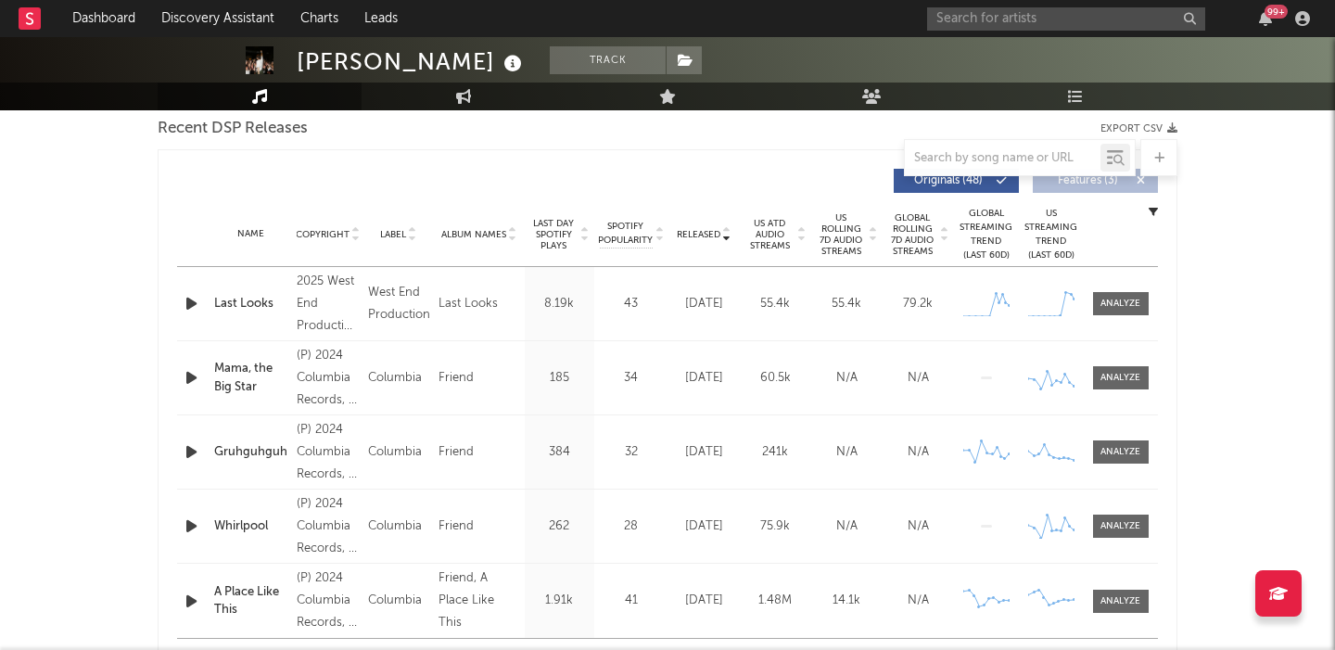
click at [1110, 316] on div "Name Last Looks Copyright 2025 West End Productions, distributed by Stem Label …" at bounding box center [667, 303] width 981 height 73
click at [1087, 307] on div at bounding box center [1121, 303] width 74 height 23
click at [1117, 301] on div at bounding box center [1121, 304] width 40 height 14
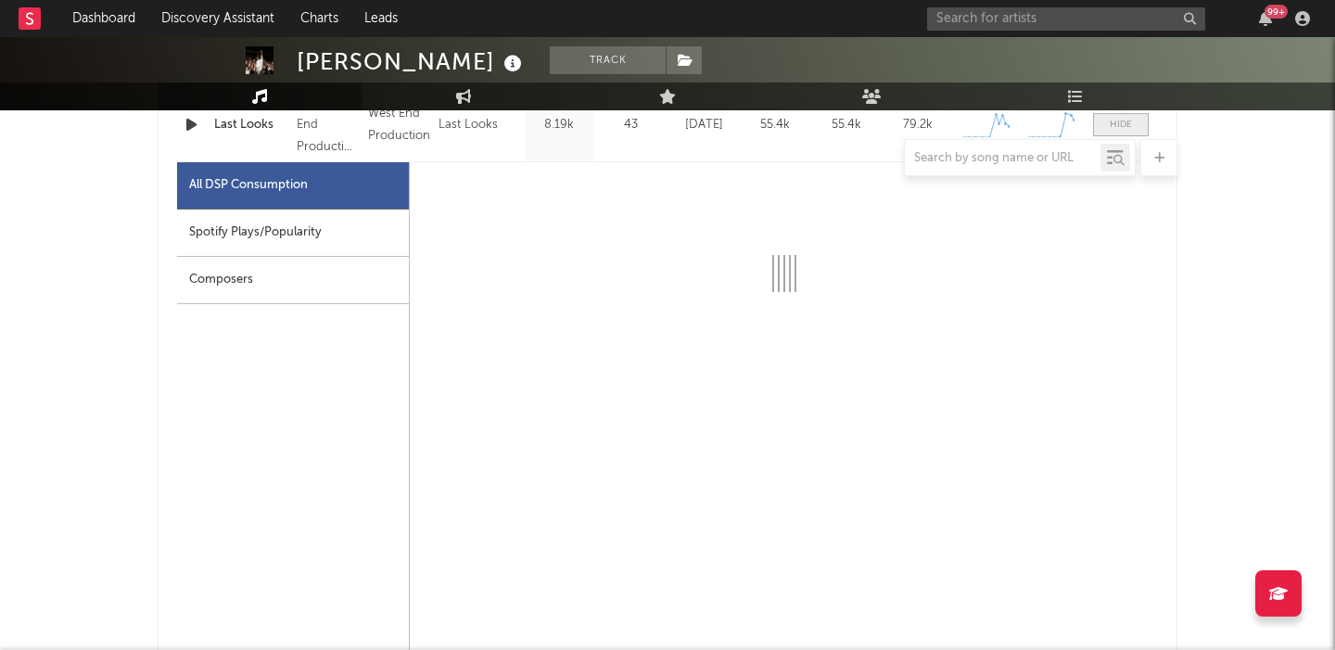
scroll to position [840, 0]
select select "1w"
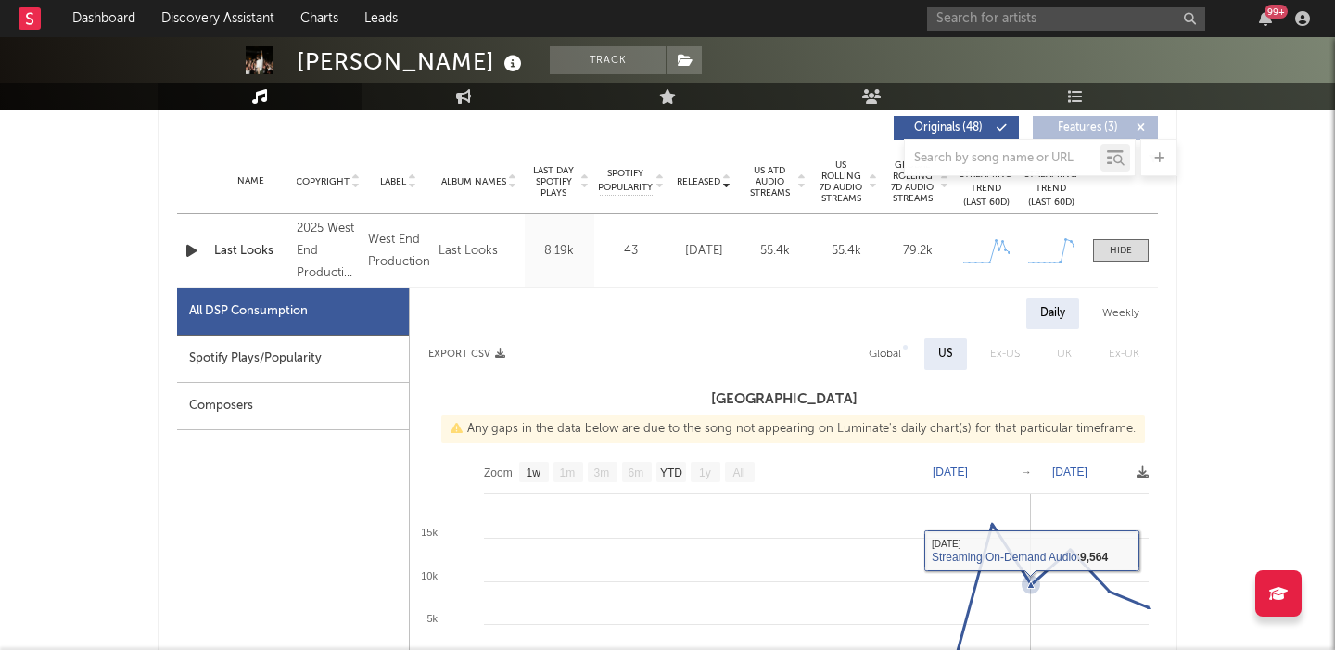
scroll to position [694, 0]
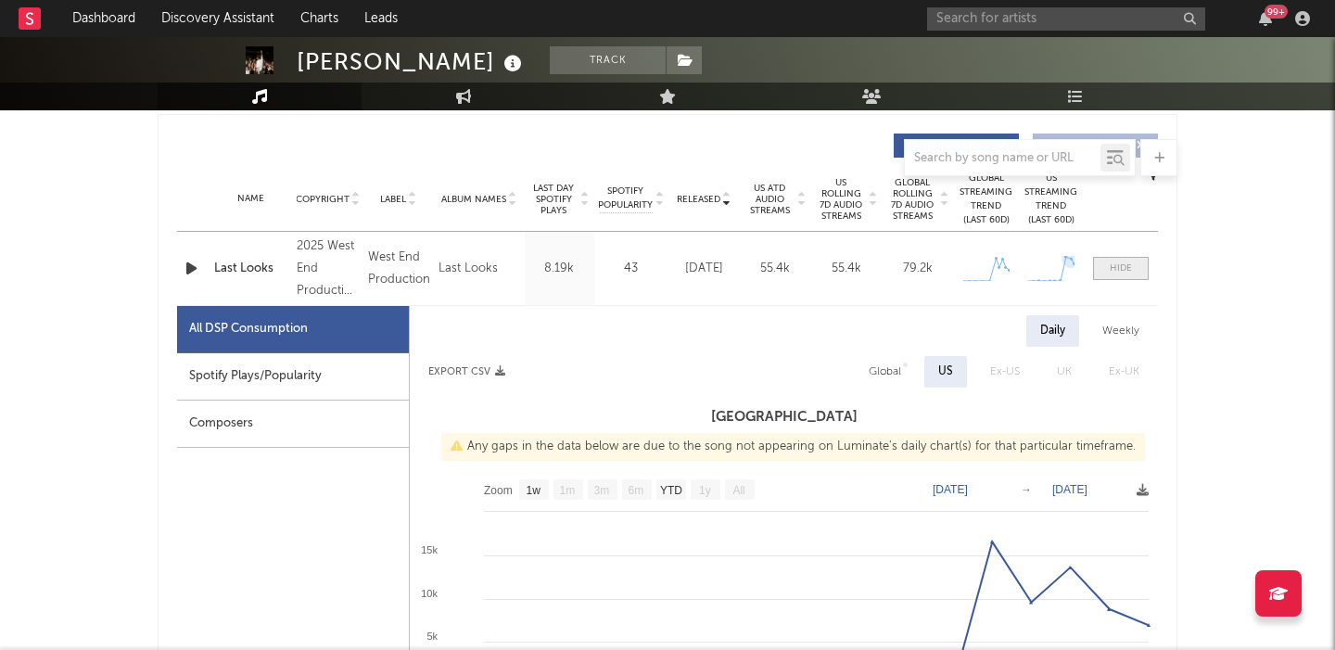
click at [1125, 276] on span at bounding box center [1121, 268] width 56 height 23
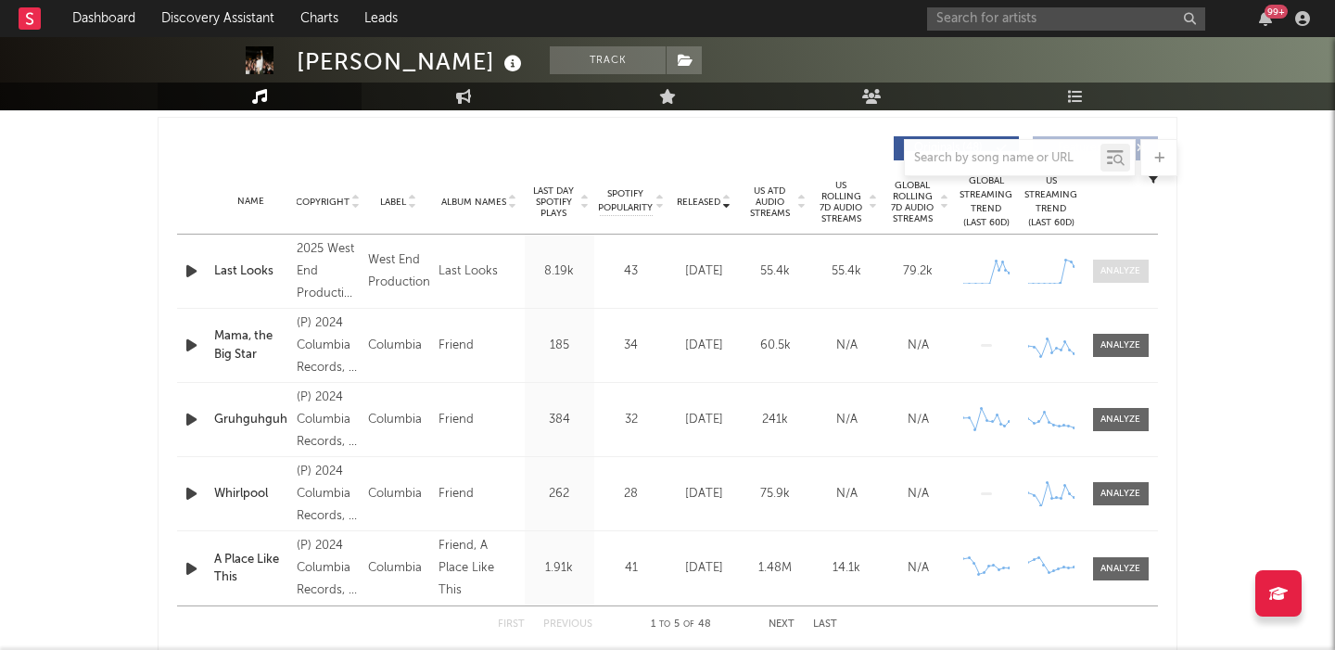
scroll to position [704, 0]
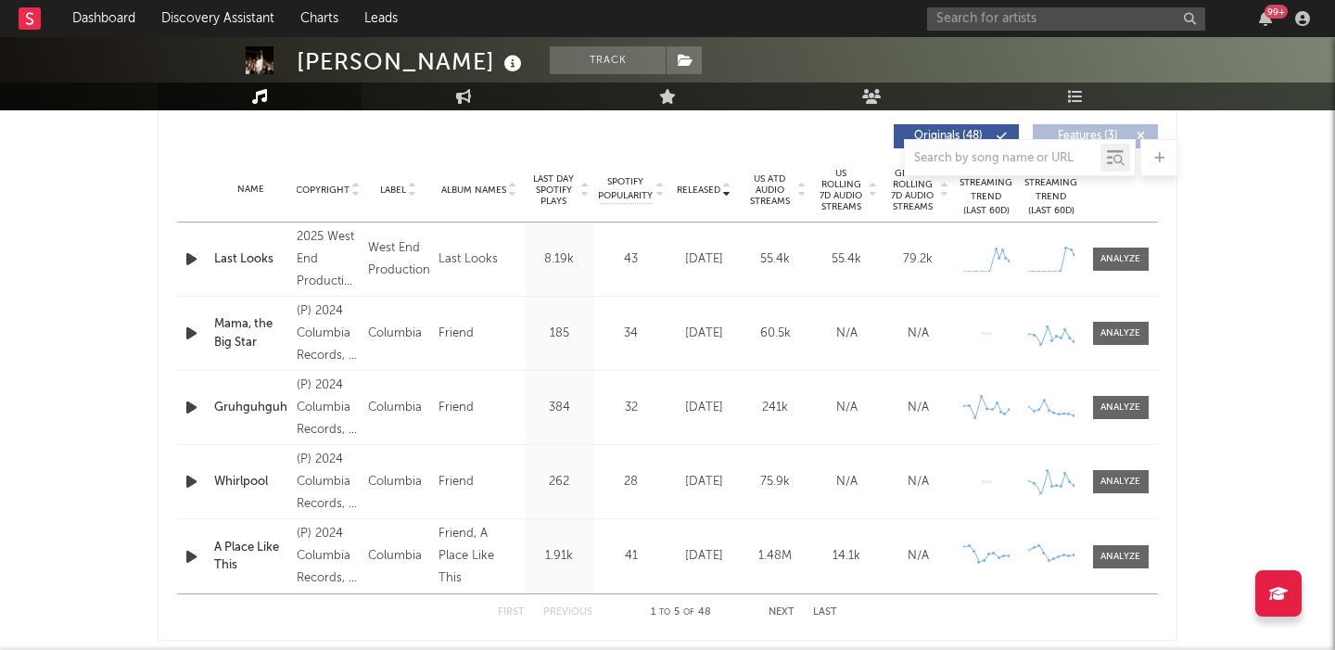
click at [782, 193] on span "US ATD Audio Streams" at bounding box center [769, 189] width 51 height 33
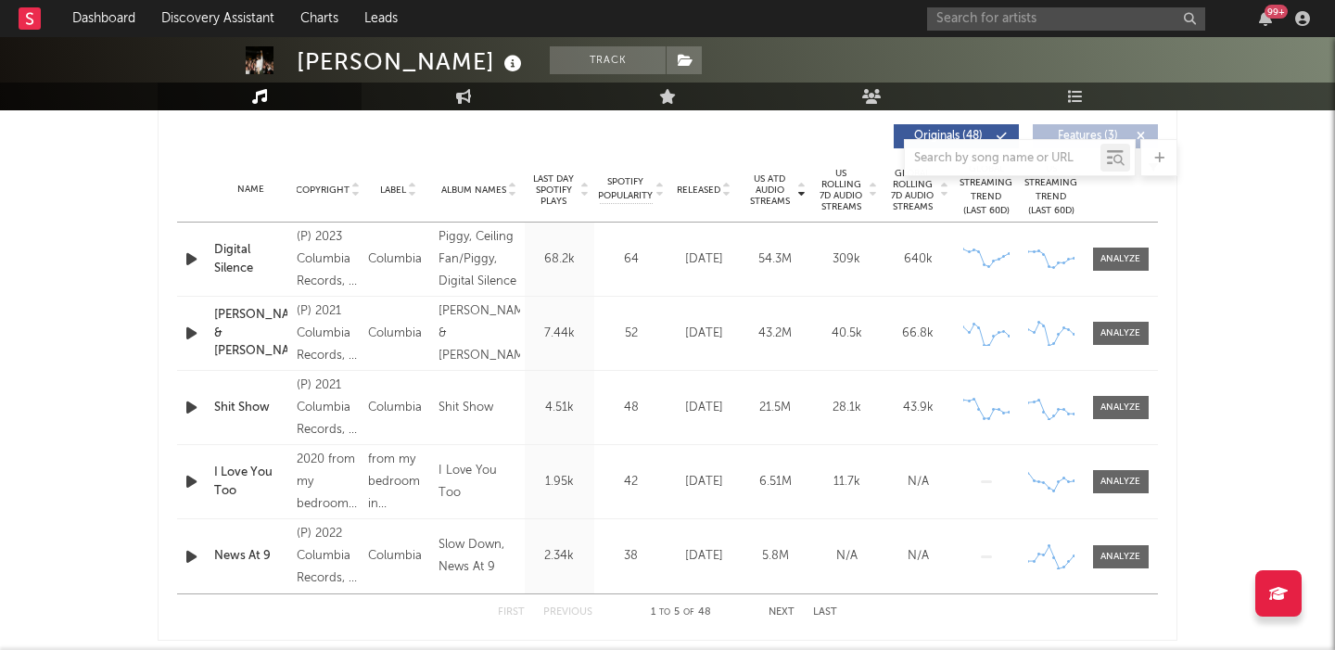
click at [824, 184] on span "US Rolling 7D Audio Streams" at bounding box center [841, 190] width 51 height 45
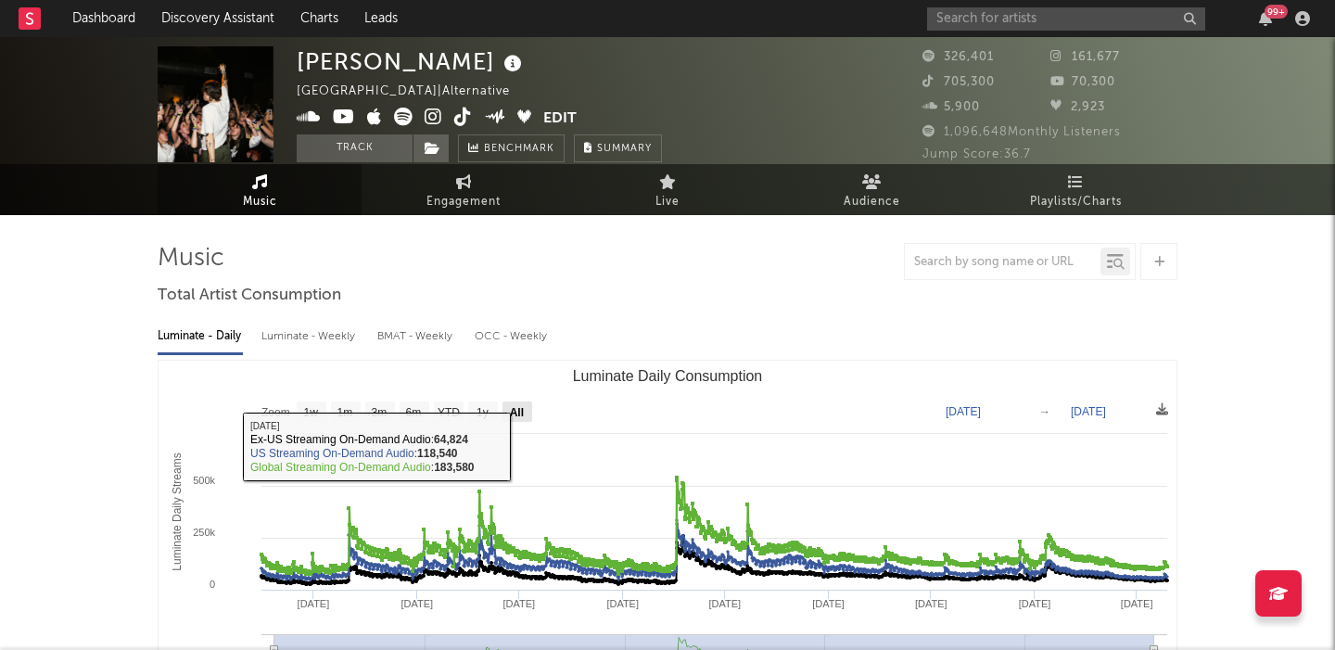
scroll to position [0, 0]
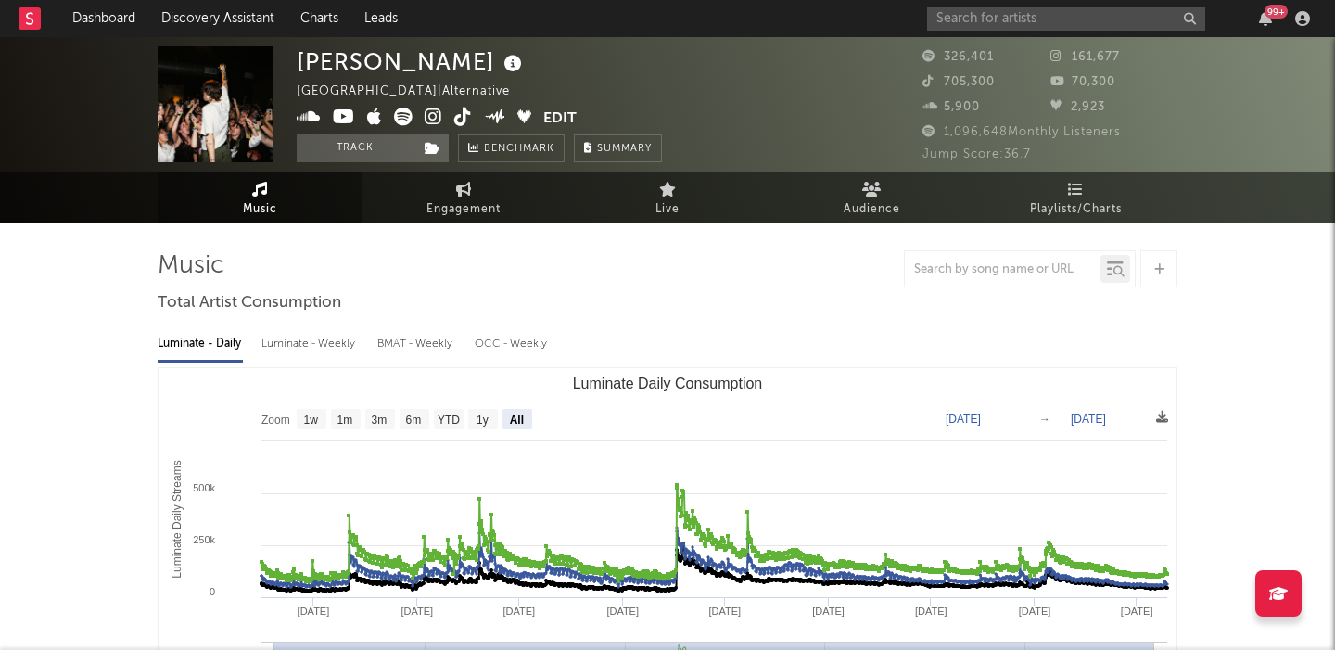
click at [431, 109] on icon at bounding box center [434, 117] width 18 height 19
click at [105, 24] on link "Dashboard" at bounding box center [103, 18] width 89 height 37
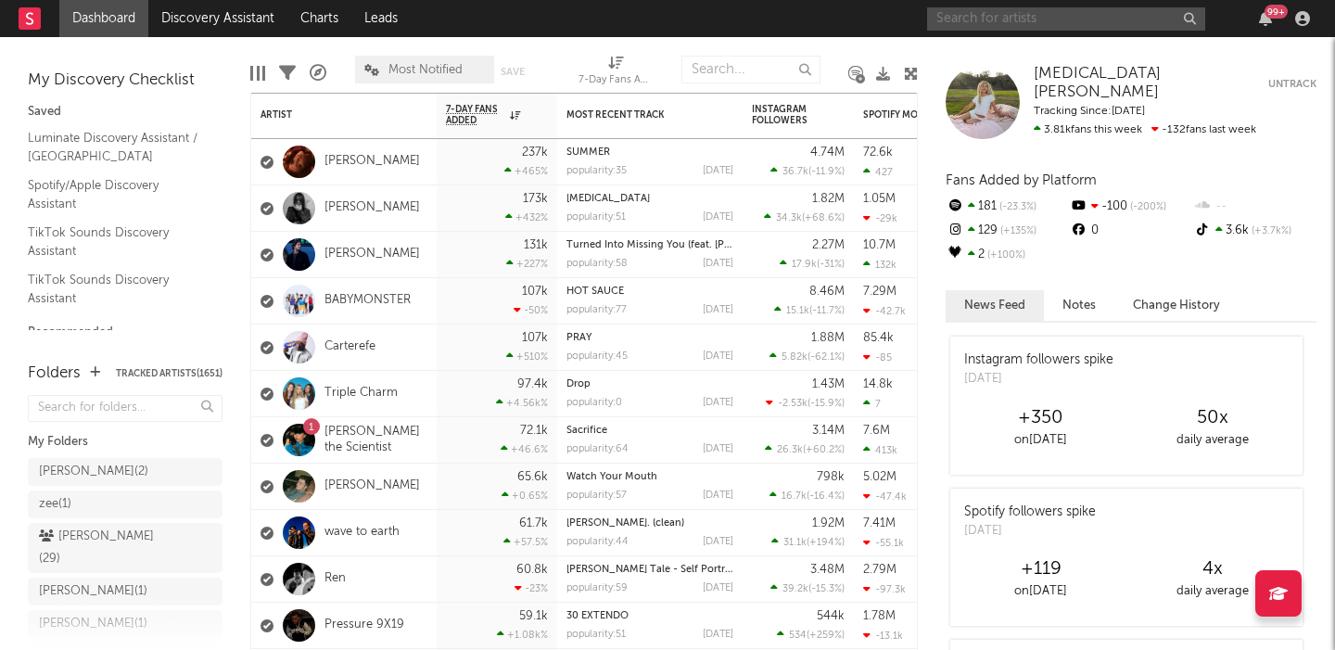
click at [988, 16] on input "text" at bounding box center [1066, 18] width 278 height 23
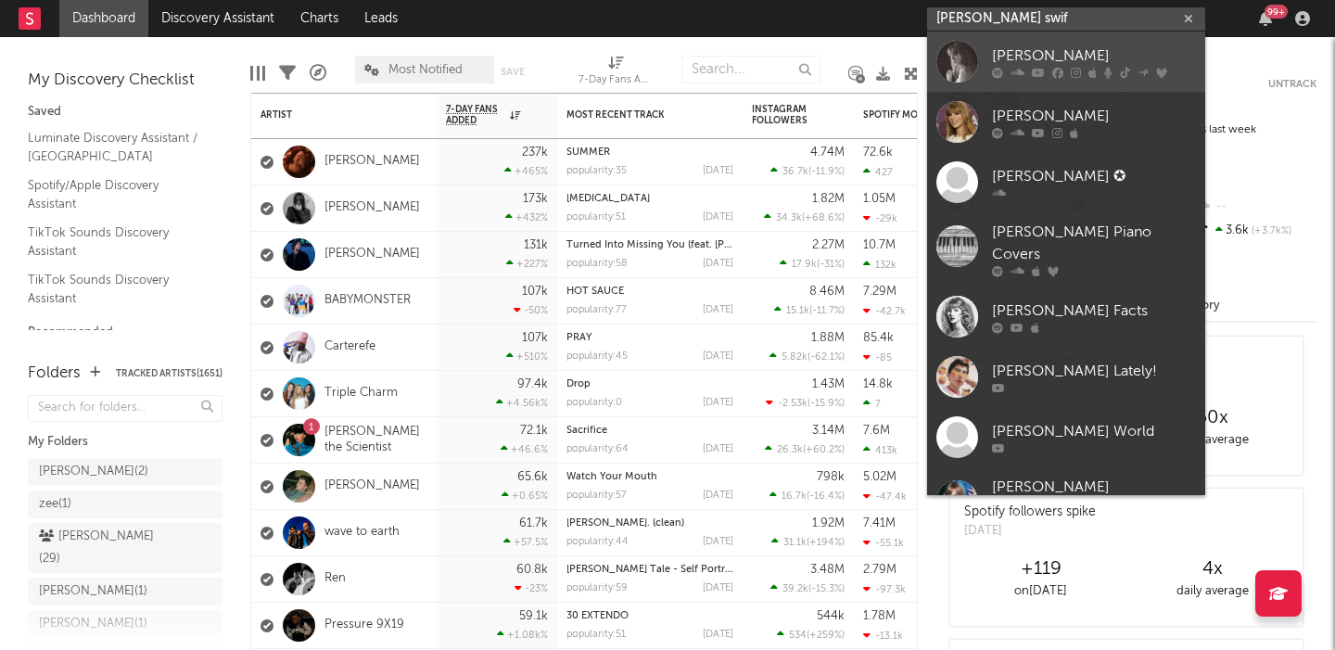
type input "taylor swif"
click at [1002, 38] on link "[PERSON_NAME]" at bounding box center [1066, 62] width 278 height 60
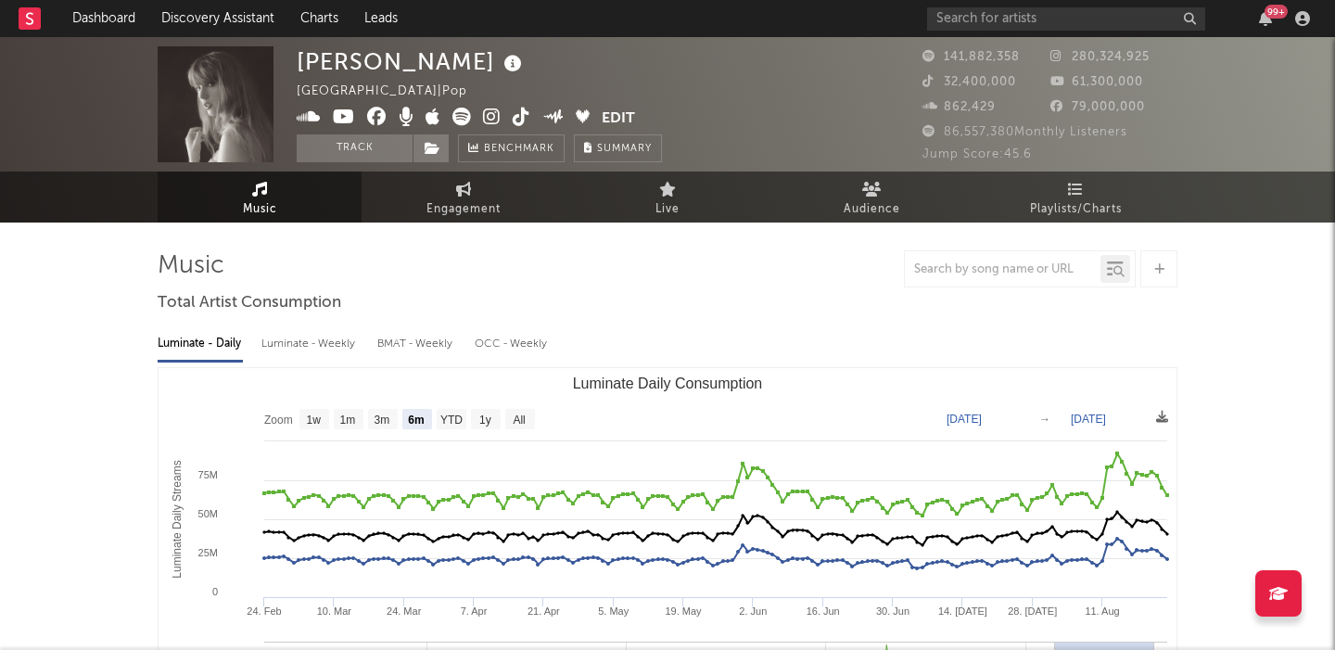
click at [519, 416] on text "All" at bounding box center [519, 420] width 12 height 13
select select "All"
type input "2021-03-31"
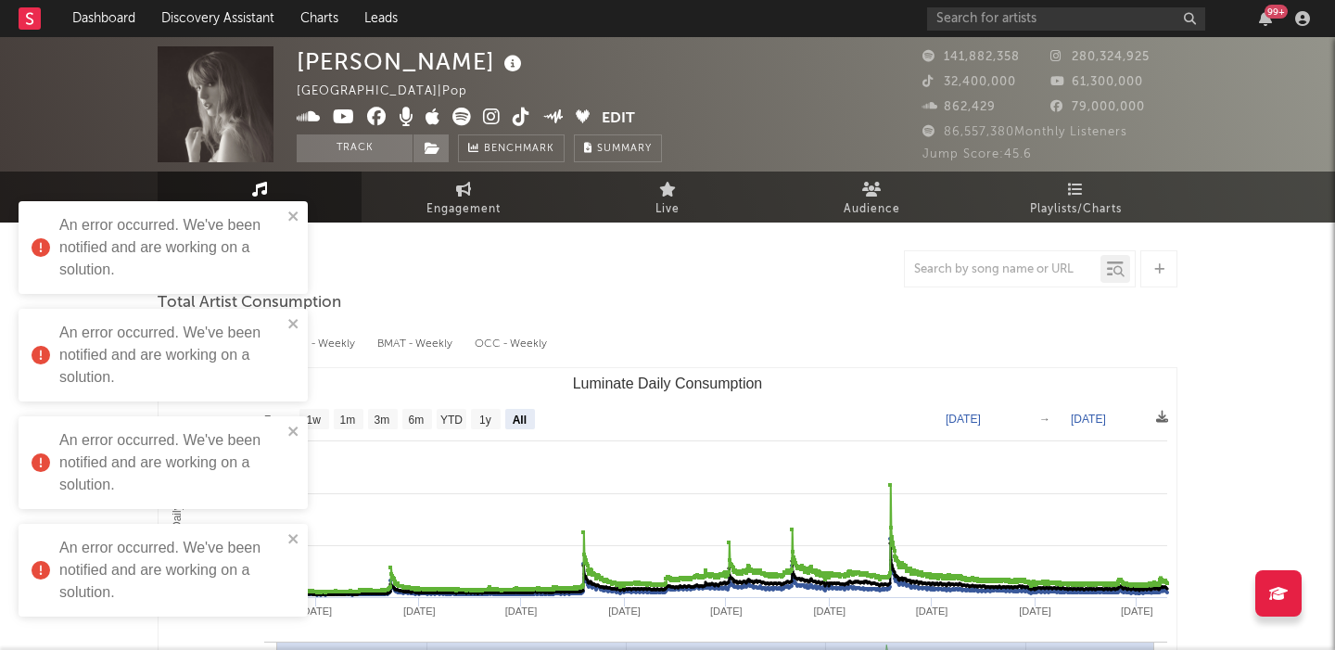
click at [972, 6] on div "99 +" at bounding box center [1121, 18] width 389 height 37
click at [973, 11] on input "text" at bounding box center [1066, 18] width 278 height 23
paste input "cyber$tar"
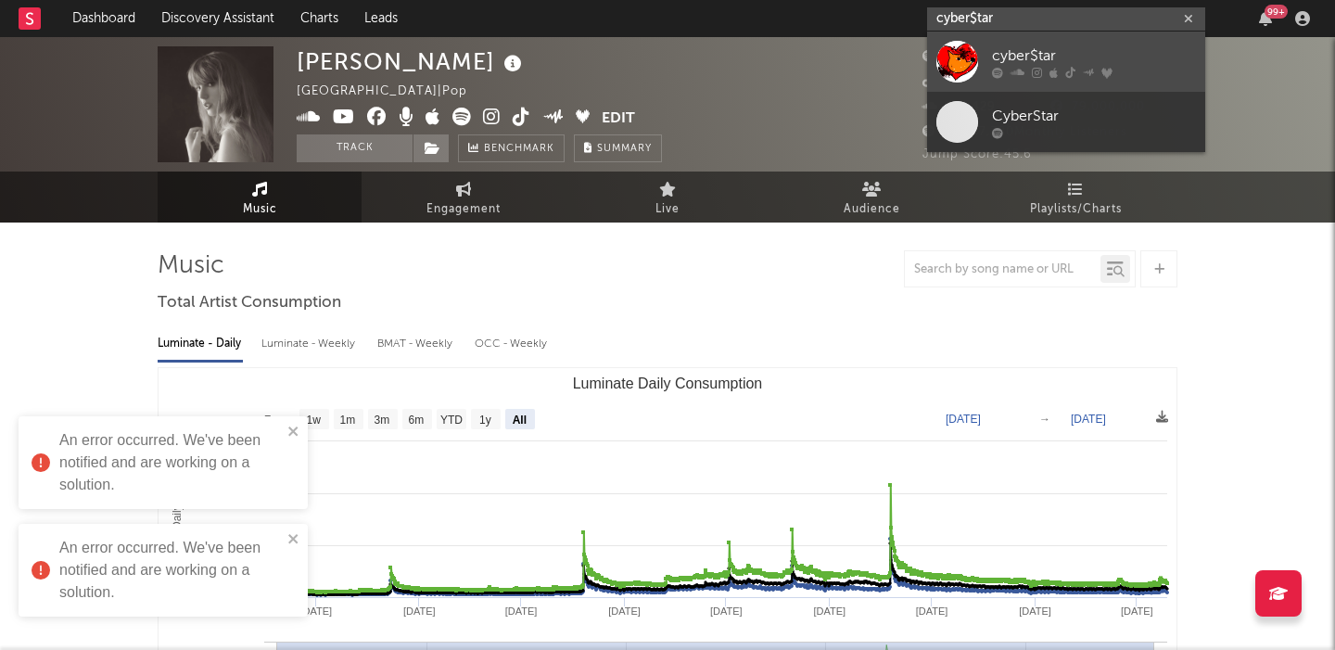
type input "cyber$tar"
click at [1092, 72] on icon at bounding box center [1088, 71] width 11 height 11
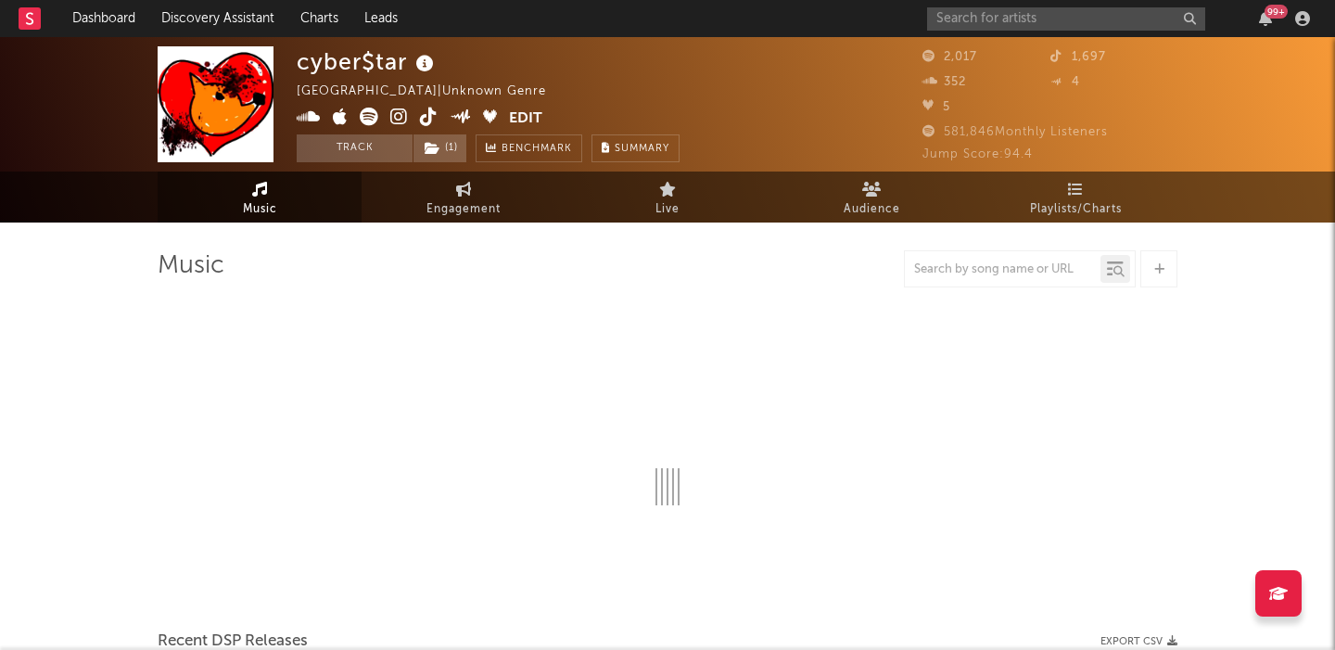
select select "1w"
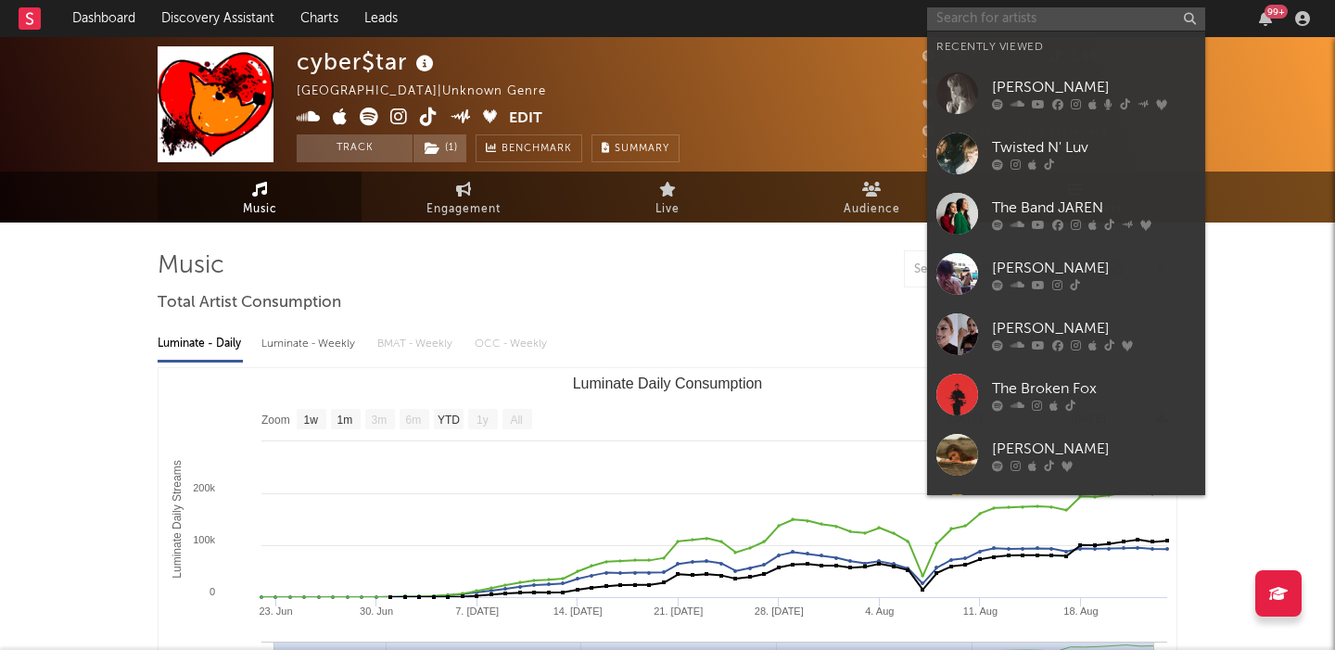
click at [1045, 15] on input "text" at bounding box center [1066, 18] width 278 height 23
paste input "honeygirl"
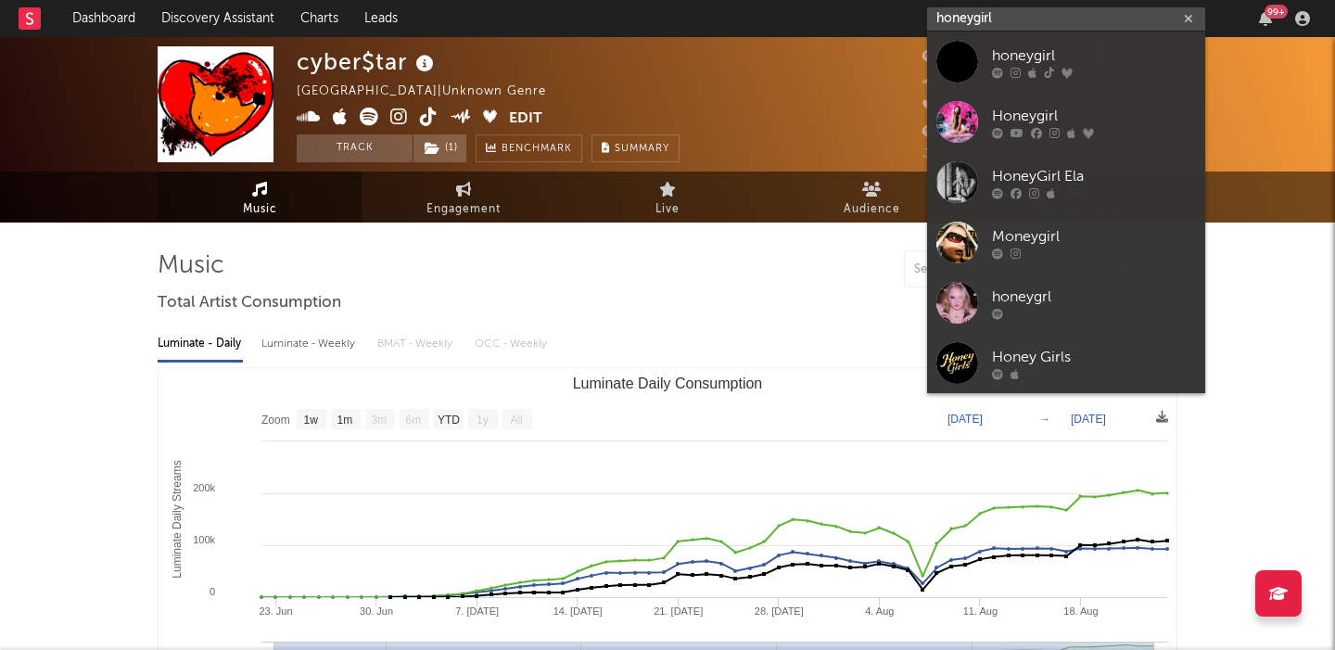
type input "honeygirl"
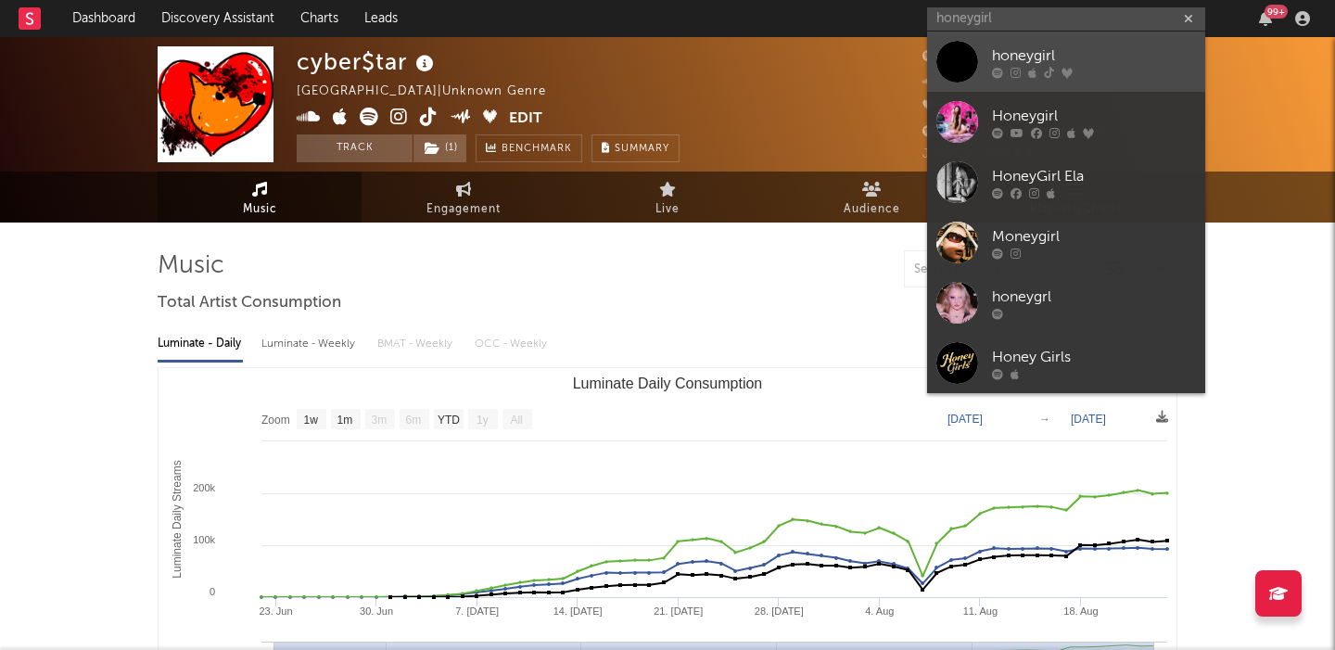
click at [1098, 60] on div "honeygirl" at bounding box center [1094, 56] width 204 height 22
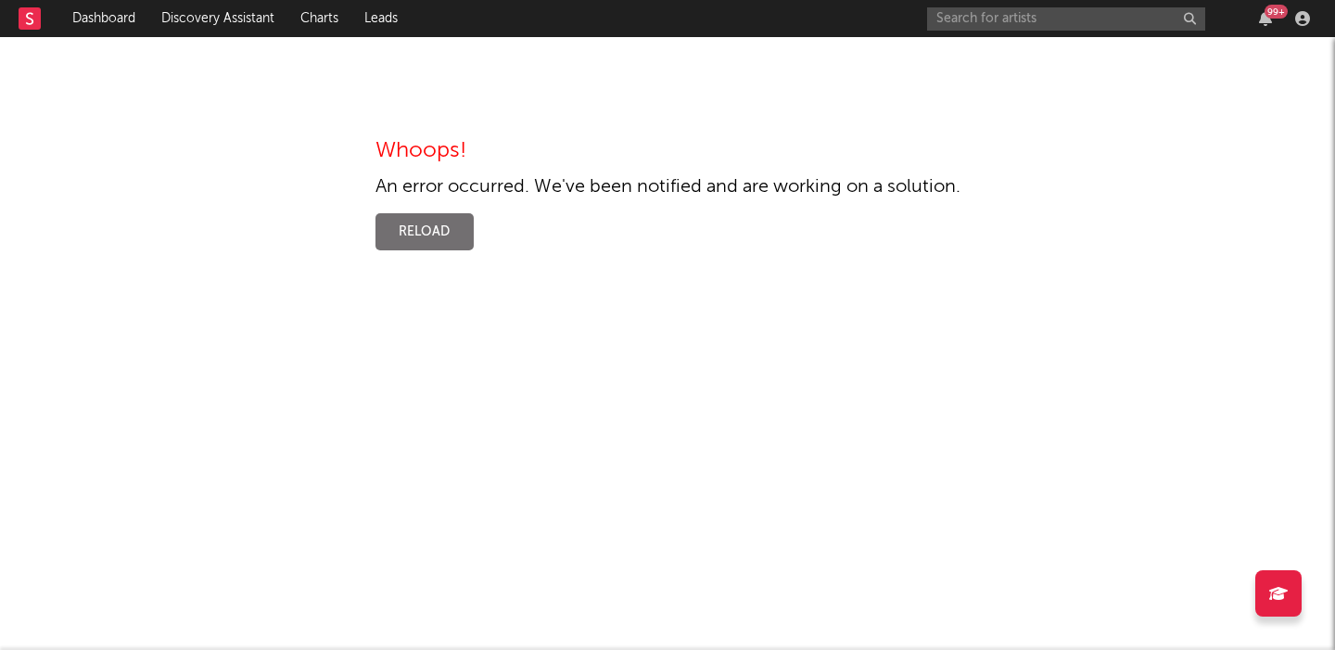
click at [459, 243] on button "Reload" at bounding box center [424, 231] width 98 height 37
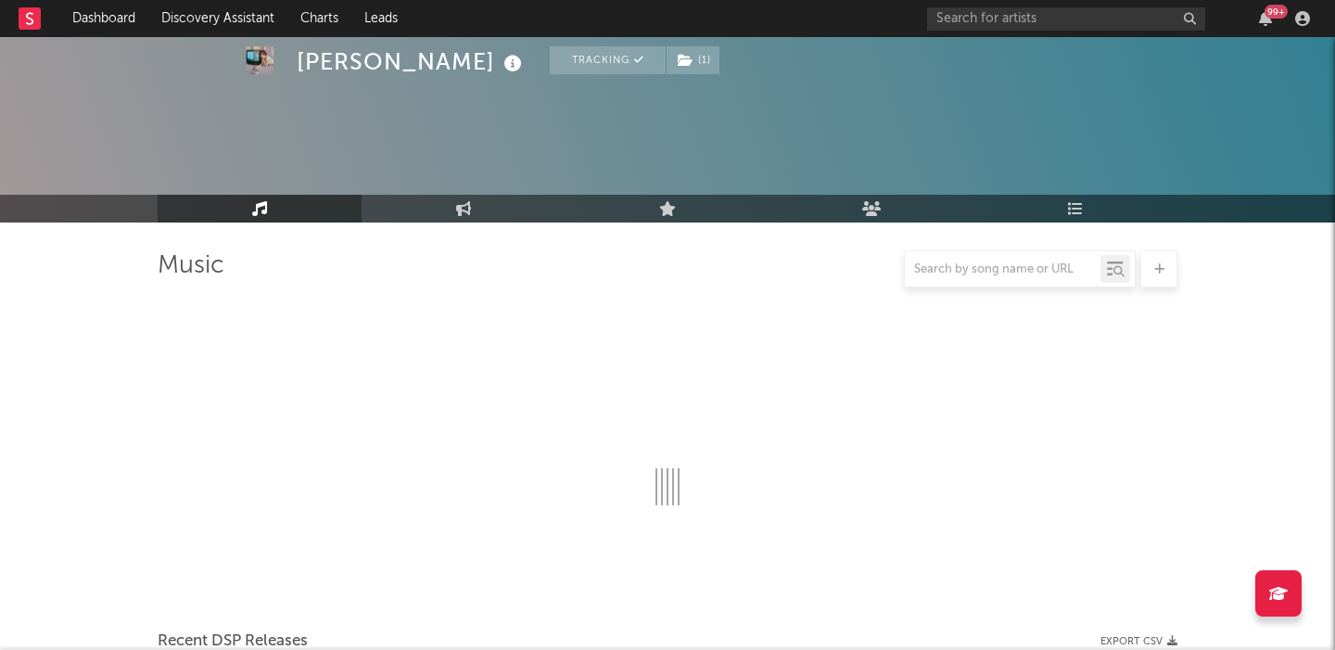
select select "6m"
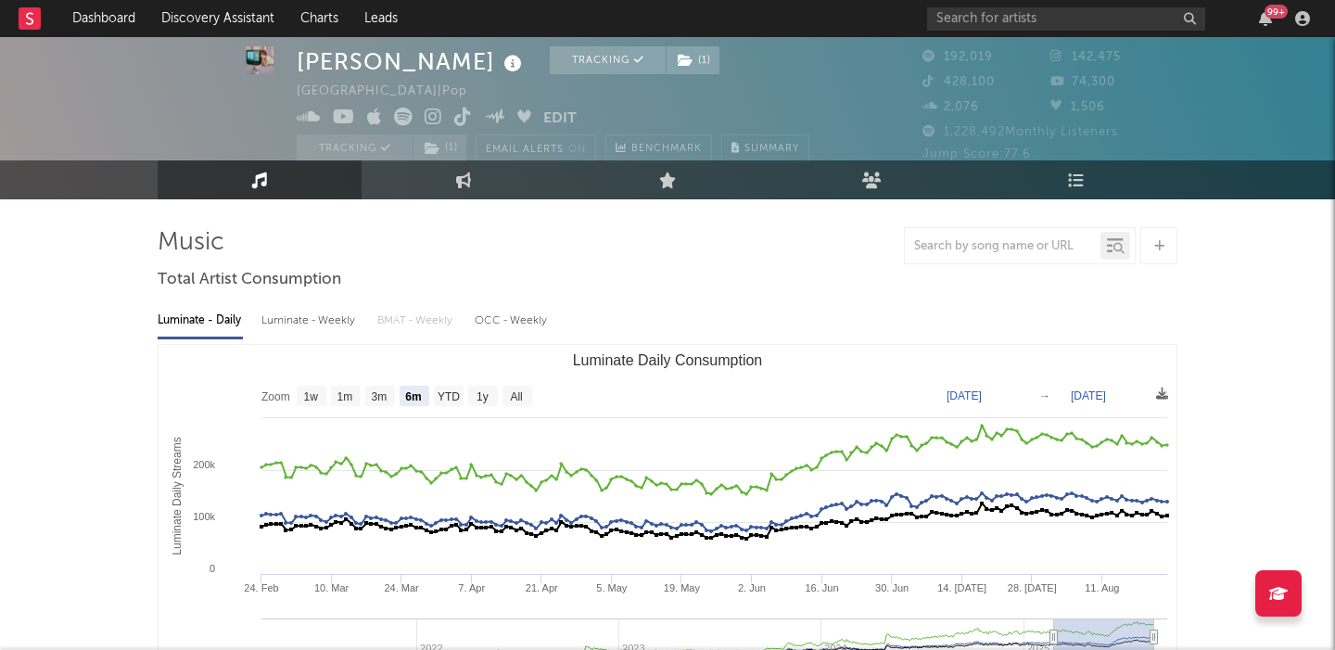
scroll to position [10, 0]
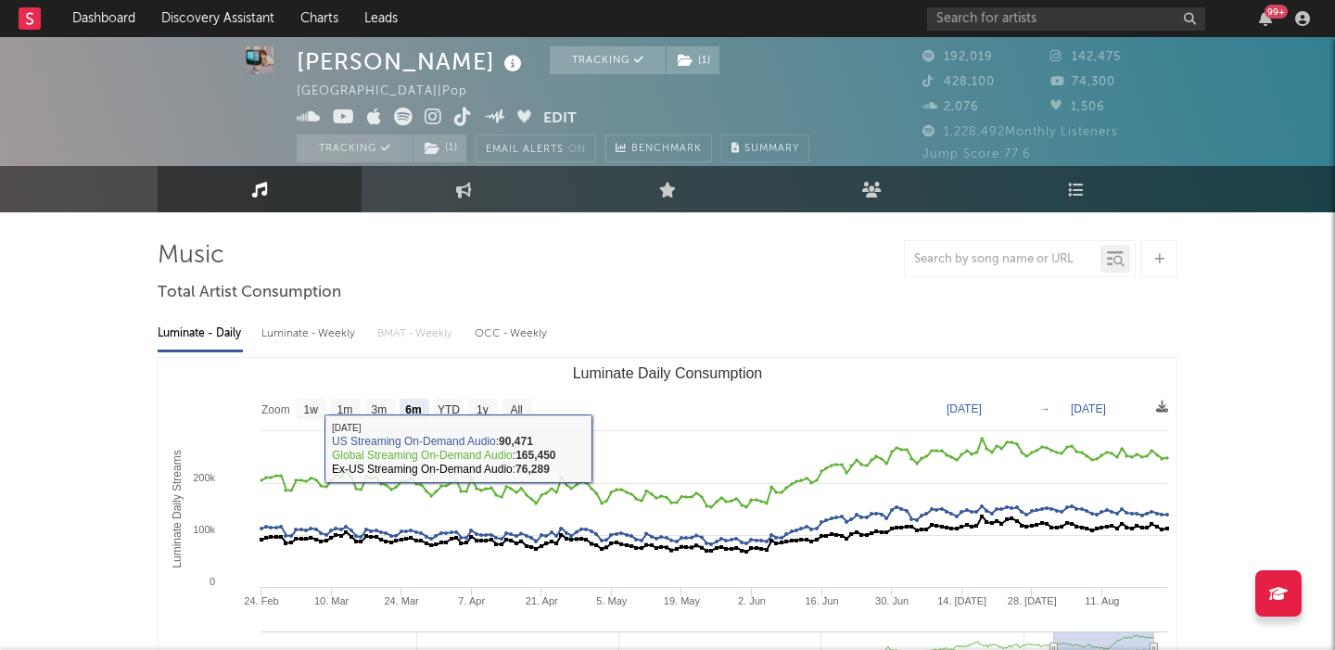
click at [310, 328] on div "Luminate - Weekly" at bounding box center [309, 334] width 97 height 32
select select "6m"
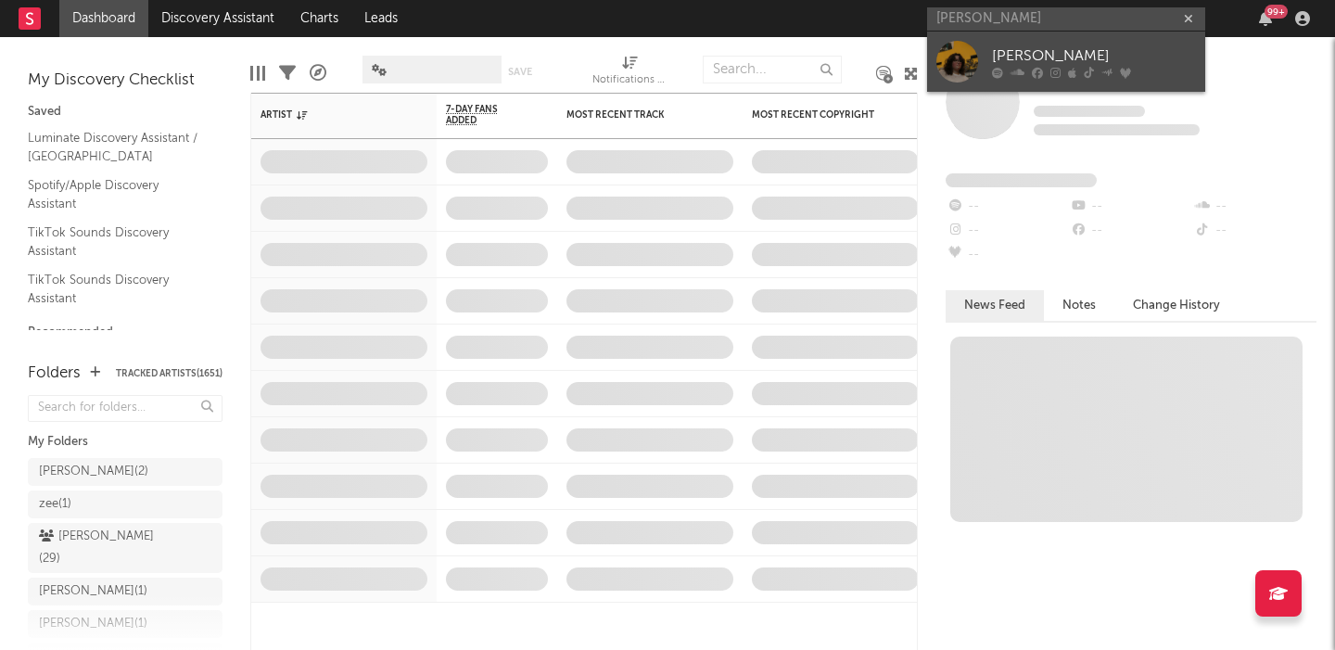
type input "[PERSON_NAME]"
click at [1102, 41] on link "[PERSON_NAME]" at bounding box center [1066, 62] width 278 height 60
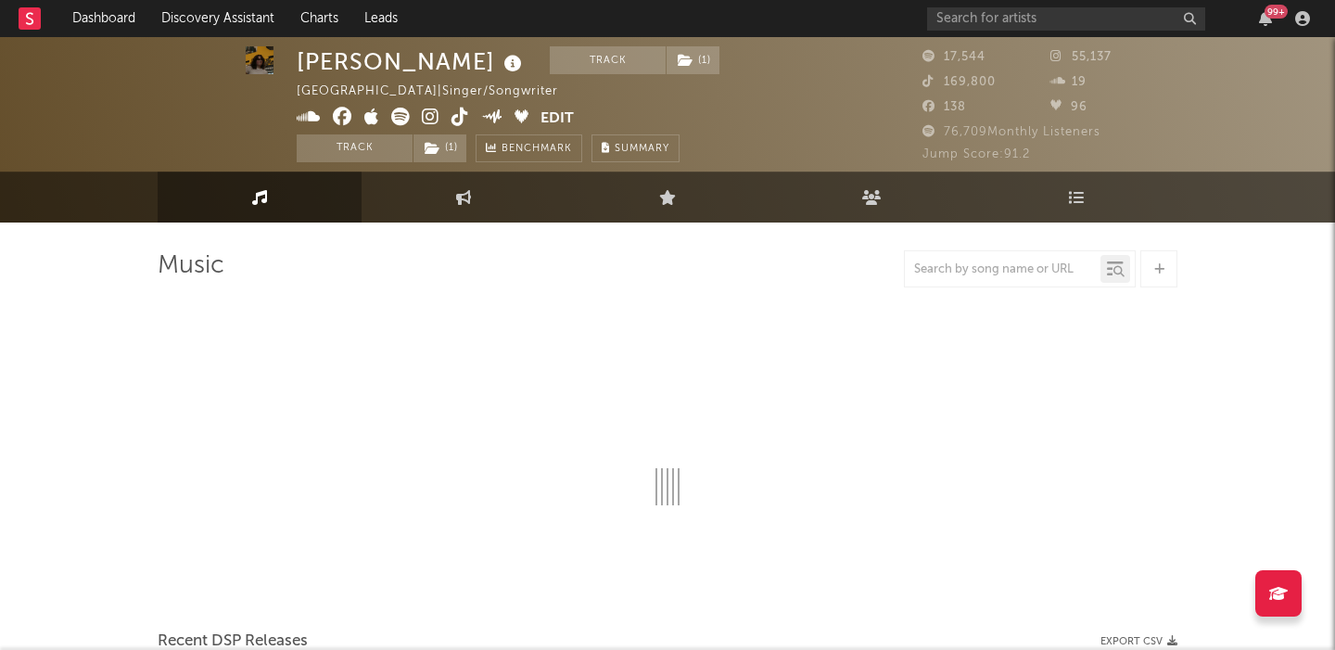
select select "6m"
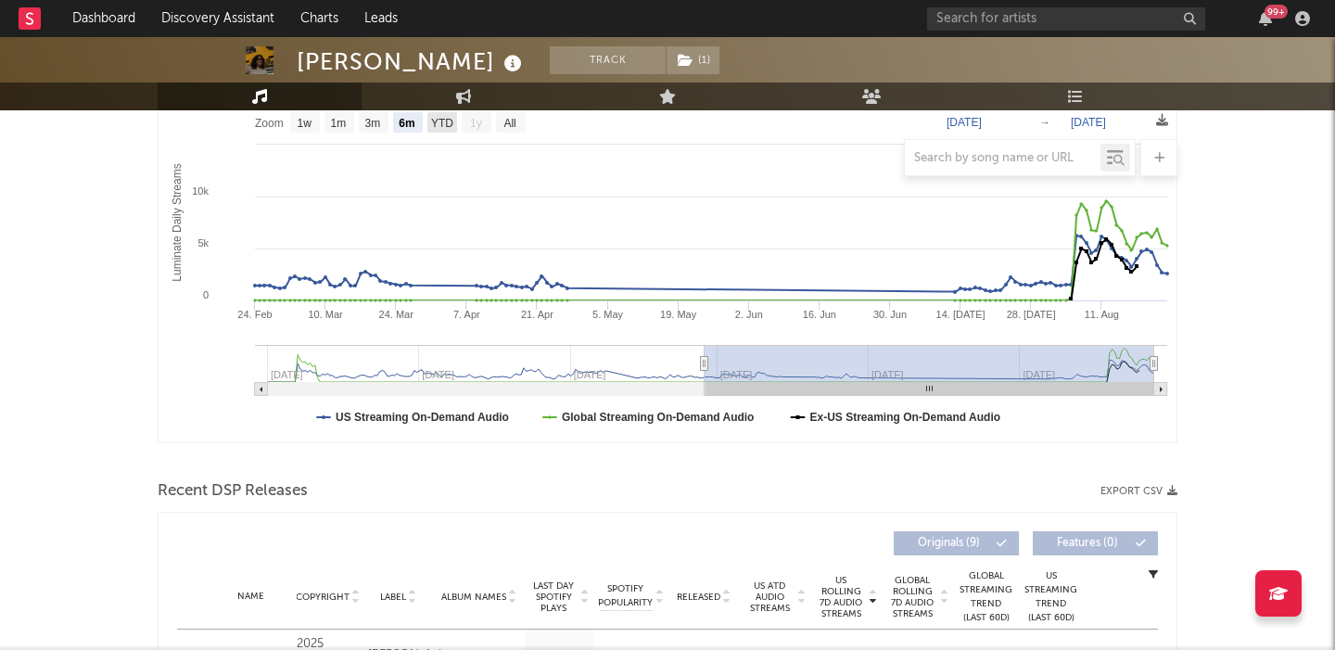
scroll to position [582, 0]
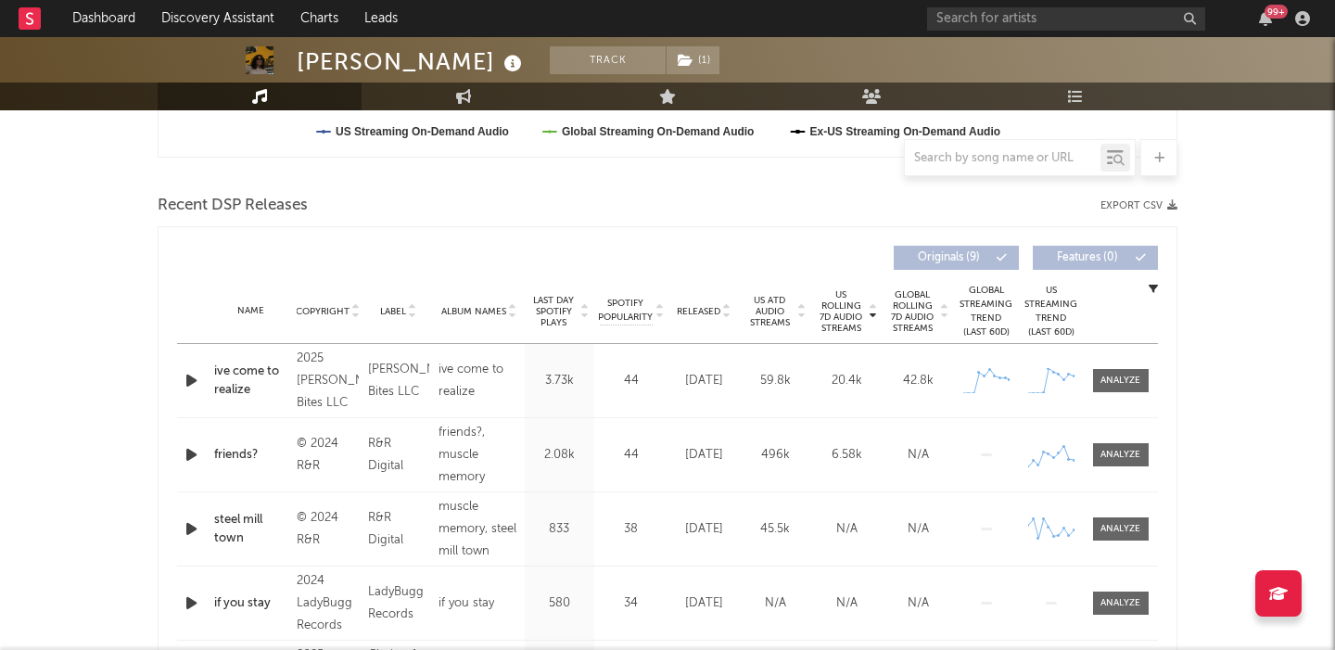
click at [697, 312] on span "Released" at bounding box center [699, 311] width 44 height 11
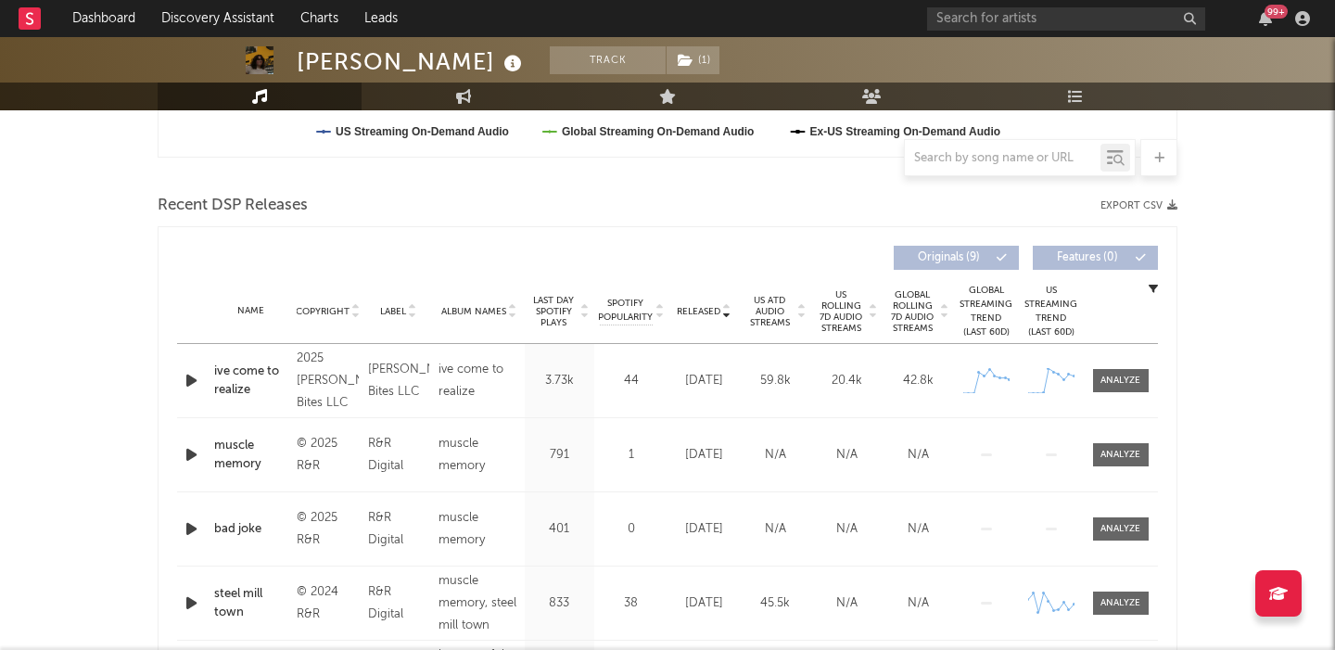
click at [234, 381] on div "ive come to realize" at bounding box center [250, 381] width 73 height 36
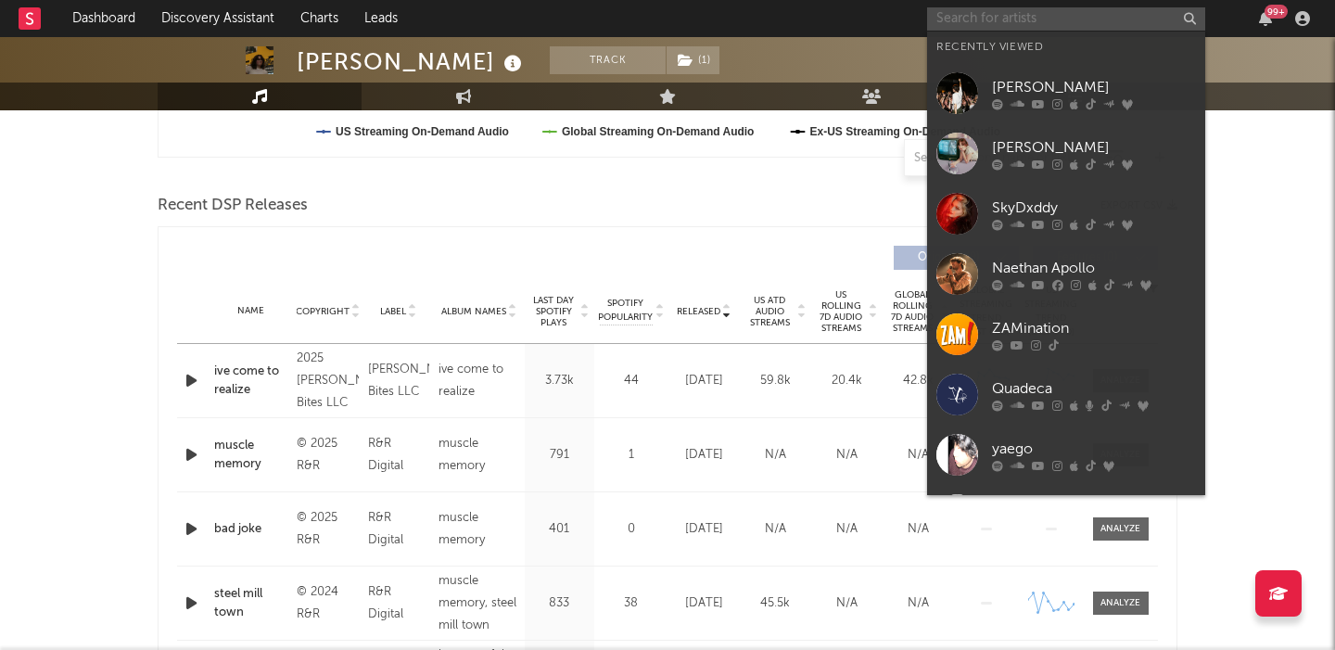
paste input "[PERSON_NAME]"
click at [950, 18] on input "text" at bounding box center [1066, 18] width 278 height 23
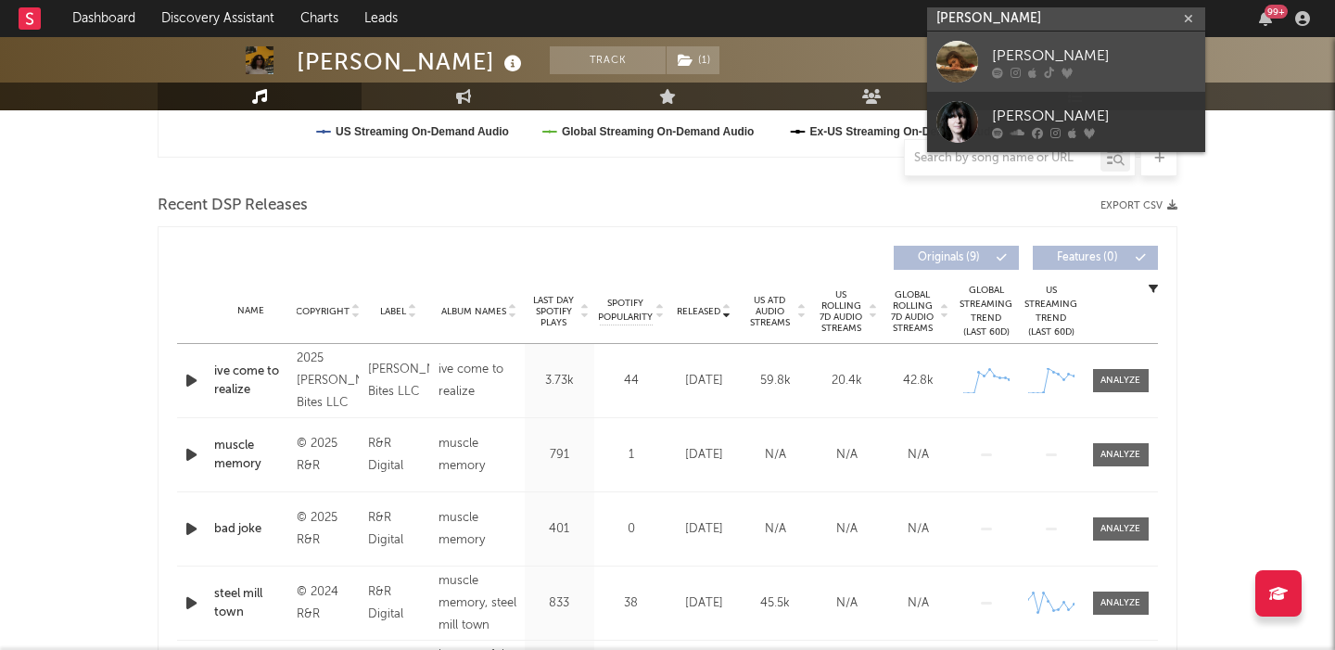
type input "[PERSON_NAME]"
click at [1078, 53] on div "[PERSON_NAME]" at bounding box center [1094, 56] width 204 height 22
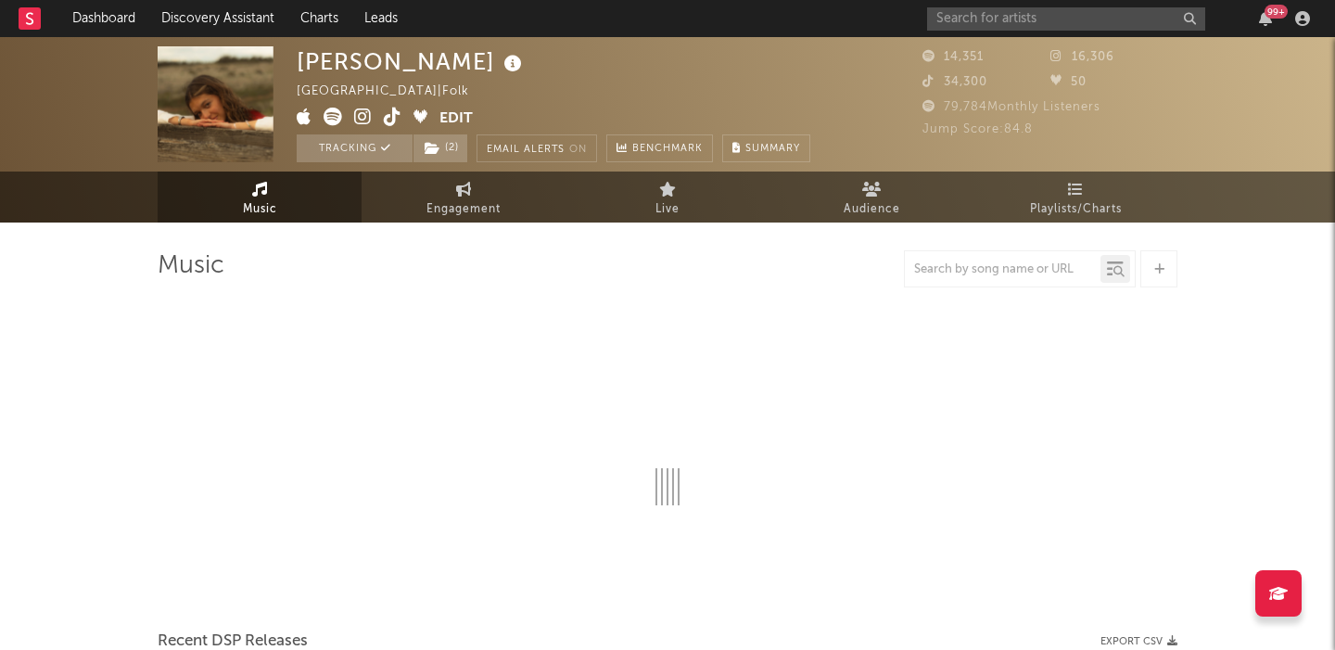
select select "6m"
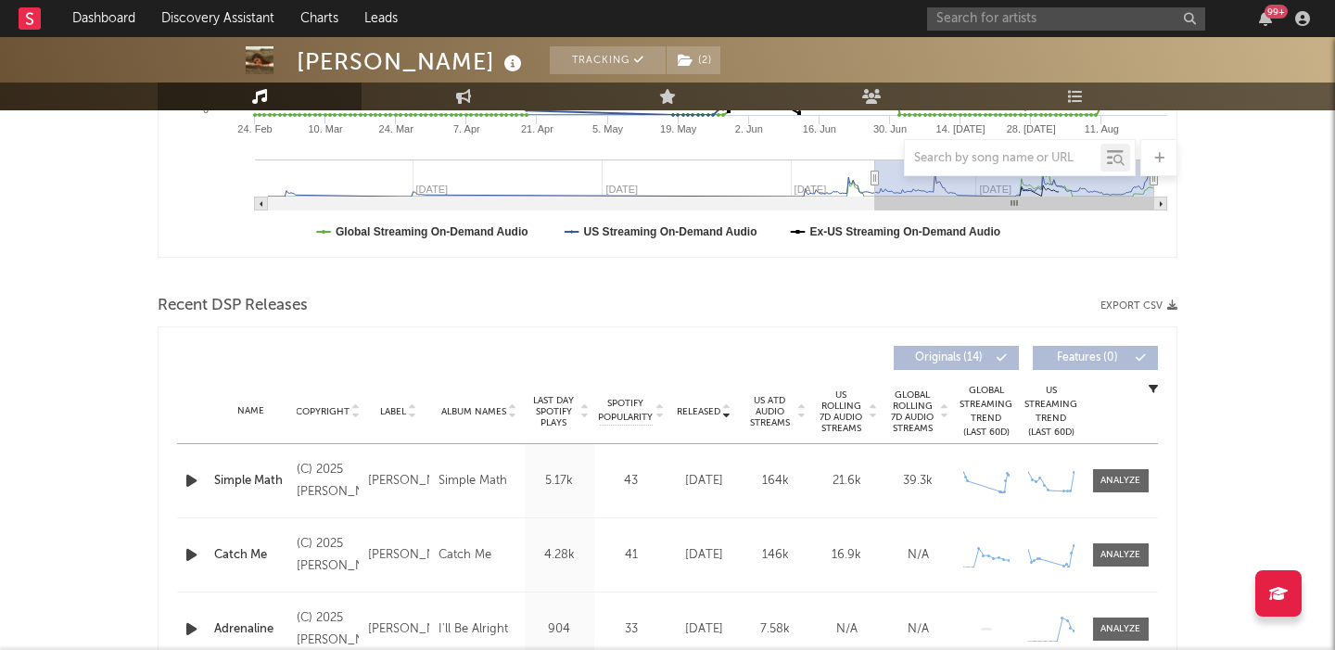
scroll to position [534, 0]
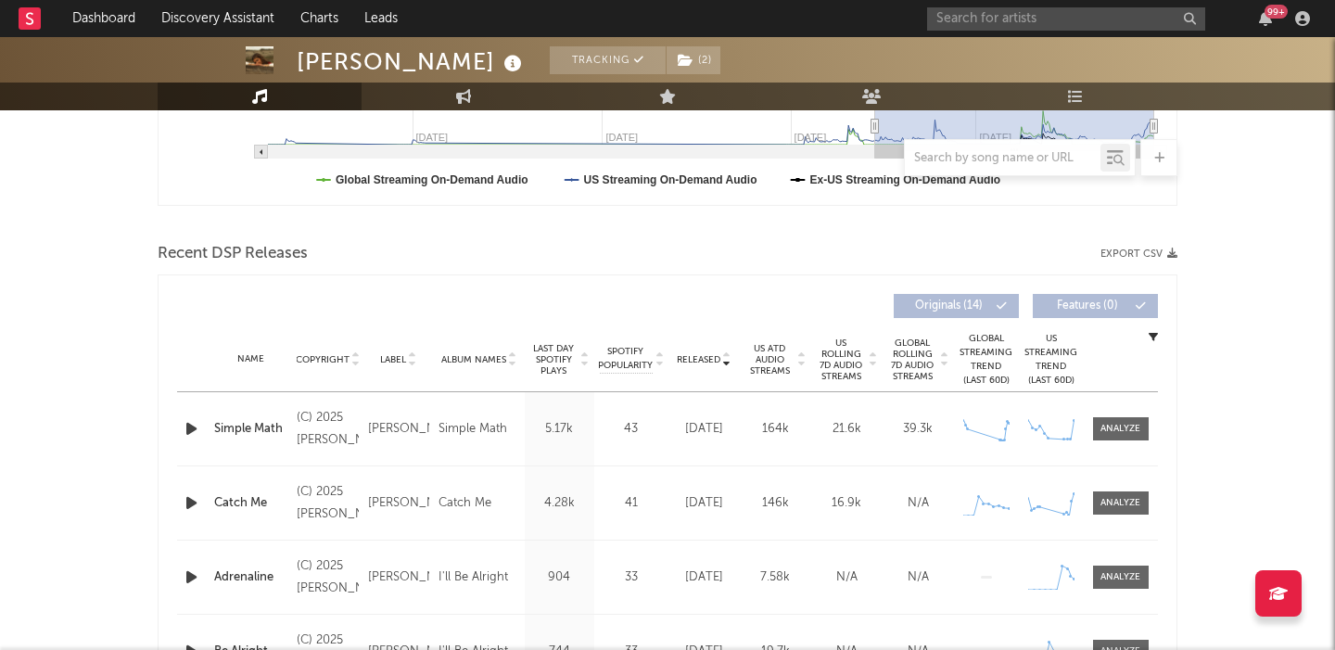
click at [241, 430] on div "Simple Math" at bounding box center [250, 429] width 73 height 19
click at [981, 25] on input "text" at bounding box center [1066, 18] width 278 height 23
paste input "The Broken Fox"
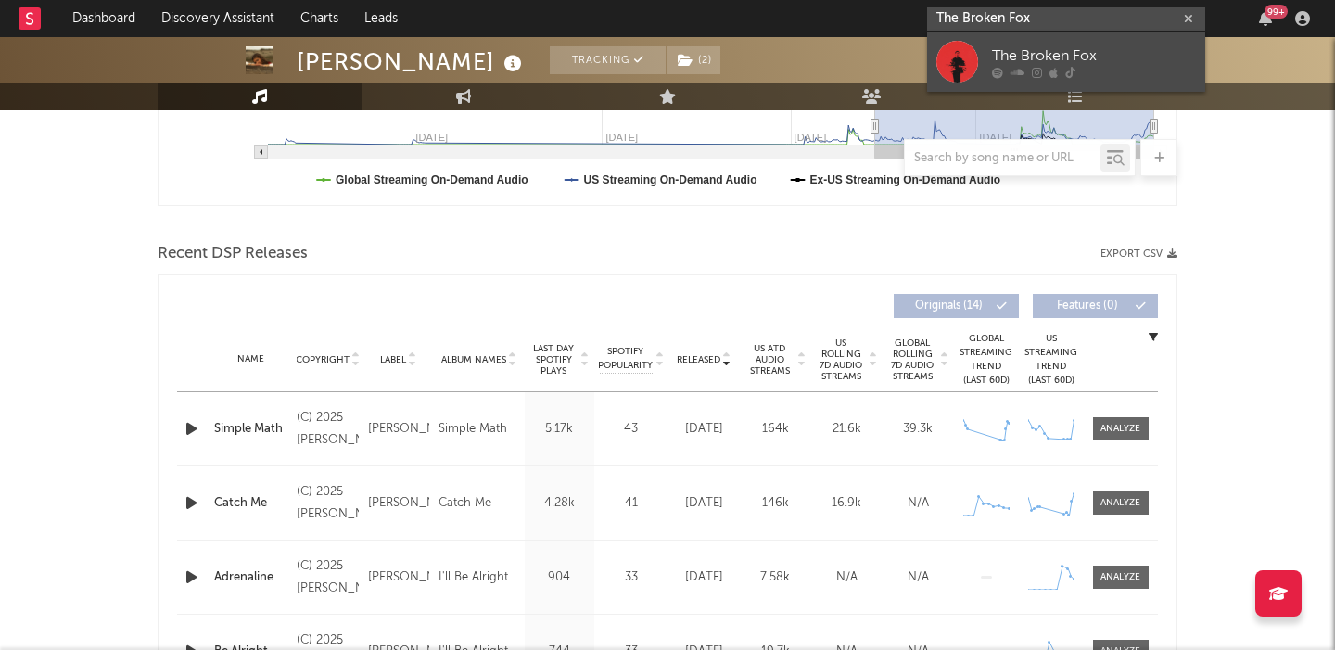
type input "The Broken Fox"
click at [1050, 51] on div "The Broken Fox" at bounding box center [1094, 56] width 204 height 22
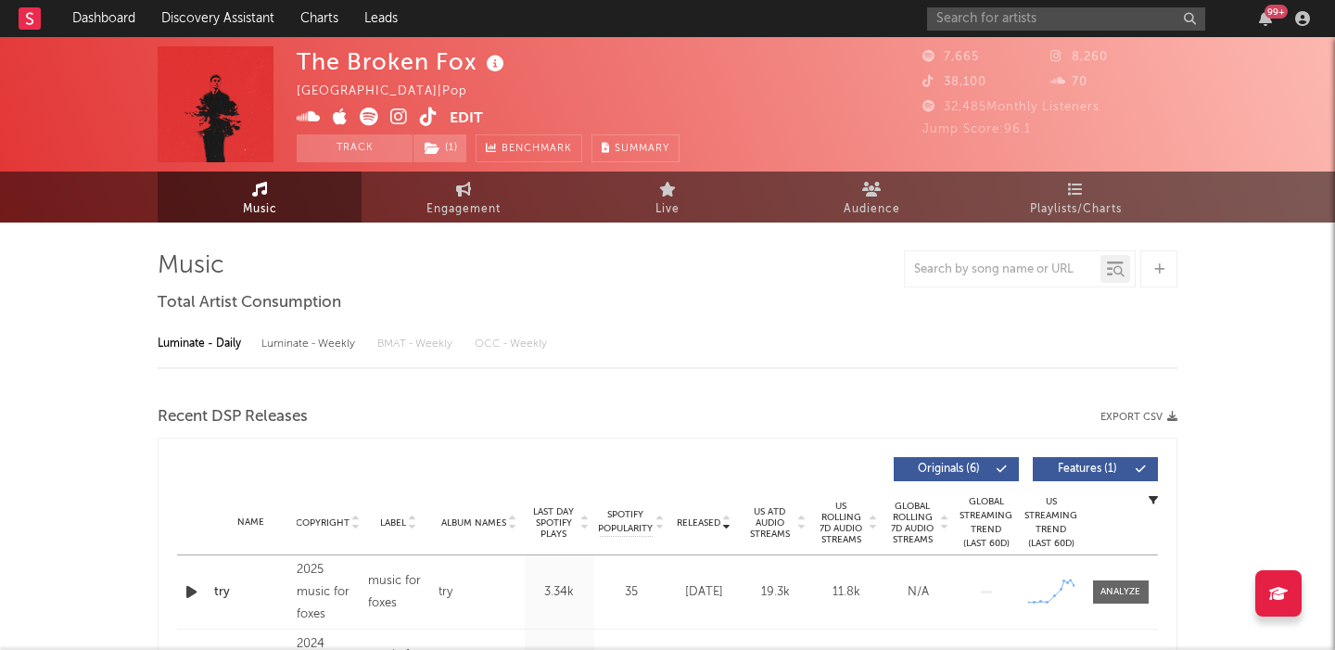
select select "1w"
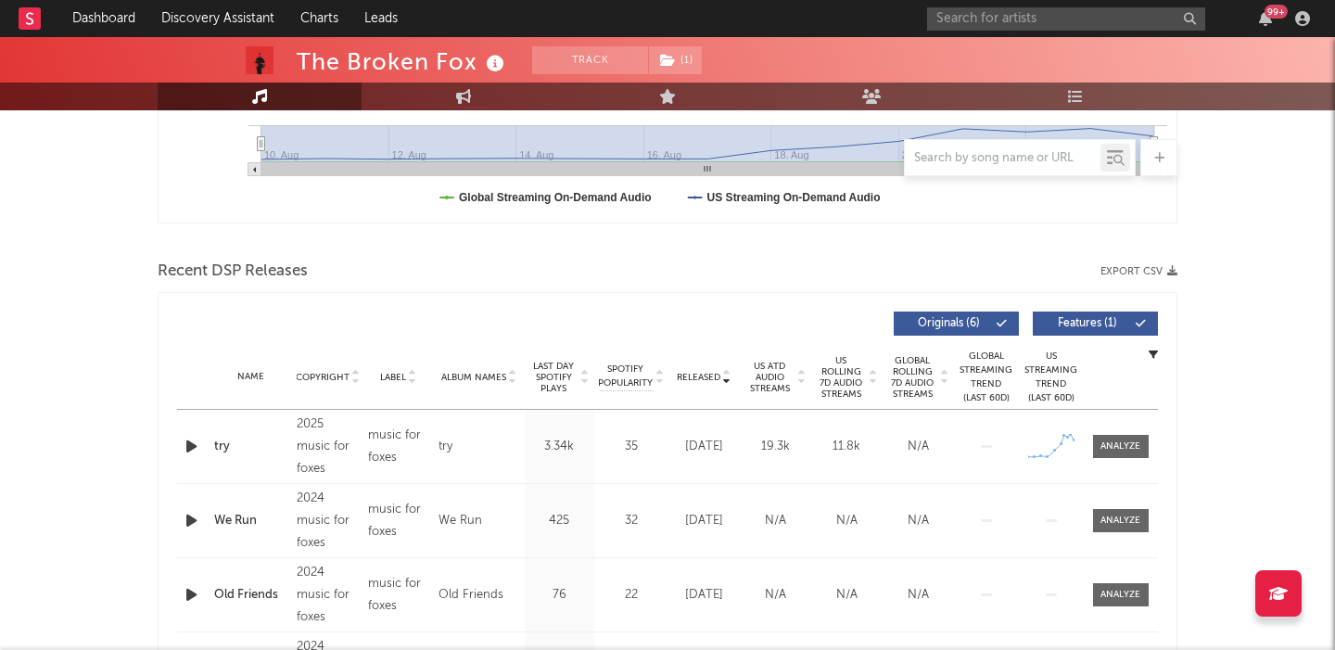
scroll to position [540, 0]
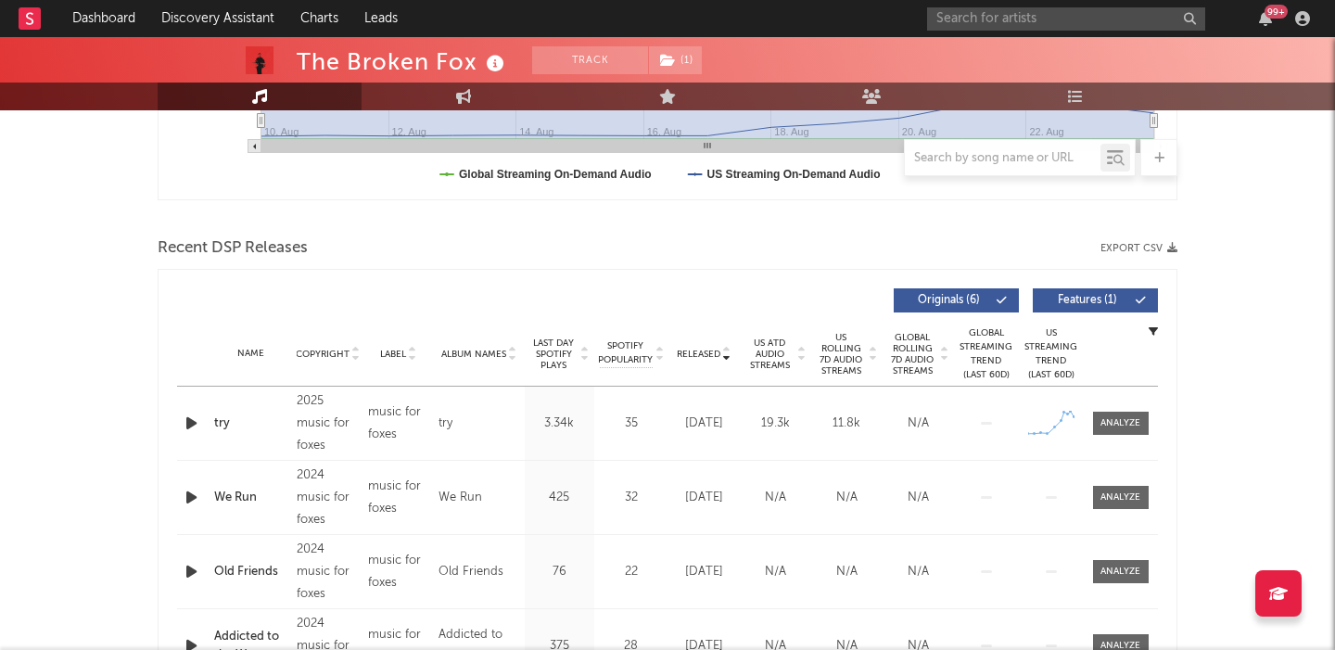
click at [232, 422] on div "try" at bounding box center [250, 423] width 73 height 19
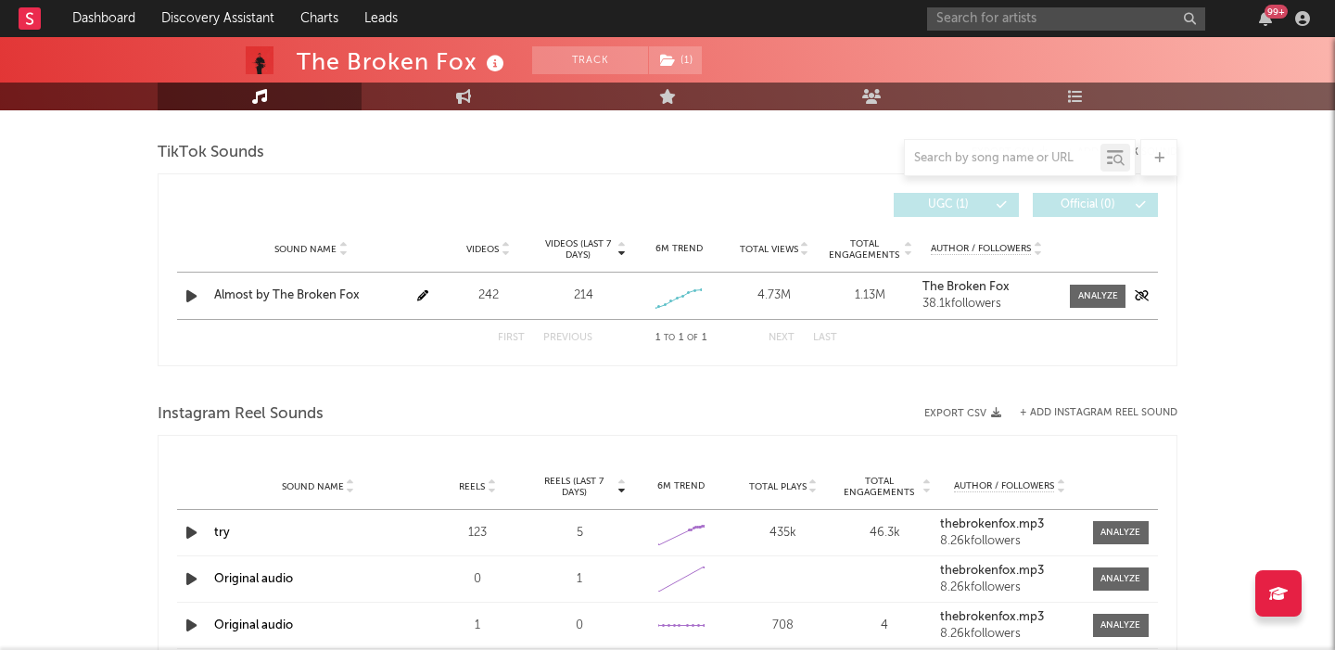
scroll to position [1227, 0]
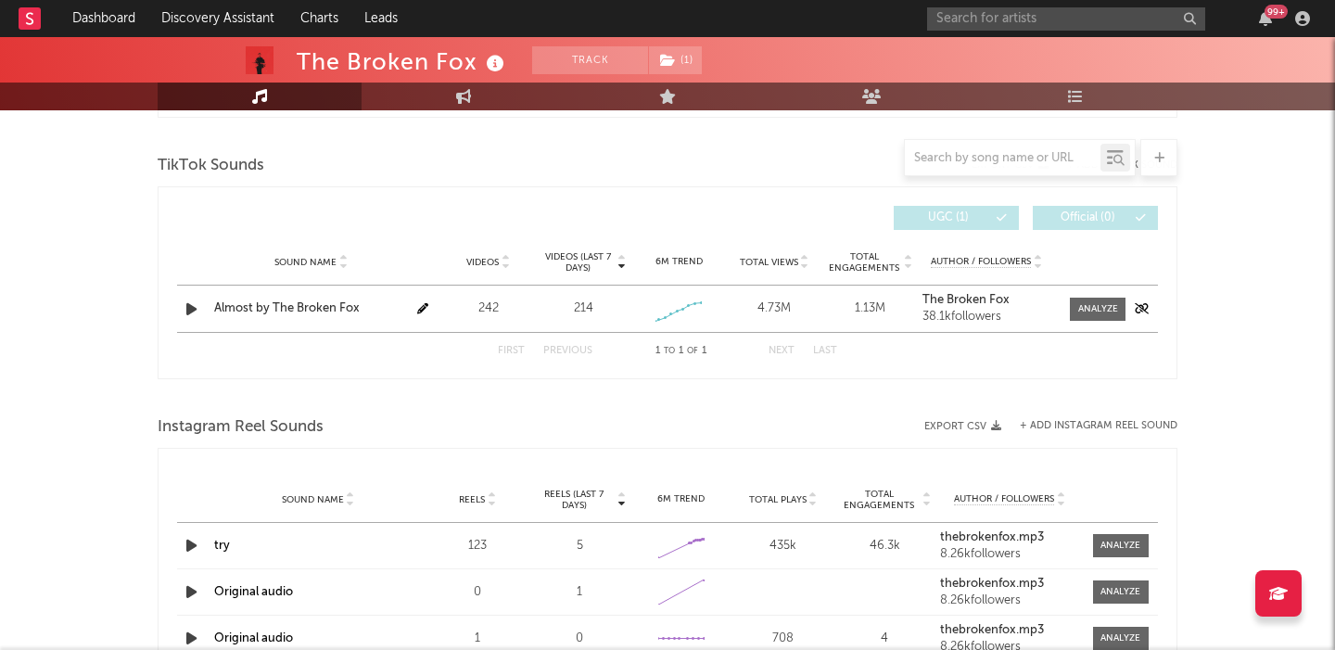
click at [298, 311] on div "Almost by The Broken Fox" at bounding box center [311, 308] width 194 height 19
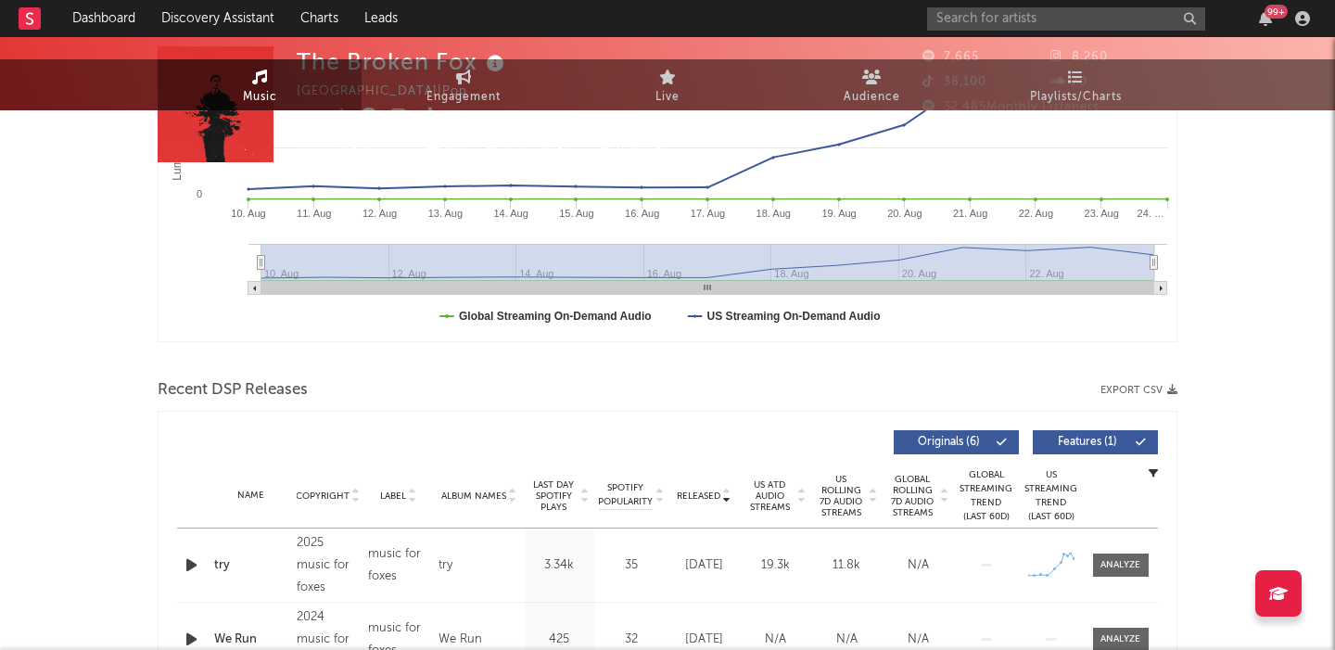
scroll to position [0, 0]
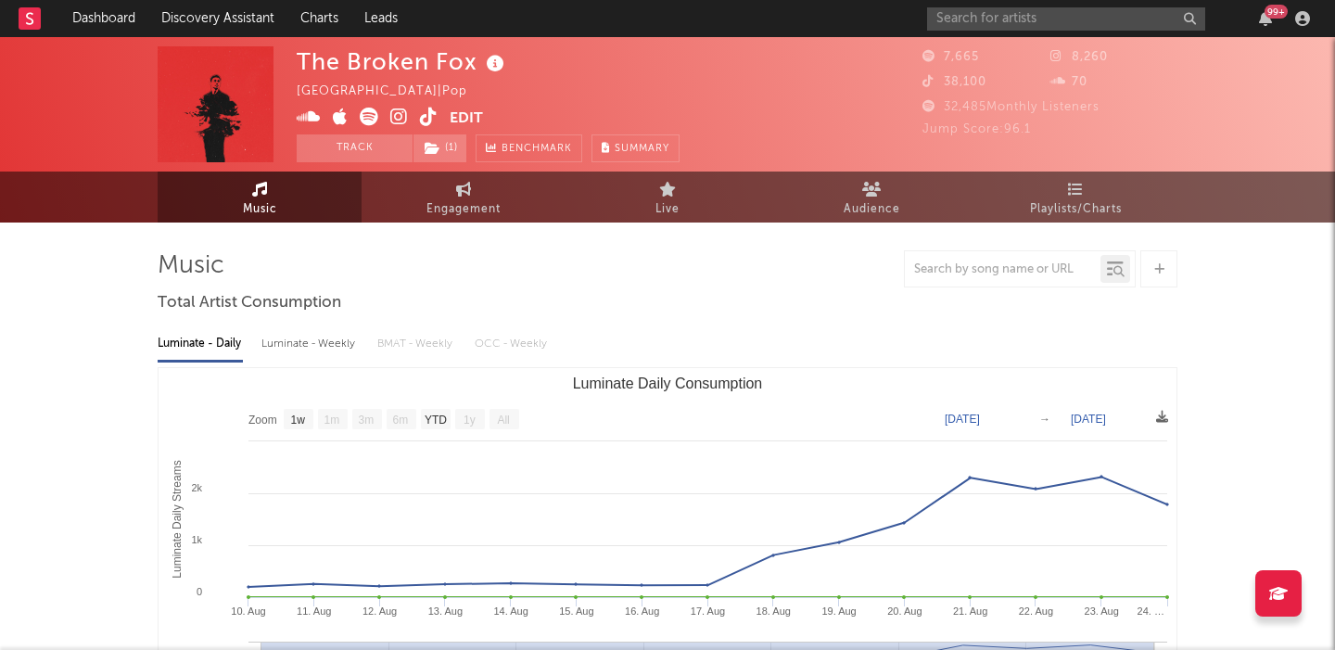
click at [395, 116] on icon at bounding box center [399, 117] width 18 height 19
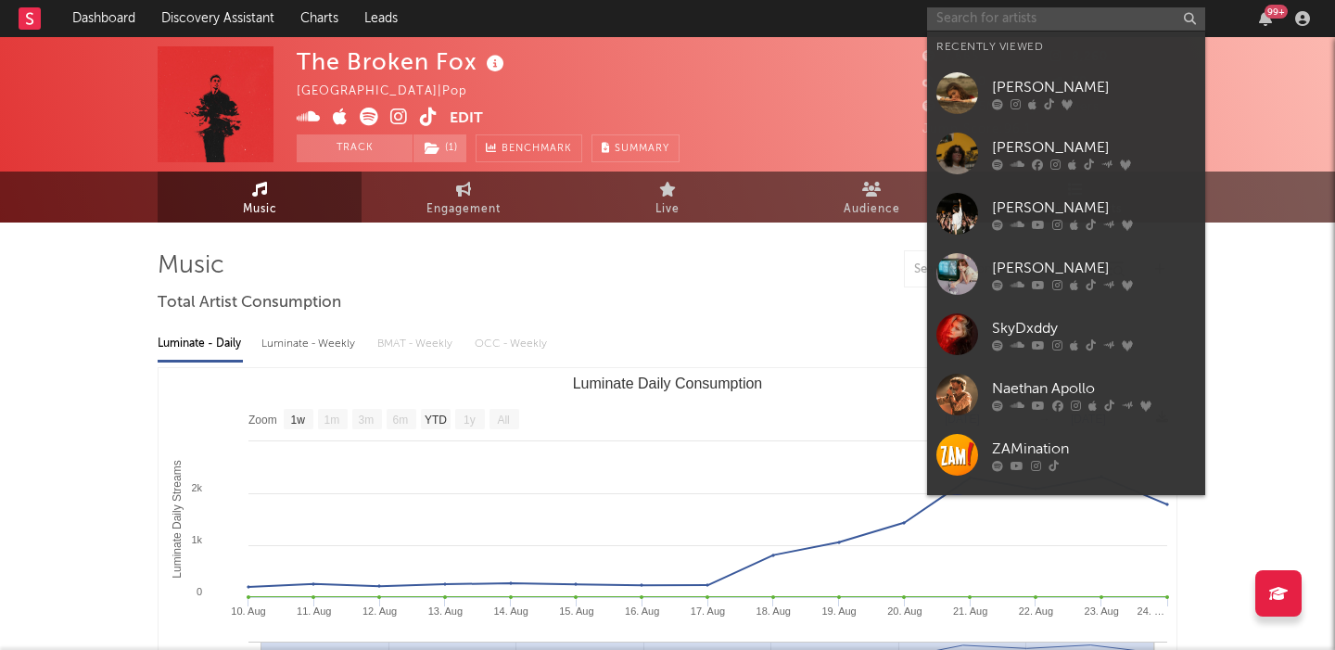
click at [978, 23] on input "text" at bounding box center [1066, 18] width 278 height 23
paste input "[PERSON_NAME]"
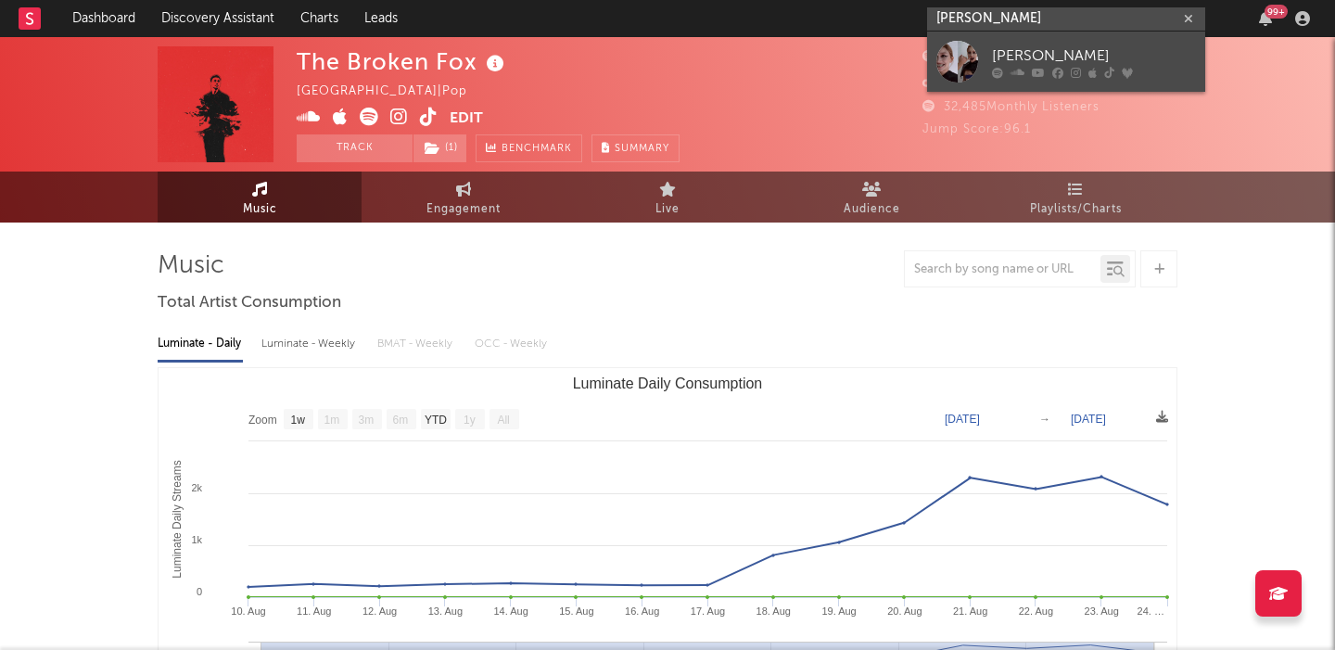
type input "[PERSON_NAME]"
click at [1097, 47] on div "[PERSON_NAME]" at bounding box center [1094, 56] width 204 height 22
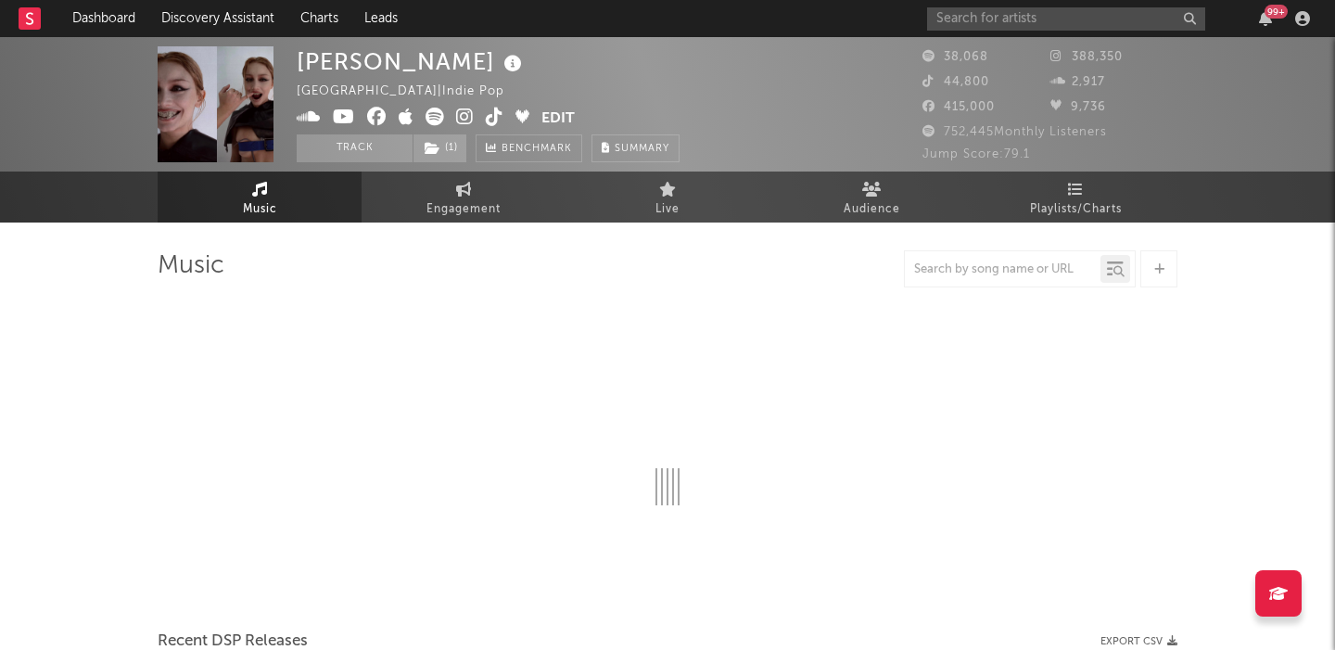
select select "6m"
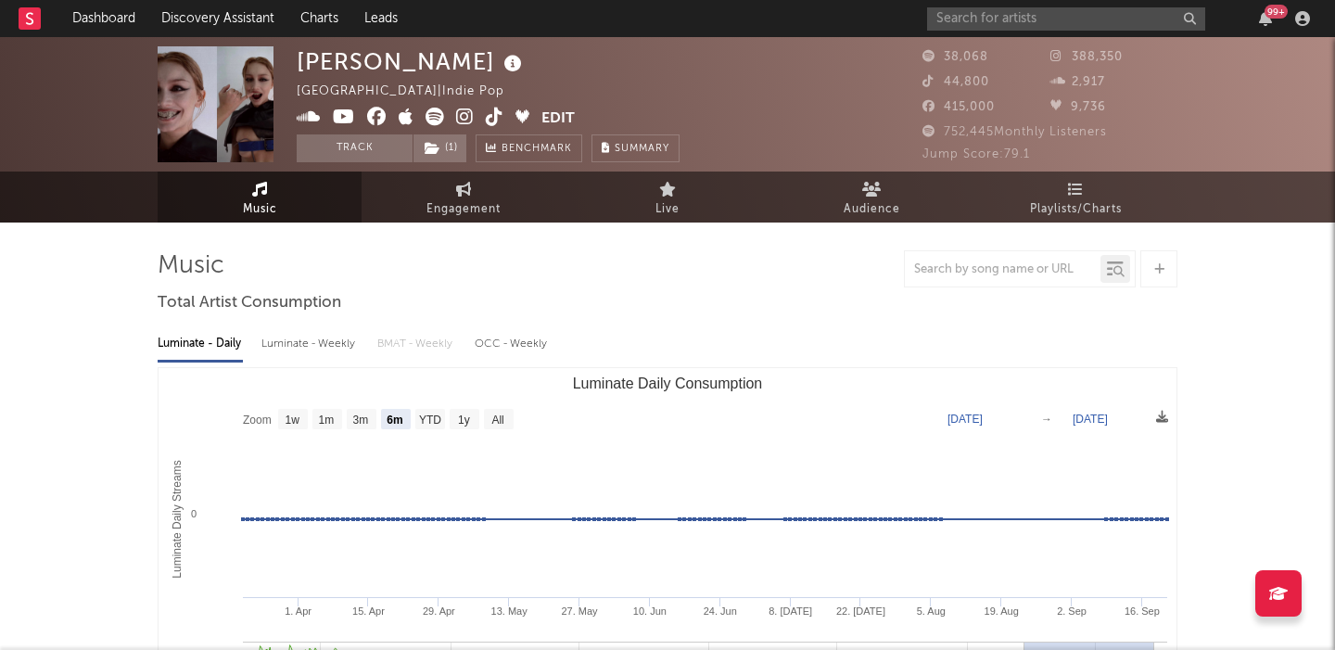
click at [311, 352] on div "Luminate - Weekly" at bounding box center [309, 344] width 97 height 32
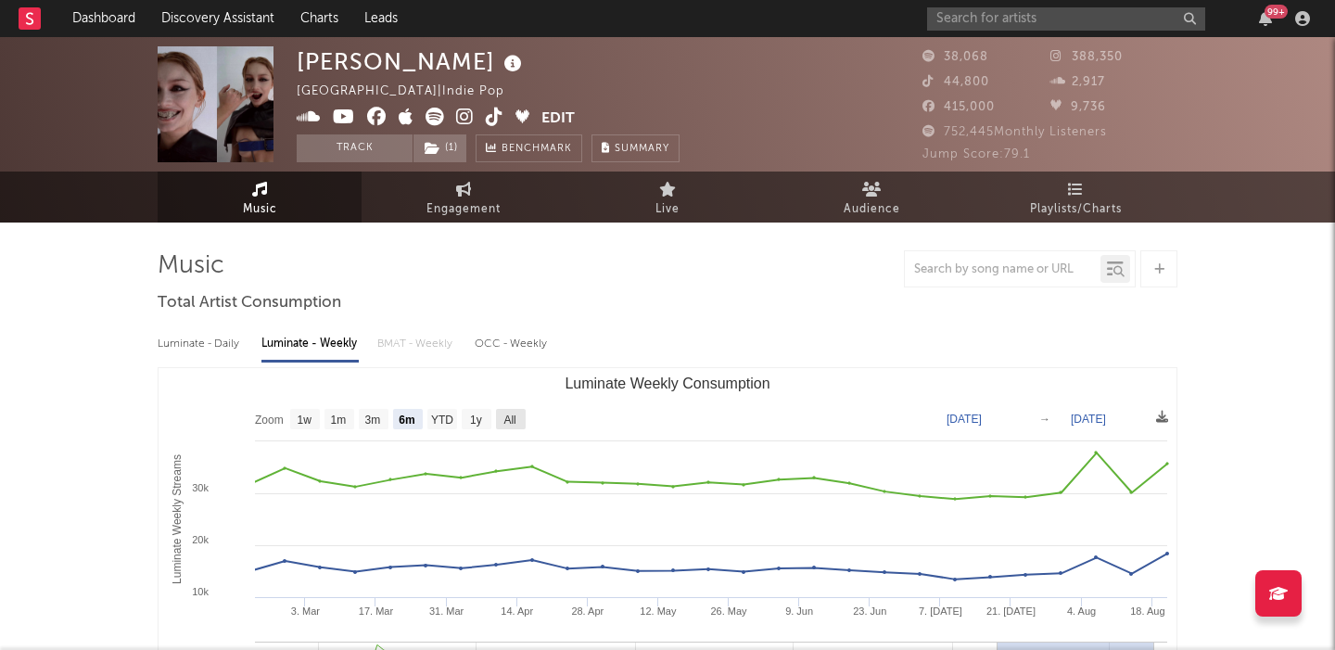
click at [511, 424] on text "All" at bounding box center [509, 420] width 12 height 13
select select "All"
type input "[DATE]"
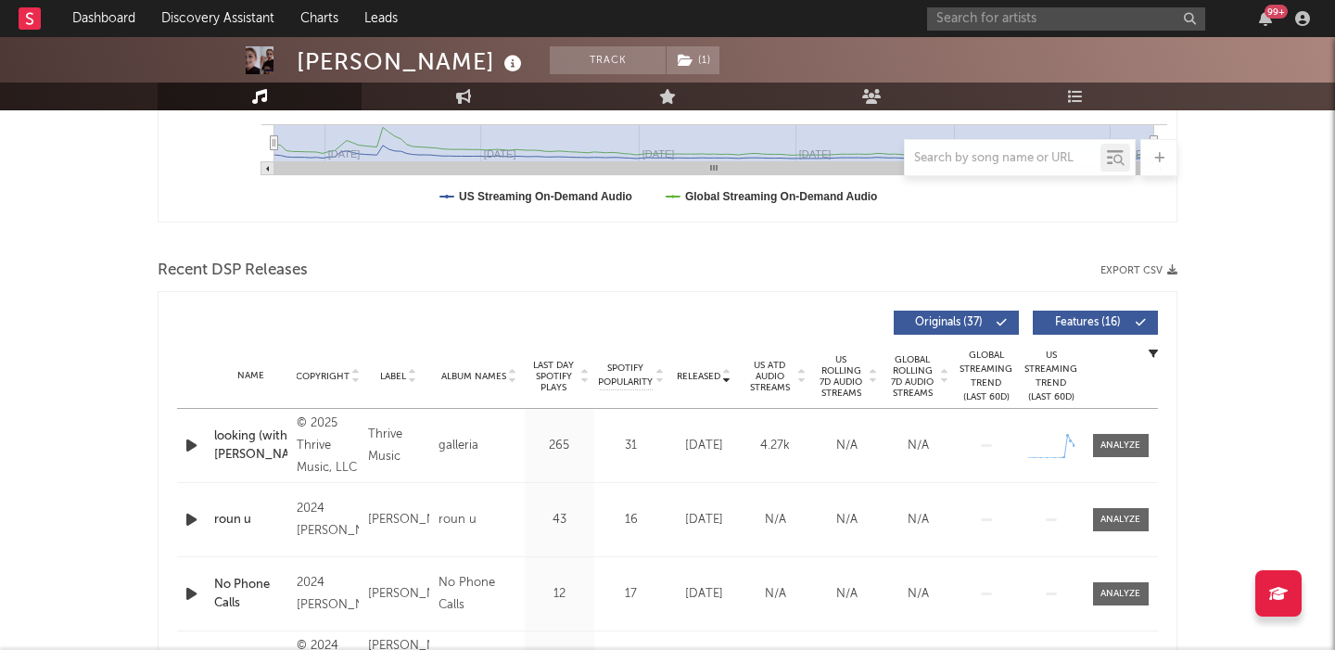
scroll to position [531, 0]
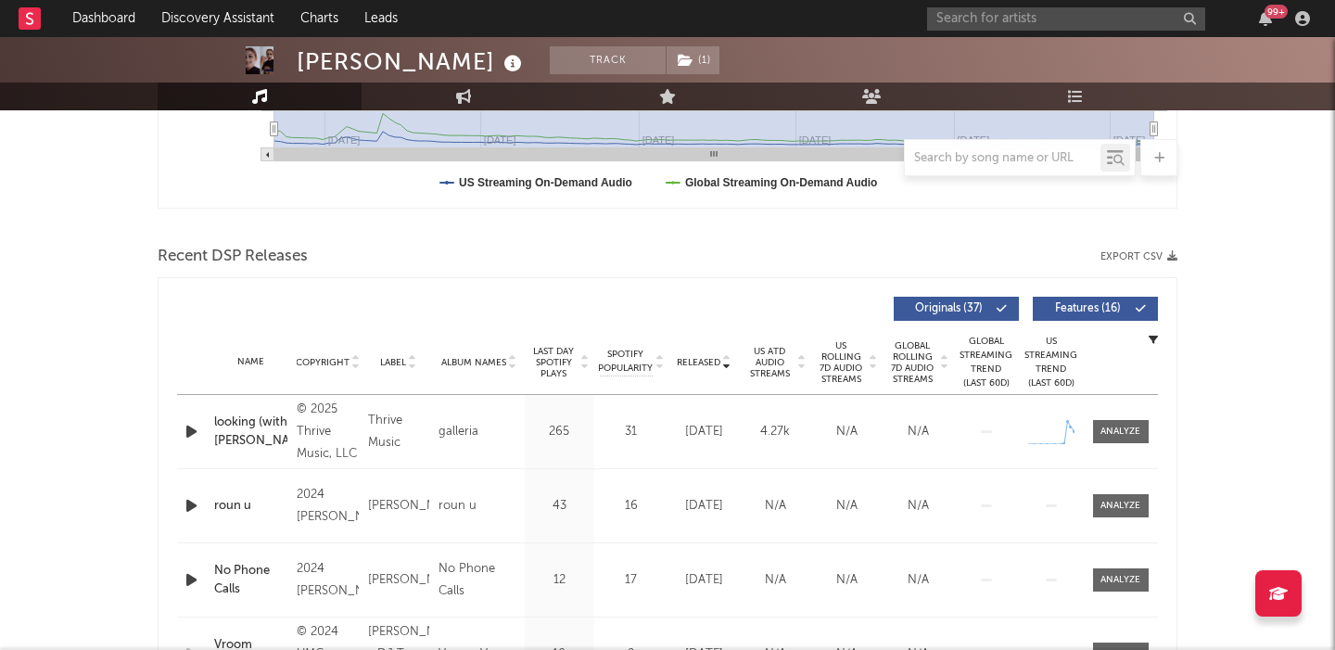
click at [1075, 309] on span "Features ( 16 )" at bounding box center [1087, 308] width 85 height 11
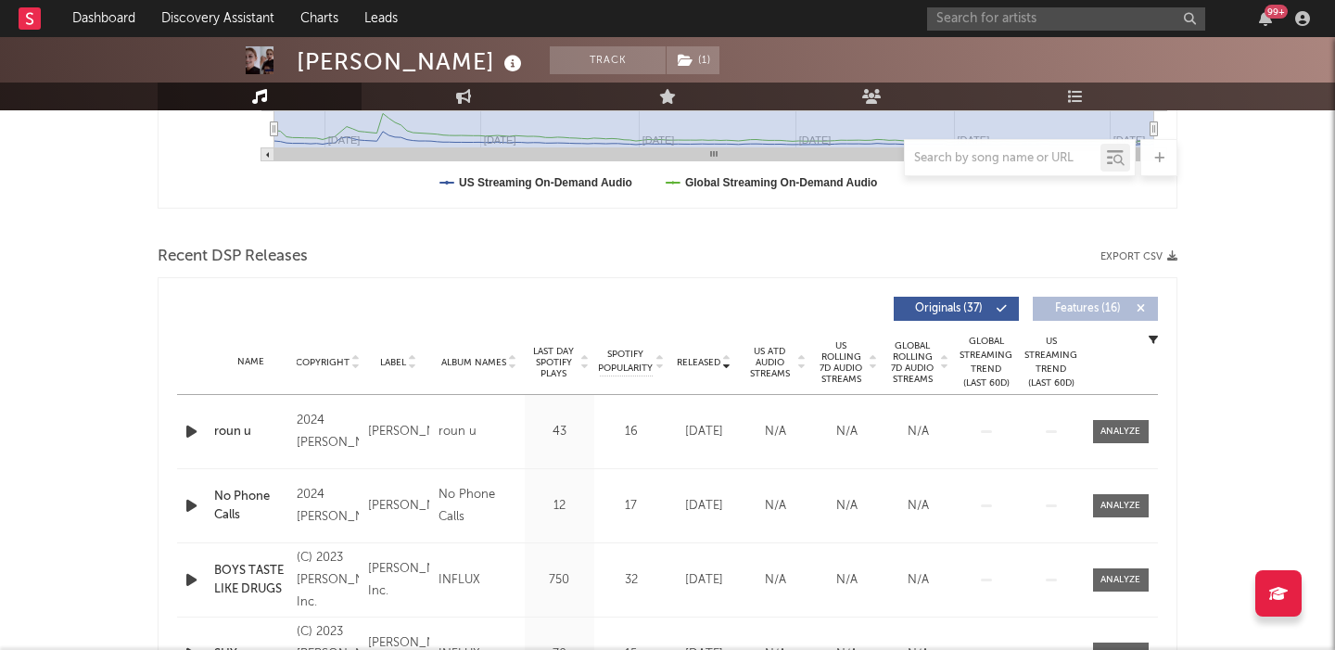
click at [229, 426] on div "roun u" at bounding box center [250, 432] width 73 height 19
click at [849, 365] on span "US Rolling 7D Audio Streams" at bounding box center [841, 362] width 51 height 45
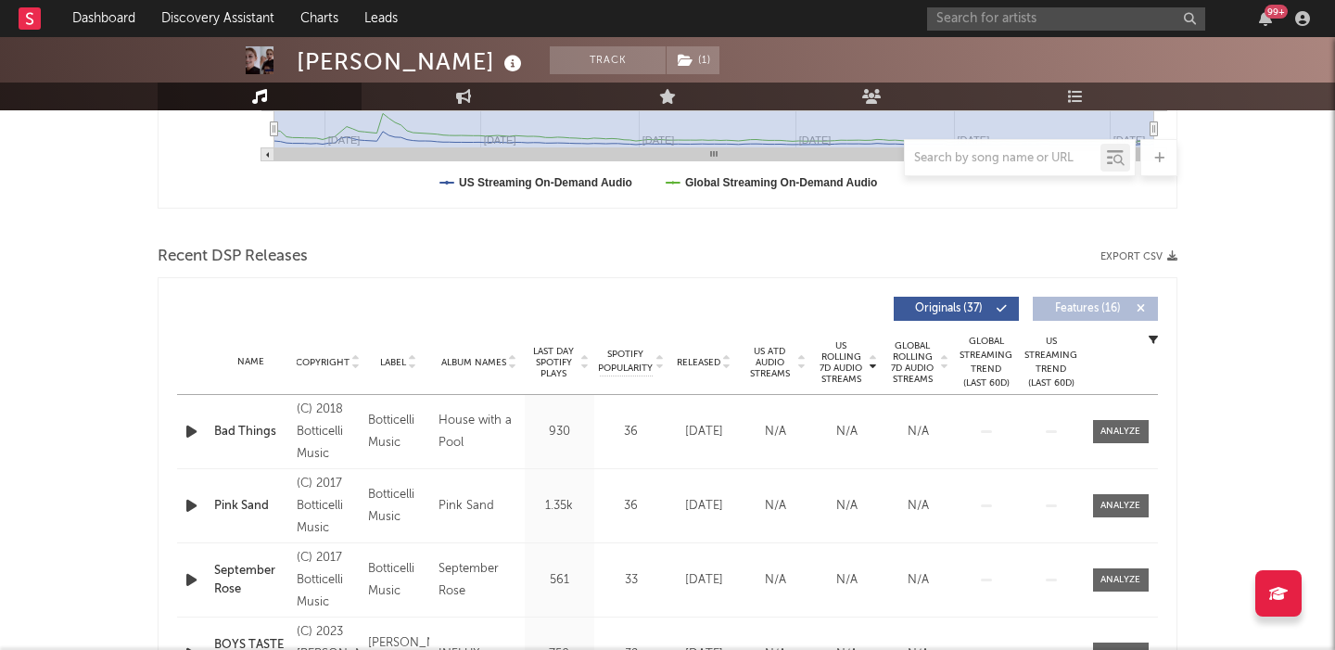
click at [265, 428] on div "Bad Things" at bounding box center [250, 432] width 73 height 19
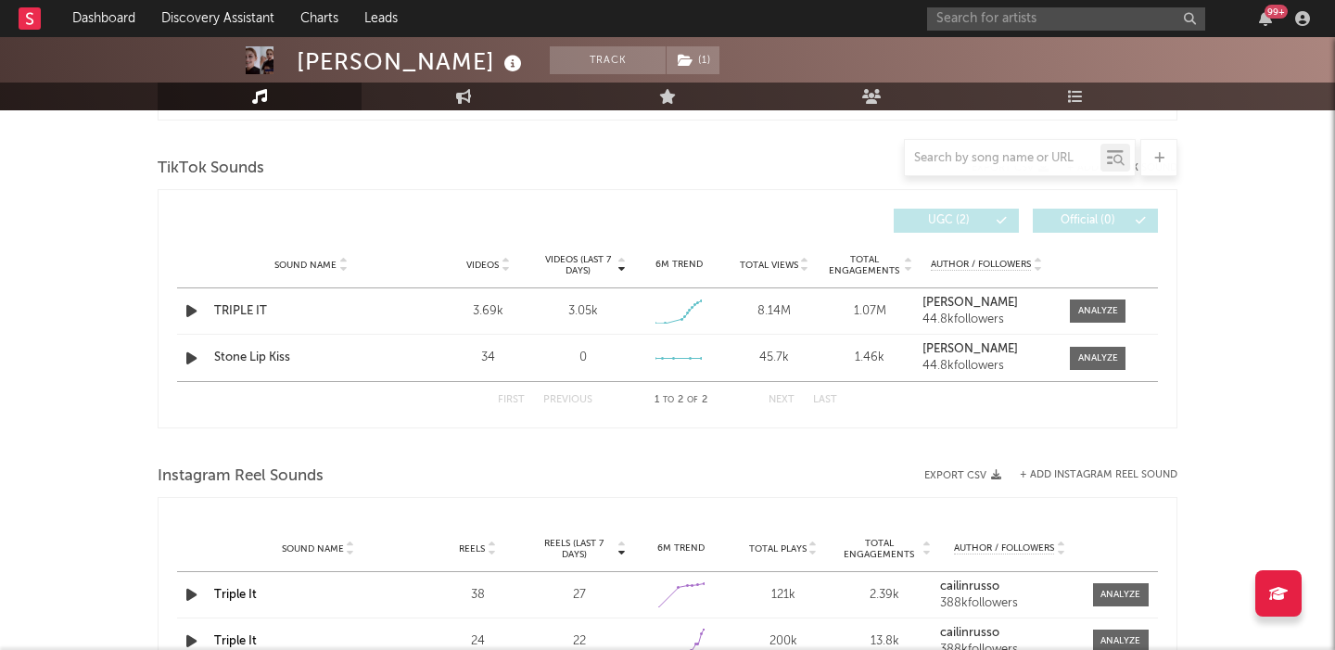
scroll to position [1208, 0]
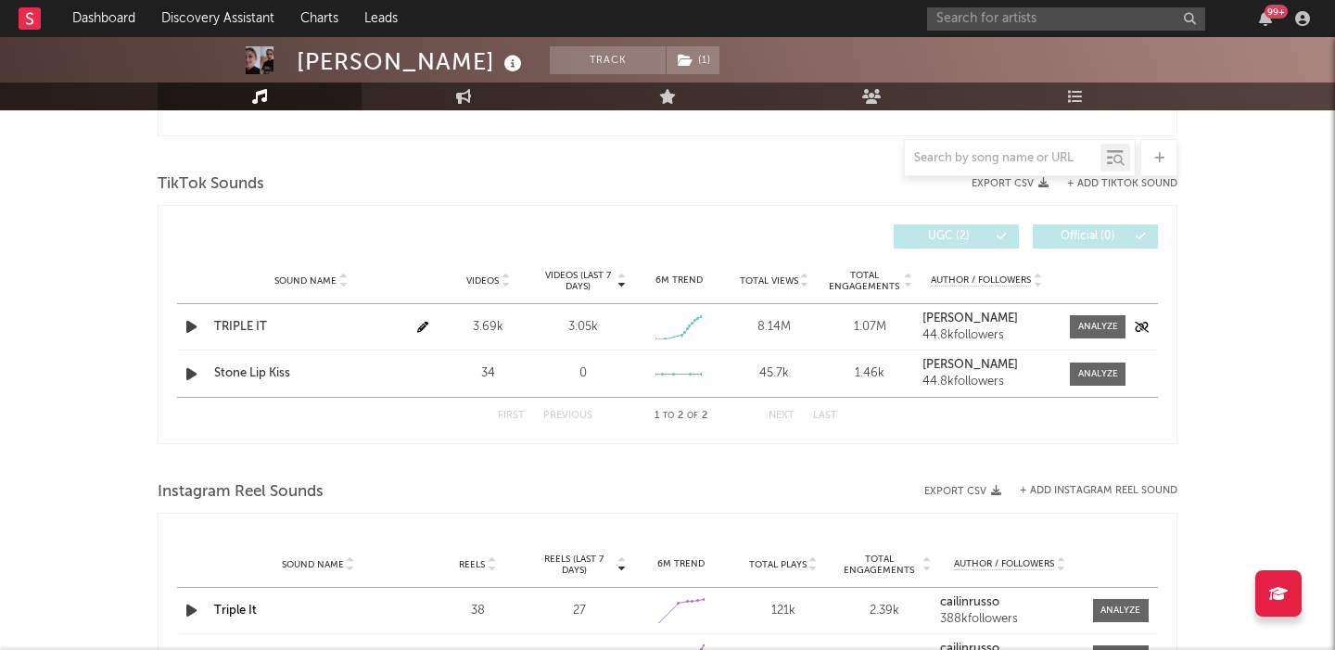
click at [259, 324] on div "TRIPLE IT" at bounding box center [311, 327] width 194 height 19
click at [1084, 323] on div at bounding box center [1098, 327] width 40 height 14
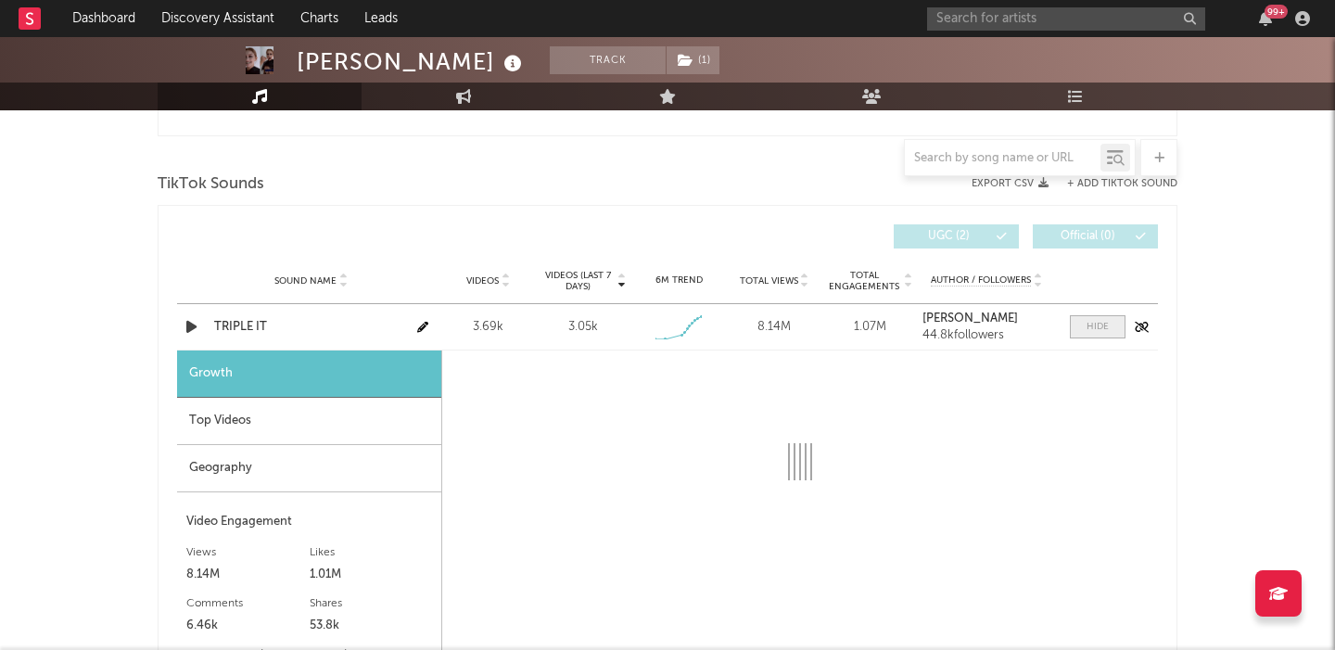
select select "1w"
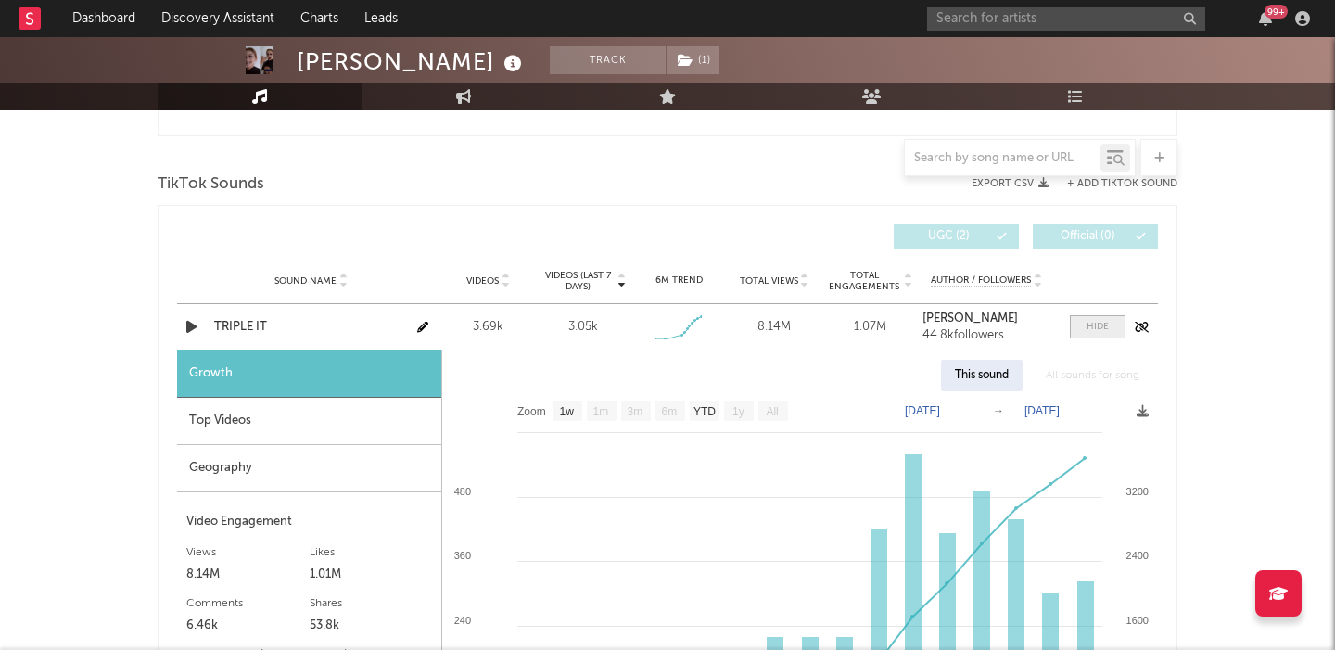
scroll to position [1412, 0]
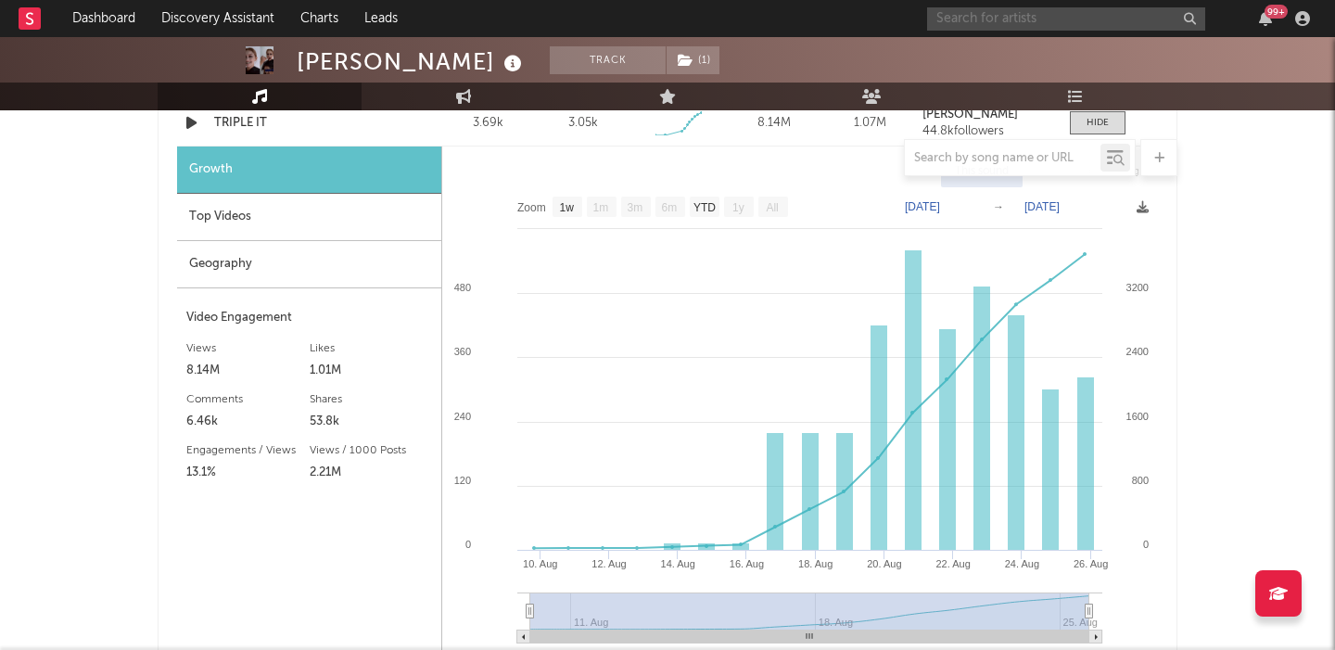
click at [983, 18] on input "text" at bounding box center [1066, 18] width 278 height 23
paste input "[PERSON_NAME]"
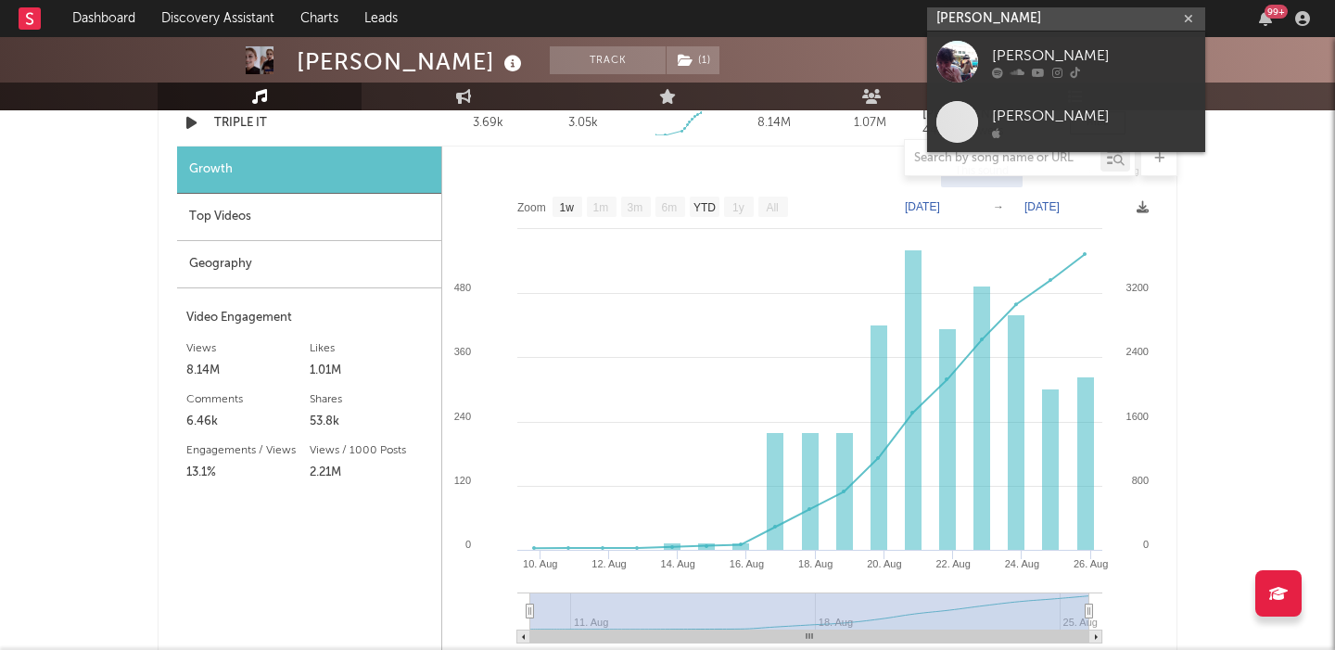
type input "[PERSON_NAME]"
click at [1038, 67] on icon at bounding box center [1038, 72] width 13 height 11
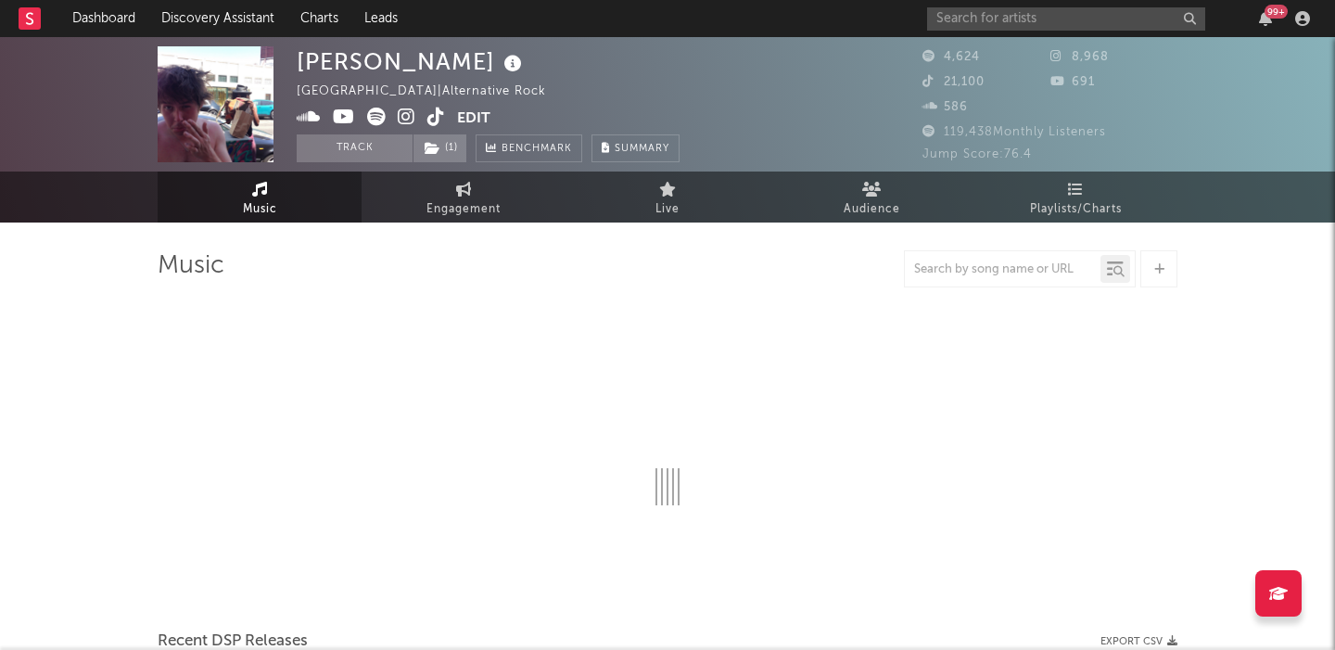
select select "6m"
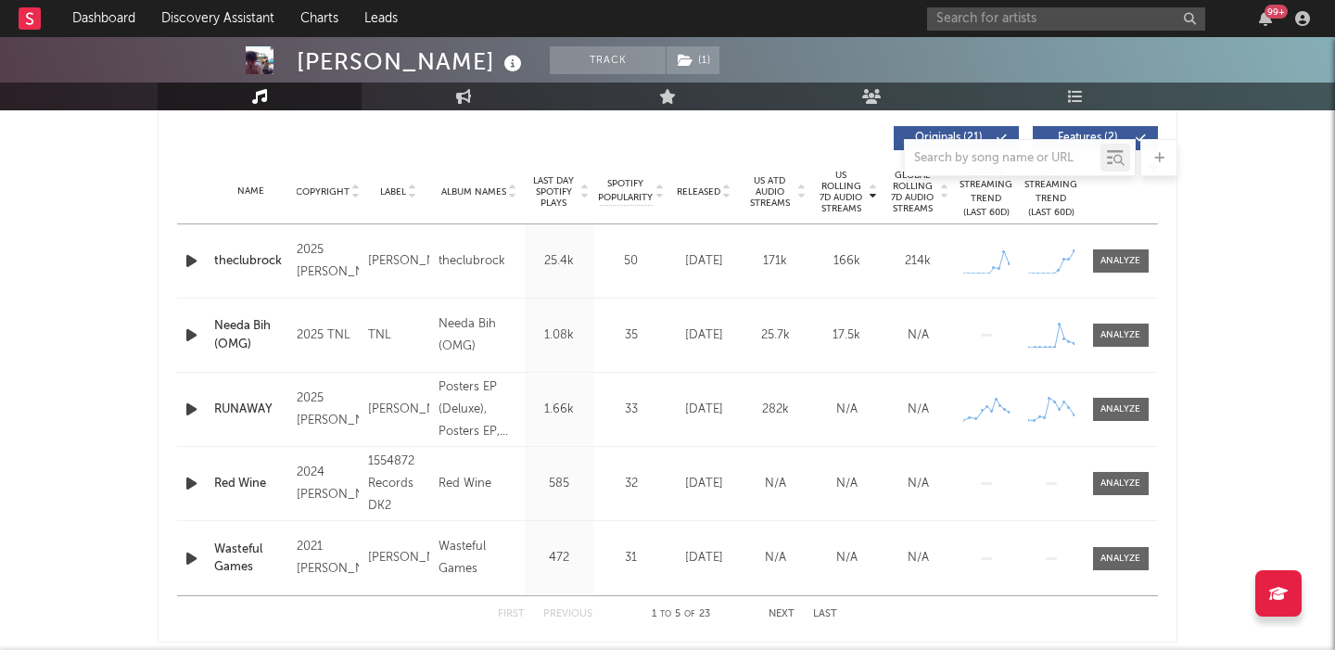
scroll to position [703, 0]
click at [251, 261] on div "theclubrock" at bounding box center [250, 260] width 73 height 19
click at [1061, 21] on input "text" at bounding box center [1066, 18] width 278 height 23
paste input "The Band JAREN"
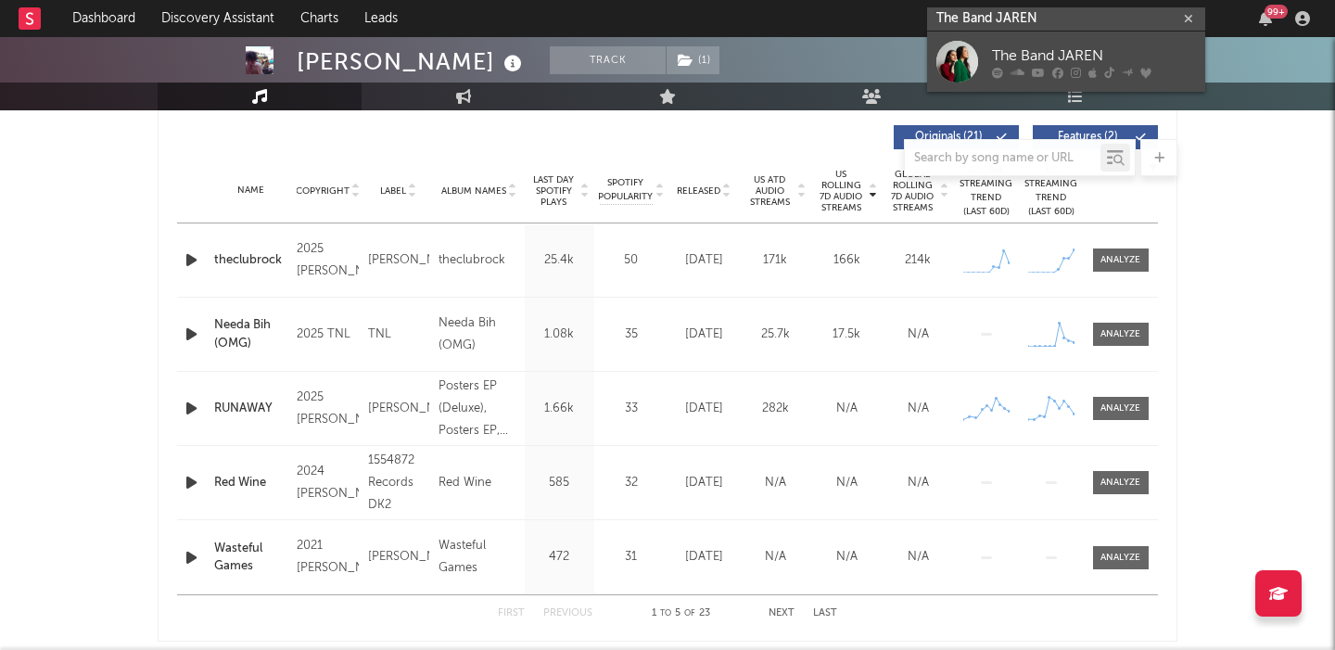
type input "The Band JAREN"
click at [1072, 46] on div "The Band JAREN" at bounding box center [1094, 56] width 204 height 22
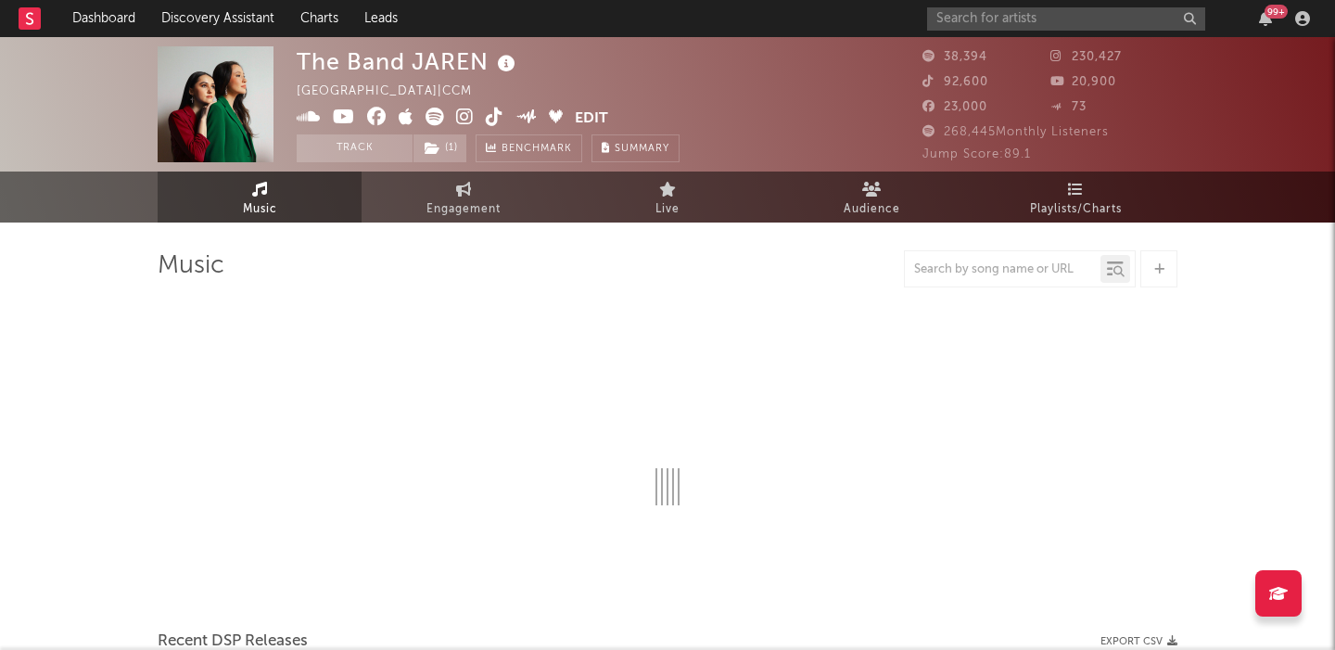
select select "6m"
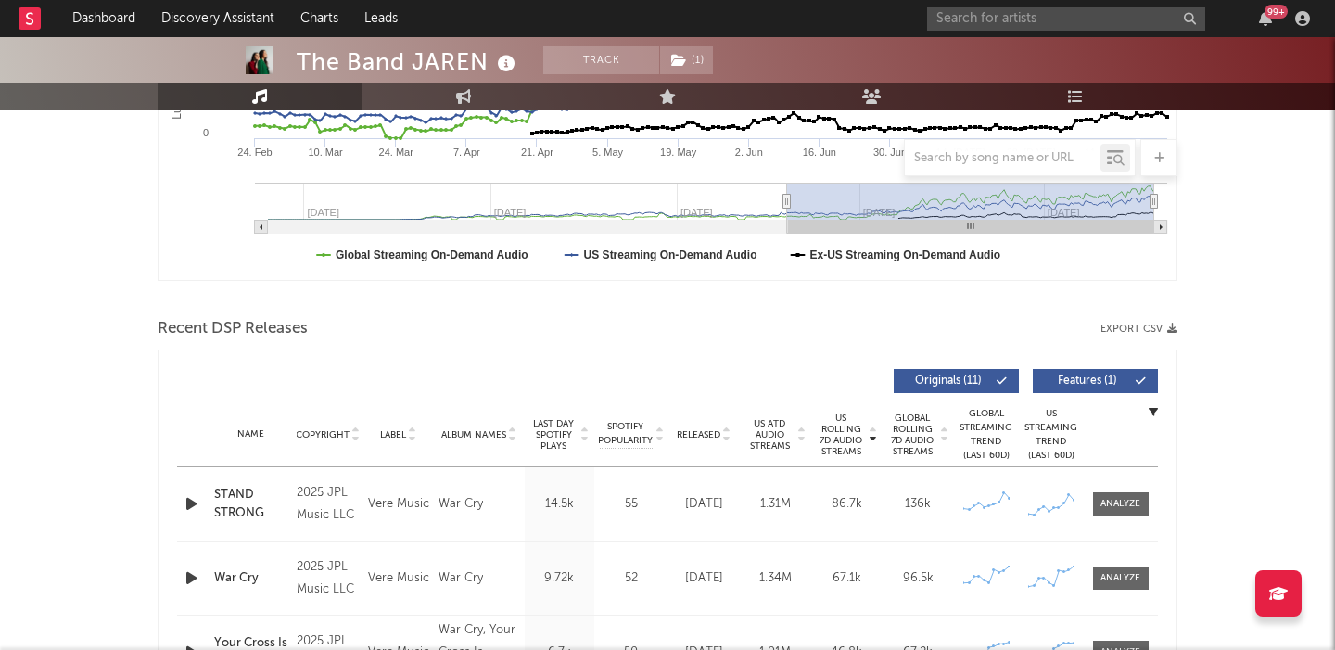
scroll to position [493, 0]
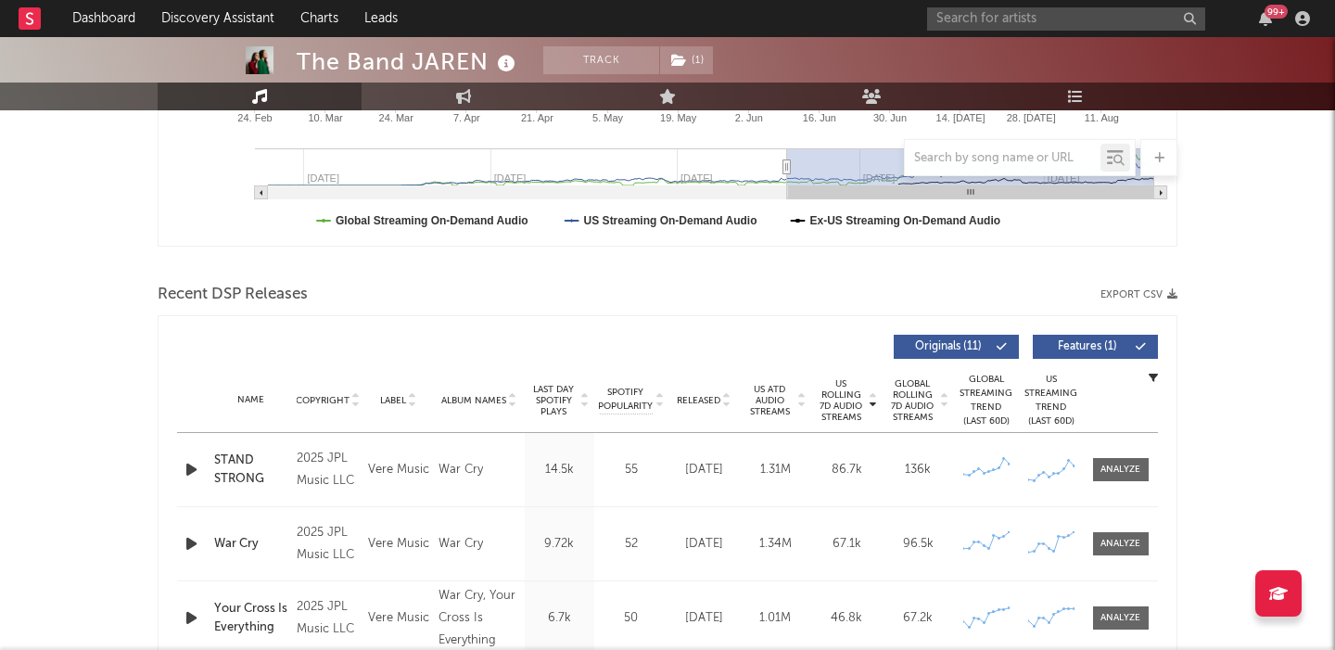
click at [1100, 347] on span "Features ( 1 )" at bounding box center [1087, 346] width 85 height 11
click at [251, 467] on div "STAND STRONG" at bounding box center [250, 470] width 73 height 36
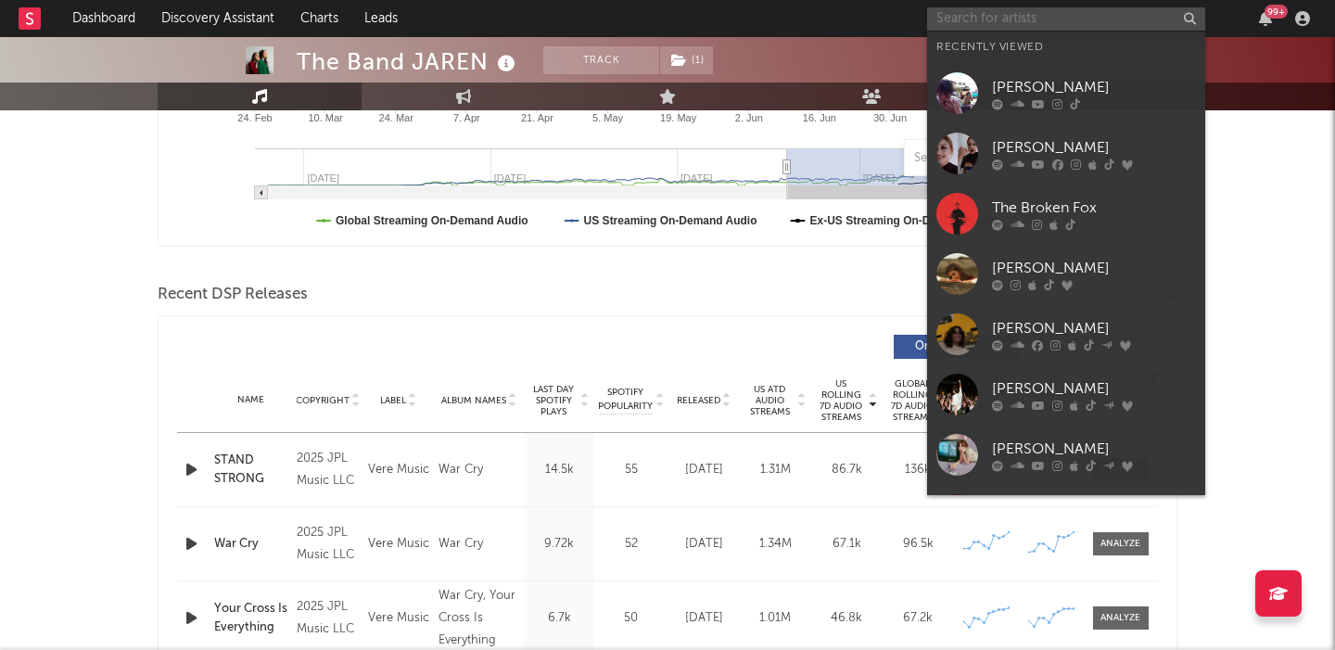
click at [1021, 28] on input "text" at bounding box center [1066, 18] width 278 height 23
paste input "Twisted 'N Luv"
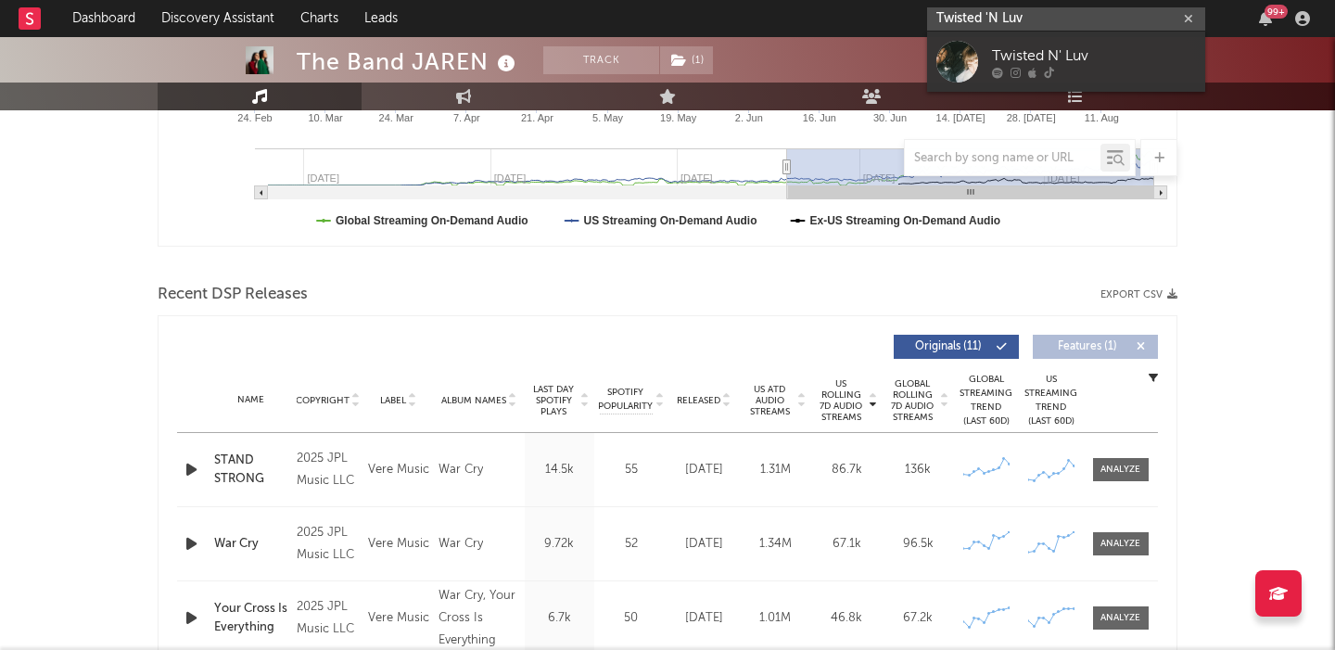
type input "Twisted 'N Luv"
click at [1101, 37] on link "Twisted N' Luv" at bounding box center [1066, 62] width 278 height 60
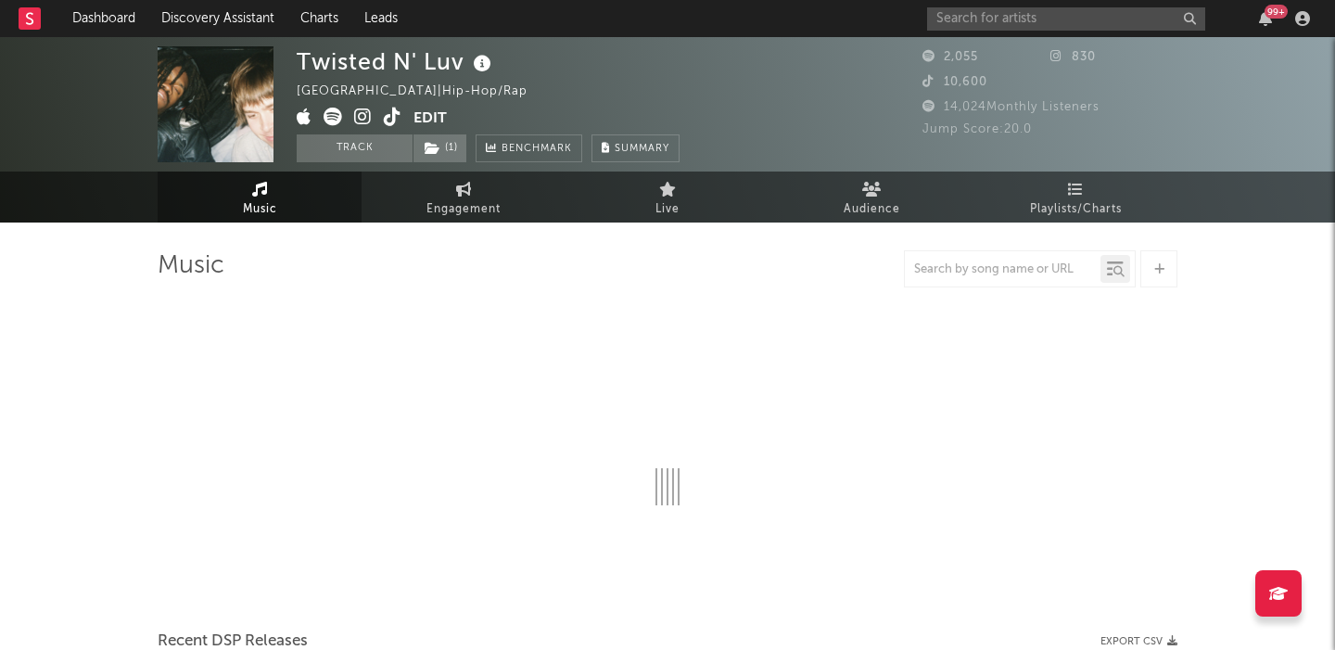
select select "1w"
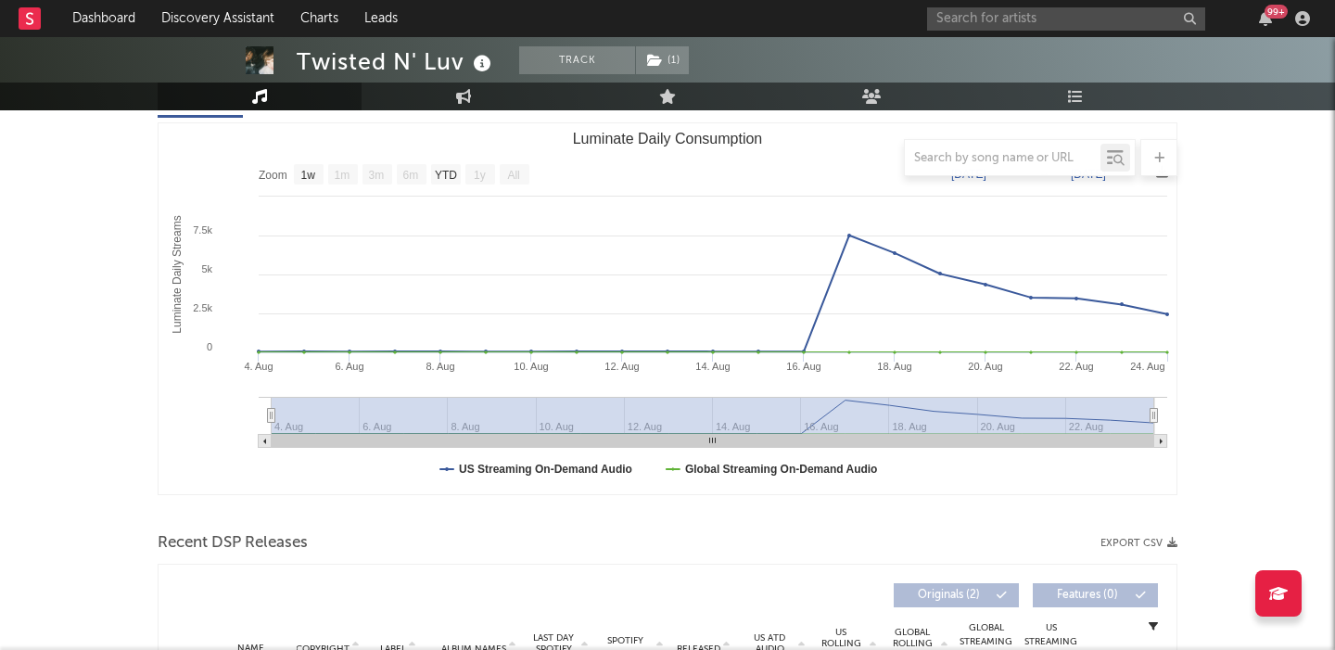
scroll to position [506, 0]
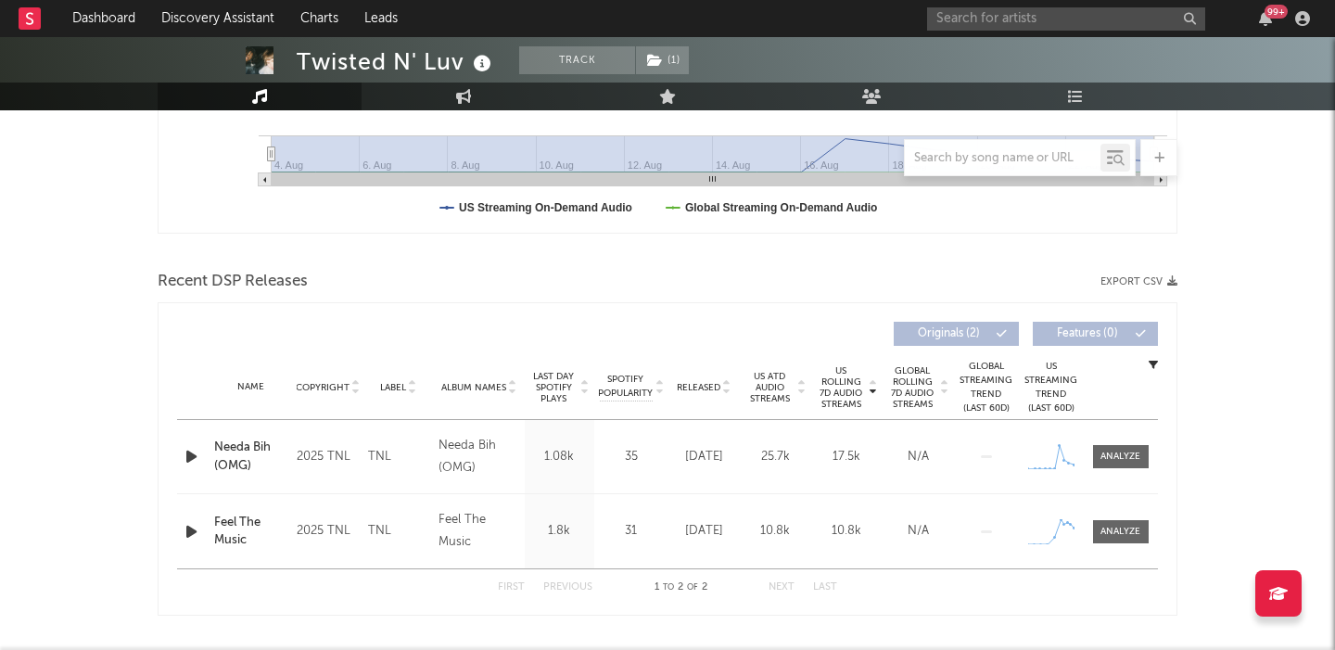
click at [239, 445] on div "Needa Bih (OMG)" at bounding box center [250, 457] width 73 height 36
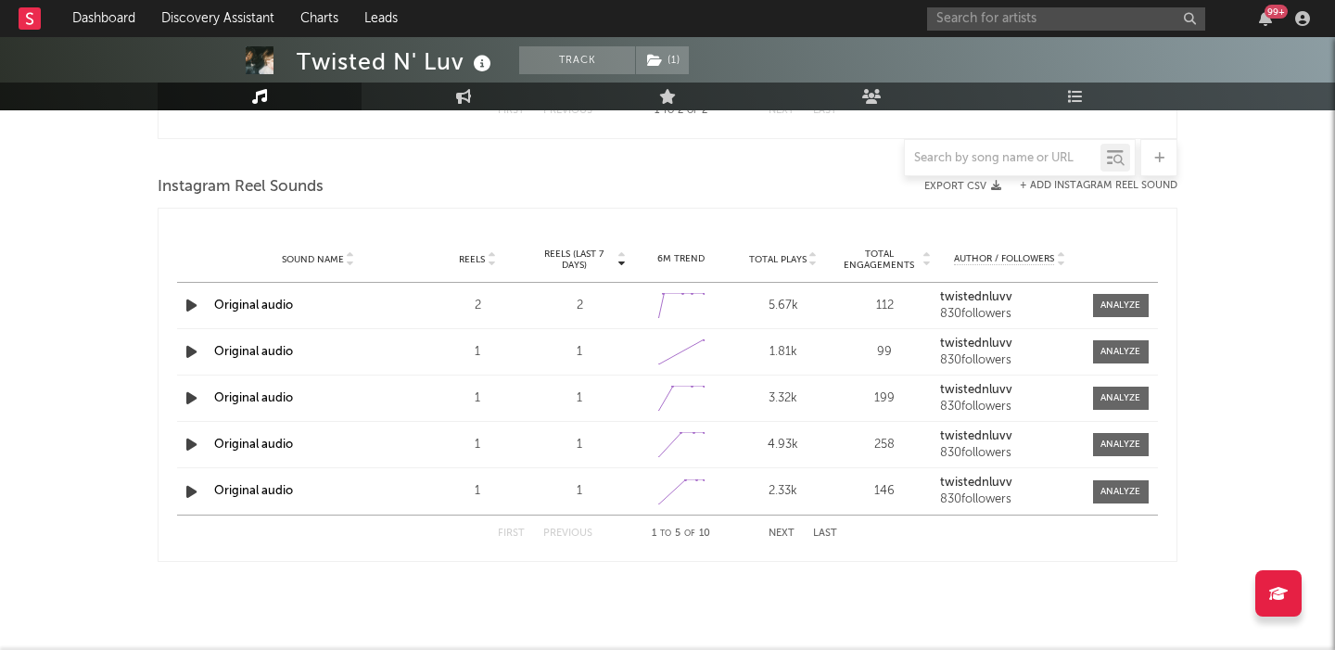
scroll to position [0, 0]
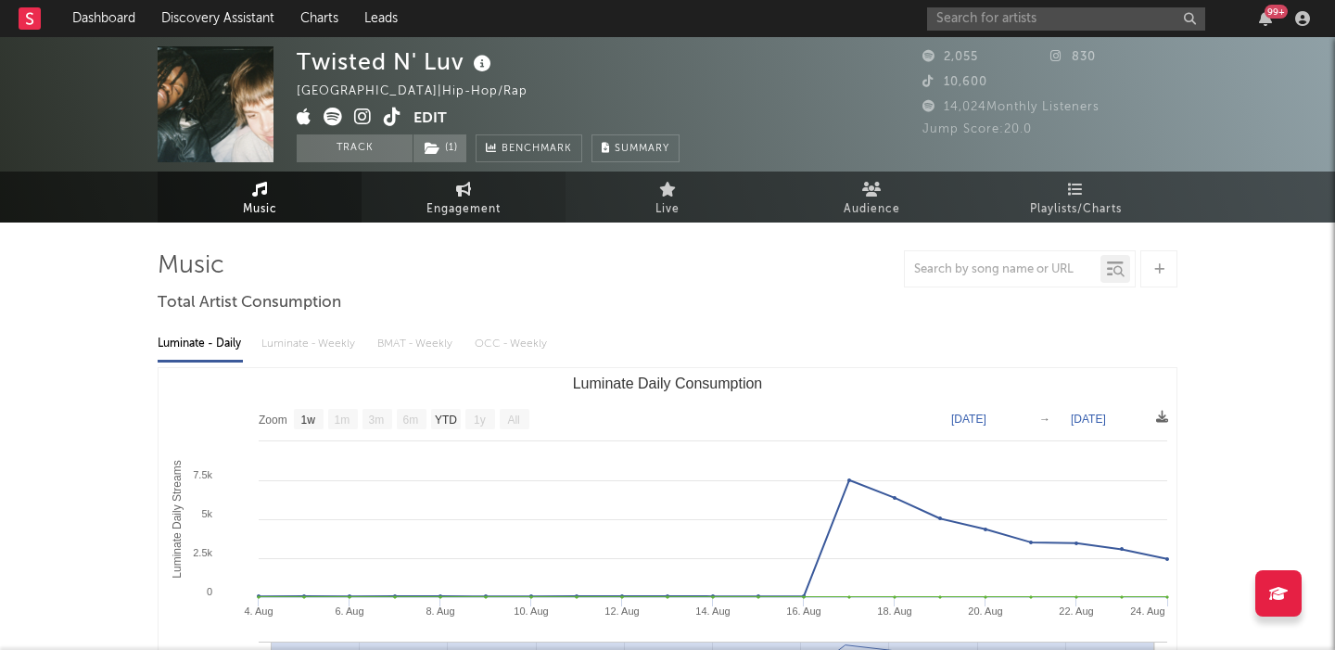
click at [434, 209] on span "Engagement" at bounding box center [463, 209] width 74 height 22
select select "1w"
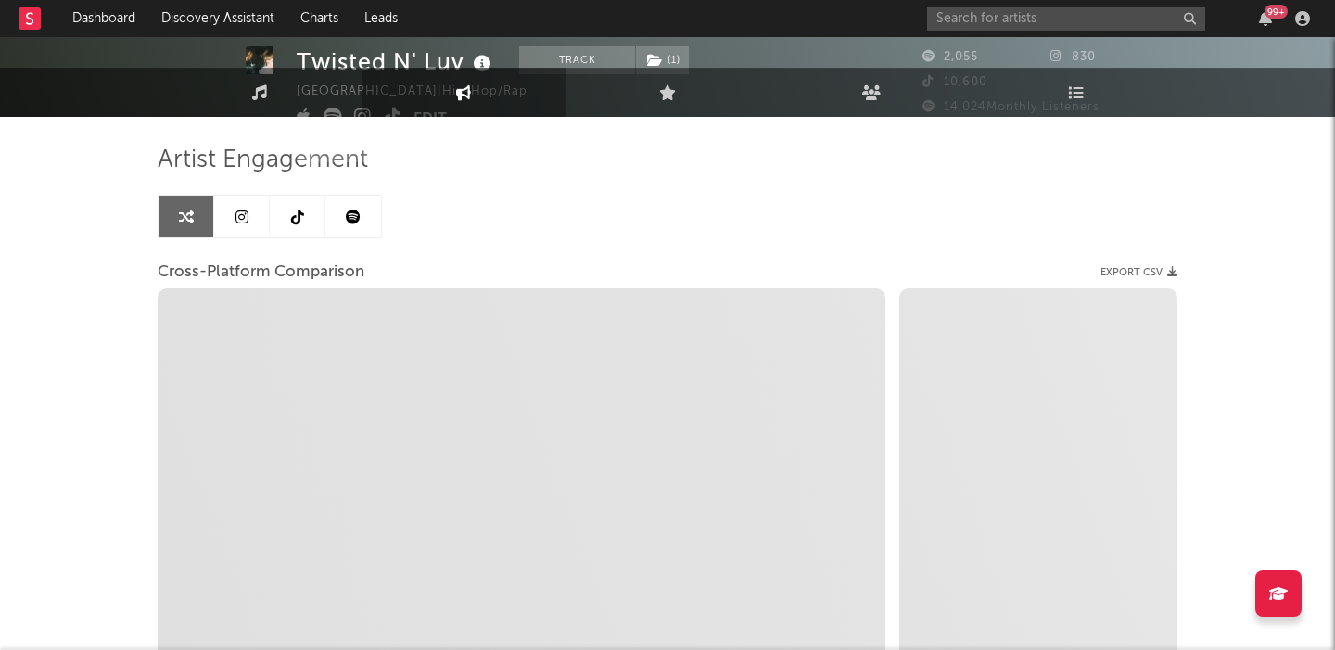
select select "1m"
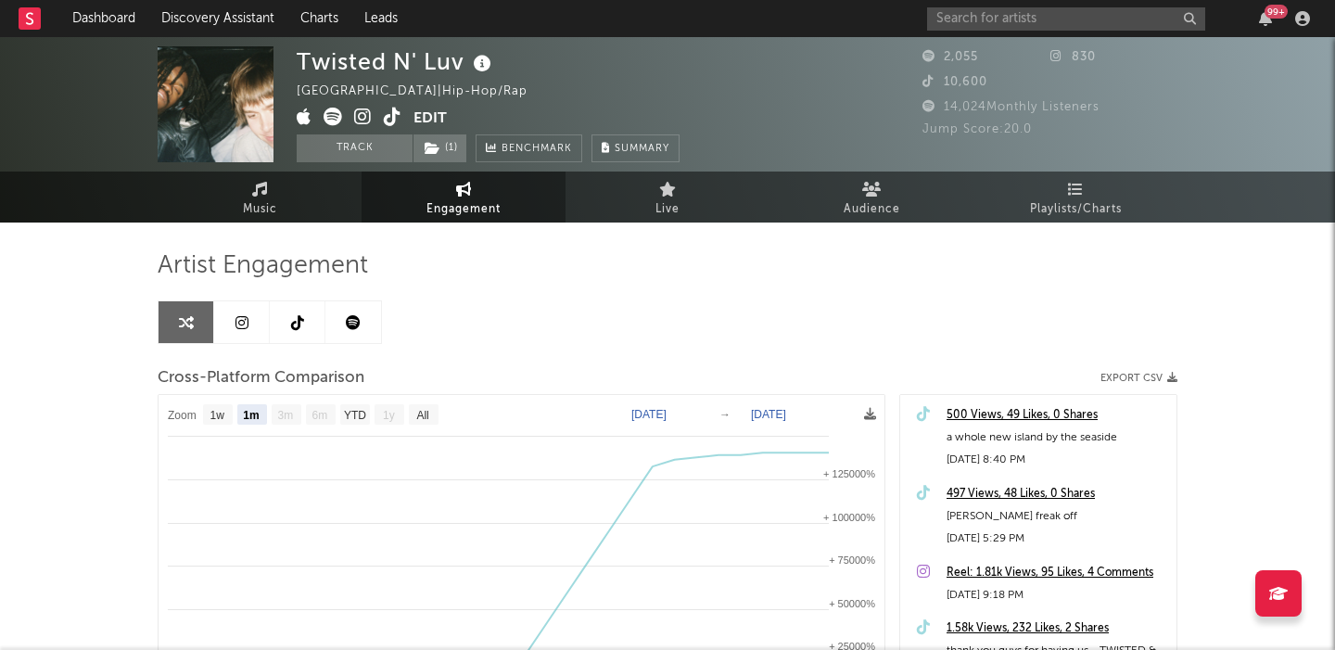
click at [390, 121] on icon at bounding box center [393, 117] width 18 height 19
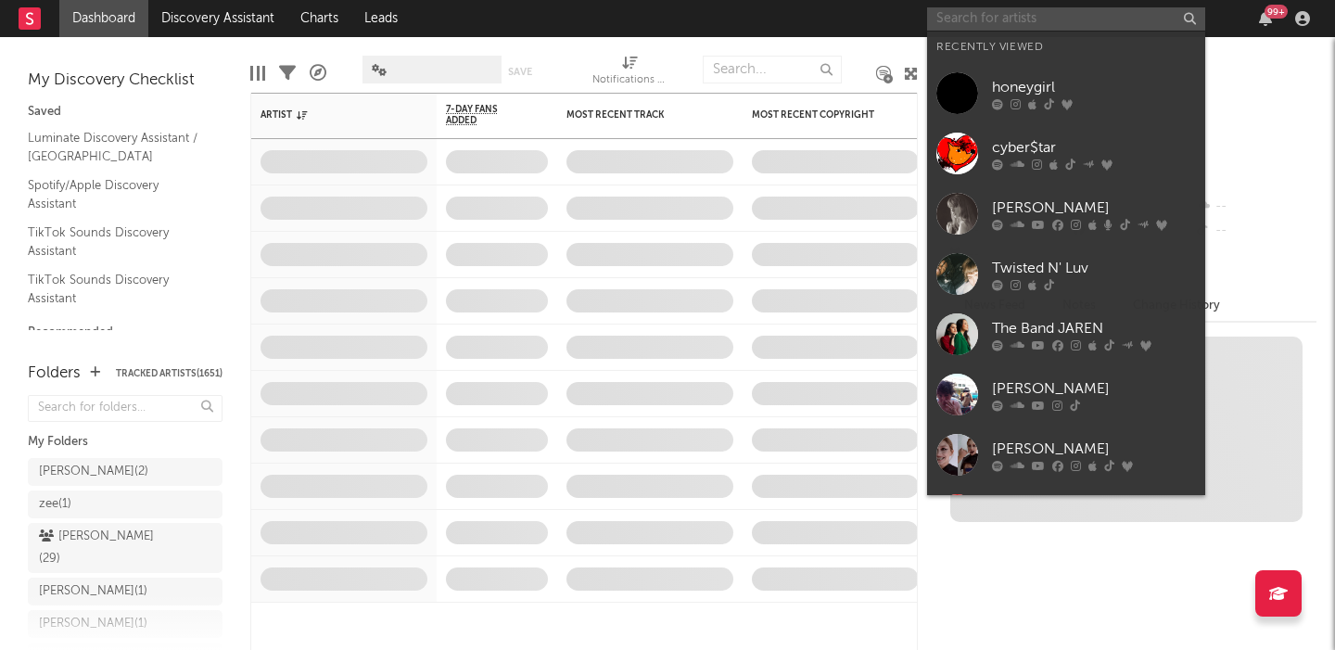
click at [992, 22] on input "text" at bounding box center [1066, 18] width 278 height 23
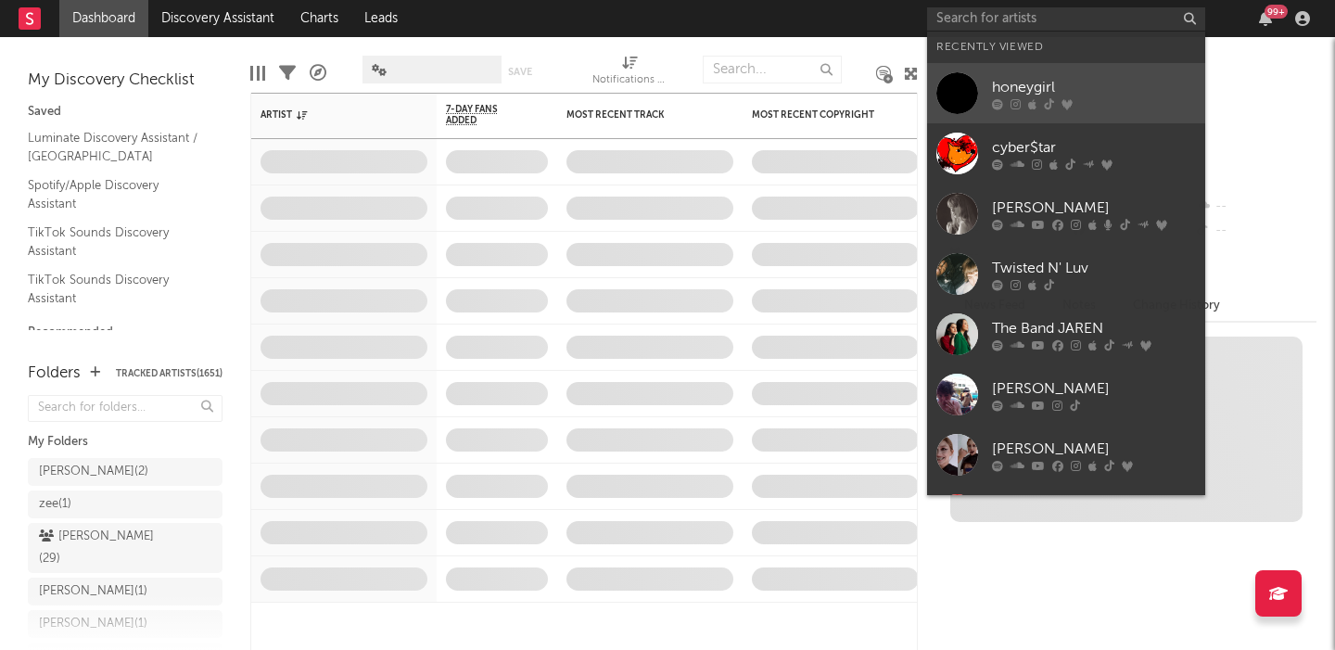
click at [1033, 76] on div "honeygirl" at bounding box center [1094, 87] width 204 height 22
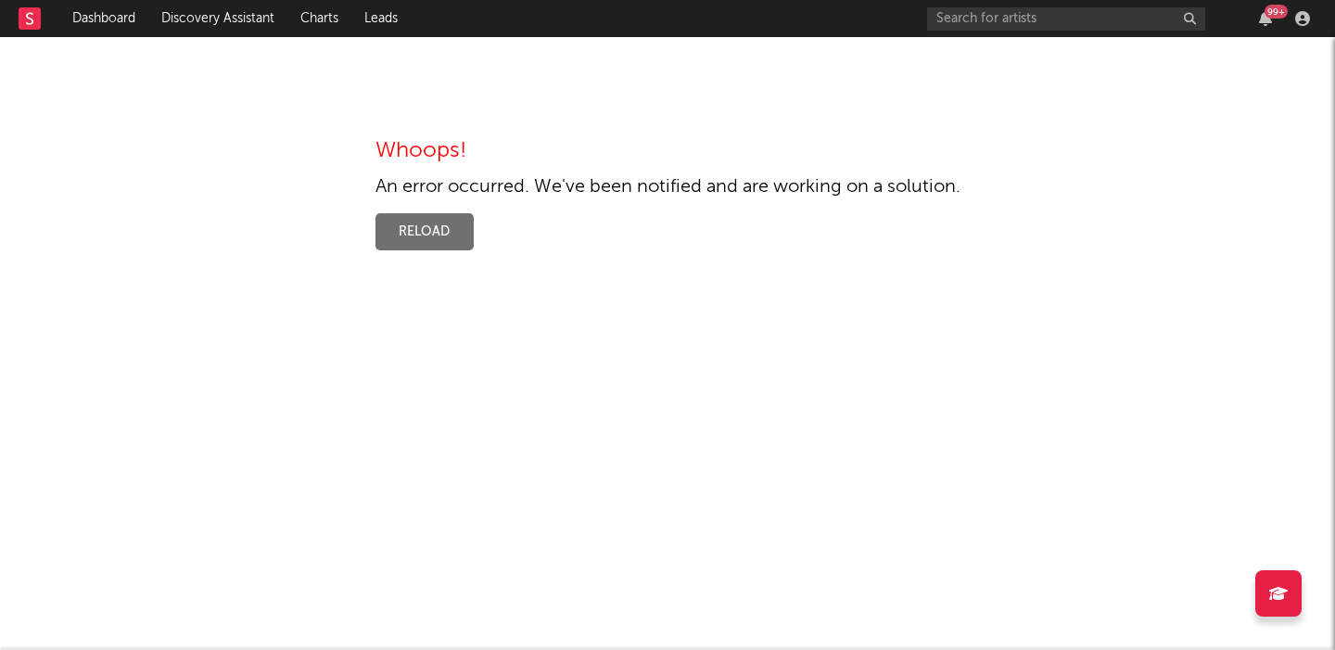
click at [396, 231] on button "Reload" at bounding box center [424, 231] width 98 height 37
click at [1063, 13] on input "text" at bounding box center [1066, 18] width 278 height 23
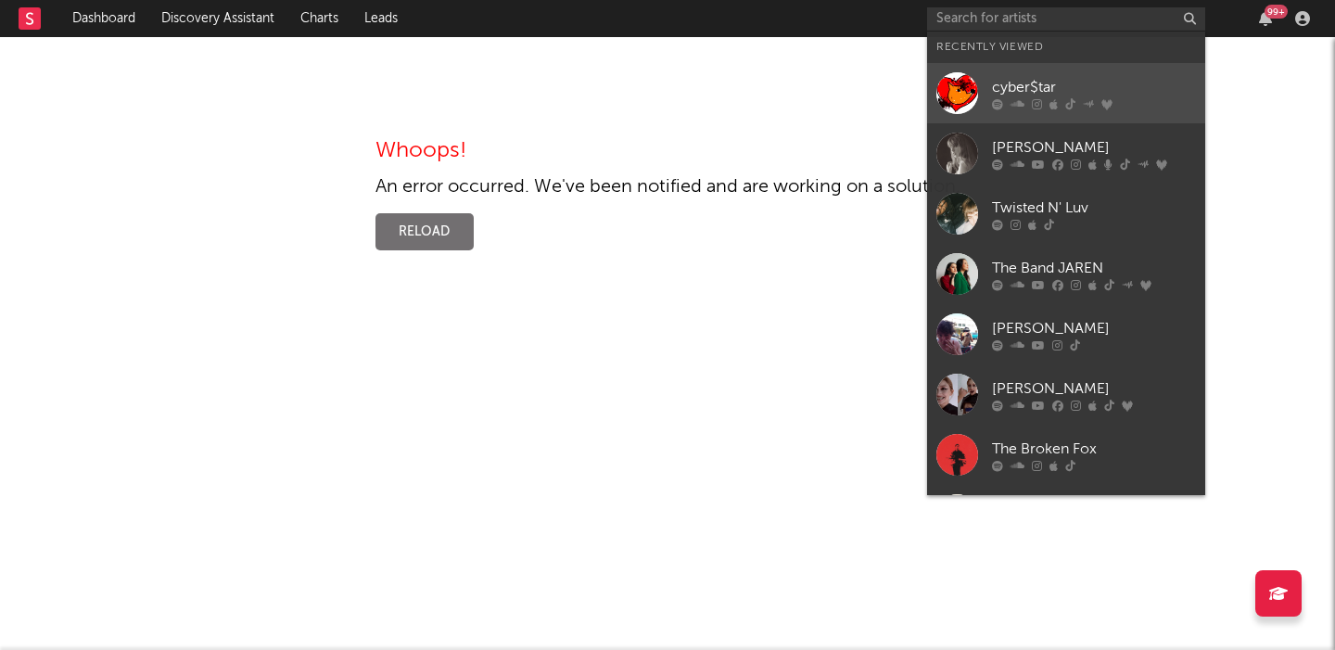
click at [1062, 88] on div "cyber$tar" at bounding box center [1094, 87] width 204 height 22
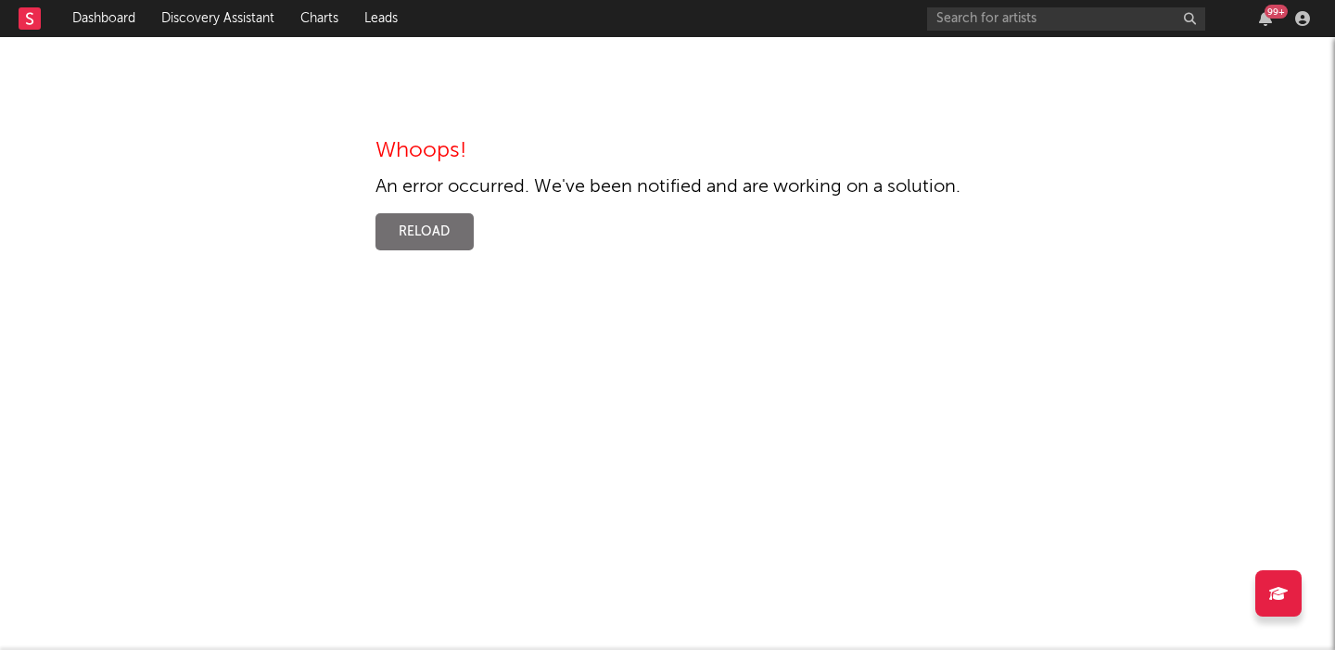
click at [999, 33] on div "99 +" at bounding box center [1121, 18] width 389 height 37
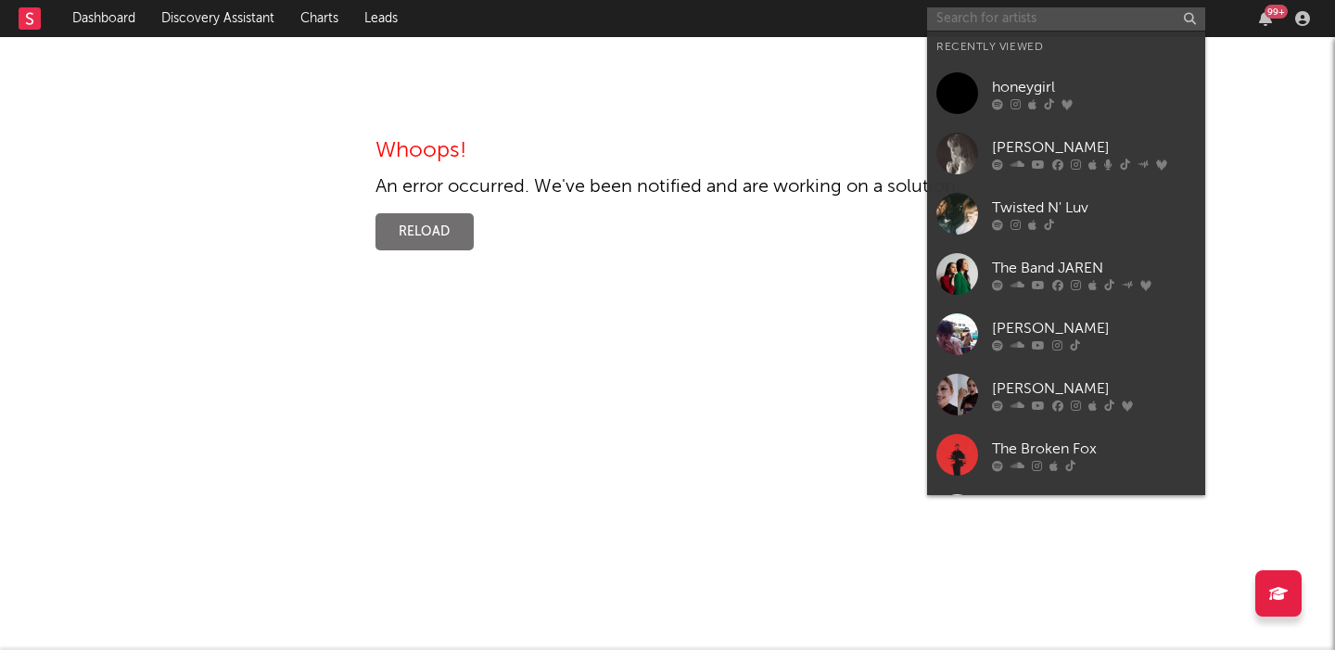
click at [999, 22] on input "text" at bounding box center [1066, 18] width 278 height 23
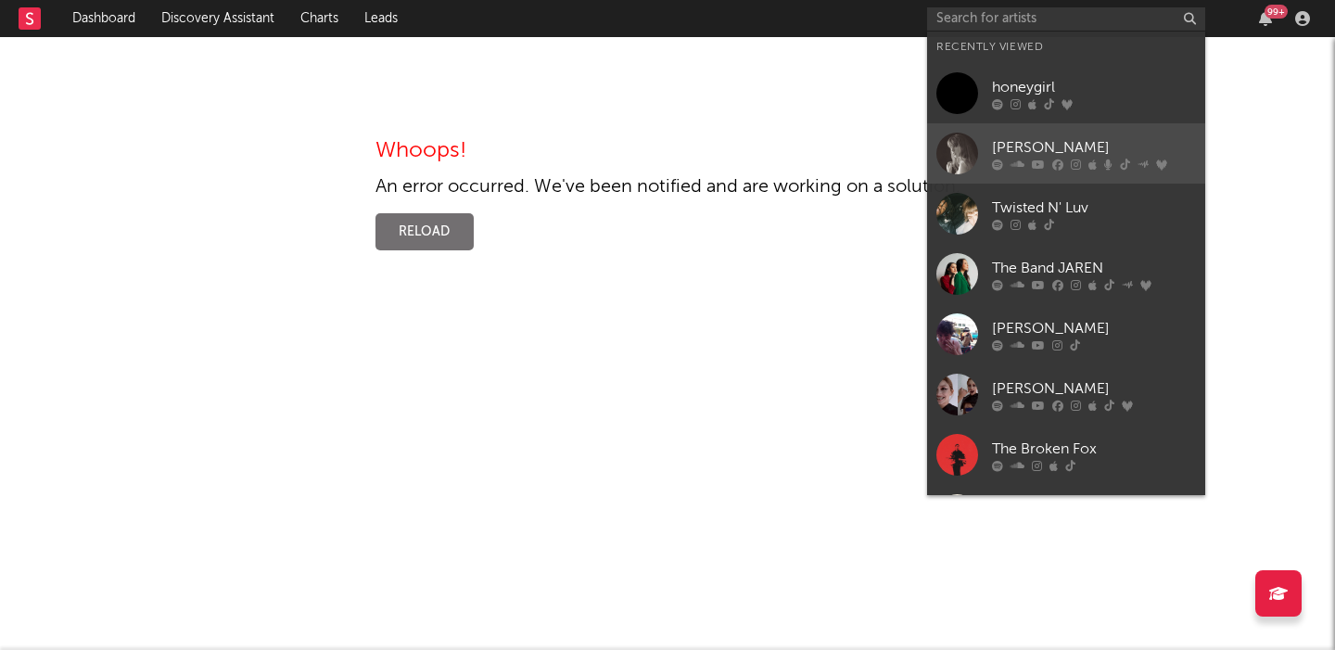
click at [1044, 162] on div at bounding box center [1094, 164] width 204 height 11
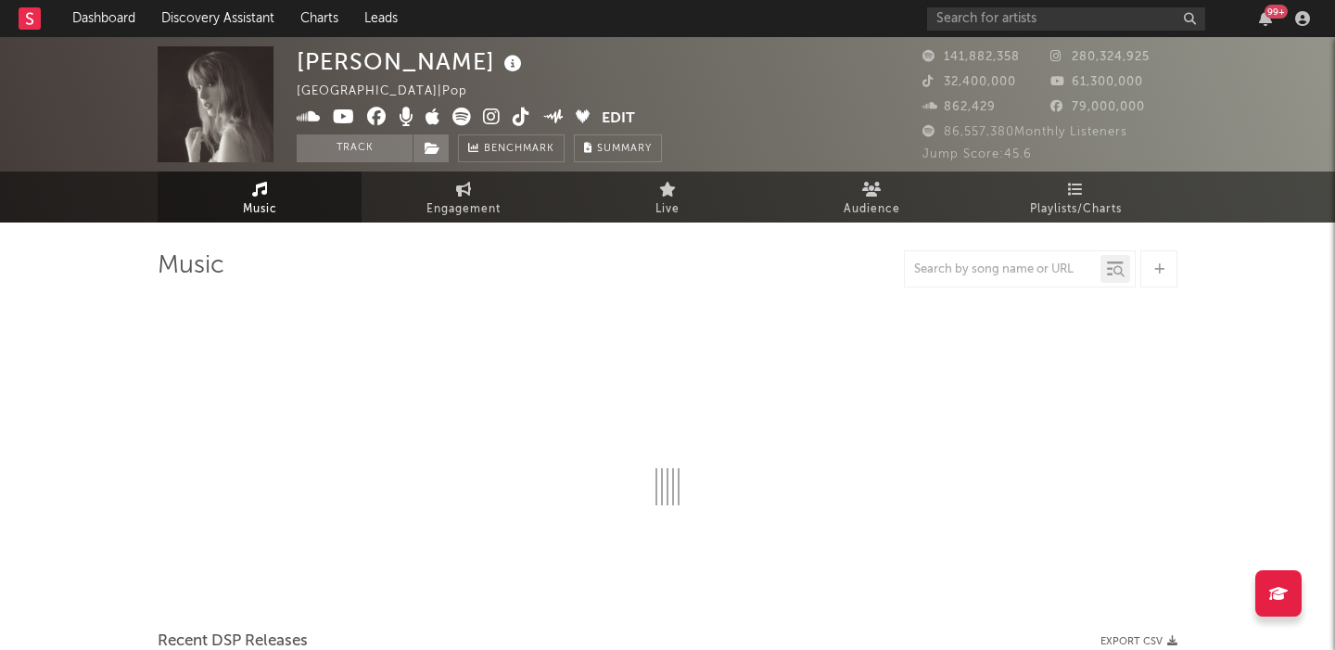
select select "6m"
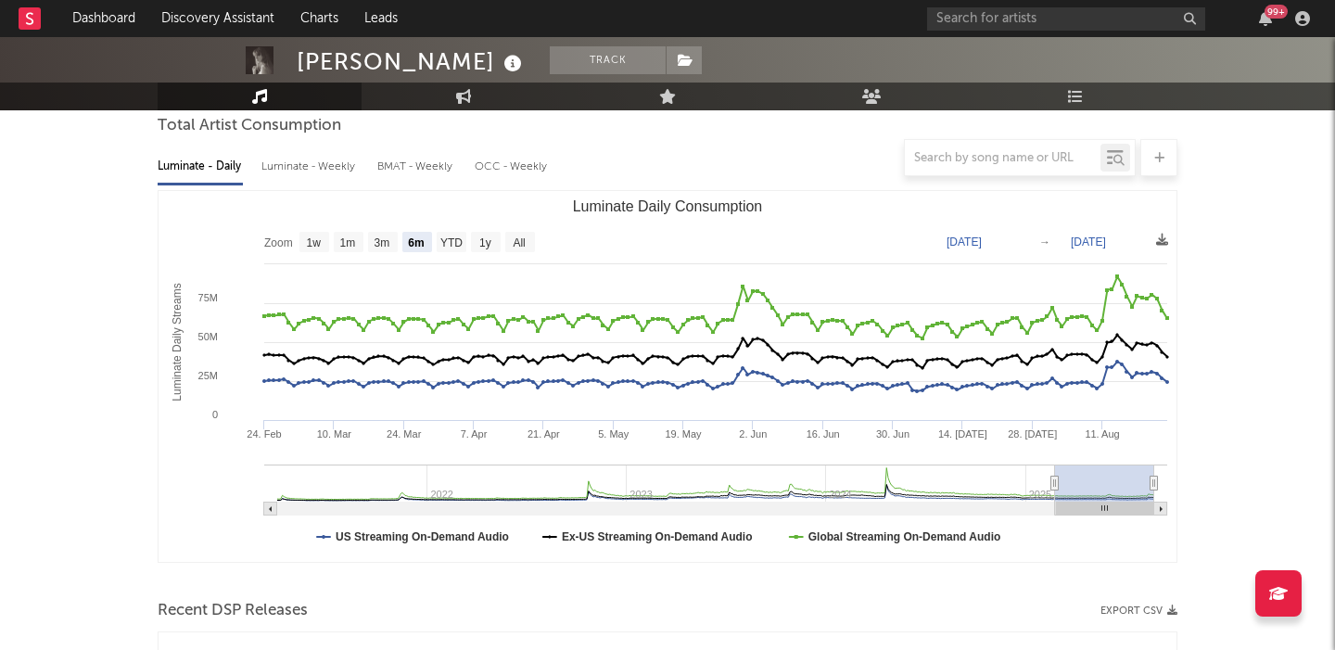
scroll to position [194, 0]
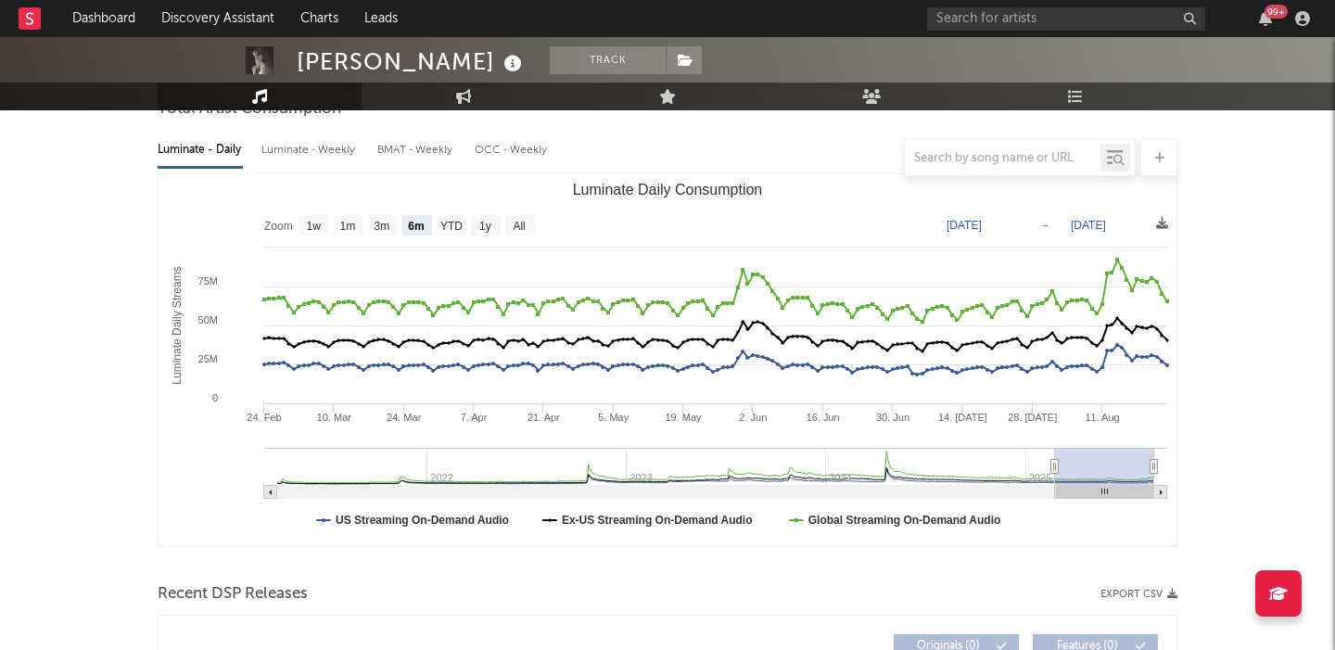
click at [1122, 30] on div "99 +" at bounding box center [1121, 18] width 389 height 37
click at [1105, 10] on input "text" at bounding box center [1066, 18] width 278 height 23
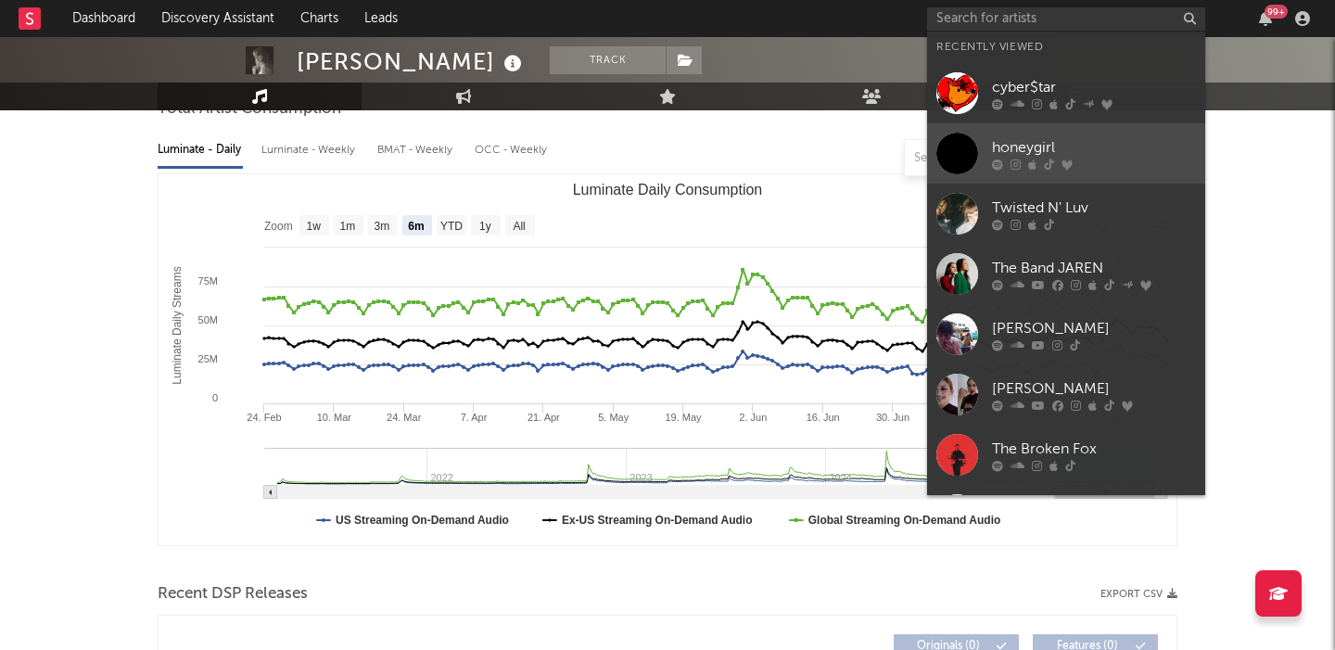
click at [1076, 138] on div "honeygirl" at bounding box center [1094, 147] width 204 height 22
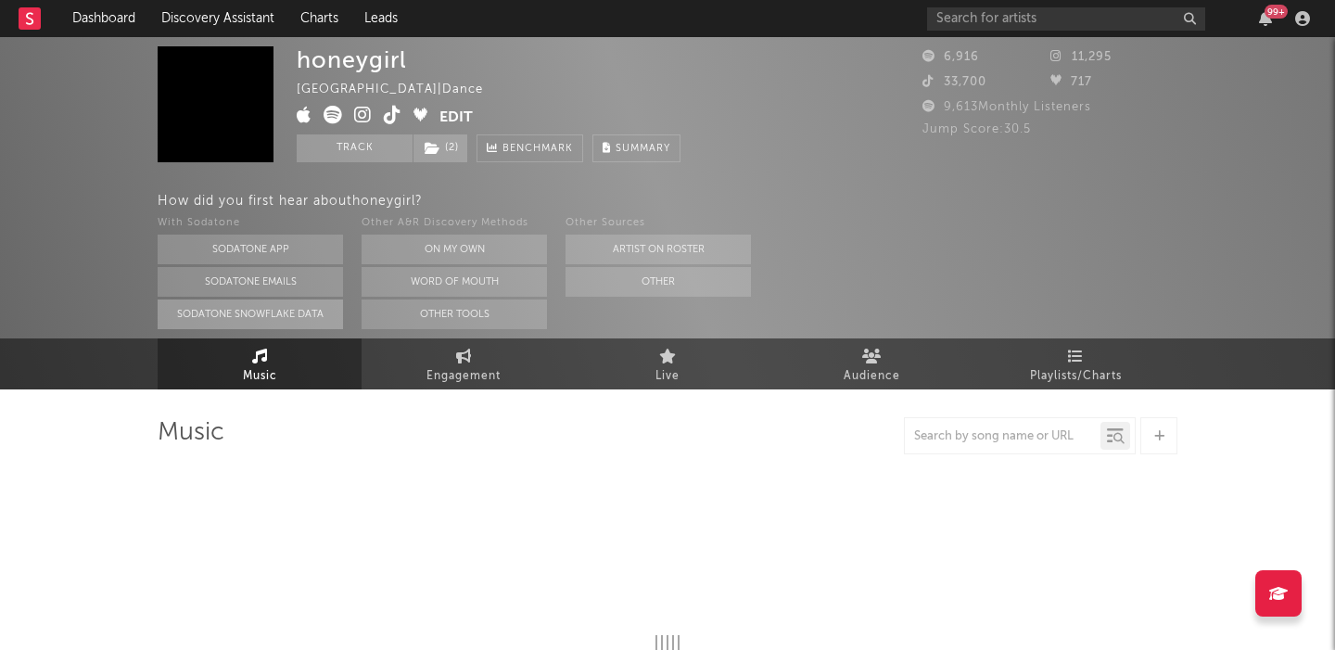
select select "1w"
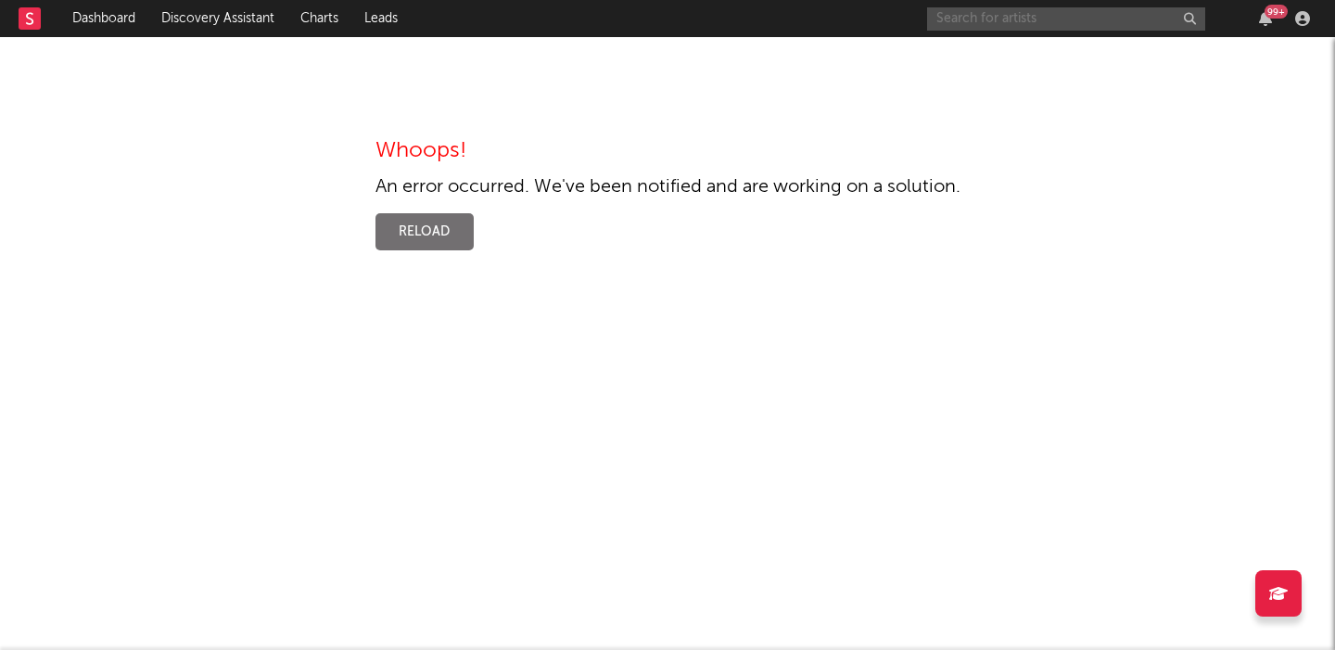
click at [1030, 10] on input "text" at bounding box center [1066, 18] width 278 height 23
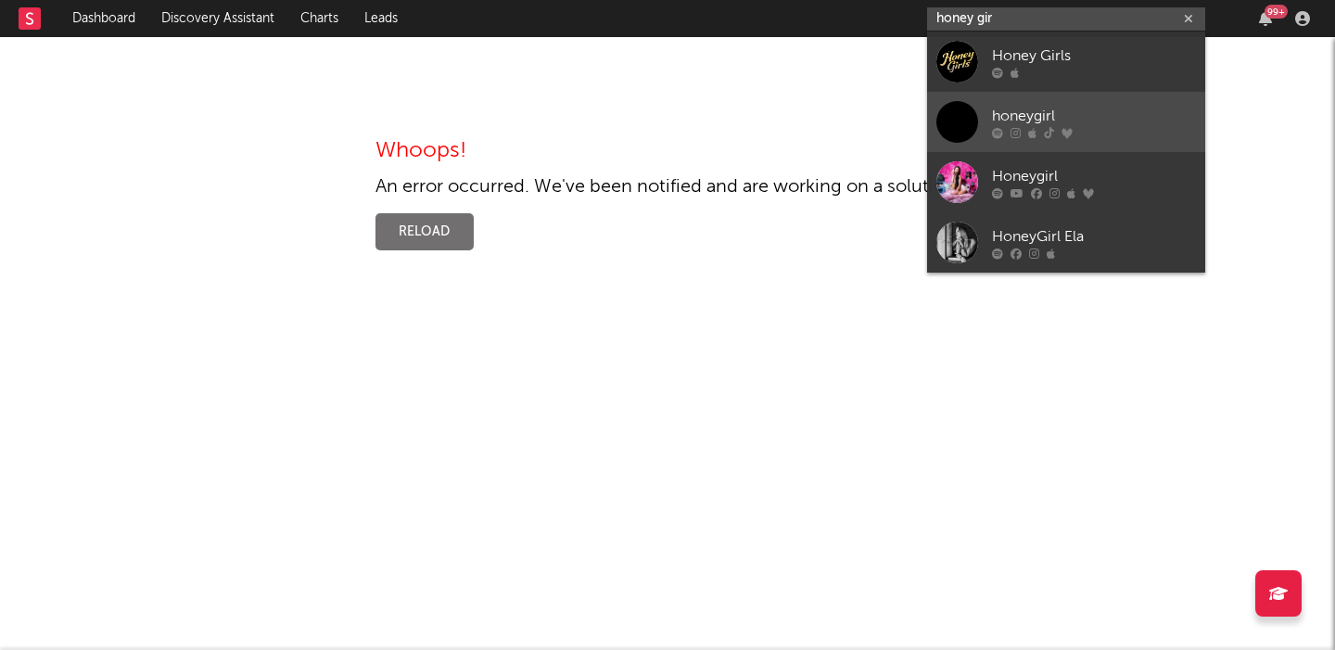
type input "honey gir"
click at [1088, 107] on div "honeygirl" at bounding box center [1094, 116] width 204 height 22
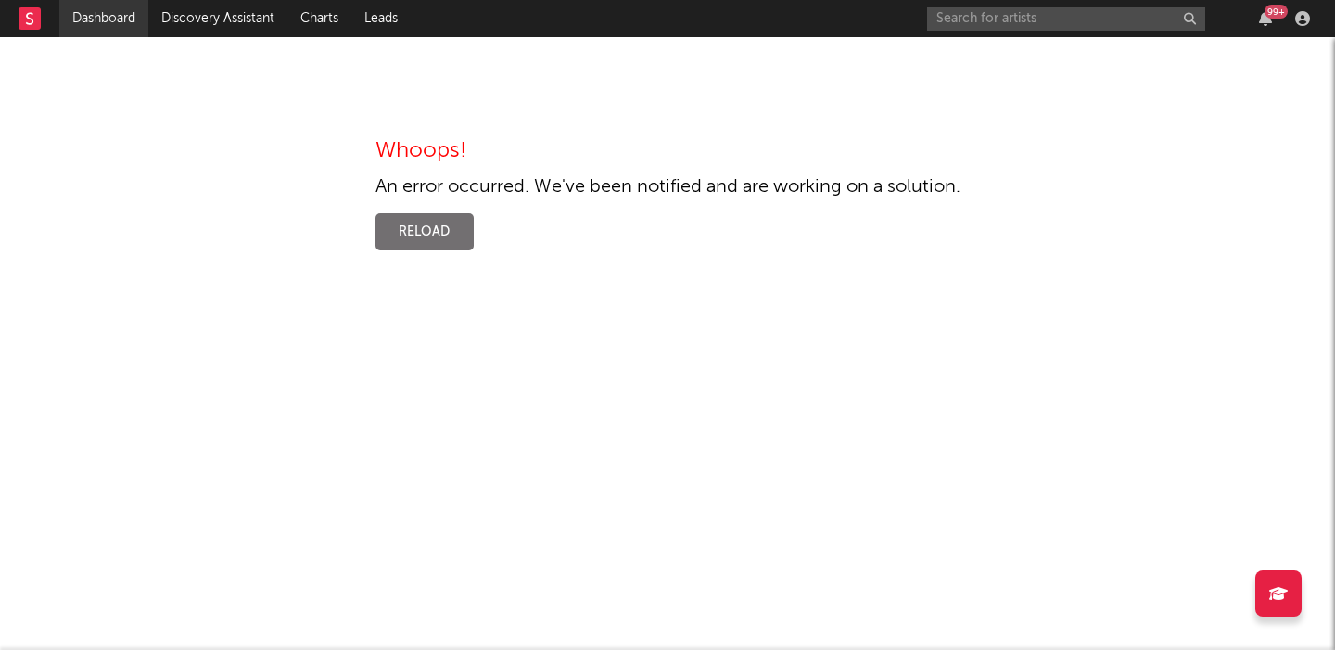
click at [103, 16] on link "Dashboard" at bounding box center [103, 18] width 89 height 37
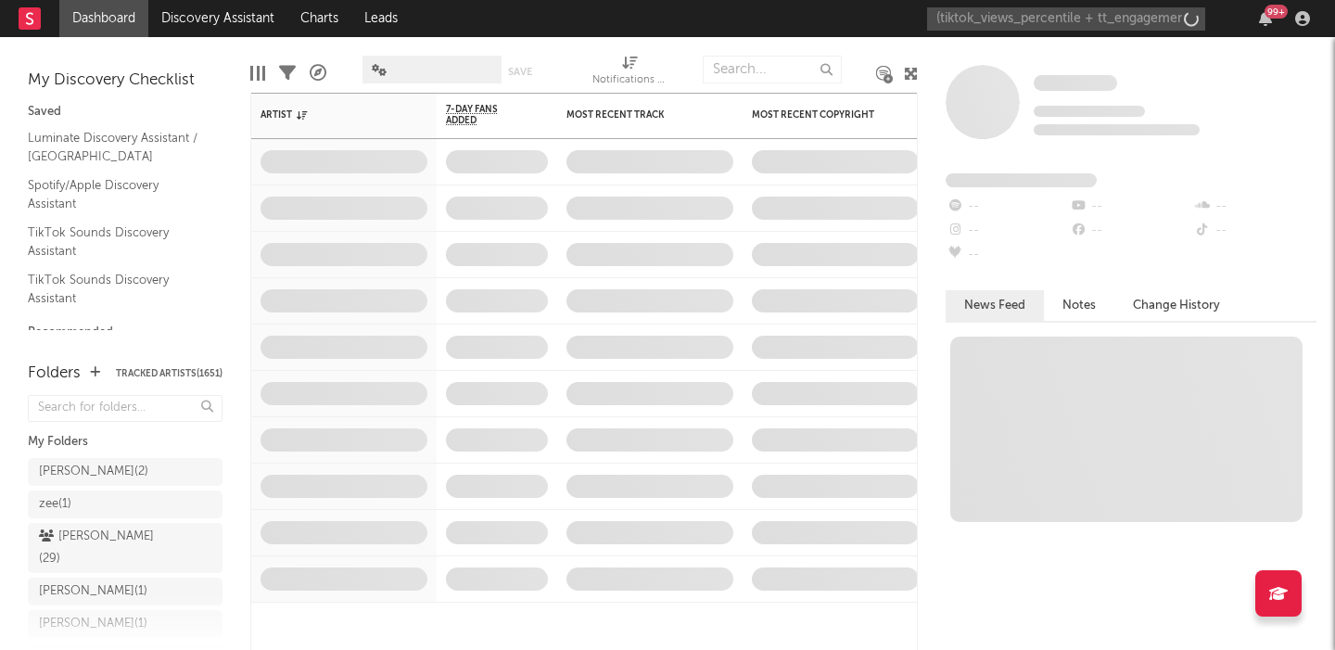
scroll to position [0, 158]
click at [1043, 22] on input "(tiktok_views_percentile + tt_engagement) / 2 as net_tt_percentile" at bounding box center [1066, 18] width 278 height 23
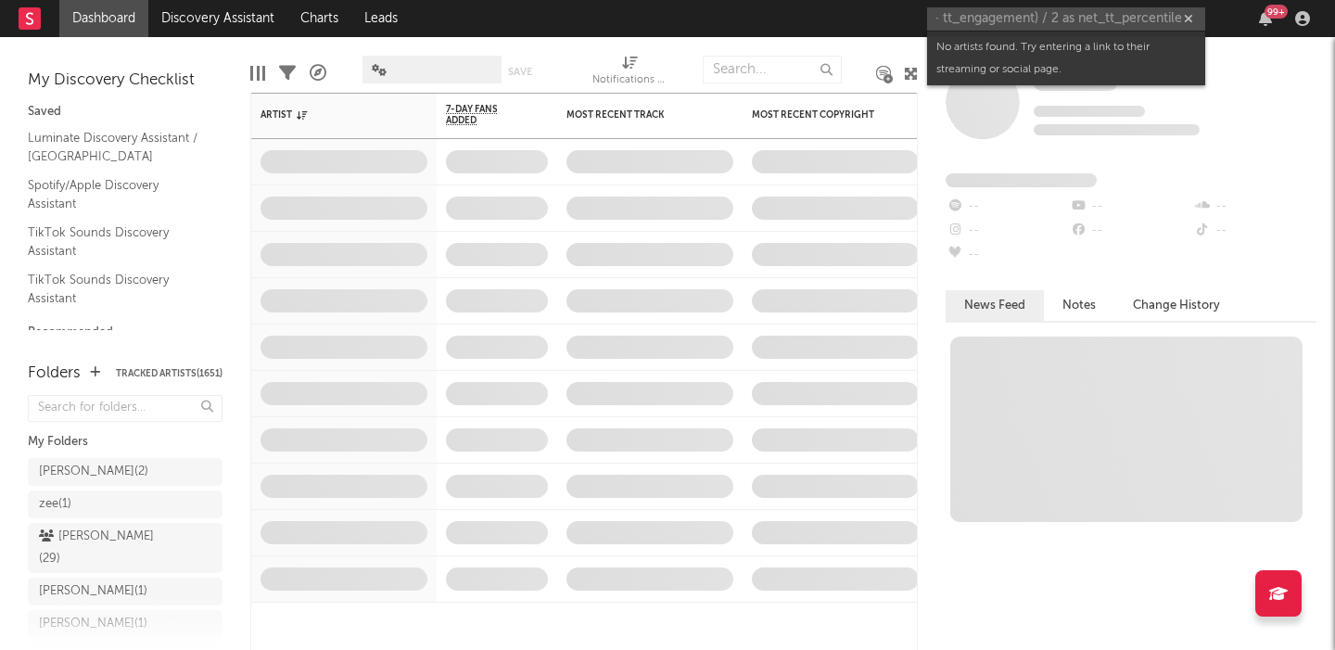
click at [1043, 22] on input "(tiktok_views_percentile + tt_engagement) / 2 as net_tt_percentile" at bounding box center [1066, 18] width 278 height 23
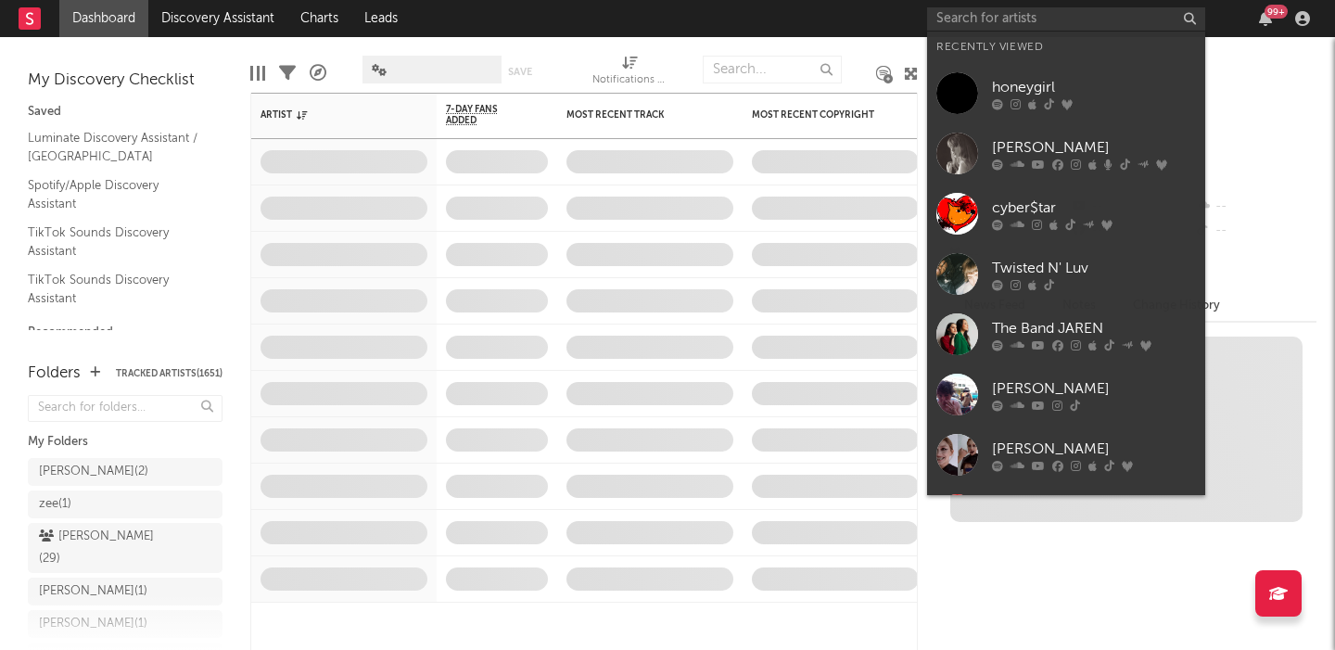
scroll to position [0, 0]
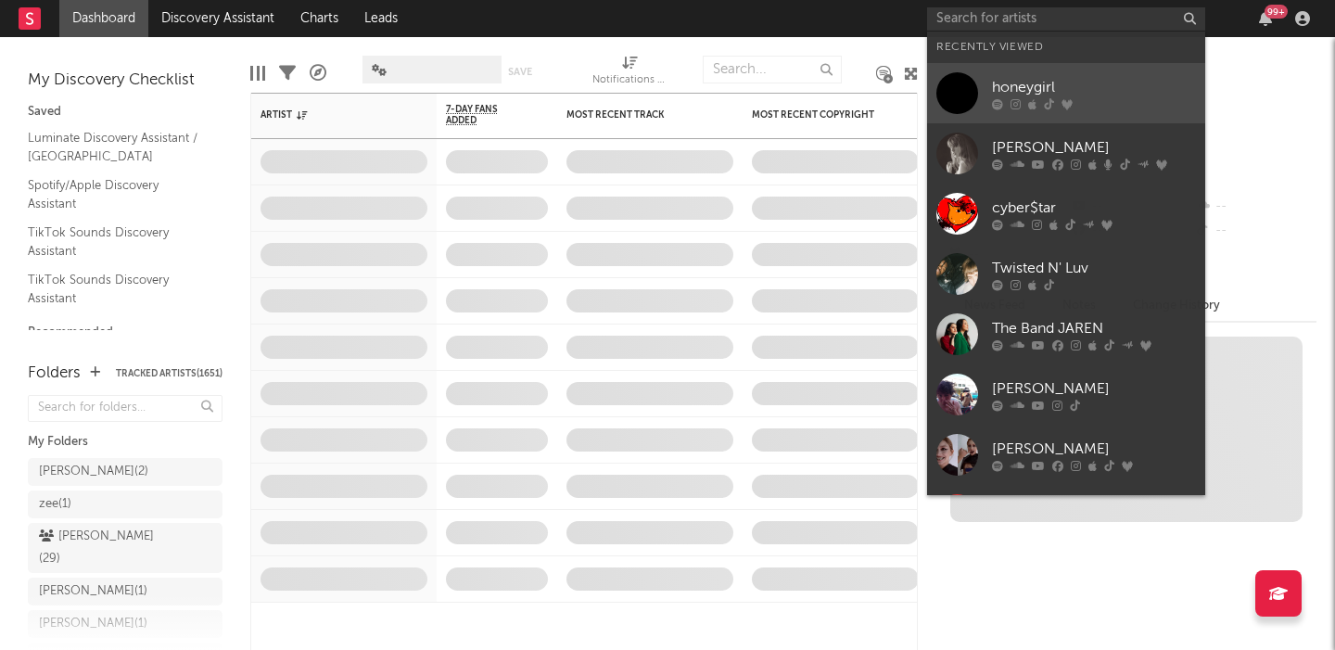
click at [1075, 98] on div at bounding box center [1094, 103] width 204 height 11
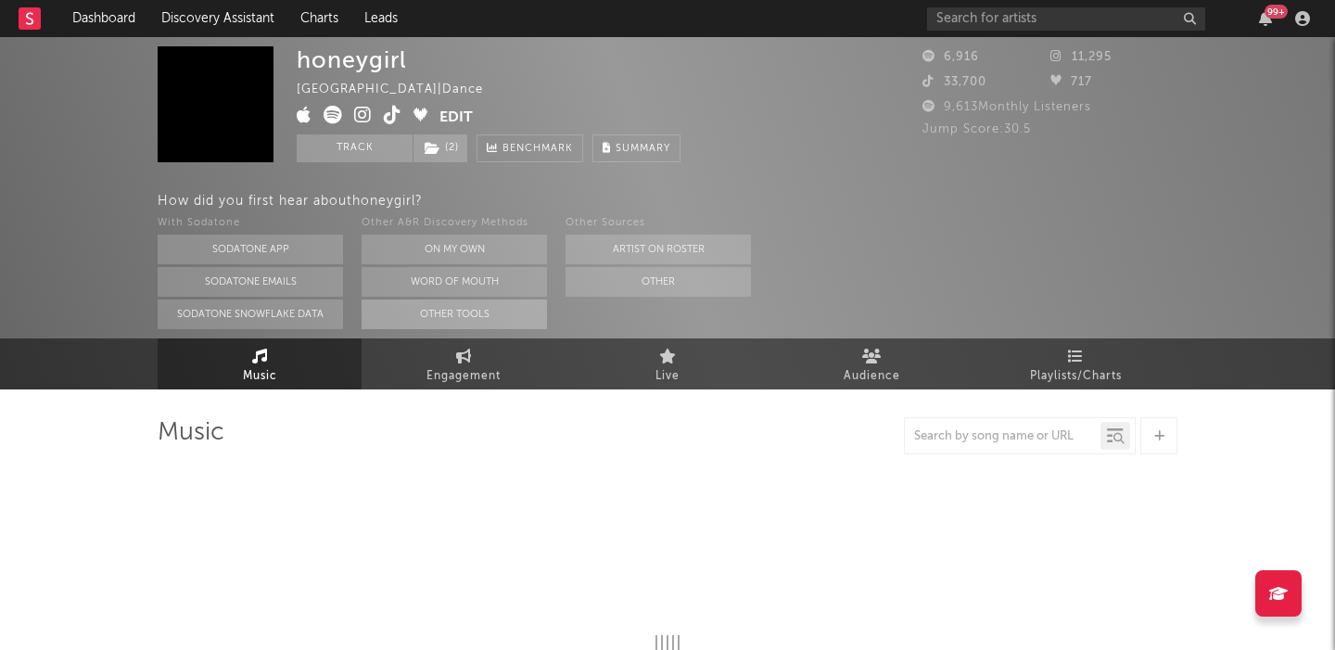
select select "1w"
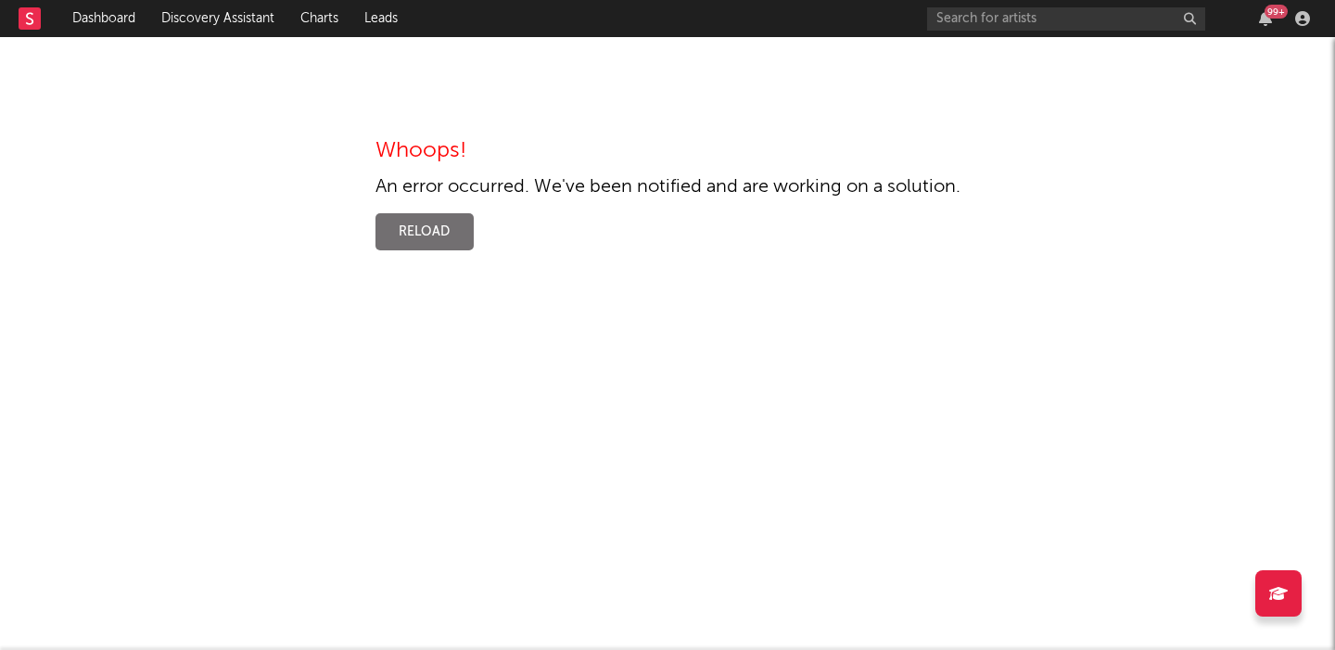
click at [390, 115] on div "Whoops! An error occurred. We've been notified and are working on a solution. R…" at bounding box center [667, 148] width 1335 height 223
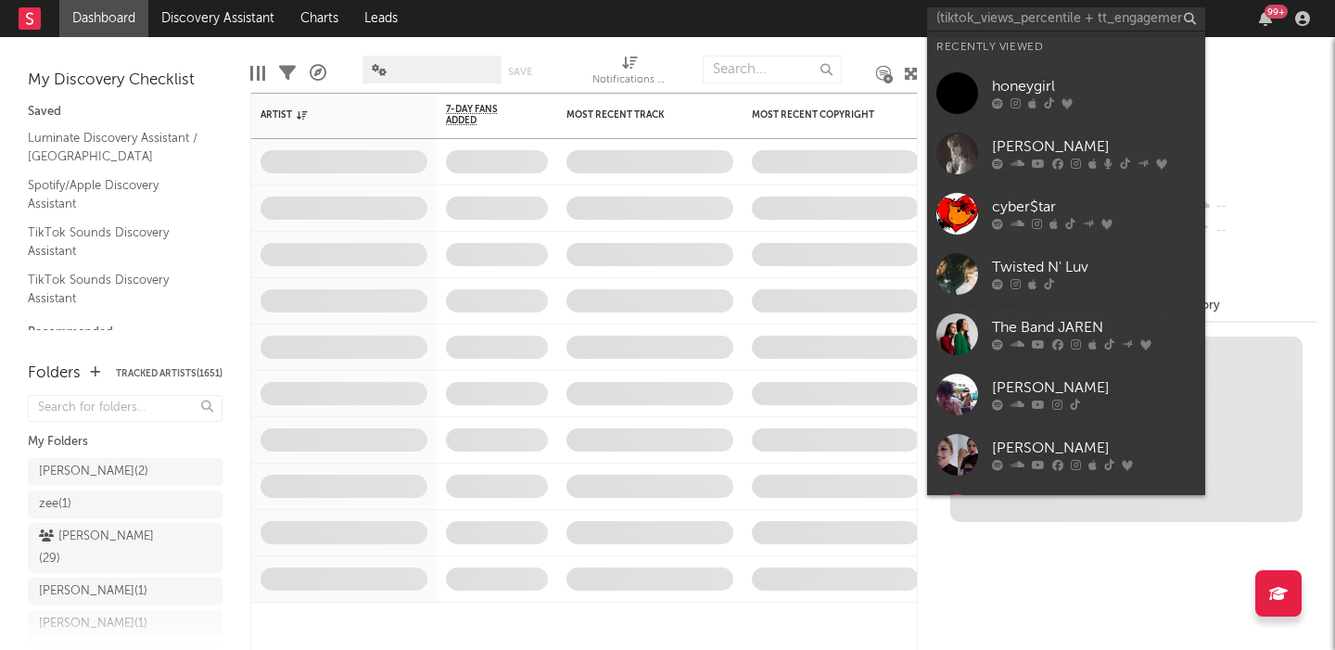
scroll to position [0, 158]
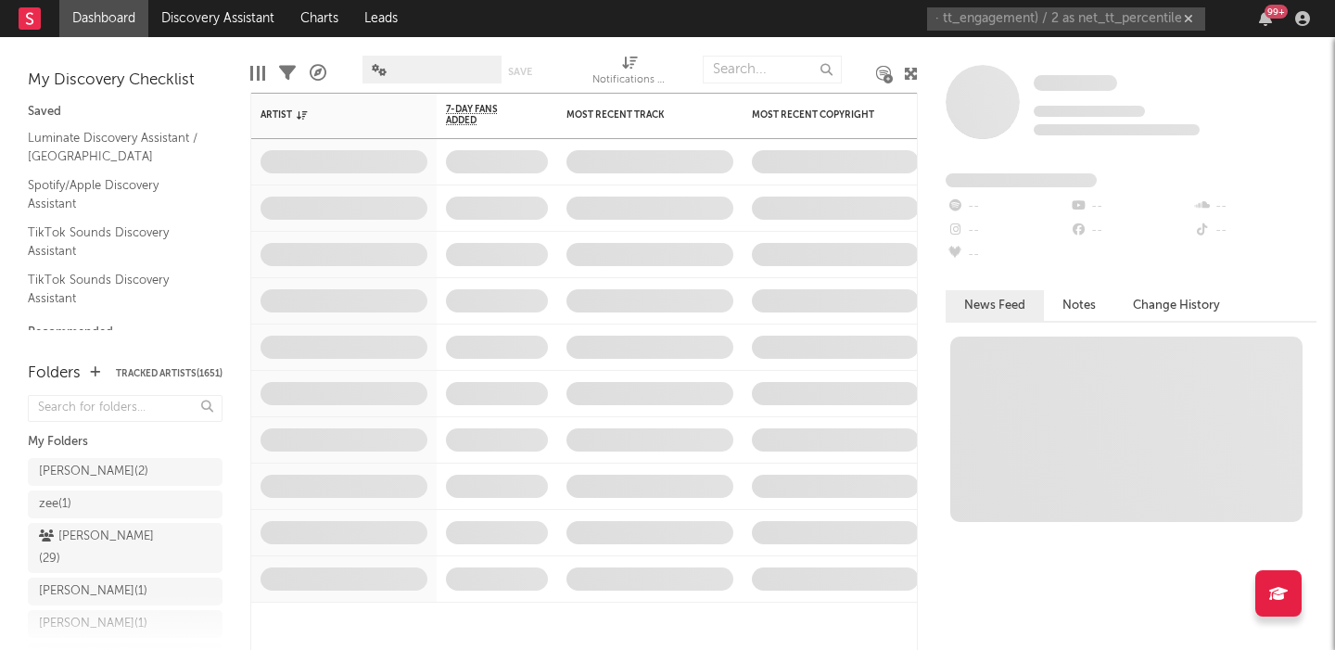
type input "(tiktok_views_percentile + tt_engagement) / 2 as net_tt_percentile"
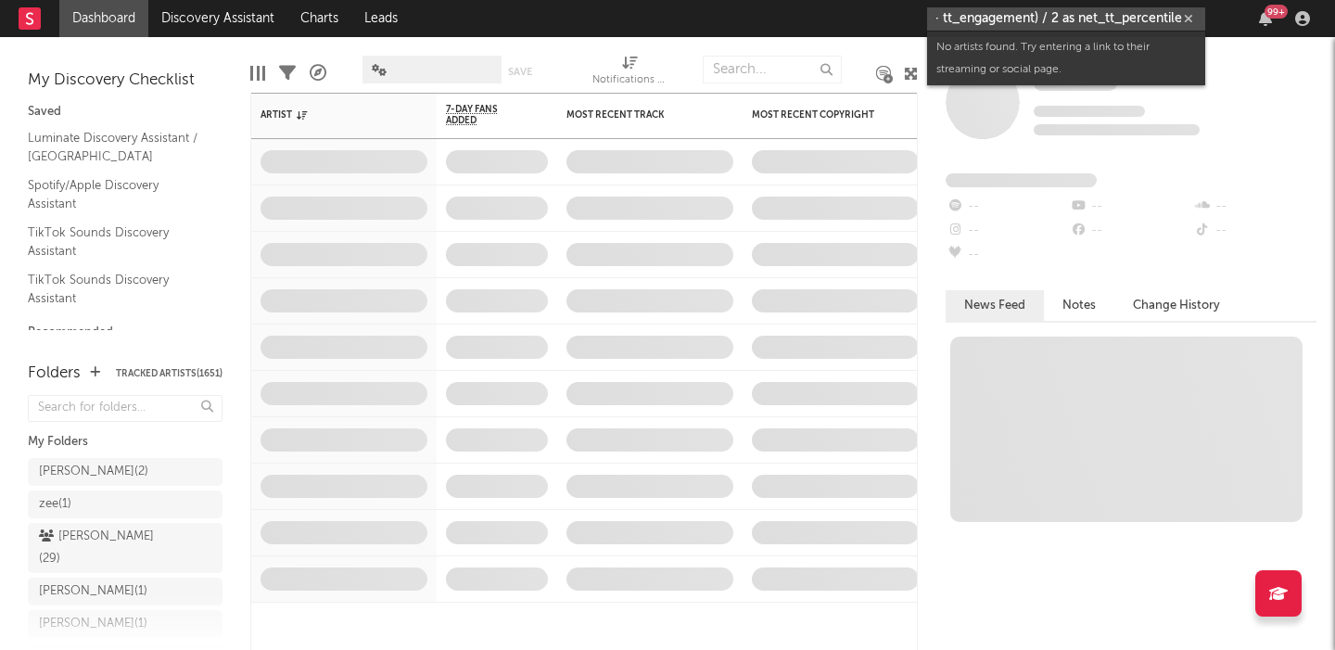
scroll to position [0, 0]
click at [1056, 15] on input "(tiktok_views_percentile + tt_engagement) / 2 as net_tt_percentile" at bounding box center [1066, 18] width 278 height 23
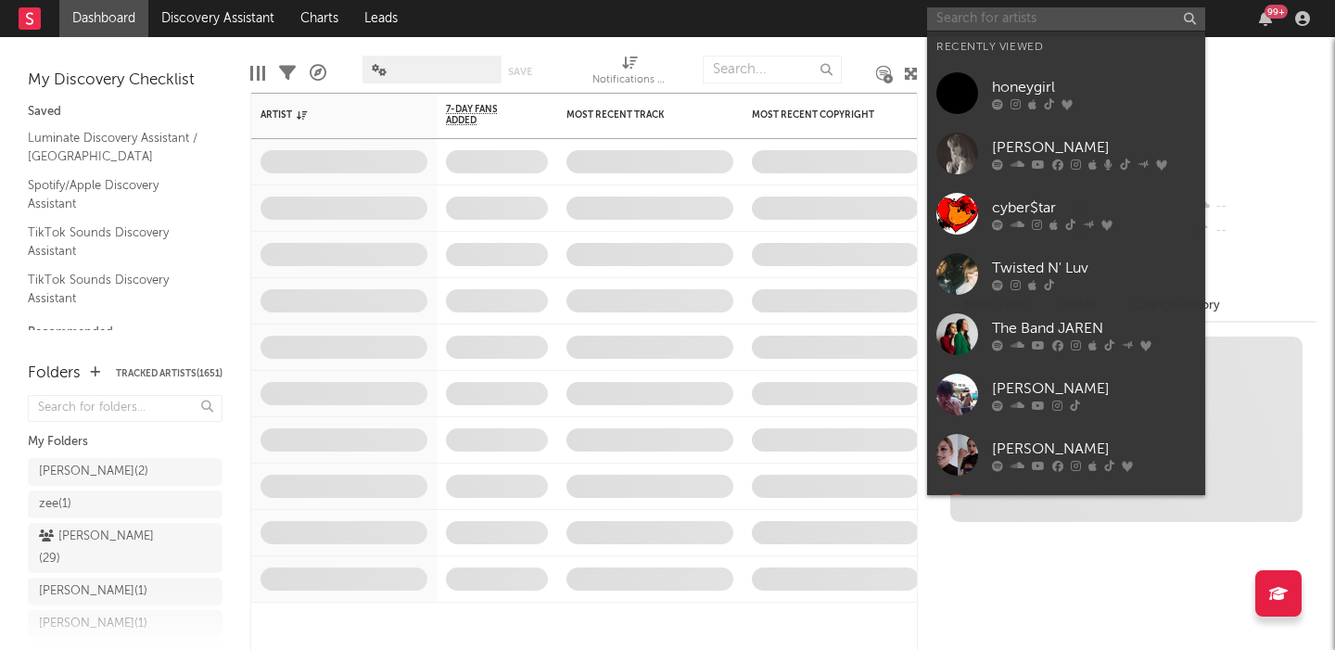
paste input "honeygirl"
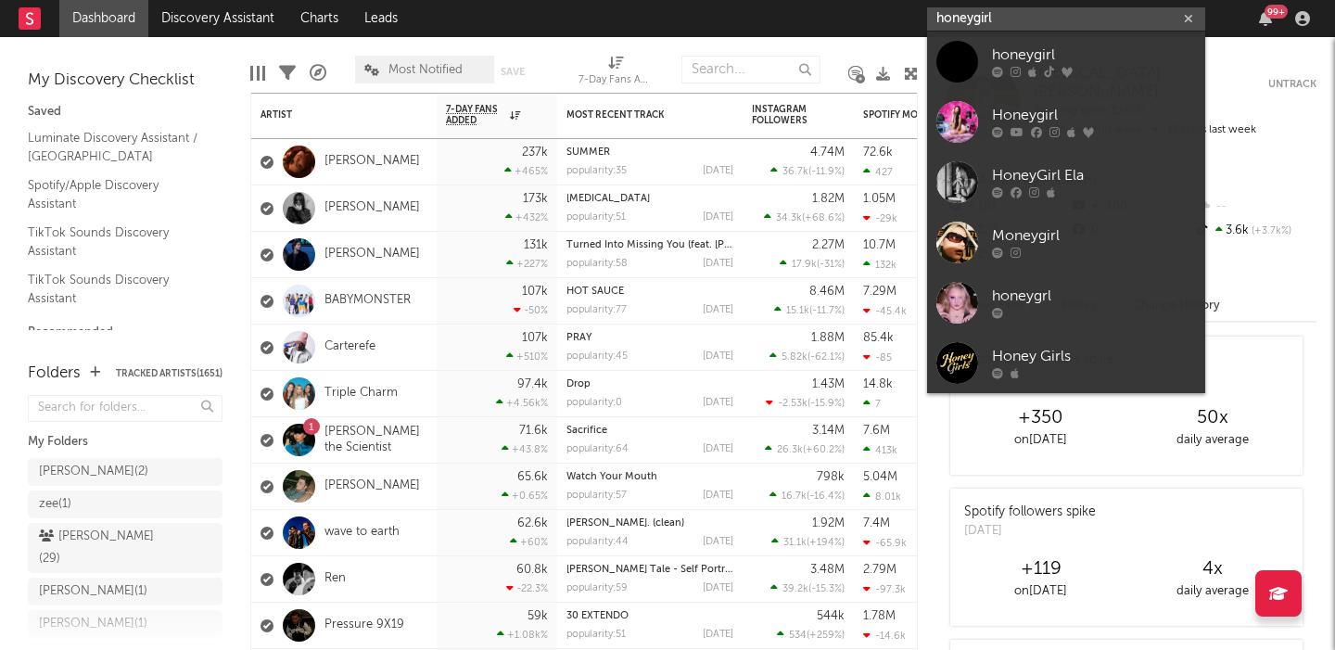
type input "honeygirl"
click at [1086, 67] on div at bounding box center [1094, 72] width 204 height 11
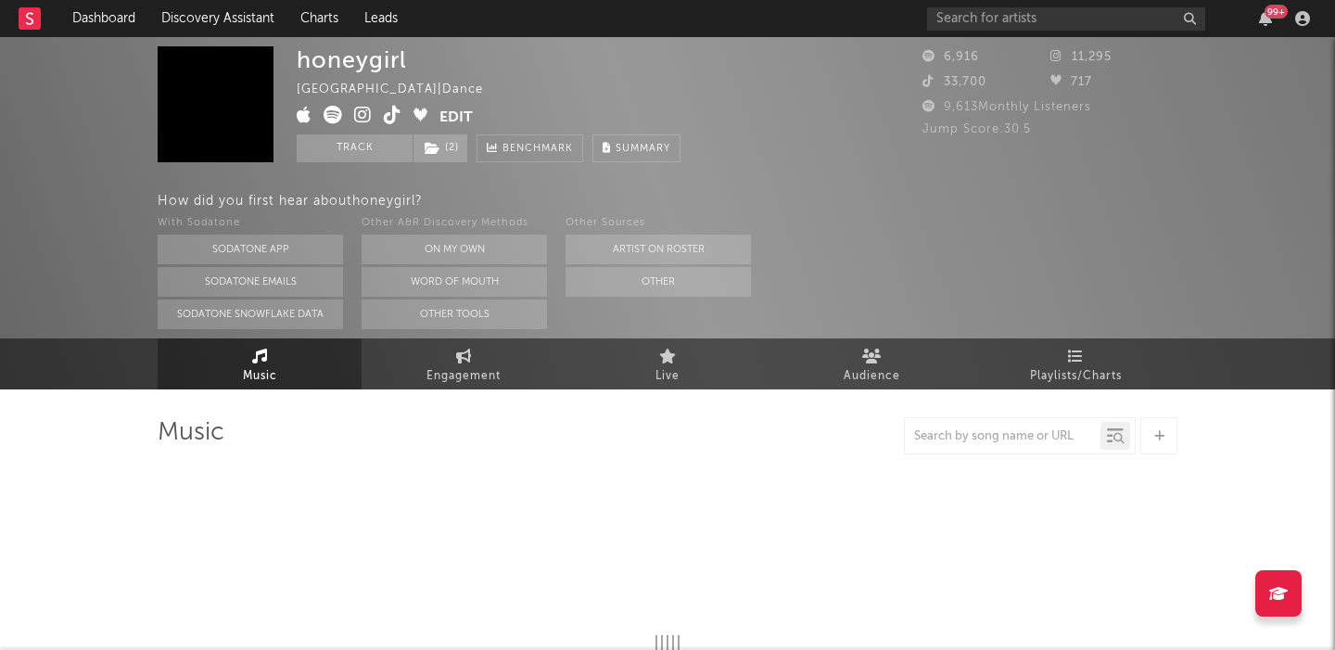
select select "1w"
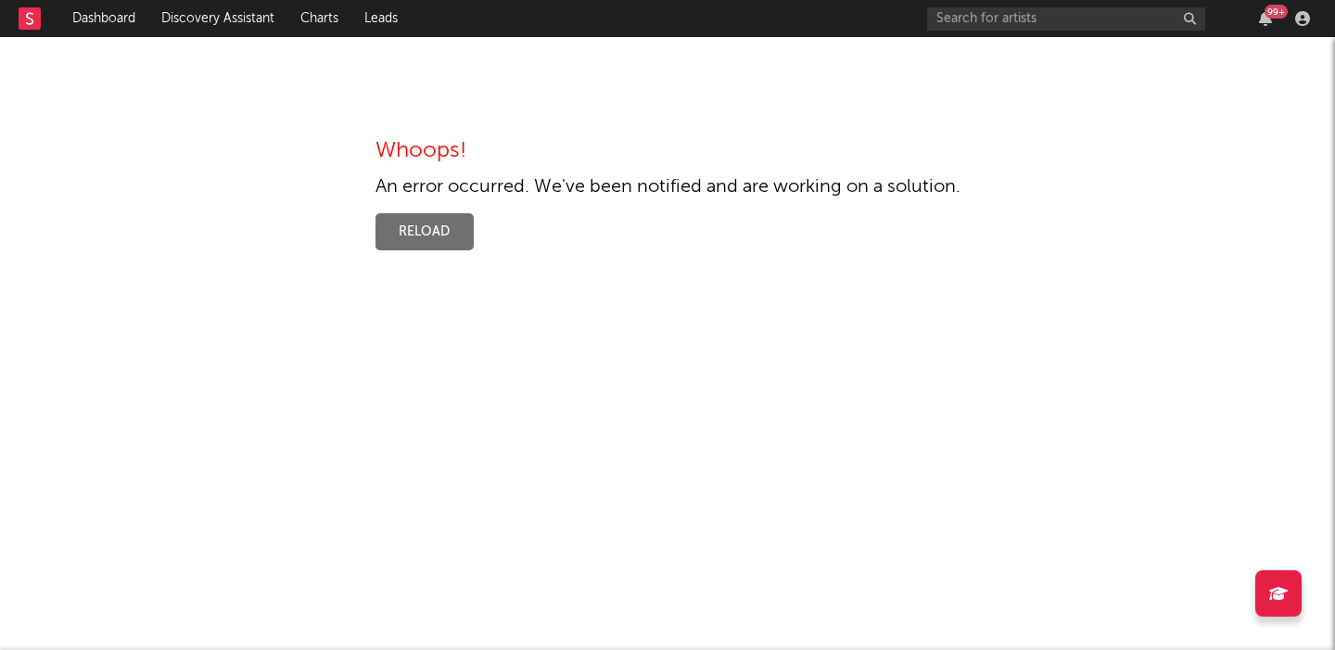
click at [703, 246] on div "Whoops! An error occurred. We've been notified and are working on a solution. R…" at bounding box center [667, 194] width 585 height 111
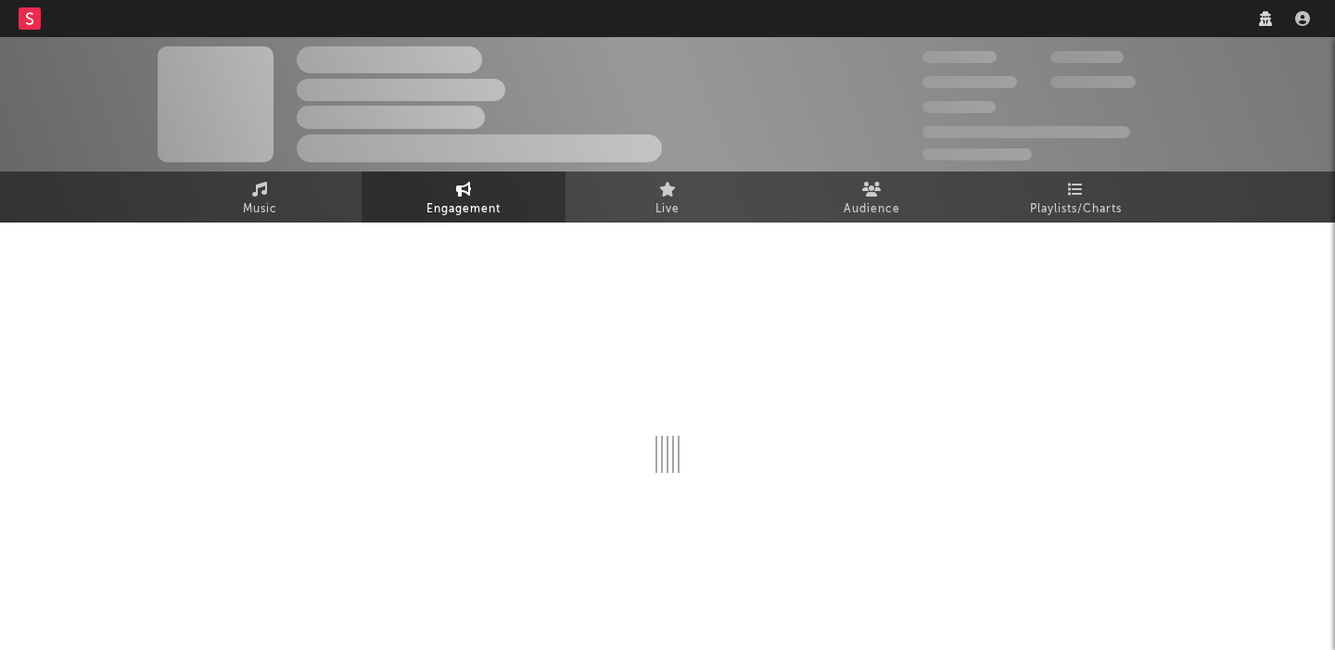
select select "1w"
